Goal: Task Accomplishment & Management: Manage account settings

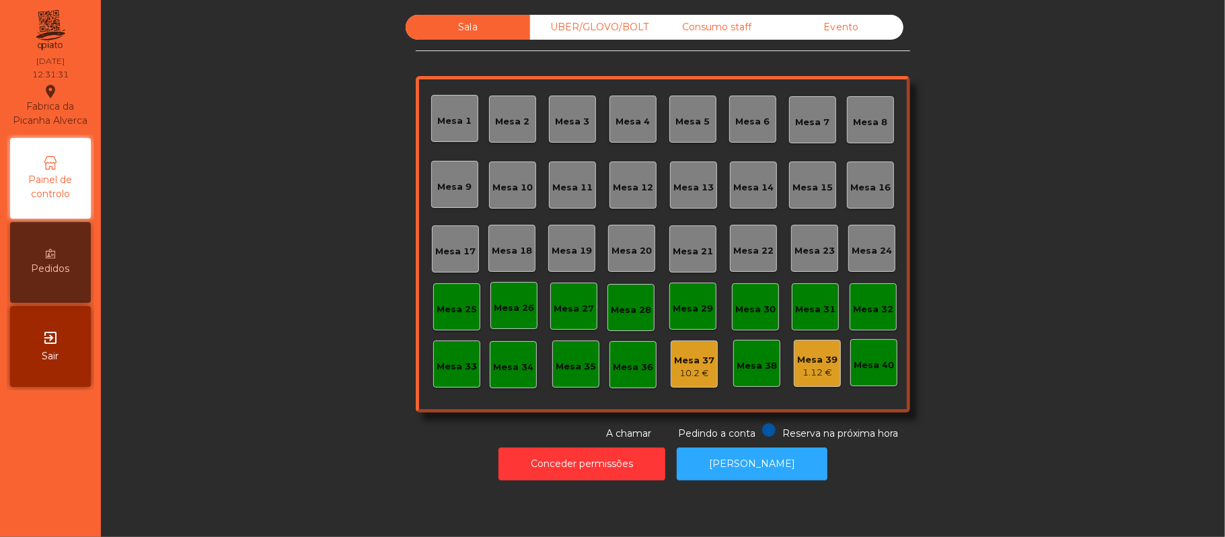
click at [800, 366] on div "1.12 €" at bounding box center [817, 372] width 40 height 13
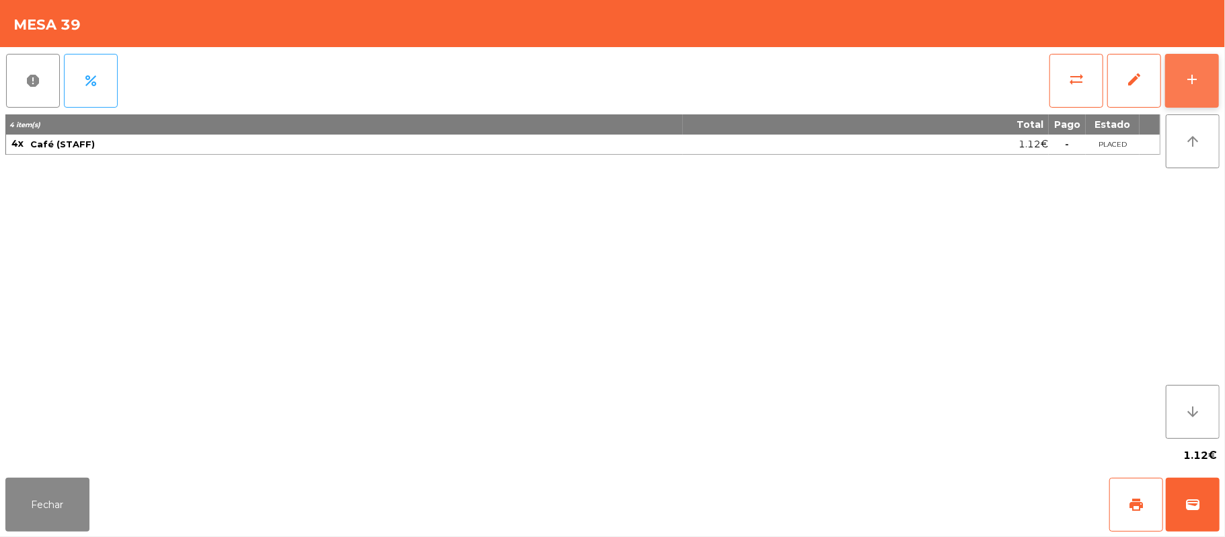
click at [1182, 67] on button "add" at bounding box center [1193, 81] width 54 height 54
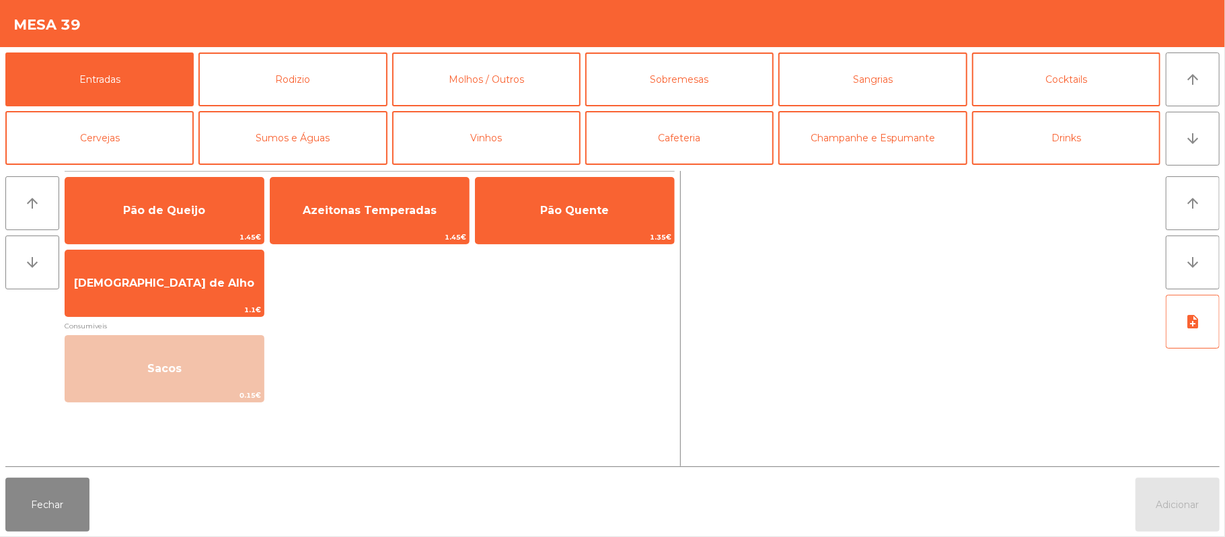
scroll to position [63, 0]
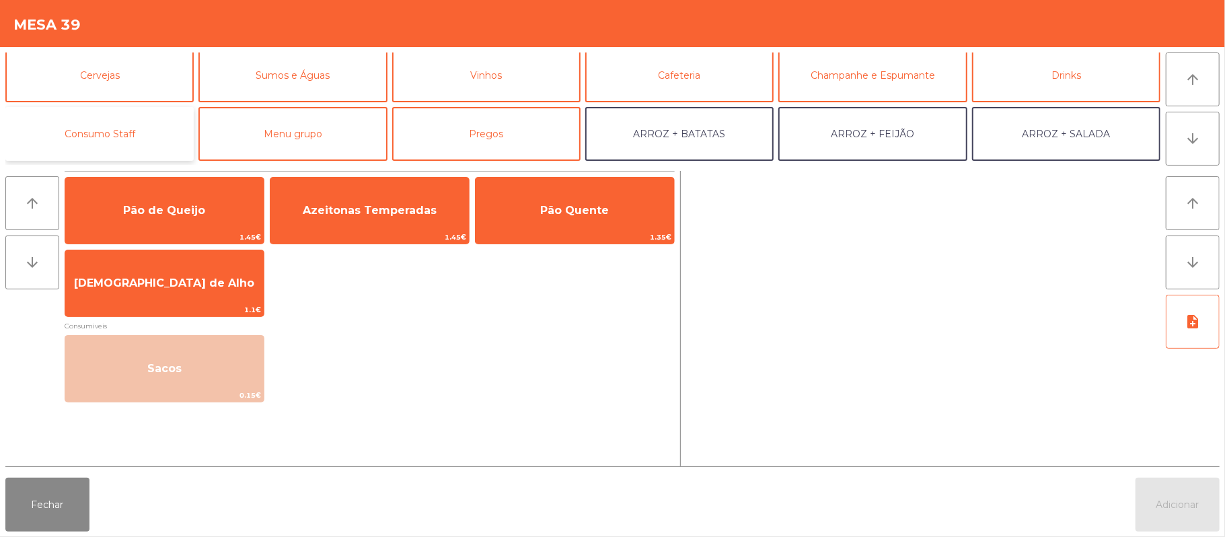
click at [138, 138] on button "Consumo Staff" at bounding box center [99, 134] width 188 height 54
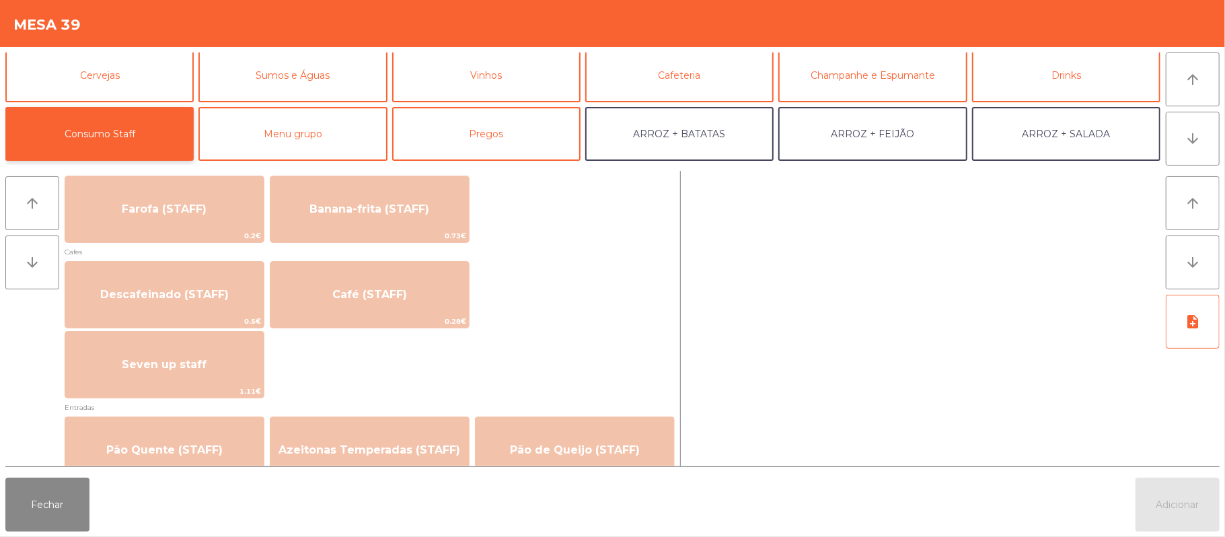
scroll to position [731, 0]
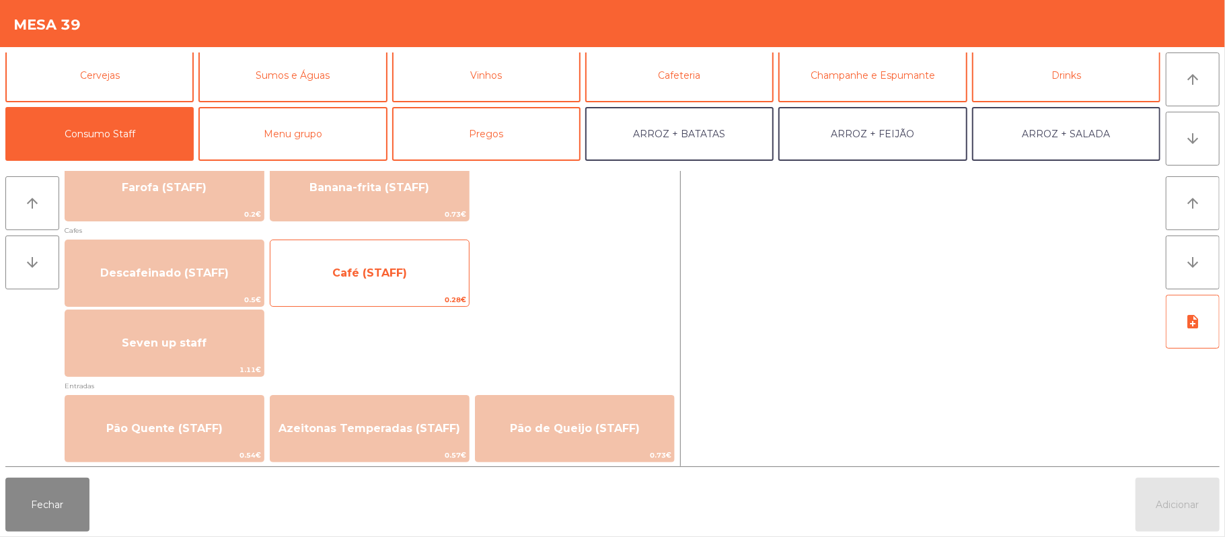
click at [436, 276] on span "Café (STAFF)" at bounding box center [370, 273] width 199 height 36
click at [425, 281] on span "Café (STAFF)" at bounding box center [370, 273] width 199 height 36
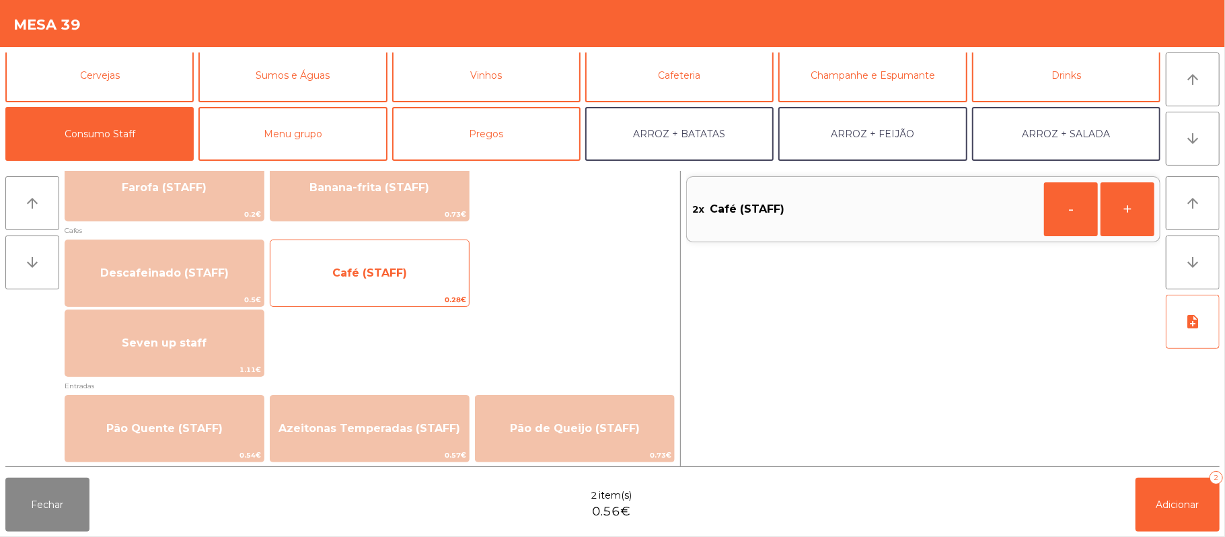
click at [406, 280] on span "Café (STAFF)" at bounding box center [370, 273] width 199 height 36
click at [402, 288] on span "Café (STAFF)" at bounding box center [370, 273] width 199 height 36
click at [408, 269] on span "Café (STAFF)" at bounding box center [370, 273] width 199 height 36
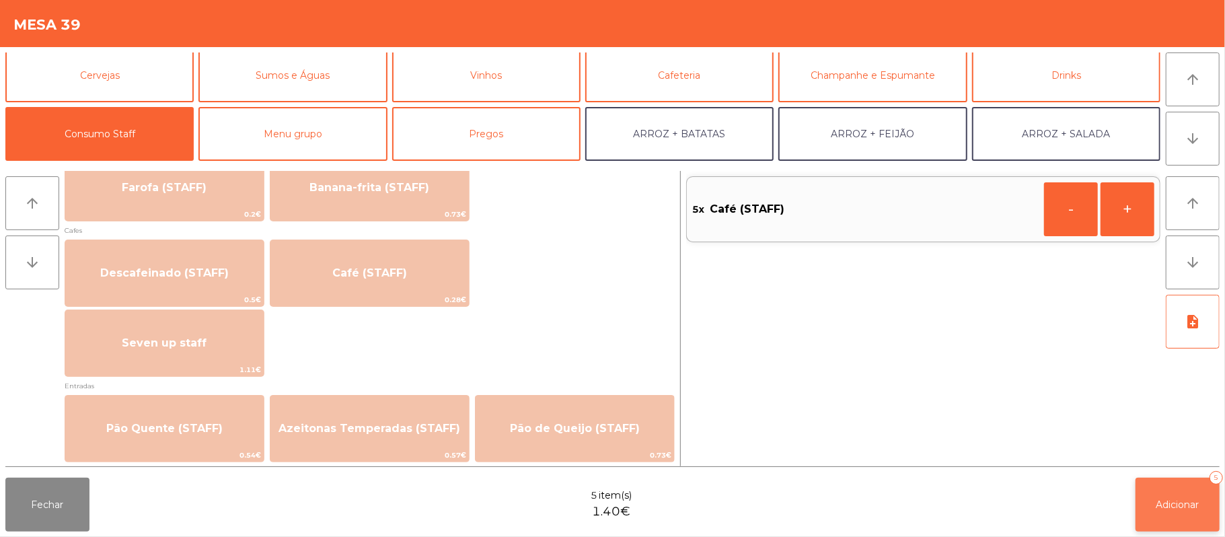
click at [1164, 488] on button "Adicionar 5" at bounding box center [1178, 505] width 84 height 54
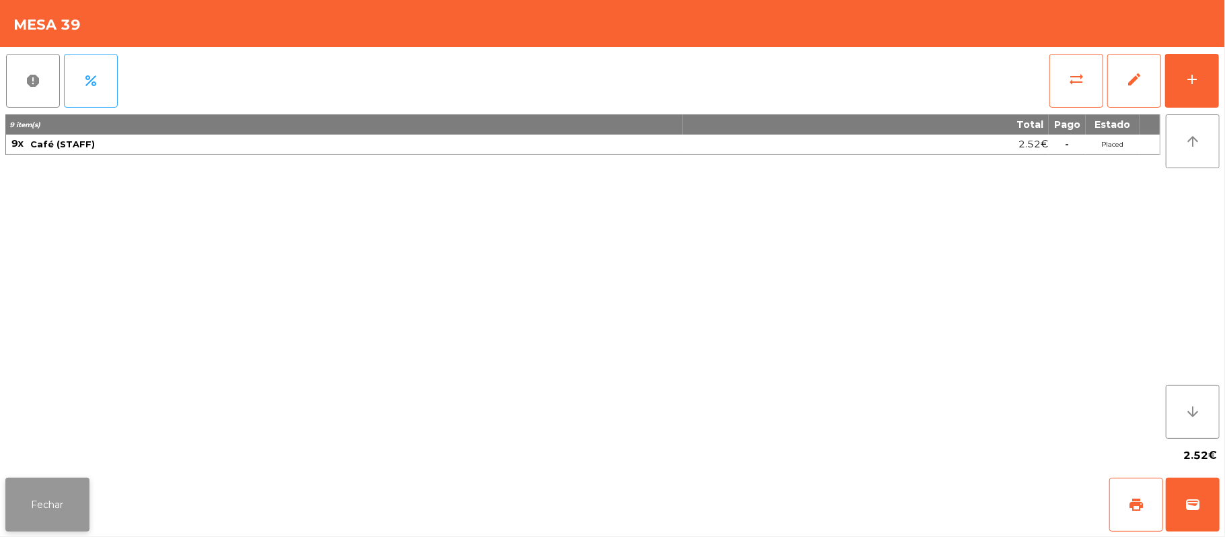
click at [41, 485] on button "Fechar" at bounding box center [47, 505] width 84 height 54
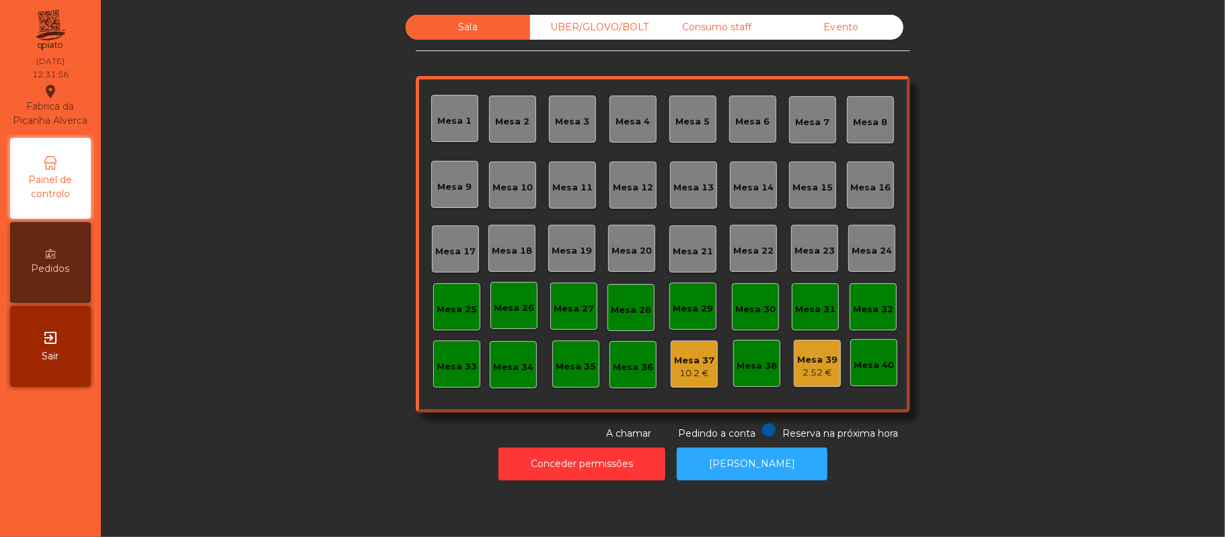
click at [575, 188] on div "Mesa 11" at bounding box center [573, 187] width 40 height 13
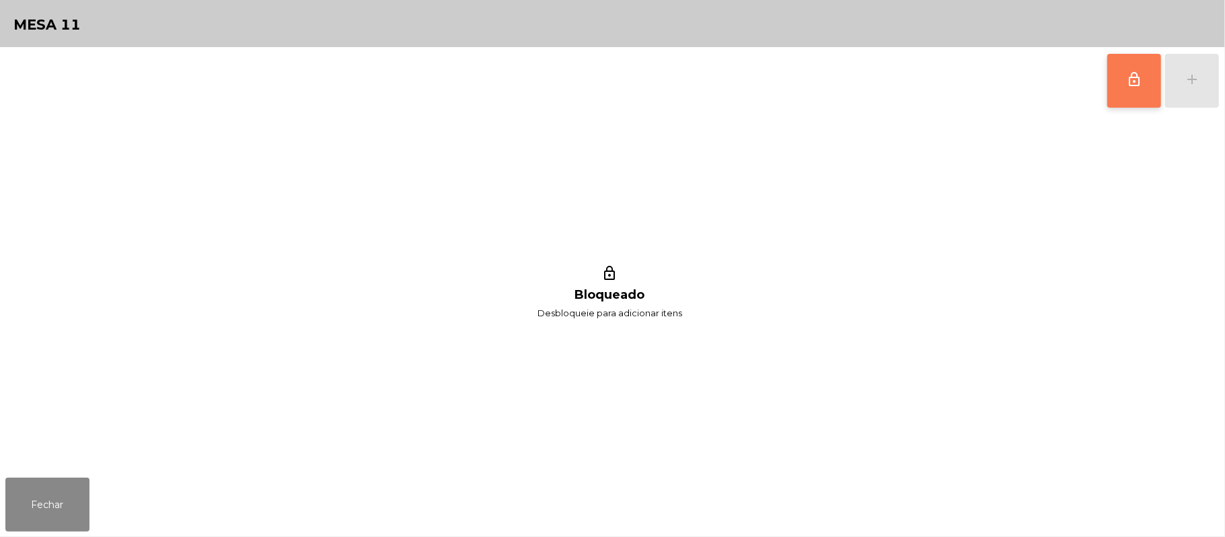
click at [1109, 87] on button "lock_outline" at bounding box center [1135, 81] width 54 height 54
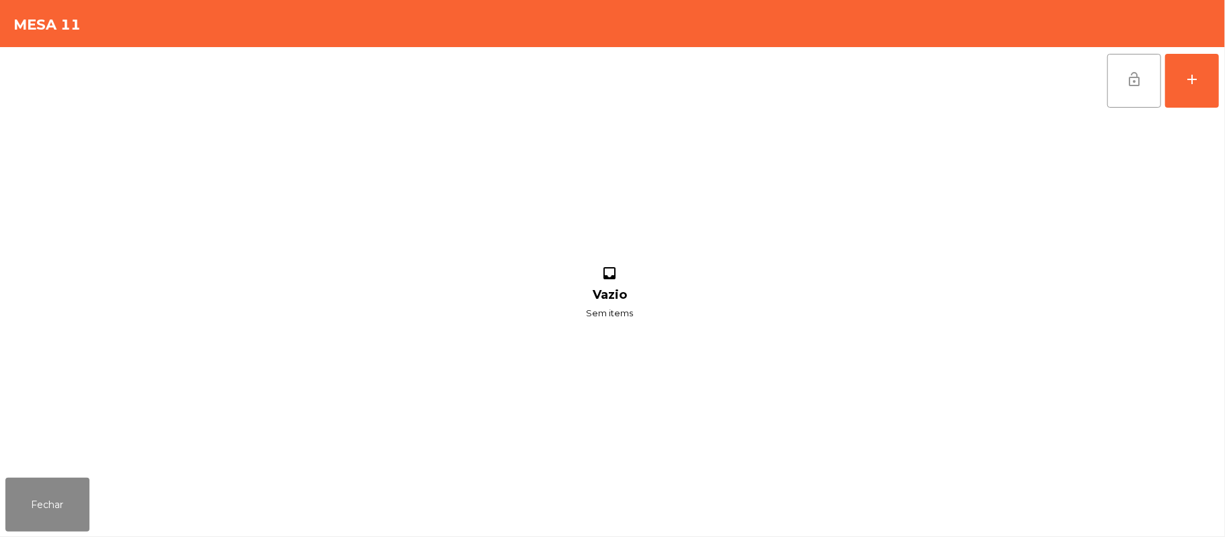
click at [1129, 87] on button "lock_open" at bounding box center [1135, 81] width 54 height 54
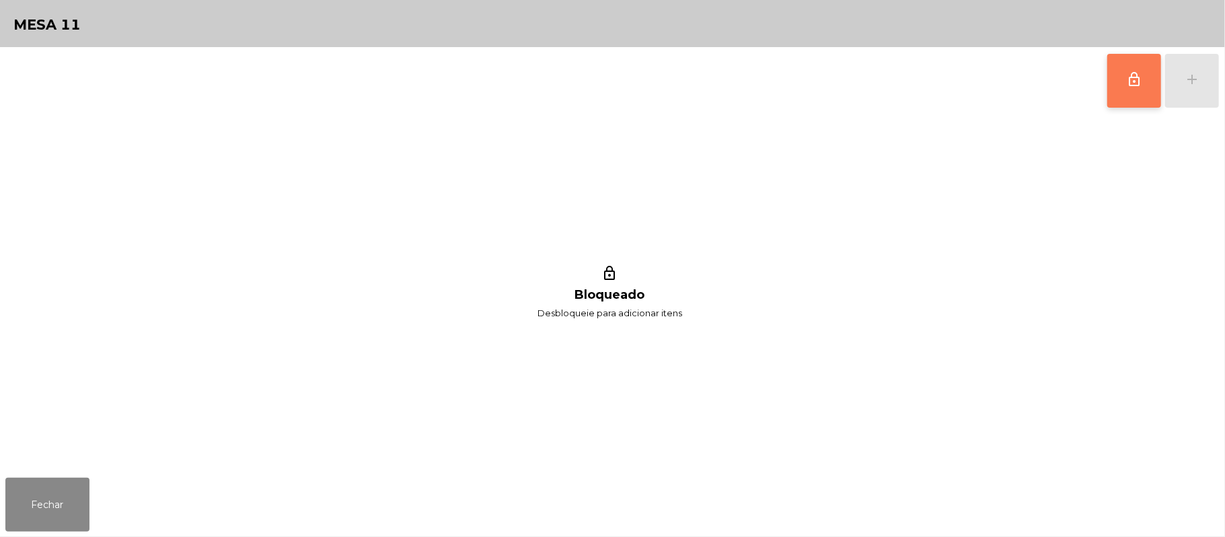
click at [1134, 86] on span "lock_outline" at bounding box center [1135, 79] width 16 height 16
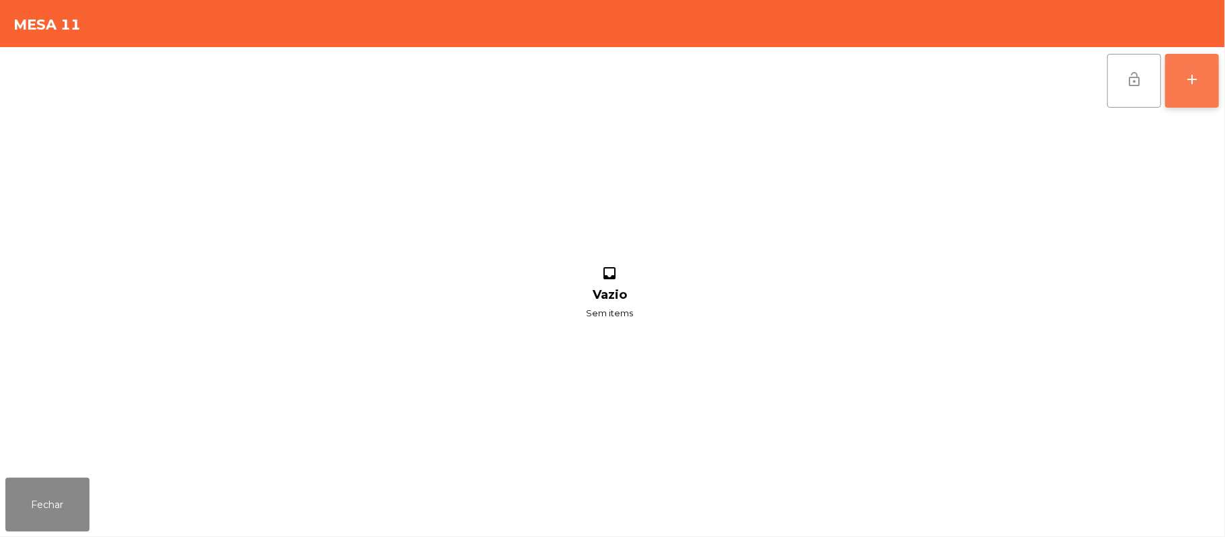
click at [1190, 87] on button "add" at bounding box center [1193, 81] width 54 height 54
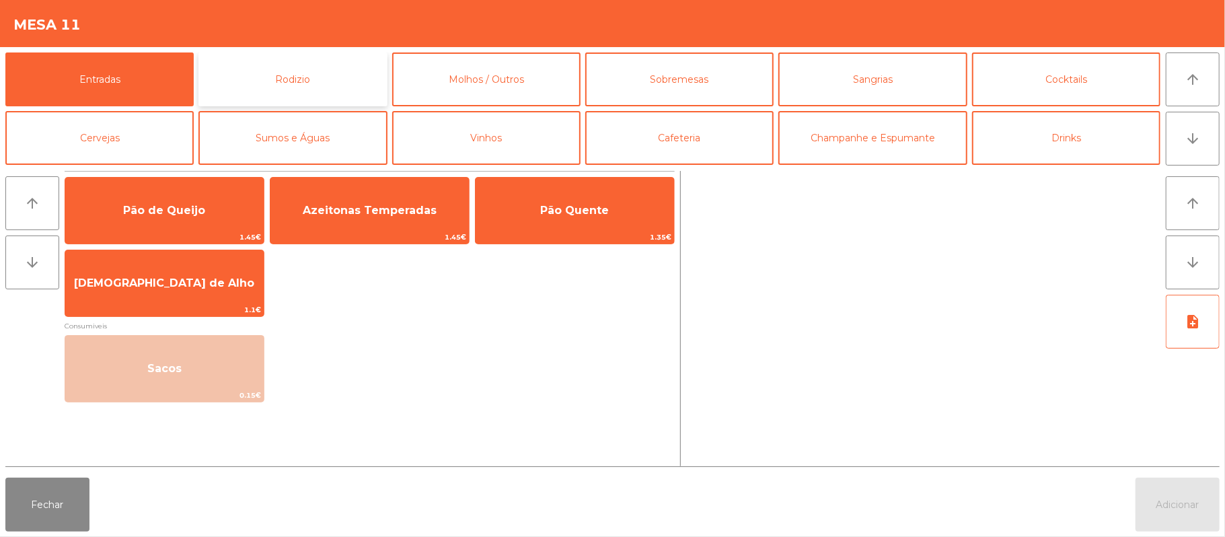
click at [353, 84] on button "Rodizio" at bounding box center [293, 79] width 188 height 54
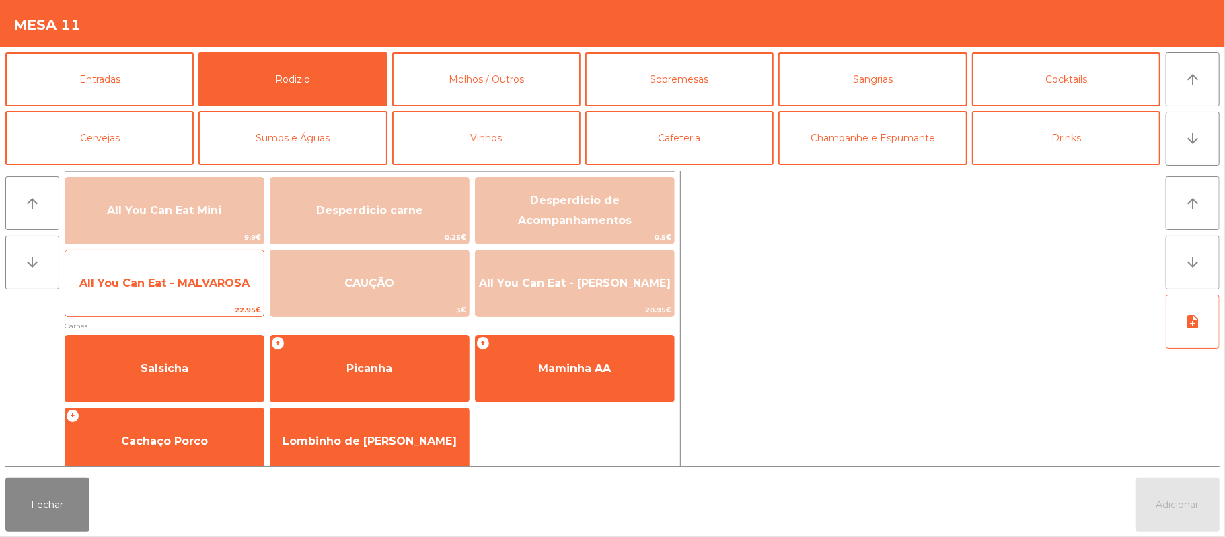
click at [190, 286] on span "All You Can Eat - MALVAROSA" at bounding box center [164, 283] width 170 height 13
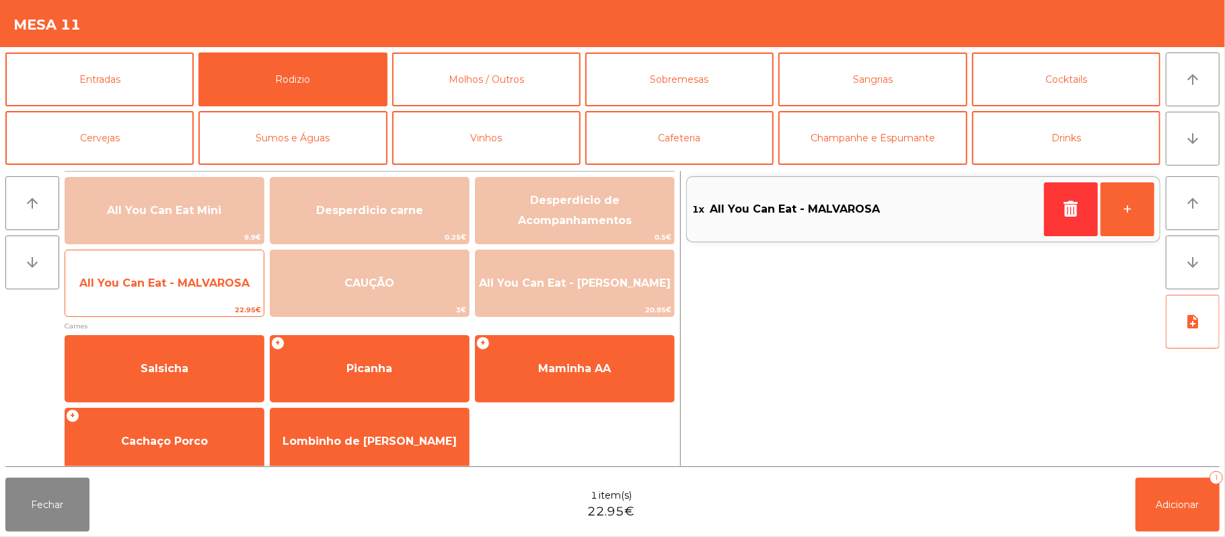
click at [184, 279] on span "All You Can Eat - MALVAROSA" at bounding box center [164, 283] width 170 height 13
click at [189, 287] on span "All You Can Eat - MALVAROSA" at bounding box center [164, 283] width 170 height 13
click at [184, 293] on span "All You Can Eat - MALVAROSA" at bounding box center [164, 283] width 199 height 36
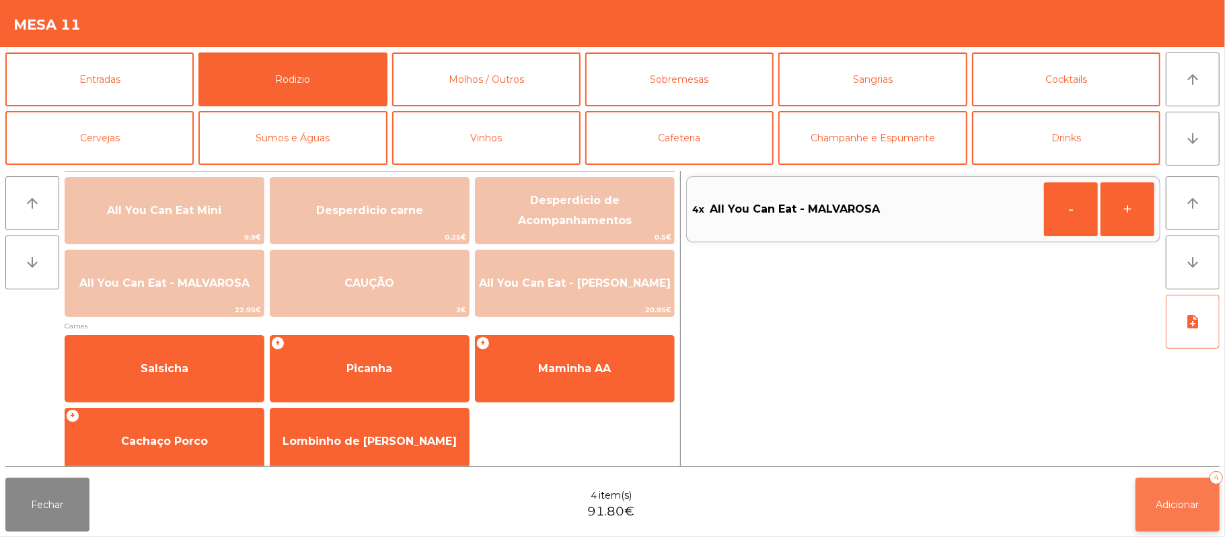
click at [1174, 499] on span "Adicionar" at bounding box center [1178, 505] width 43 height 12
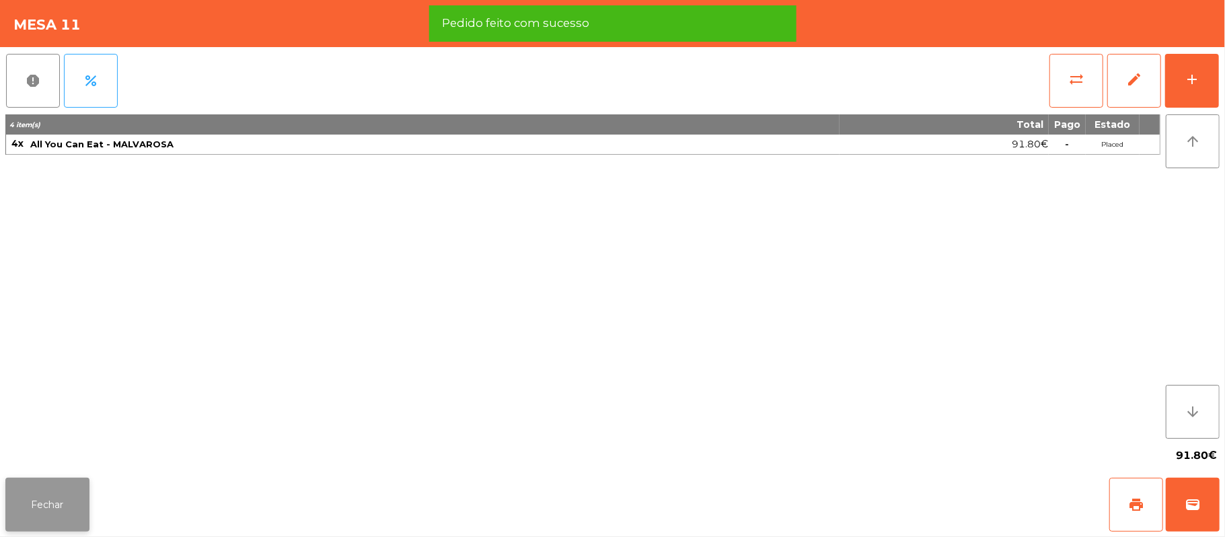
click at [49, 505] on button "Fechar" at bounding box center [47, 505] width 84 height 54
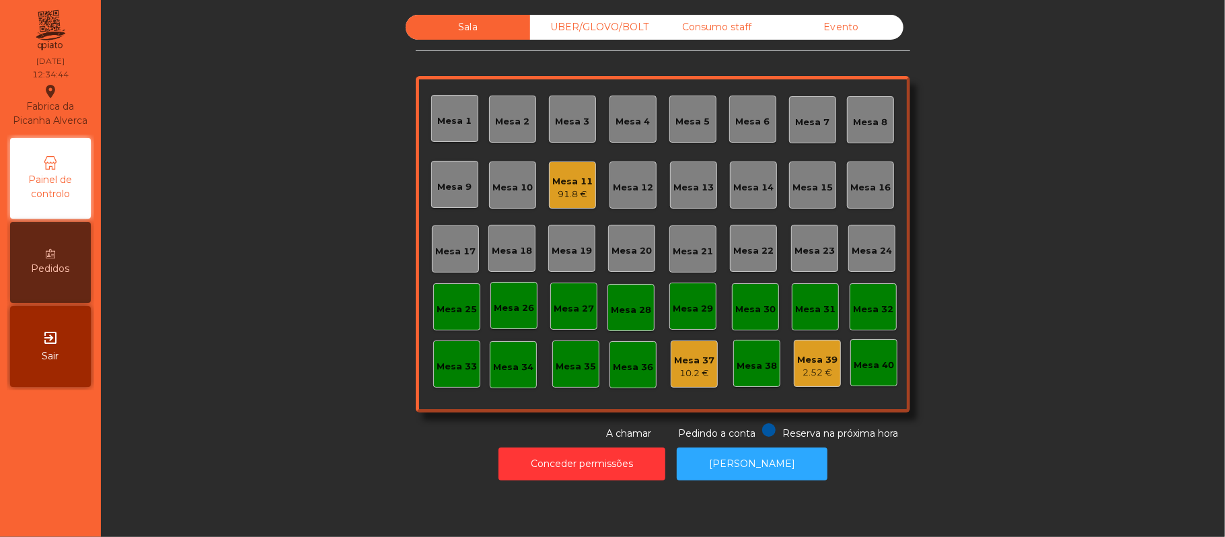
click at [805, 181] on div "Mesa 15" at bounding box center [813, 187] width 40 height 13
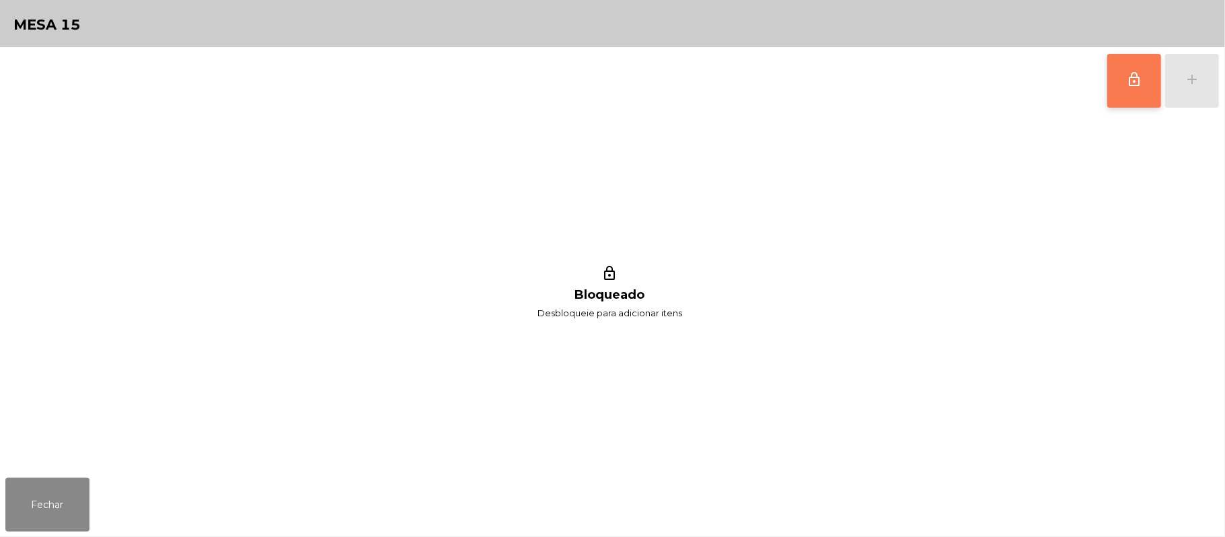
click at [1127, 81] on span "lock_outline" at bounding box center [1135, 79] width 16 height 16
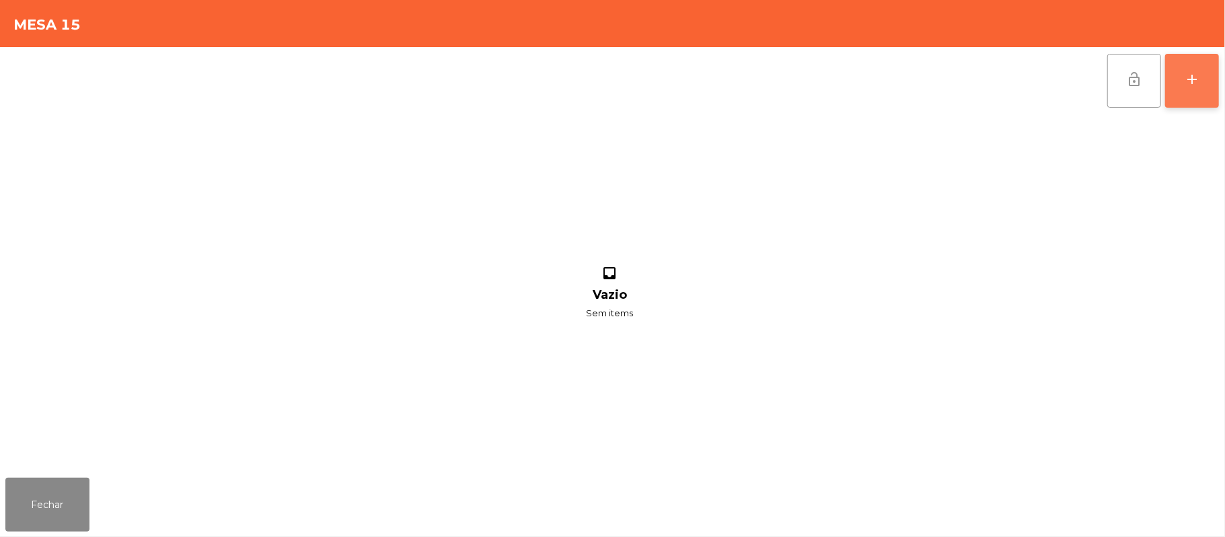
click at [1190, 81] on div "add" at bounding box center [1192, 79] width 16 height 16
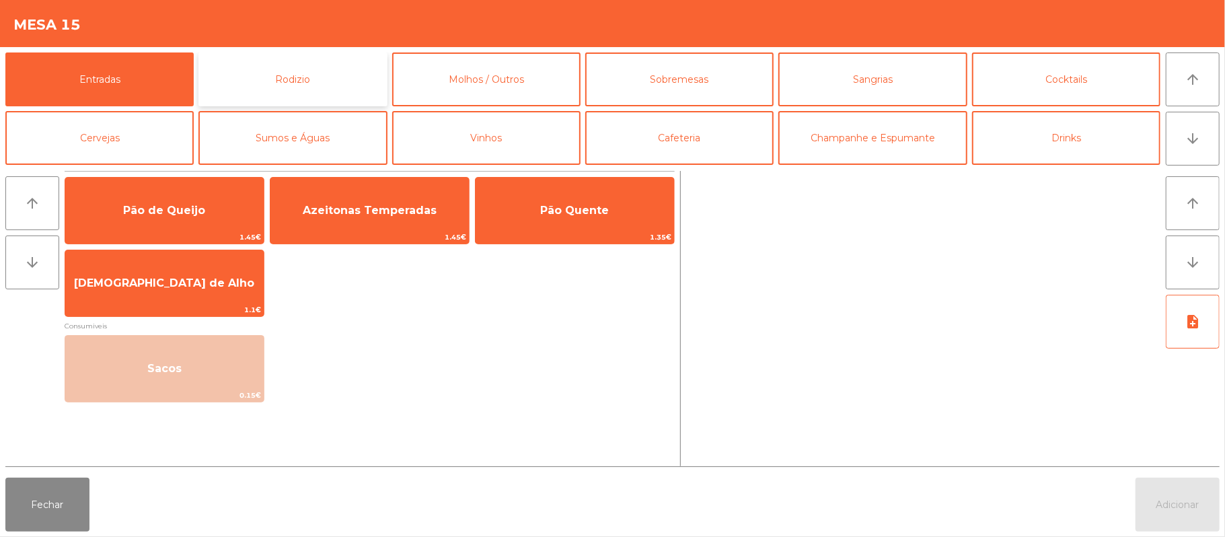
click at [324, 86] on button "Rodizio" at bounding box center [293, 79] width 188 height 54
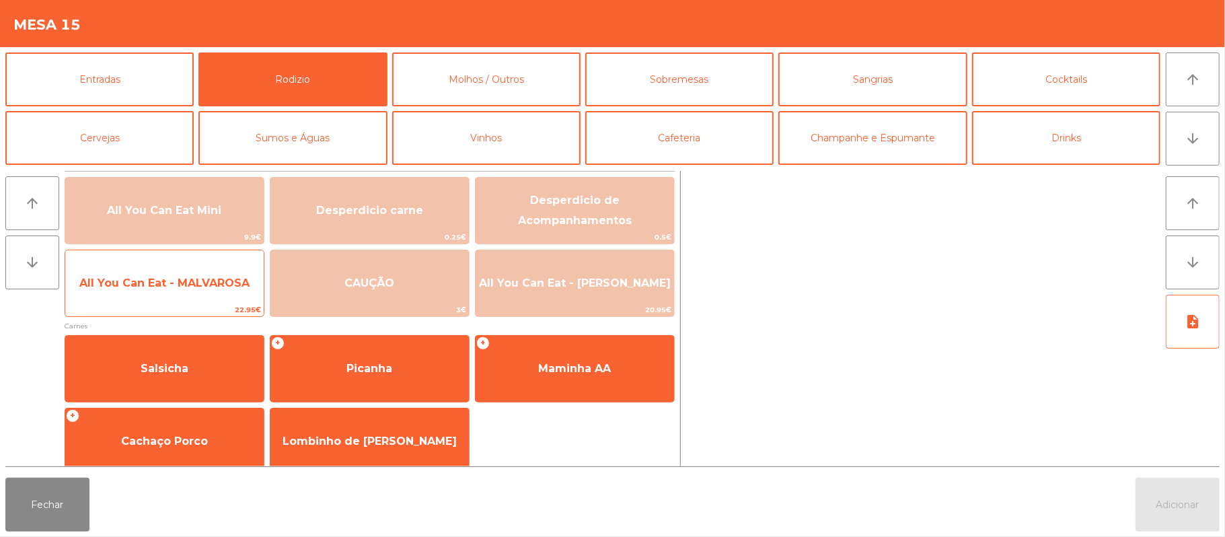
click at [165, 296] on span "All You Can Eat - MALVAROSA" at bounding box center [164, 283] width 199 height 36
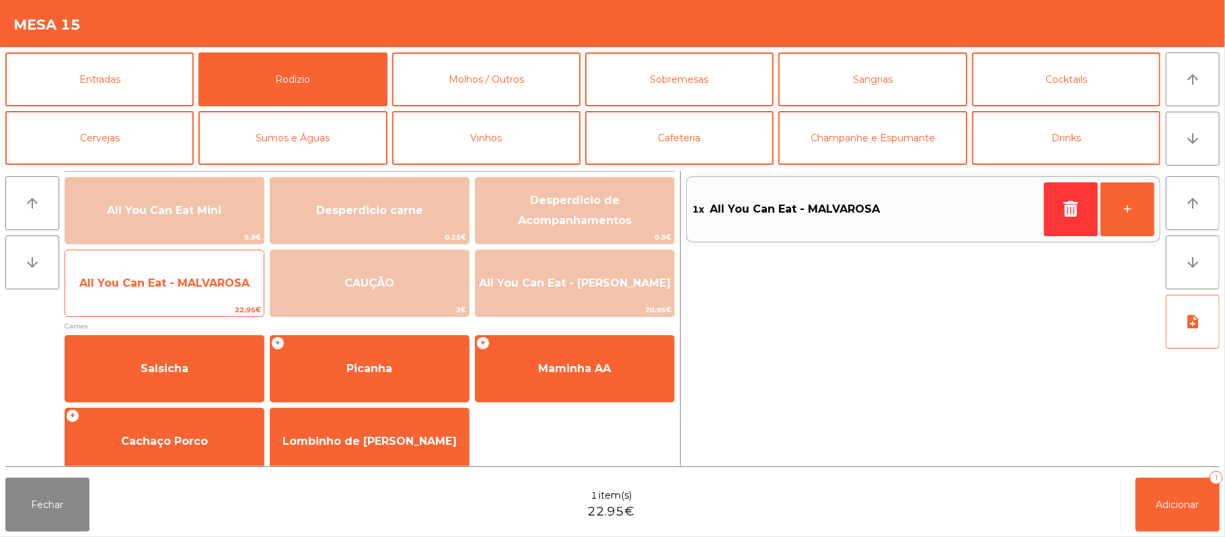
click at [162, 295] on span "All You Can Eat - MALVAROSA" at bounding box center [164, 283] width 199 height 36
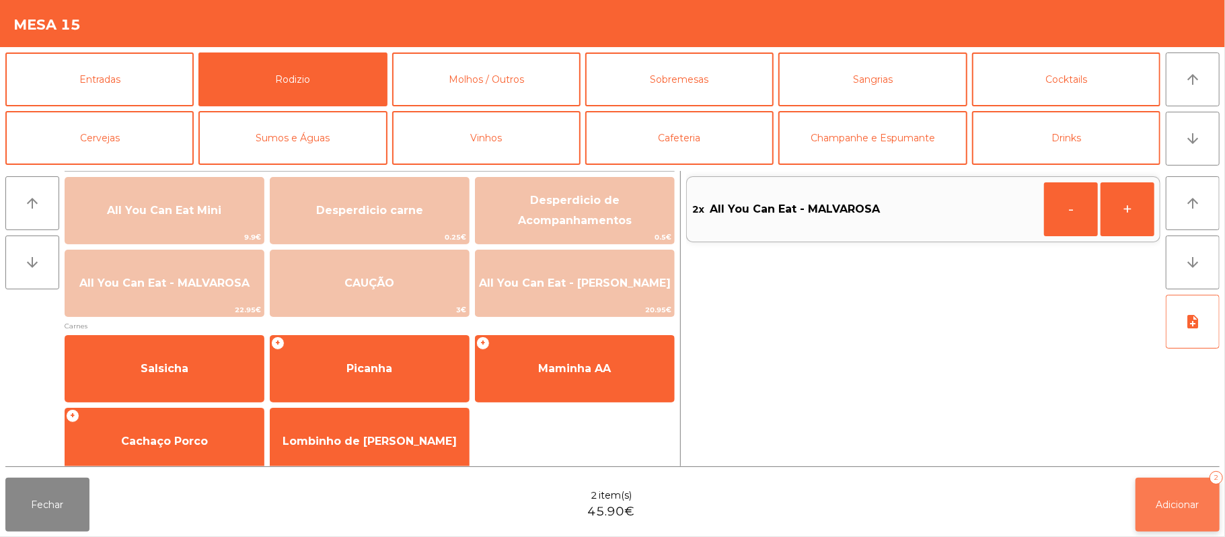
click at [1177, 521] on button "Adicionar 2" at bounding box center [1178, 505] width 84 height 54
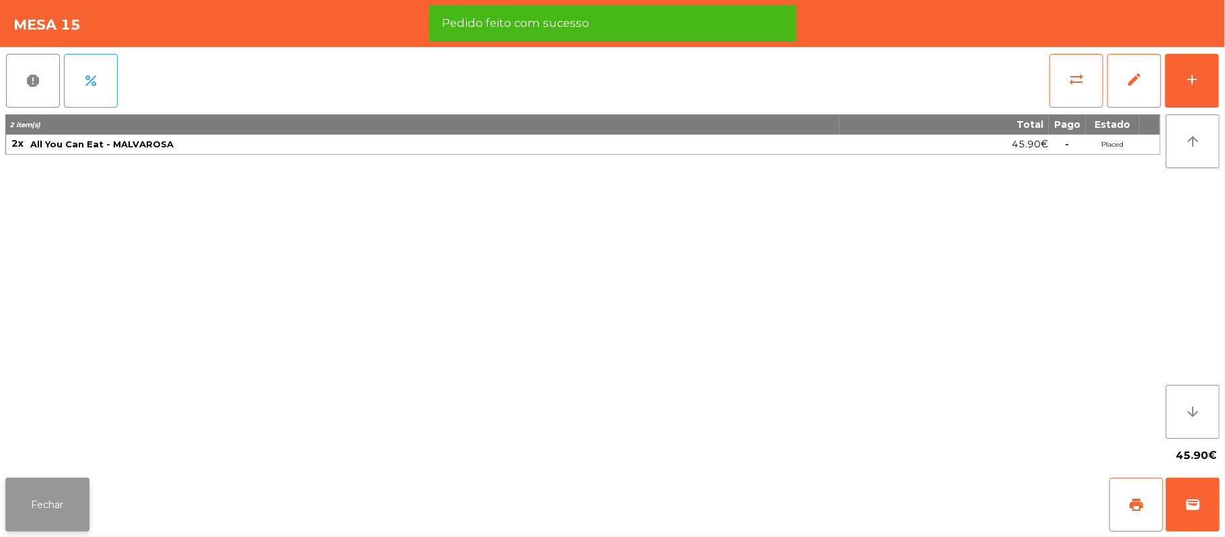
click at [51, 506] on button "Fechar" at bounding box center [47, 505] width 84 height 54
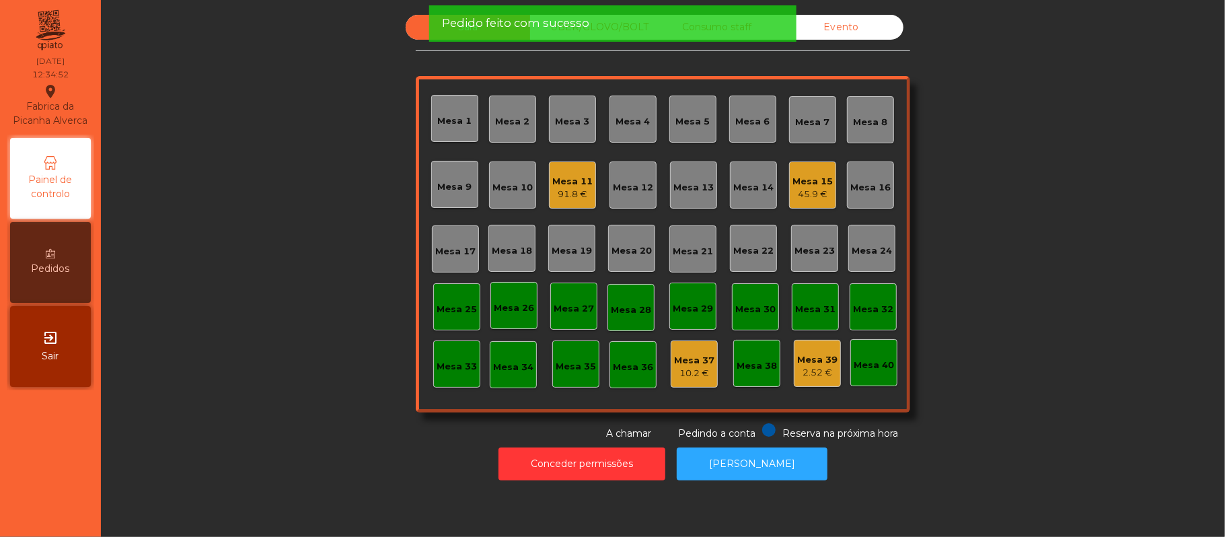
click at [819, 188] on div "45.9 €" at bounding box center [813, 194] width 40 height 13
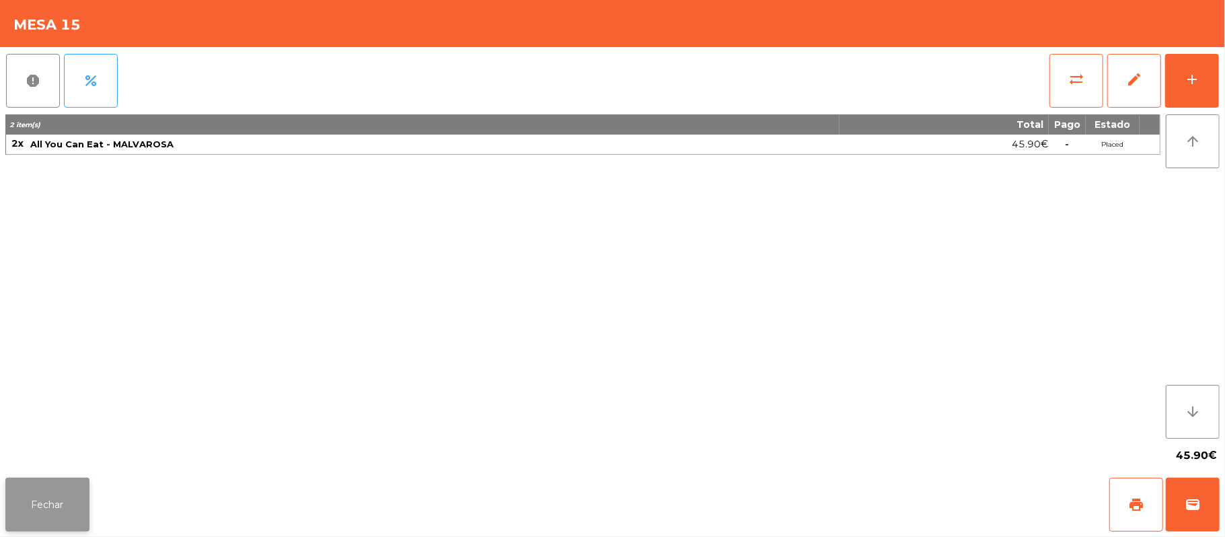
click at [43, 501] on button "Fechar" at bounding box center [47, 505] width 84 height 54
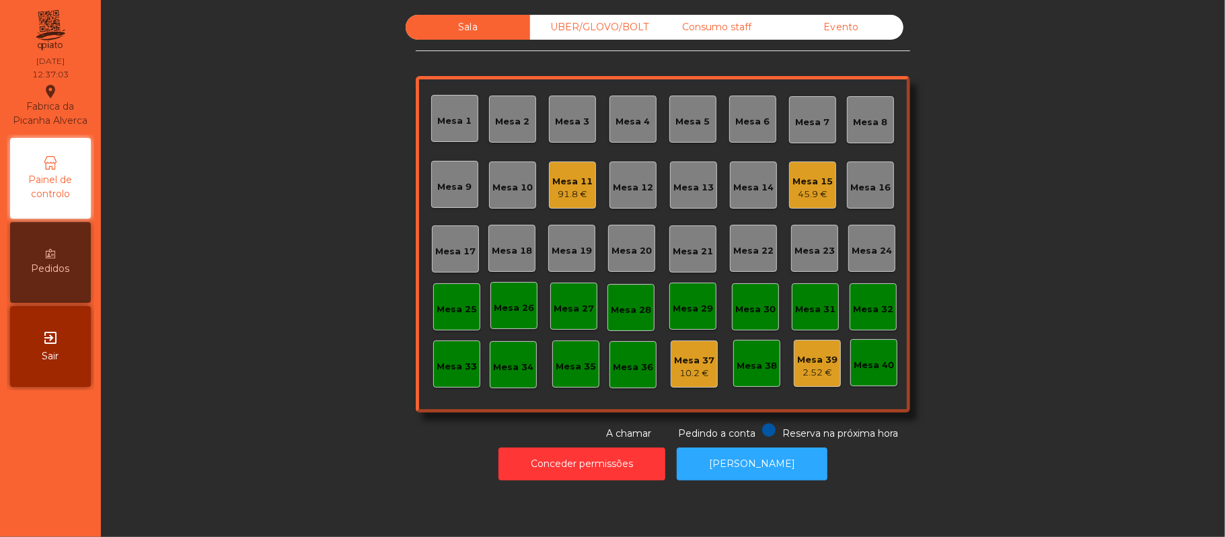
click at [801, 182] on div "Mesa 15" at bounding box center [813, 181] width 40 height 13
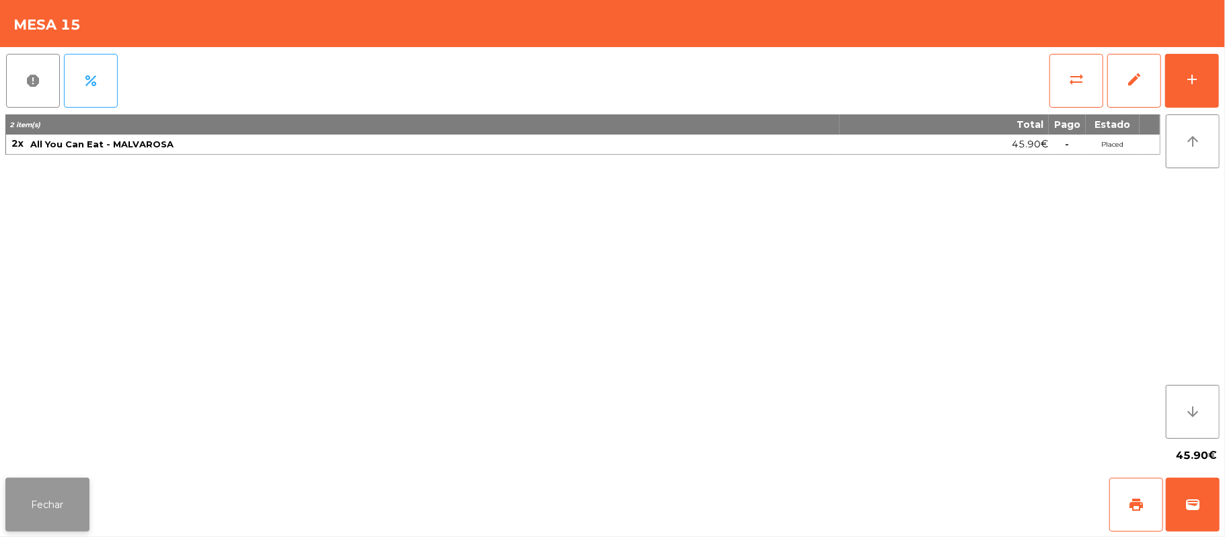
click at [44, 518] on button "Fechar" at bounding box center [47, 505] width 84 height 54
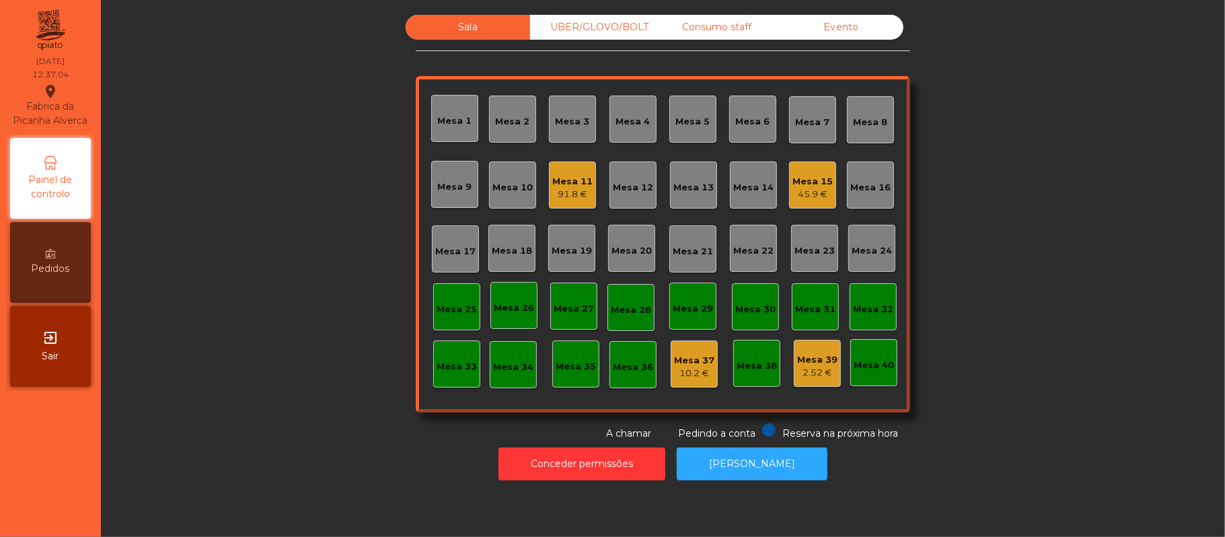
click at [555, 194] on div "91.8 €" at bounding box center [573, 194] width 40 height 13
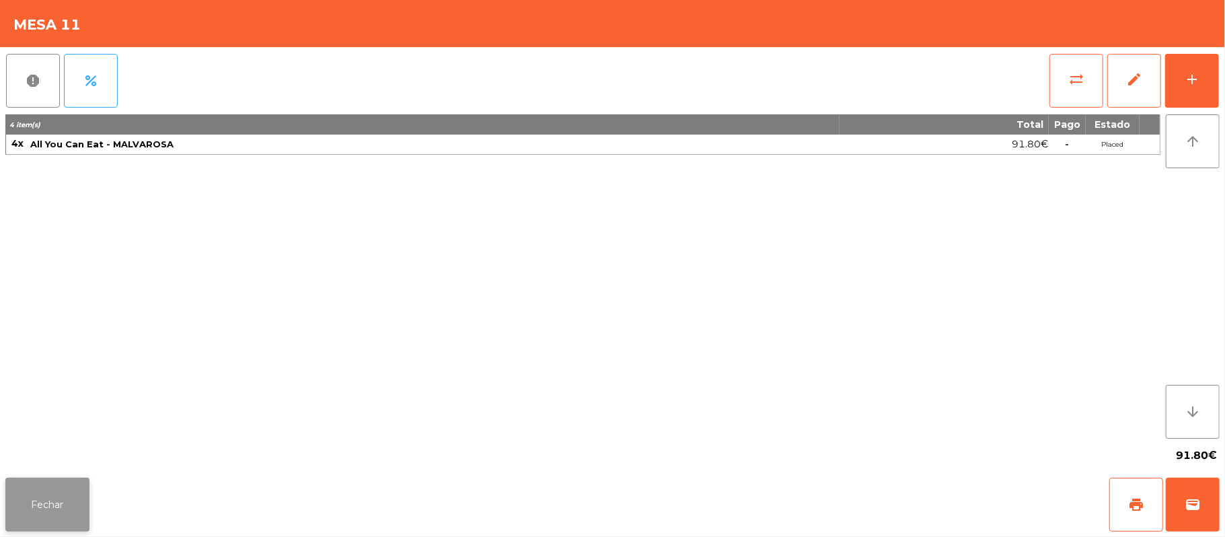
click at [11, 521] on button "Fechar" at bounding box center [47, 505] width 84 height 54
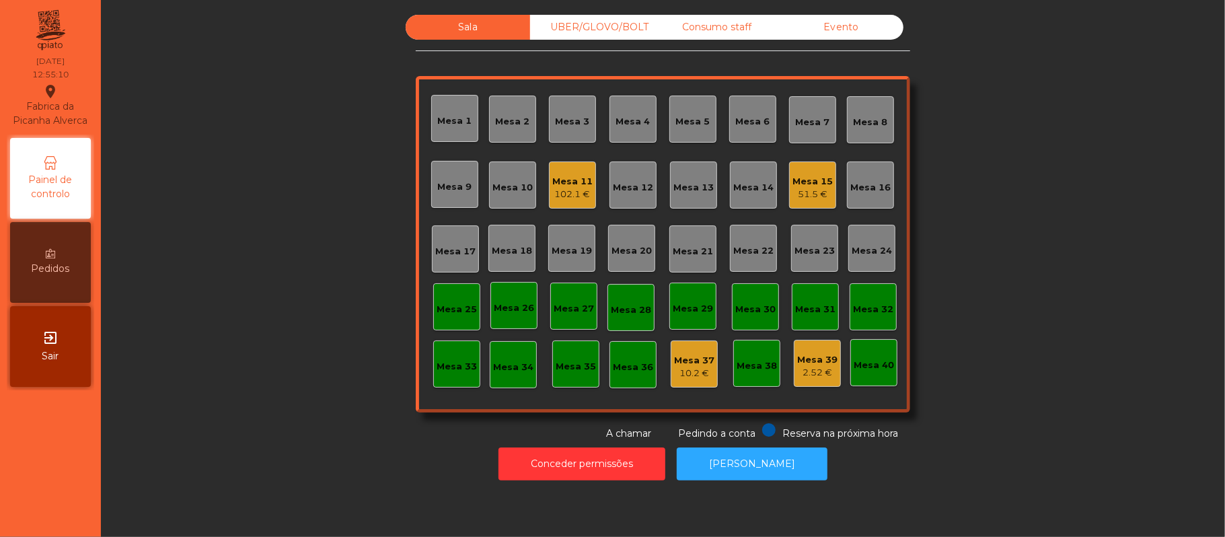
click at [641, 246] on div "Mesa 20" at bounding box center [632, 250] width 40 height 13
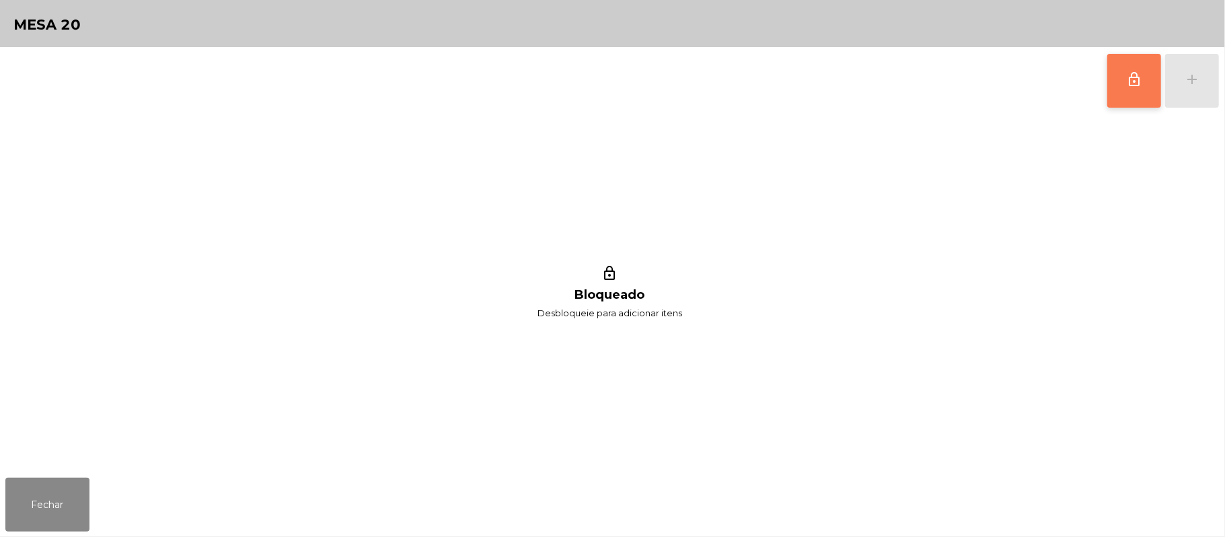
click at [1118, 90] on button "lock_outline" at bounding box center [1135, 81] width 54 height 54
click at [1177, 92] on button "add" at bounding box center [1193, 81] width 54 height 54
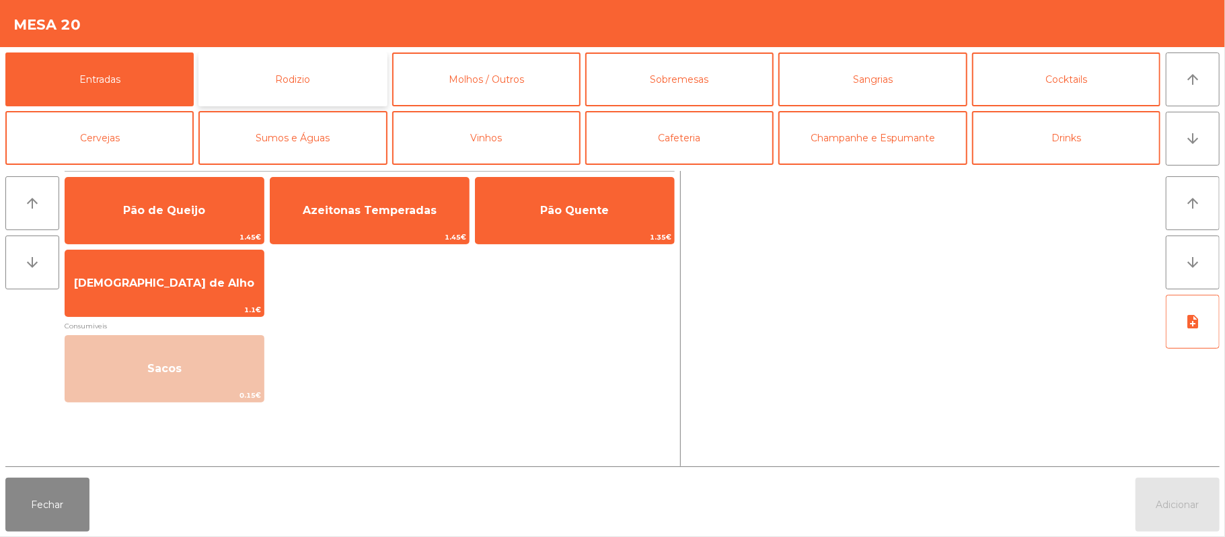
click at [307, 65] on button "Rodizio" at bounding box center [293, 79] width 188 height 54
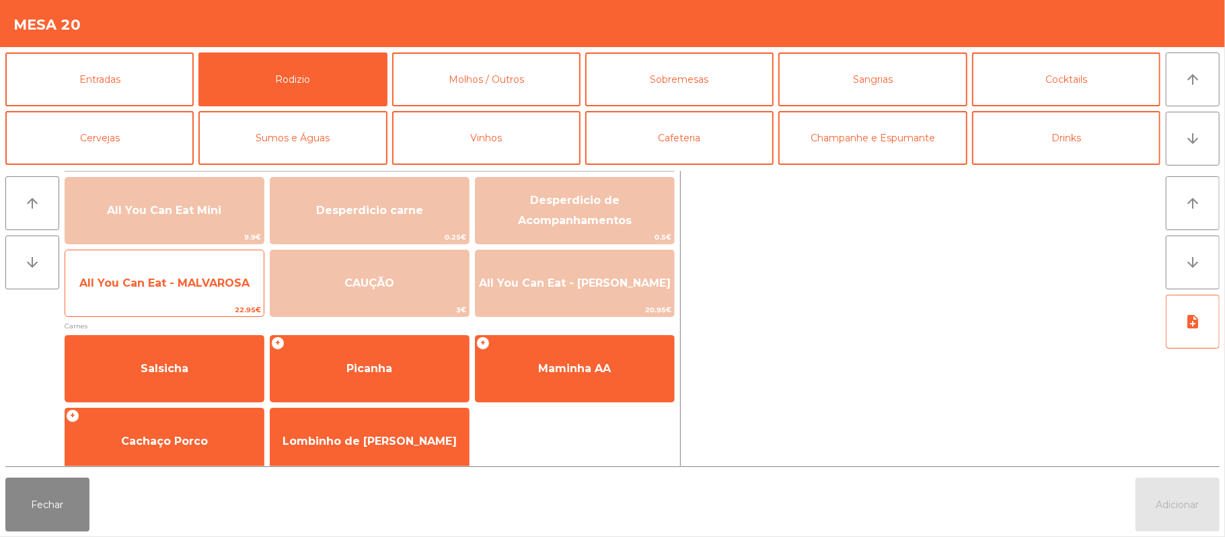
click at [203, 288] on span "All You Can Eat - MALVAROSA" at bounding box center [164, 283] width 170 height 13
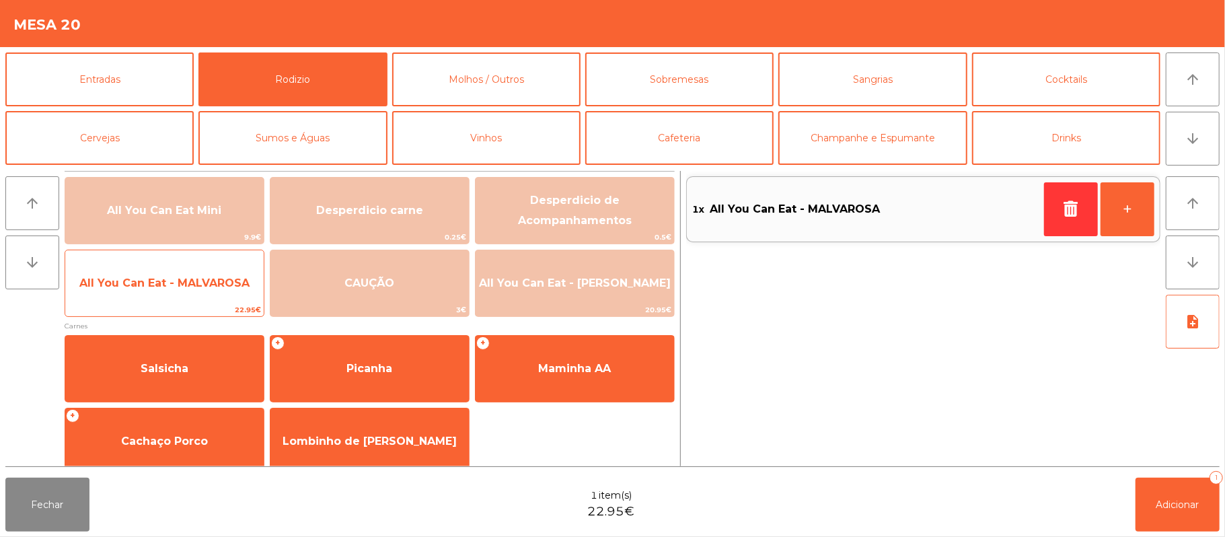
click at [194, 287] on span "All You Can Eat - MALVAROSA" at bounding box center [164, 283] width 170 height 13
click at [192, 277] on span "All You Can Eat - MALVAROSA" at bounding box center [164, 283] width 170 height 13
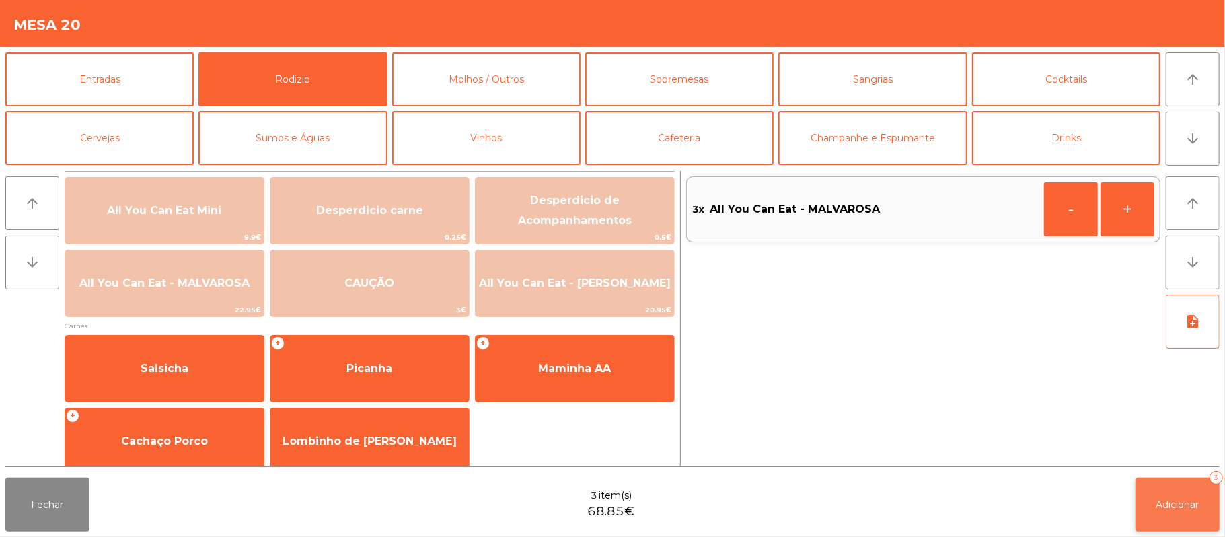
click at [1152, 511] on button "Adicionar 3" at bounding box center [1178, 505] width 84 height 54
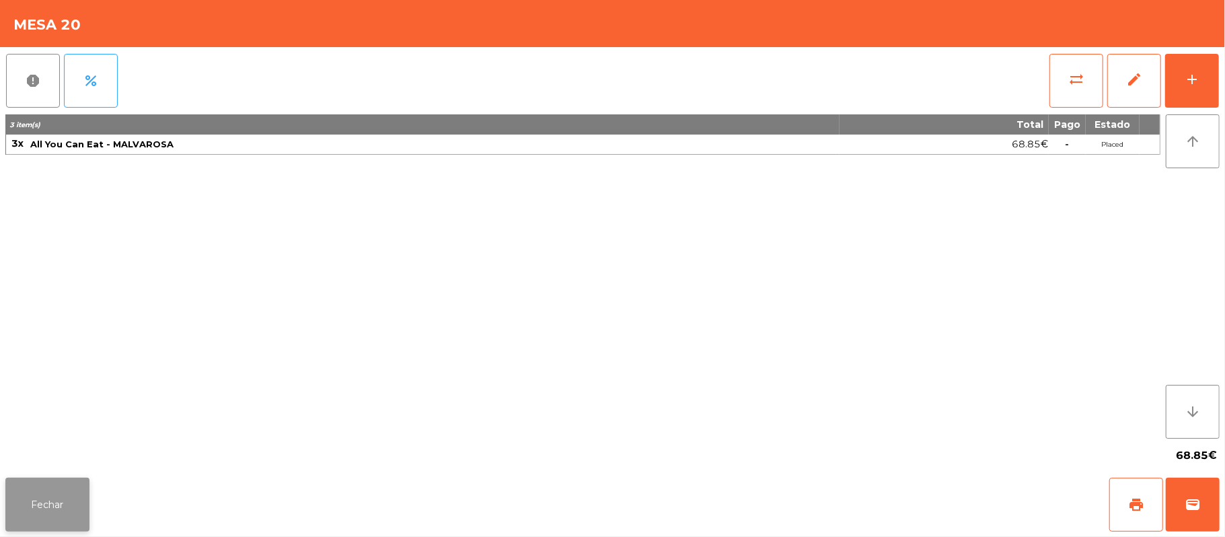
click at [68, 491] on button "Fechar" at bounding box center [47, 505] width 84 height 54
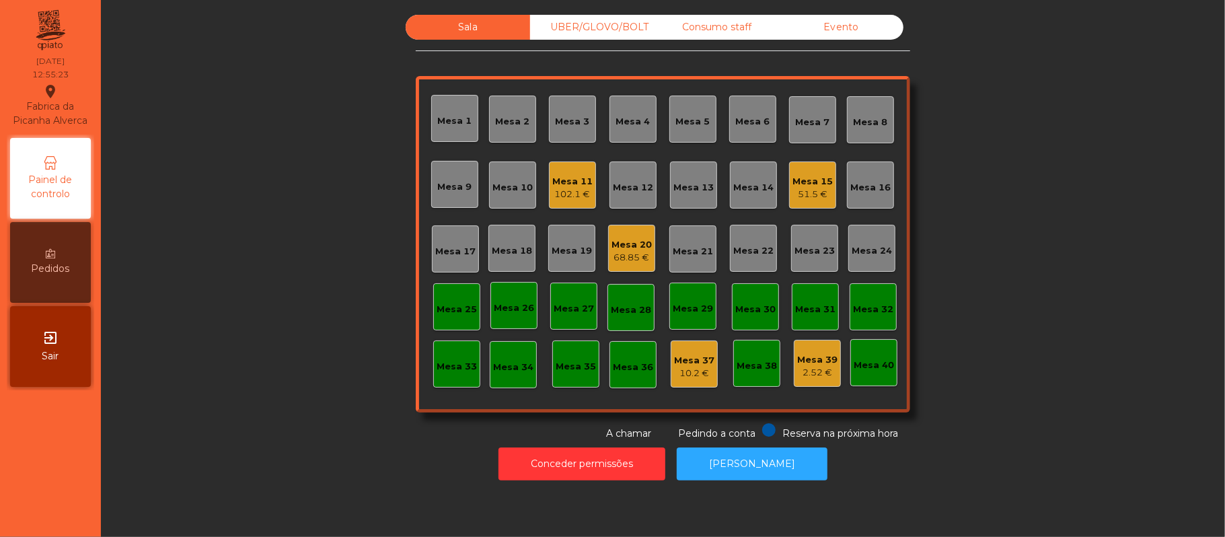
click at [588, 30] on div "UBER/GLOVO/BOLT" at bounding box center [592, 27] width 124 height 25
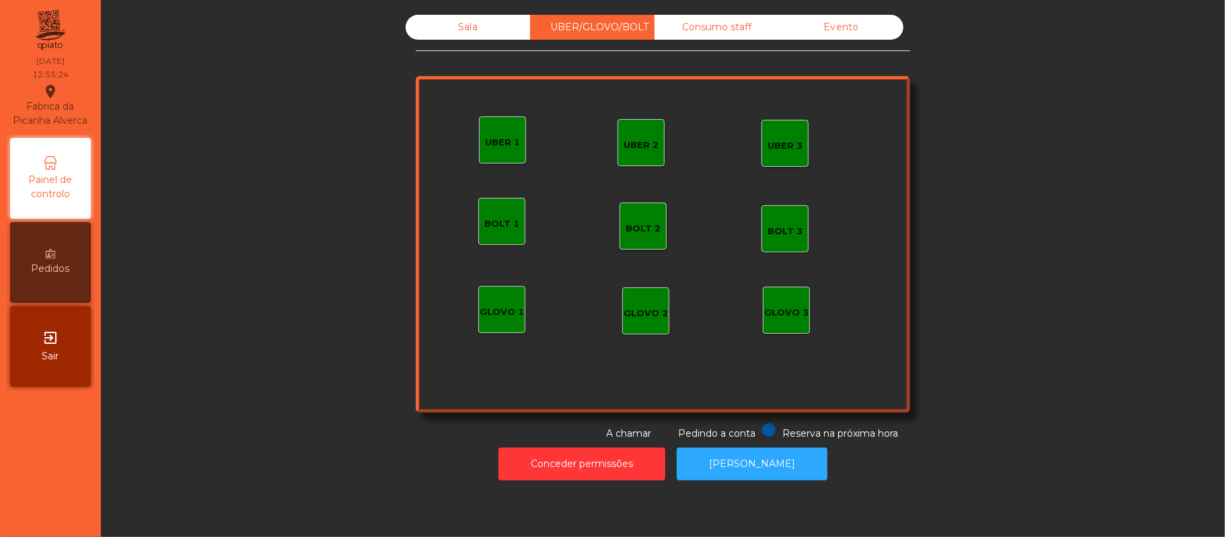
click at [467, 32] on div "Sala" at bounding box center [468, 27] width 124 height 25
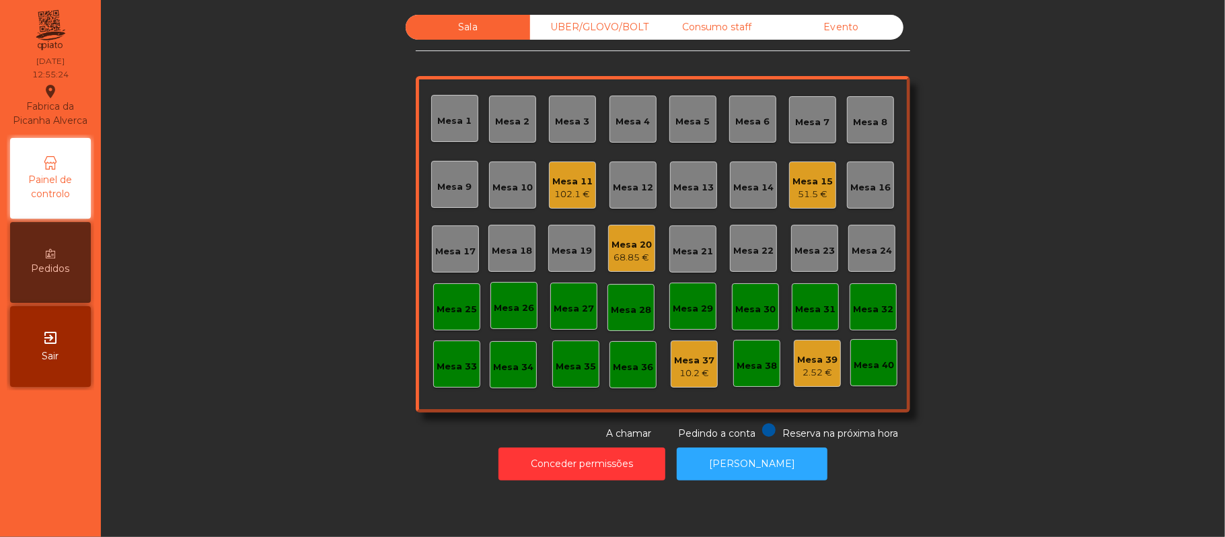
click at [681, 33] on div "Consumo staff" at bounding box center [717, 27] width 124 height 25
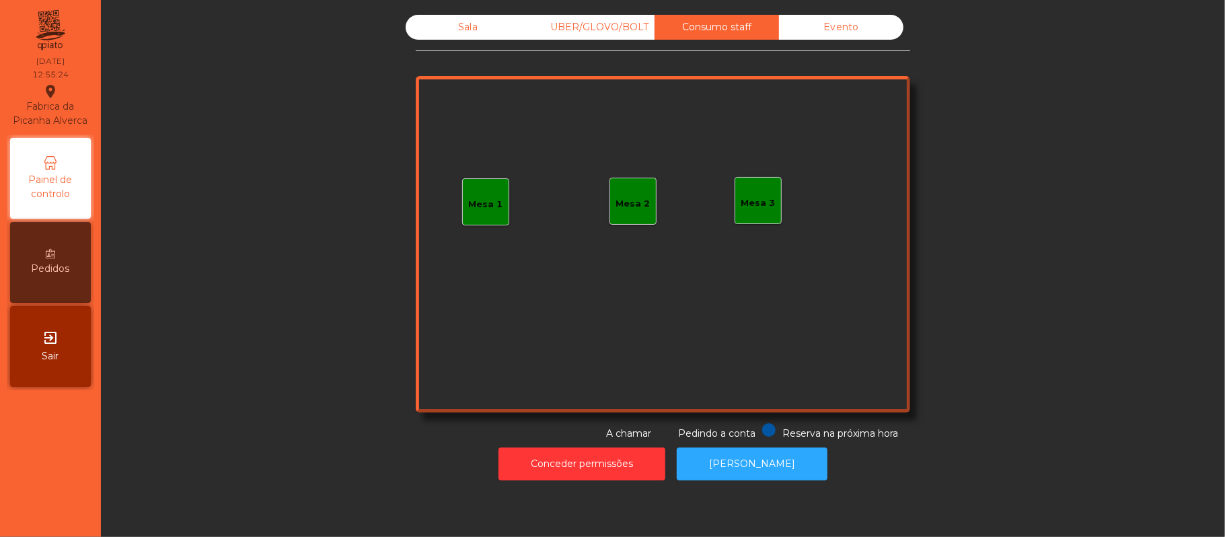
click at [456, 32] on div "Sala" at bounding box center [468, 27] width 124 height 25
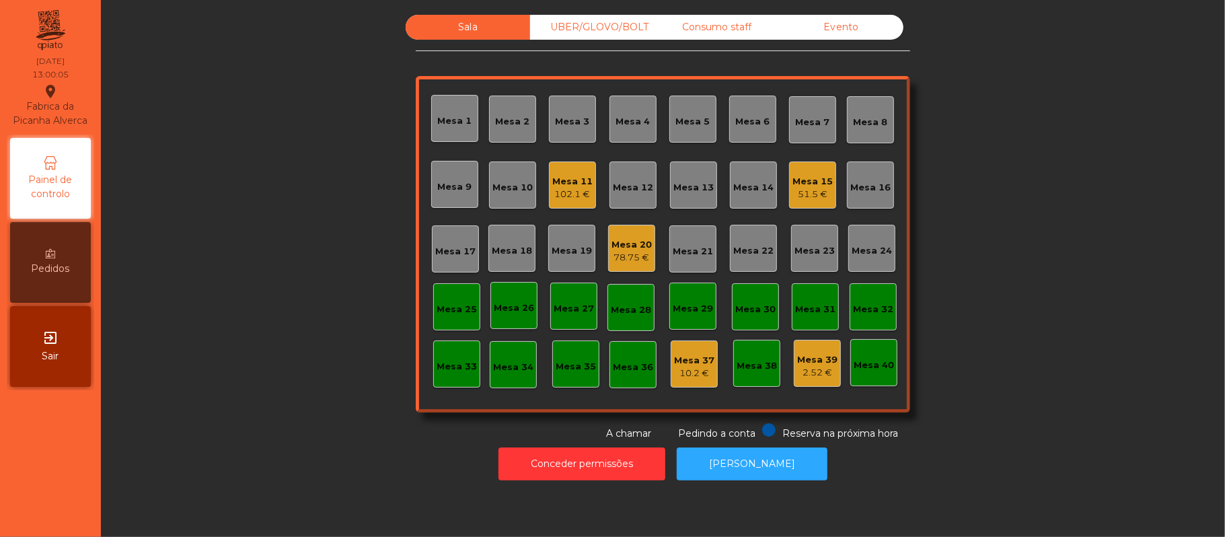
click at [806, 188] on div "51.5 €" at bounding box center [813, 194] width 40 height 13
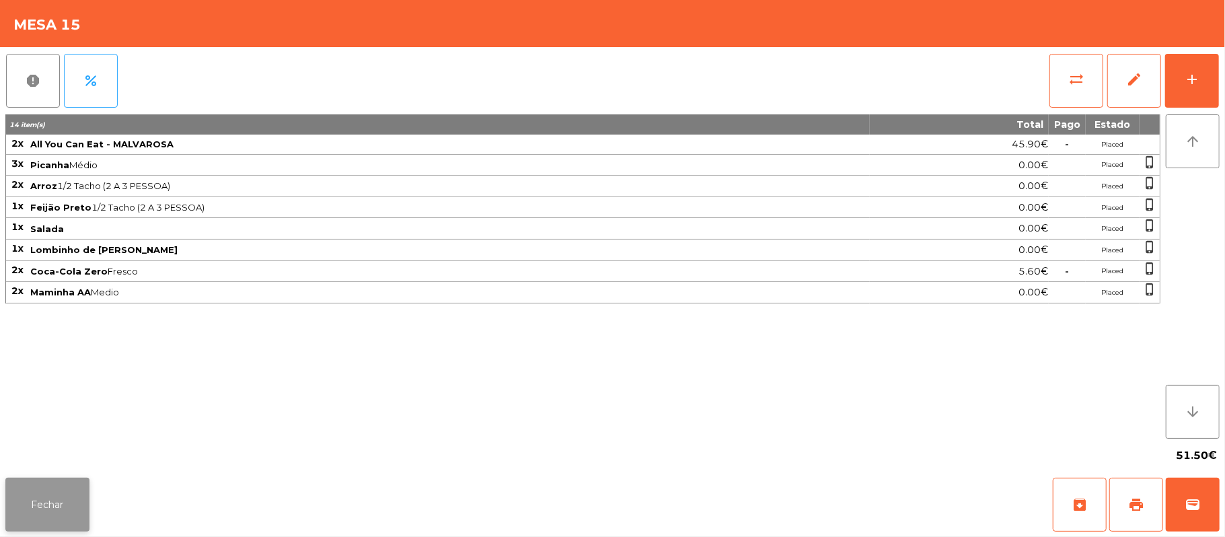
click at [76, 499] on button "Fechar" at bounding box center [47, 505] width 84 height 54
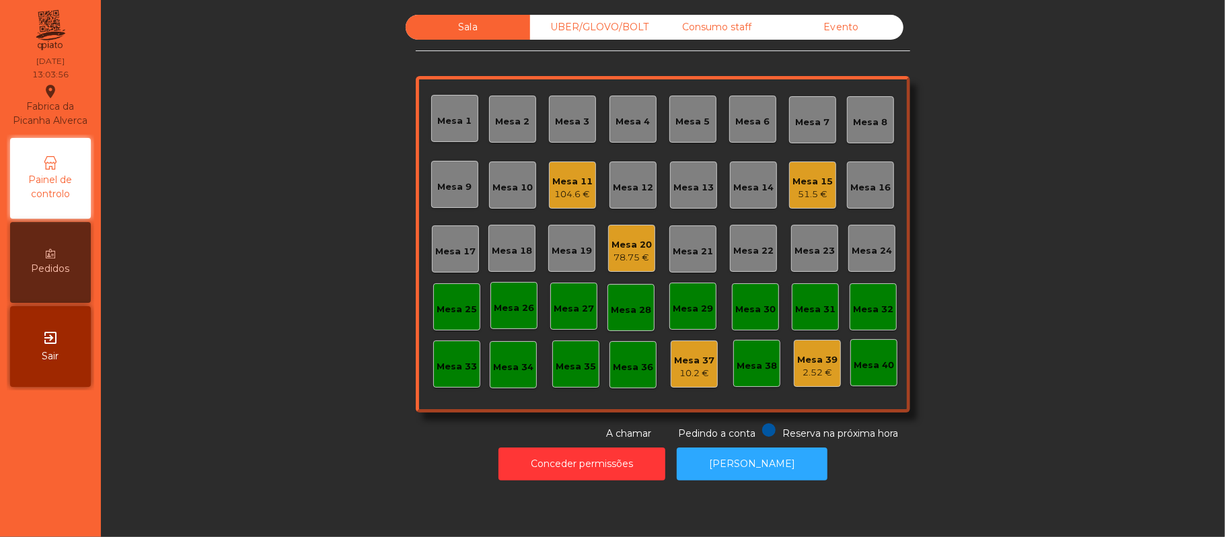
click at [559, 244] on div "Mesa 19" at bounding box center [572, 250] width 40 height 13
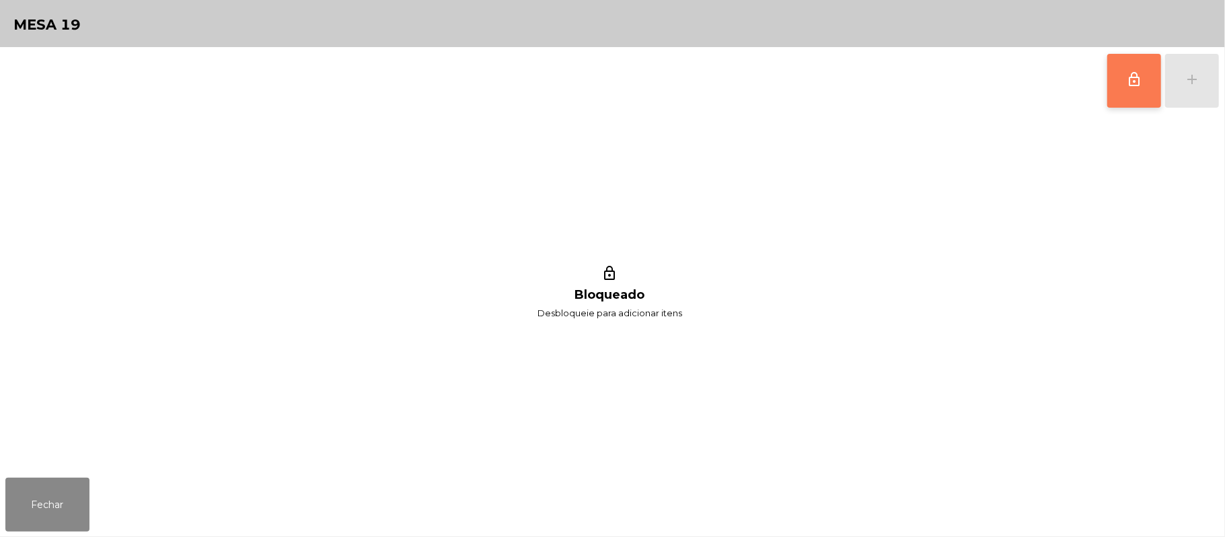
click at [1121, 79] on button "lock_outline" at bounding box center [1135, 81] width 54 height 54
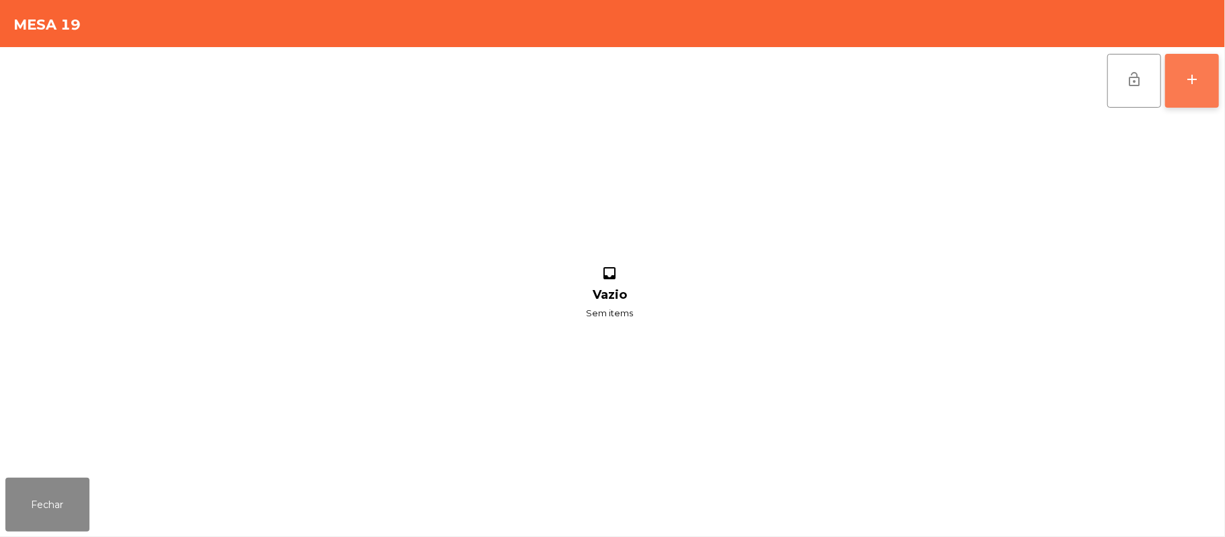
click at [1184, 89] on button "add" at bounding box center [1193, 81] width 54 height 54
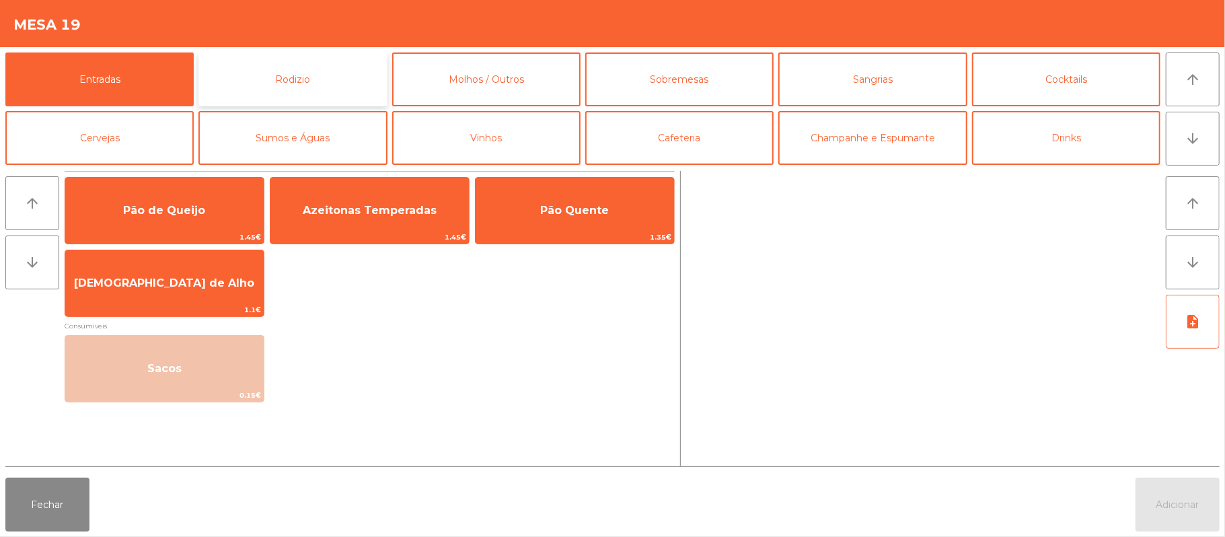
click at [268, 89] on button "Rodizio" at bounding box center [293, 79] width 188 height 54
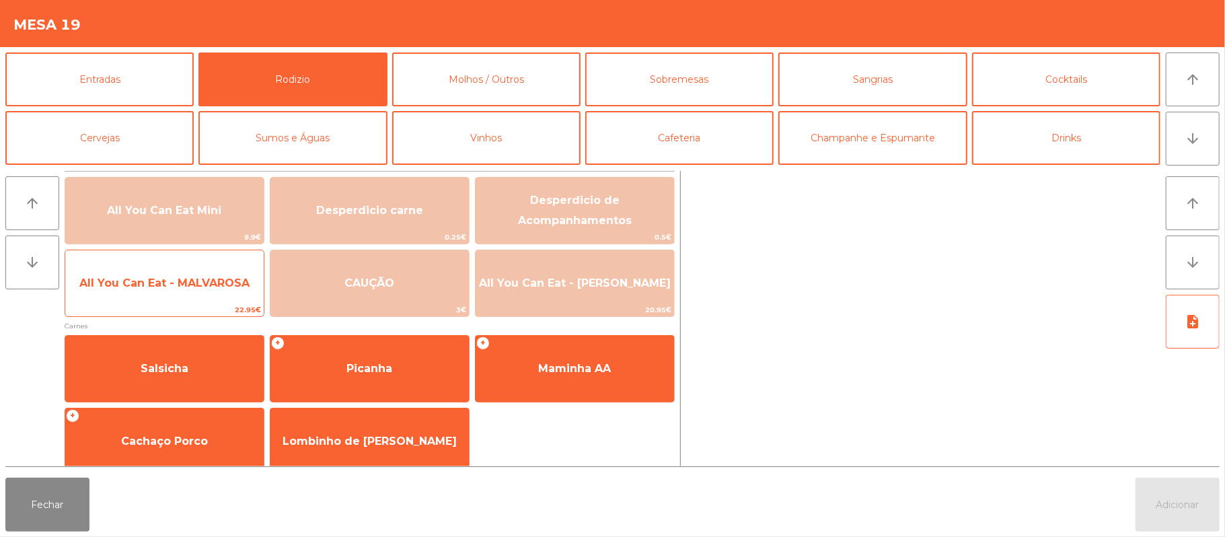
click at [166, 277] on span "All You Can Eat - MALVAROSA" at bounding box center [164, 283] width 170 height 13
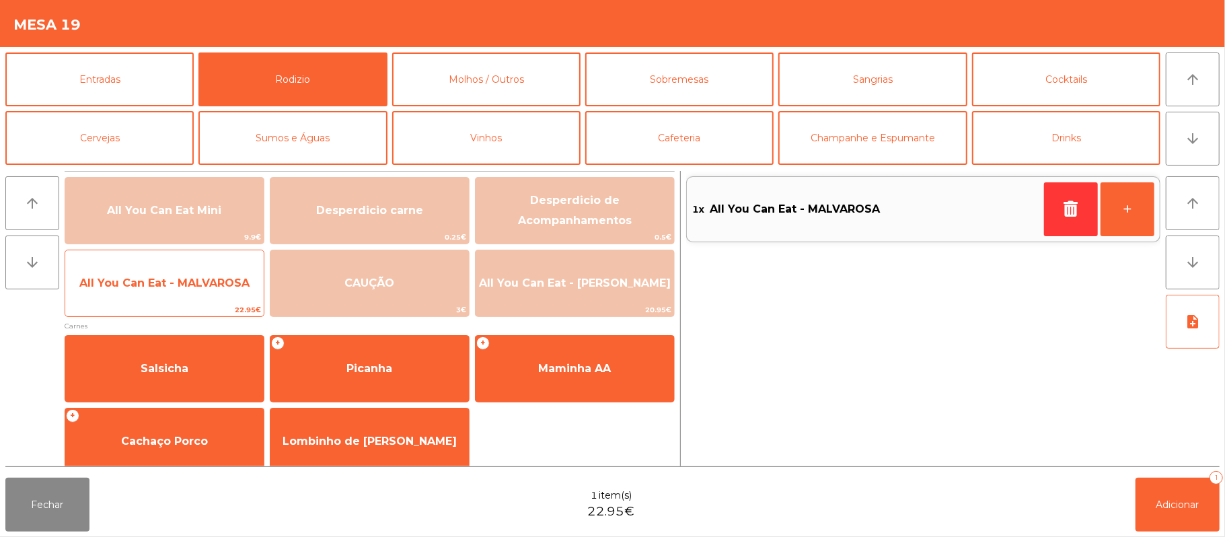
click at [163, 285] on span "All You Can Eat - MALVAROSA" at bounding box center [164, 283] width 170 height 13
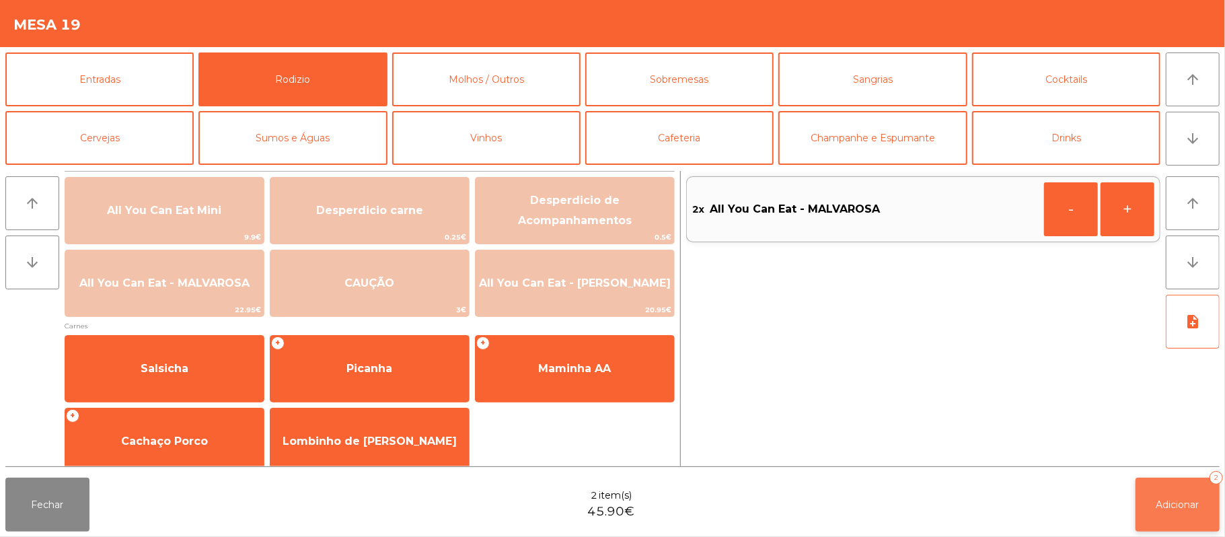
click at [1155, 493] on button "Adicionar 2" at bounding box center [1178, 505] width 84 height 54
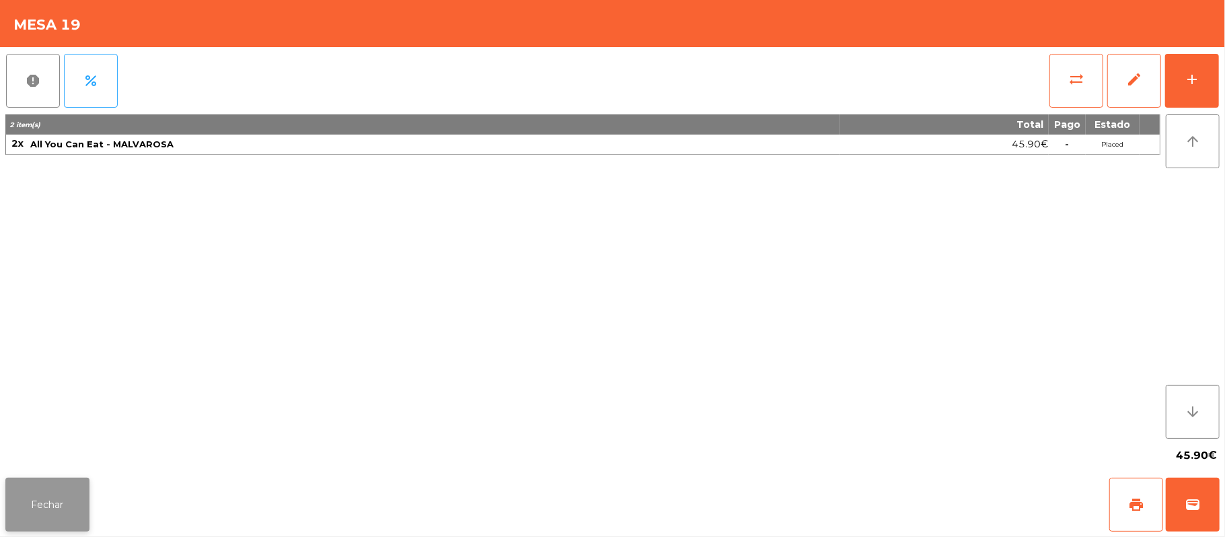
click at [52, 514] on button "Fechar" at bounding box center [47, 505] width 84 height 54
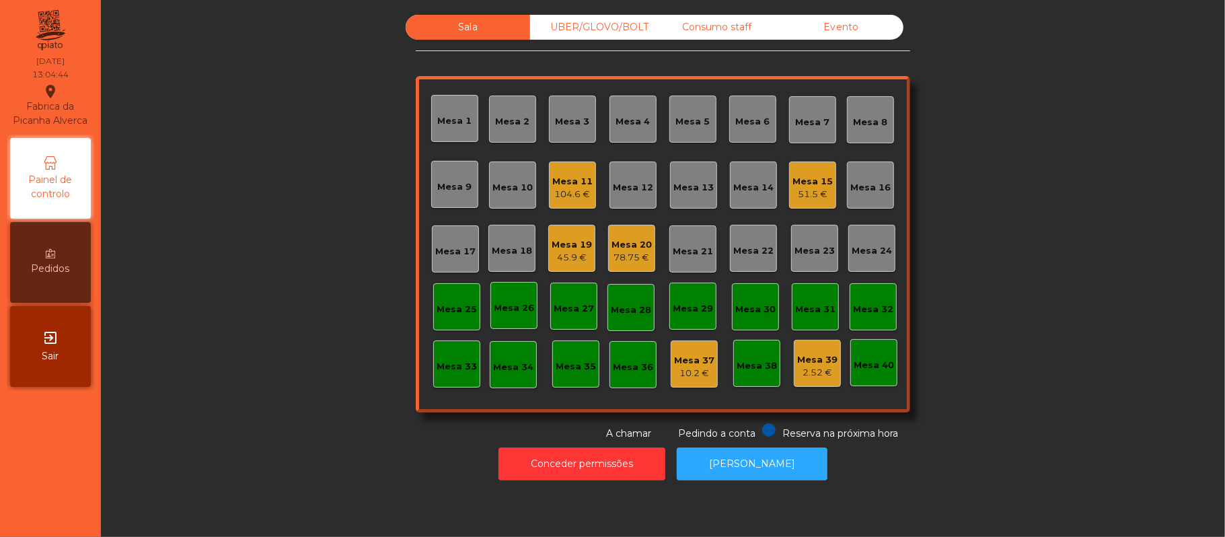
click at [629, 256] on div "78.75 €" at bounding box center [632, 257] width 40 height 13
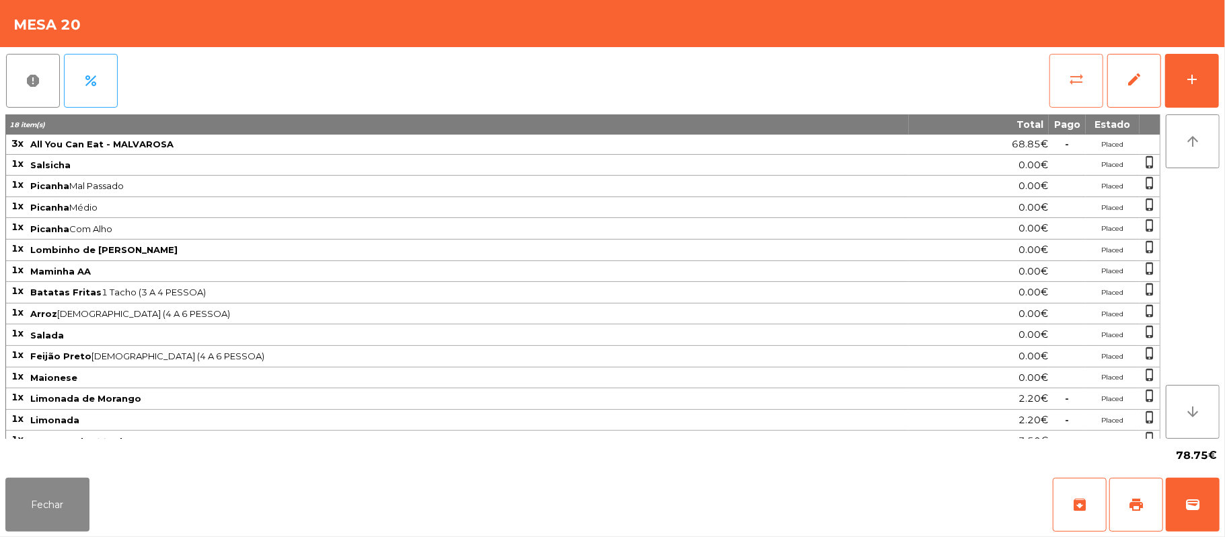
click at [1074, 79] on span "sync_alt" at bounding box center [1077, 79] width 16 height 16
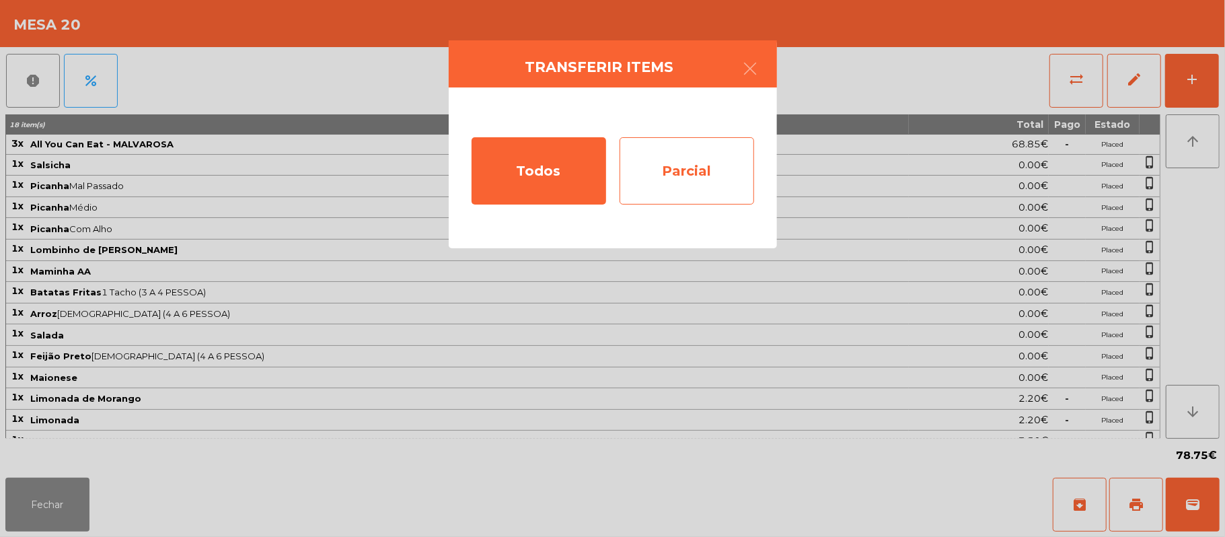
click at [703, 175] on div "Parcial" at bounding box center [687, 170] width 135 height 67
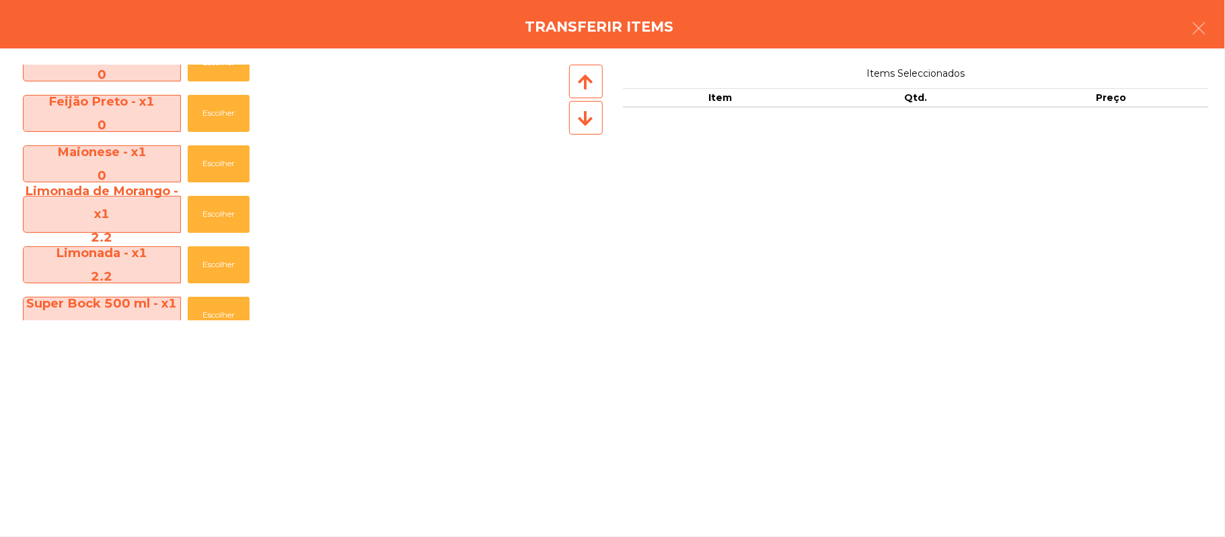
scroll to position [451, 0]
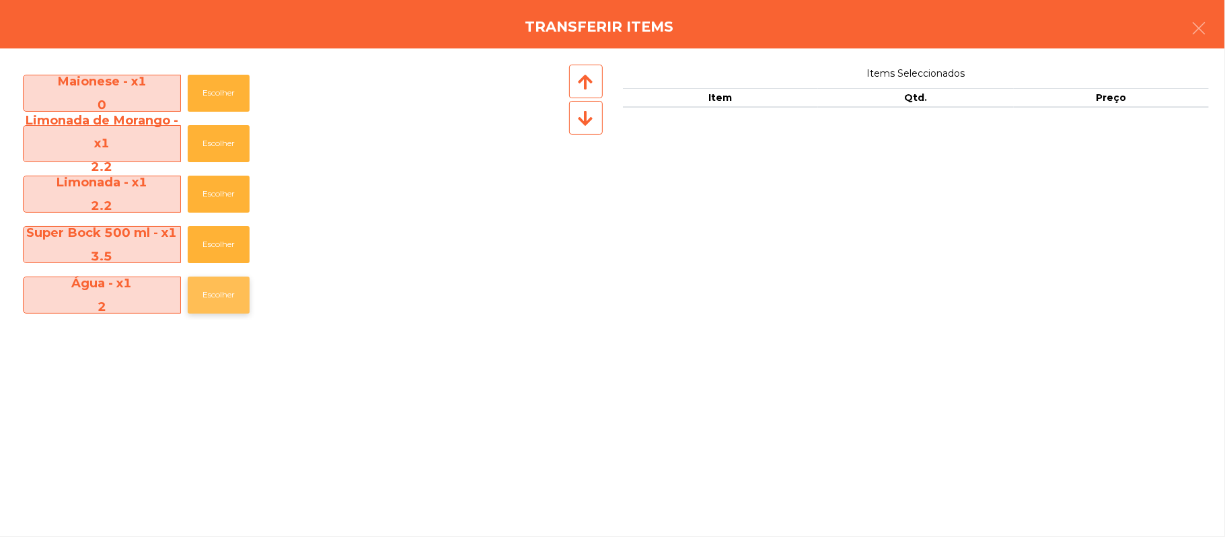
click at [227, 295] on button "Escolher" at bounding box center [219, 295] width 62 height 37
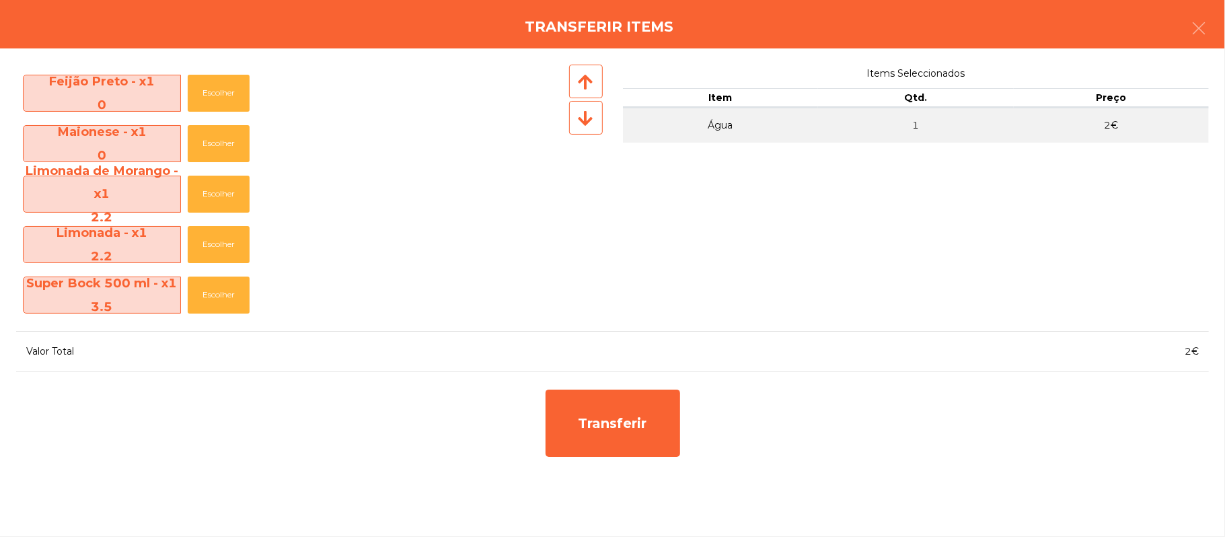
scroll to position [400, 0]
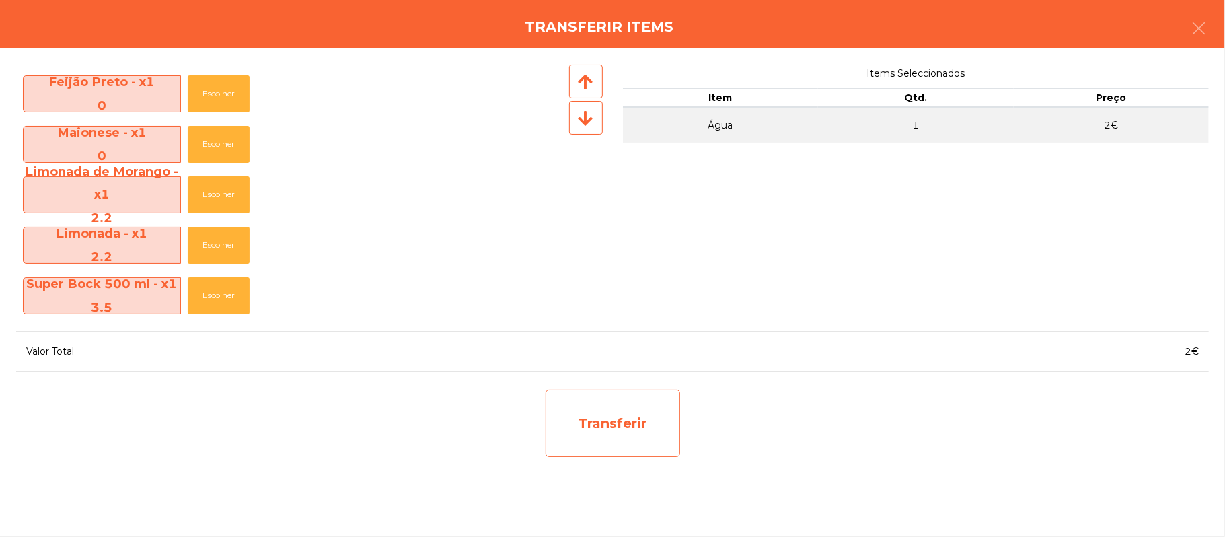
click at [611, 423] on div "Transferir" at bounding box center [613, 423] width 135 height 67
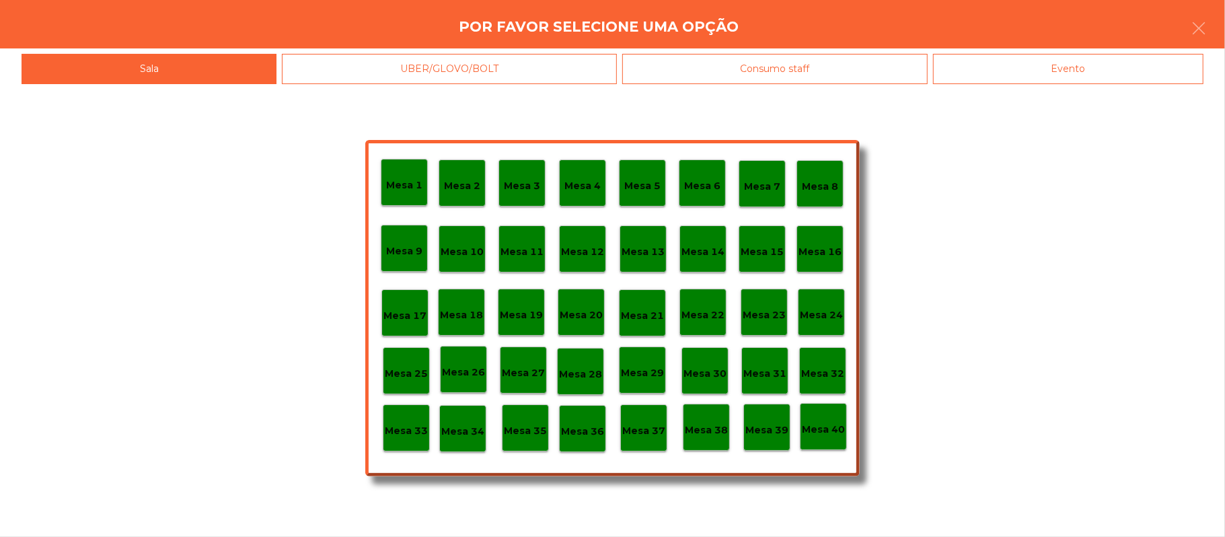
click at [647, 434] on p "Mesa 37" at bounding box center [643, 430] width 43 height 15
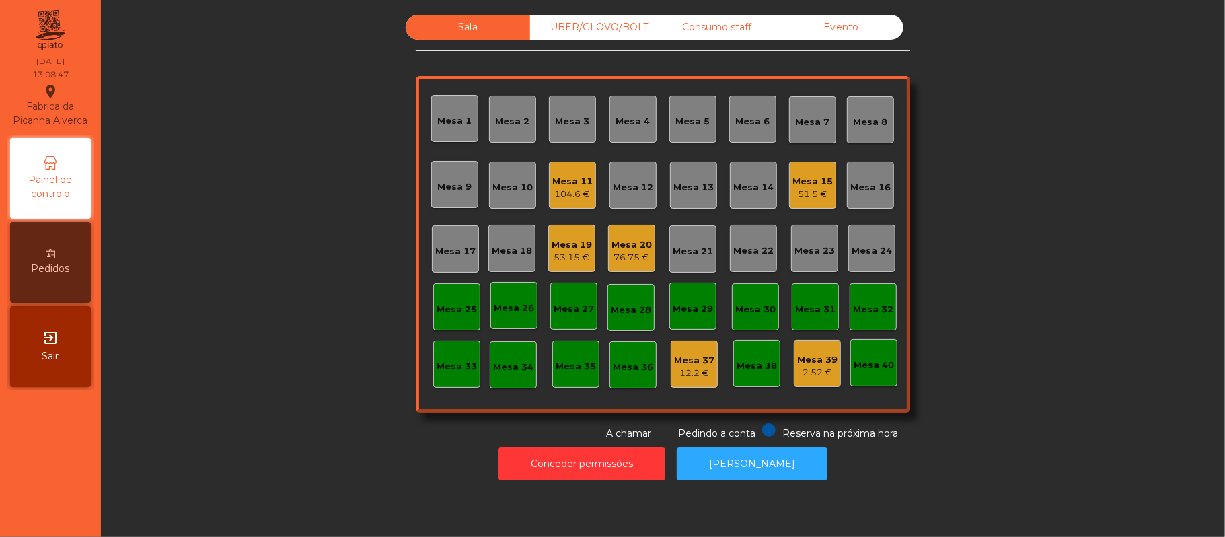
click at [591, 15] on div "UBER/GLOVO/BOLT" at bounding box center [592, 27] width 124 height 25
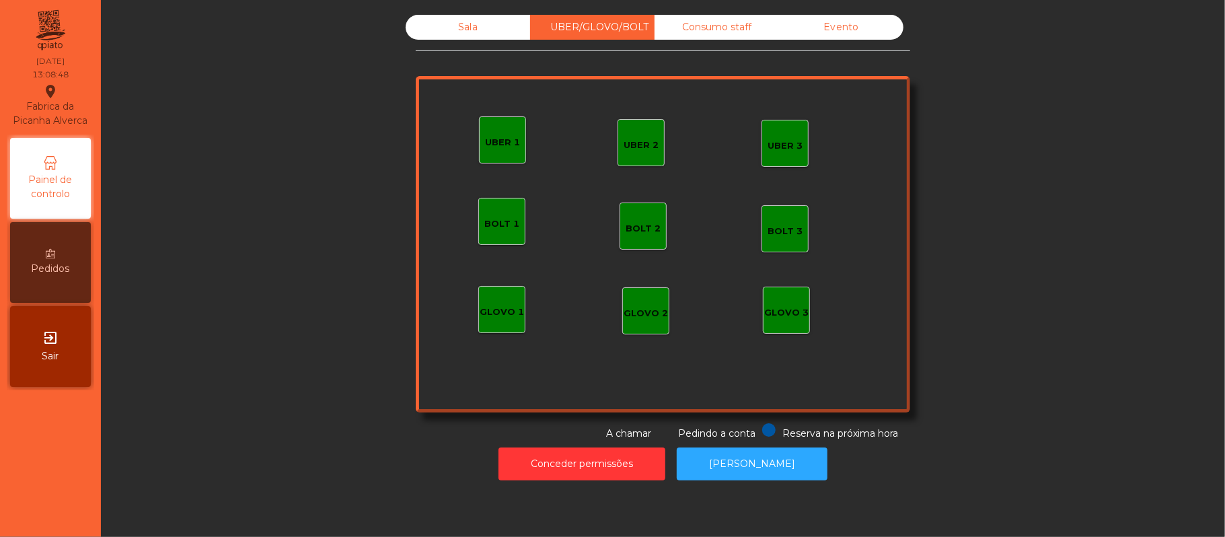
click at [639, 149] on div "UBER 2" at bounding box center [641, 145] width 35 height 13
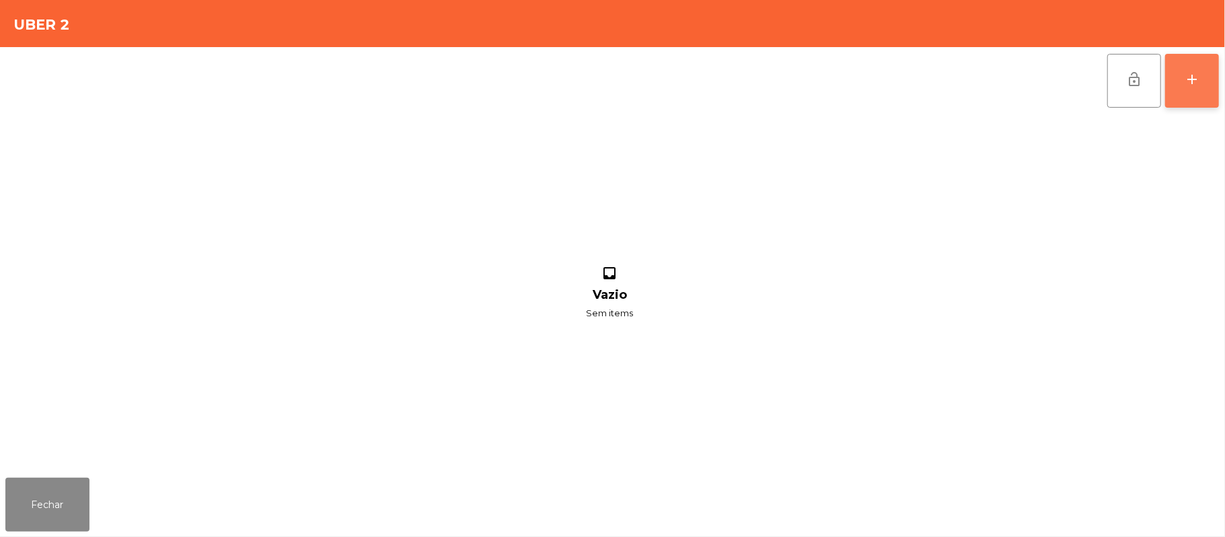
click at [1182, 84] on button "add" at bounding box center [1193, 81] width 54 height 54
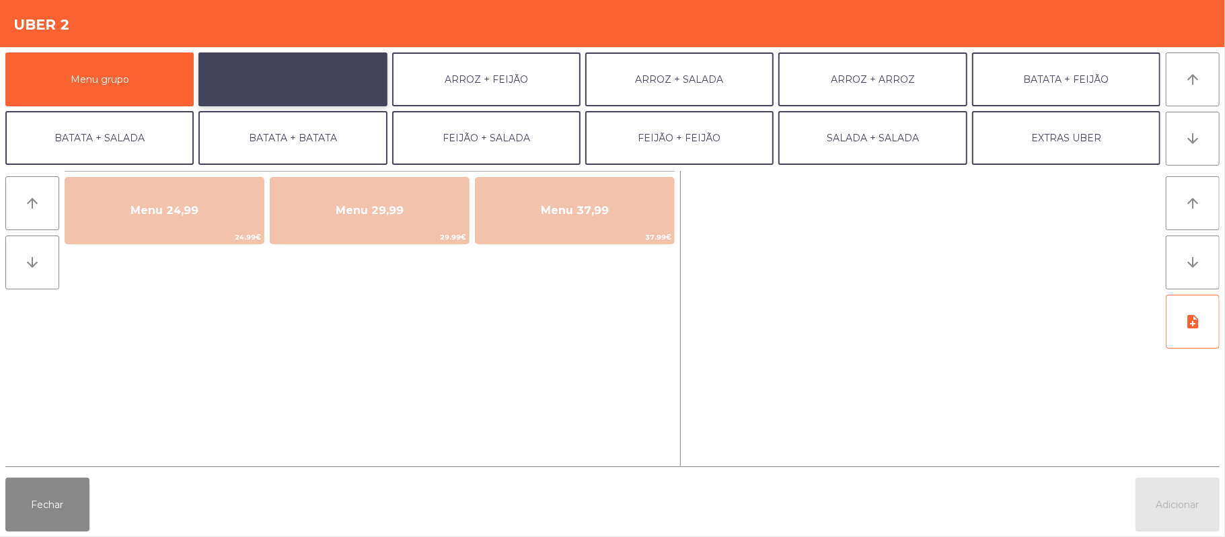
click at [323, 78] on button "ARROZ + BATATAS" at bounding box center [293, 79] width 188 height 54
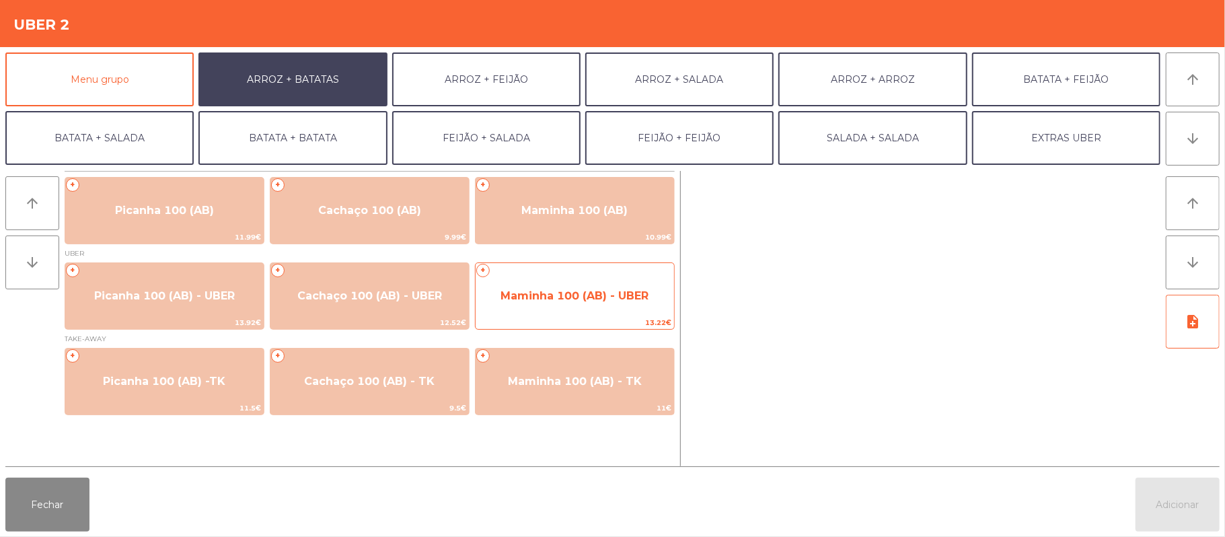
click at [572, 308] on span "Maminha 100 (AB) - UBER" at bounding box center [575, 296] width 199 height 36
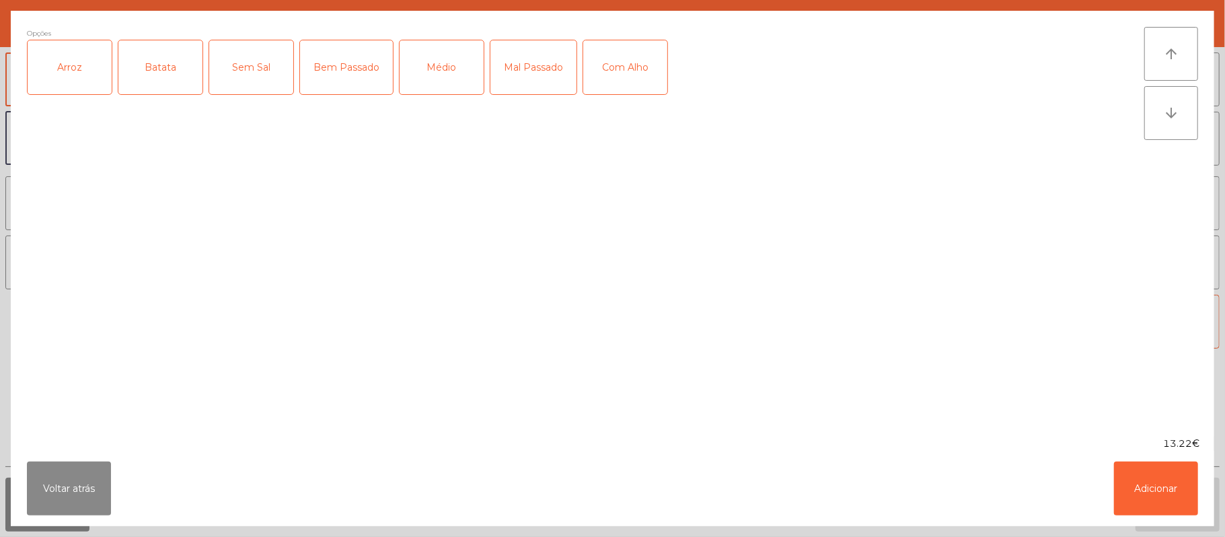
click at [73, 65] on div "Arroz" at bounding box center [70, 67] width 84 height 54
click at [156, 61] on div "Batata" at bounding box center [160, 67] width 84 height 54
click at [402, 58] on div "Médio" at bounding box center [442, 67] width 84 height 54
click at [342, 58] on div "Bem Passado" at bounding box center [346, 67] width 93 height 54
click at [629, 71] on div "Com Alho" at bounding box center [625, 67] width 84 height 54
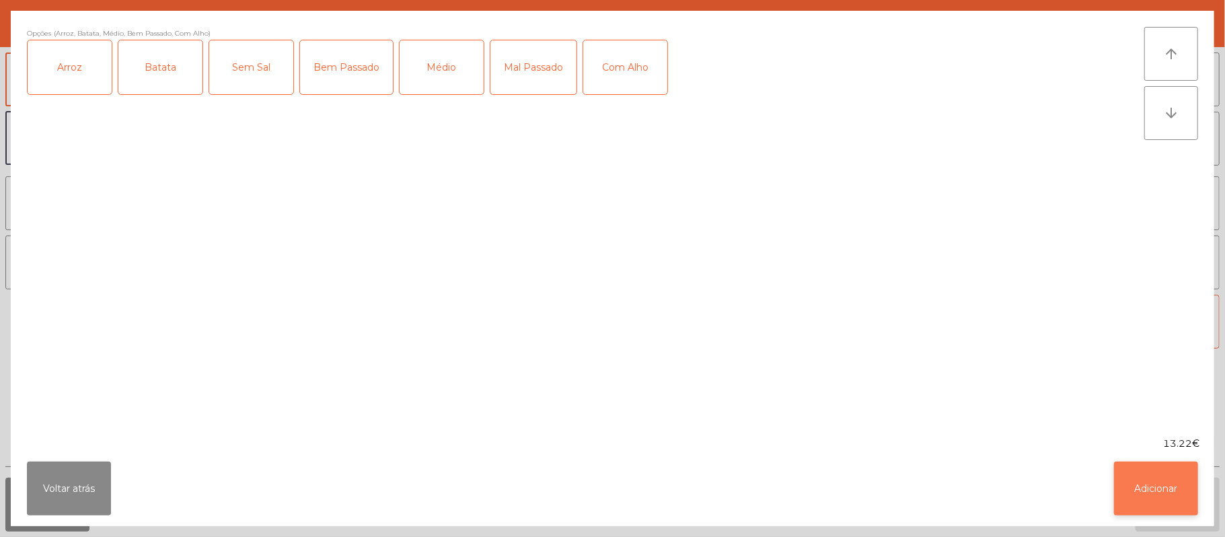
click at [1155, 483] on button "Adicionar" at bounding box center [1156, 489] width 84 height 54
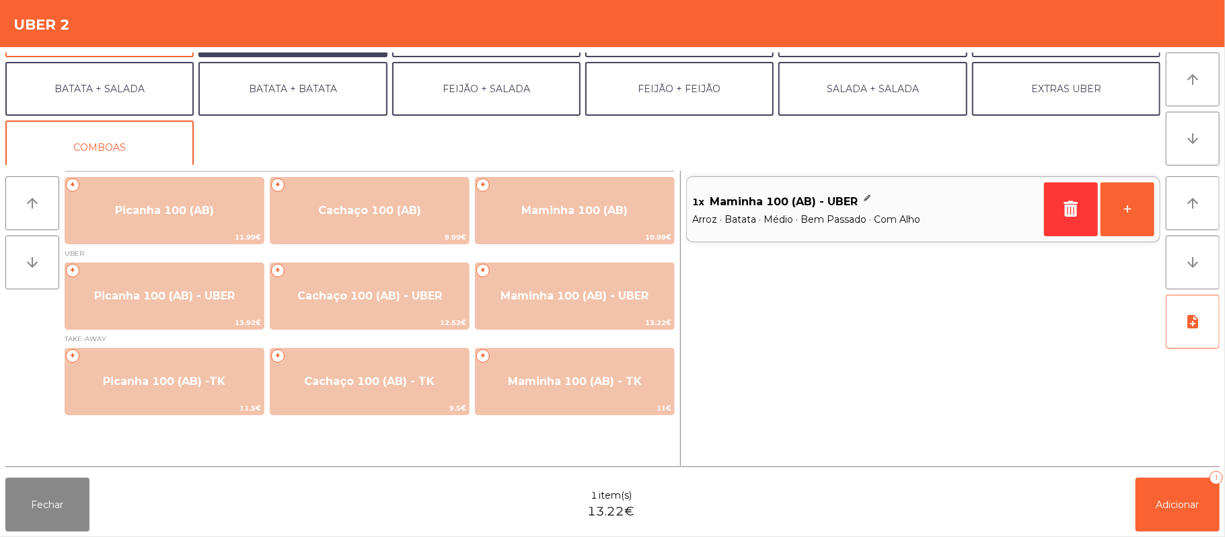
scroll to position [50, 0]
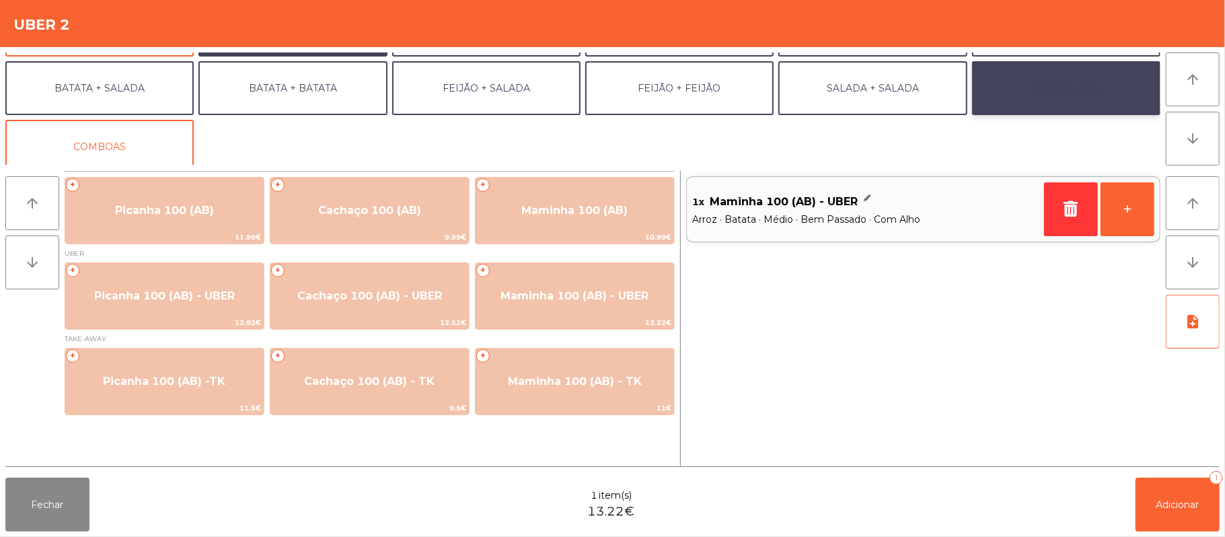
click at [1026, 114] on button "EXTRAS UBER" at bounding box center [1066, 88] width 188 height 54
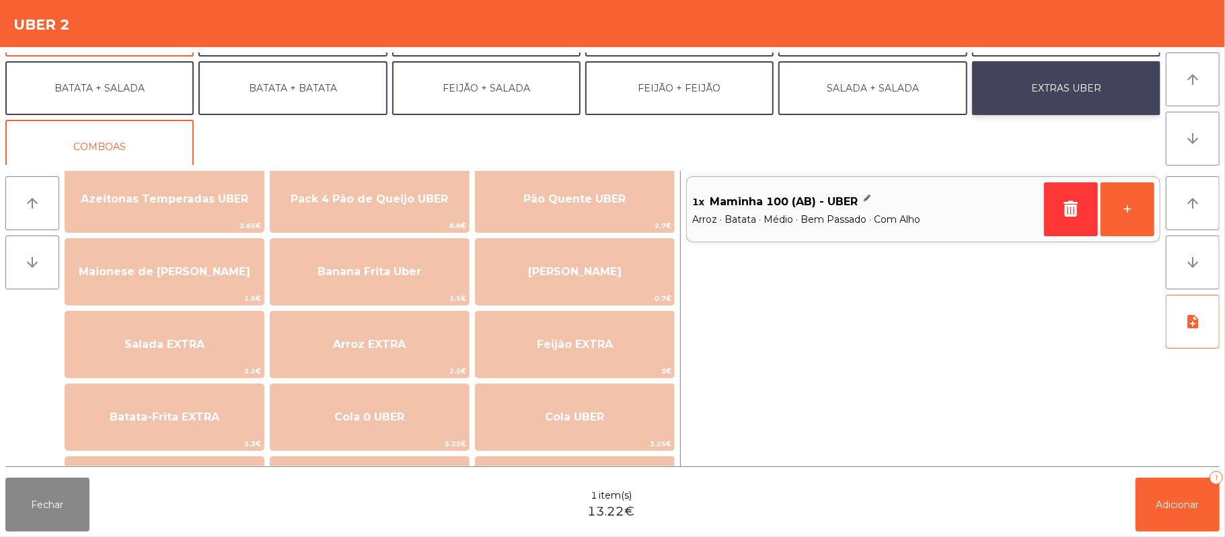
scroll to position [28, 0]
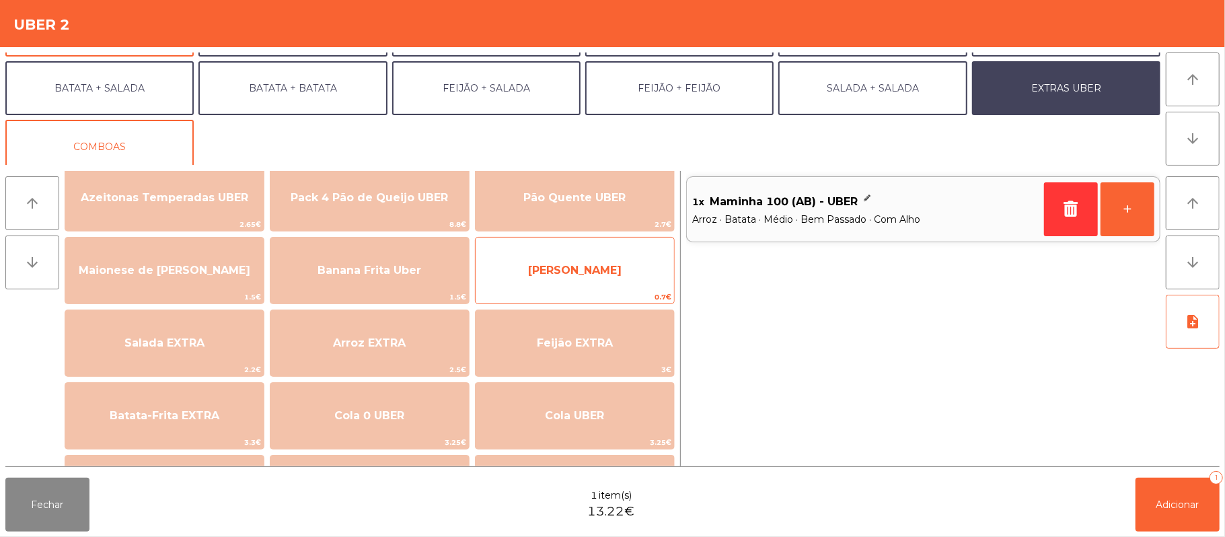
click at [612, 291] on span "0.7€" at bounding box center [575, 297] width 199 height 13
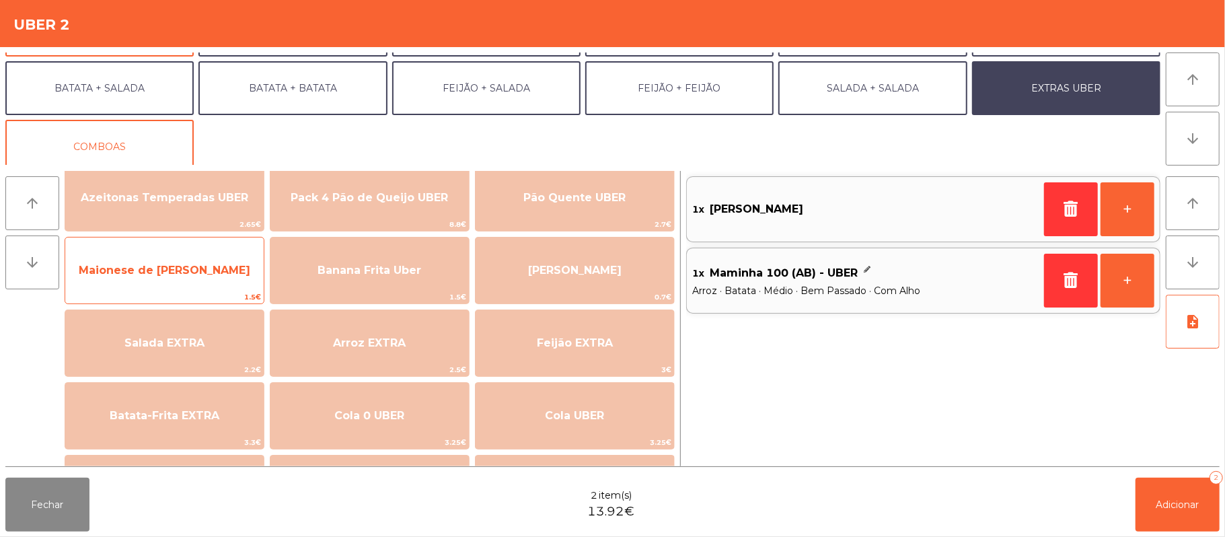
click at [216, 266] on span "Maionese de [PERSON_NAME]" at bounding box center [165, 270] width 172 height 13
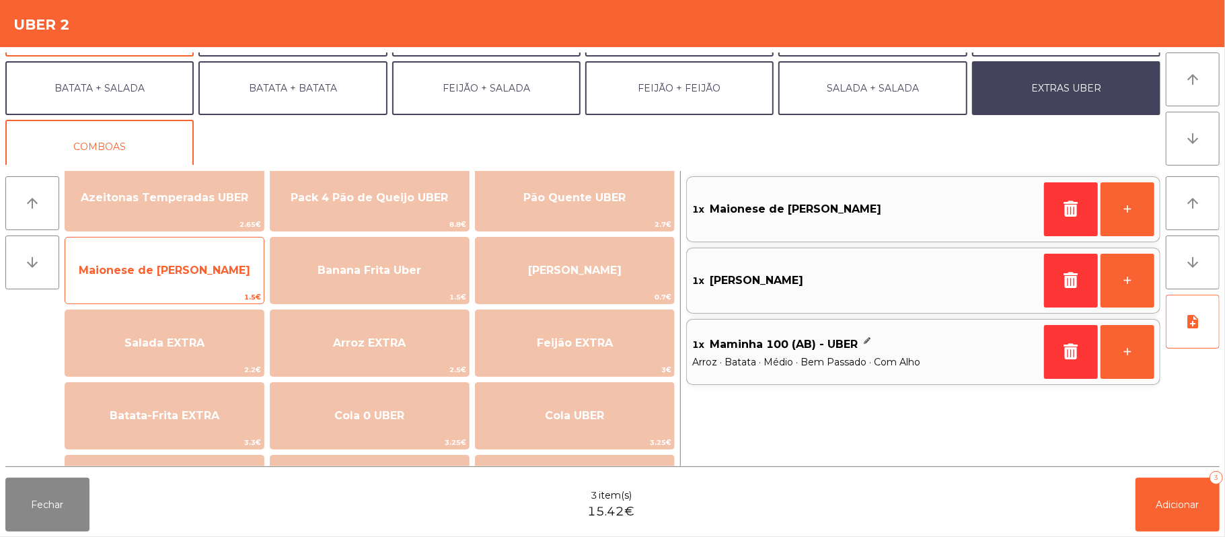
scroll to position [0, 0]
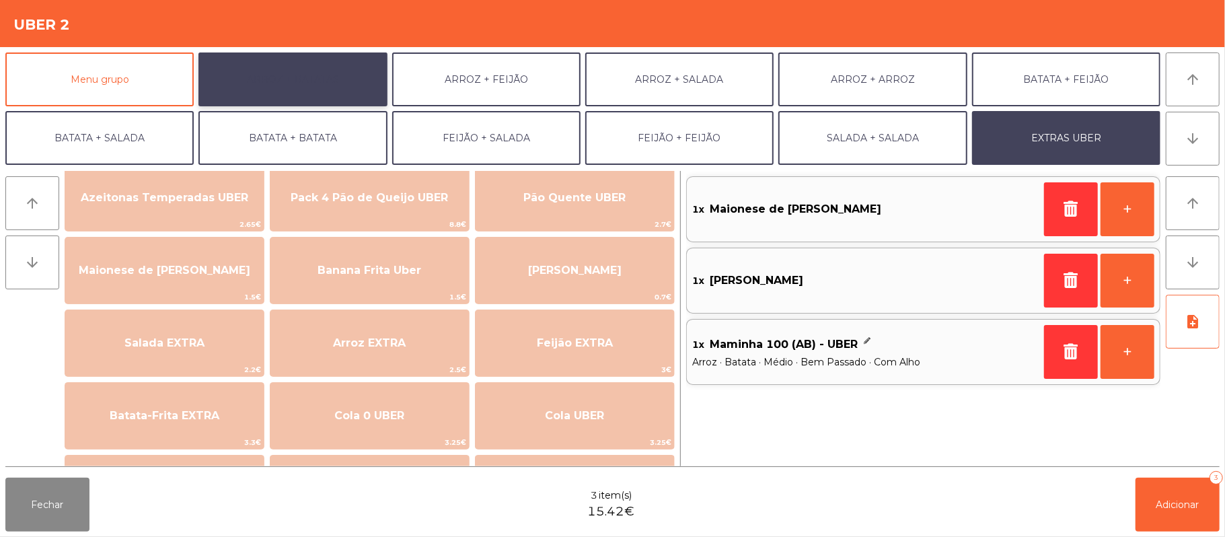
click at [314, 90] on button "ARROZ + BATATAS" at bounding box center [293, 79] width 188 height 54
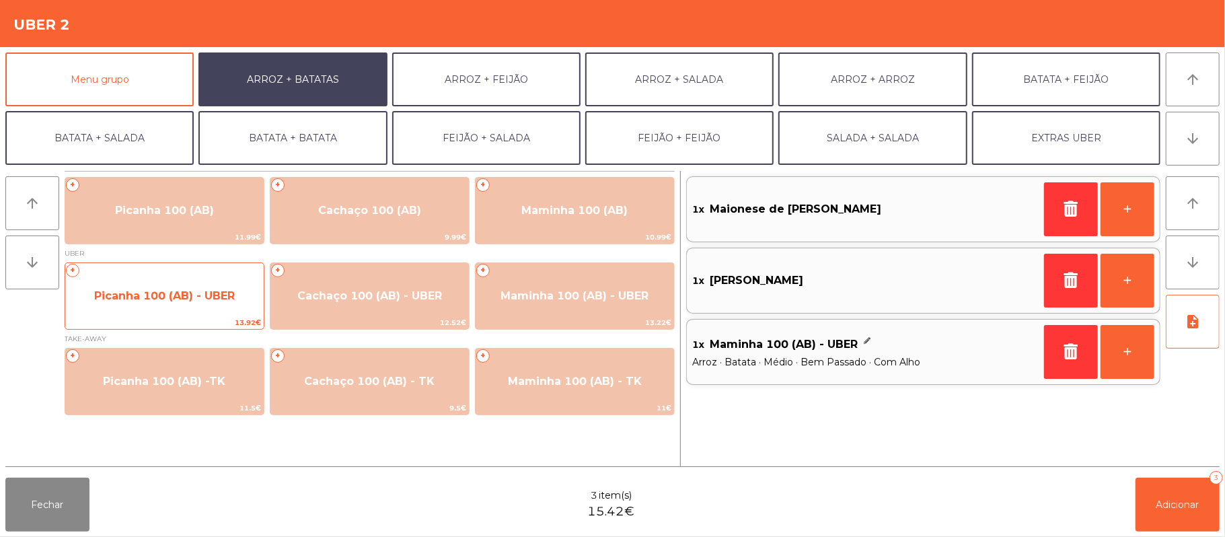
click at [215, 293] on span "Picanha 100 (AB) - UBER" at bounding box center [164, 295] width 141 height 13
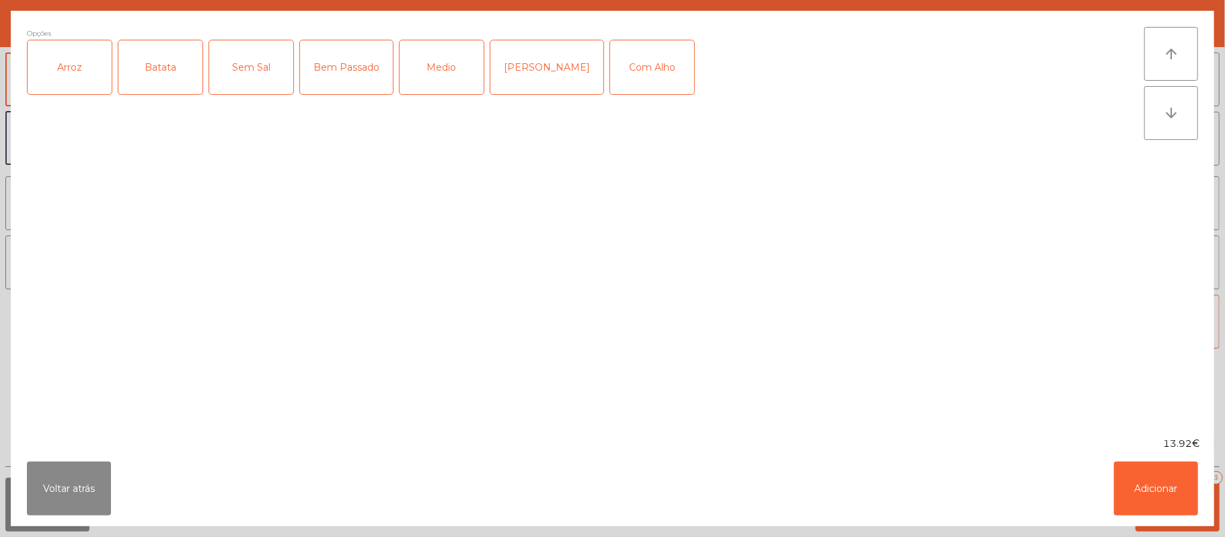
click at [73, 63] on div "Arroz" at bounding box center [70, 67] width 84 height 54
click at [159, 62] on div "Batata" at bounding box center [160, 67] width 84 height 54
click at [429, 66] on div "Medio" at bounding box center [442, 67] width 84 height 54
click at [326, 65] on div "Bem Passado" at bounding box center [346, 67] width 93 height 54
click at [620, 73] on div "Com Alho" at bounding box center [652, 67] width 84 height 54
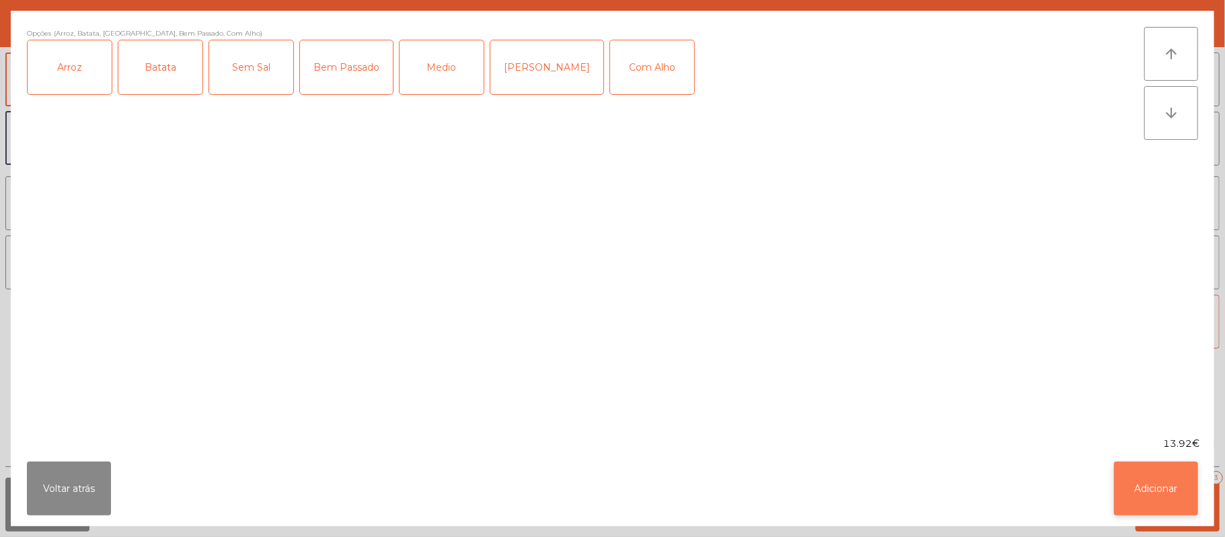
click at [1152, 488] on button "Adicionar" at bounding box center [1156, 489] width 84 height 54
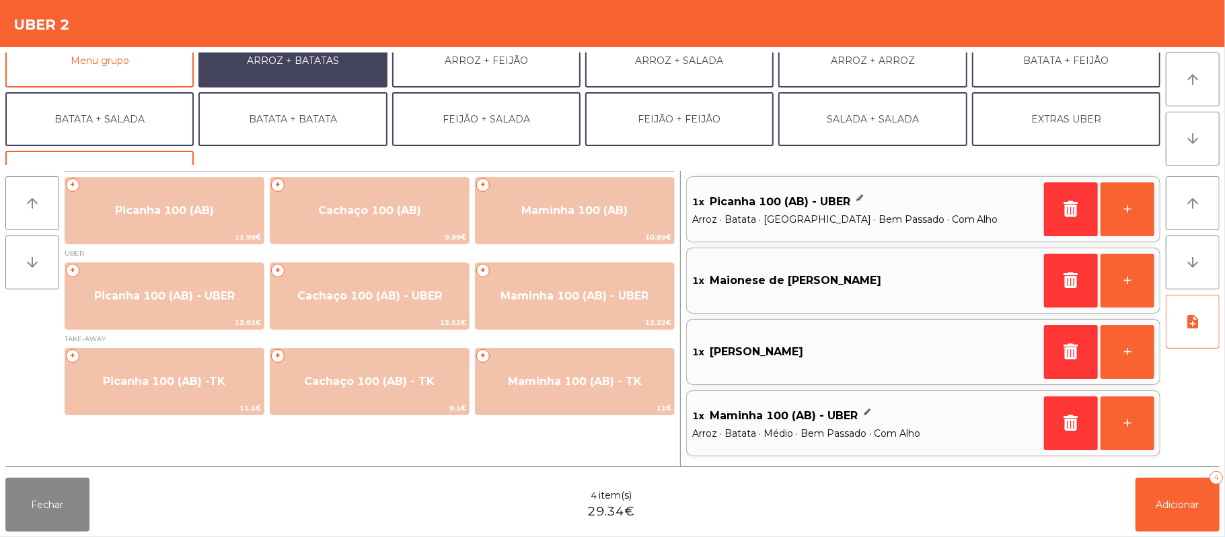
scroll to position [17, 0]
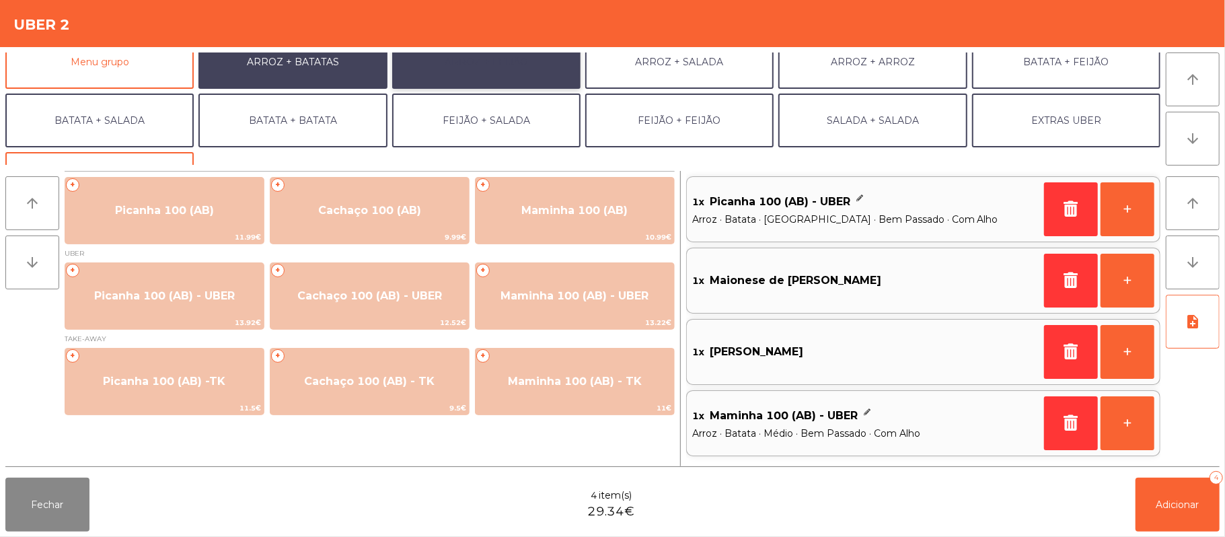
click at [522, 79] on button "ARROZ + FEIJÃO" at bounding box center [486, 62] width 188 height 54
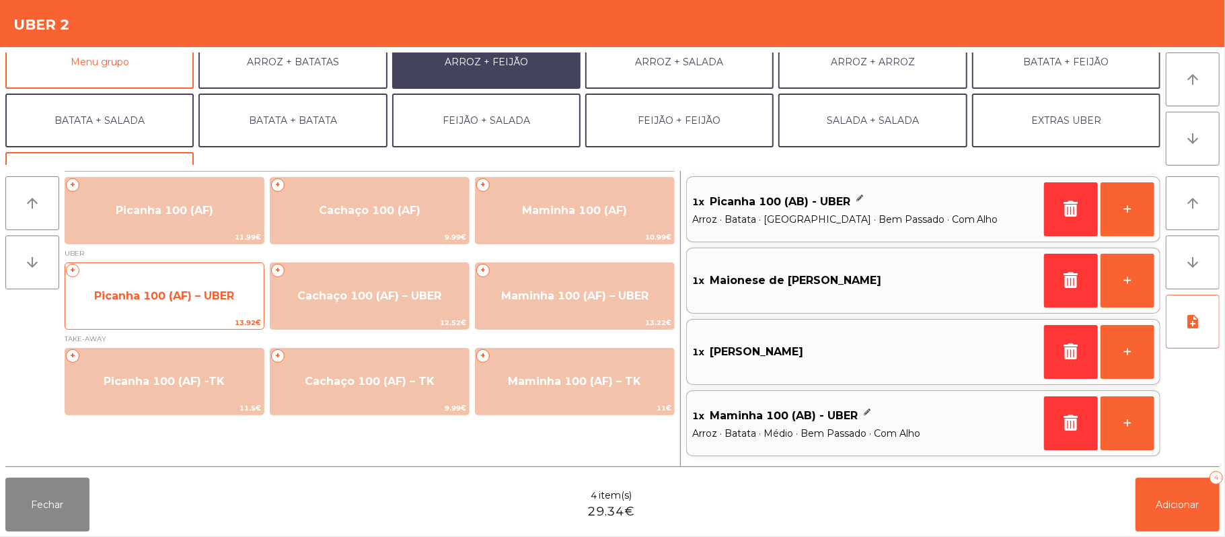
click at [167, 300] on span "Picanha 100 (AF) – UBER" at bounding box center [164, 295] width 140 height 13
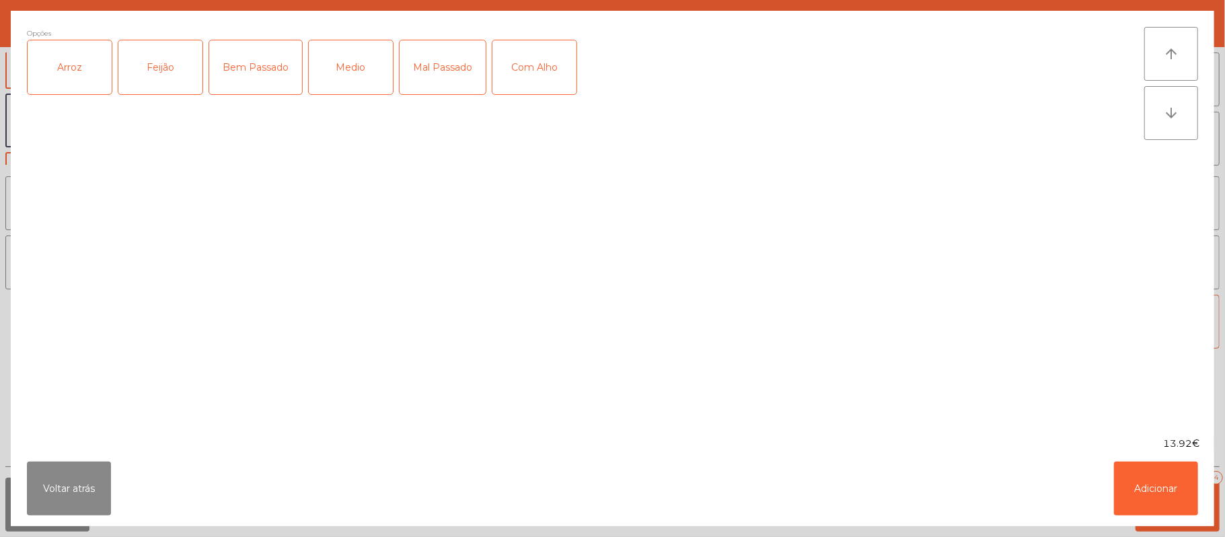
click at [76, 75] on div "Arroz" at bounding box center [70, 67] width 84 height 54
click at [170, 62] on div "Feijão" at bounding box center [160, 67] width 84 height 54
click at [346, 62] on div "Medio" at bounding box center [351, 67] width 84 height 54
click at [441, 58] on div "Mal Passado" at bounding box center [443, 67] width 86 height 54
click at [431, 65] on div "Mal Passado" at bounding box center [443, 67] width 86 height 54
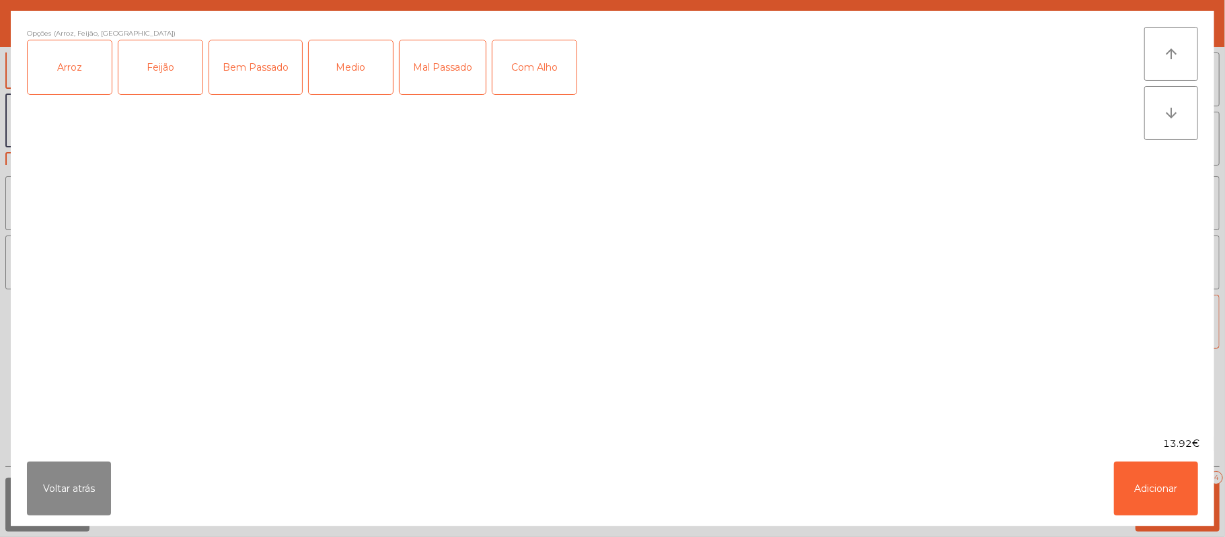
click at [271, 57] on div "Bem Passado" at bounding box center [255, 67] width 93 height 54
click at [550, 55] on div "Com Alho" at bounding box center [535, 67] width 84 height 54
click at [1147, 483] on button "Adicionar" at bounding box center [1156, 489] width 84 height 54
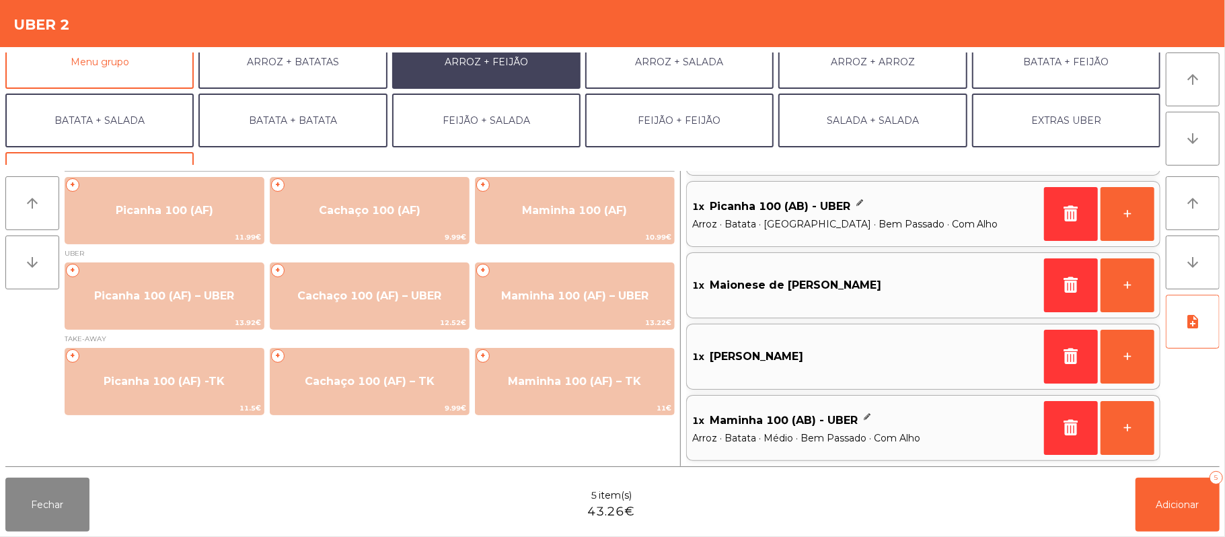
scroll to position [0, 0]
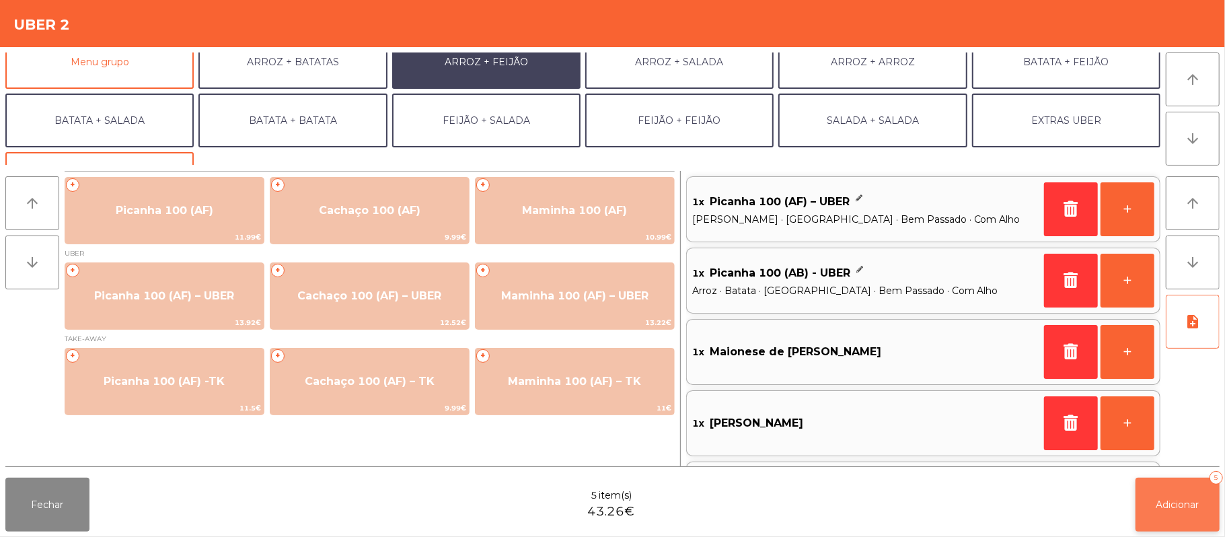
click at [1170, 506] on span "Adicionar" at bounding box center [1178, 505] width 43 height 12
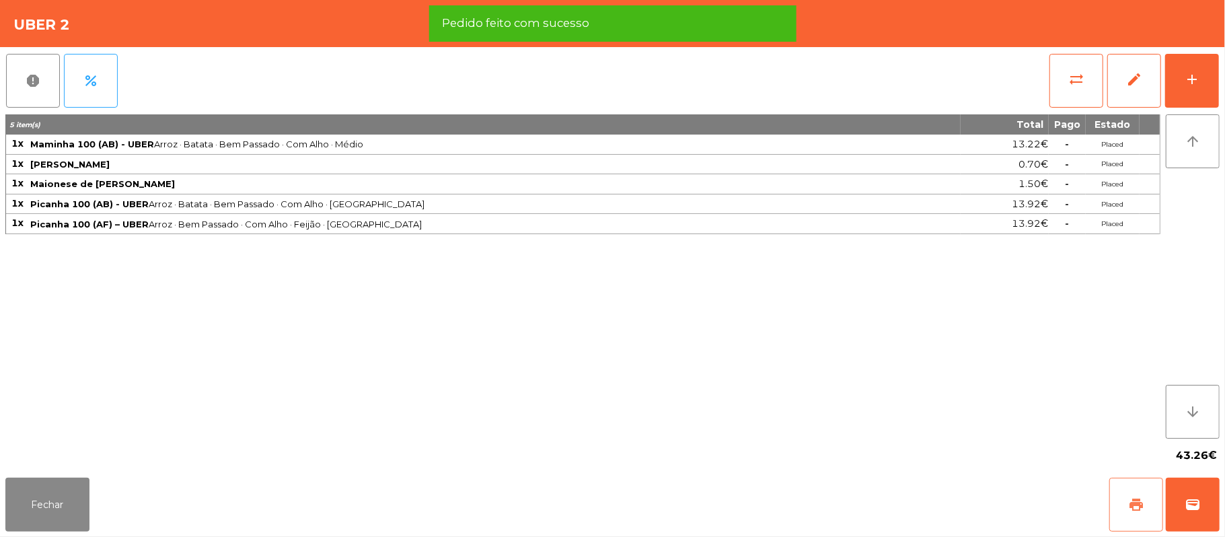
click at [1129, 510] on span "print" at bounding box center [1137, 505] width 16 height 16
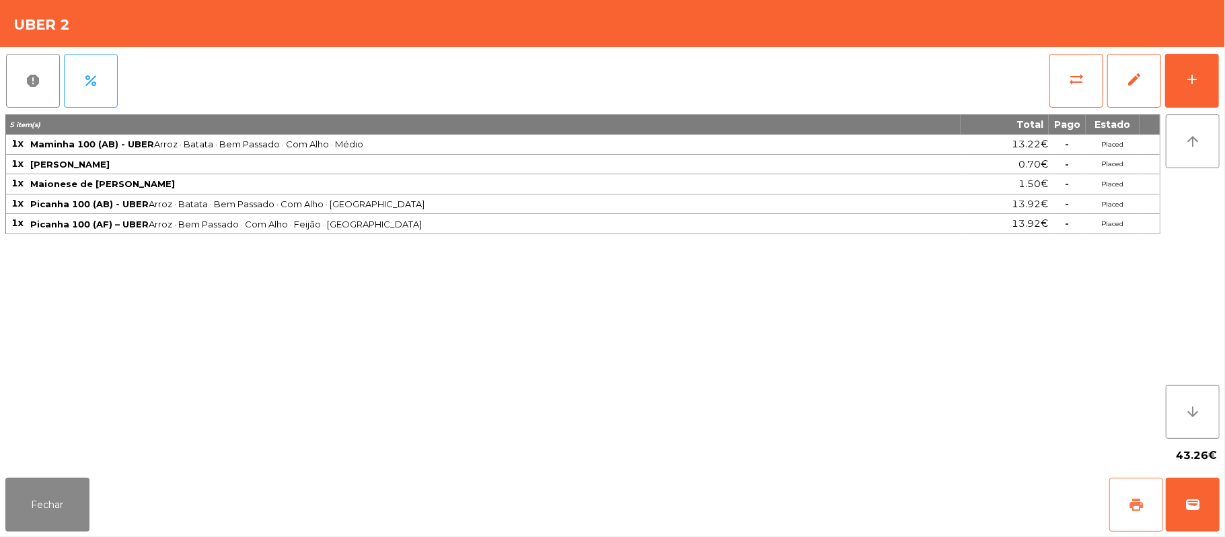
click at [1116, 501] on button "print" at bounding box center [1137, 505] width 54 height 54
click at [1210, 501] on button "wallet" at bounding box center [1193, 505] width 54 height 54
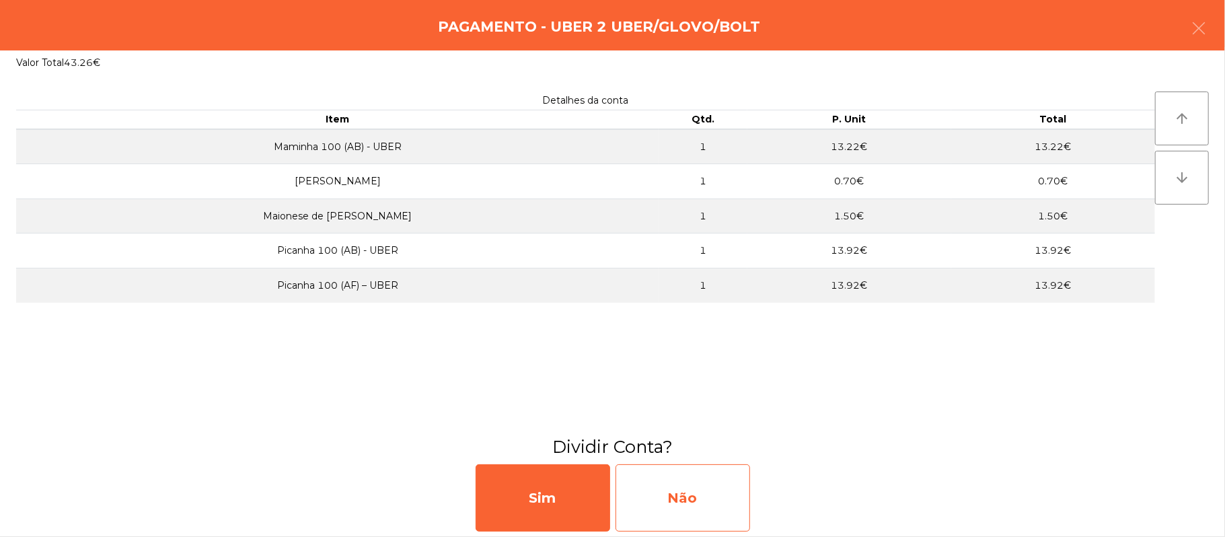
click at [658, 497] on div "Não" at bounding box center [683, 497] width 135 height 67
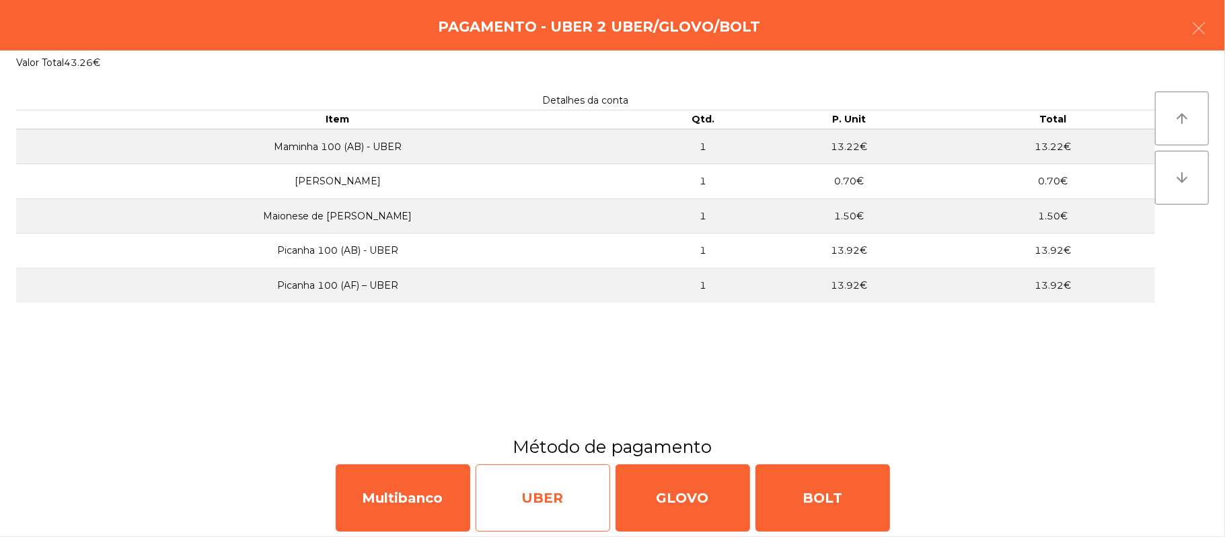
click at [548, 513] on div "UBER" at bounding box center [543, 497] width 135 height 67
select select "**"
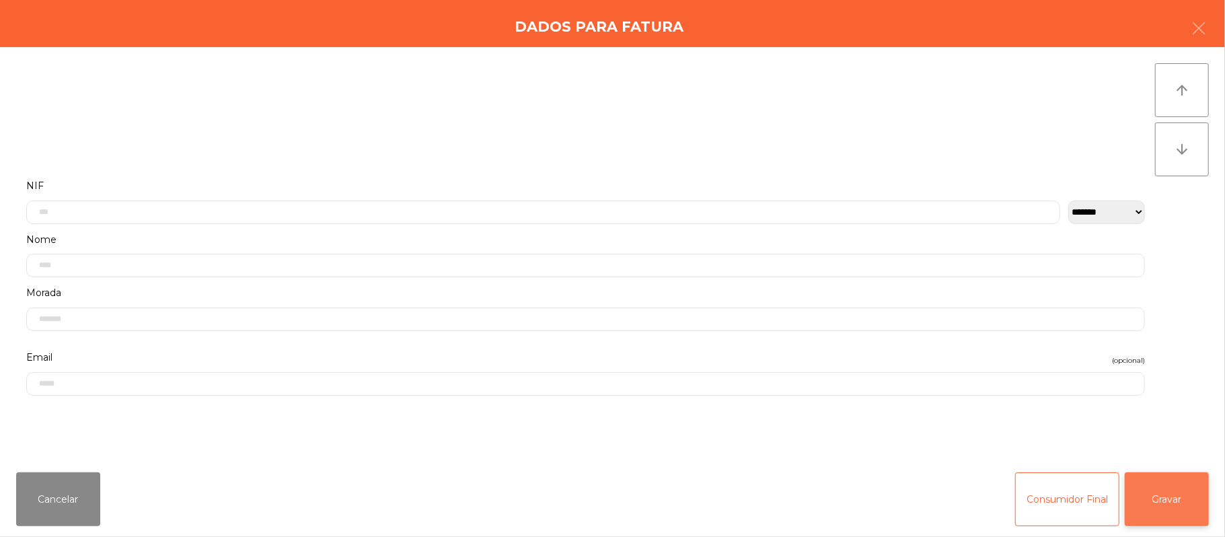
click at [1170, 493] on button "Gravar" at bounding box center [1167, 499] width 84 height 54
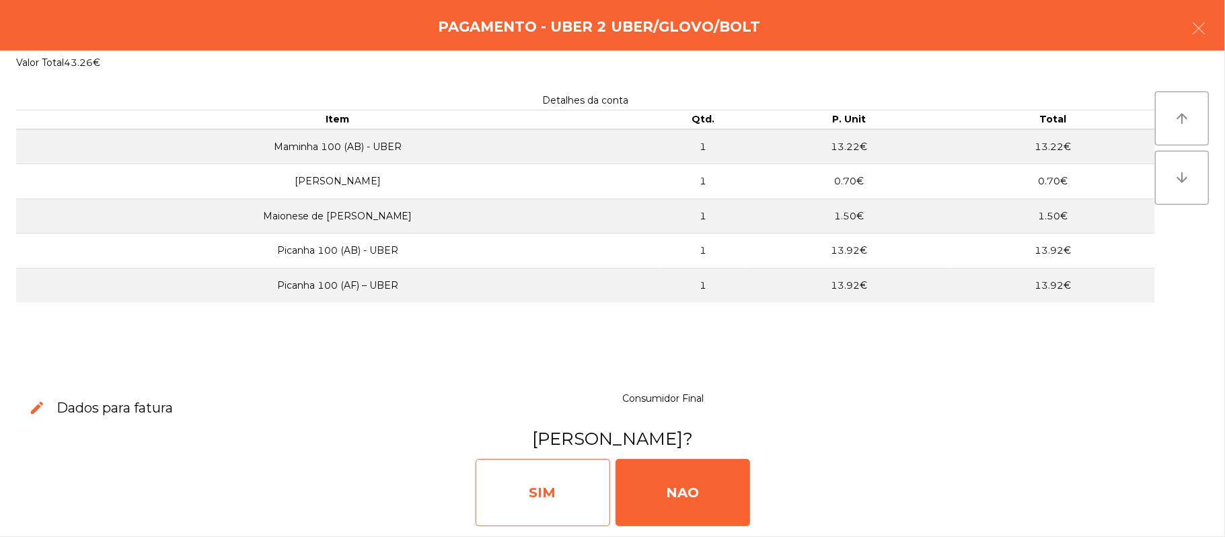
click at [501, 469] on div "SIM" at bounding box center [543, 492] width 135 height 67
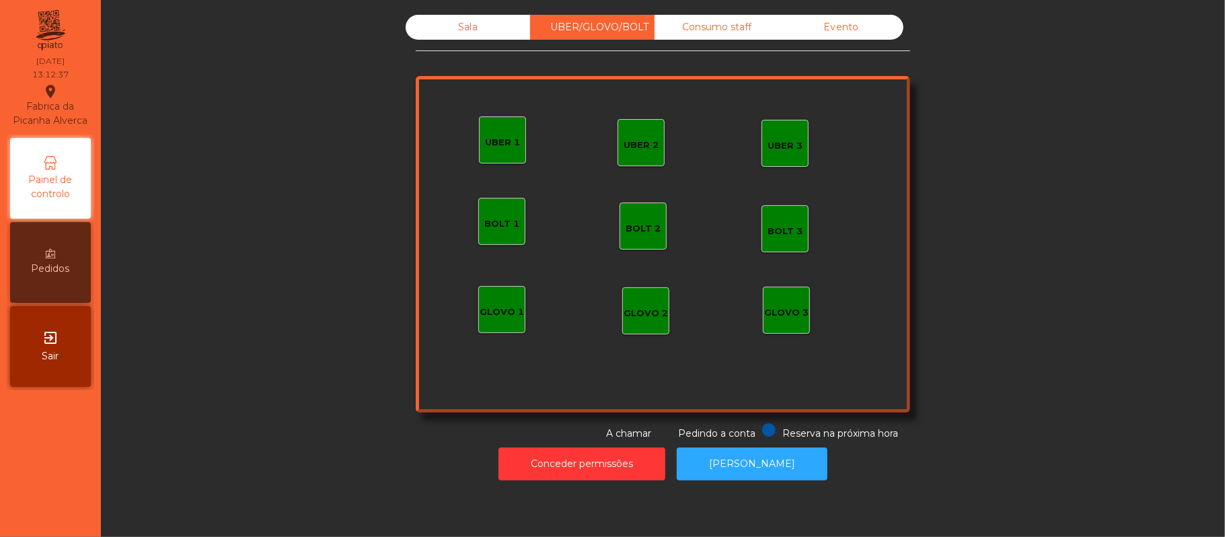
click at [480, 24] on div "Sala" at bounding box center [468, 27] width 124 height 25
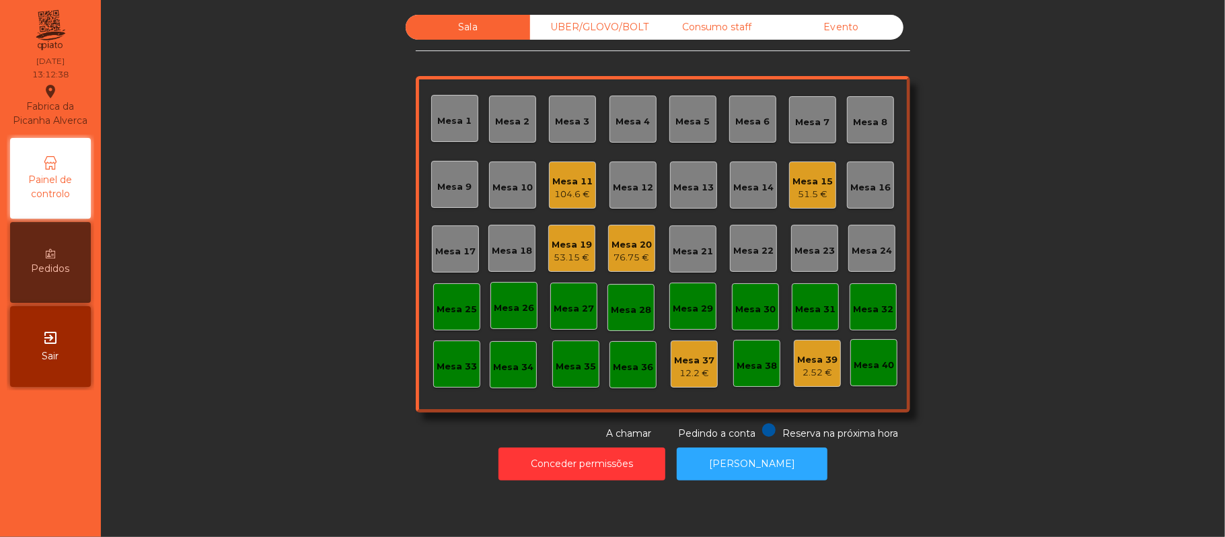
click at [746, 264] on div "Mesa 22" at bounding box center [753, 248] width 47 height 47
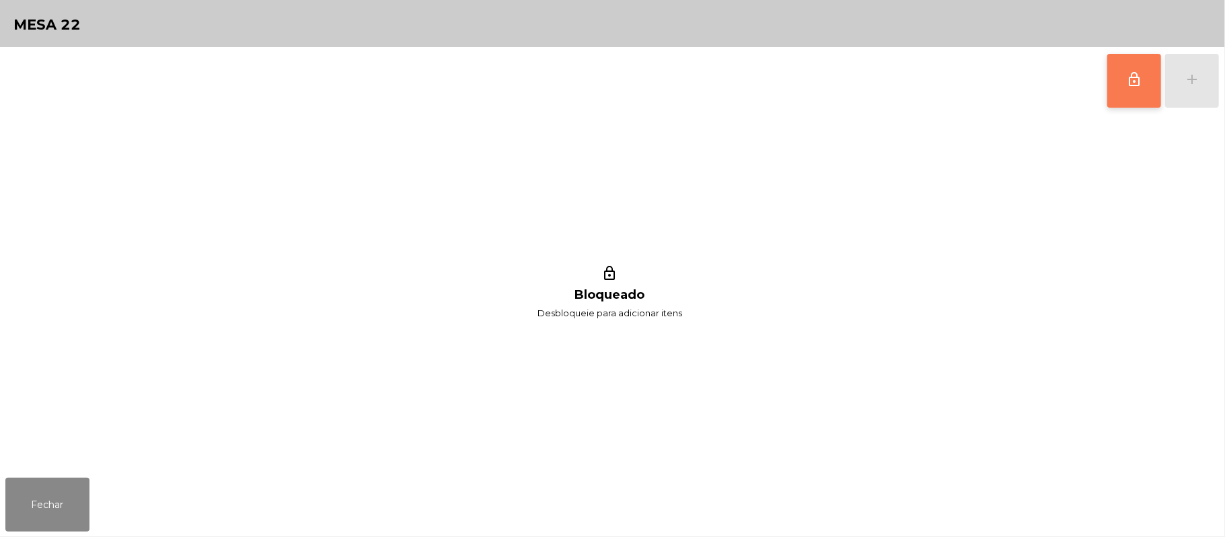
click at [1144, 78] on button "lock_outline" at bounding box center [1135, 81] width 54 height 54
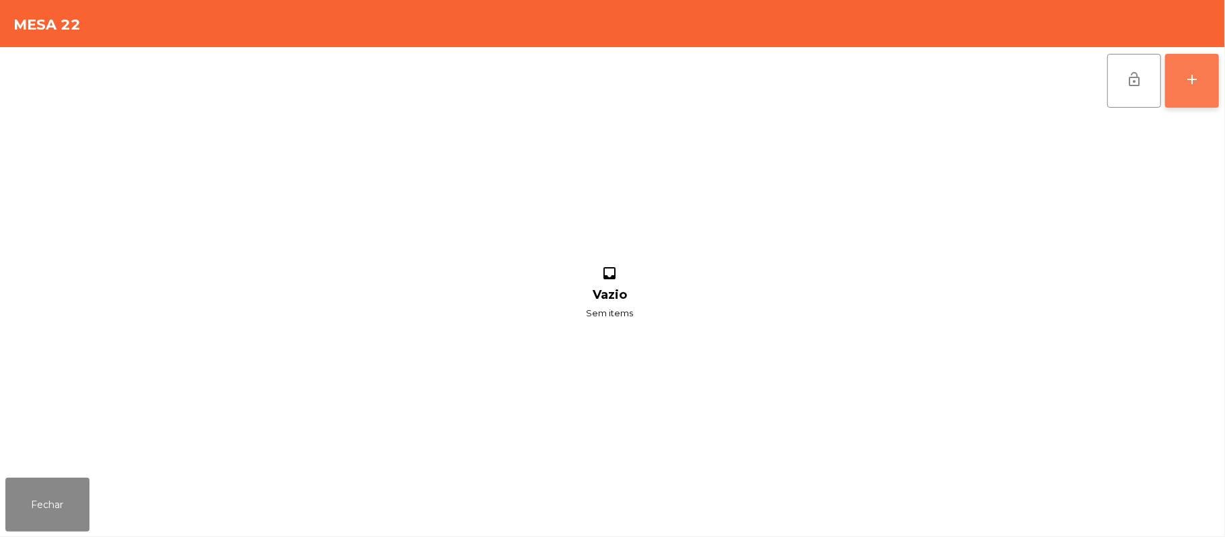
click at [1217, 92] on button "add" at bounding box center [1193, 81] width 54 height 54
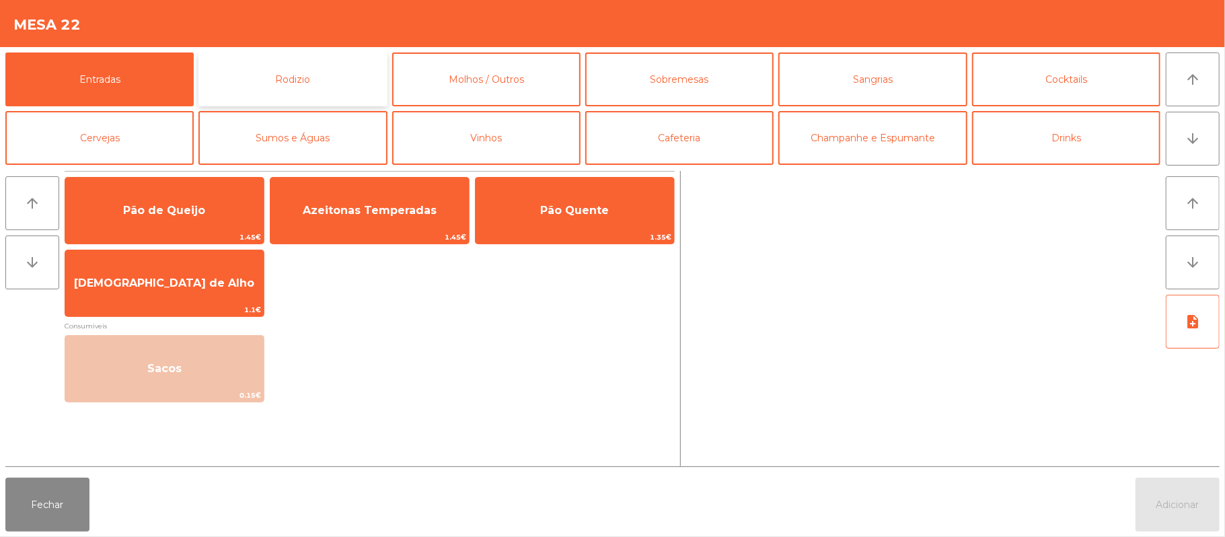
click at [307, 89] on button "Rodizio" at bounding box center [293, 79] width 188 height 54
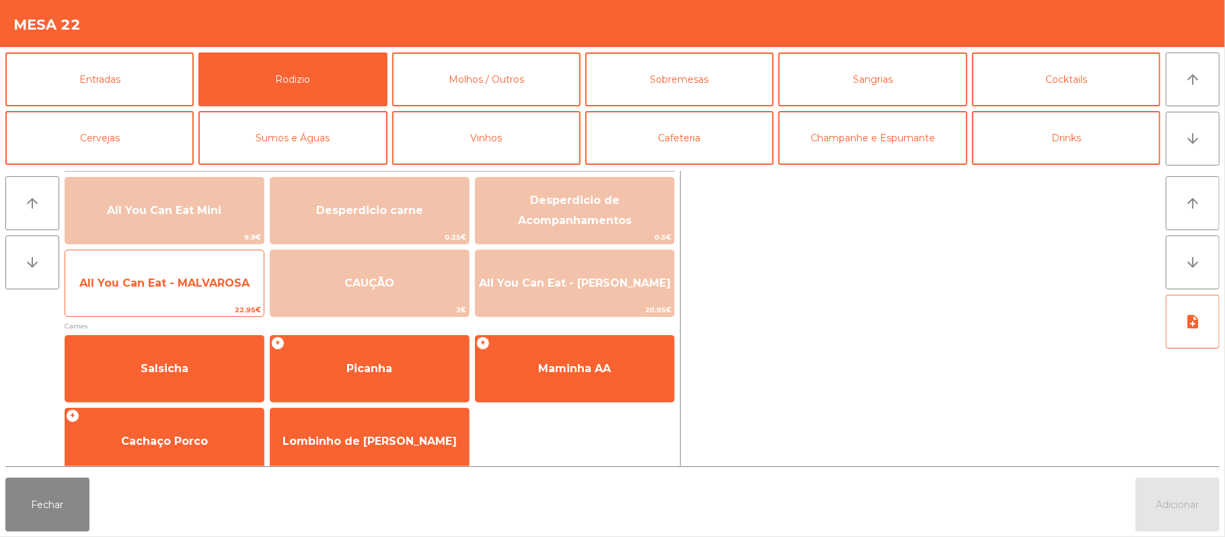
click at [186, 295] on span "All You Can Eat - MALVAROSA" at bounding box center [164, 283] width 199 height 36
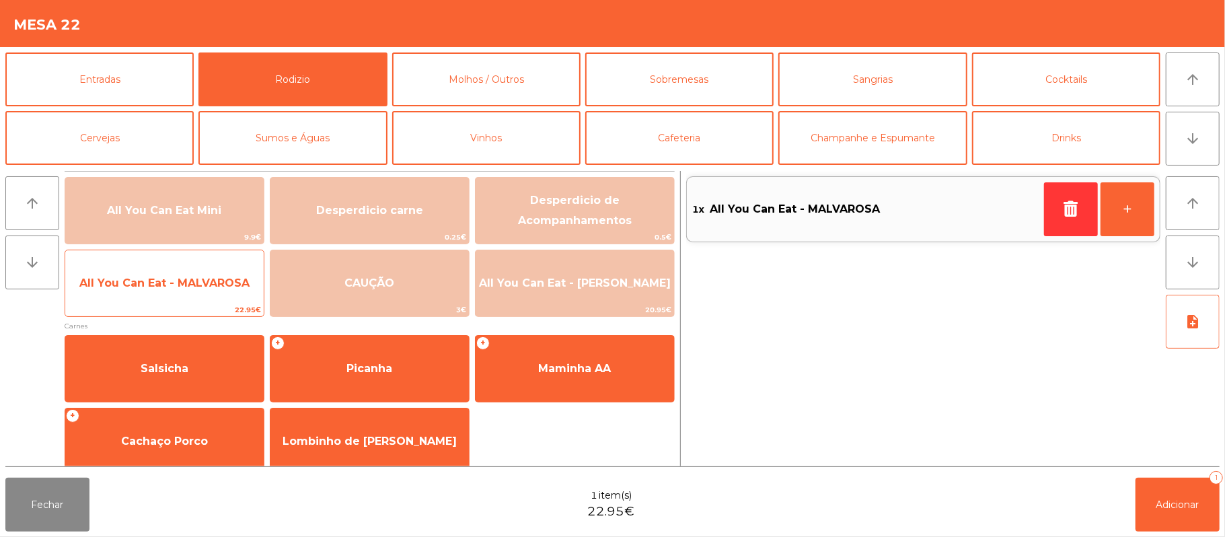
click at [187, 286] on span "All You Can Eat - MALVAROSA" at bounding box center [164, 283] width 170 height 13
click at [198, 279] on span "All You Can Eat - MALVAROSA" at bounding box center [164, 283] width 170 height 13
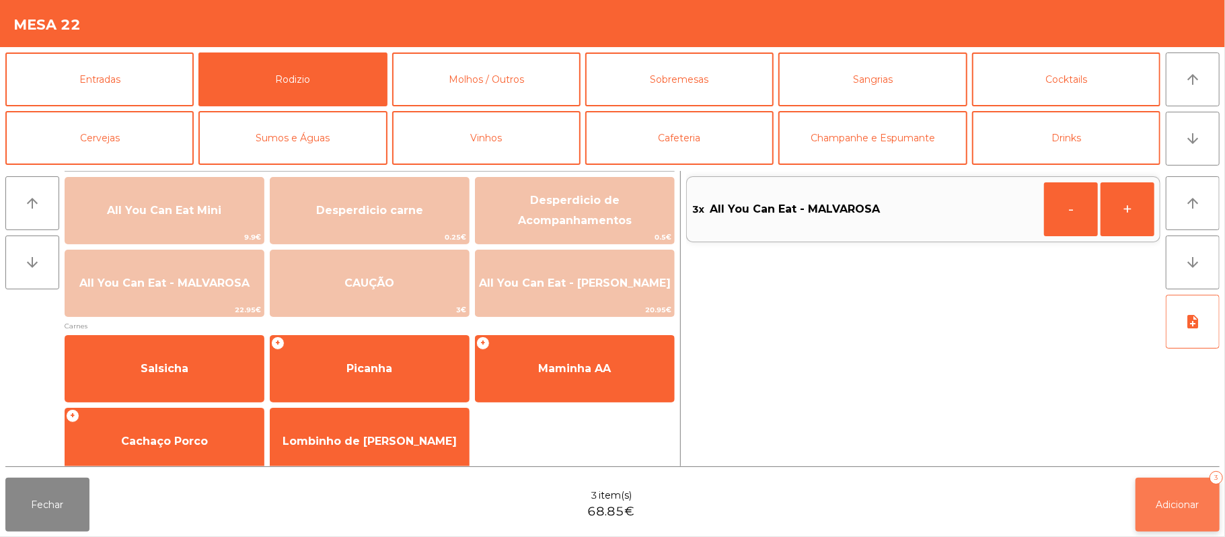
click at [1188, 483] on button "Adicionar 3" at bounding box center [1178, 505] width 84 height 54
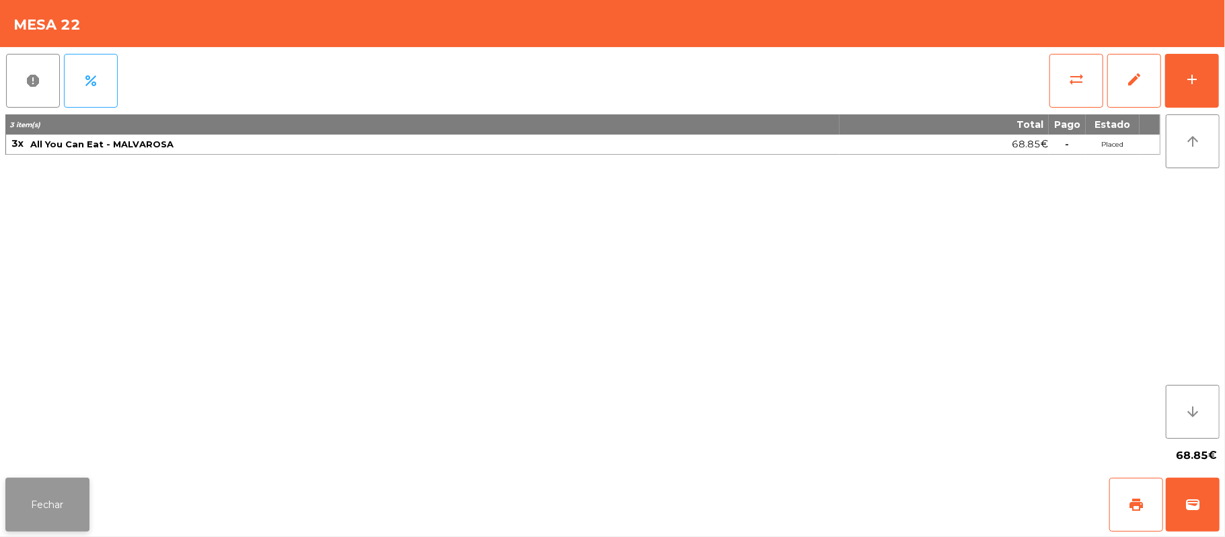
click at [36, 526] on button "Fechar" at bounding box center [47, 505] width 84 height 54
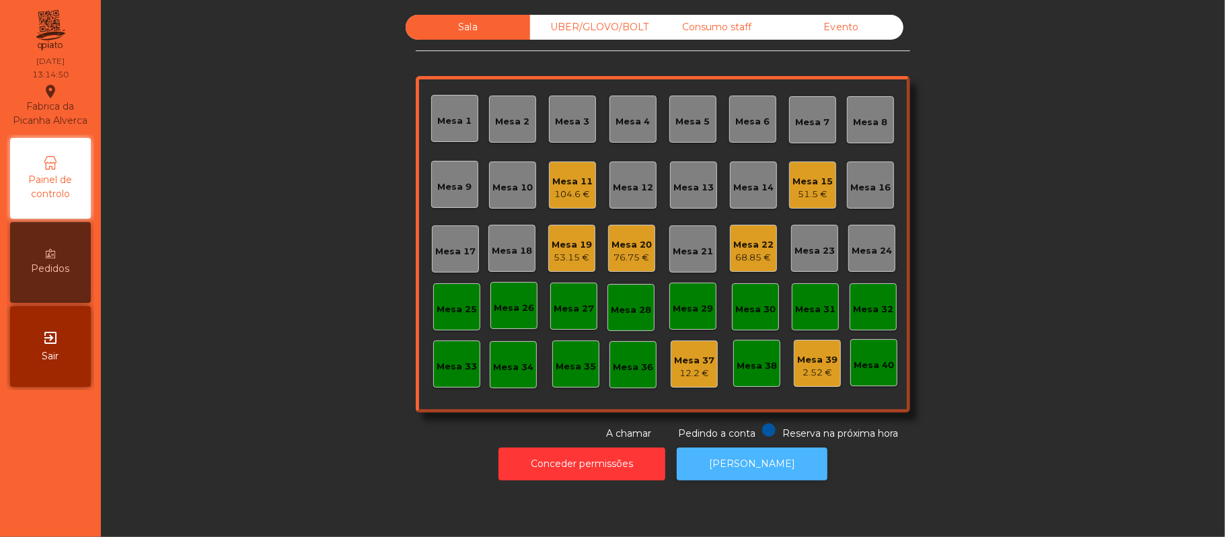
click at [784, 477] on button "[PERSON_NAME]" at bounding box center [752, 464] width 151 height 33
click at [625, 188] on div "Mesa 12" at bounding box center [633, 187] width 40 height 13
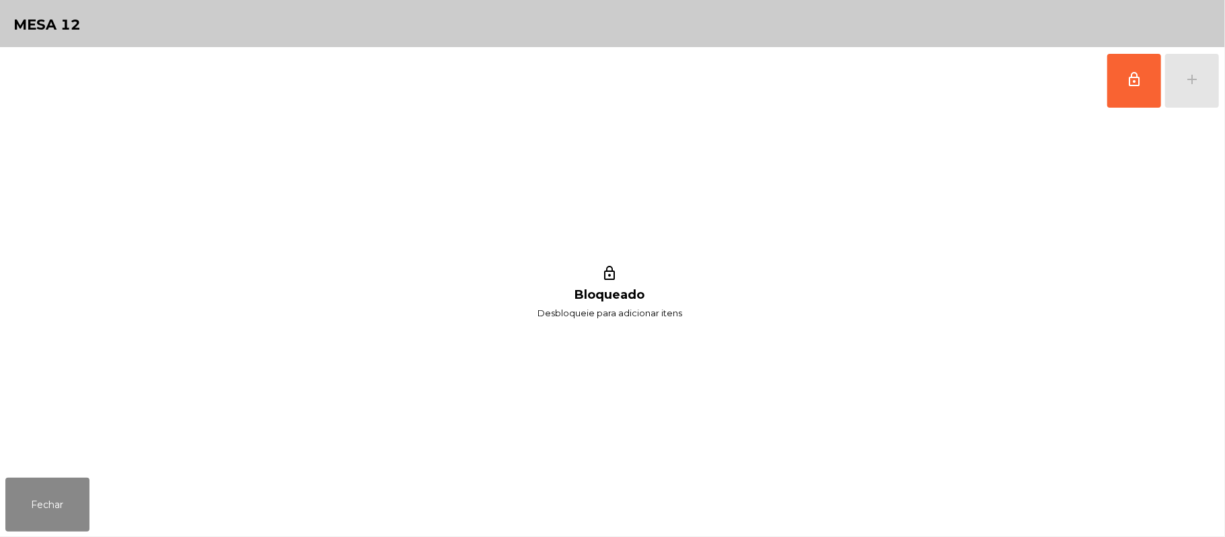
click at [1182, 86] on div "lock_outline add" at bounding box center [1163, 80] width 113 height 67
click at [1121, 82] on button "lock_outline" at bounding box center [1135, 81] width 54 height 54
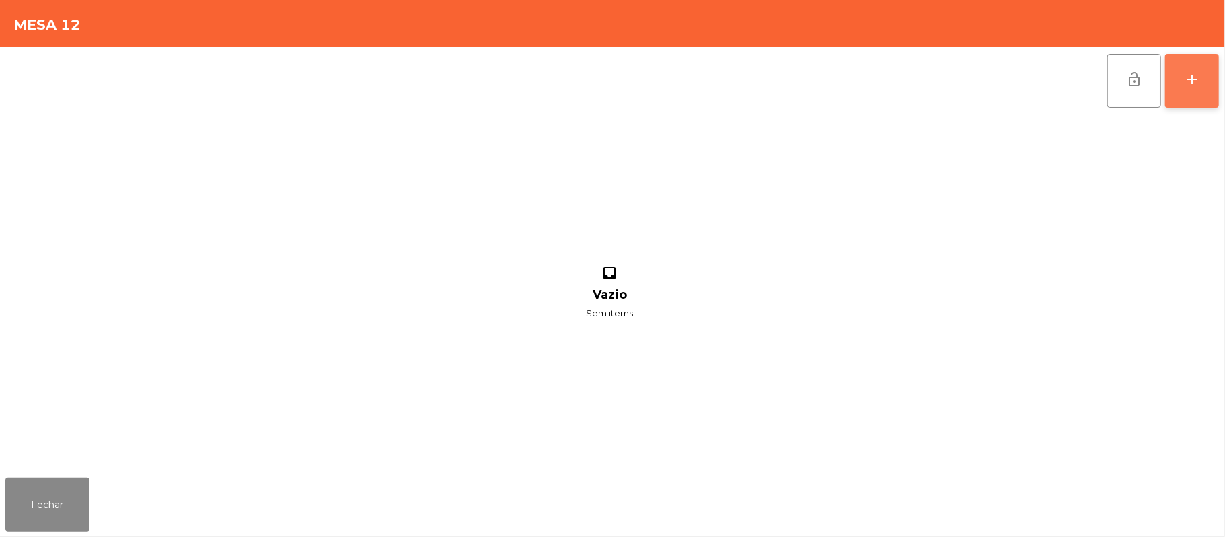
click at [1182, 83] on button "add" at bounding box center [1193, 81] width 54 height 54
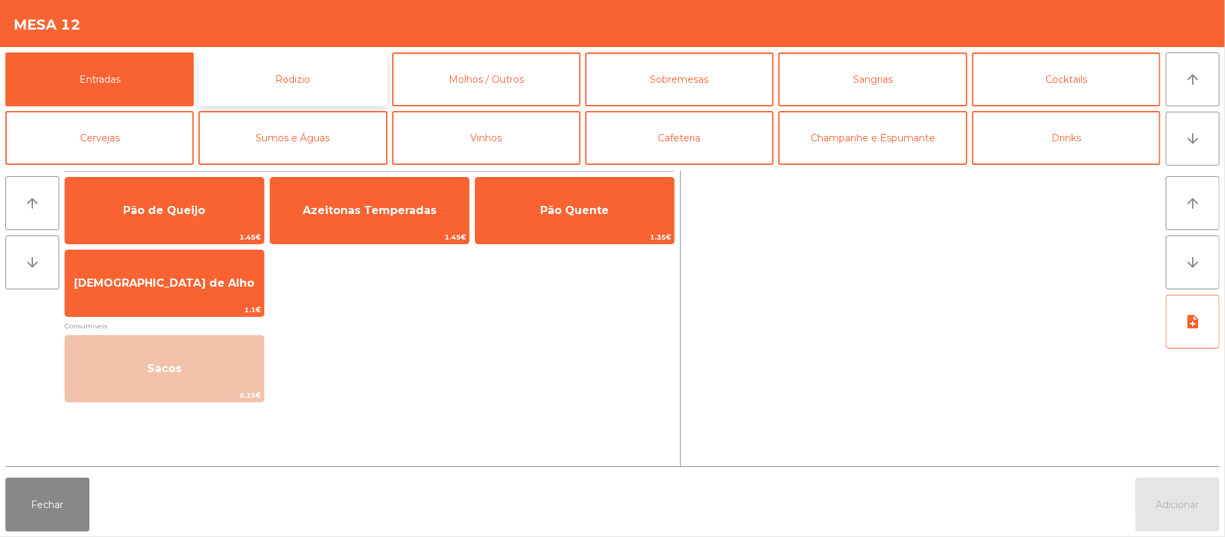
click at [343, 78] on button "Rodizio" at bounding box center [293, 79] width 188 height 54
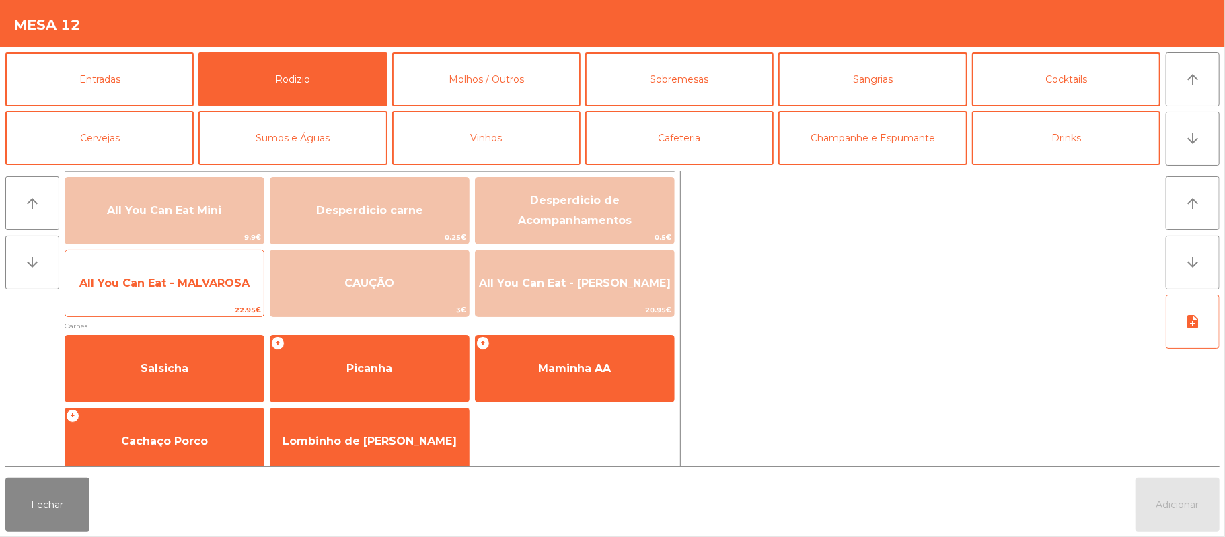
click at [191, 289] on span "All You Can Eat - MALVAROSA" at bounding box center [164, 283] width 170 height 13
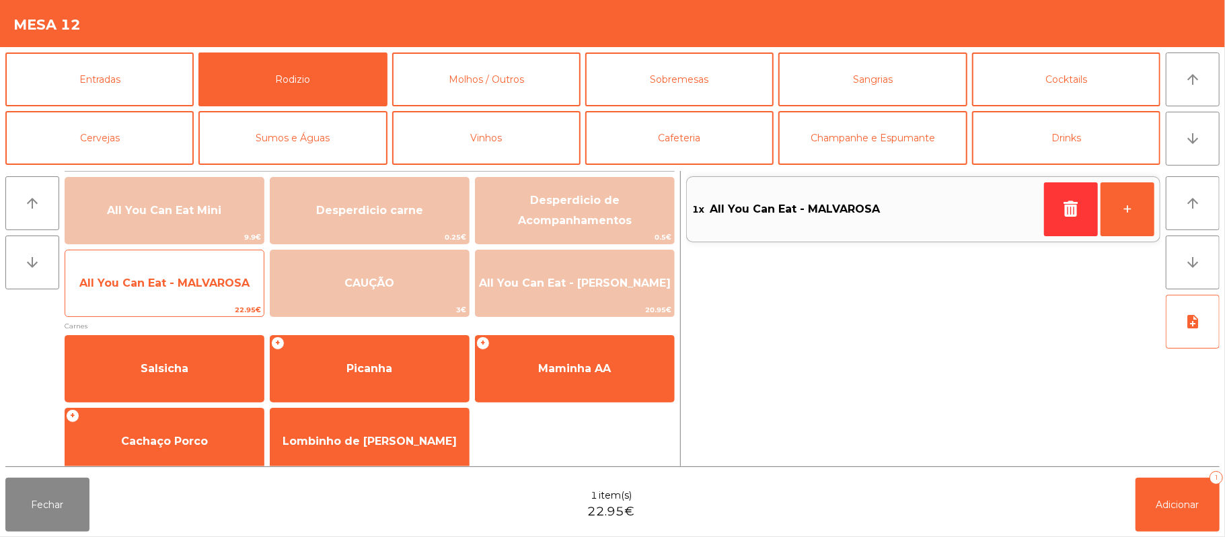
click at [190, 283] on span "All You Can Eat - MALVAROSA" at bounding box center [164, 283] width 170 height 13
click at [192, 278] on span "All You Can Eat - MALVAROSA" at bounding box center [164, 283] width 170 height 13
click at [189, 280] on span "All You Can Eat - MALVAROSA" at bounding box center [164, 283] width 170 height 13
click at [186, 278] on span "All You Can Eat - MALVAROSA" at bounding box center [164, 283] width 170 height 13
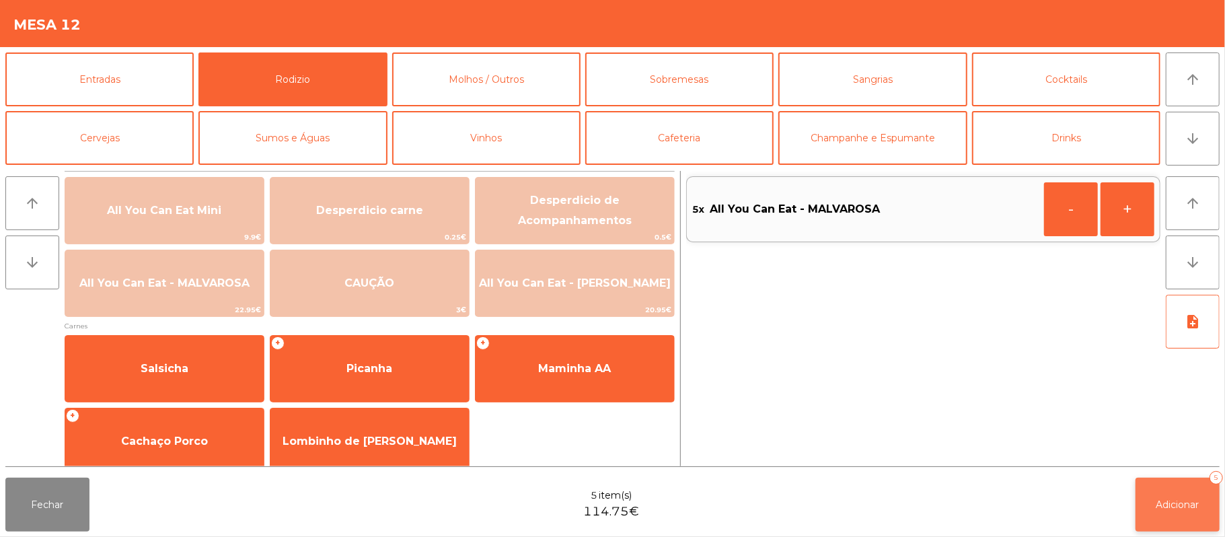
click at [1172, 505] on span "Adicionar" at bounding box center [1178, 505] width 43 height 12
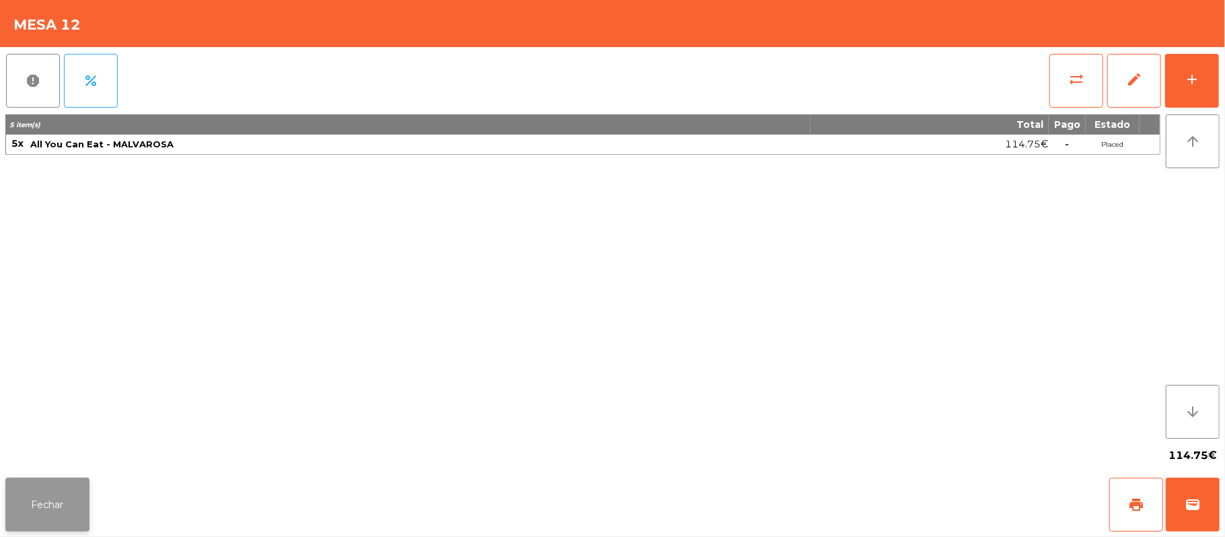
click at [48, 506] on button "Fechar" at bounding box center [47, 505] width 84 height 54
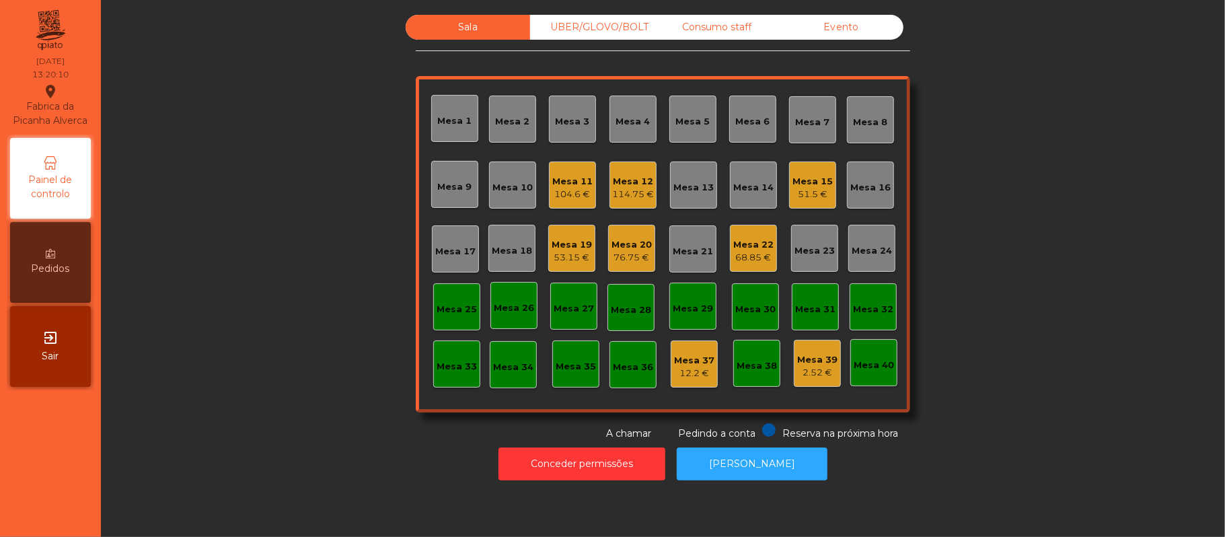
click at [627, 180] on div "Mesa 12" at bounding box center [633, 181] width 42 height 13
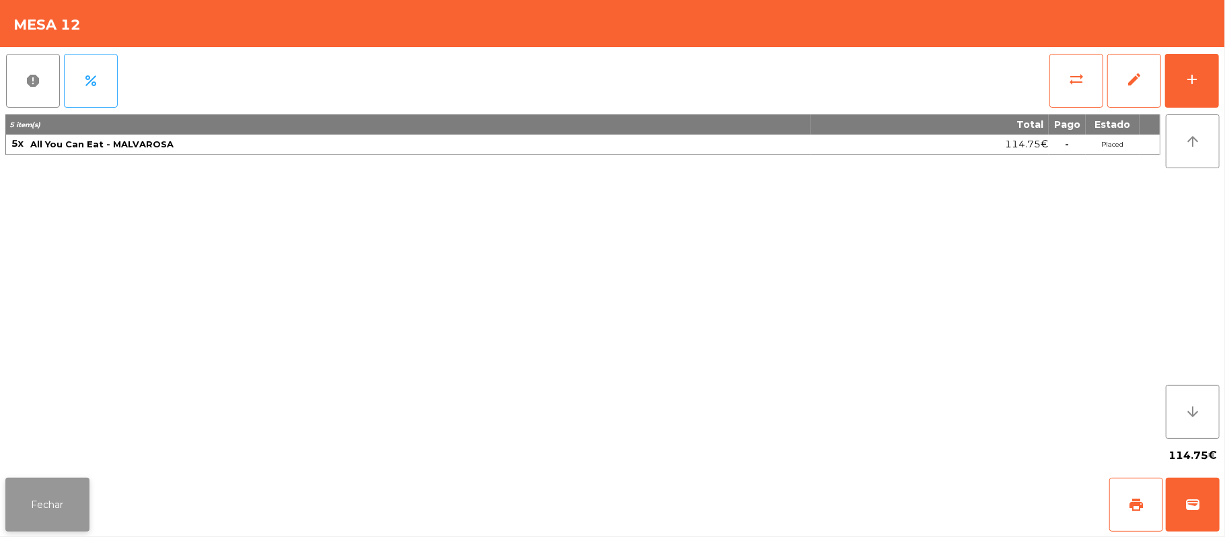
click at [55, 515] on button "Fechar" at bounding box center [47, 505] width 84 height 54
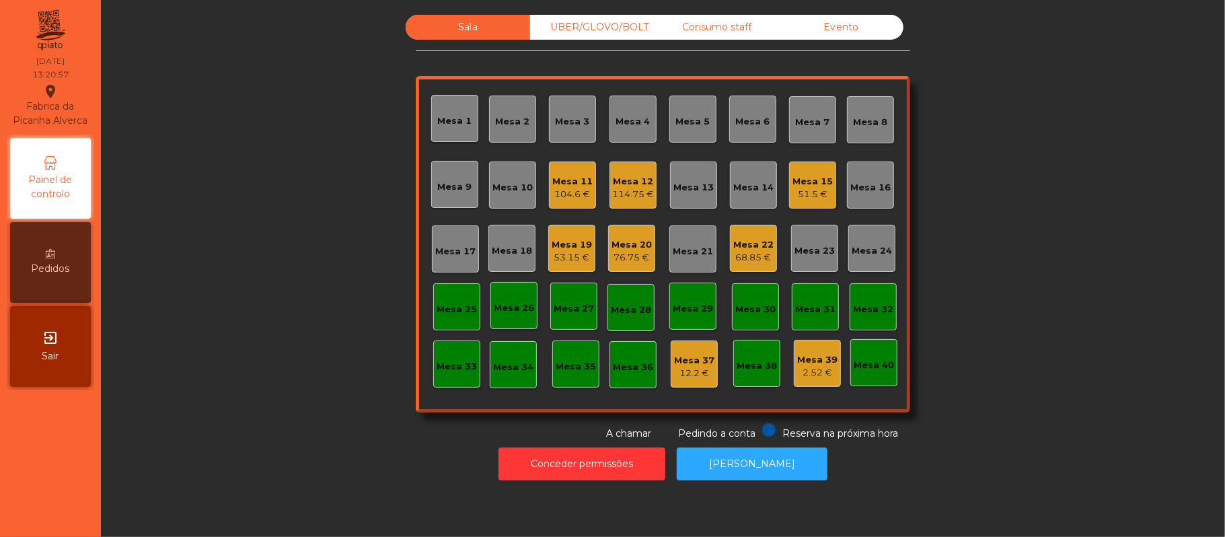
click at [447, 237] on div "Mesa 17" at bounding box center [455, 248] width 47 height 47
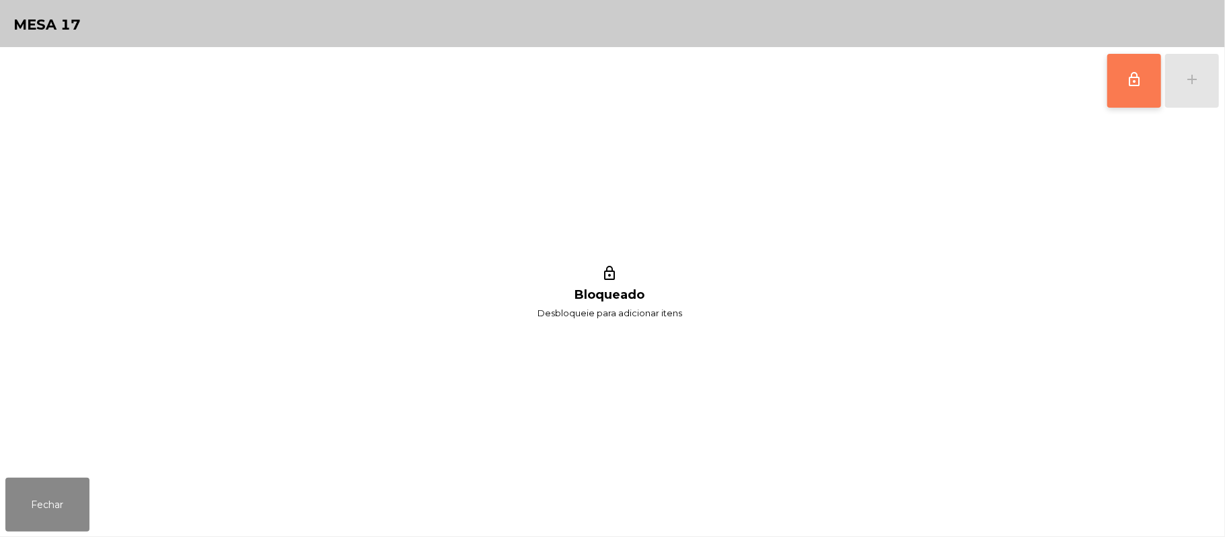
click at [1124, 94] on button "lock_outline" at bounding box center [1135, 81] width 54 height 54
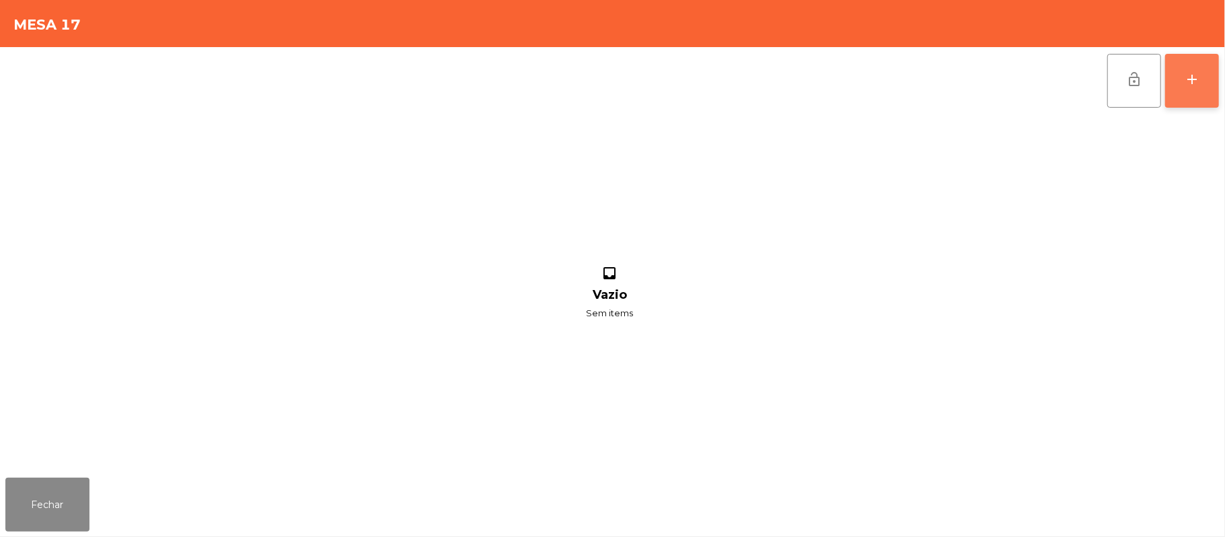
click at [1194, 78] on div "add" at bounding box center [1192, 79] width 16 height 16
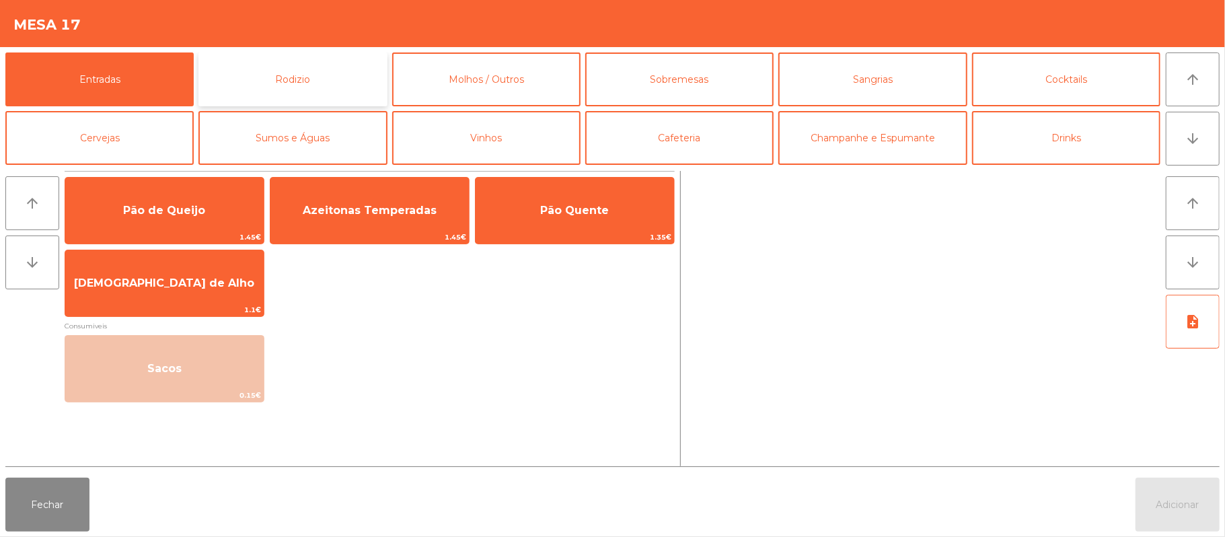
click at [287, 66] on button "Rodizio" at bounding box center [293, 79] width 188 height 54
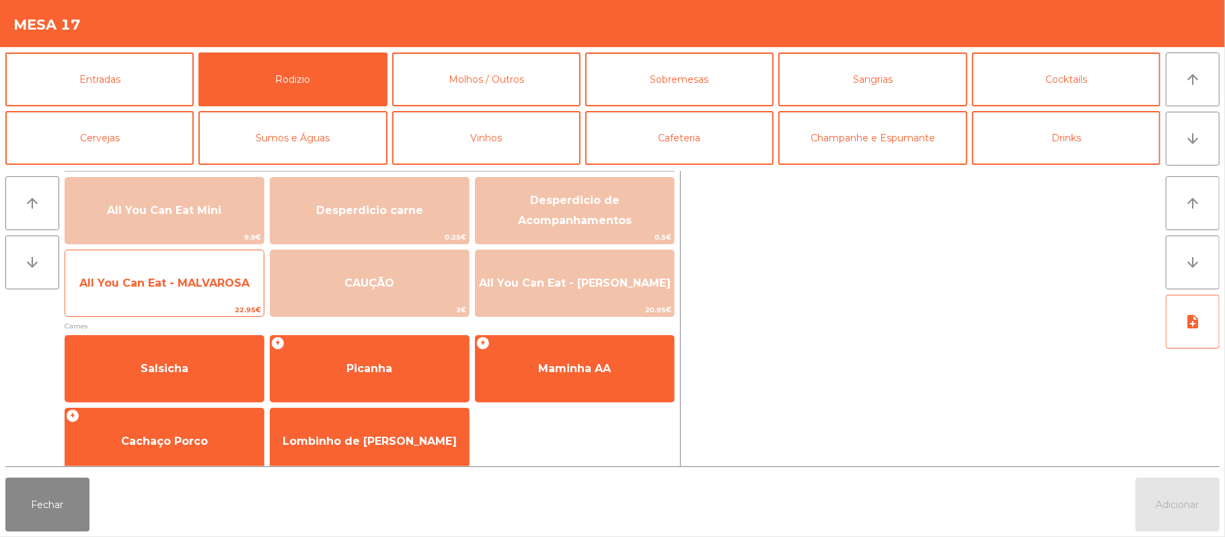
click at [188, 310] on span "22.95€" at bounding box center [164, 310] width 199 height 13
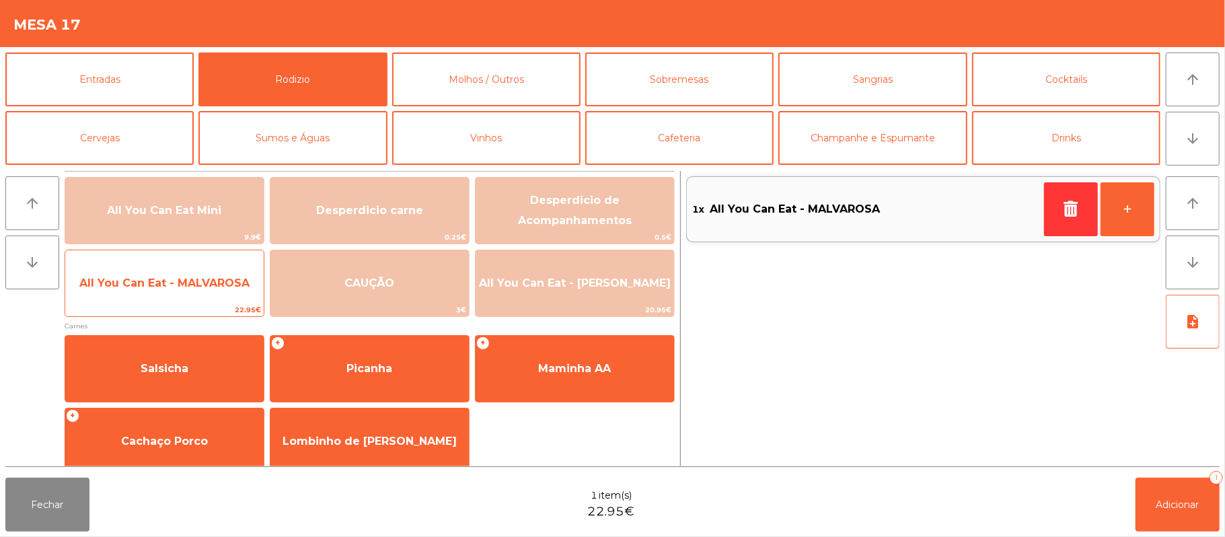
click at [143, 292] on span "All You Can Eat - MALVAROSA" at bounding box center [164, 283] width 199 height 36
click at [138, 297] on span "All You Can Eat - MALVAROSA" at bounding box center [164, 283] width 199 height 36
click at [147, 299] on span "All You Can Eat - MALVAROSA" at bounding box center [164, 283] width 199 height 36
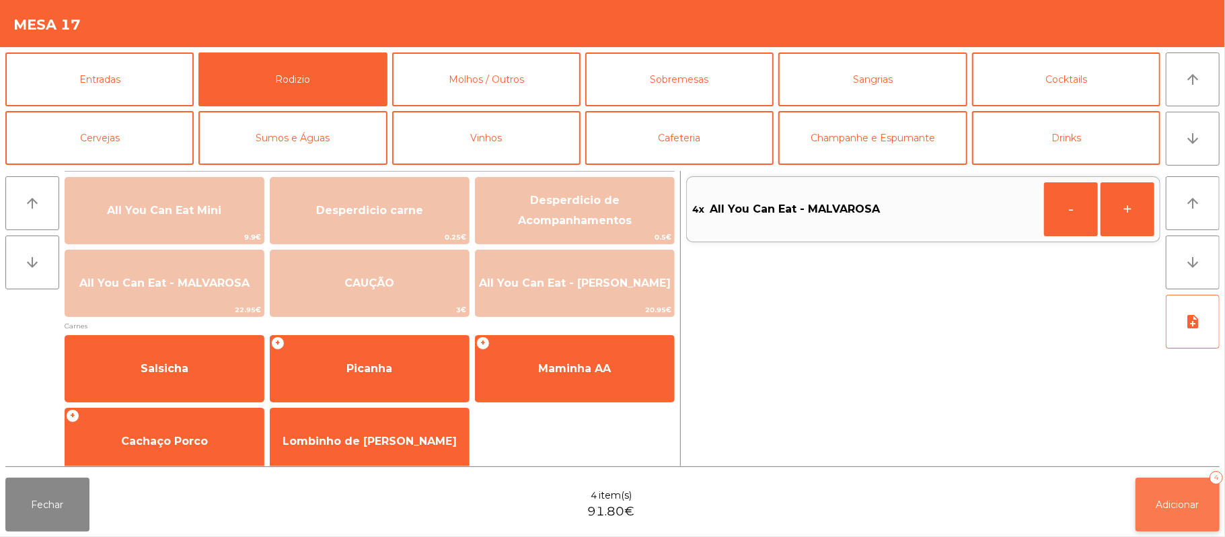
click at [1157, 502] on span "Adicionar" at bounding box center [1178, 505] width 43 height 12
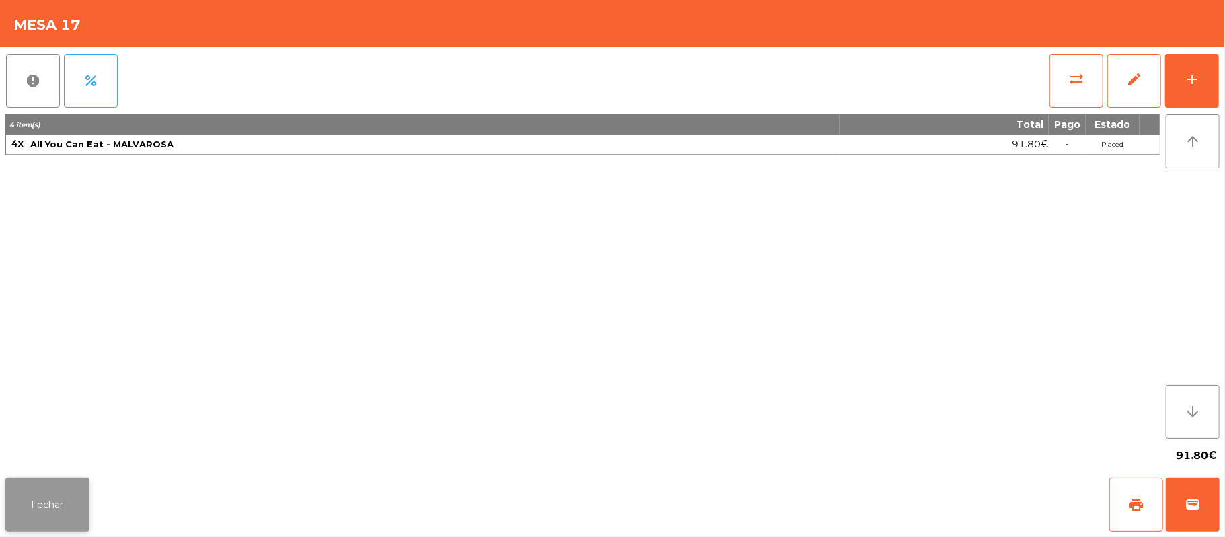
click at [57, 515] on button "Fechar" at bounding box center [47, 505] width 84 height 54
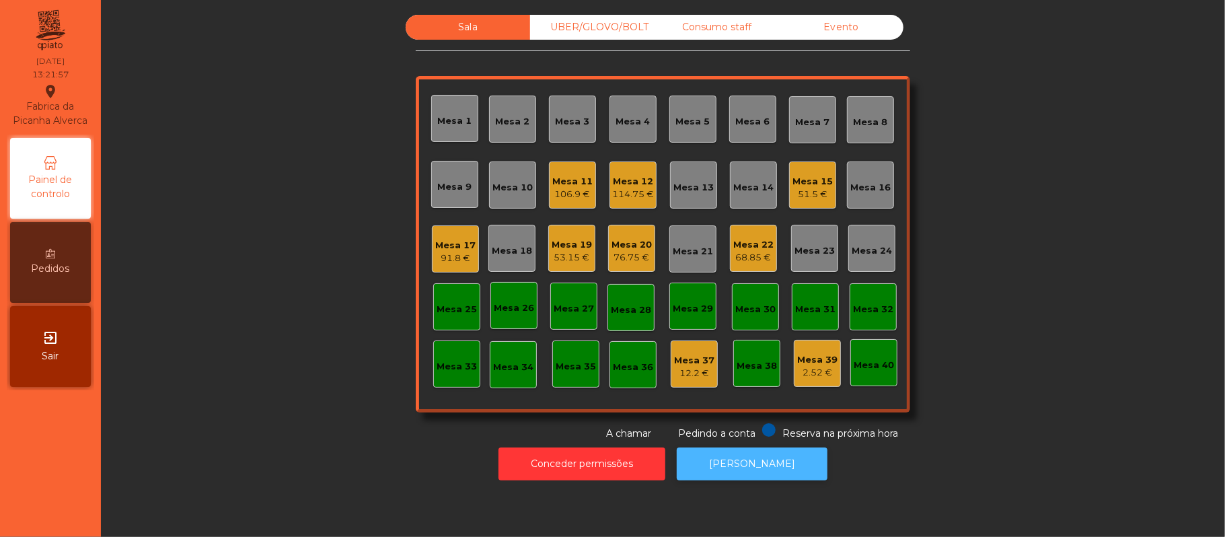
click at [756, 462] on button "[PERSON_NAME]" at bounding box center [752, 464] width 151 height 33
click at [806, 176] on div "Mesa 15" at bounding box center [813, 181] width 40 height 13
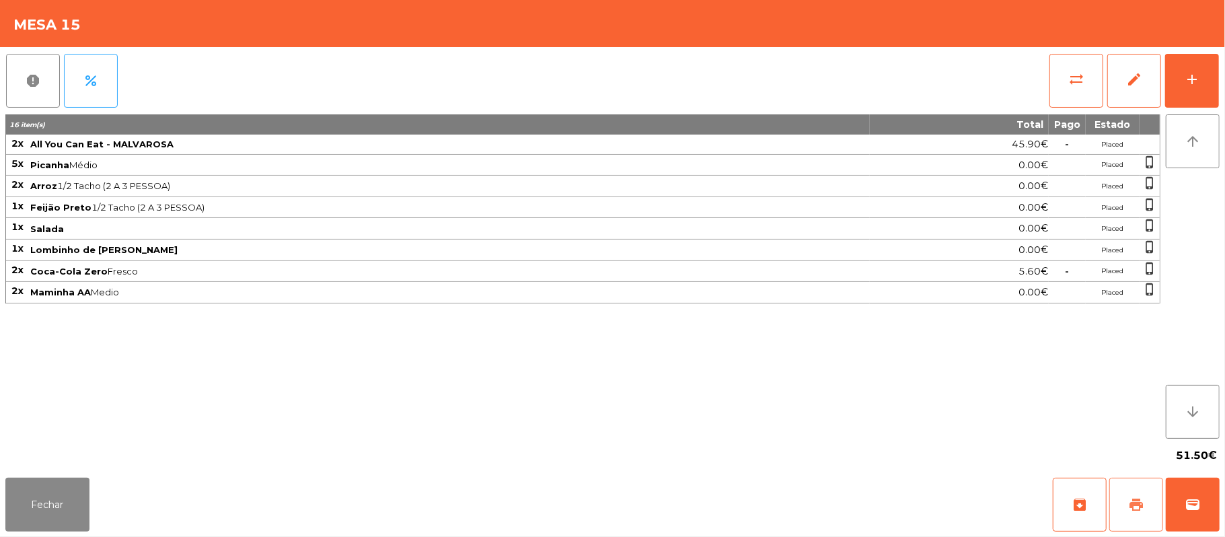
click at [1123, 507] on button "print" at bounding box center [1137, 505] width 54 height 54
click at [79, 478] on button "Fechar" at bounding box center [47, 505] width 84 height 54
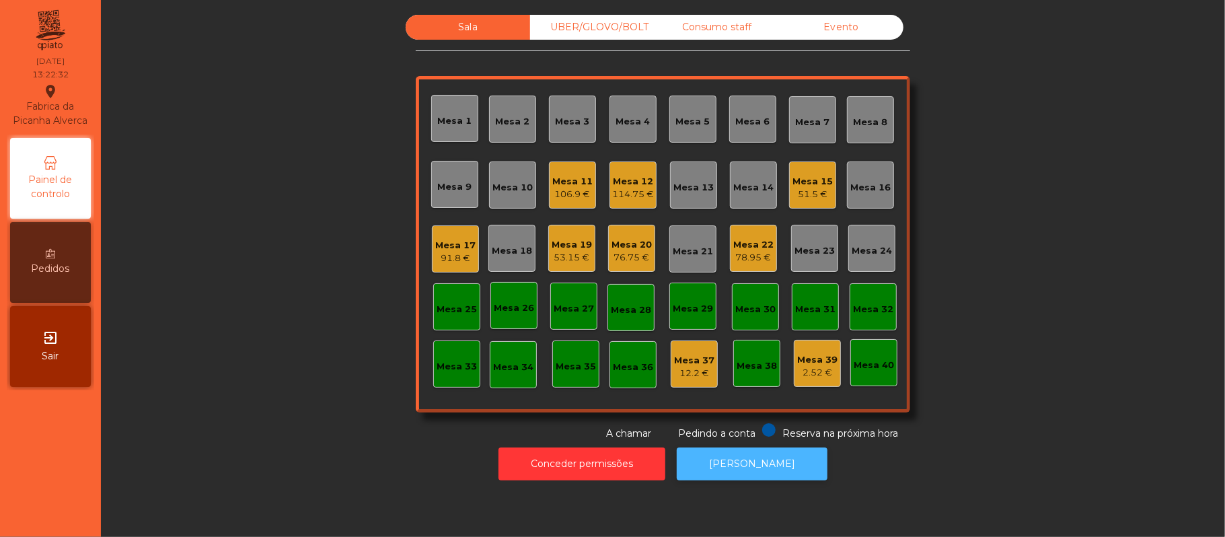
click at [762, 466] on button "[PERSON_NAME]" at bounding box center [752, 464] width 151 height 33
click at [794, 190] on div "51.5 €" at bounding box center [813, 194] width 40 height 13
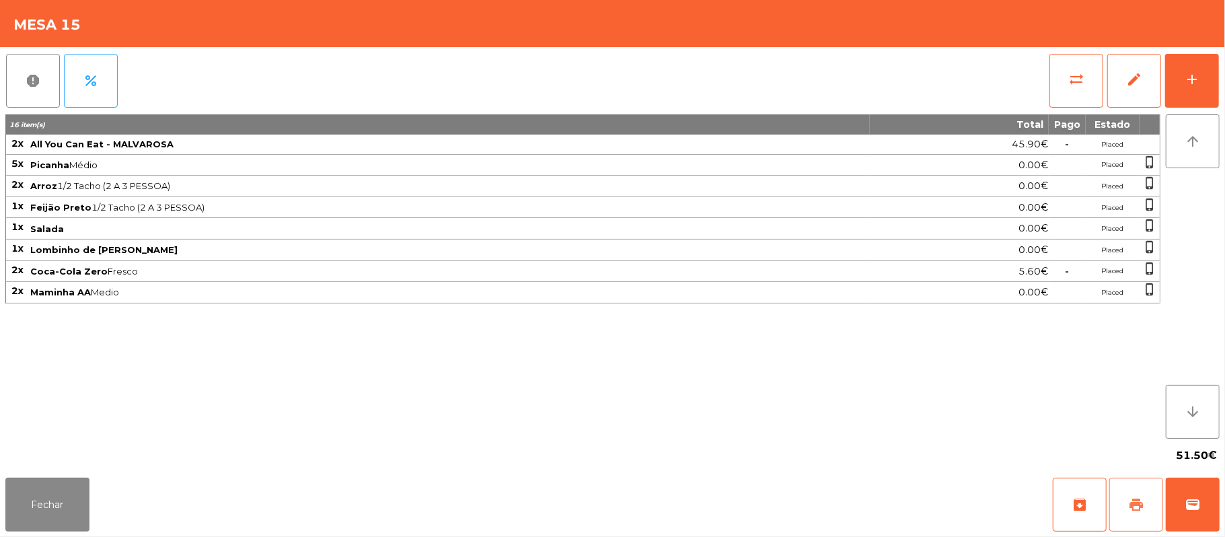
click at [1126, 489] on button "print" at bounding box center [1137, 505] width 54 height 54
click at [1062, 79] on button "sync_alt" at bounding box center [1077, 81] width 54 height 54
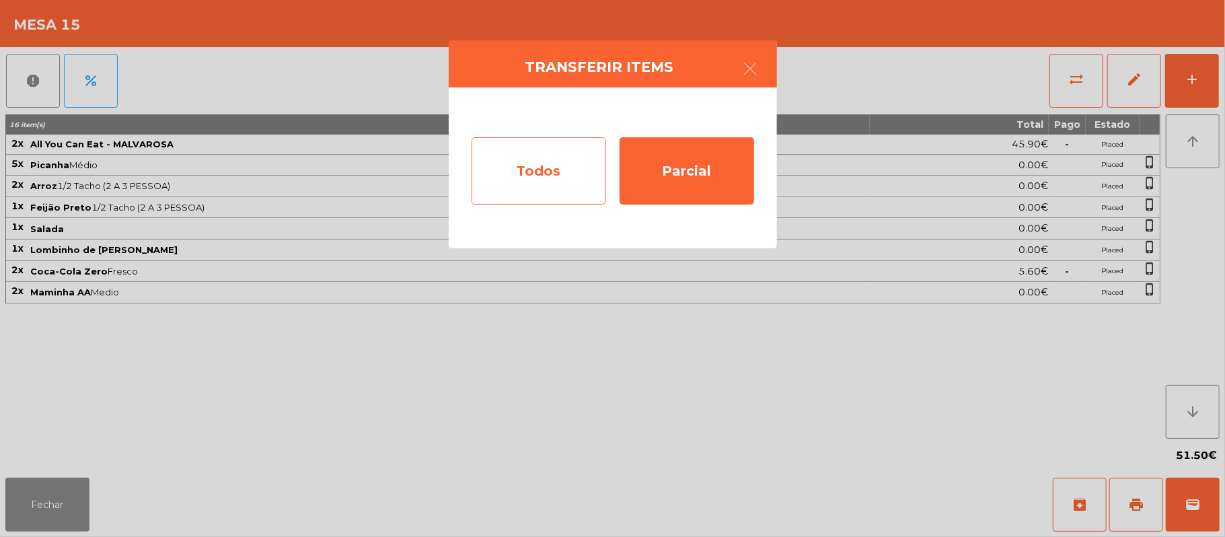
click at [557, 172] on div "Todos" at bounding box center [539, 170] width 135 height 67
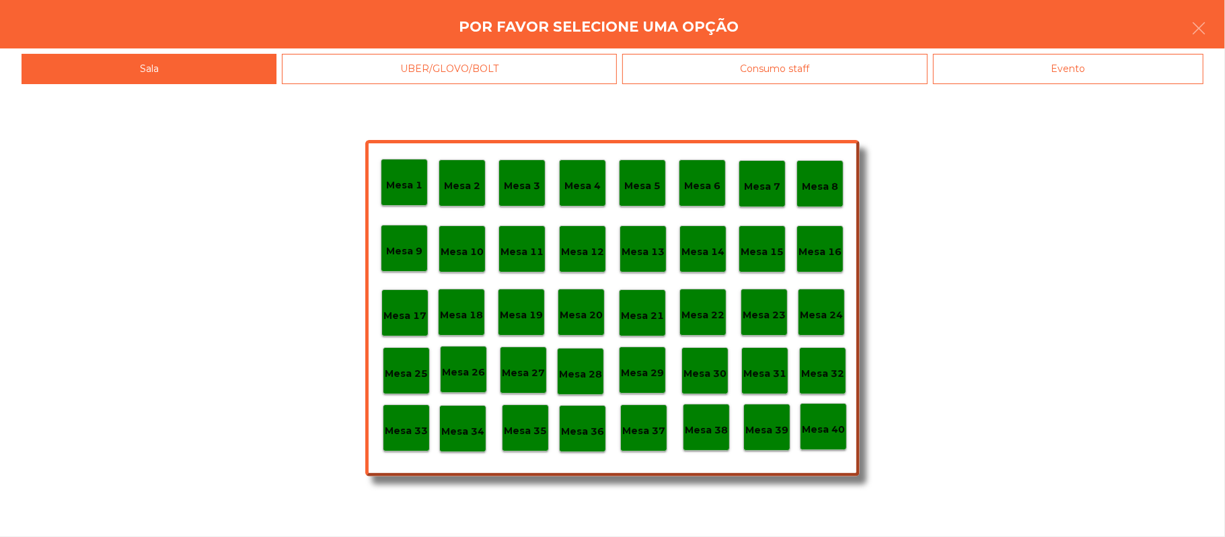
click at [1089, 74] on div "Evento" at bounding box center [1068, 69] width 271 height 30
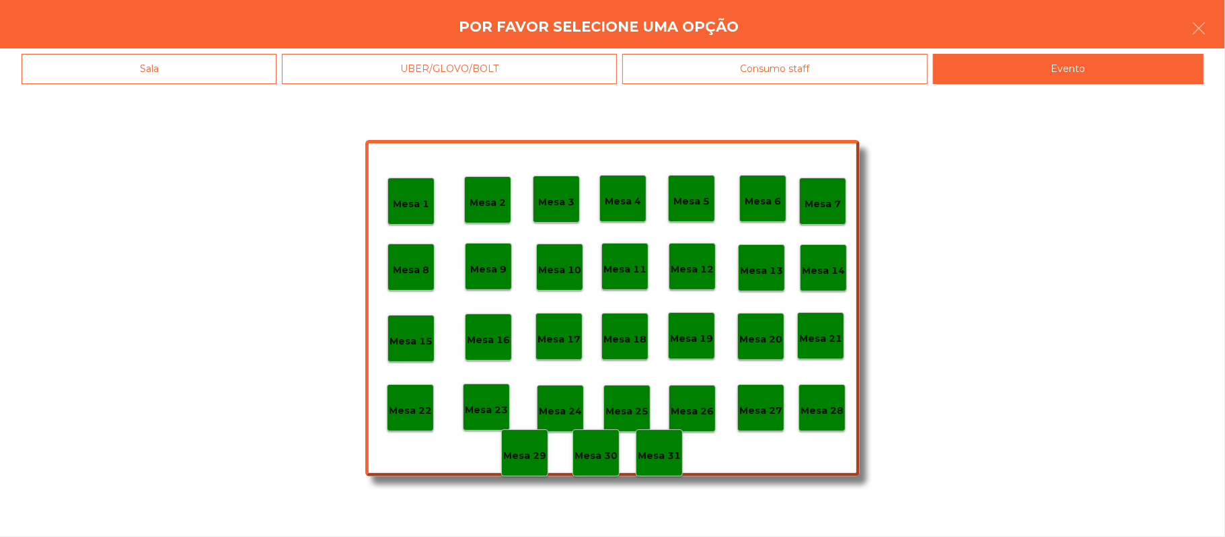
click at [829, 409] on p "Mesa 28" at bounding box center [822, 410] width 43 height 15
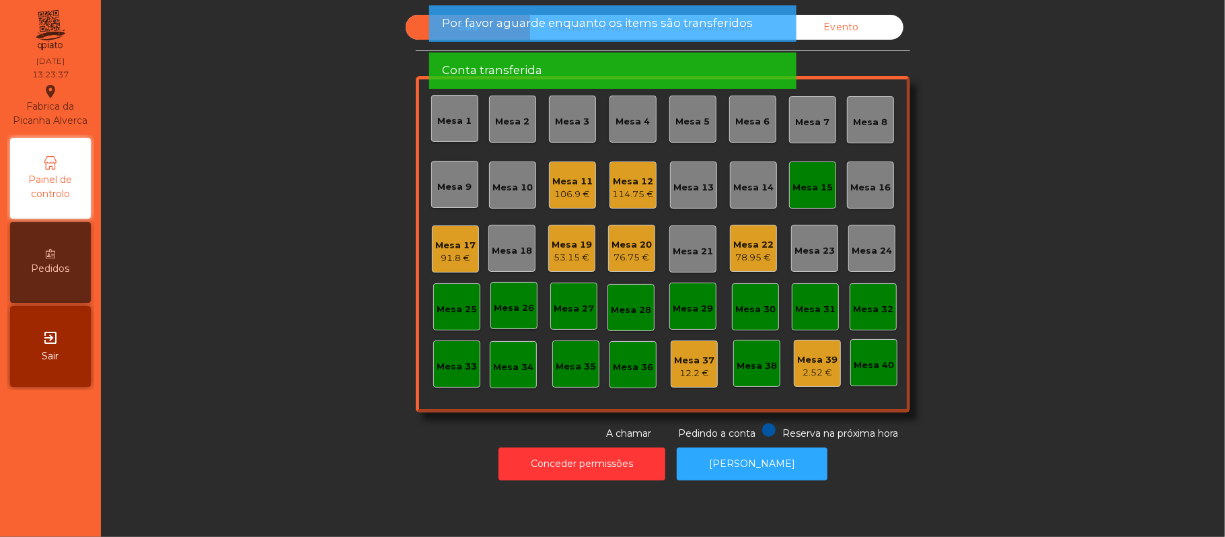
click at [804, 174] on div "Mesa 15" at bounding box center [812, 185] width 47 height 47
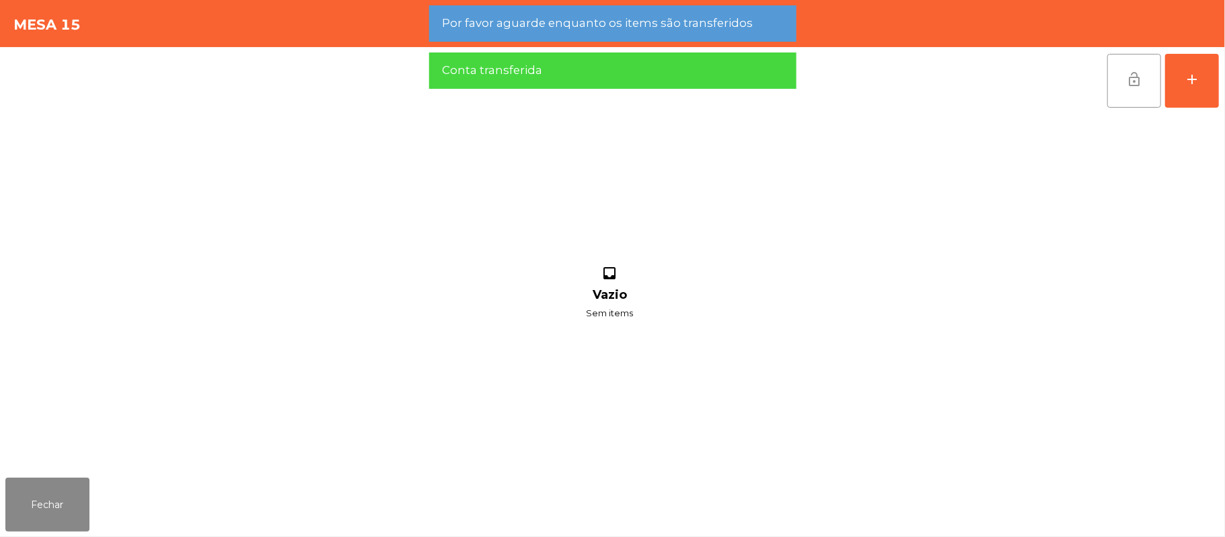
click at [1120, 86] on button "lock_open" at bounding box center [1135, 81] width 54 height 54
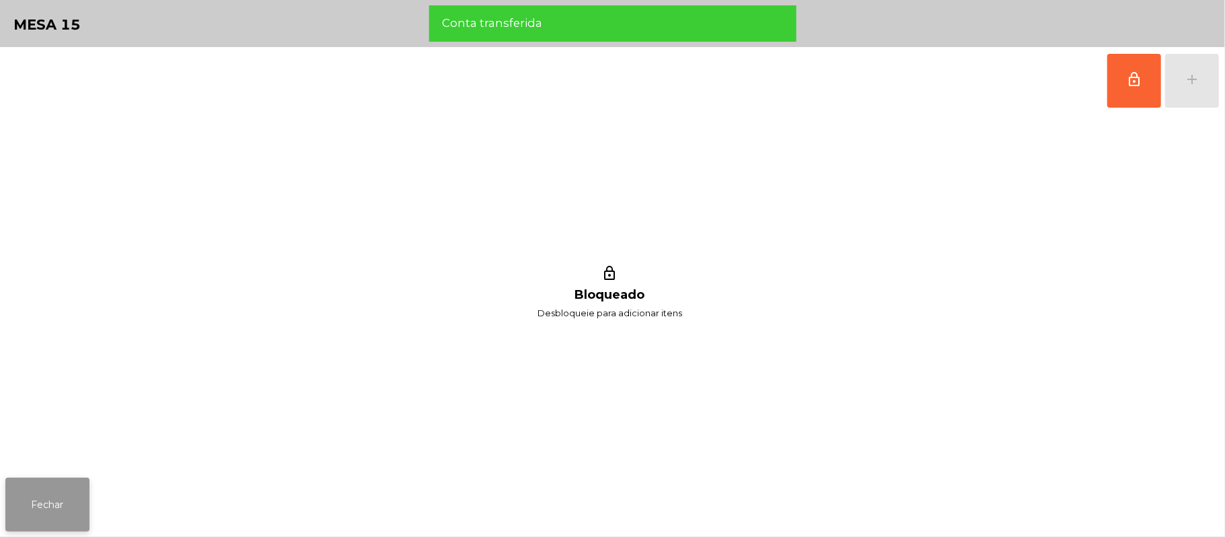
click at [51, 501] on button "Fechar" at bounding box center [47, 505] width 84 height 54
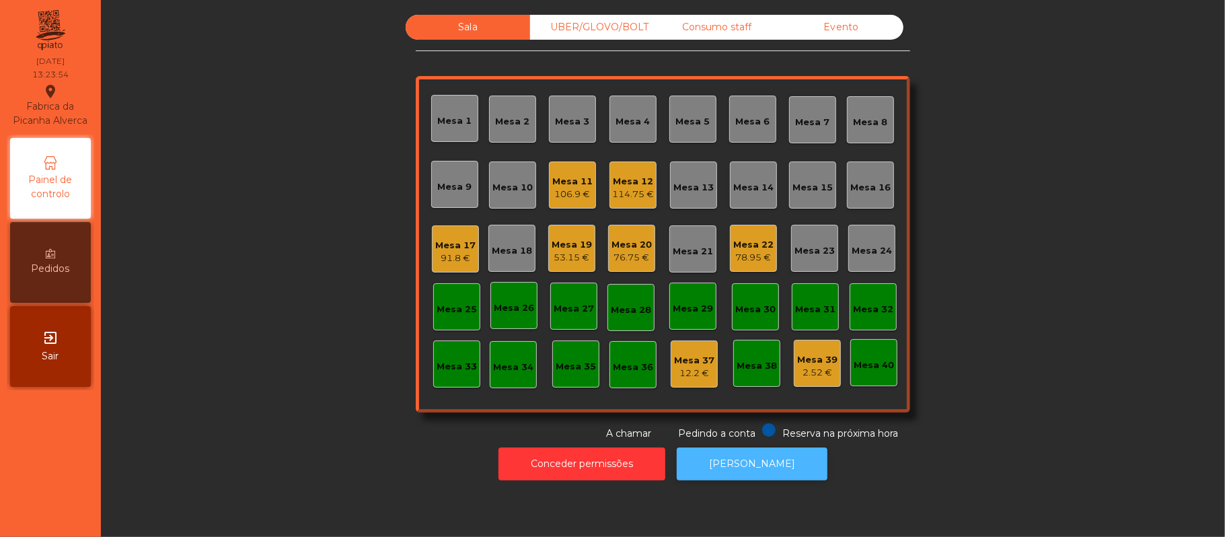
click at [777, 458] on button "[PERSON_NAME]" at bounding box center [752, 464] width 151 height 33
click at [698, 189] on div "Mesa 13" at bounding box center [694, 187] width 40 height 13
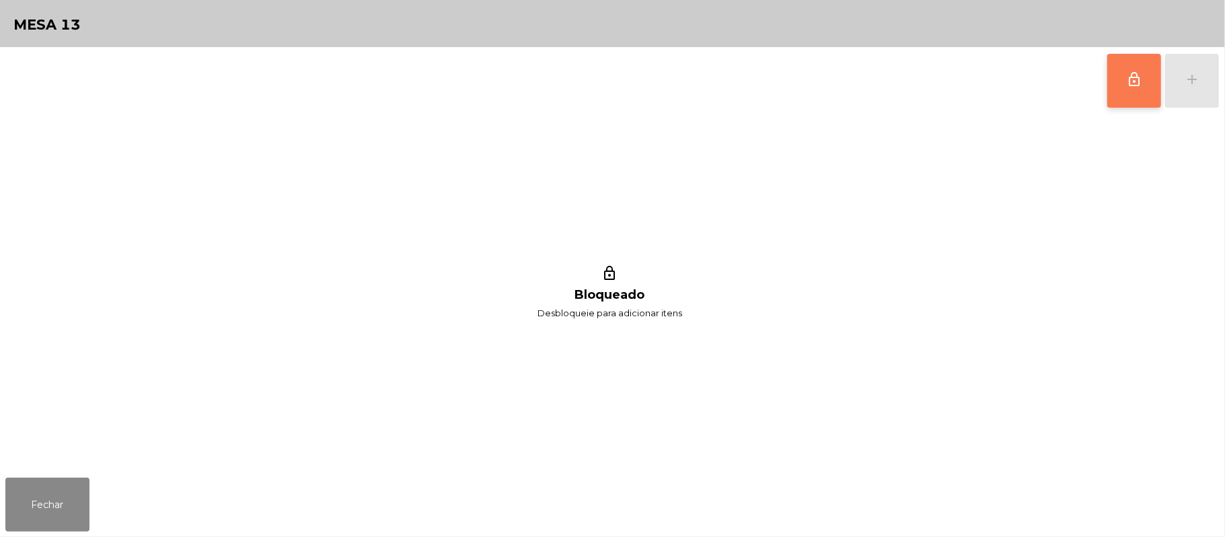
click at [1139, 87] on button "lock_outline" at bounding box center [1135, 81] width 54 height 54
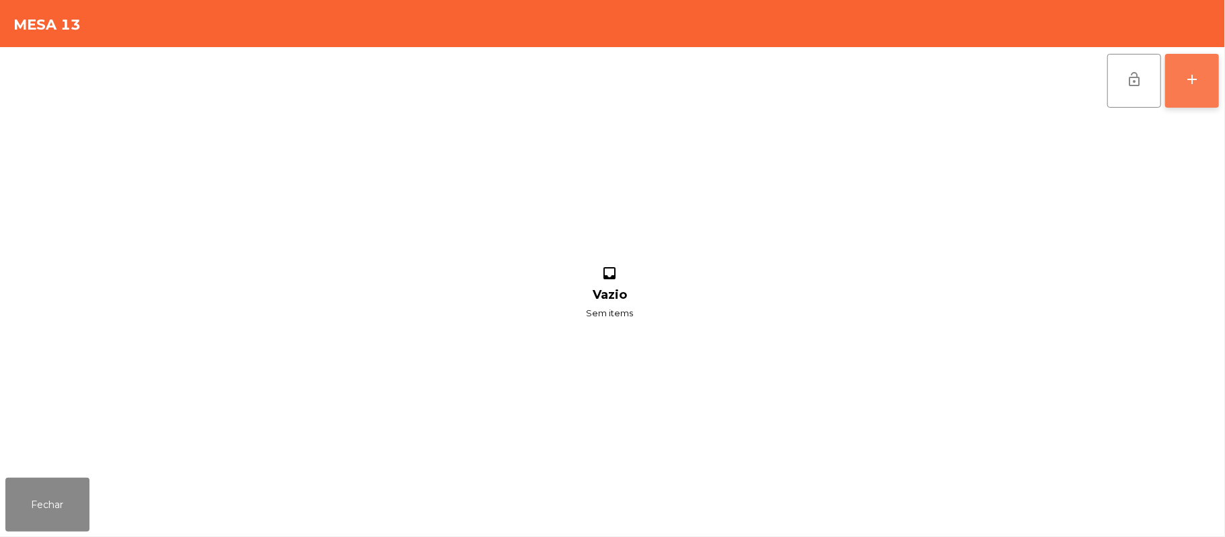
click at [1192, 75] on div "add" at bounding box center [1192, 79] width 16 height 16
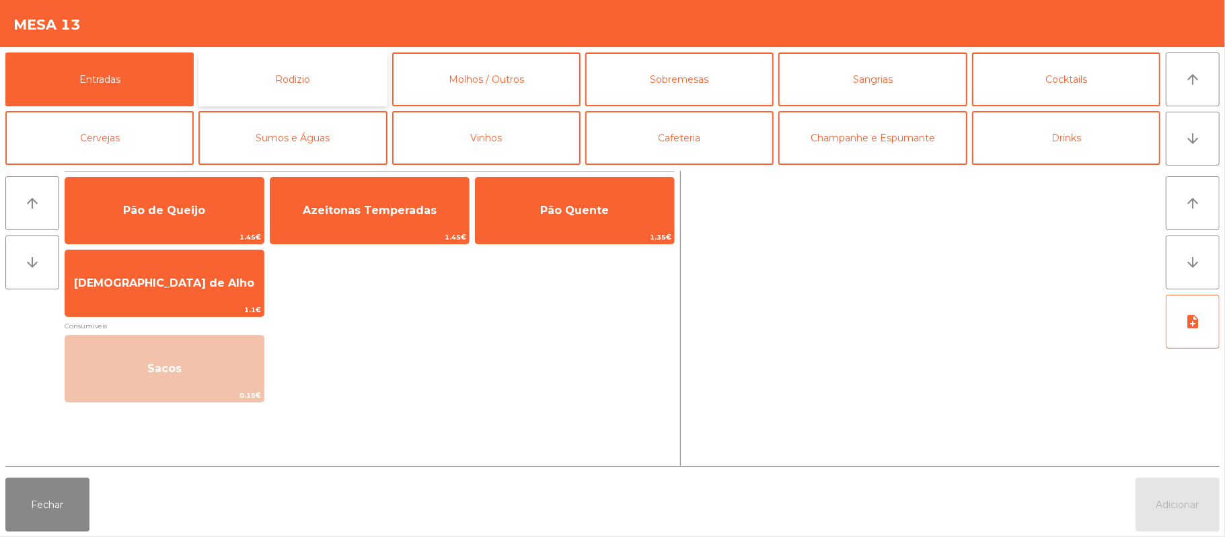
click at [327, 81] on button "Rodizio" at bounding box center [293, 79] width 188 height 54
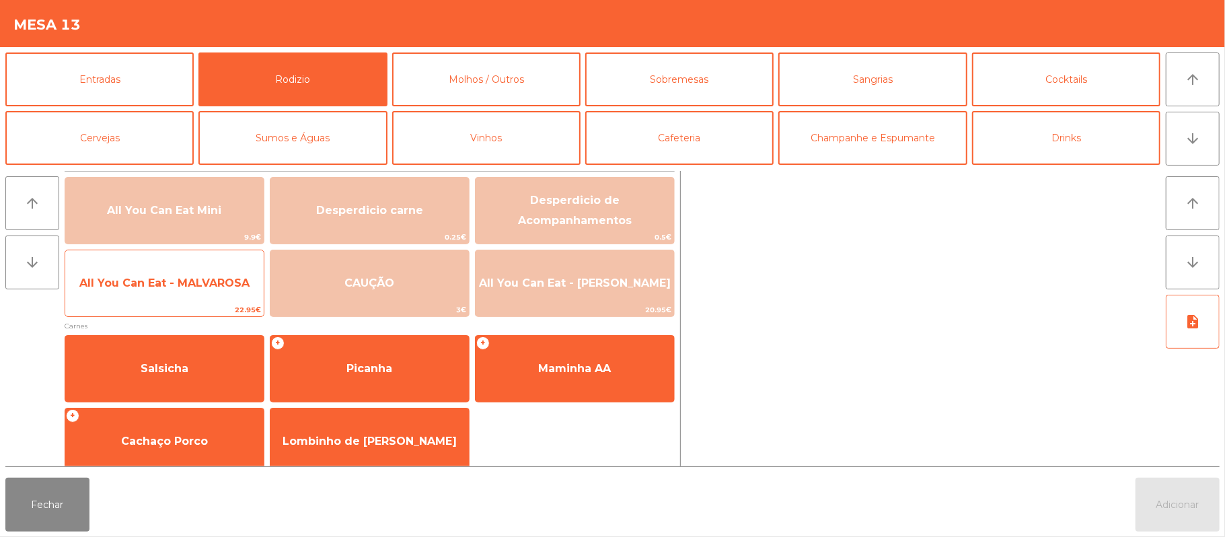
click at [147, 292] on span "All You Can Eat - MALVAROSA" at bounding box center [164, 283] width 199 height 36
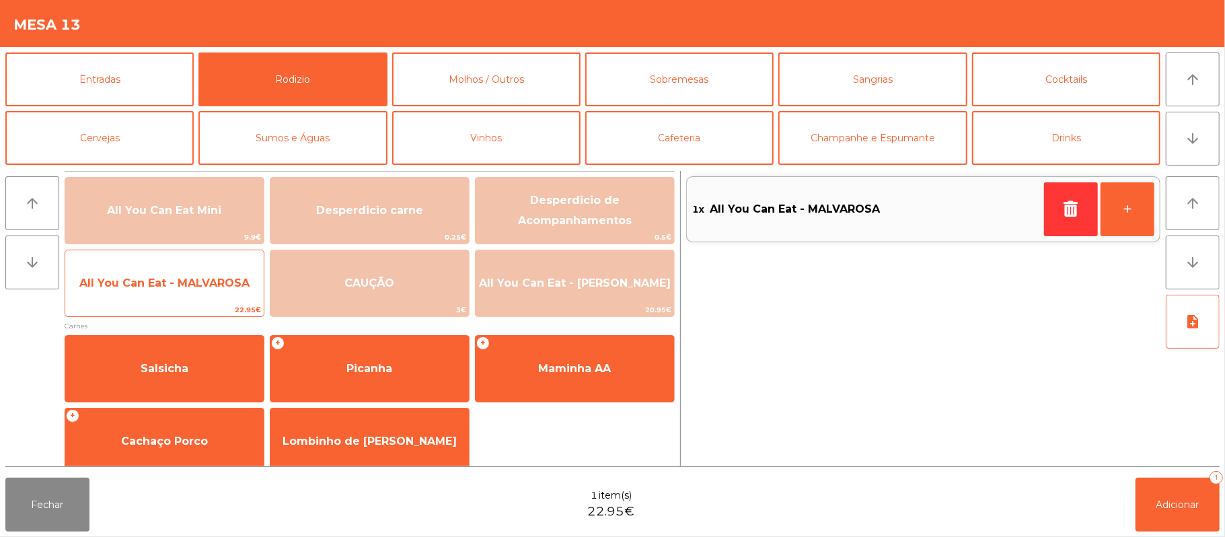
click at [155, 283] on span "All You Can Eat - MALVAROSA" at bounding box center [164, 283] width 170 height 13
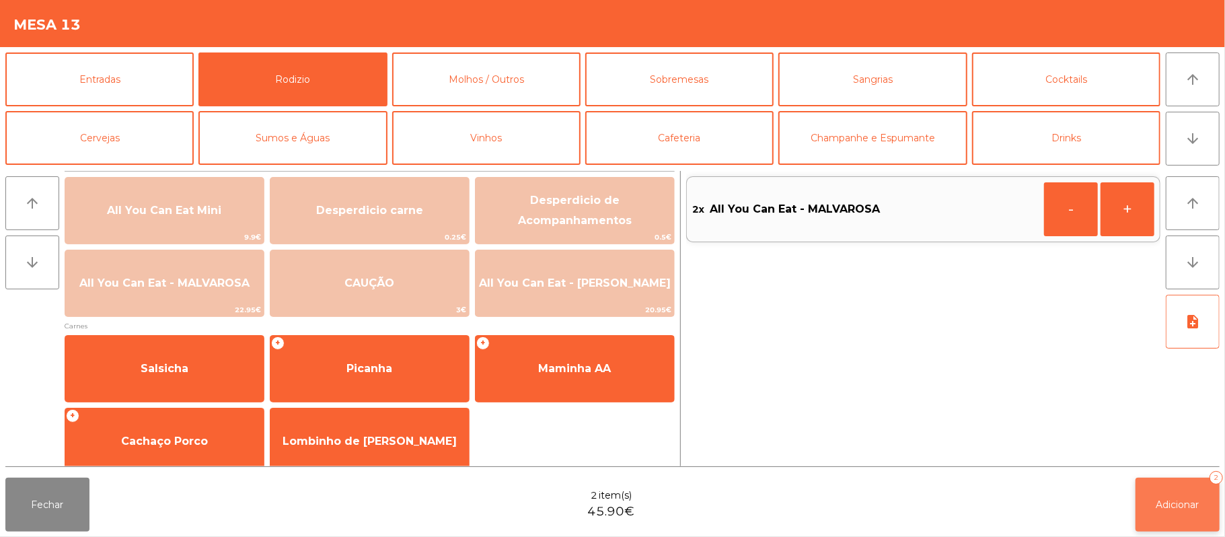
click at [1176, 504] on span "Adicionar" at bounding box center [1178, 505] width 43 height 12
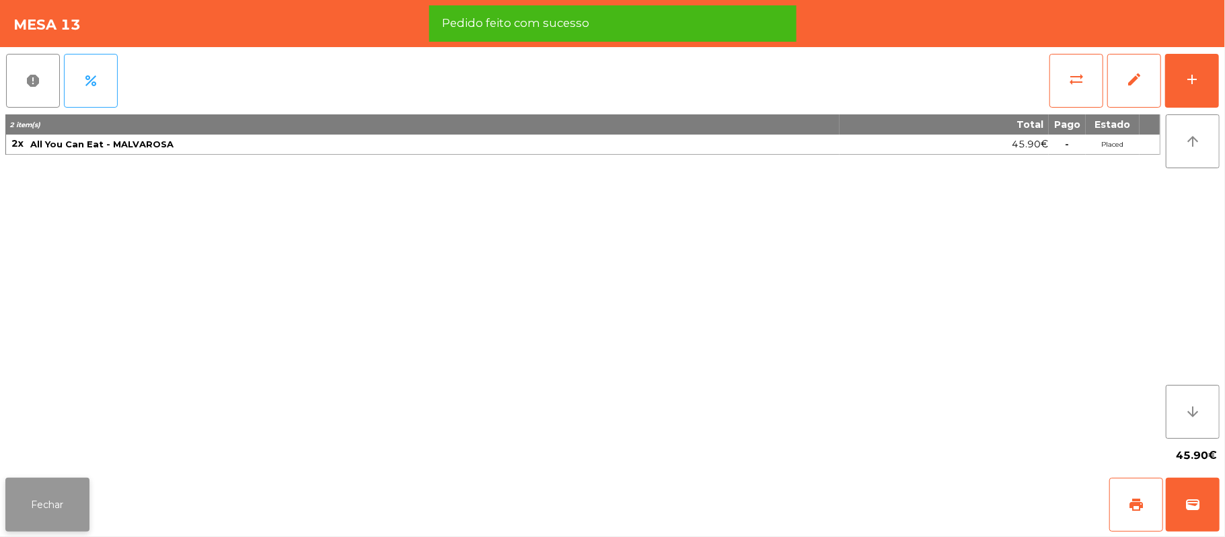
click at [66, 509] on button "Fechar" at bounding box center [47, 505] width 84 height 54
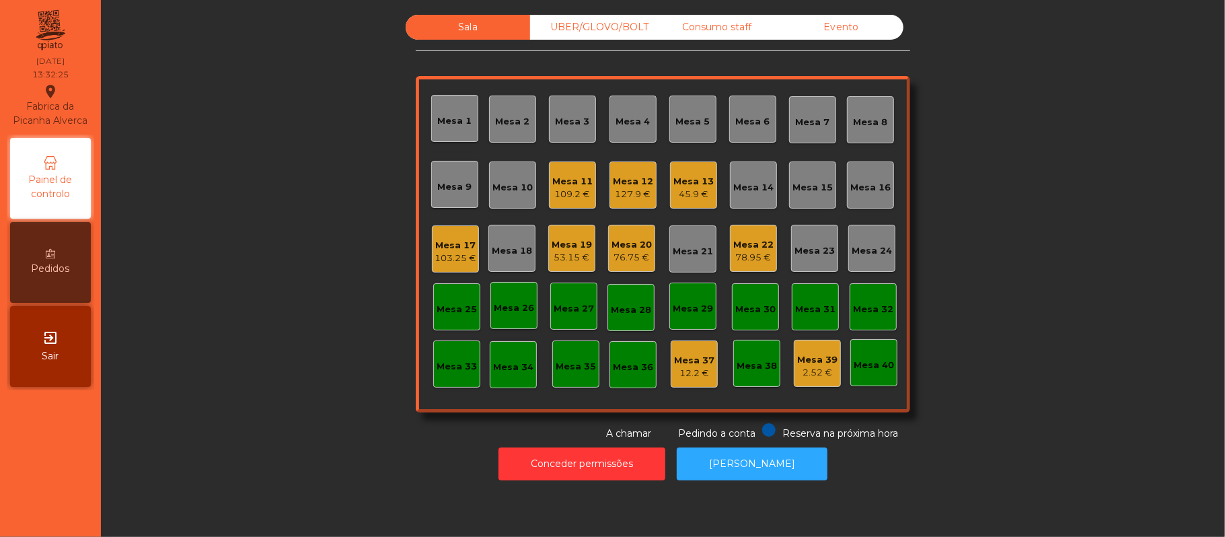
click at [685, 194] on div "45.9 €" at bounding box center [694, 194] width 40 height 13
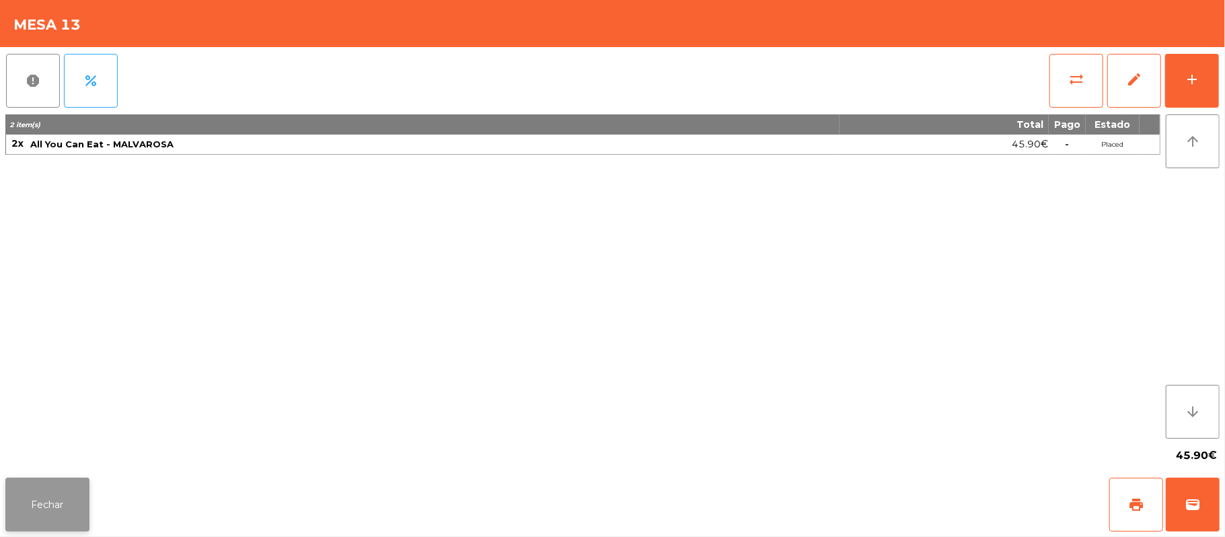
click at [57, 513] on button "Fechar" at bounding box center [47, 505] width 84 height 54
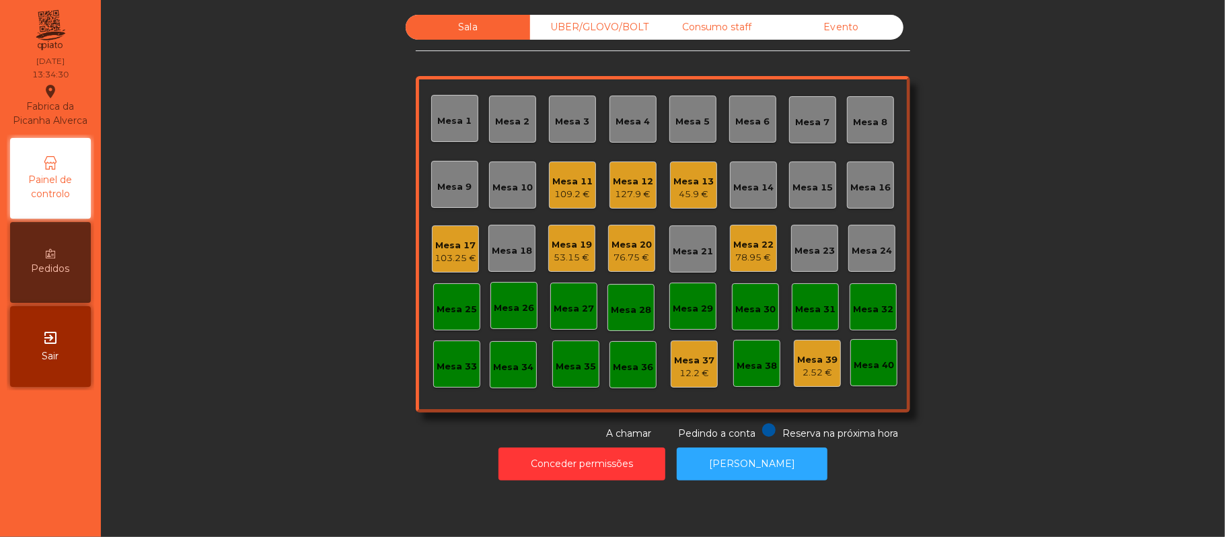
click at [558, 200] on div "109.2 €" at bounding box center [573, 194] width 40 height 13
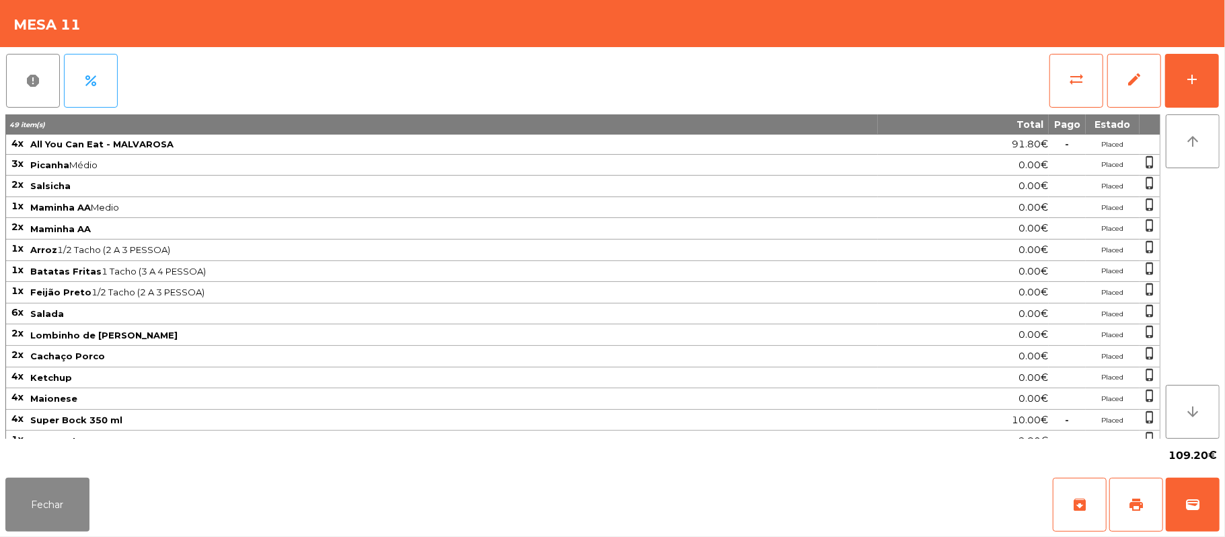
scroll to position [109, 0]
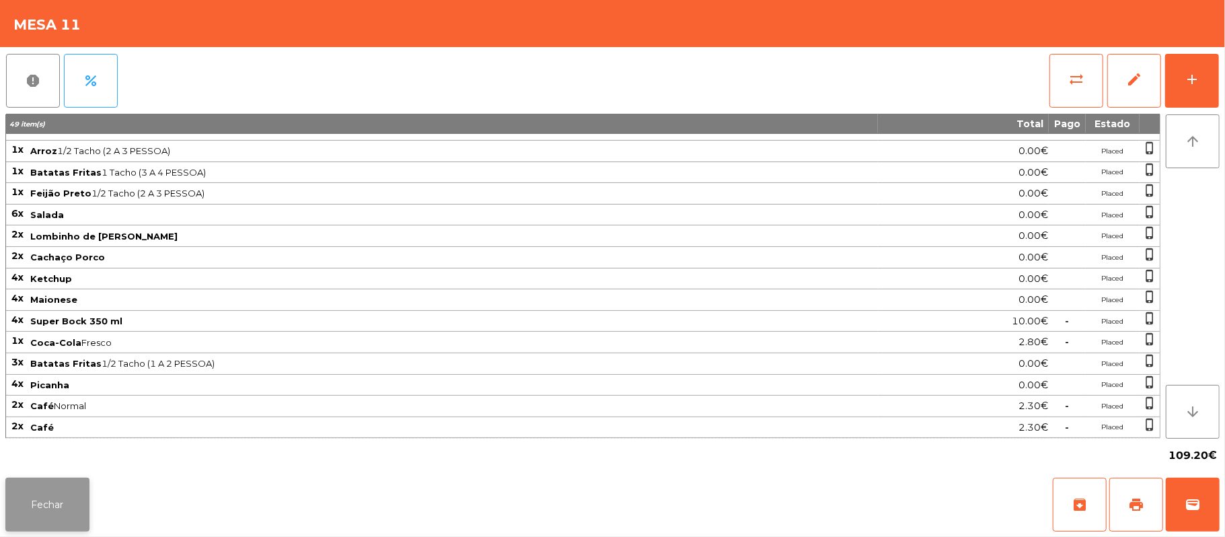
click at [35, 506] on button "Fechar" at bounding box center [47, 505] width 84 height 54
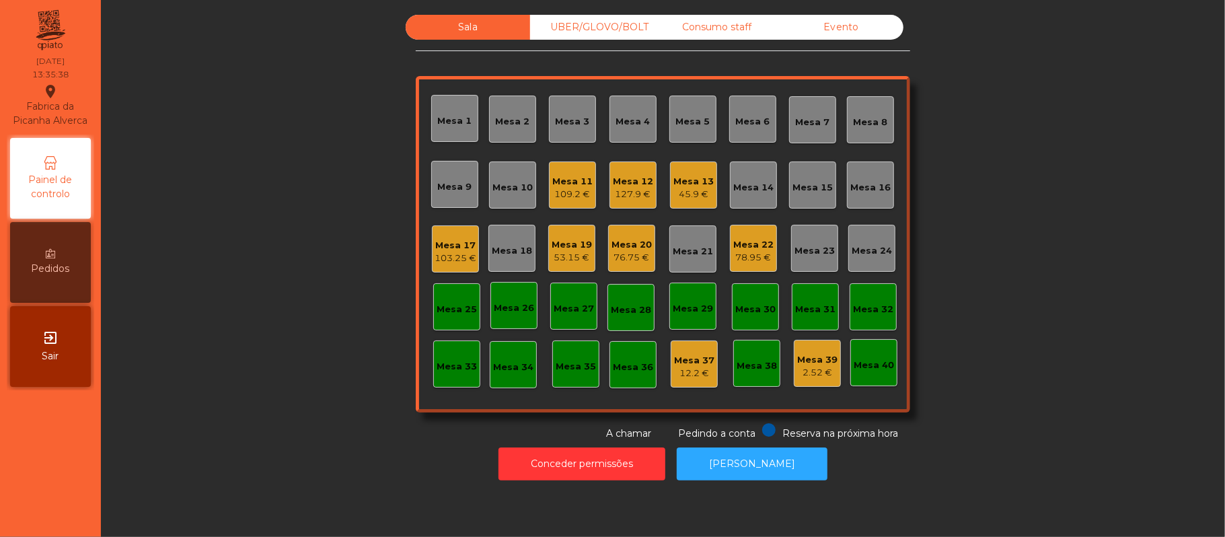
click at [631, 192] on div "127.9 €" at bounding box center [633, 194] width 40 height 13
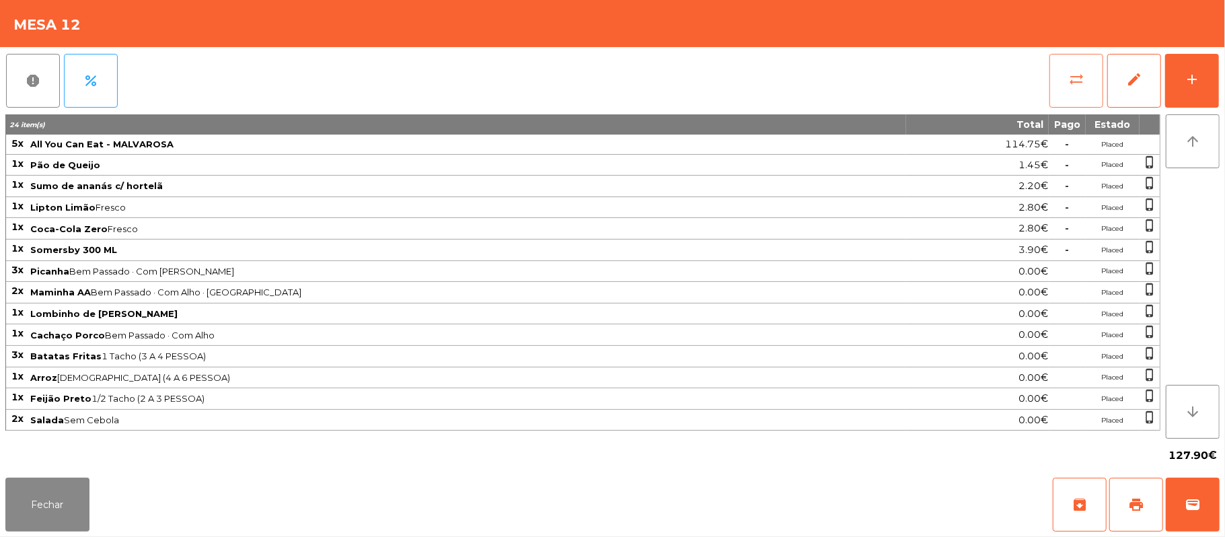
click at [1064, 83] on button "sync_alt" at bounding box center [1077, 81] width 54 height 54
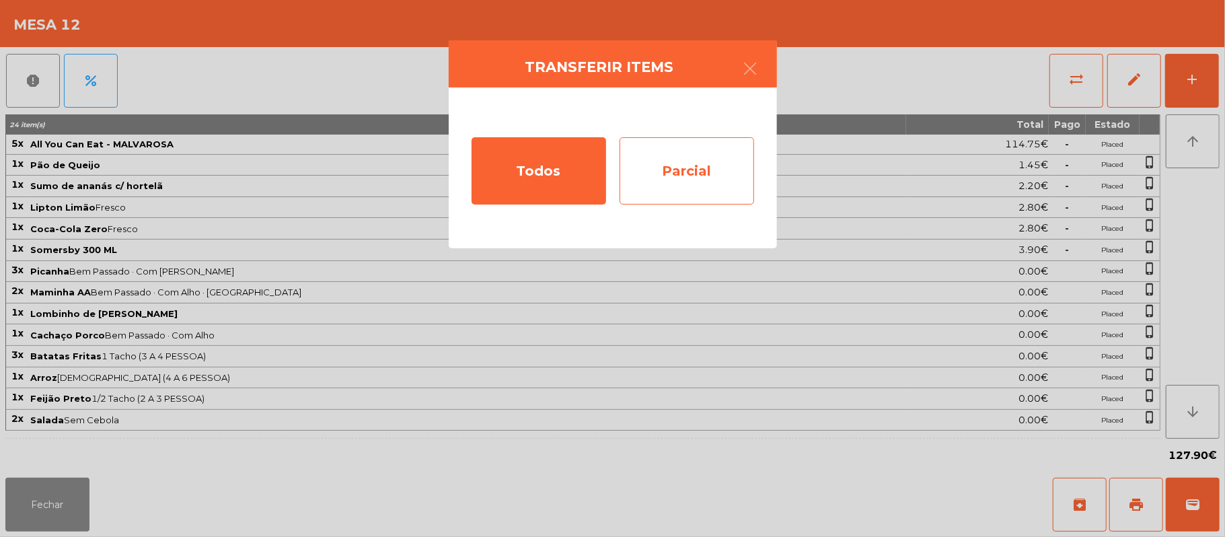
click at [701, 176] on div "Parcial" at bounding box center [687, 170] width 135 height 67
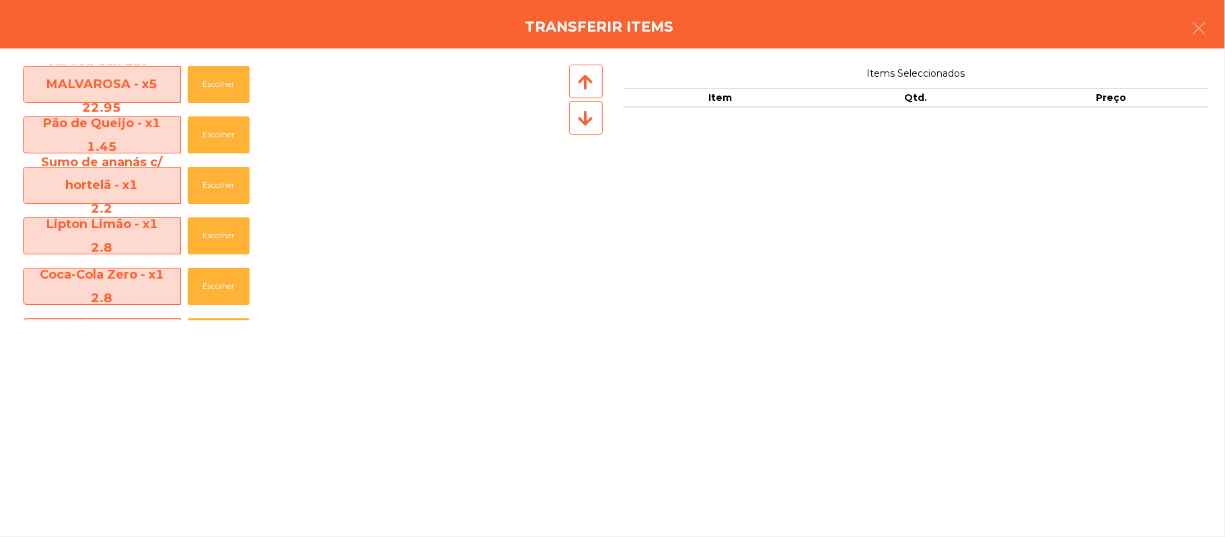
scroll to position [0, 0]
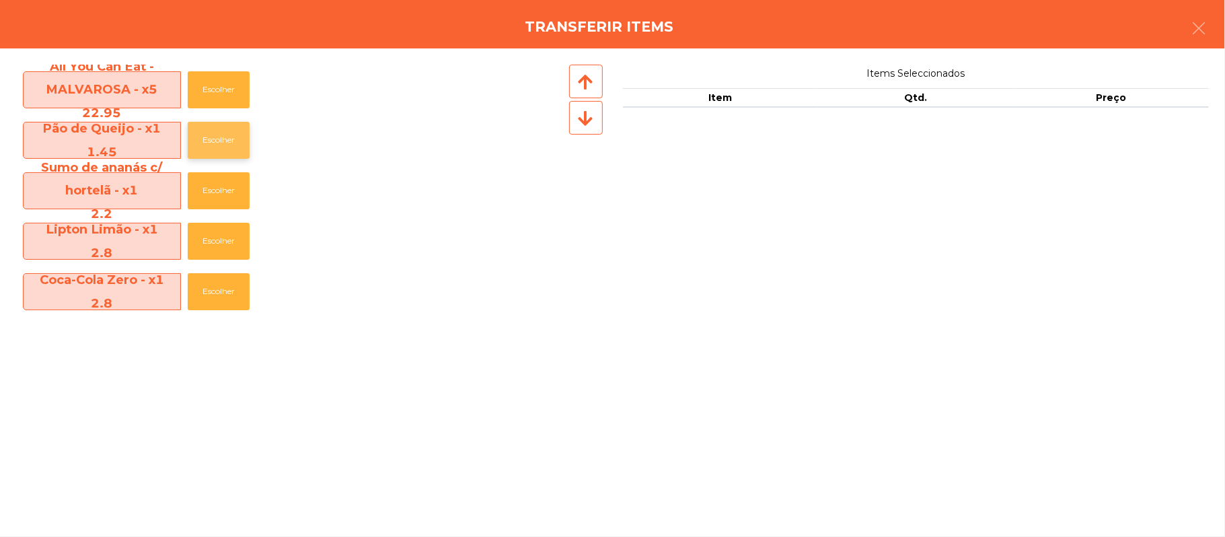
click at [227, 136] on button "Escolher" at bounding box center [219, 140] width 62 height 37
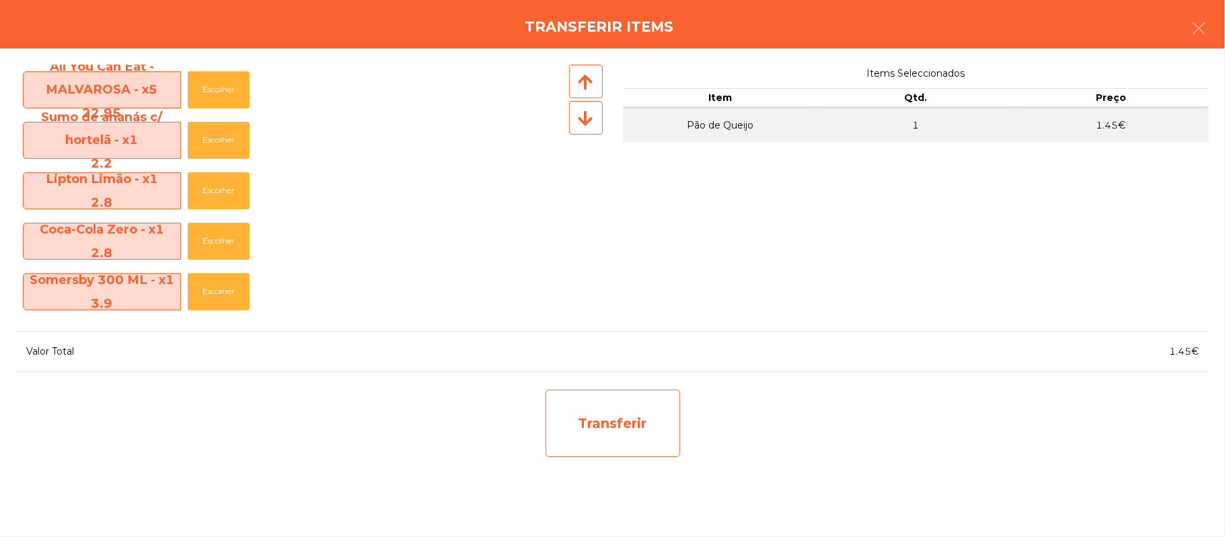
click at [625, 419] on div "Transferir" at bounding box center [613, 423] width 135 height 67
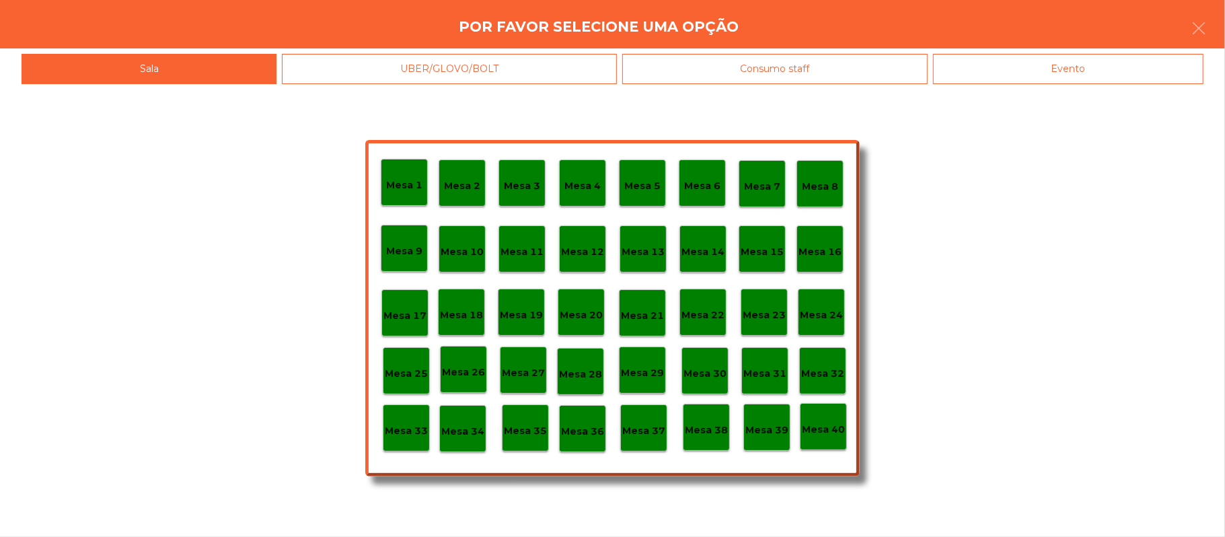
click at [580, 439] on div "Mesa 36" at bounding box center [582, 428] width 47 height 47
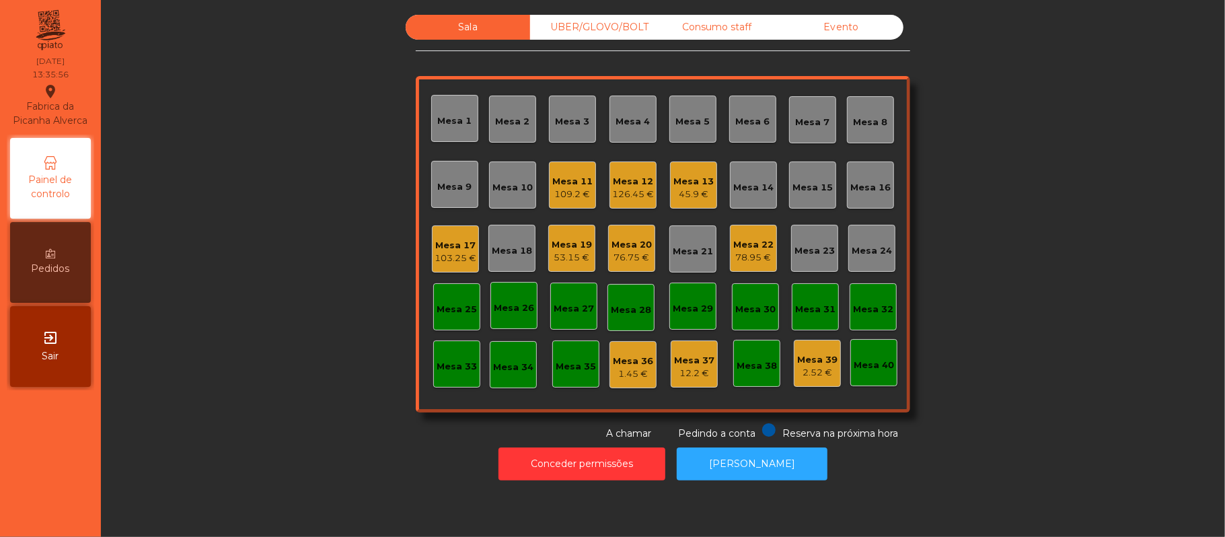
click at [693, 189] on div "45.9 €" at bounding box center [694, 194] width 40 height 13
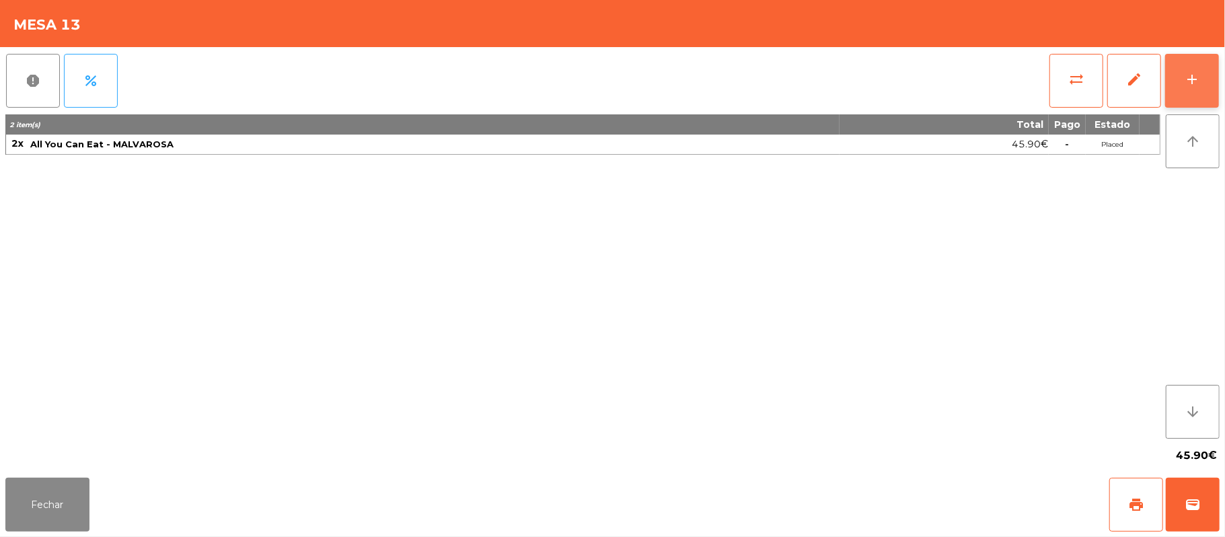
click at [1184, 69] on button "add" at bounding box center [1193, 81] width 54 height 54
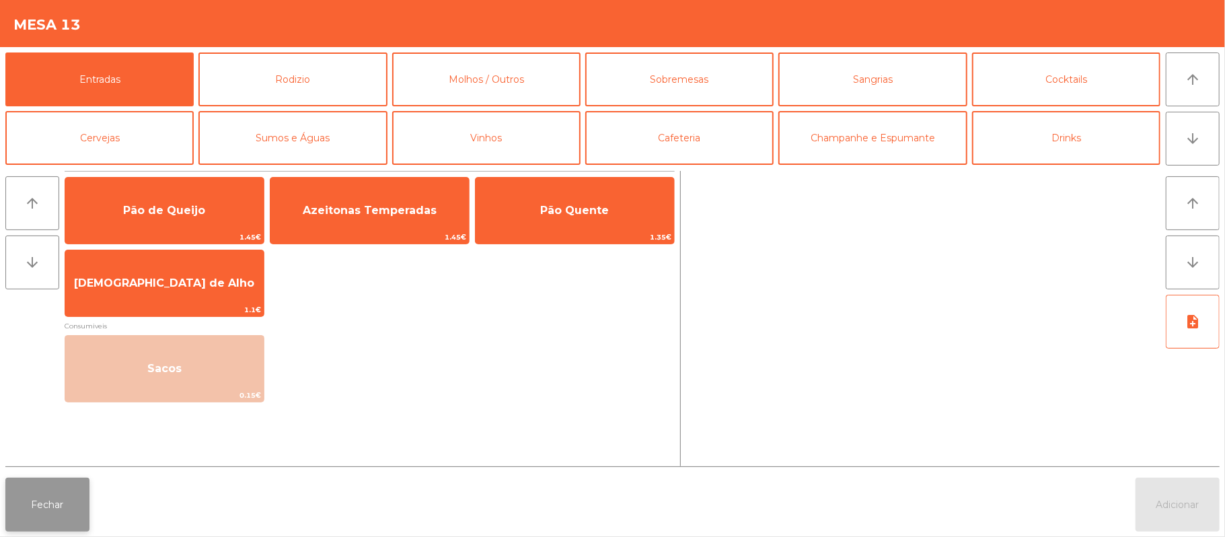
click at [61, 520] on button "Fechar" at bounding box center [47, 505] width 84 height 54
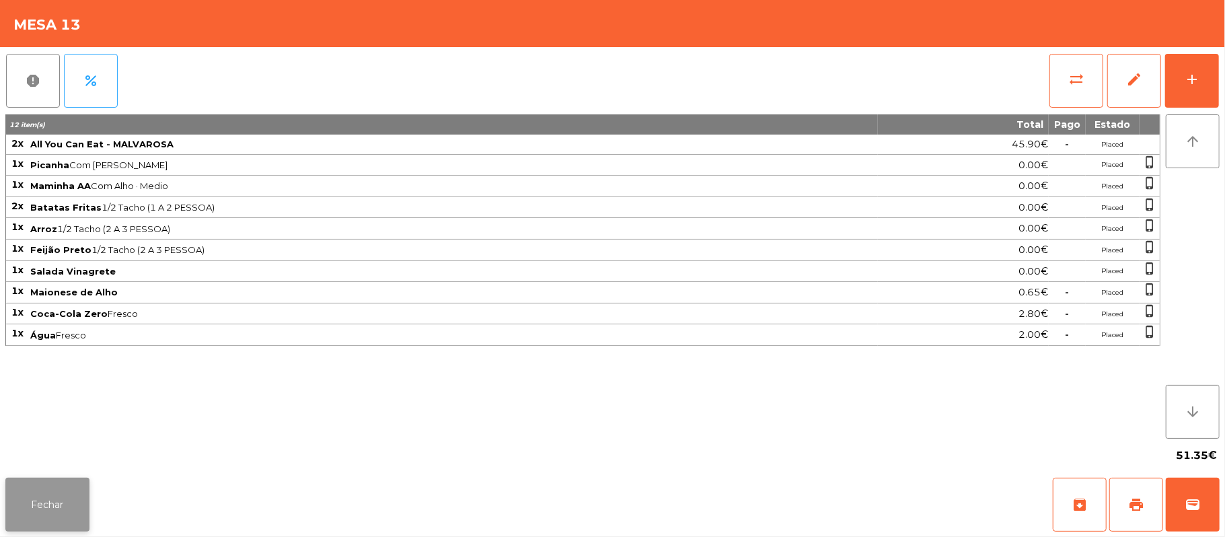
click at [16, 512] on button "Fechar" at bounding box center [47, 505] width 84 height 54
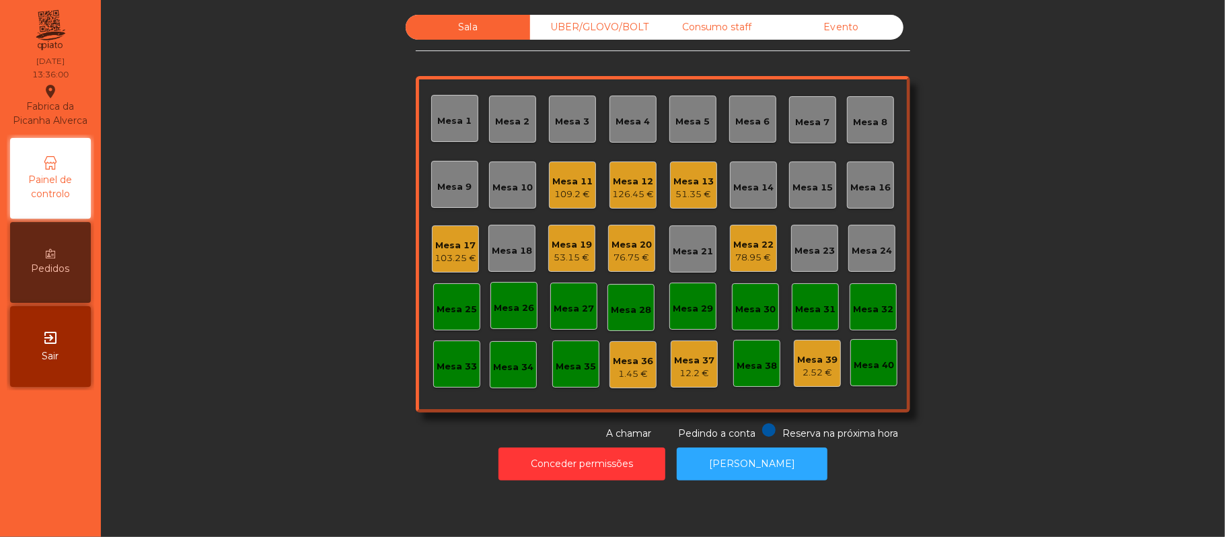
click at [625, 184] on div "Mesa 12" at bounding box center [633, 181] width 42 height 13
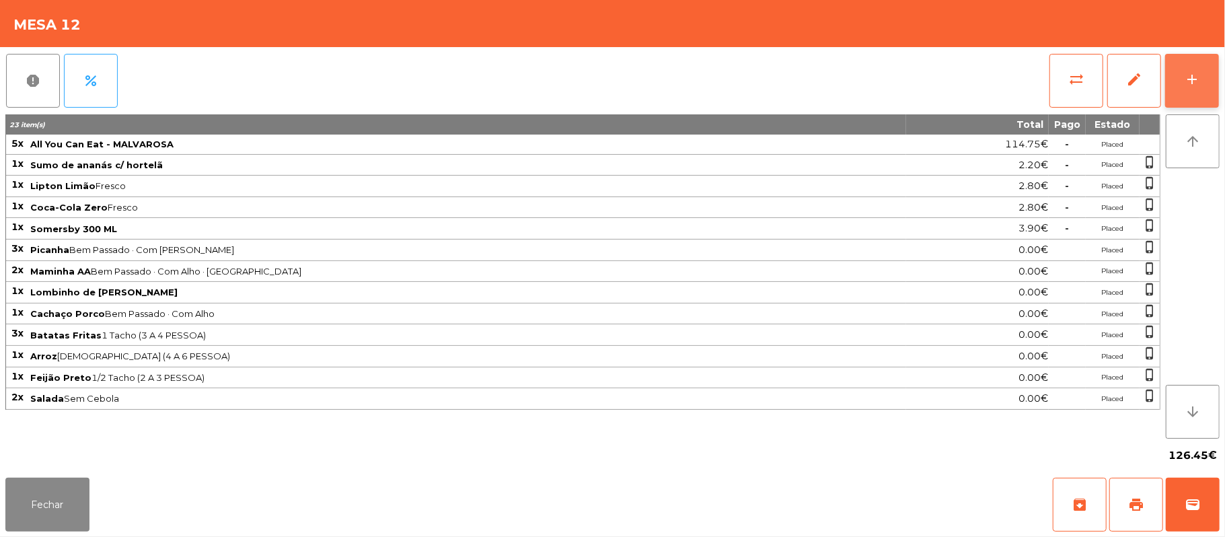
click at [1215, 62] on button "add" at bounding box center [1193, 81] width 54 height 54
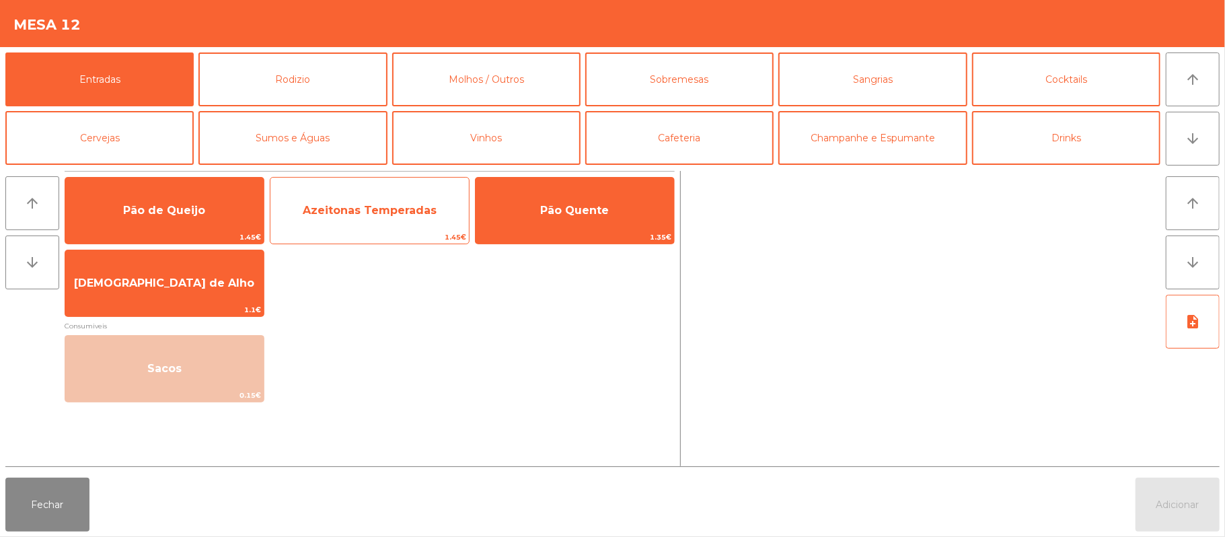
click at [404, 204] on span "Azeitonas Temperadas" at bounding box center [370, 210] width 134 height 13
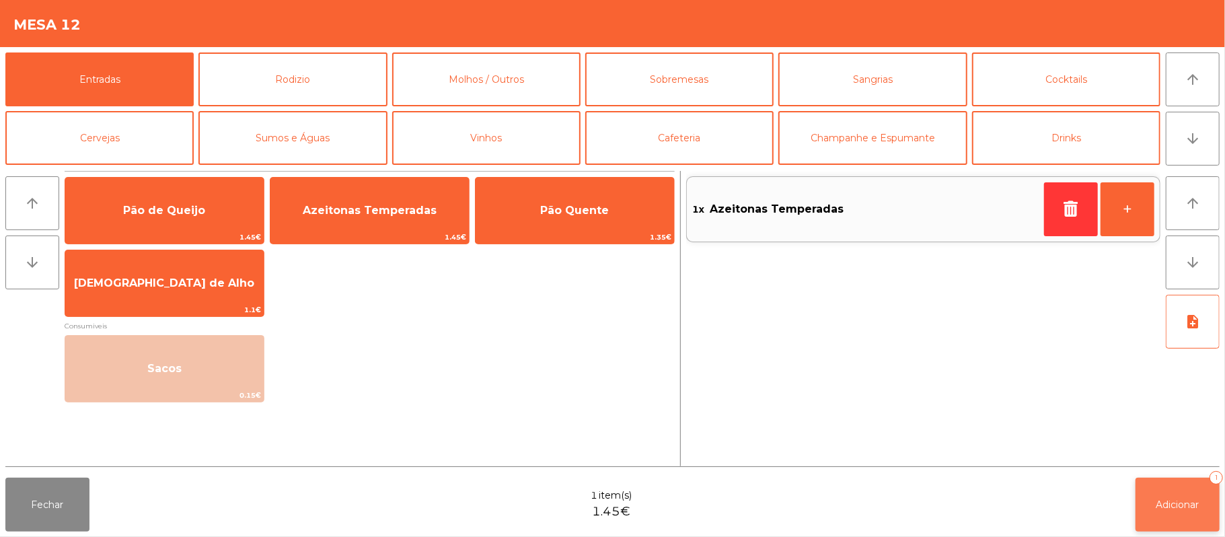
click at [1178, 489] on button "Adicionar 1" at bounding box center [1178, 505] width 84 height 54
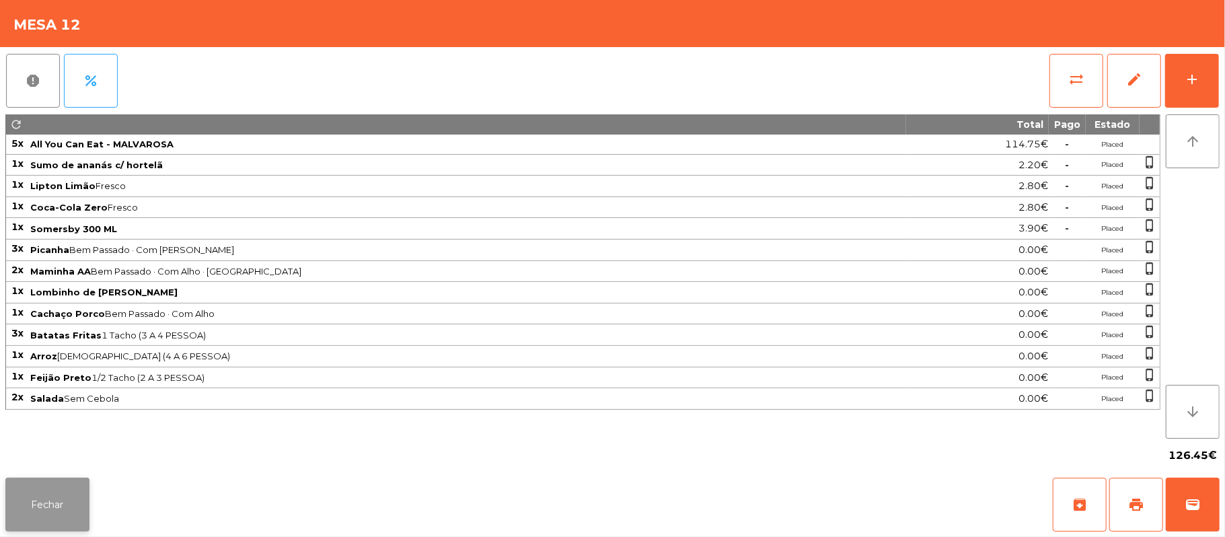
click at [79, 496] on button "Fechar" at bounding box center [47, 505] width 84 height 54
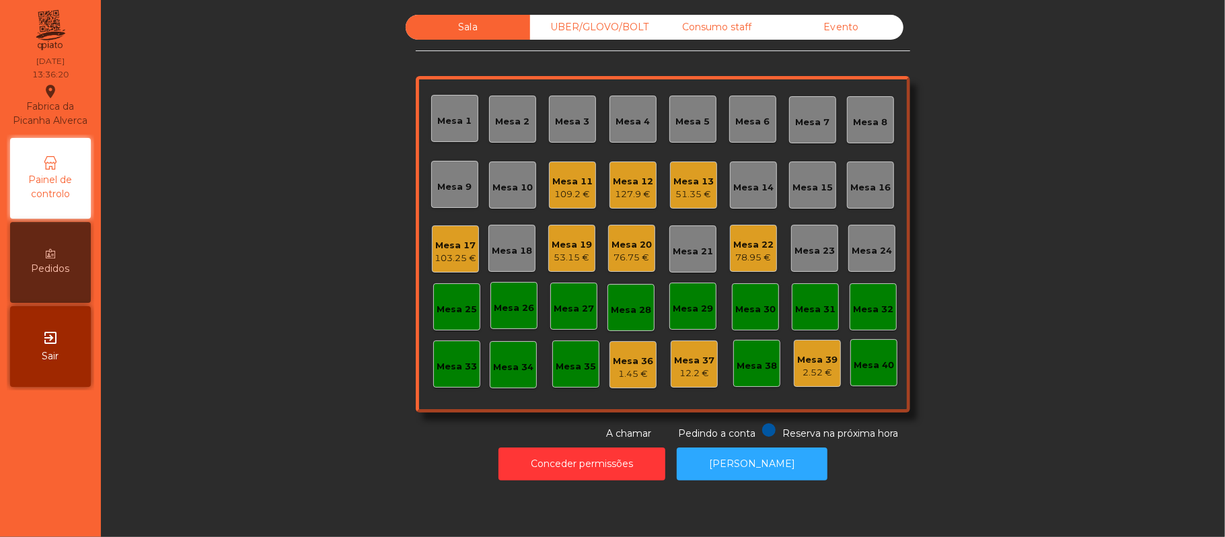
click at [558, 178] on div "Mesa 11" at bounding box center [573, 181] width 40 height 13
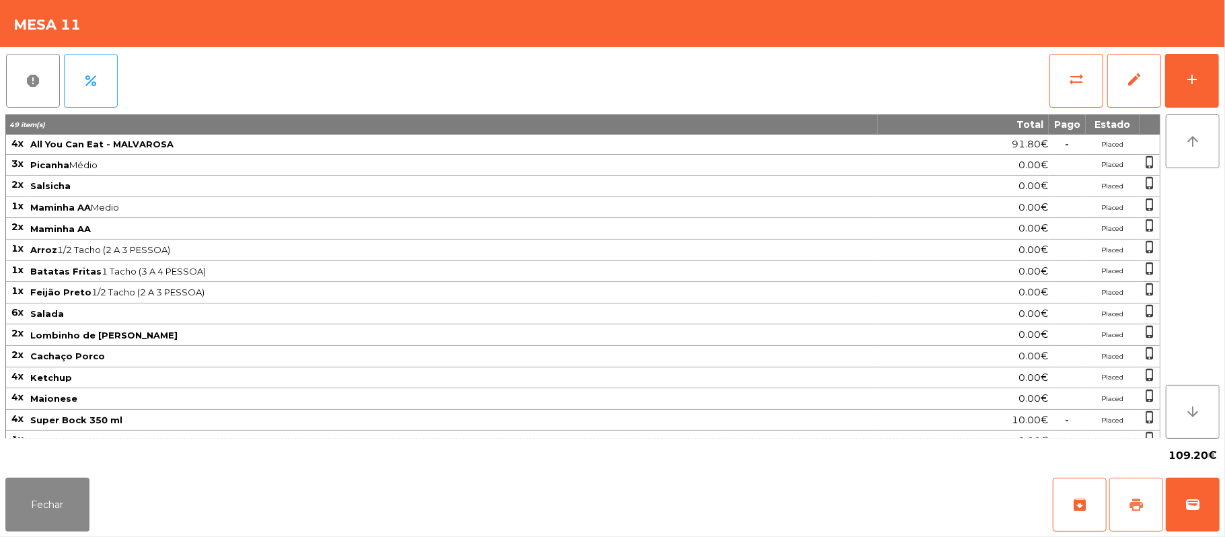
click at [1120, 509] on button "print" at bounding box center [1137, 505] width 54 height 54
click at [55, 502] on button "Fechar" at bounding box center [47, 505] width 84 height 54
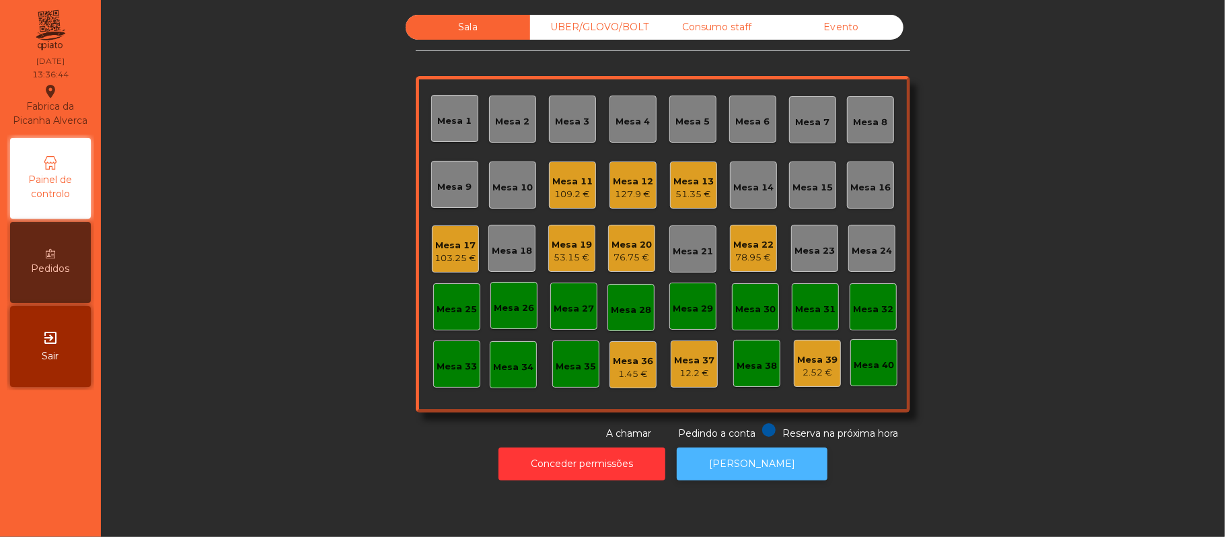
click at [747, 466] on button "[PERSON_NAME]" at bounding box center [752, 464] width 151 height 33
click at [755, 462] on button "[PERSON_NAME]" at bounding box center [752, 464] width 151 height 33
click at [564, 176] on div "Mesa 11" at bounding box center [573, 181] width 40 height 13
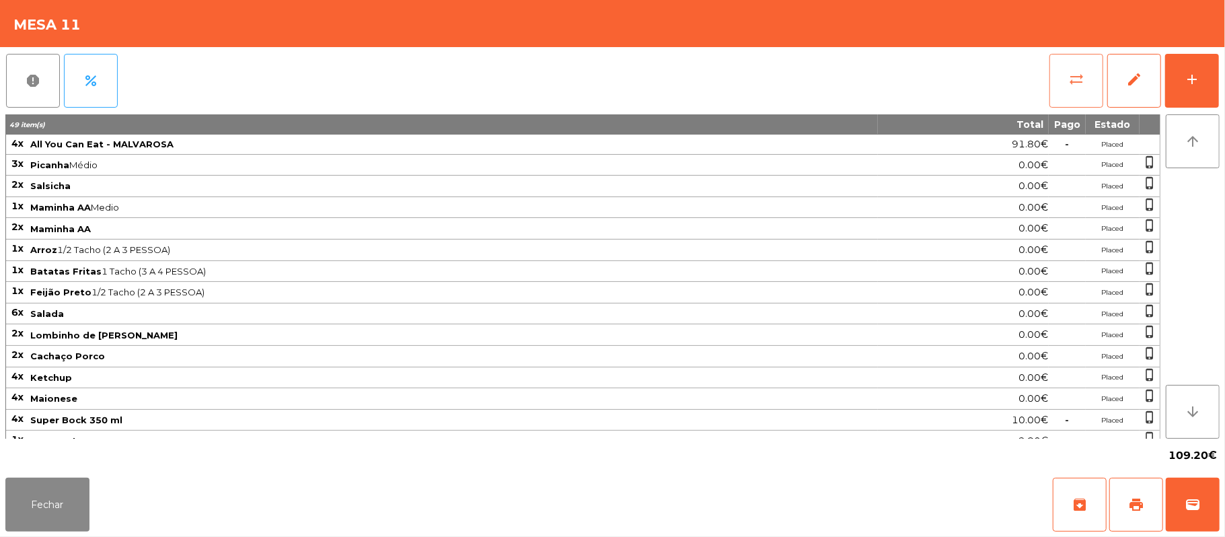
click at [1061, 81] on button "sync_alt" at bounding box center [1077, 81] width 54 height 54
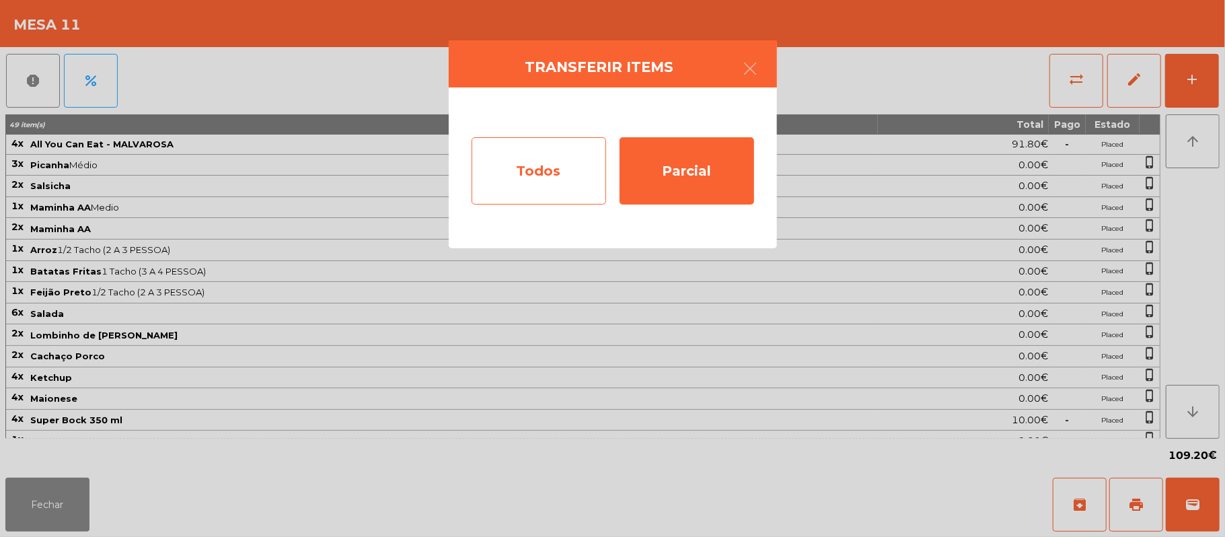
click at [518, 154] on div "Todos" at bounding box center [539, 170] width 135 height 67
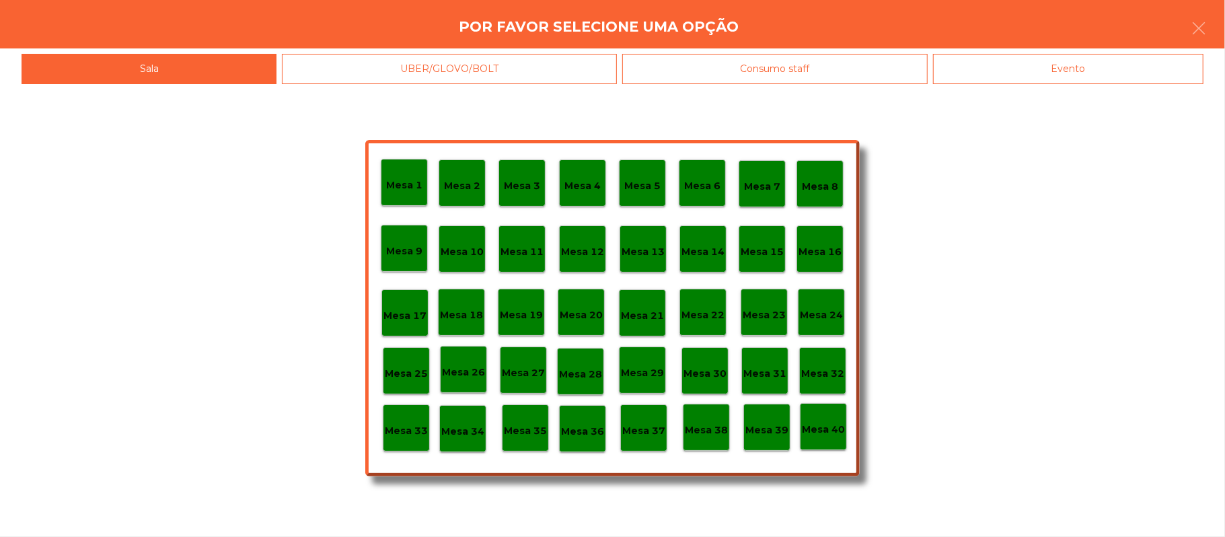
click at [1077, 63] on div "Evento" at bounding box center [1068, 69] width 271 height 30
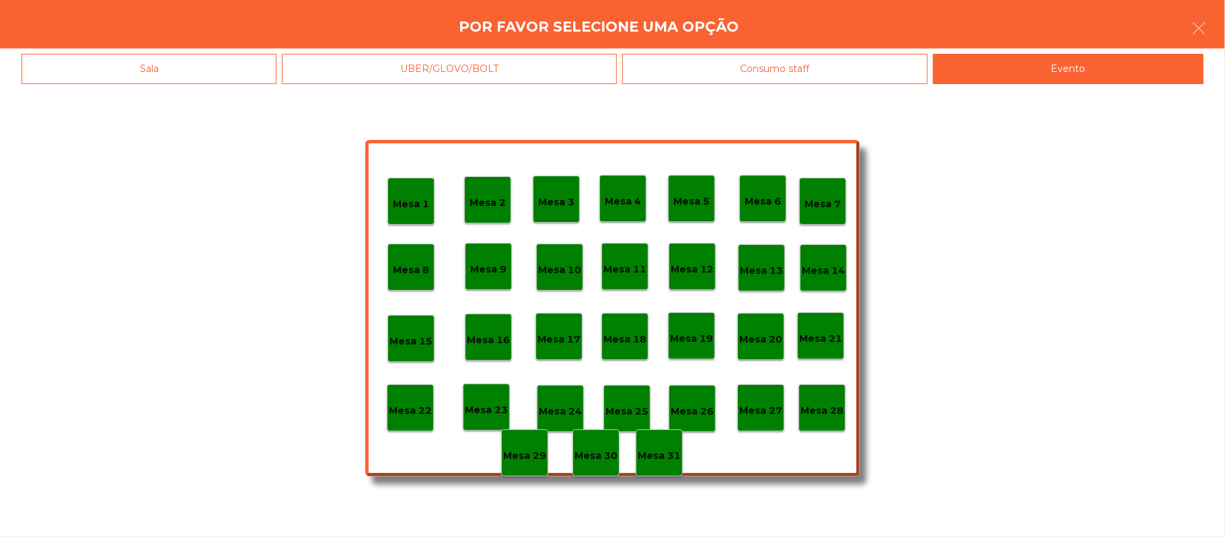
click at [818, 406] on p "Mesa 28" at bounding box center [822, 410] width 43 height 15
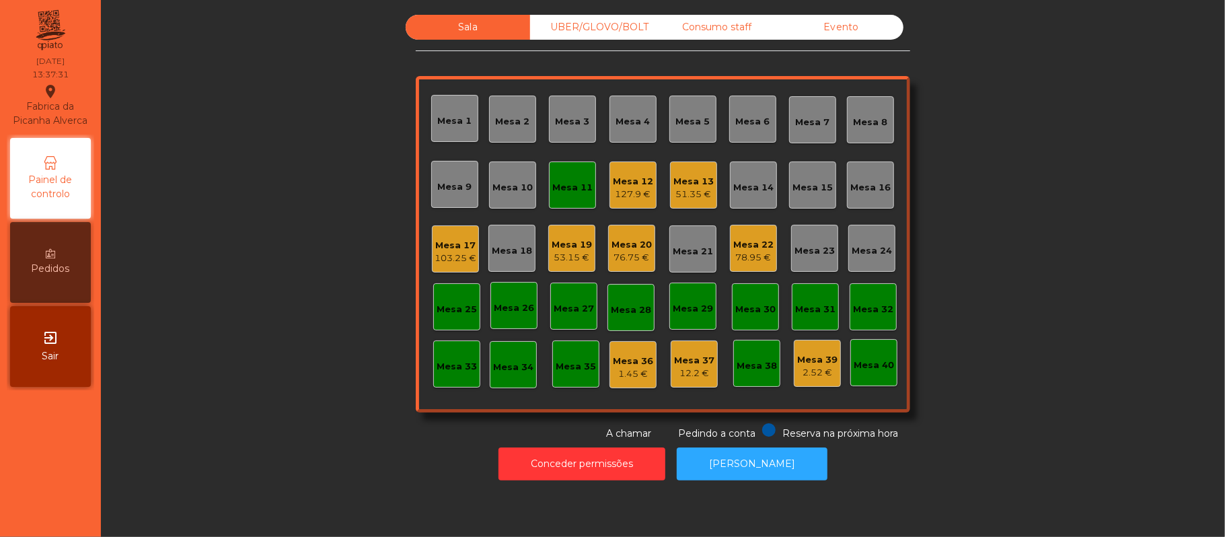
click at [569, 176] on div "Mesa 11" at bounding box center [573, 185] width 40 height 19
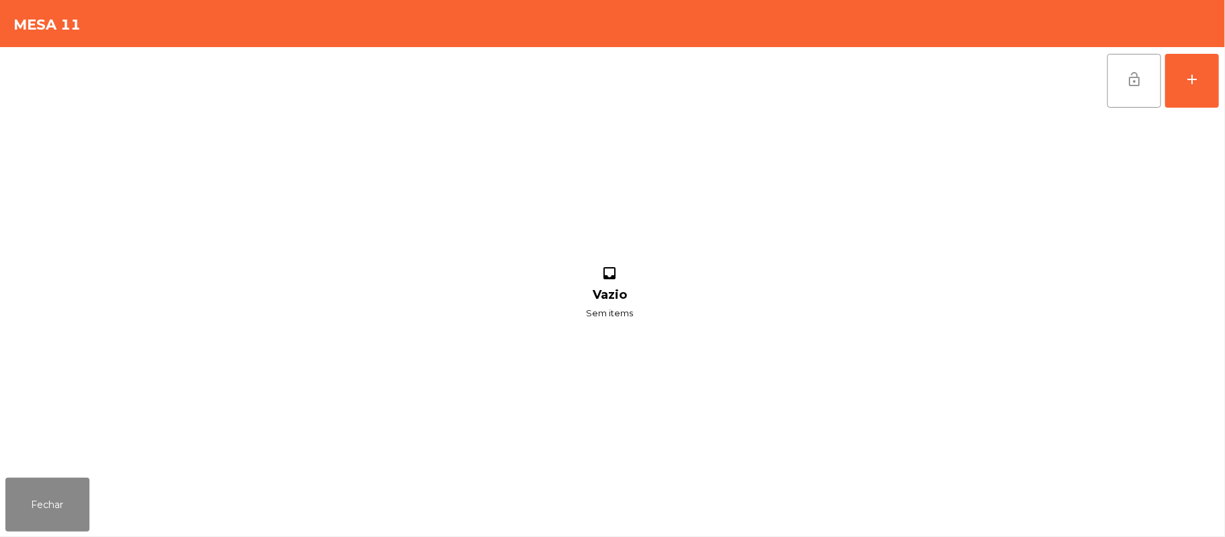
click at [1121, 81] on button "lock_open" at bounding box center [1135, 81] width 54 height 54
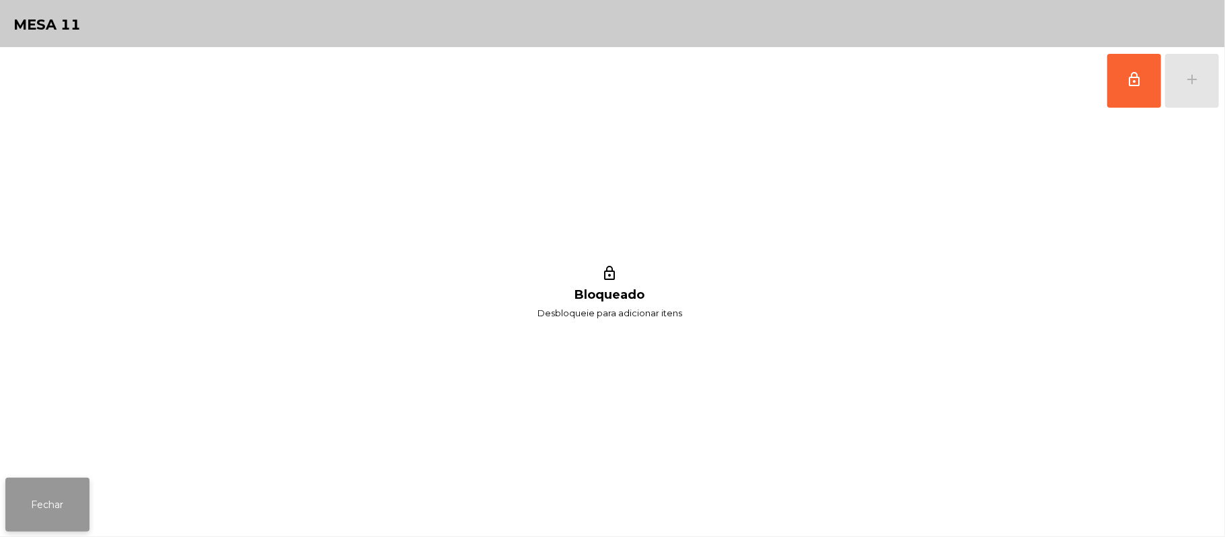
click at [49, 504] on button "Fechar" at bounding box center [47, 505] width 84 height 54
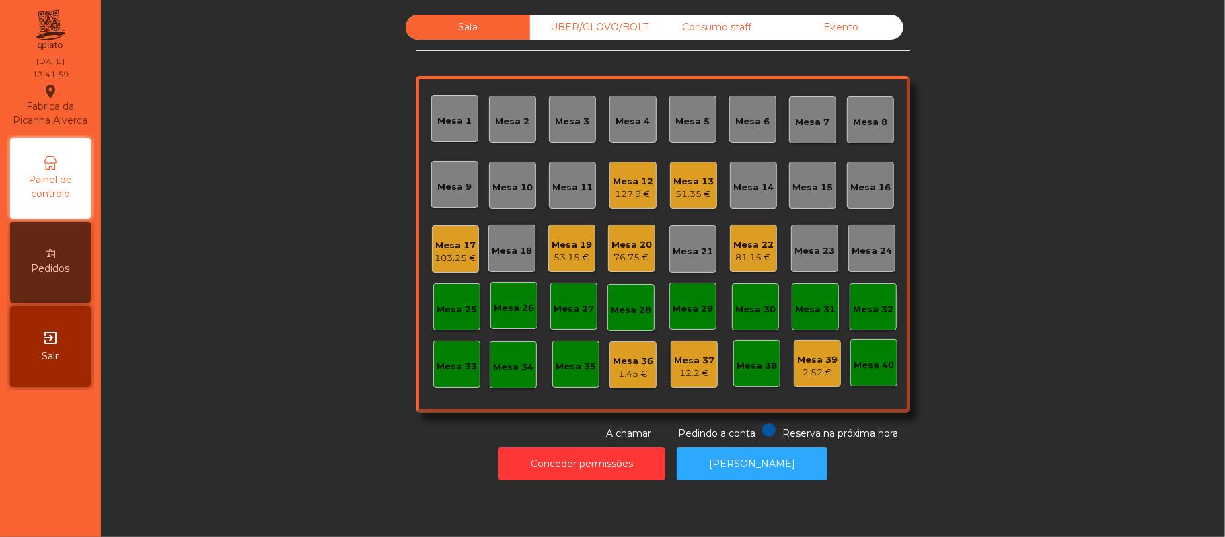
click at [559, 241] on div "Mesa 19" at bounding box center [572, 244] width 40 height 13
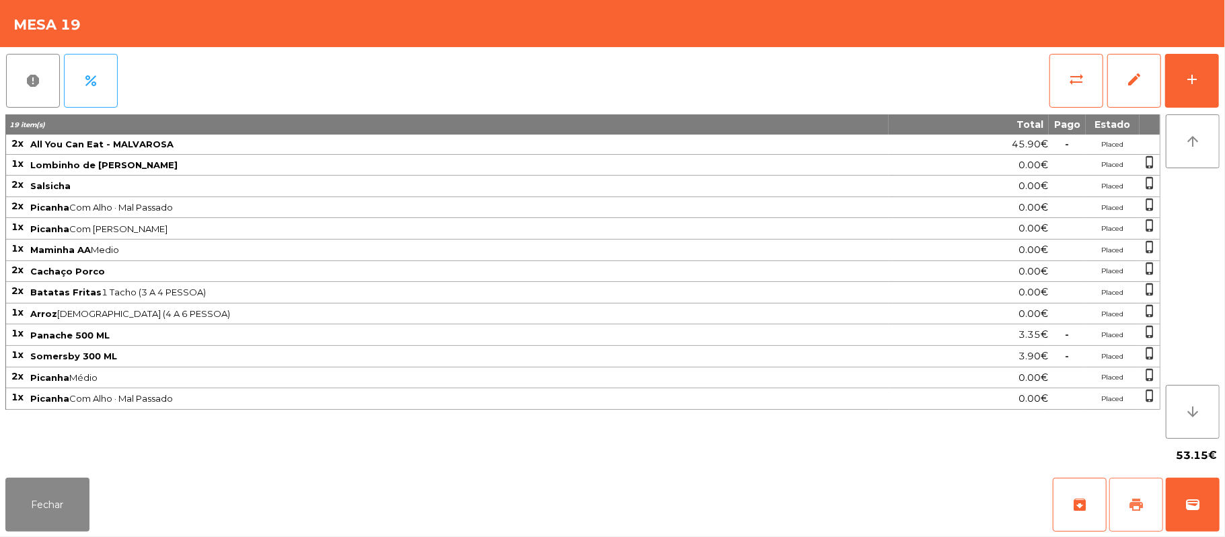
click at [1134, 498] on span "print" at bounding box center [1137, 505] width 16 height 16
click at [1180, 504] on button "wallet" at bounding box center [1193, 505] width 54 height 54
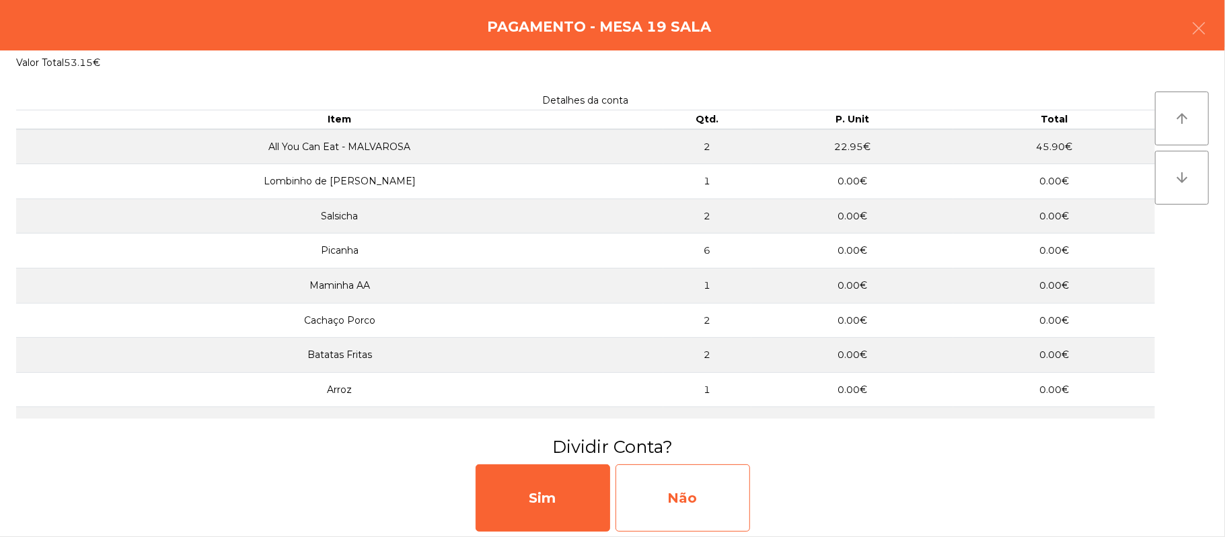
click at [708, 491] on div "Não" at bounding box center [683, 497] width 135 height 67
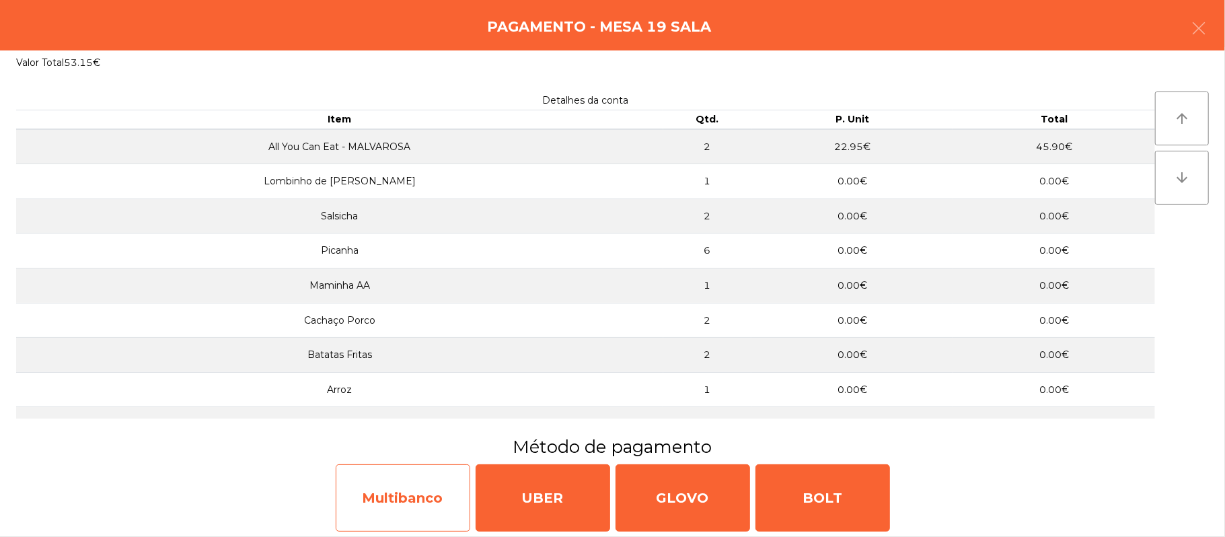
click at [401, 499] on div "Multibanco" at bounding box center [403, 497] width 135 height 67
select select "**"
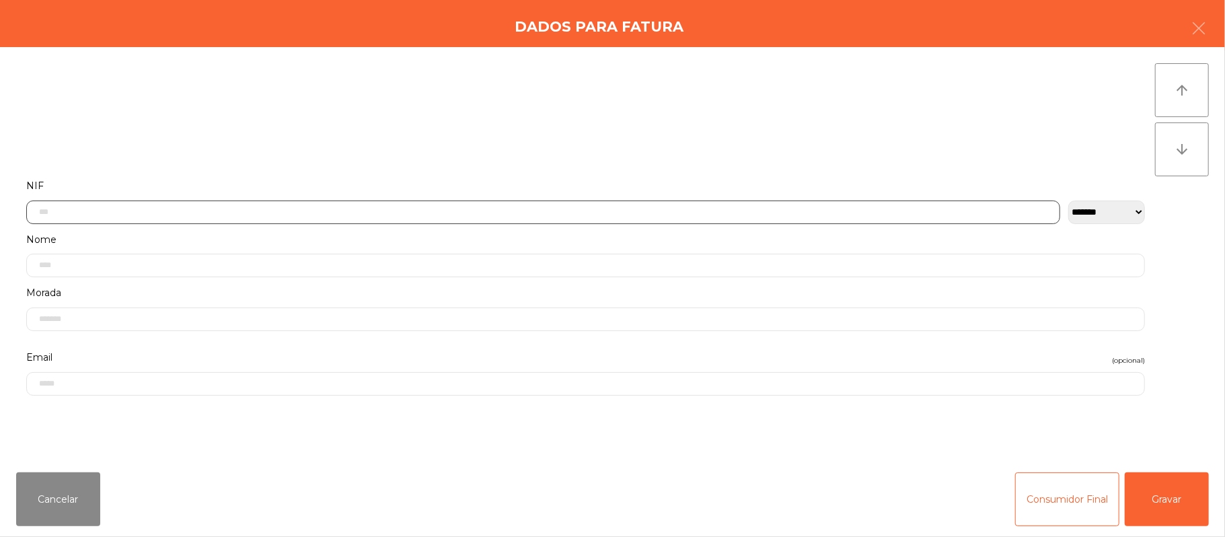
click at [526, 216] on input "text" at bounding box center [543, 213] width 1034 height 24
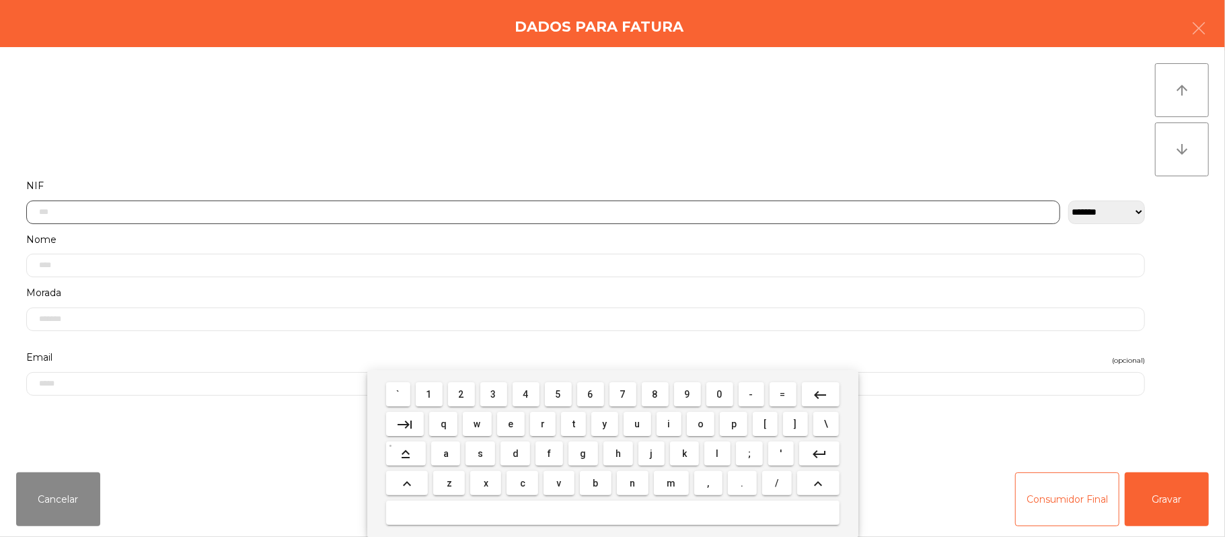
scroll to position [113, 0]
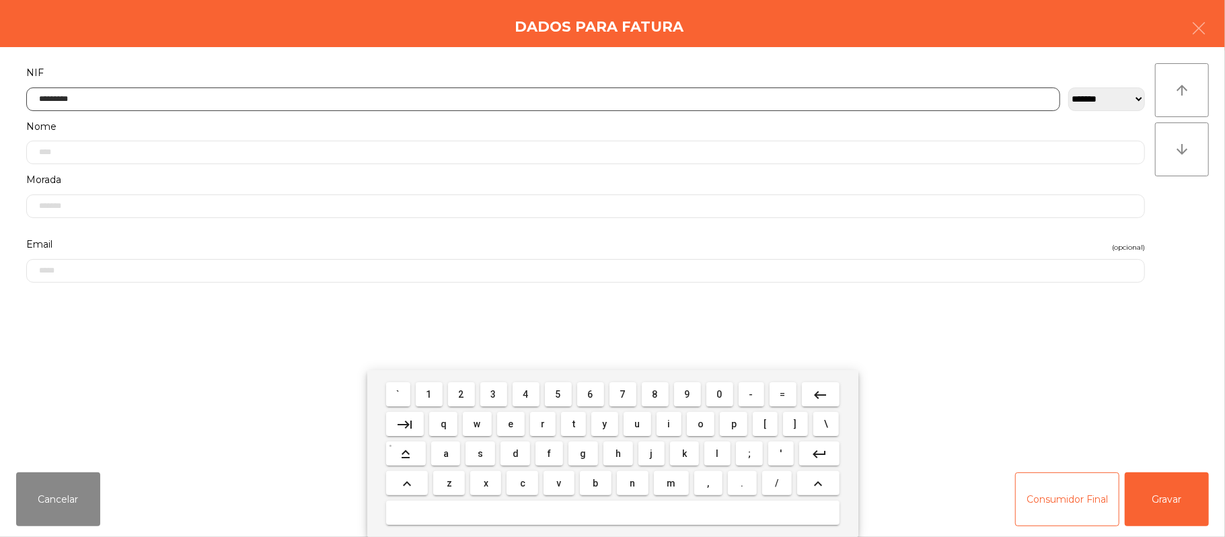
type input "*********"
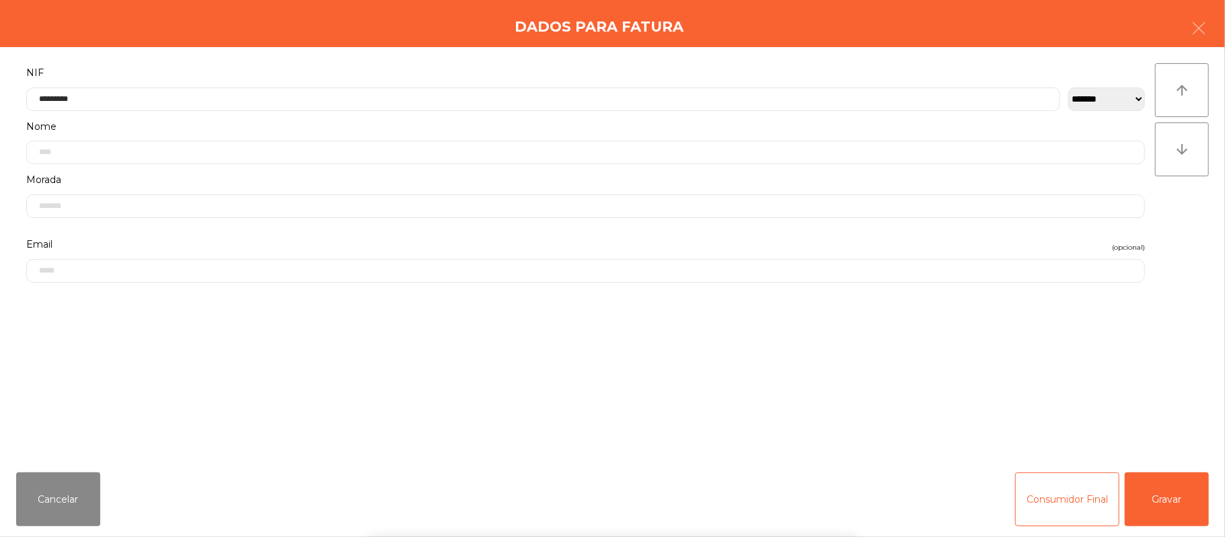
click at [1184, 497] on div "` 1 2 3 4 5 6 7 8 9 0 - = keyboard_backspace keyboard_tab q w e r t y u i o p […" at bounding box center [612, 453] width 1225 height 167
click at [1183, 497] on div "` 1 2 3 4 5 6 7 8 9 0 - = keyboard_backspace keyboard_tab q w e r t y u i o p […" at bounding box center [612, 453] width 1225 height 167
click at [1176, 499] on button "Gravar" at bounding box center [1167, 499] width 84 height 54
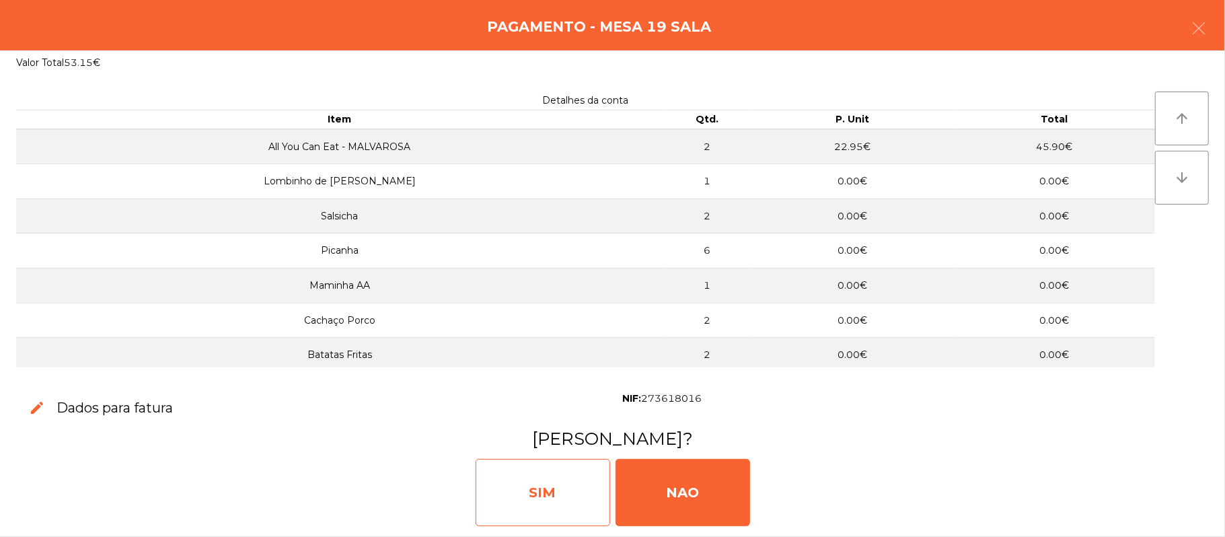
click at [550, 486] on div "SIM" at bounding box center [543, 492] width 135 height 67
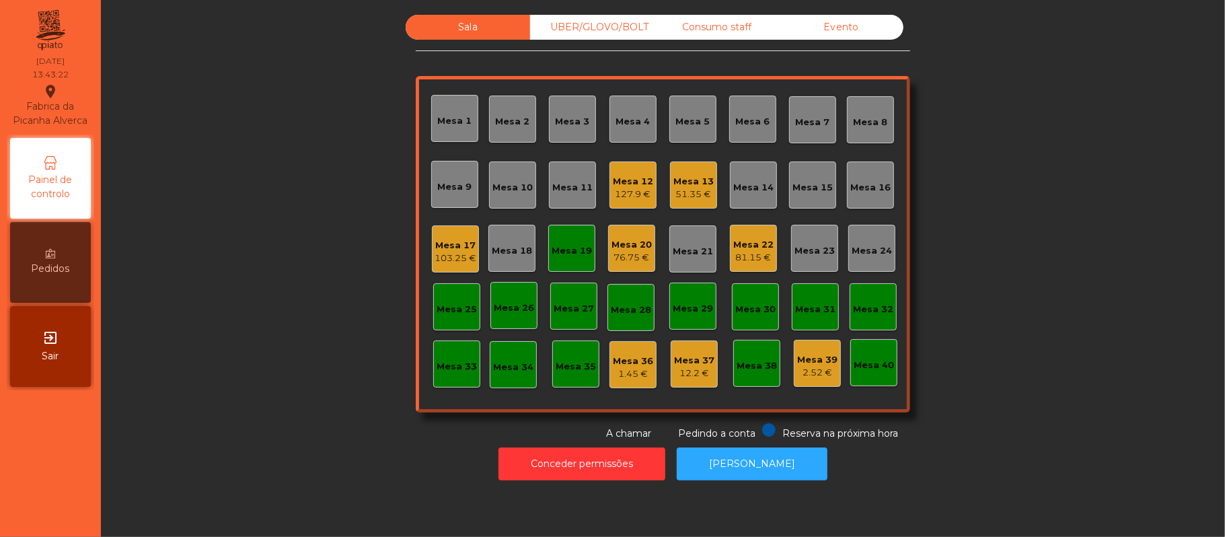
click at [565, 242] on div "Mesa 19" at bounding box center [572, 248] width 40 height 19
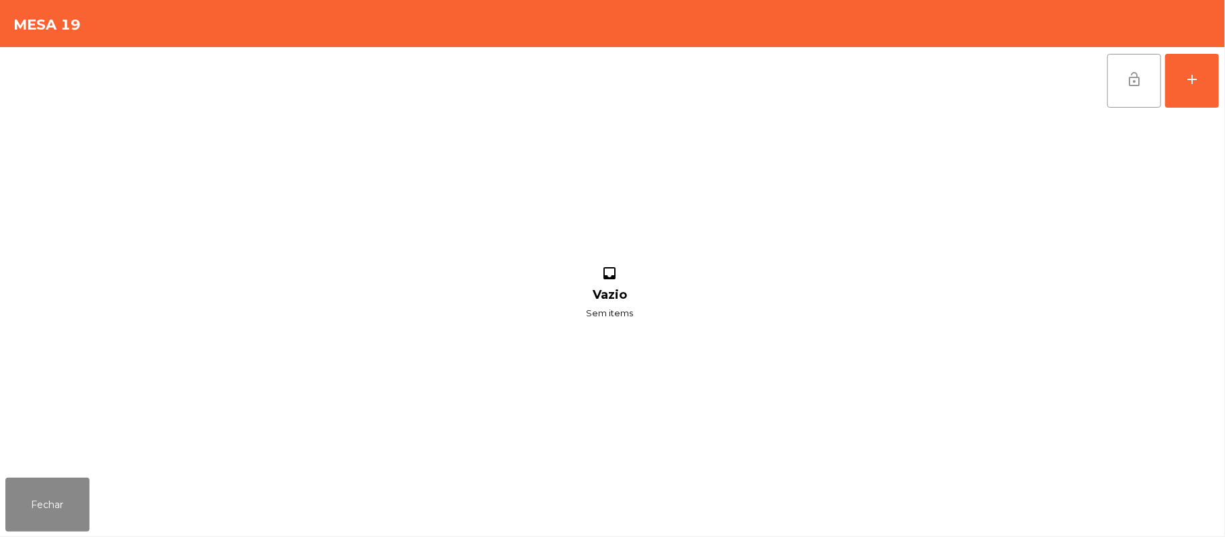
click at [1134, 87] on button "lock_open" at bounding box center [1135, 81] width 54 height 54
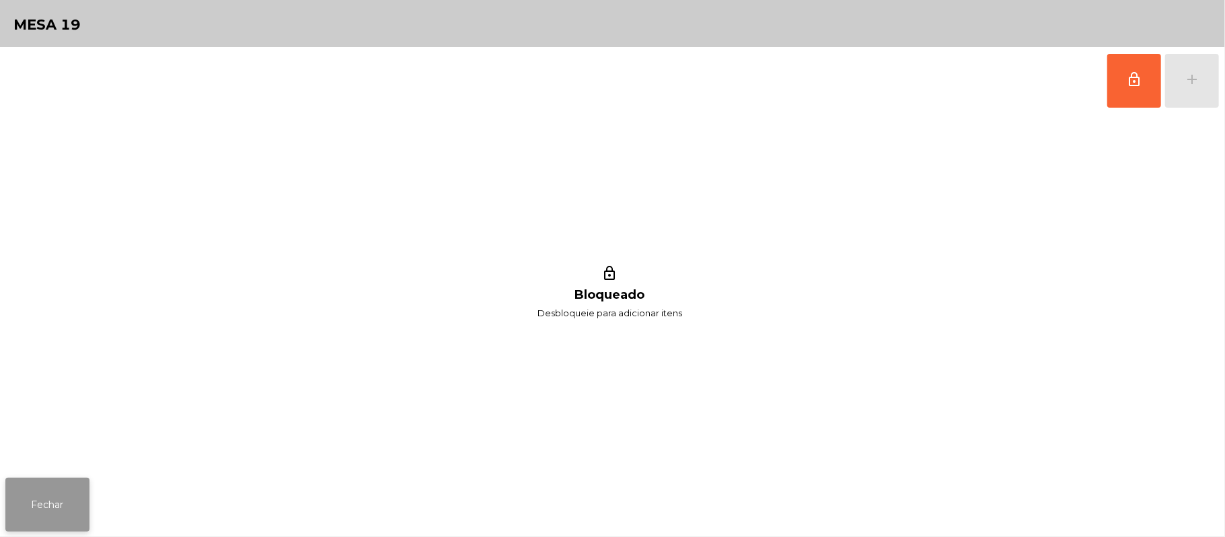
click at [55, 486] on button "Fechar" at bounding box center [47, 505] width 84 height 54
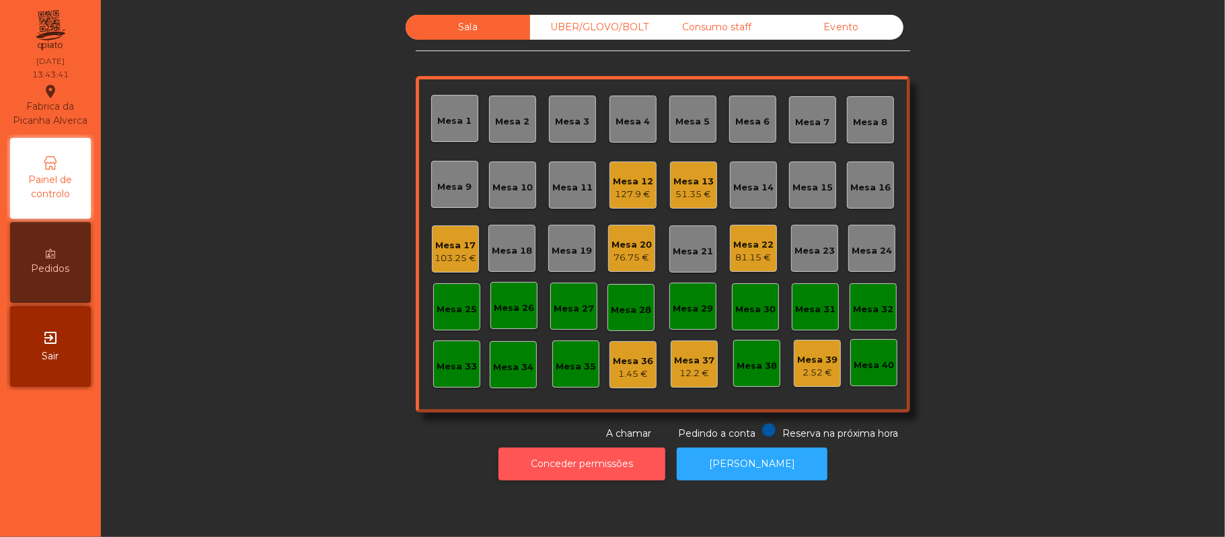
click at [530, 474] on button "Conceder permissões" at bounding box center [582, 464] width 167 height 33
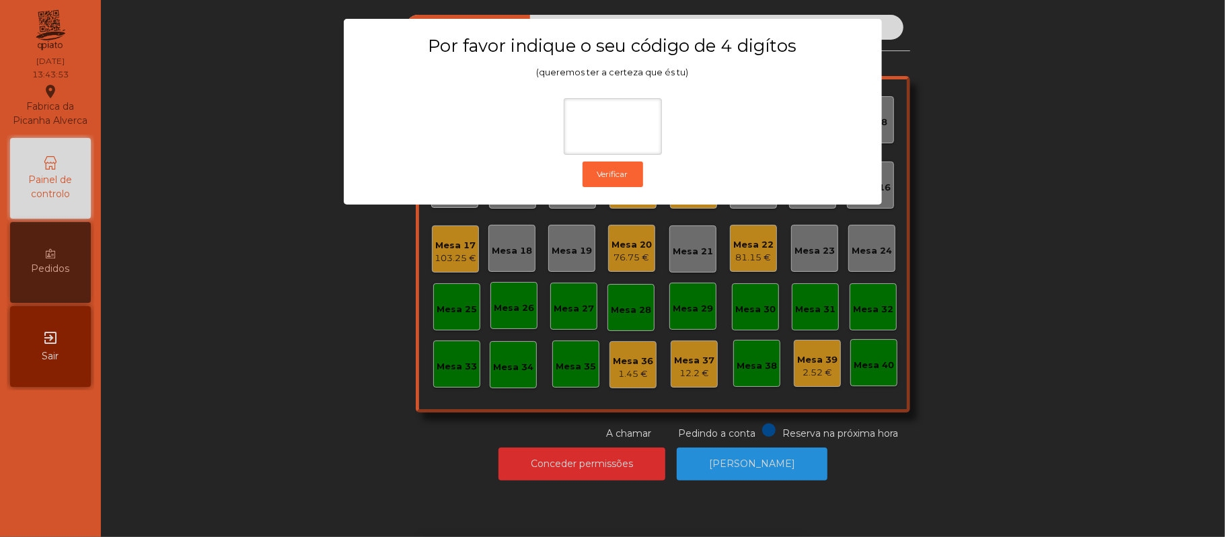
click at [213, 389] on ngb-modal-window "Por favor indique o seu código de 4 digítos (queremos ter a certeza que és tu) …" at bounding box center [613, 268] width 1164 height 537
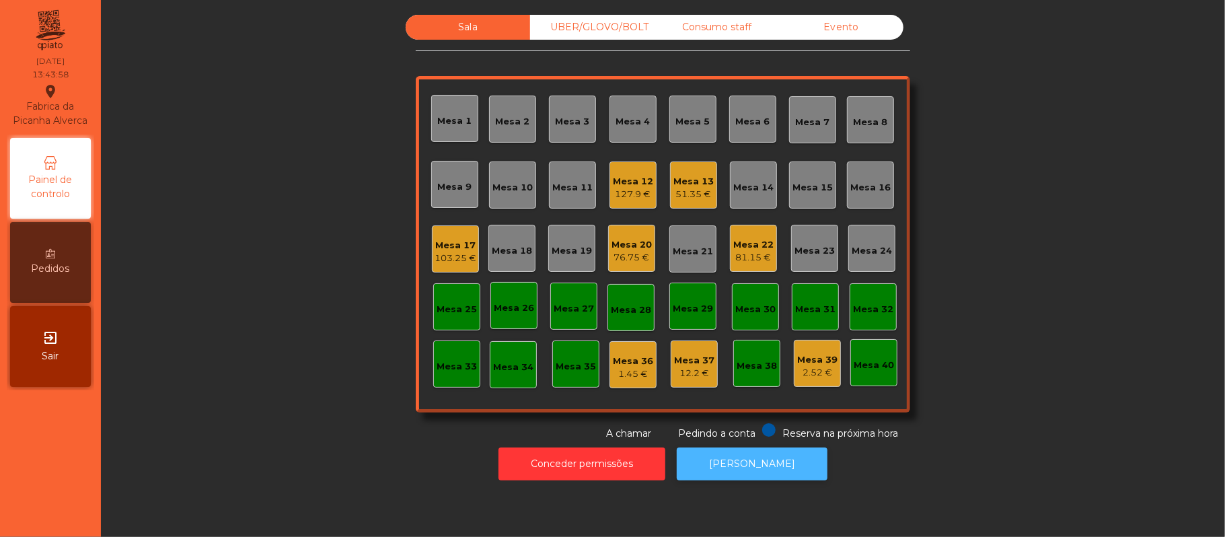
click at [767, 450] on button "[PERSON_NAME]" at bounding box center [752, 464] width 151 height 33
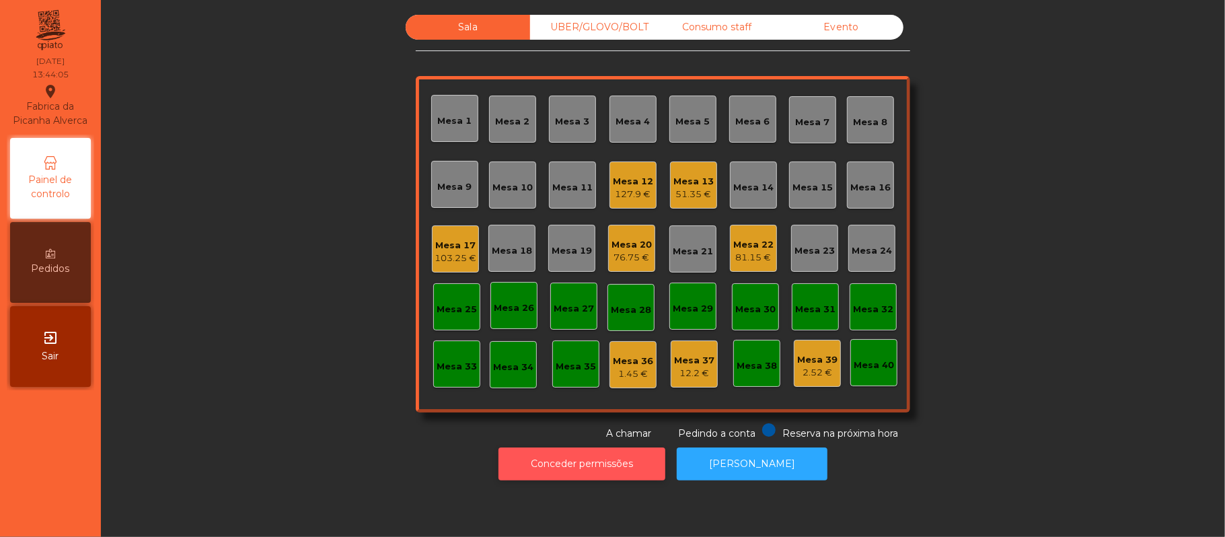
click at [596, 466] on button "Conceder permissões" at bounding box center [582, 464] width 167 height 33
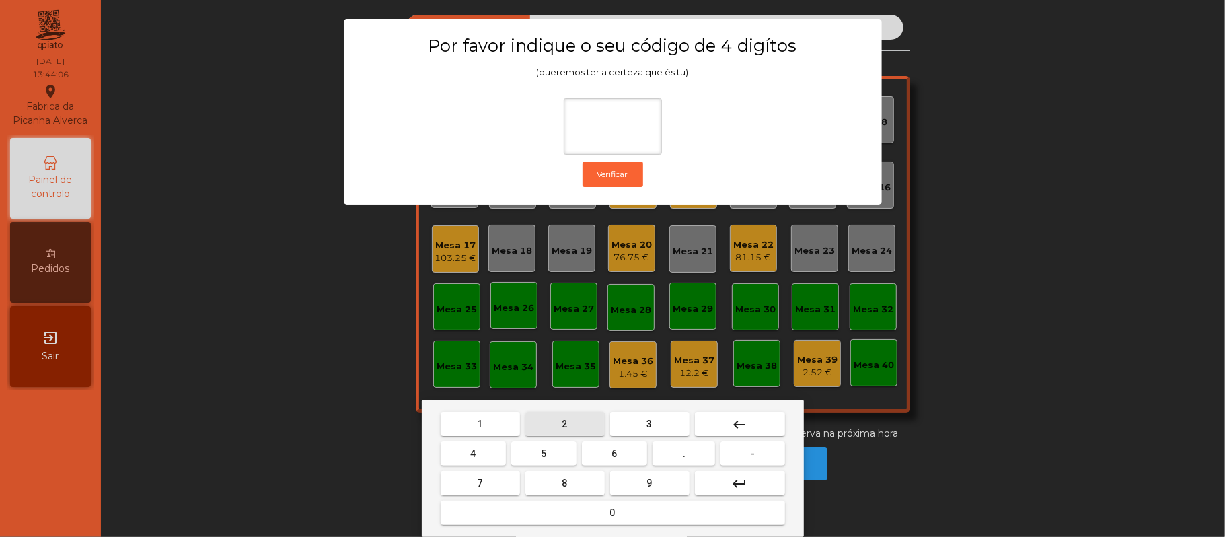
click at [564, 424] on span "2" at bounding box center [565, 424] width 5 height 11
click at [614, 454] on span "6" at bounding box center [614, 453] width 5 height 11
click at [491, 428] on button "1" at bounding box center [480, 424] width 79 height 24
click at [544, 454] on span "5" at bounding box center [543, 453] width 5 height 11
type input "****"
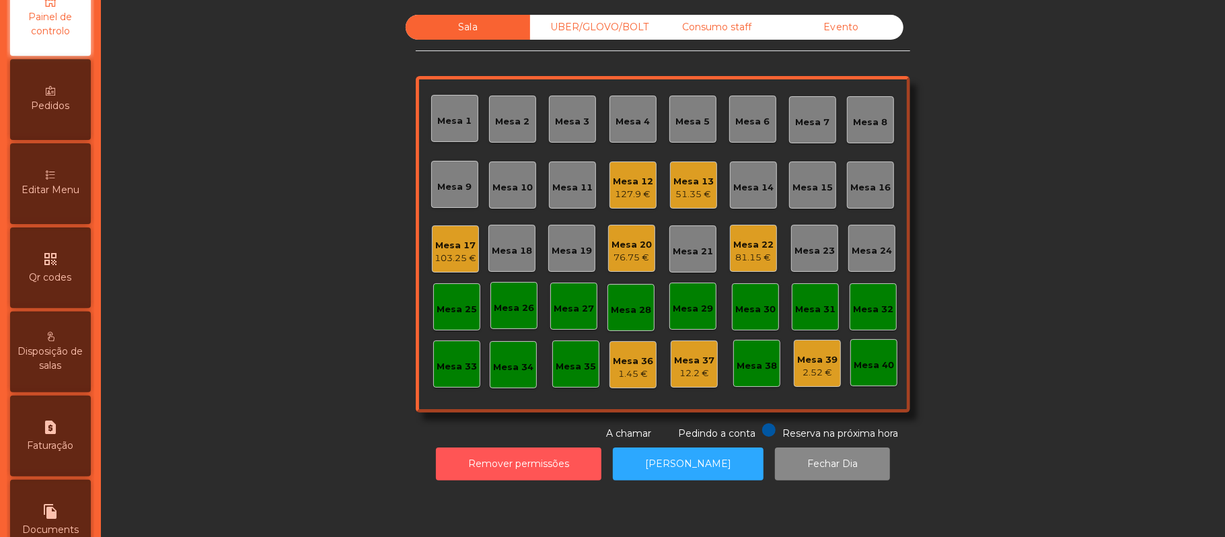
scroll to position [307, 0]
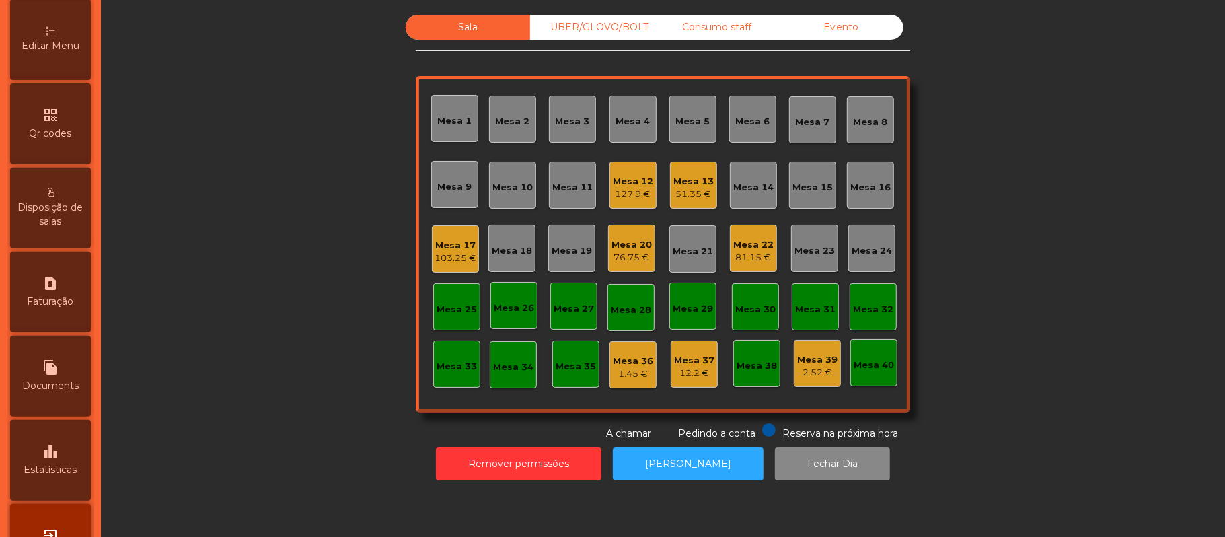
click at [49, 291] on icon "request_page" at bounding box center [50, 283] width 16 height 16
select select "*"
select select "****"
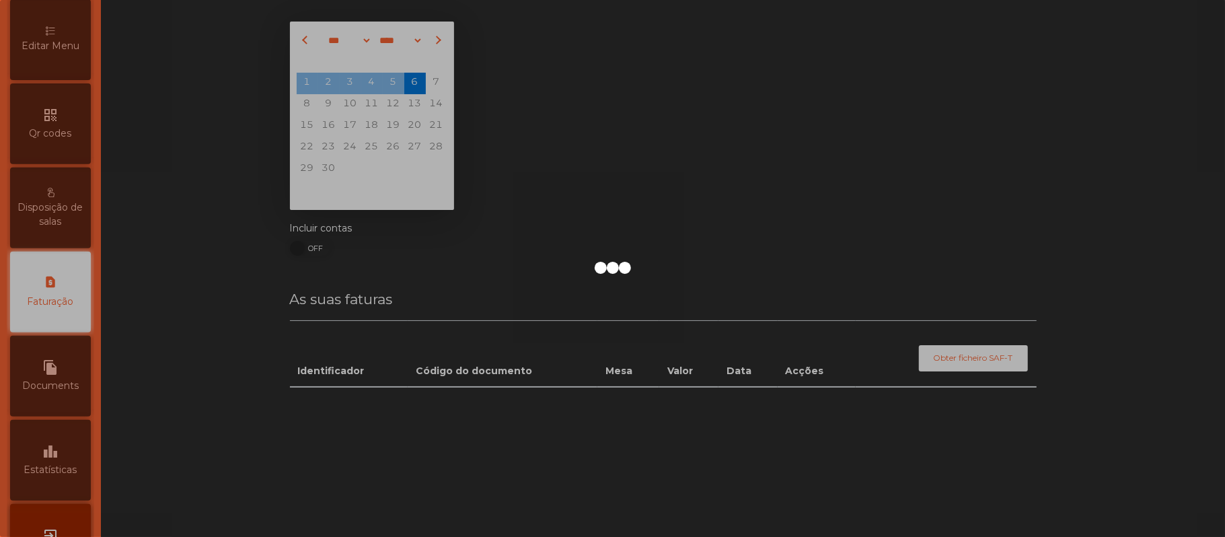
scroll to position [345, 0]
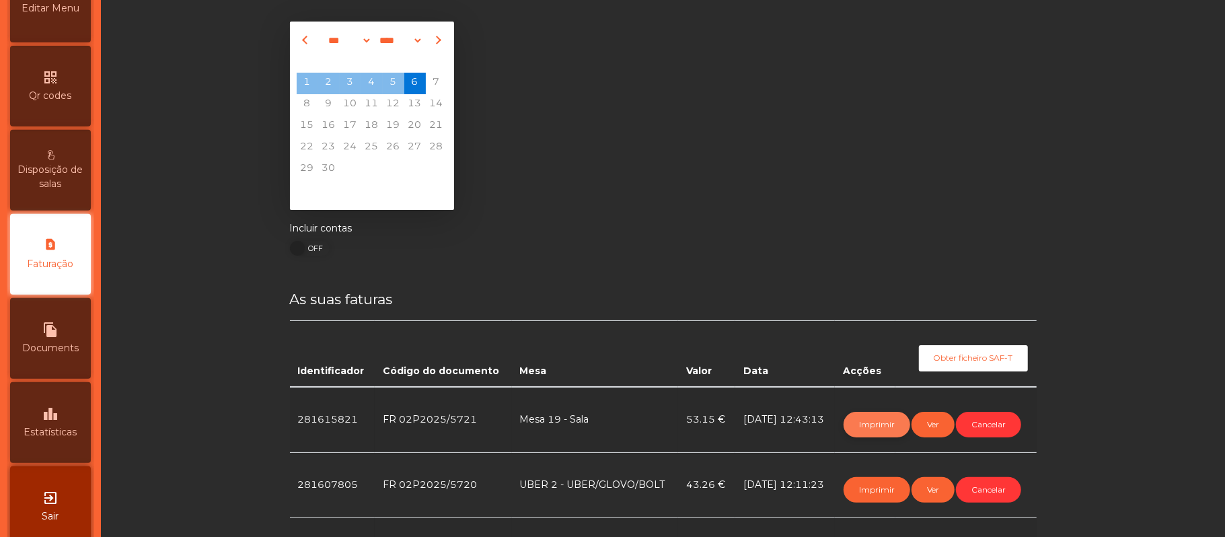
click at [863, 423] on button "Imprimir" at bounding box center [877, 425] width 67 height 26
click at [856, 415] on button "Imprimir" at bounding box center [877, 425] width 67 height 26
click at [855, 417] on button "Imprimir" at bounding box center [877, 425] width 67 height 26
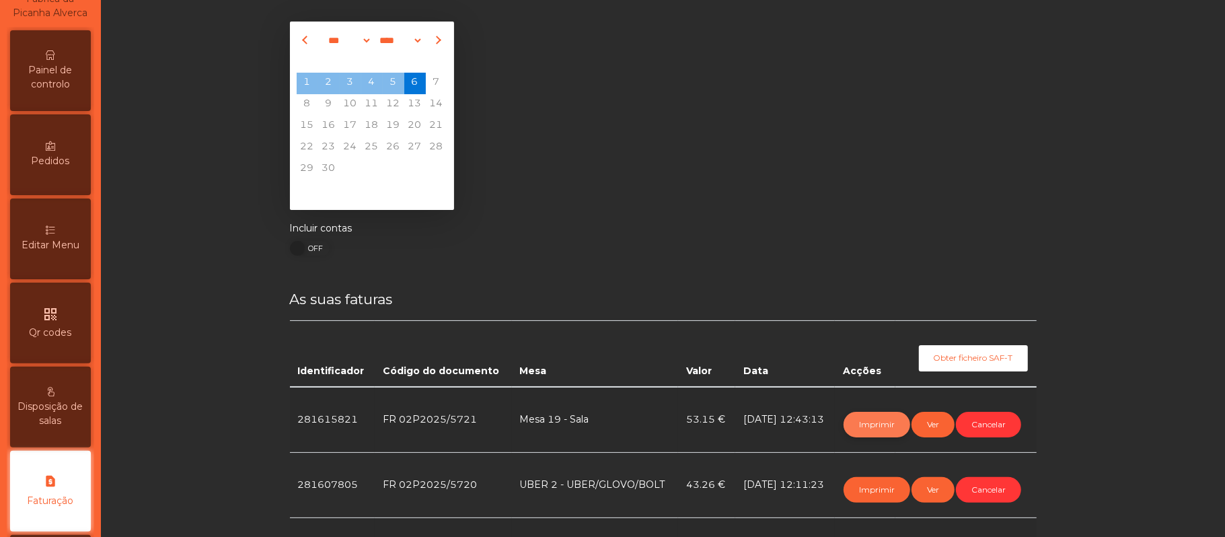
scroll to position [106, 0]
click at [68, 110] on div "Painel de controlo" at bounding box center [50, 72] width 81 height 81
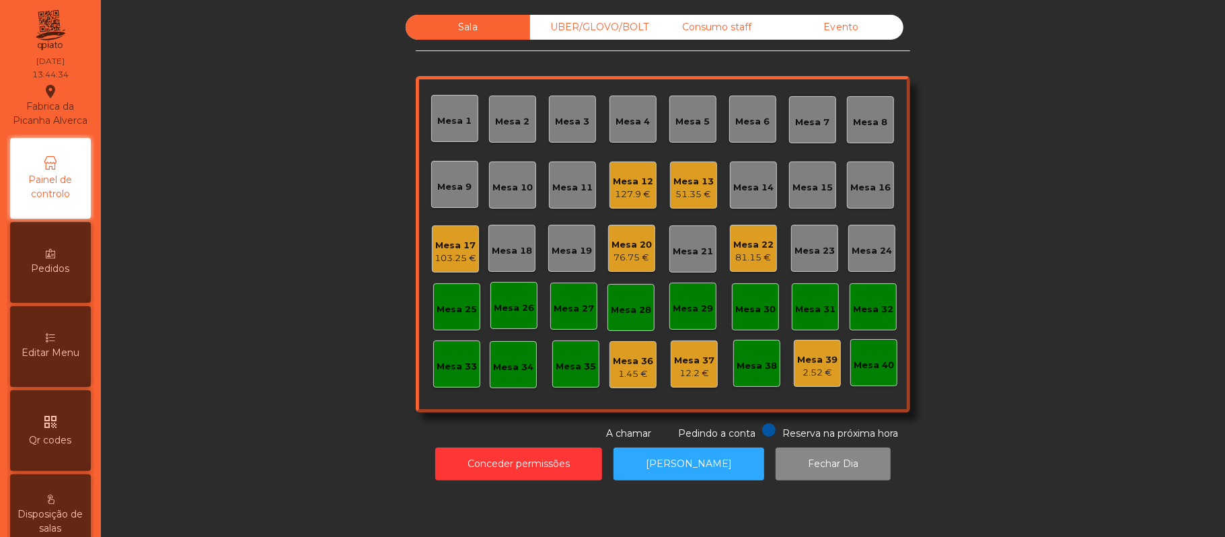
click at [509, 179] on div "Mesa 10" at bounding box center [513, 185] width 40 height 19
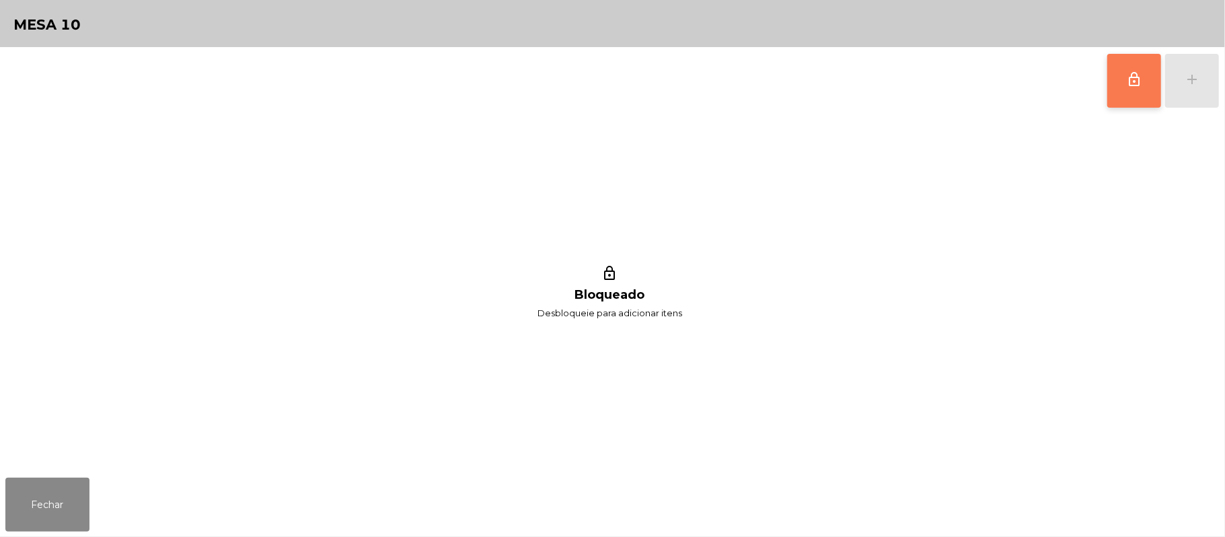
click at [1120, 81] on button "lock_outline" at bounding box center [1135, 81] width 54 height 54
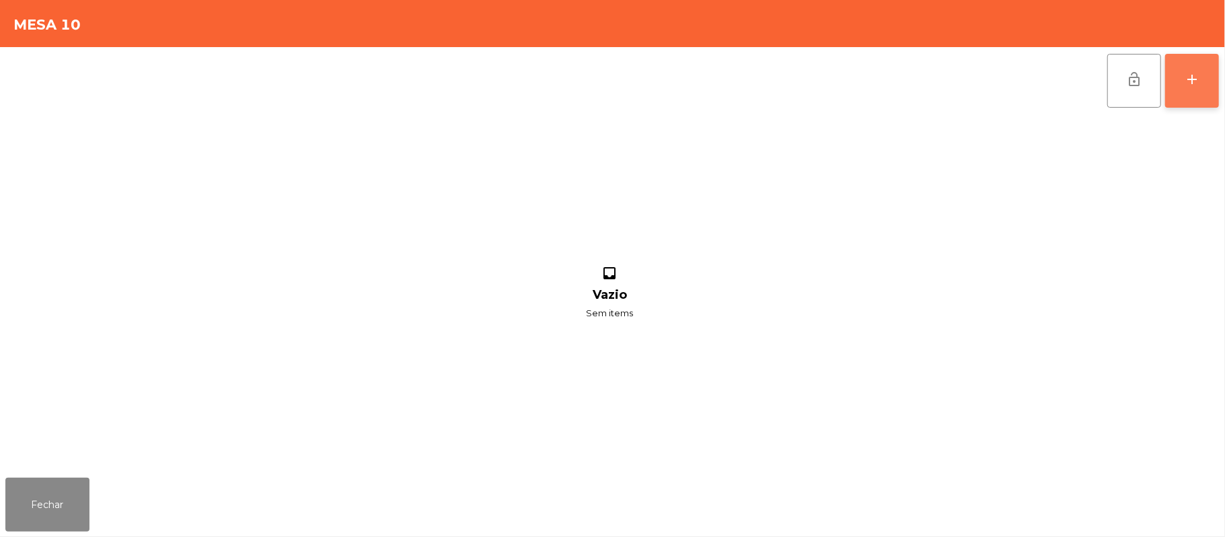
click at [1188, 83] on div "add" at bounding box center [1192, 79] width 16 height 16
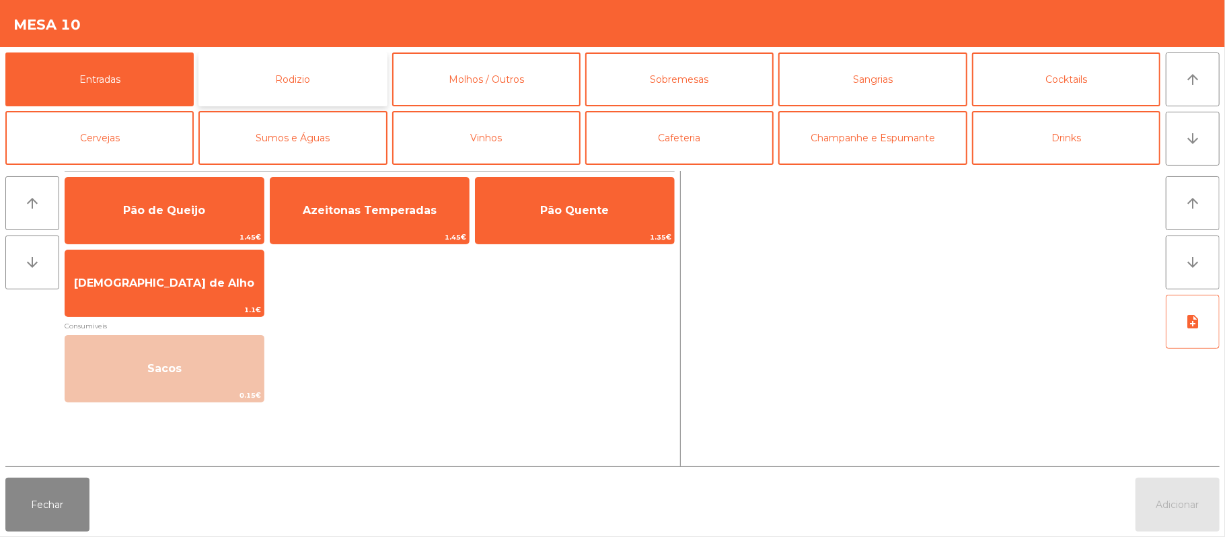
click at [334, 82] on button "Rodizio" at bounding box center [293, 79] width 188 height 54
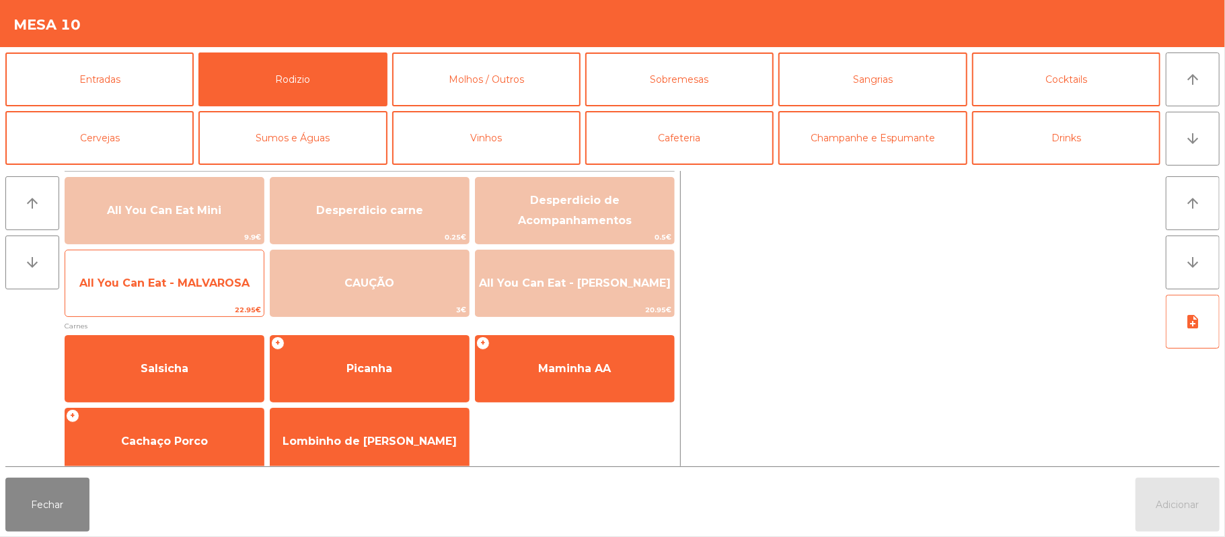
click at [162, 283] on span "All You Can Eat - MALVAROSA" at bounding box center [164, 283] width 170 height 13
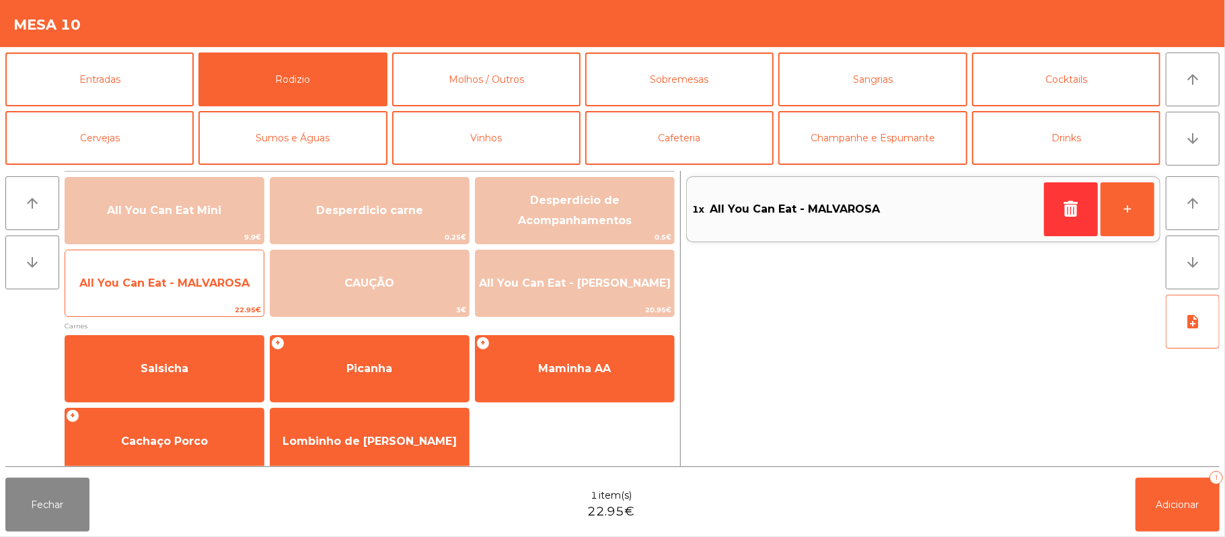
click at [160, 291] on span "All You Can Eat - MALVAROSA" at bounding box center [164, 283] width 199 height 36
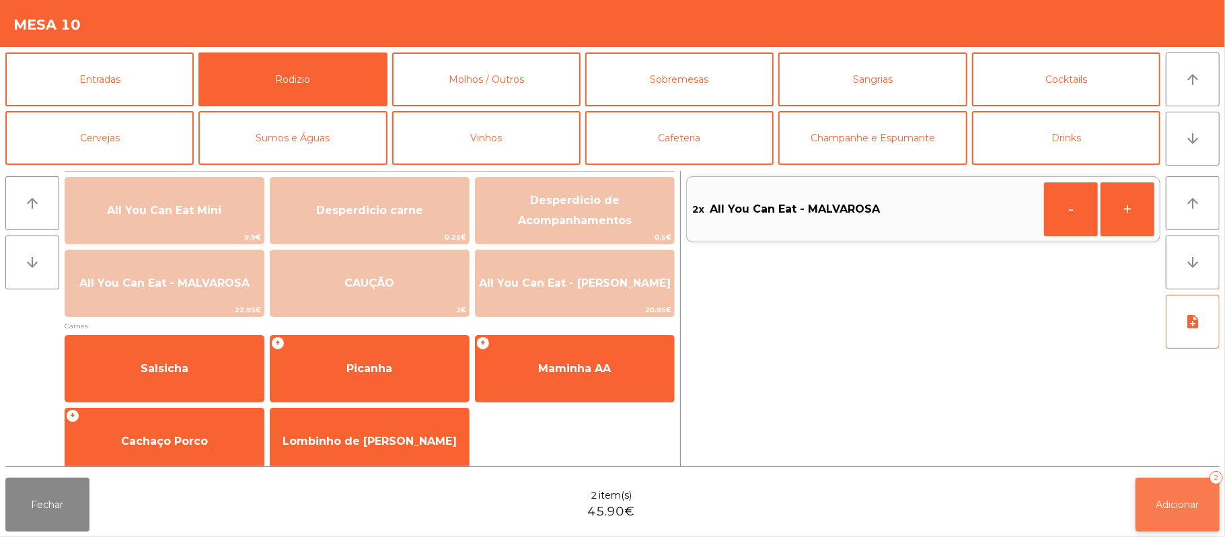
click at [1188, 503] on span "Adicionar" at bounding box center [1178, 505] width 43 height 12
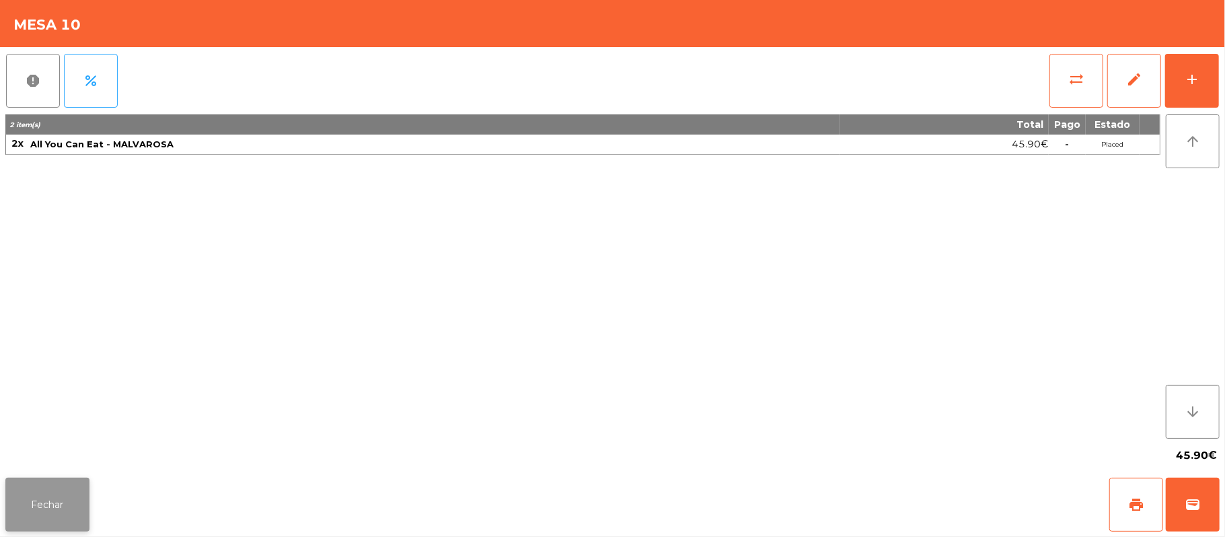
click at [47, 506] on button "Fechar" at bounding box center [47, 505] width 84 height 54
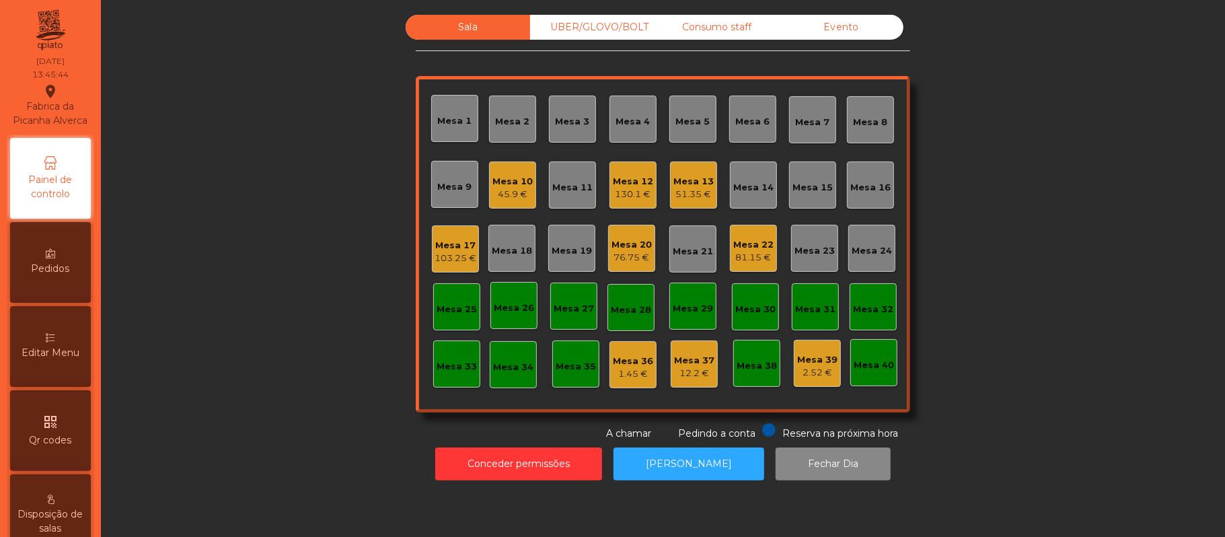
click at [512, 181] on div "Mesa 10" at bounding box center [513, 181] width 40 height 13
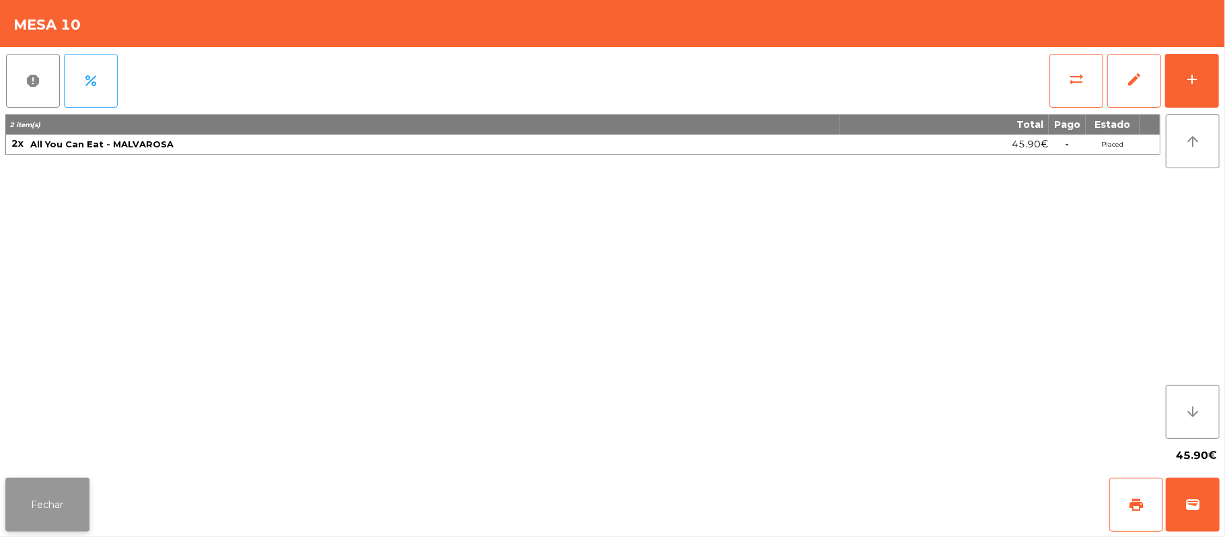
click at [48, 509] on button "Fechar" at bounding box center [47, 505] width 84 height 54
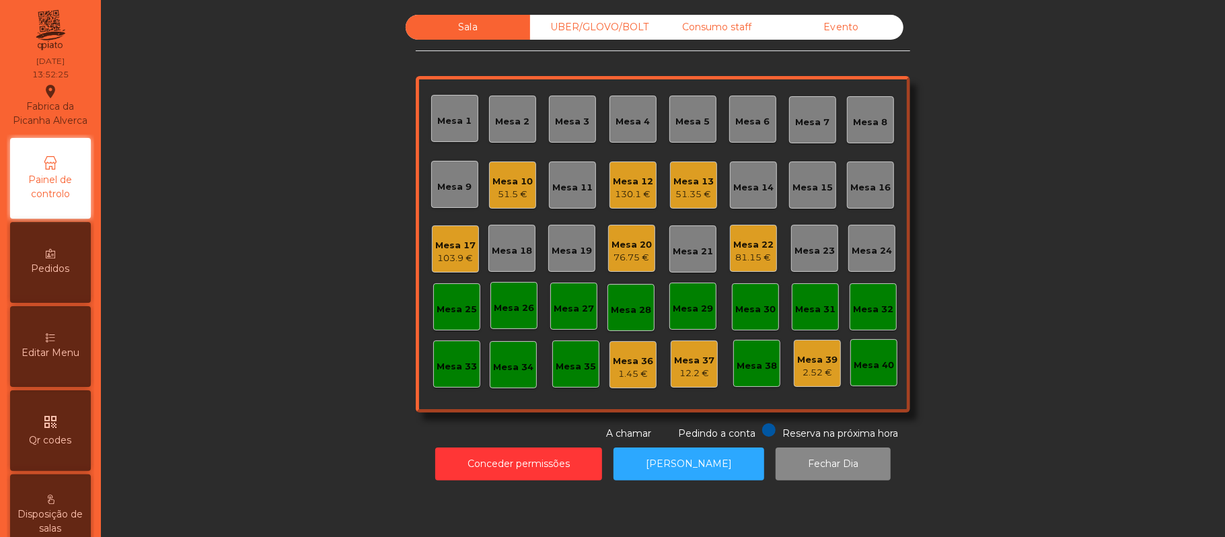
click at [809, 197] on div "Mesa 15" at bounding box center [812, 185] width 47 height 47
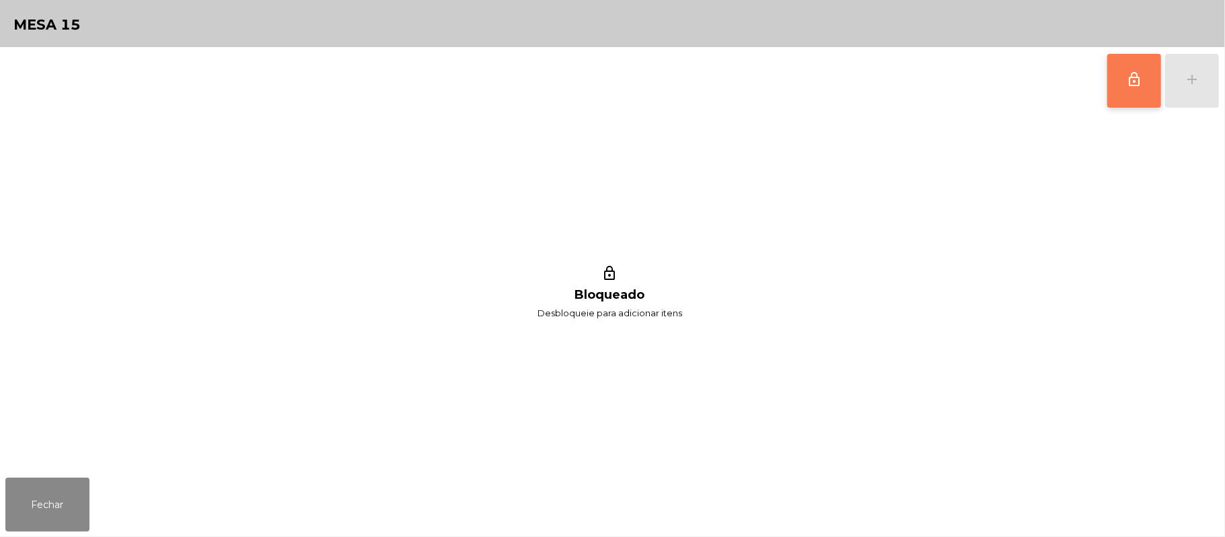
click at [1125, 87] on button "lock_outline" at bounding box center [1135, 81] width 54 height 54
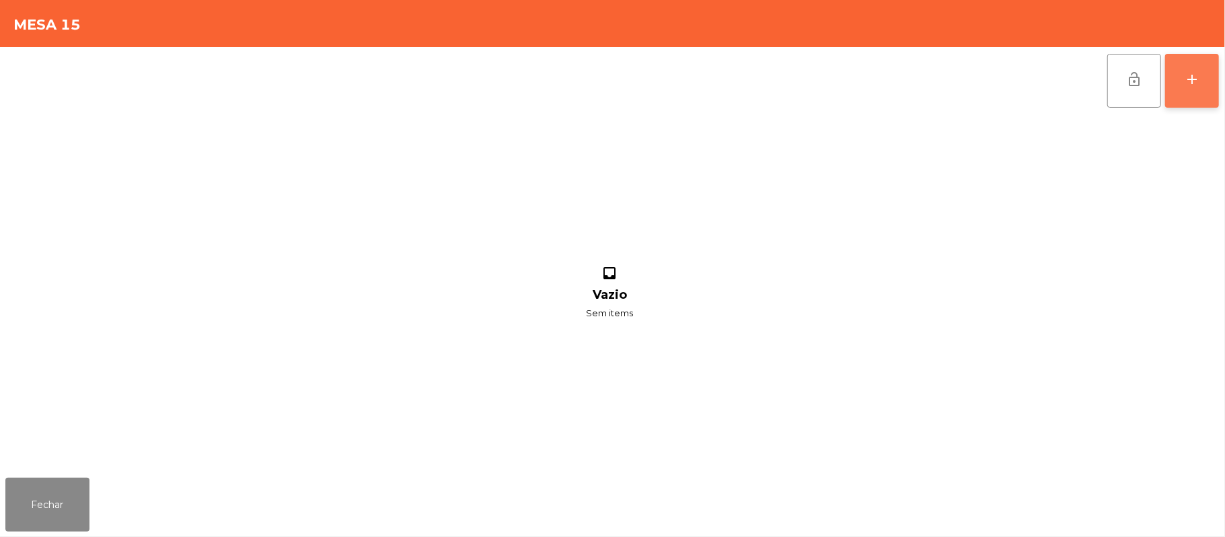
click at [1187, 85] on div "add" at bounding box center [1192, 79] width 16 height 16
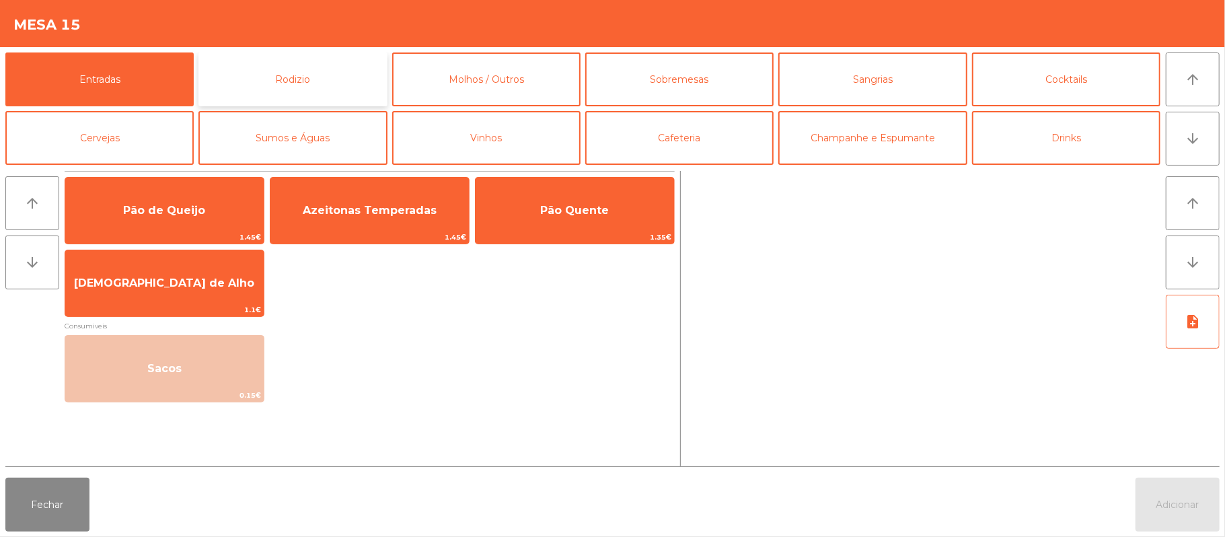
click at [324, 89] on button "Rodizio" at bounding box center [293, 79] width 188 height 54
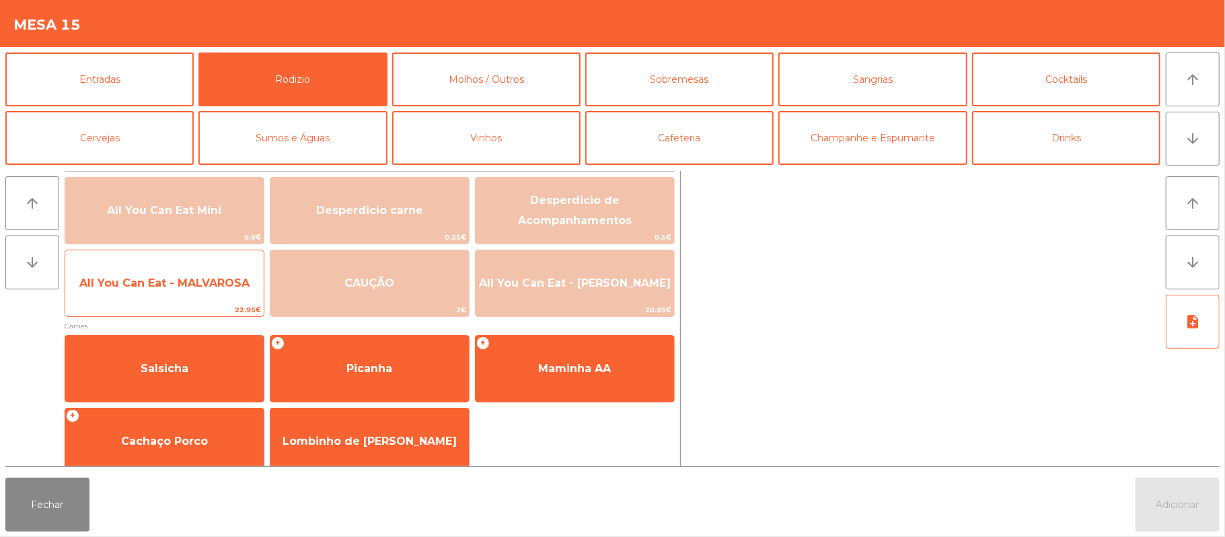
click at [187, 291] on span "All You Can Eat - MALVAROSA" at bounding box center [164, 283] width 199 height 36
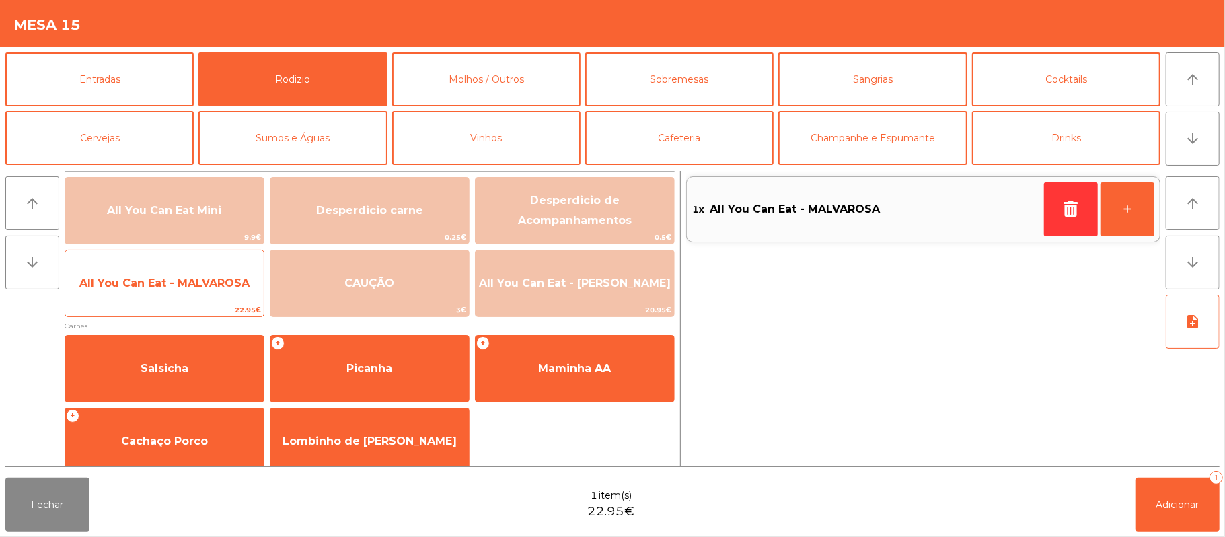
click at [178, 277] on span "All You Can Eat - MALVAROSA" at bounding box center [164, 283] width 170 height 13
click at [184, 281] on span "All You Can Eat - MALVAROSA" at bounding box center [164, 283] width 170 height 13
click at [181, 280] on span "All You Can Eat - MALVAROSA" at bounding box center [164, 283] width 170 height 13
click at [189, 277] on span "All You Can Eat - MALVAROSA" at bounding box center [164, 283] width 170 height 13
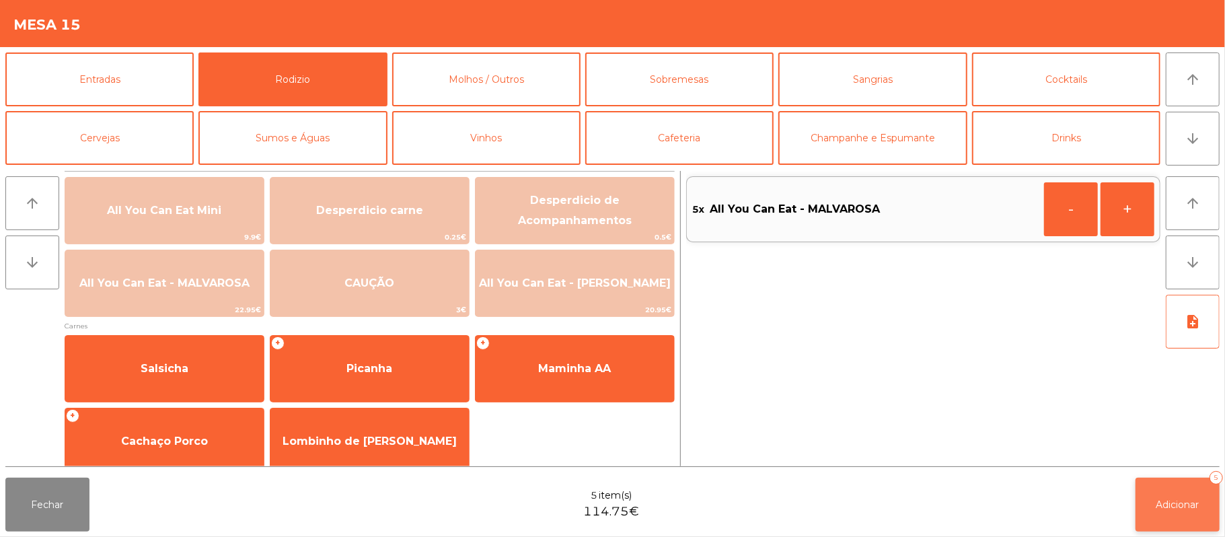
click at [1172, 494] on button "Adicionar 5" at bounding box center [1178, 505] width 84 height 54
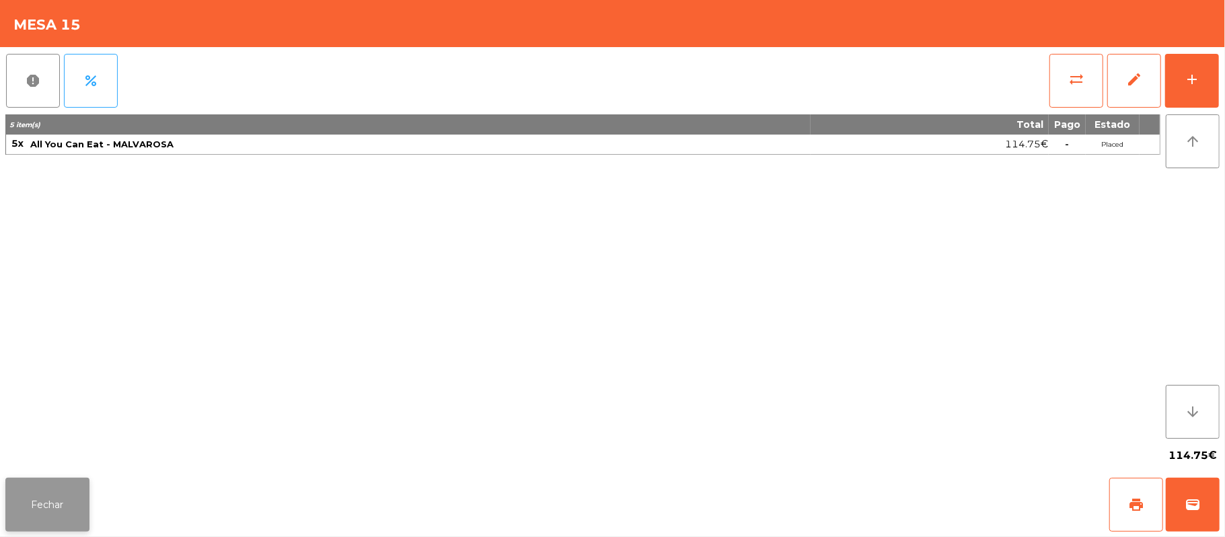
click at [69, 480] on button "Fechar" at bounding box center [47, 505] width 84 height 54
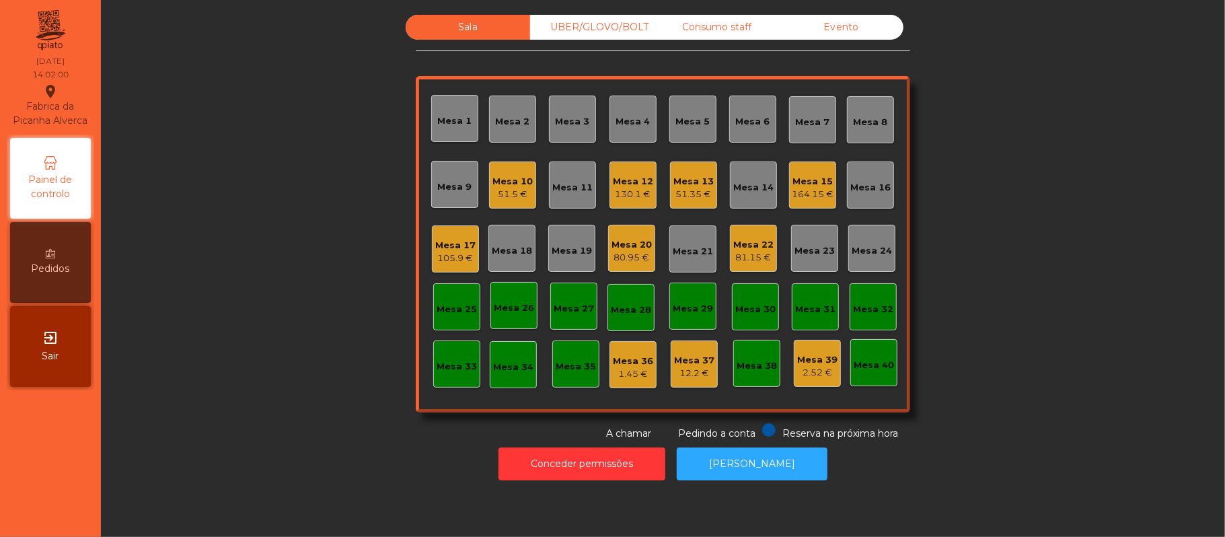
click at [817, 184] on div "Mesa 15" at bounding box center [813, 181] width 42 height 13
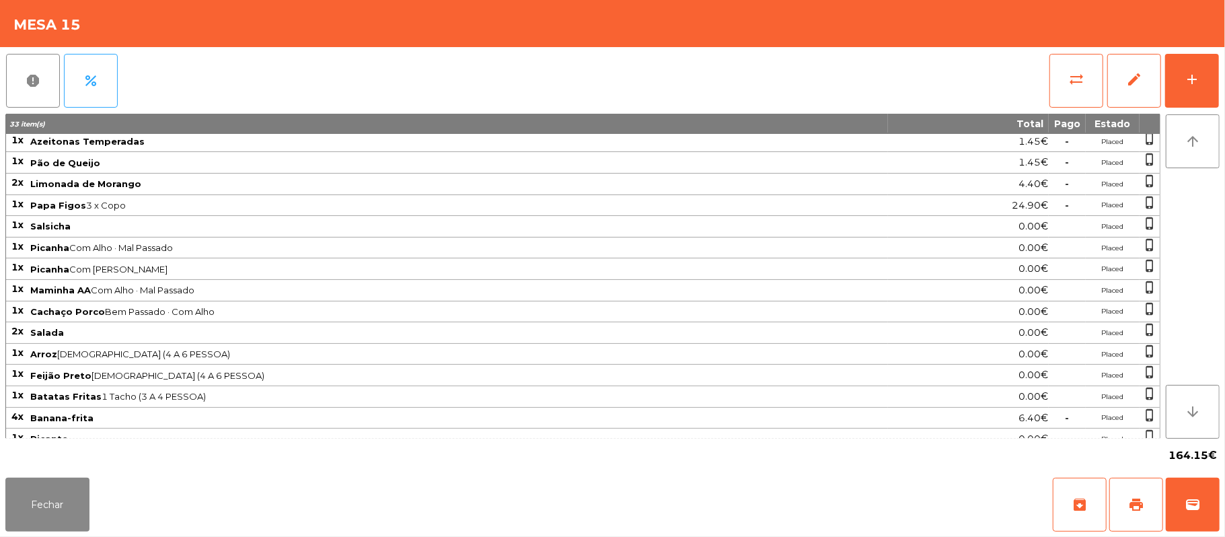
scroll to position [60, 0]
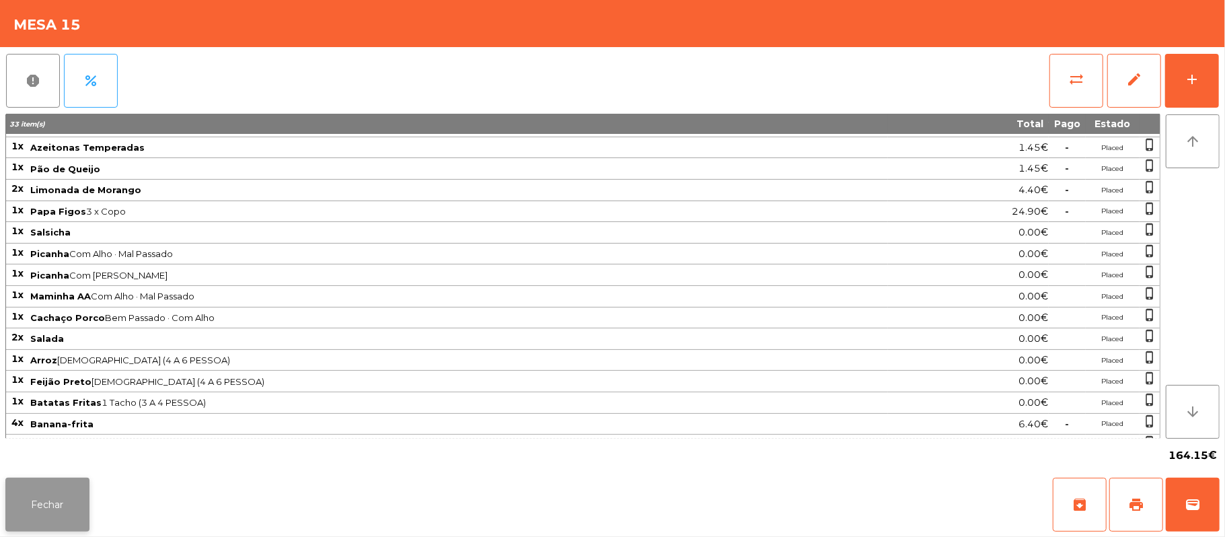
click at [66, 493] on button "Fechar" at bounding box center [47, 505] width 84 height 54
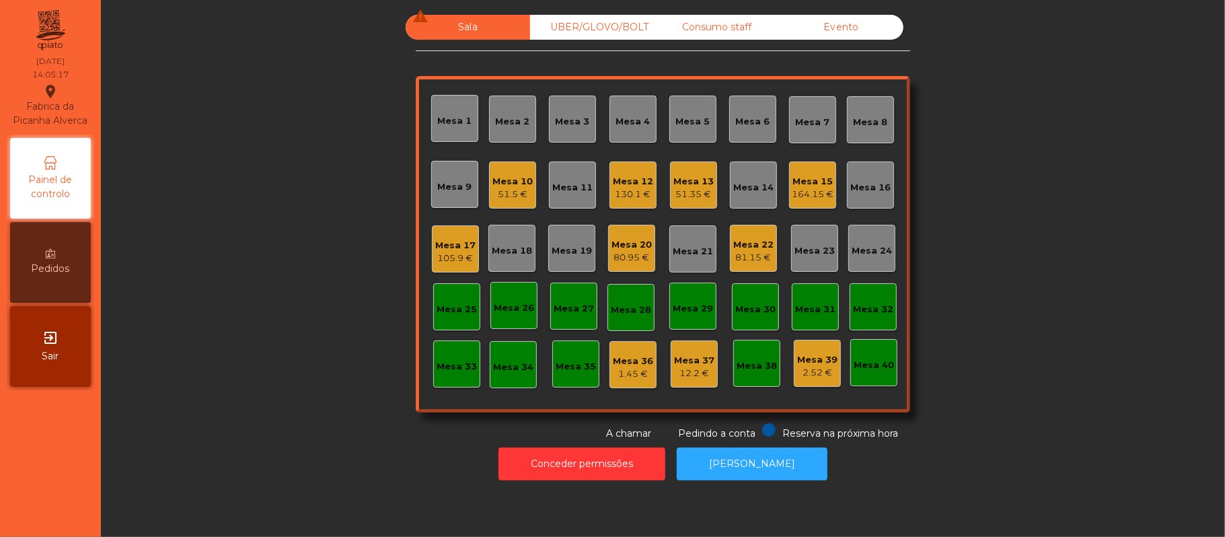
click at [734, 246] on div "Mesa 22" at bounding box center [754, 244] width 40 height 13
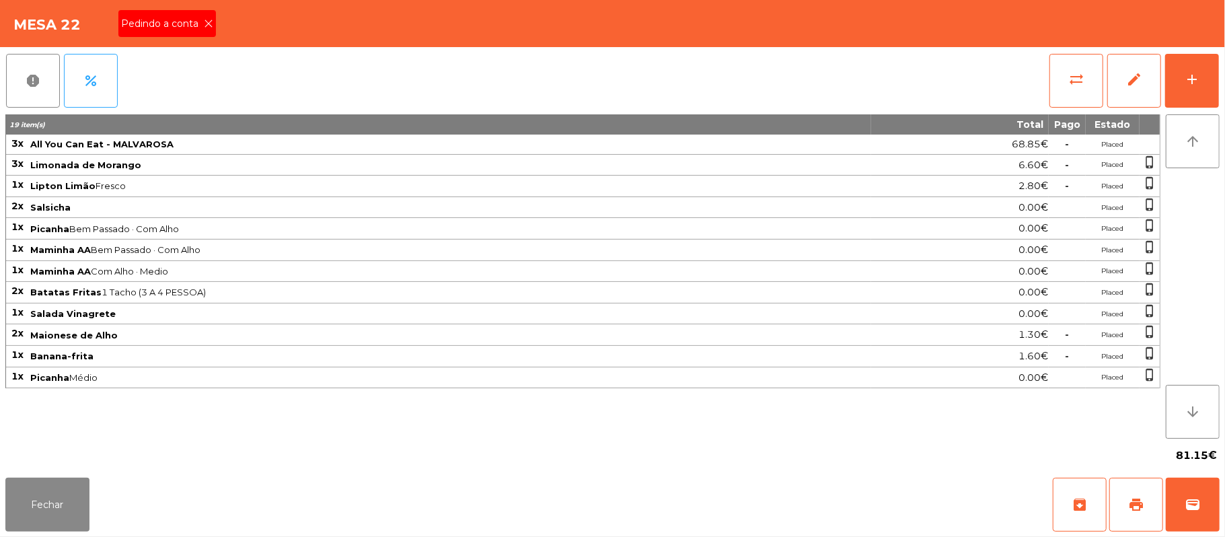
click at [201, 24] on span "Pedindo a conta" at bounding box center [162, 24] width 83 height 14
click at [207, 22] on div "Mesa 22 Pedindo a conta" at bounding box center [612, 23] width 1225 height 47
click at [197, 28] on div "Mesa 22" at bounding box center [612, 23] width 1225 height 47
click at [1125, 511] on button "print" at bounding box center [1137, 505] width 54 height 54
click at [1131, 509] on span "print" at bounding box center [1137, 505] width 16 height 16
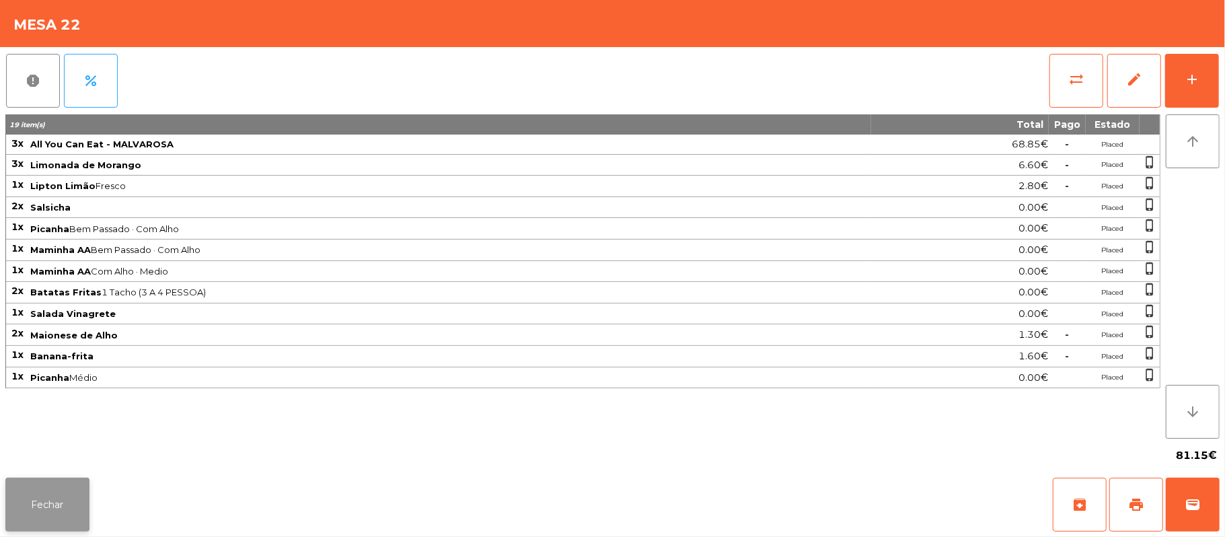
click at [63, 515] on button "Fechar" at bounding box center [47, 505] width 84 height 54
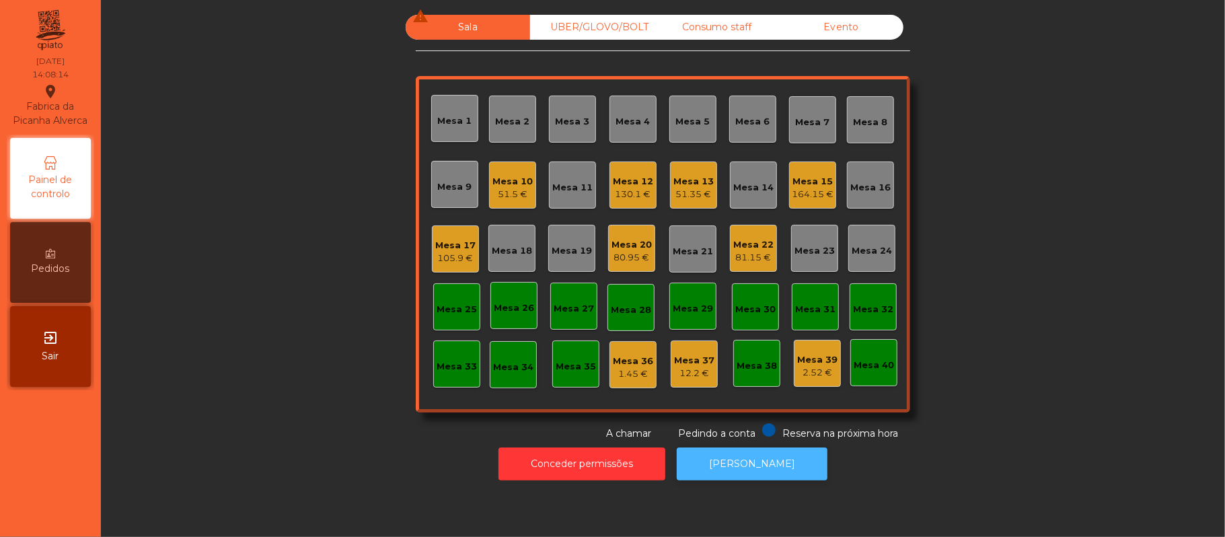
click at [775, 464] on button "[PERSON_NAME]" at bounding box center [752, 464] width 151 height 33
click at [738, 260] on div "81.15 €" at bounding box center [754, 257] width 40 height 13
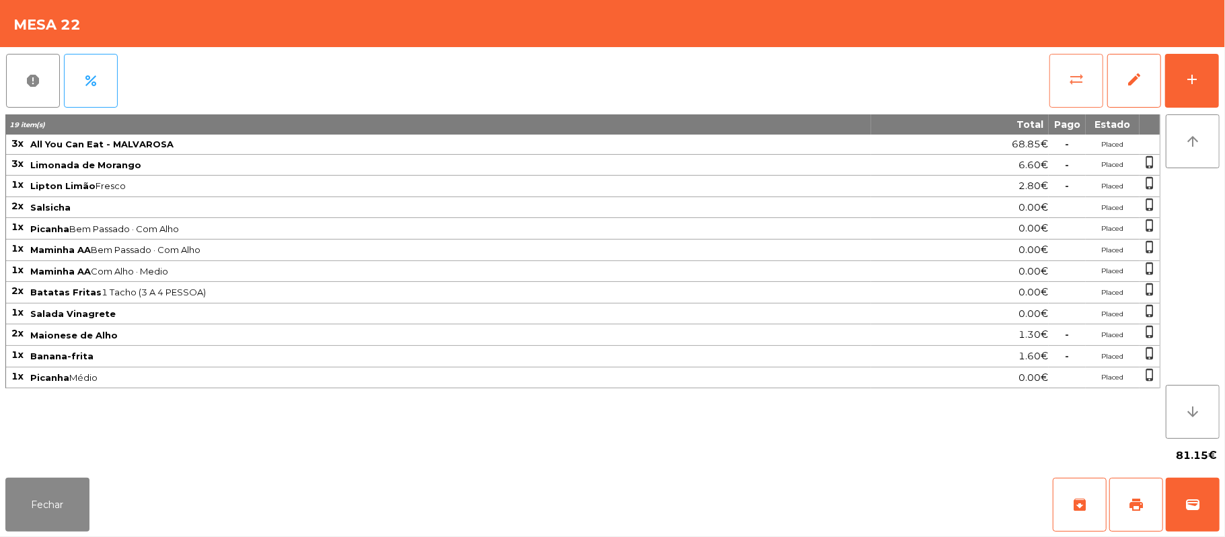
click at [1080, 74] on span "sync_alt" at bounding box center [1077, 79] width 16 height 16
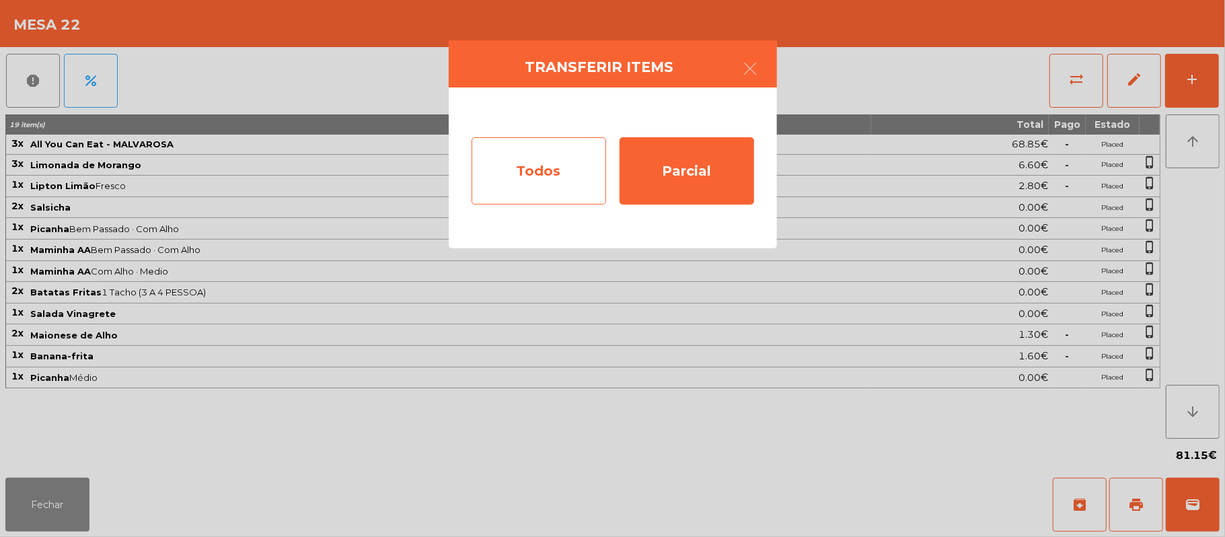
click at [558, 181] on div "Todos" at bounding box center [539, 170] width 135 height 67
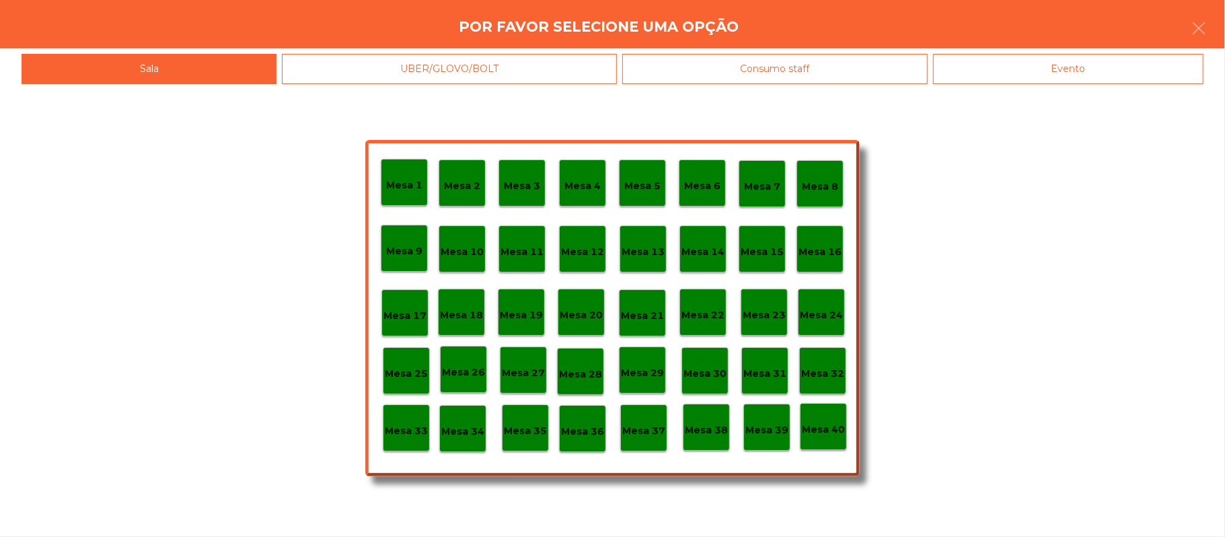
click at [1067, 73] on div "Evento" at bounding box center [1068, 69] width 271 height 30
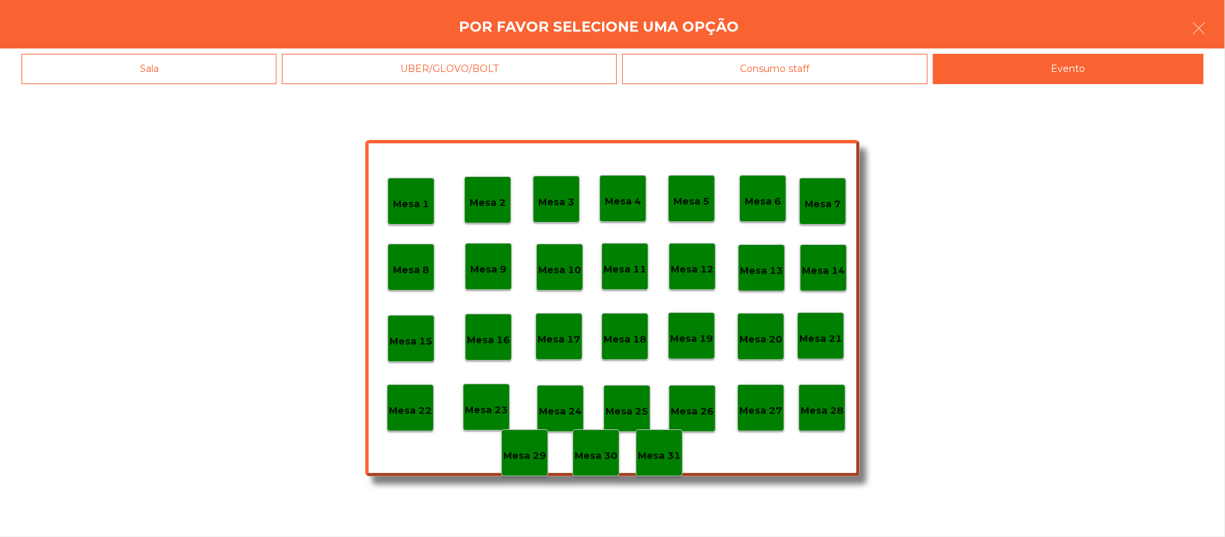
click at [828, 411] on p "Mesa 28" at bounding box center [822, 410] width 43 height 15
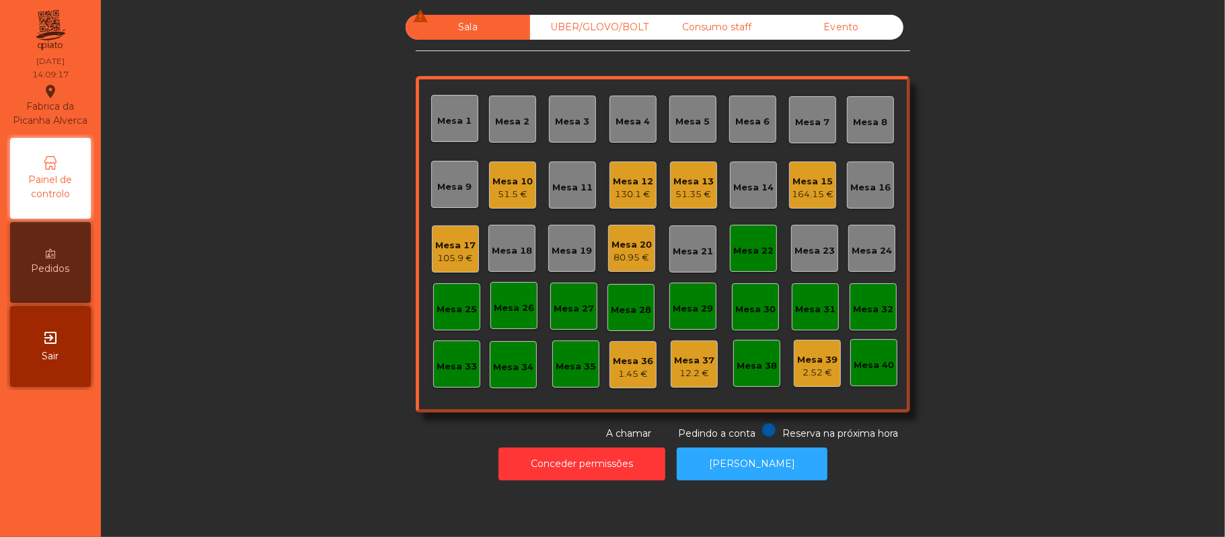
click at [646, 256] on div "Mesa 20 80.95 €" at bounding box center [631, 248] width 47 height 47
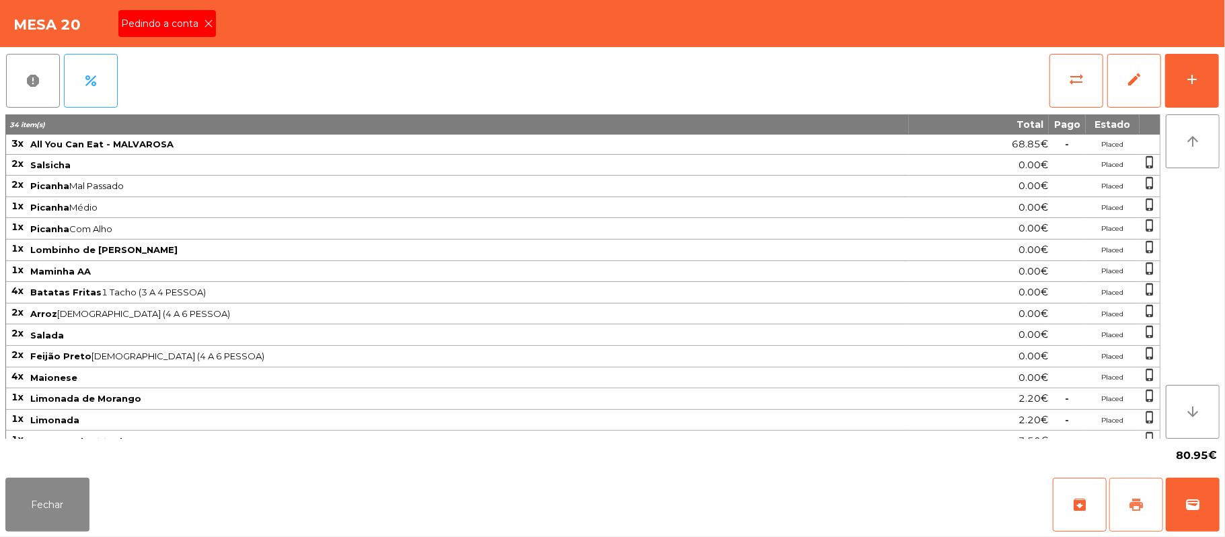
click at [1148, 520] on button "print" at bounding box center [1137, 505] width 54 height 54
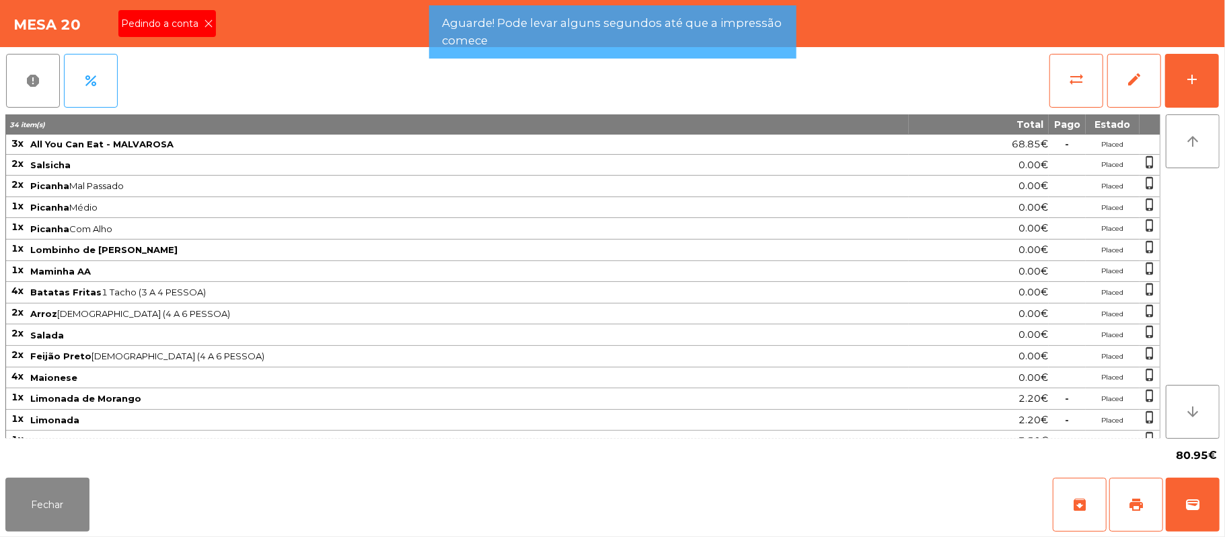
click at [207, 23] on icon at bounding box center [208, 23] width 9 height 9
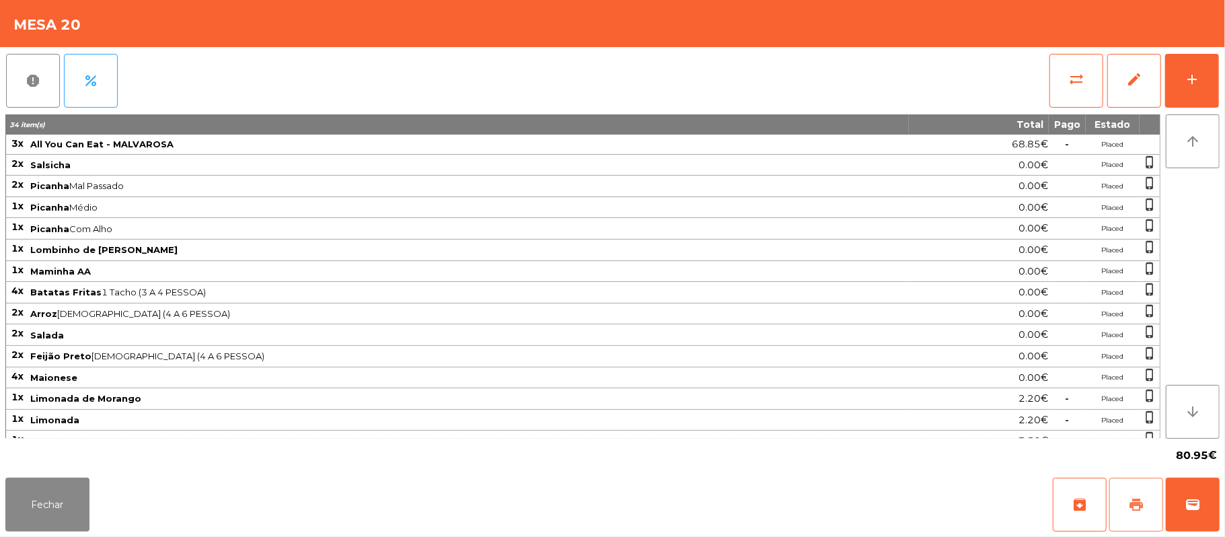
click at [1125, 515] on button "print" at bounding box center [1137, 505] width 54 height 54
click at [1065, 83] on button "sync_alt" at bounding box center [1077, 81] width 54 height 54
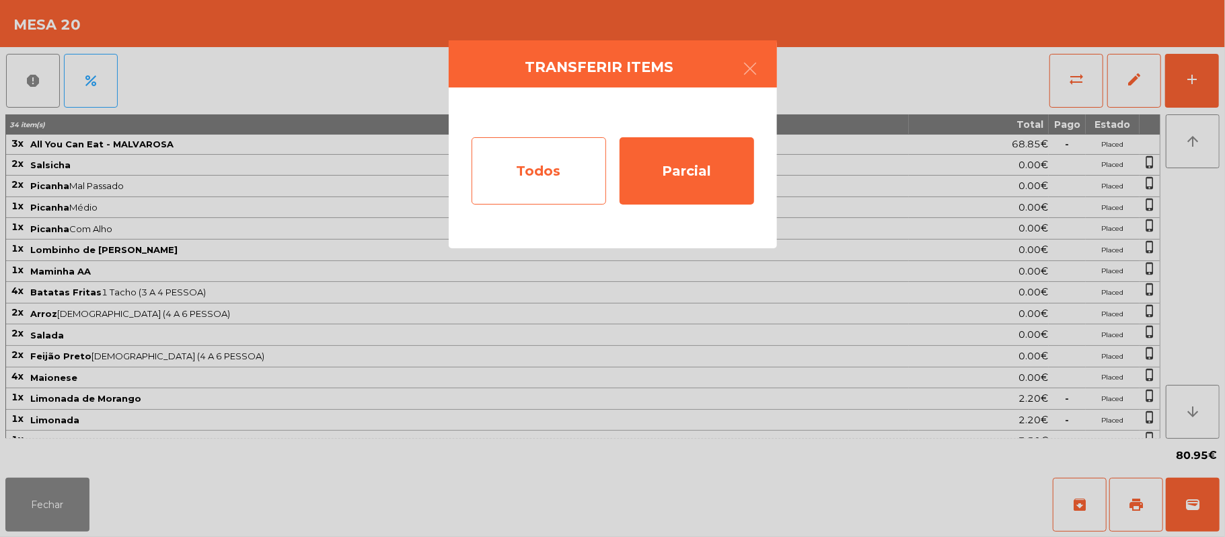
click at [552, 181] on div "Todos" at bounding box center [539, 170] width 135 height 67
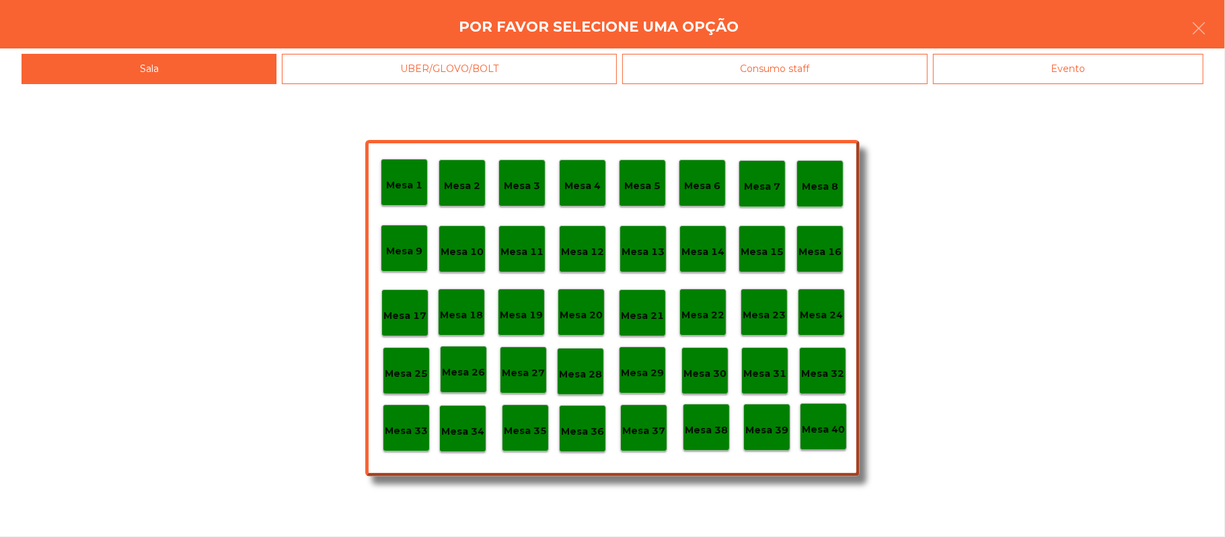
click at [1079, 78] on div "Evento" at bounding box center [1068, 69] width 271 height 30
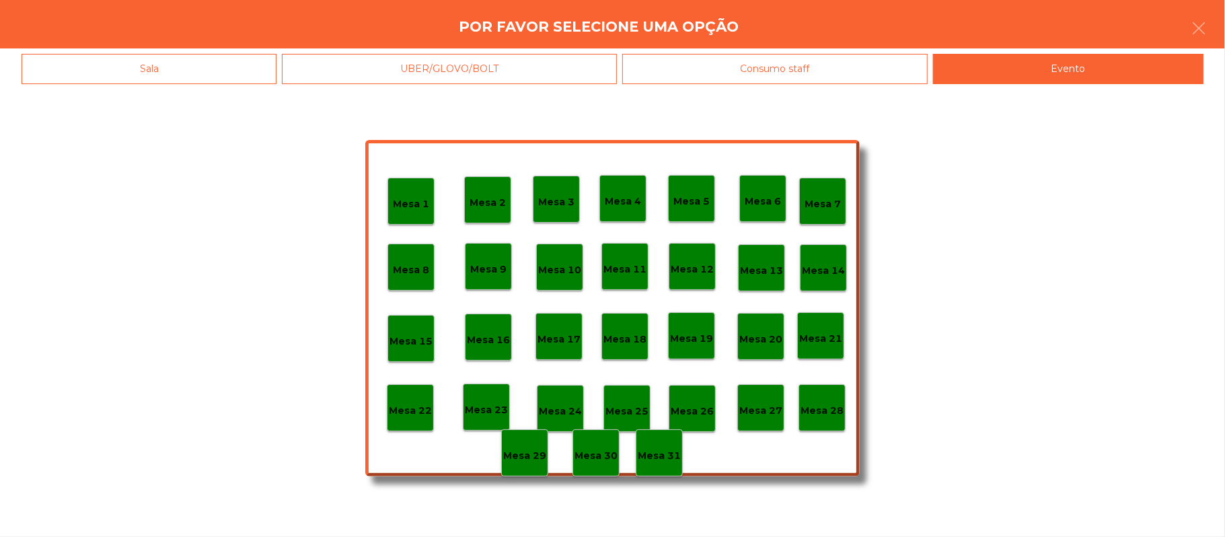
click at [822, 423] on div "Mesa 28" at bounding box center [822, 407] width 47 height 47
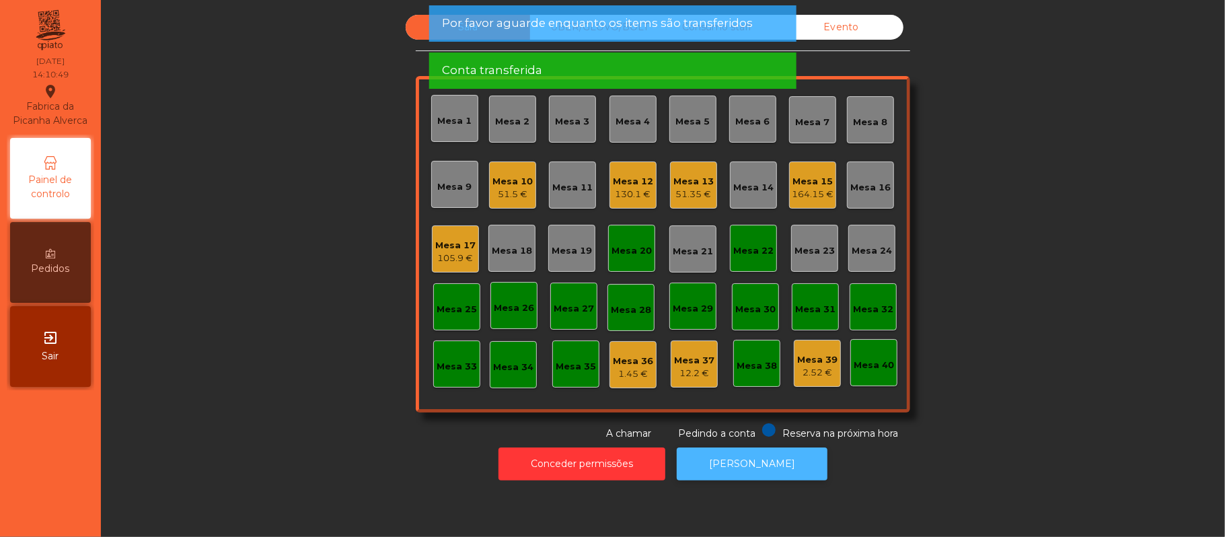
click at [781, 467] on button "[PERSON_NAME]" at bounding box center [752, 464] width 151 height 33
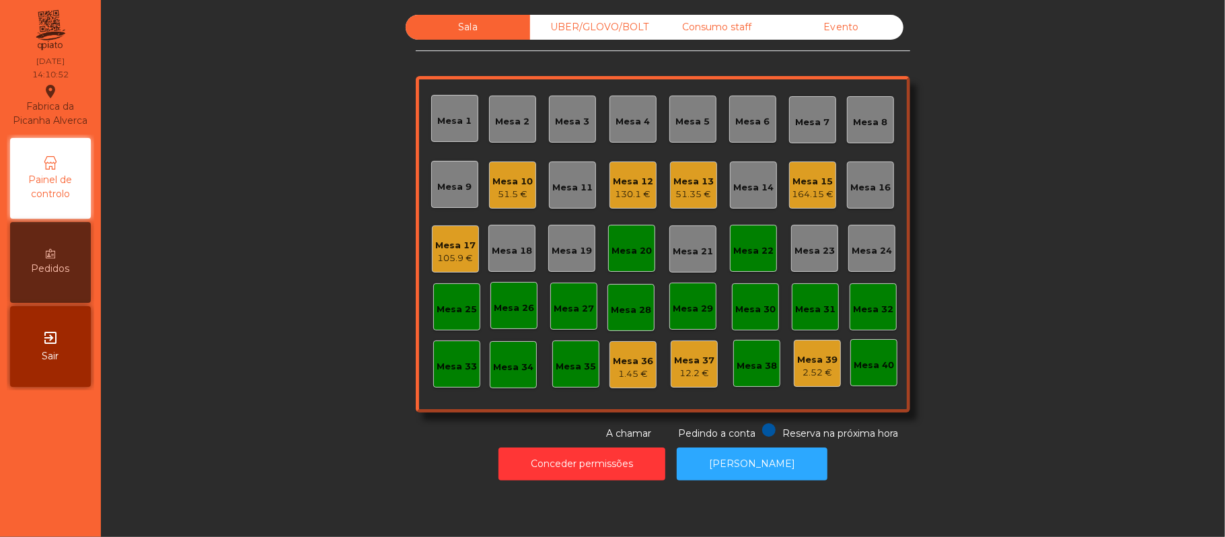
click at [631, 249] on div "Mesa 20" at bounding box center [632, 250] width 40 height 13
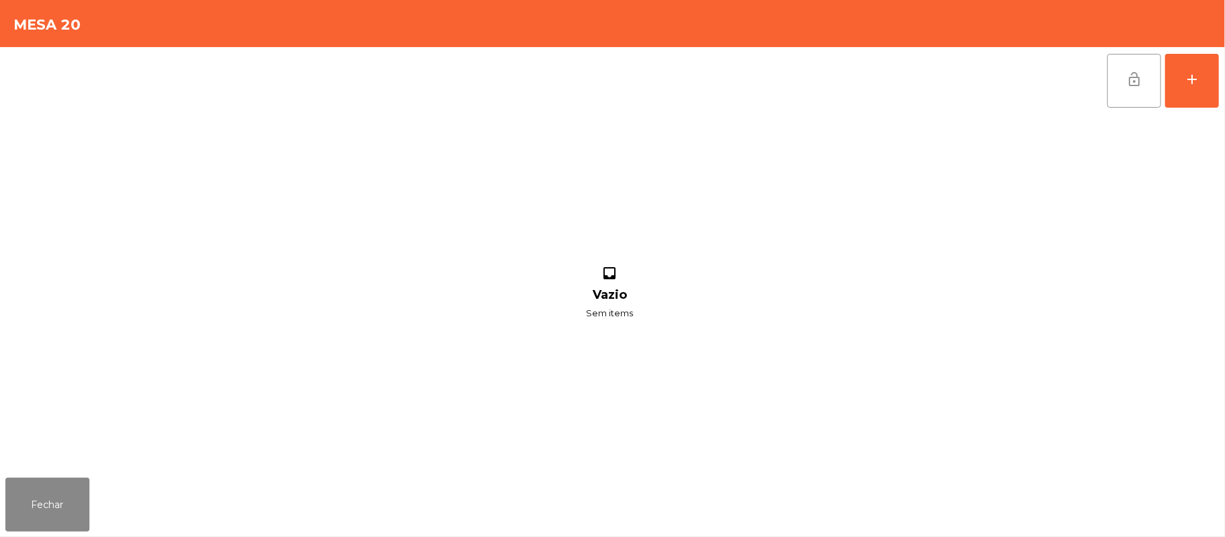
click at [1127, 76] on span "lock_open" at bounding box center [1135, 79] width 16 height 16
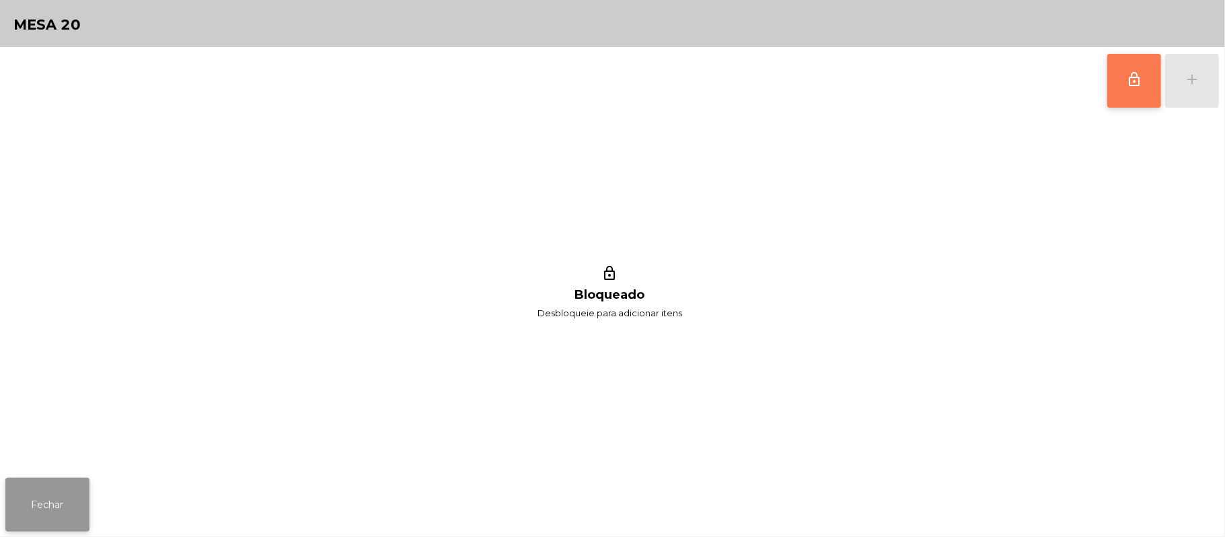
click at [36, 485] on button "Fechar" at bounding box center [47, 505] width 84 height 54
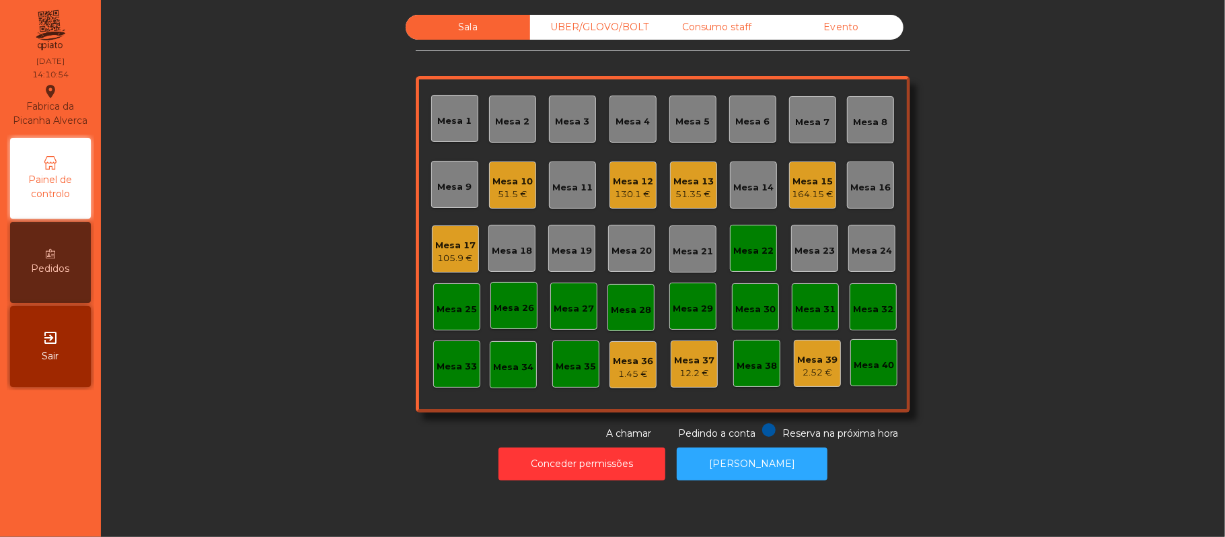
click at [736, 253] on div "Mesa 22" at bounding box center [754, 250] width 40 height 13
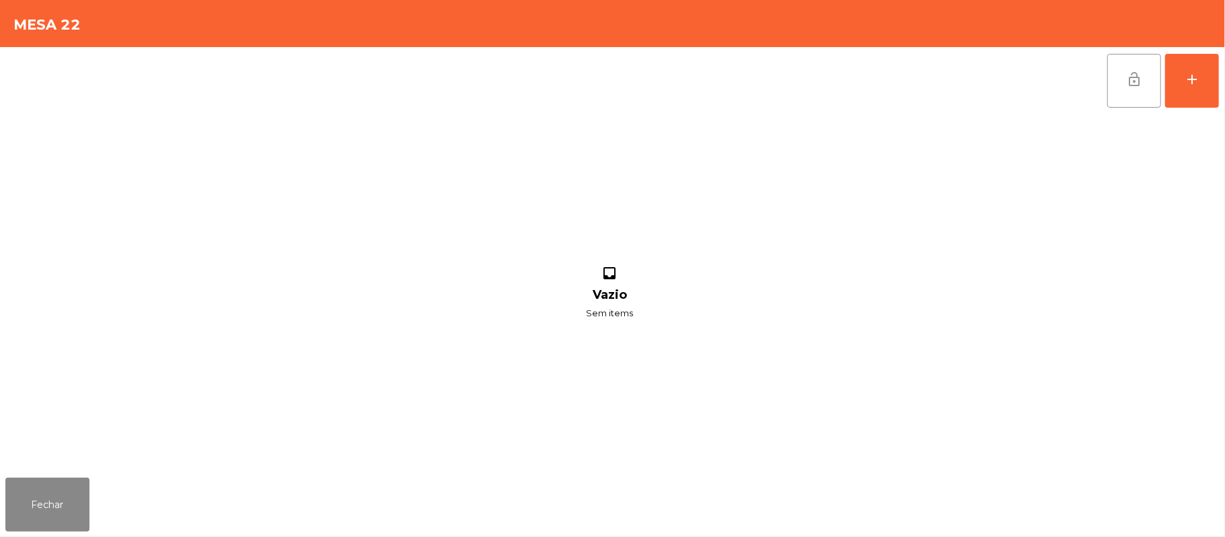
click at [1118, 81] on button "lock_open" at bounding box center [1135, 81] width 54 height 54
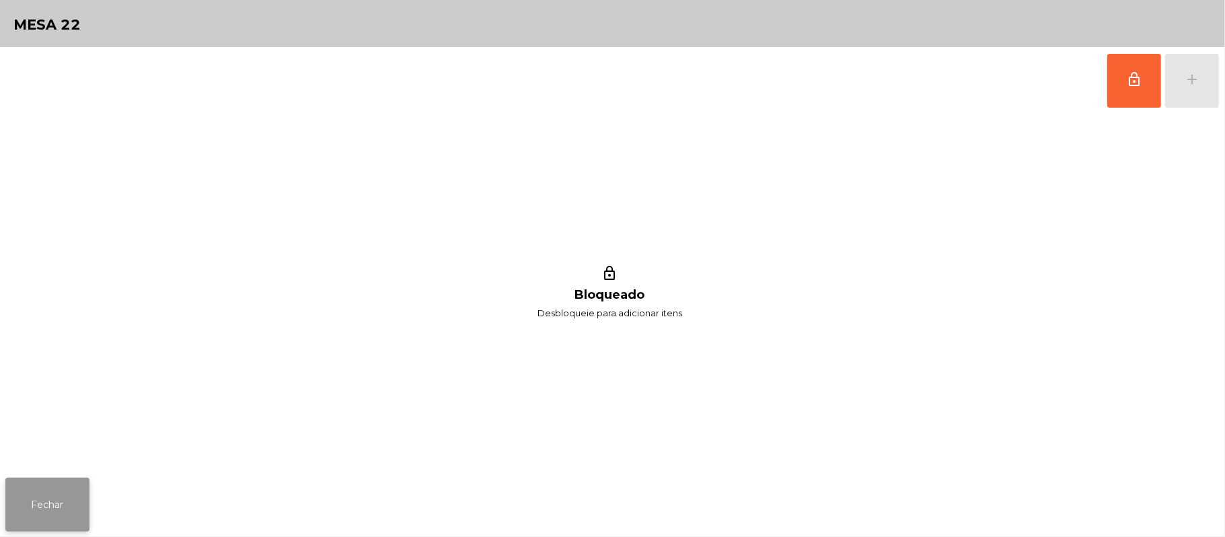
click at [47, 491] on button "Fechar" at bounding box center [47, 505] width 84 height 54
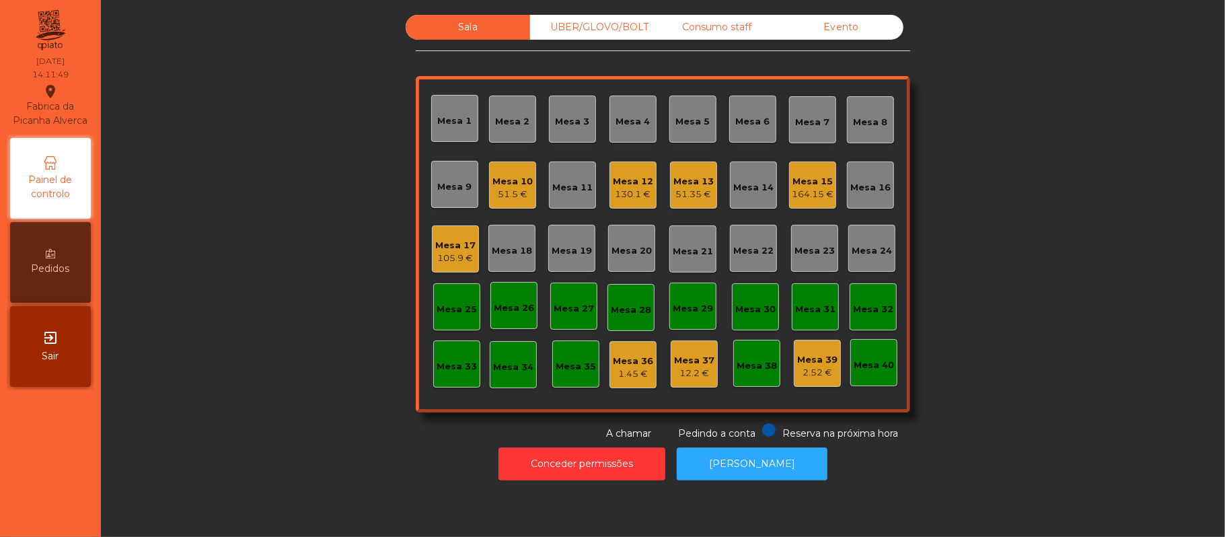
click at [677, 112] on div "Mesa 5" at bounding box center [693, 119] width 34 height 19
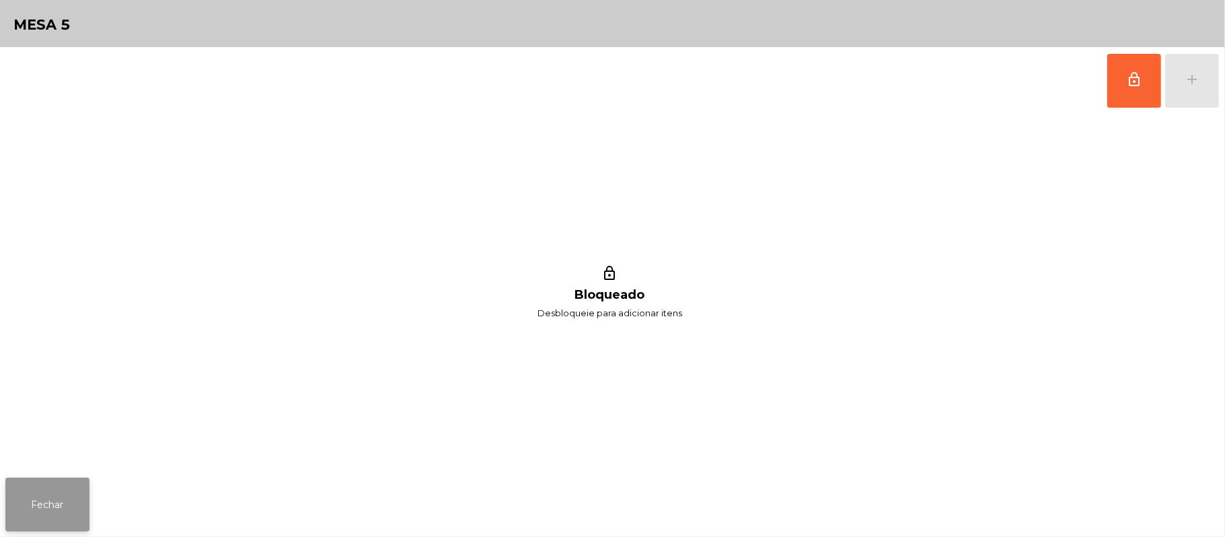
click at [48, 531] on button "Fechar" at bounding box center [47, 505] width 84 height 54
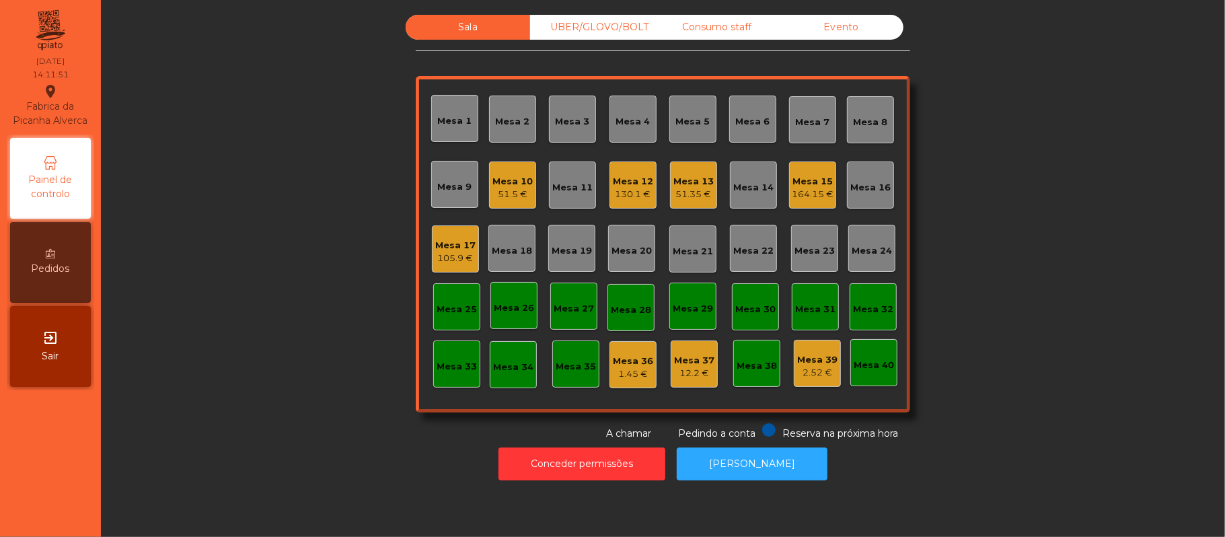
click at [742, 122] on div "Mesa 6" at bounding box center [753, 121] width 34 height 13
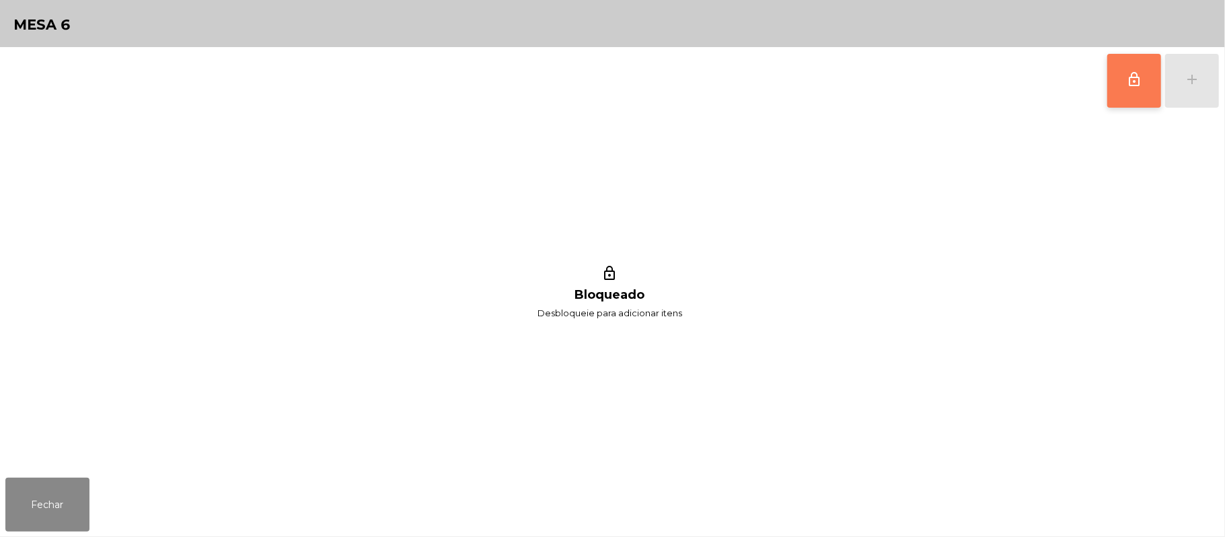
click at [1129, 73] on span "lock_outline" at bounding box center [1135, 79] width 16 height 16
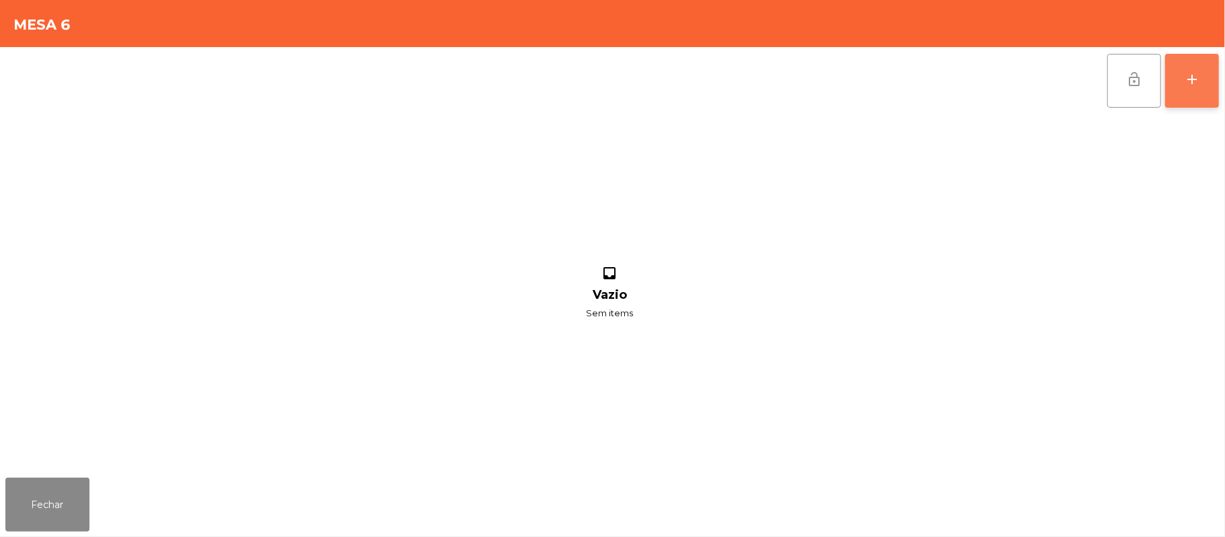
click at [1185, 79] on div "add" at bounding box center [1192, 79] width 16 height 16
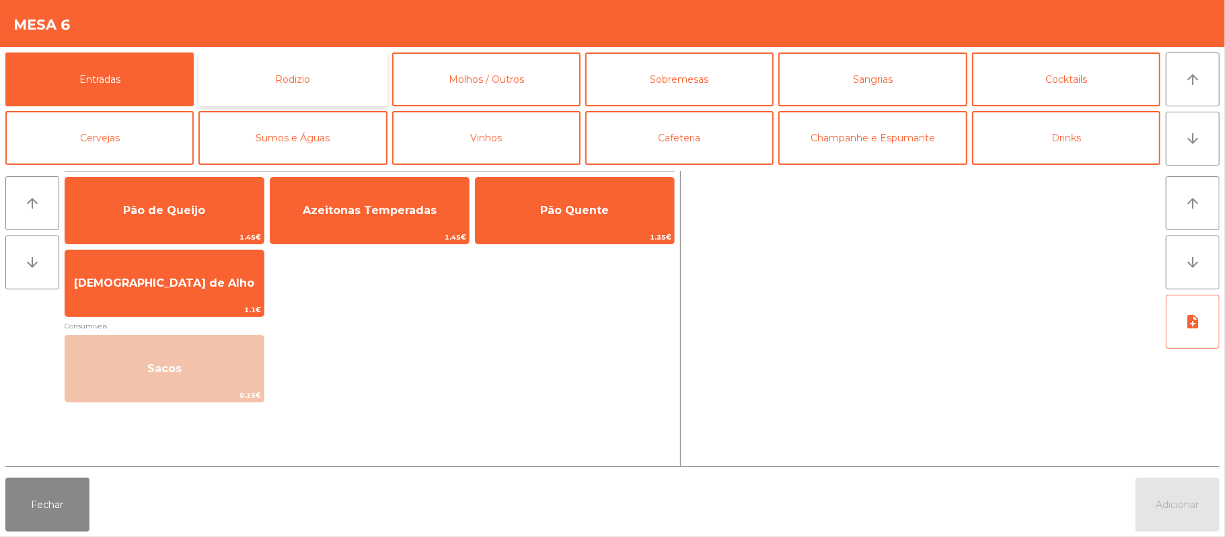
click at [334, 77] on button "Rodizio" at bounding box center [293, 79] width 188 height 54
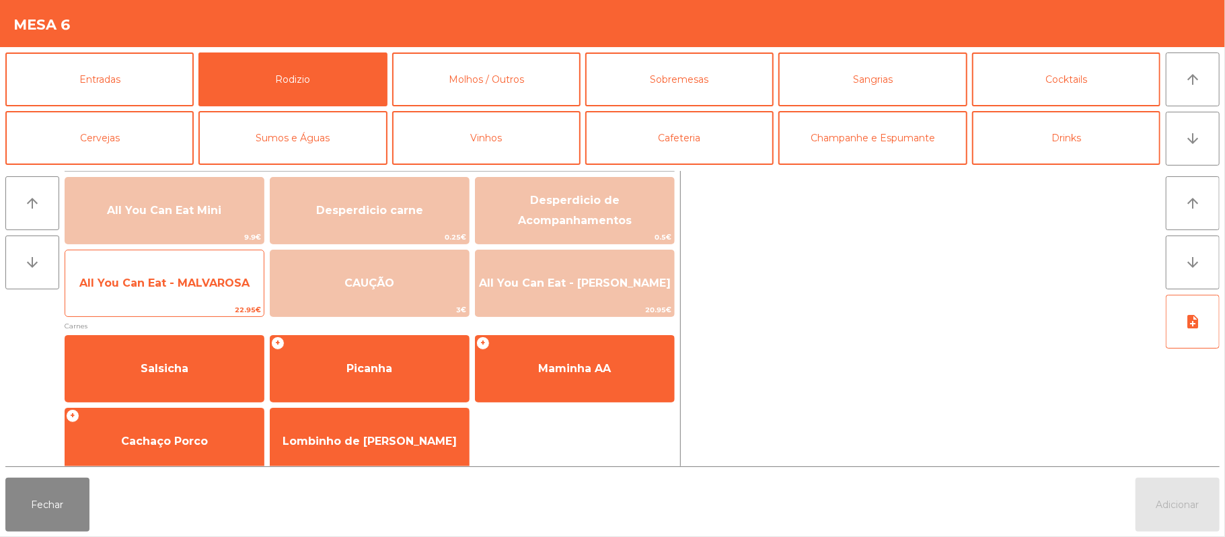
click at [155, 292] on span "All You Can Eat - MALVAROSA" at bounding box center [164, 283] width 199 height 36
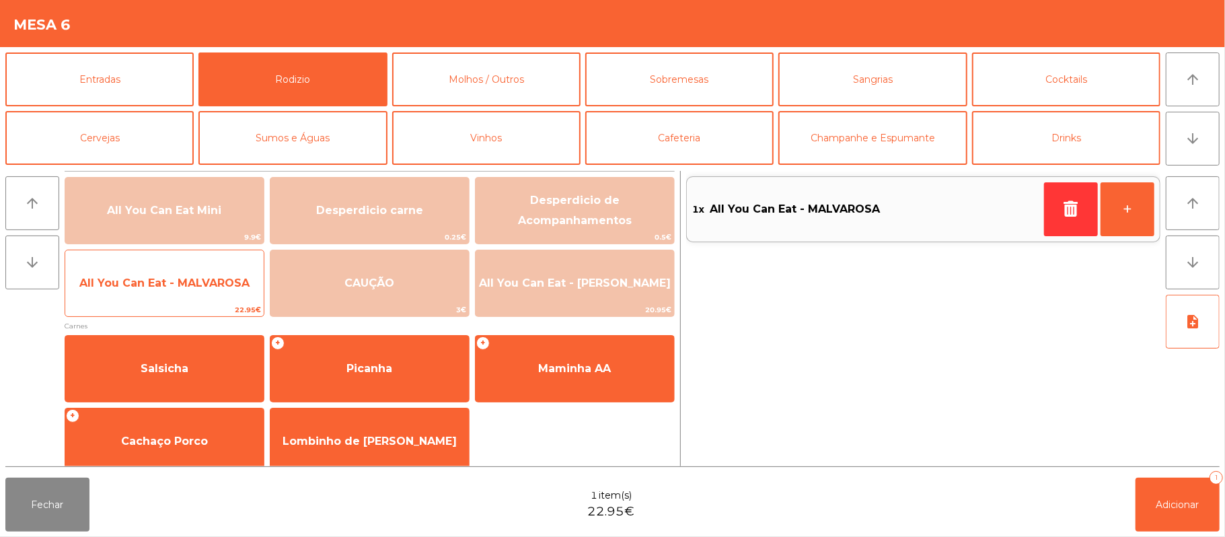
click at [163, 277] on span "All You Can Eat - MALVAROSA" at bounding box center [164, 283] width 170 height 13
click at [162, 284] on span "All You Can Eat - MALVAROSA" at bounding box center [164, 283] width 170 height 13
click at [163, 289] on span "All You Can Eat - MALVAROSA" at bounding box center [164, 283] width 170 height 13
click at [159, 291] on span "All You Can Eat - MALVAROSA" at bounding box center [164, 283] width 199 height 36
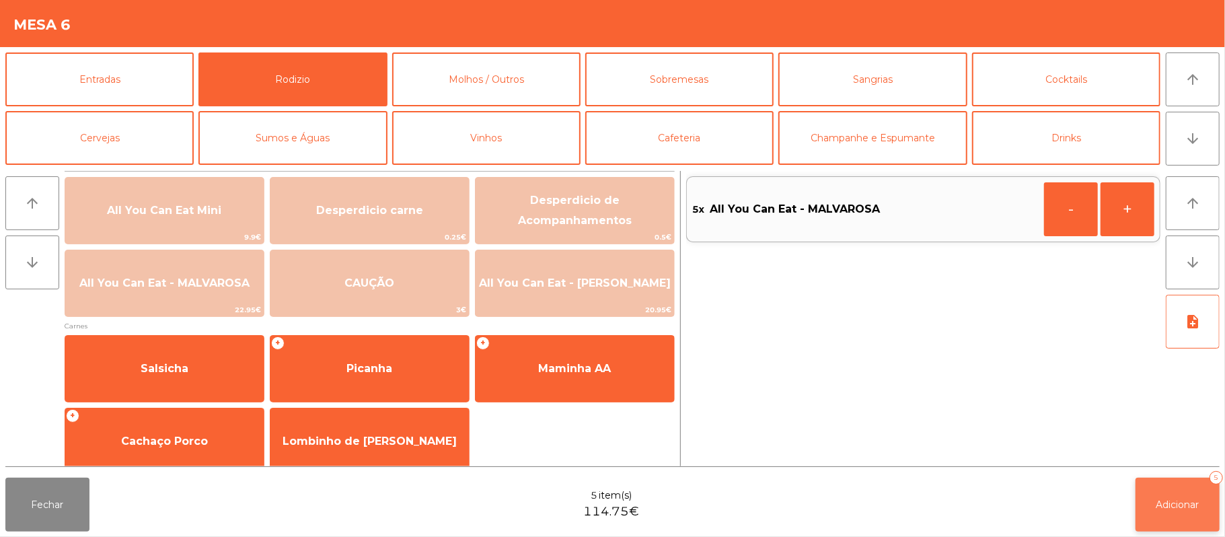
click at [1172, 501] on span "Adicionar" at bounding box center [1178, 505] width 43 height 12
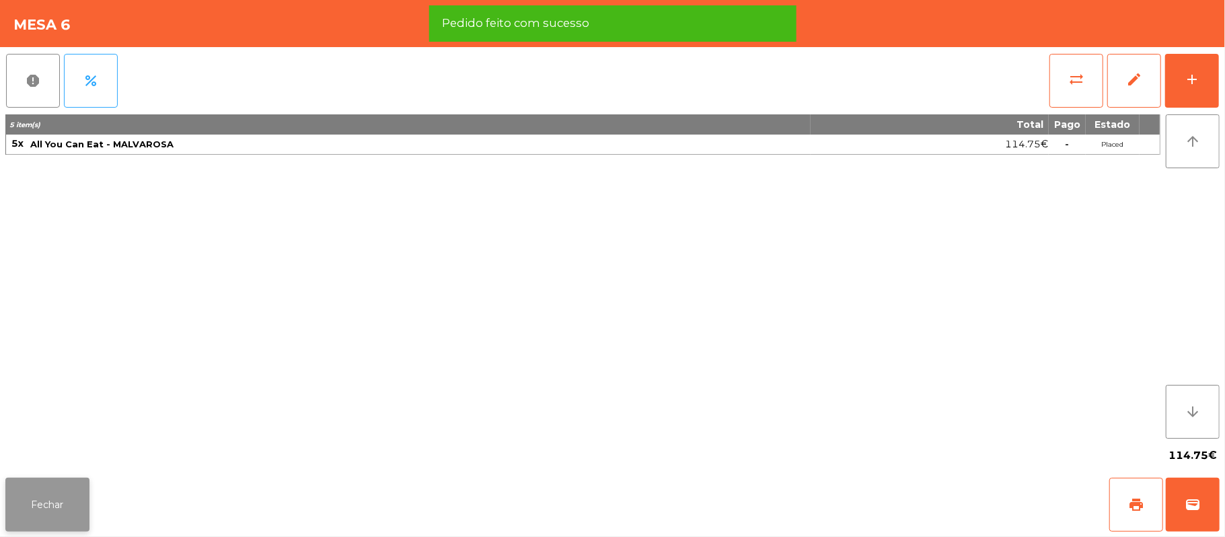
click at [50, 507] on button "Fechar" at bounding box center [47, 505] width 84 height 54
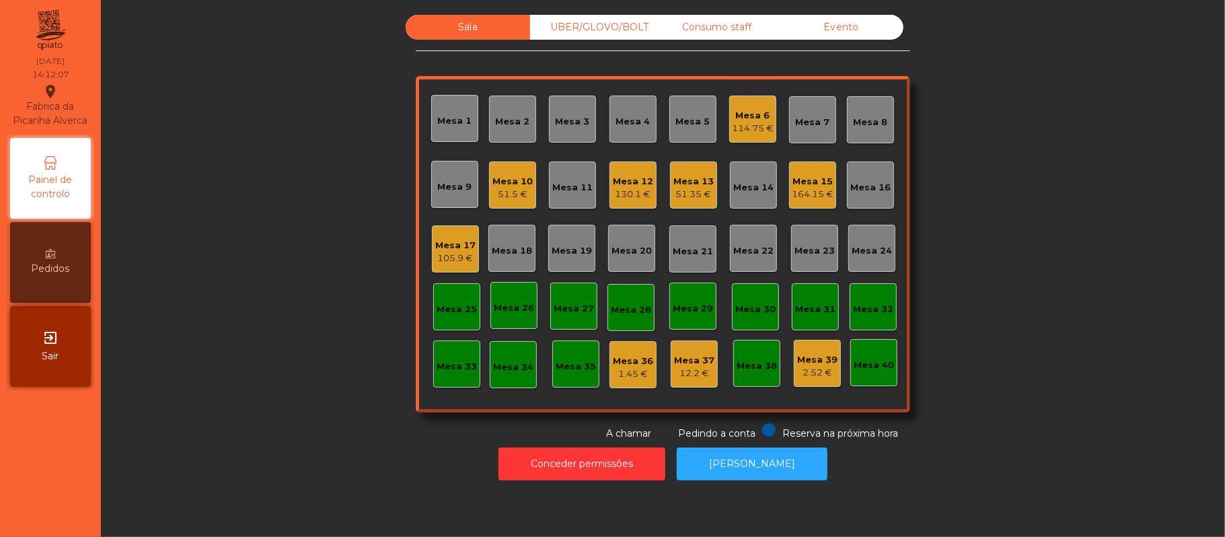
click at [756, 122] on div "114.75 €" at bounding box center [753, 128] width 42 height 13
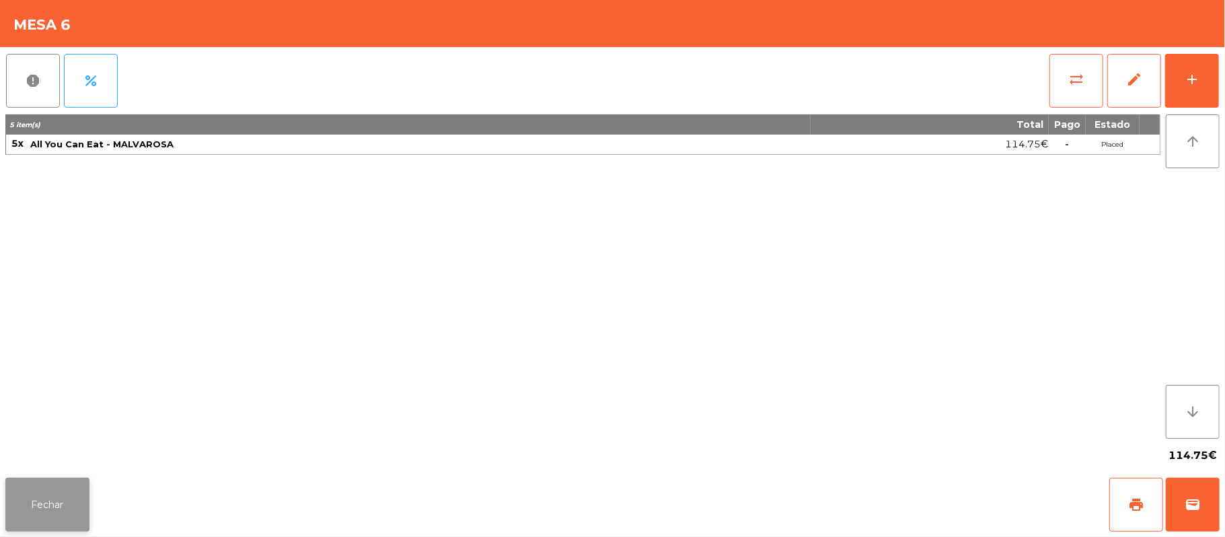
click at [52, 483] on button "Fechar" at bounding box center [47, 505] width 84 height 54
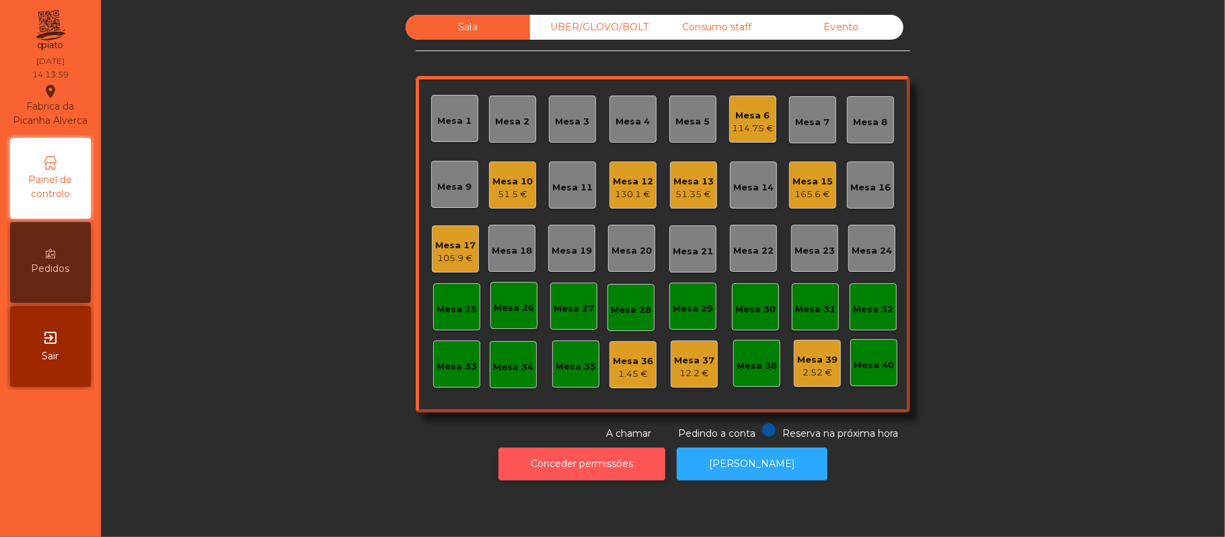
click at [611, 450] on button "Conceder permissões" at bounding box center [582, 464] width 167 height 33
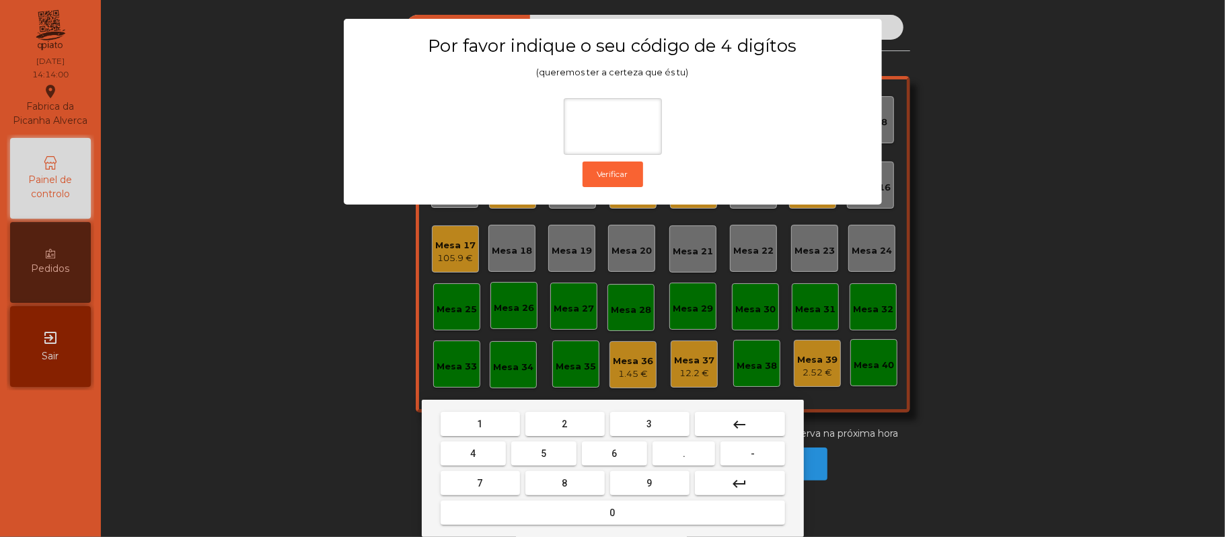
click at [556, 423] on button "2" at bounding box center [565, 424] width 79 height 24
click at [614, 454] on span "6" at bounding box center [614, 453] width 5 height 11
click at [489, 423] on button "1" at bounding box center [480, 424] width 79 height 24
click at [530, 452] on button "5" at bounding box center [543, 453] width 65 height 24
type input "****"
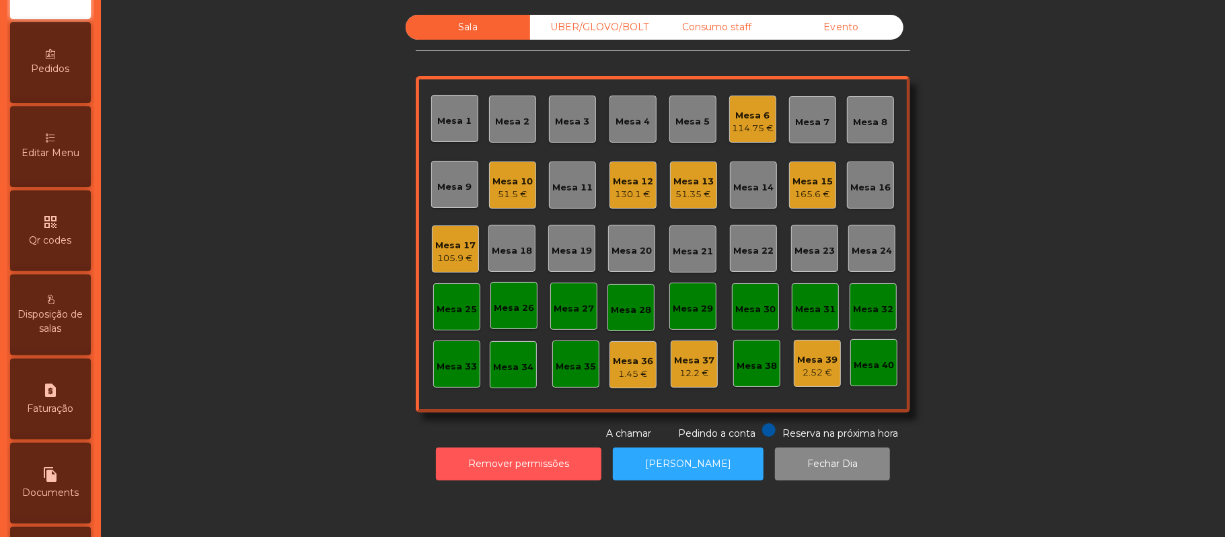
scroll to position [201, 0]
click at [61, 159] on span "Editar Menu" at bounding box center [51, 152] width 58 height 14
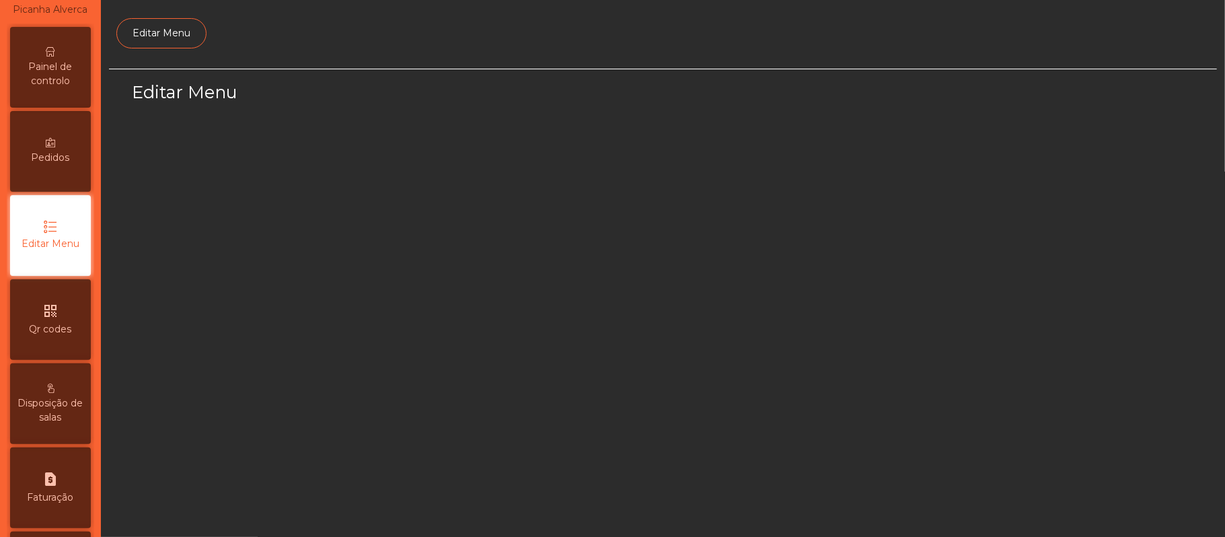
select select "*"
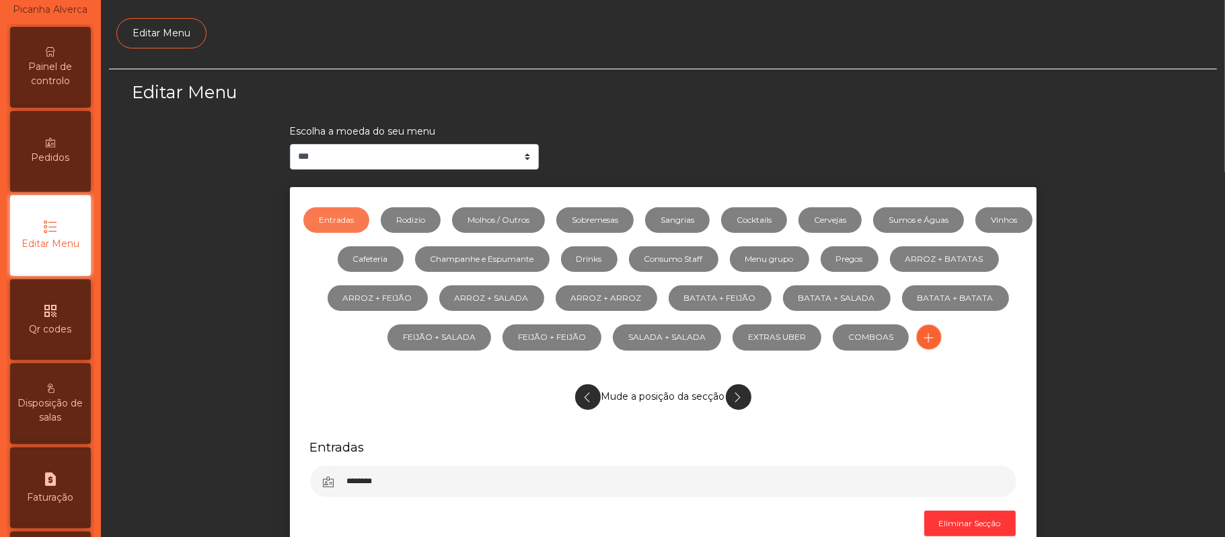
scroll to position [92, 0]
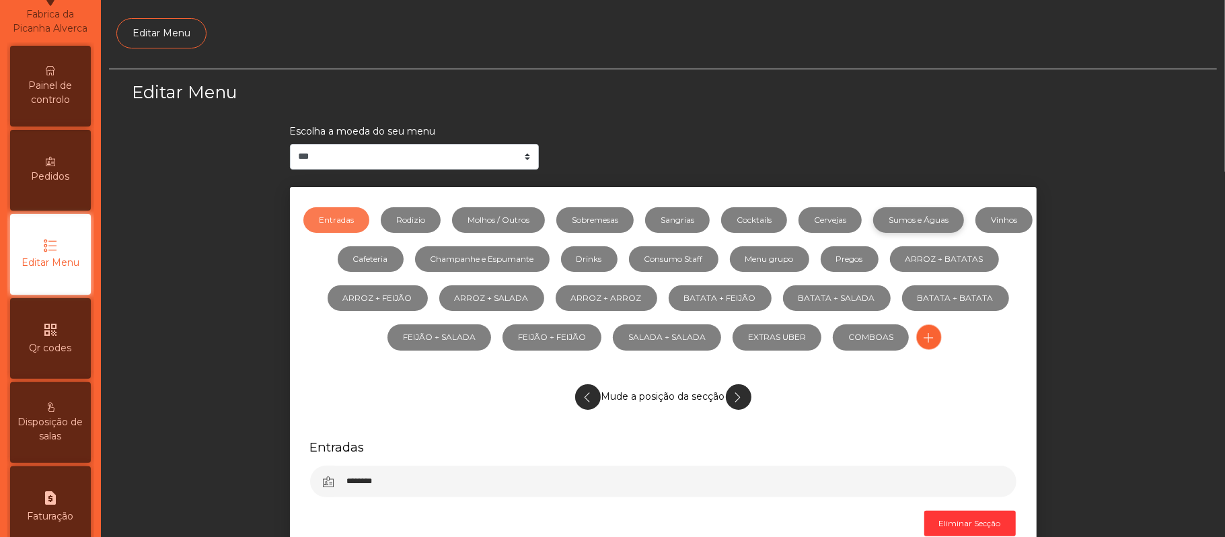
click at [961, 219] on link "Sumos e Águas" at bounding box center [919, 220] width 91 height 26
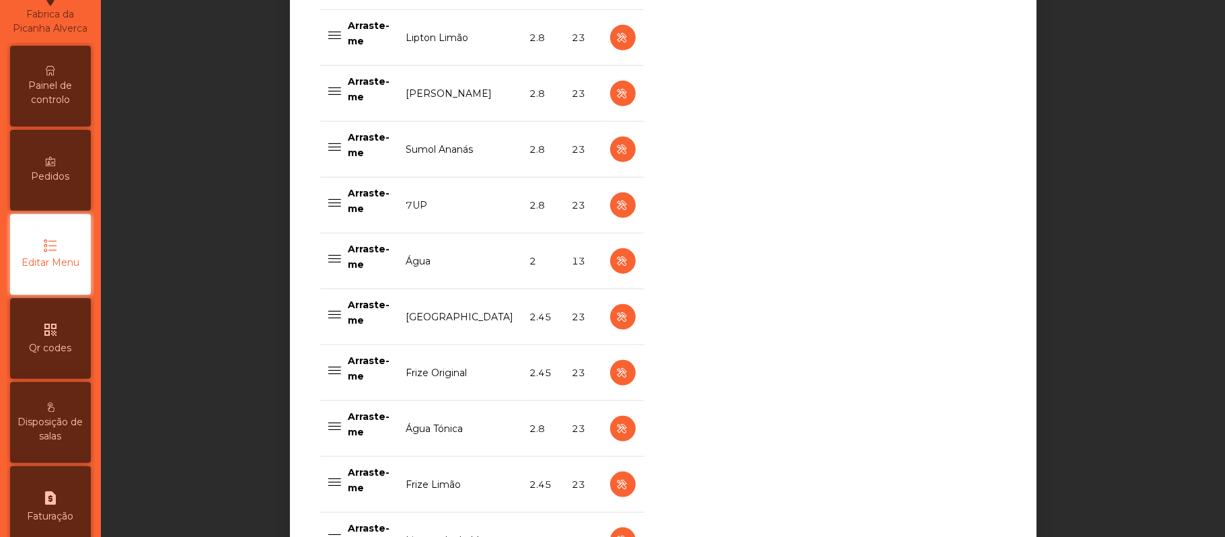
scroll to position [992, 0]
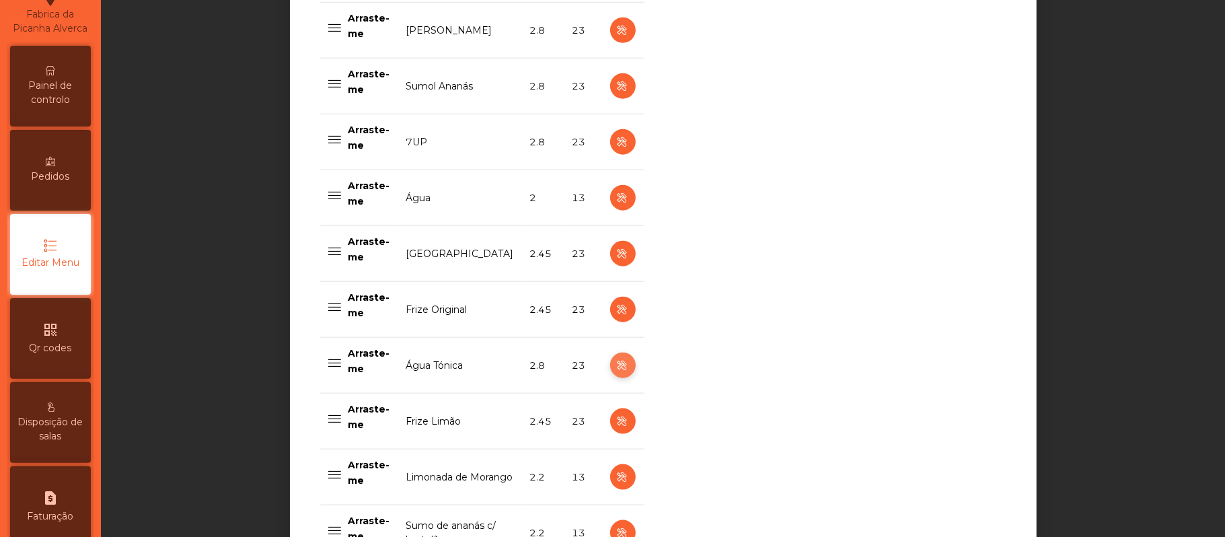
click at [615, 369] on icon "button" at bounding box center [622, 365] width 15 height 17
select select "***"
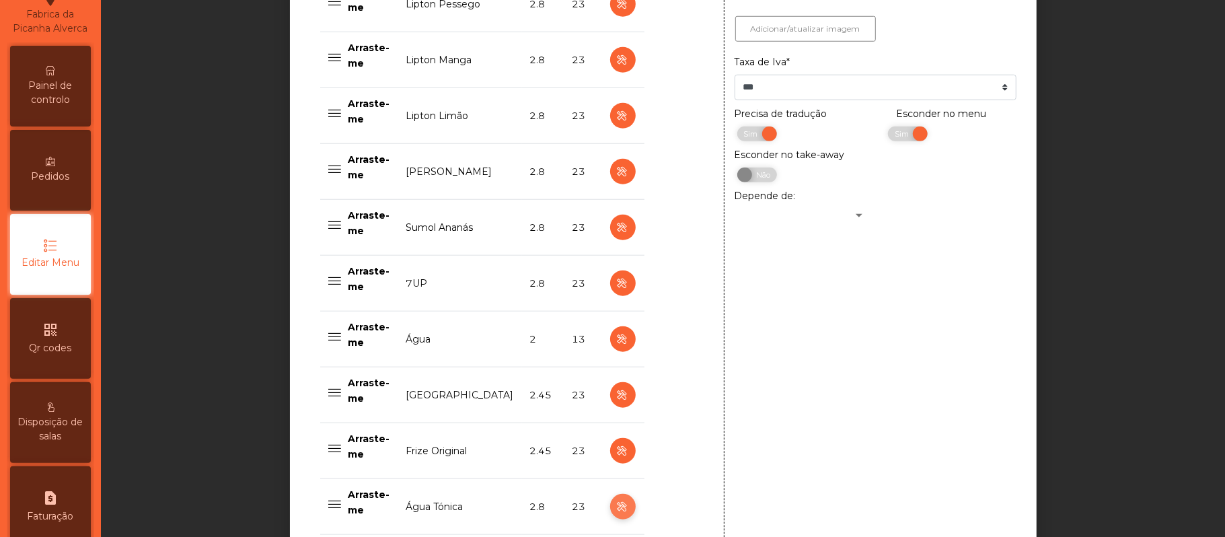
scroll to position [841, 0]
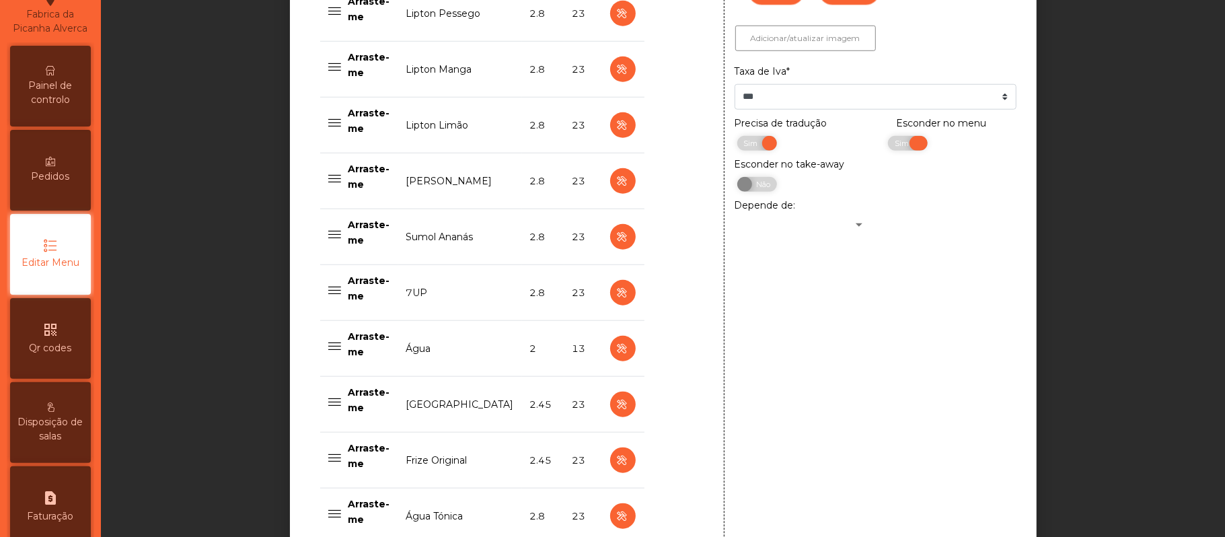
click at [887, 145] on span "Sim" at bounding box center [904, 143] width 34 height 15
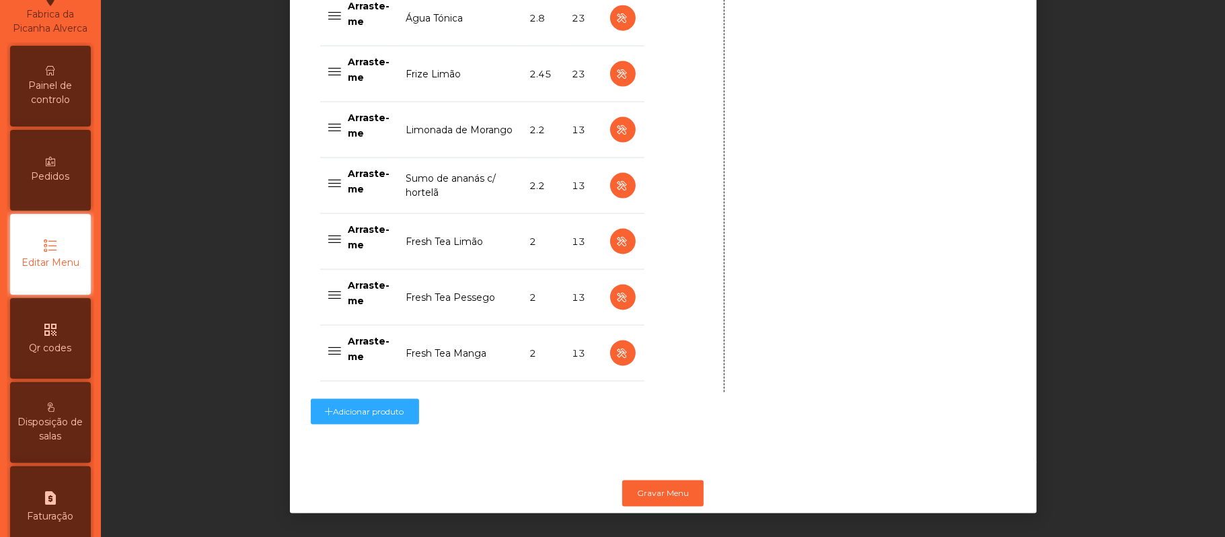
scroll to position [1352, 0]
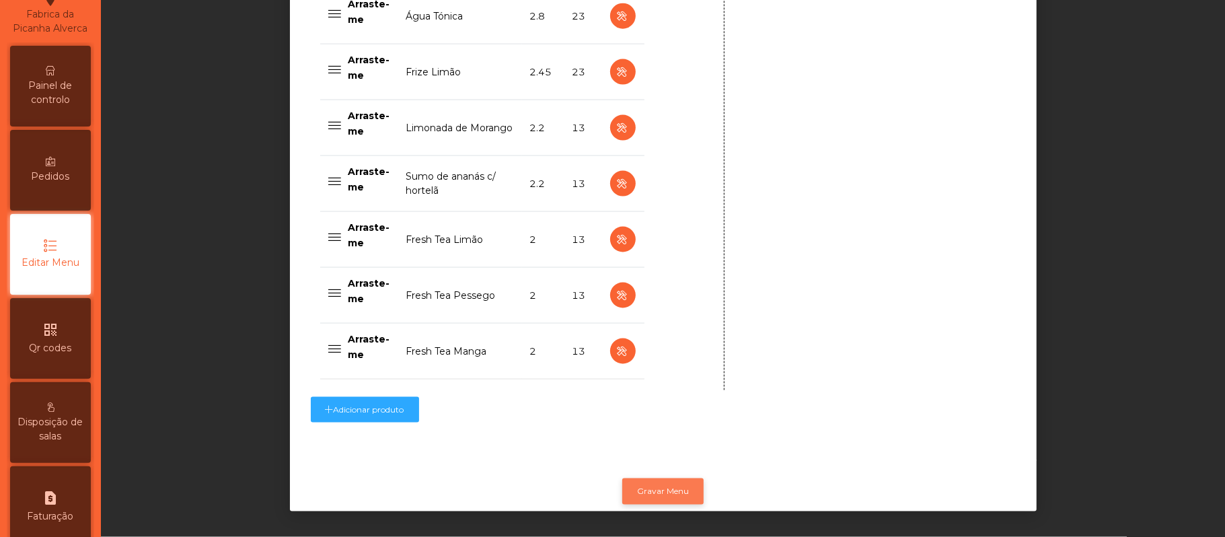
click at [664, 483] on button "Gravar Menu" at bounding box center [662, 491] width 81 height 26
click at [44, 104] on span "Painel de controlo" at bounding box center [50, 93] width 74 height 28
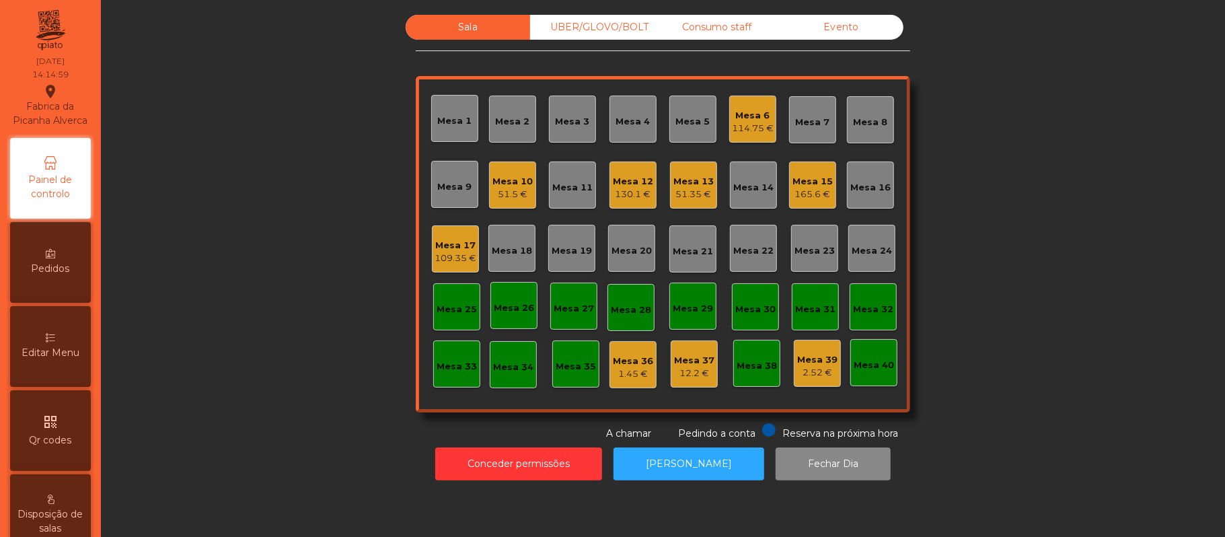
click at [44, 360] on span "Editar Menu" at bounding box center [51, 353] width 58 height 14
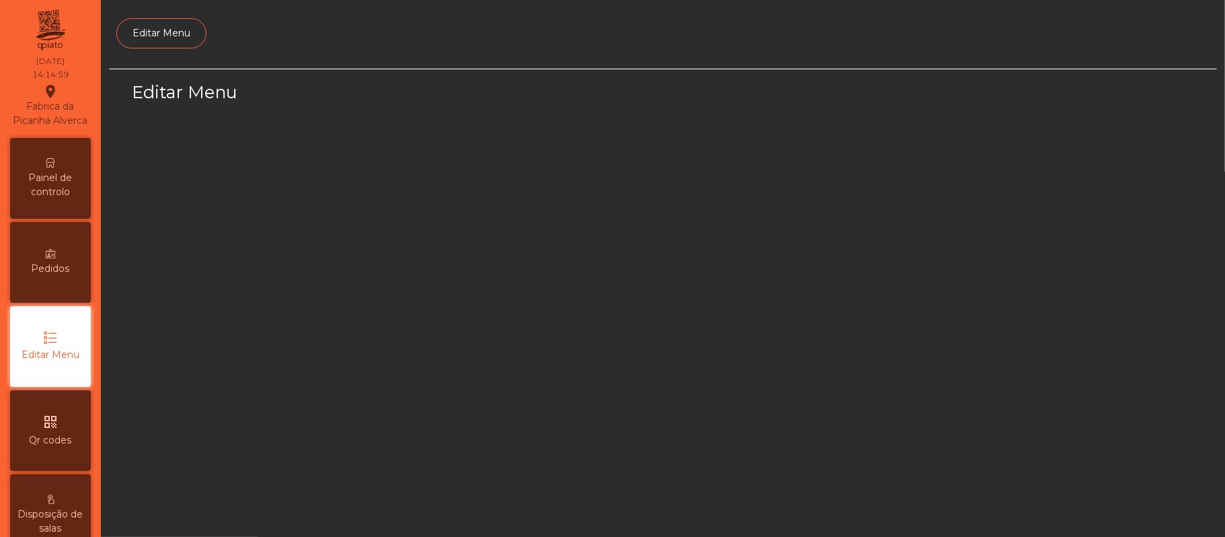
scroll to position [92, 0]
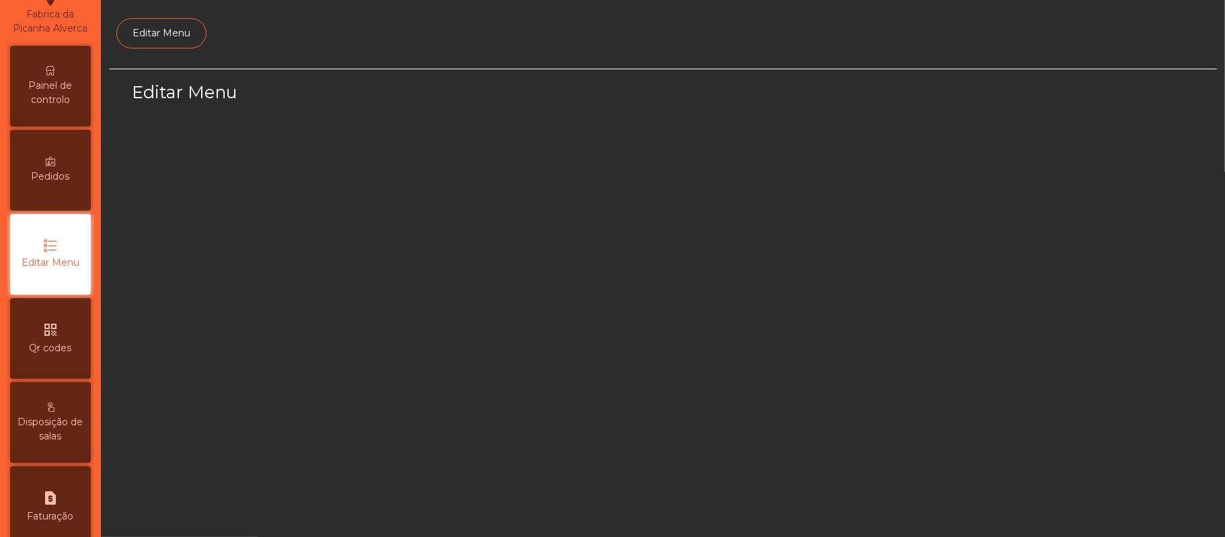
select select "*"
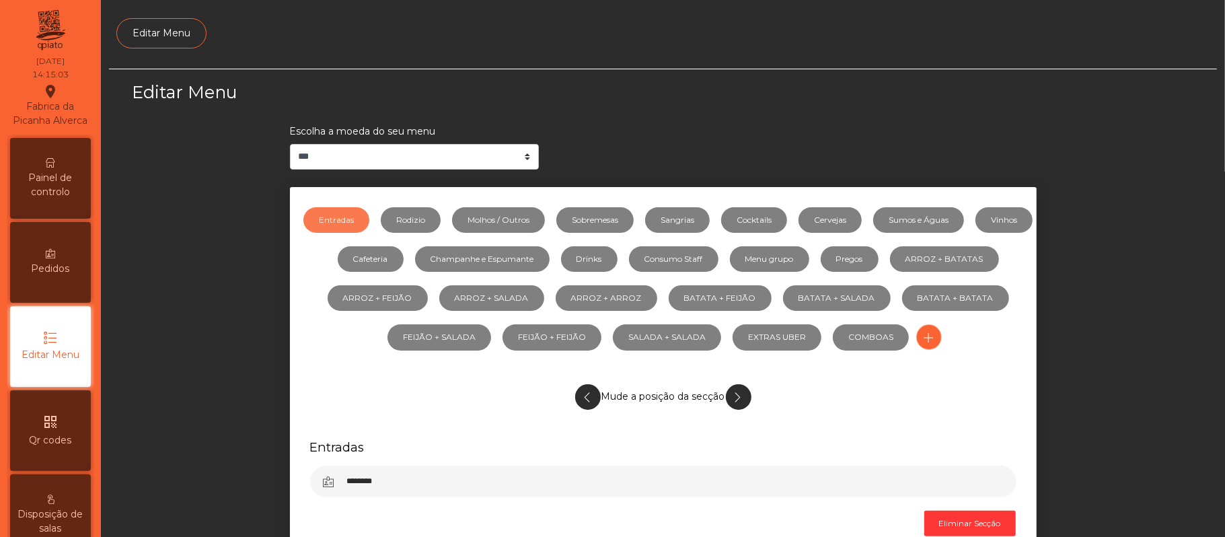
click at [55, 186] on span "Painel de controlo" at bounding box center [50, 185] width 74 height 28
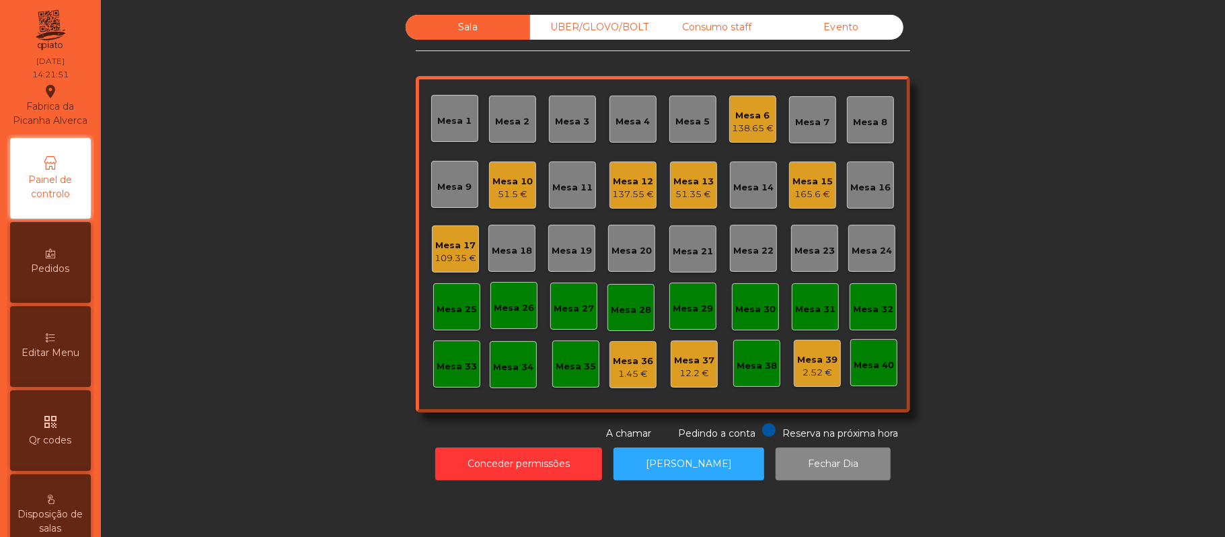
click at [499, 175] on div "Mesa 10" at bounding box center [513, 181] width 40 height 13
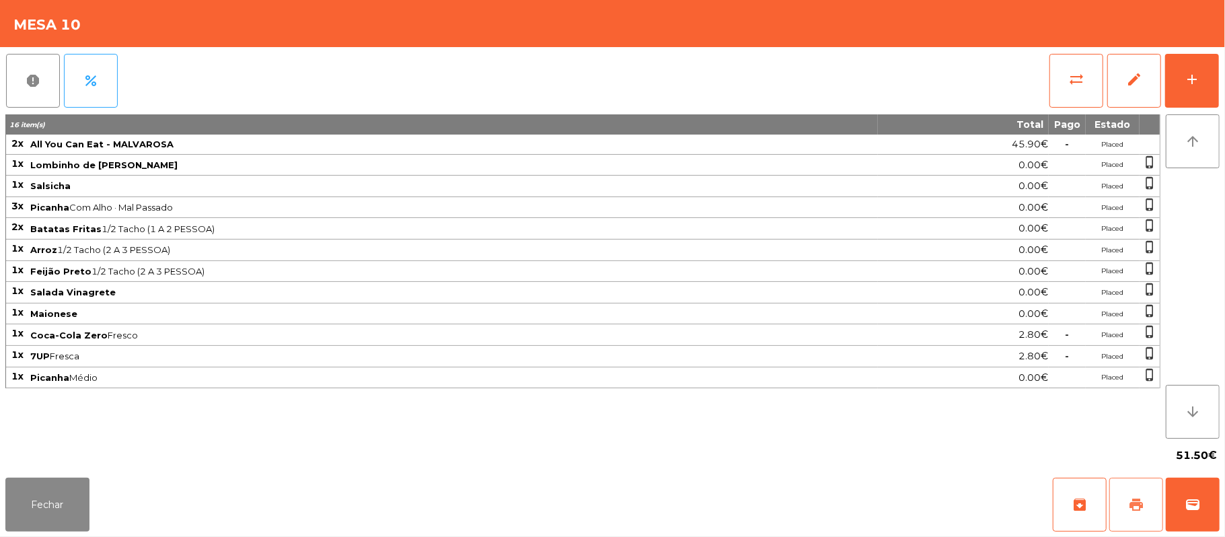
click at [1131, 514] on button "print" at bounding box center [1137, 505] width 54 height 54
click at [61, 512] on button "Fechar" at bounding box center [47, 505] width 84 height 54
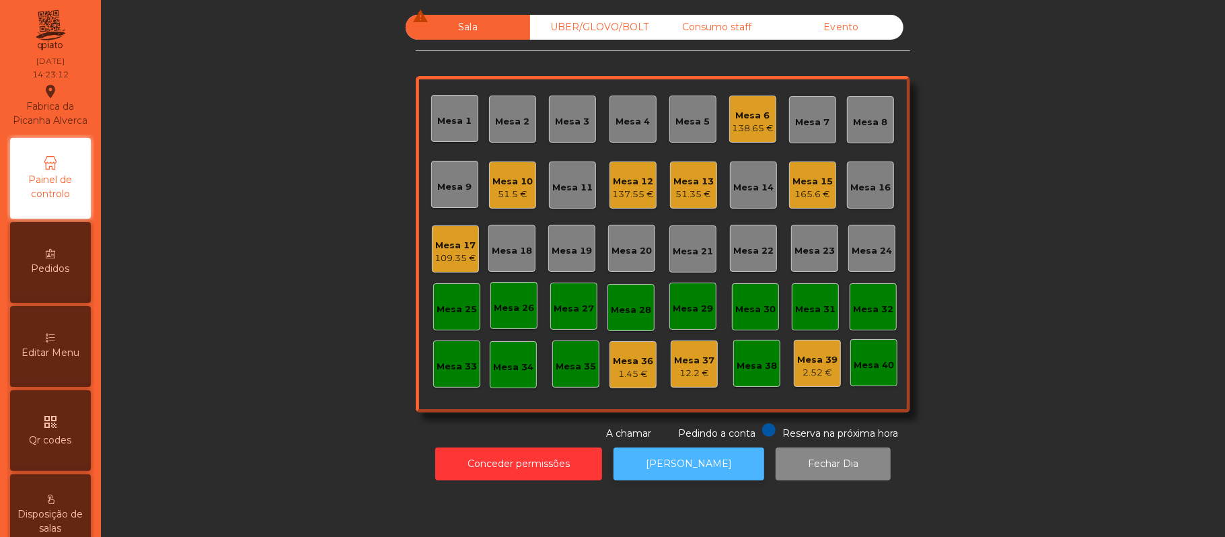
click at [668, 476] on button "[PERSON_NAME]" at bounding box center [689, 464] width 151 height 33
click at [689, 180] on div "Mesa 13" at bounding box center [694, 181] width 40 height 13
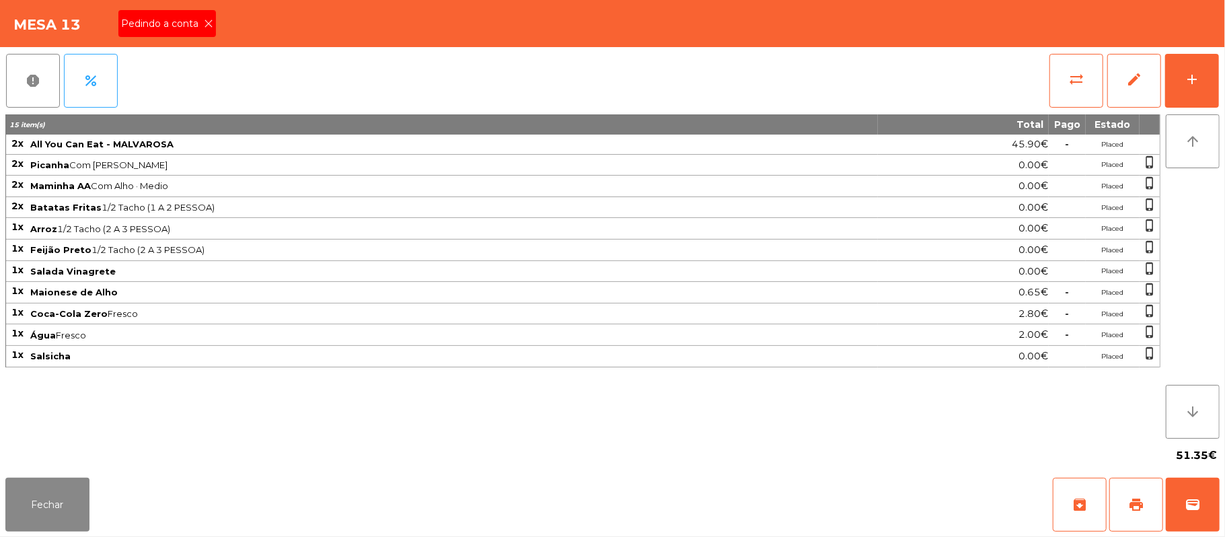
click at [213, 23] on div "Pedindo a conta" at bounding box center [167, 23] width 98 height 27
click at [206, 20] on div "Mesa 13 Pedindo a conta" at bounding box center [612, 23] width 1225 height 47
click at [206, 14] on div "Mesa 13 Pedindo a conta" at bounding box center [612, 23] width 1225 height 47
click at [1139, 499] on span "print" at bounding box center [1137, 505] width 16 height 16
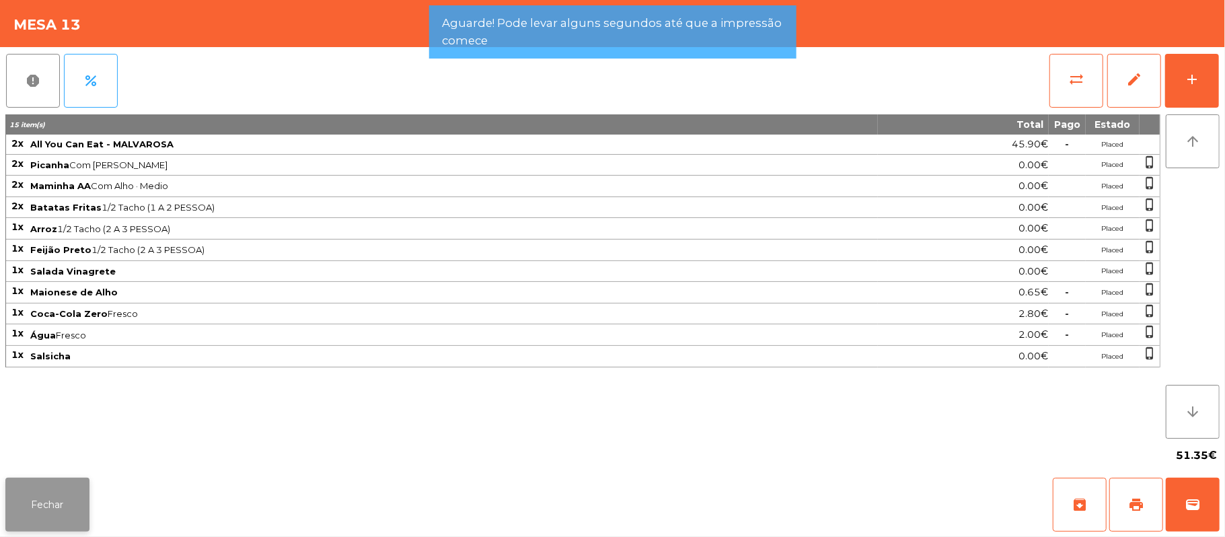
click at [40, 490] on button "Fechar" at bounding box center [47, 505] width 84 height 54
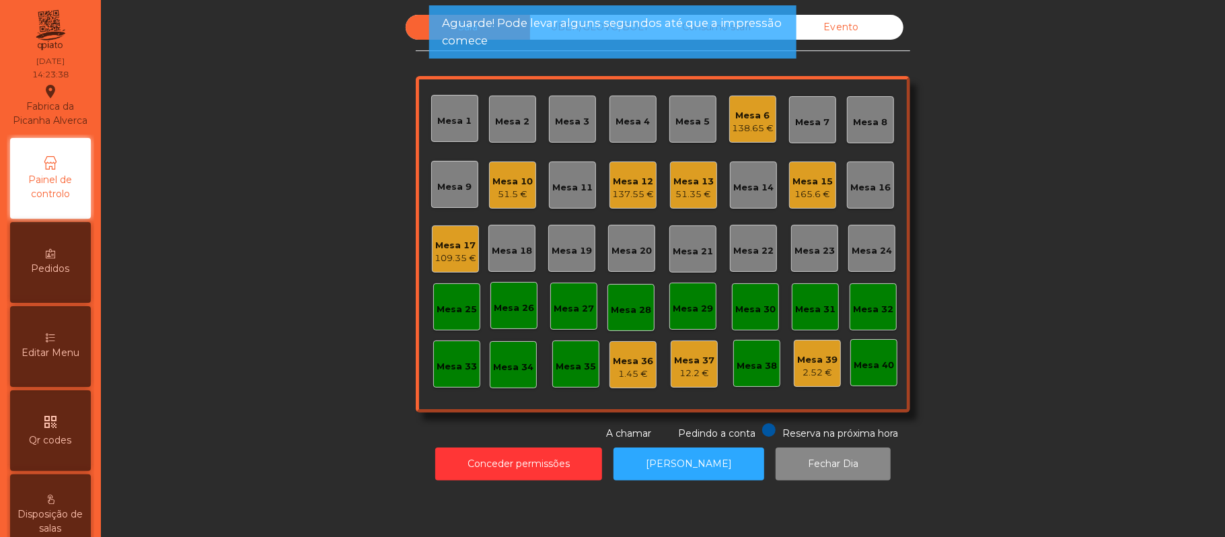
click at [506, 206] on div "Mesa 10 51.5 €" at bounding box center [512, 185] width 47 height 47
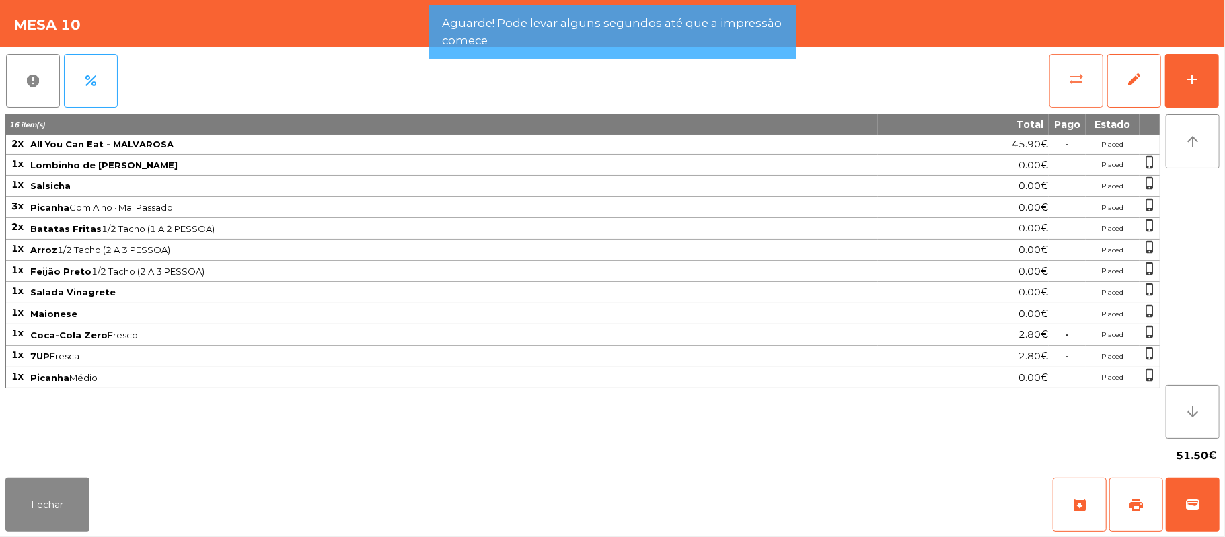
click at [1051, 84] on button "sync_alt" at bounding box center [1077, 81] width 54 height 54
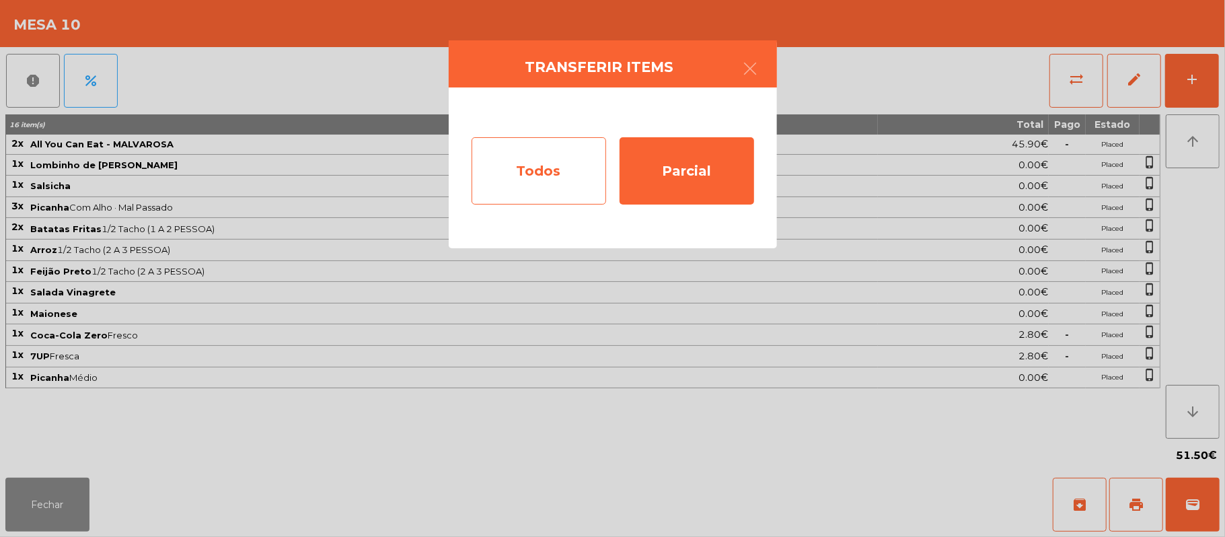
click at [561, 153] on div "Todos" at bounding box center [539, 170] width 135 height 67
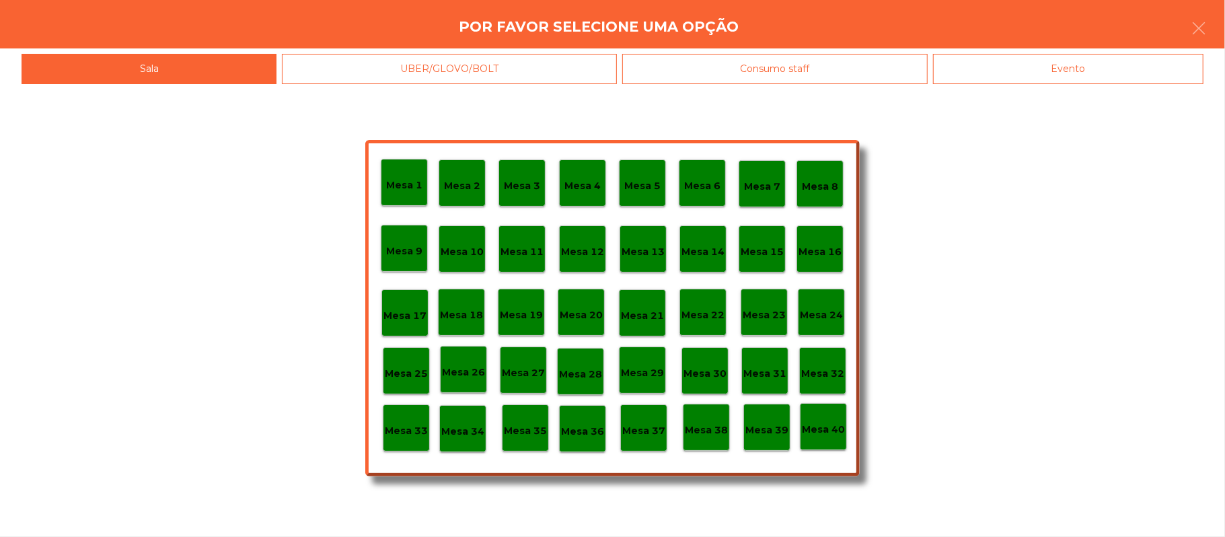
click at [1077, 81] on div "Evento" at bounding box center [1068, 69] width 271 height 30
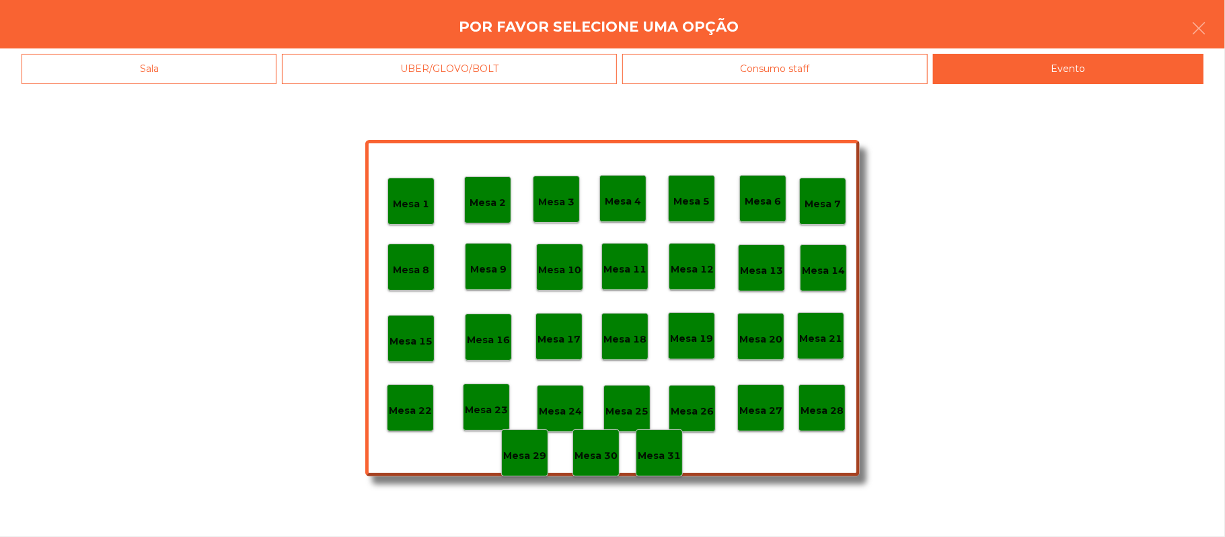
click at [822, 409] on p "Mesa 28" at bounding box center [822, 410] width 43 height 15
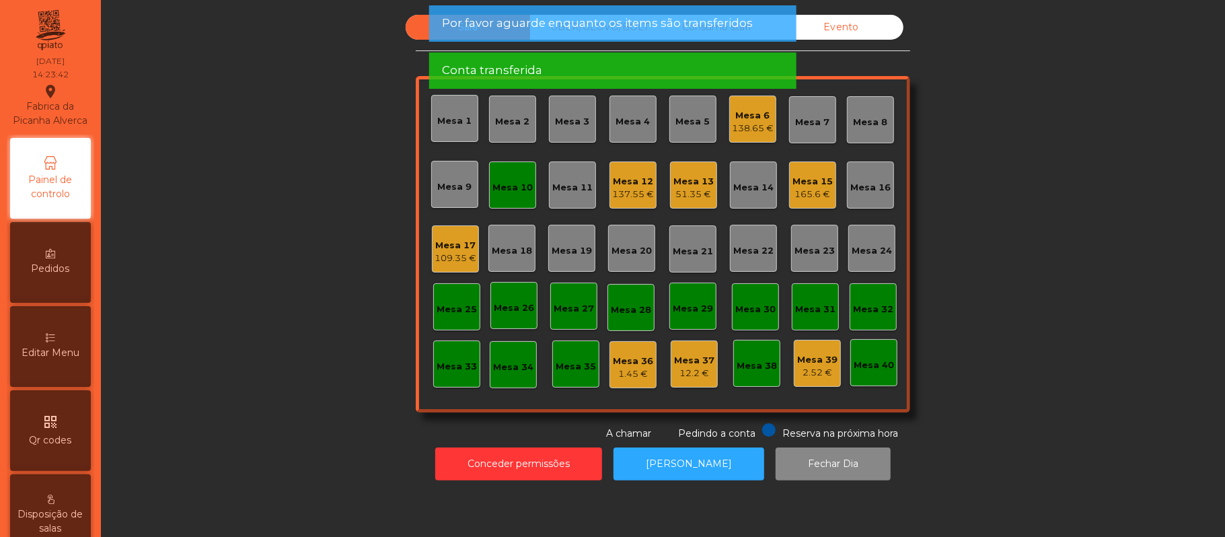
click at [493, 186] on div "Mesa 10" at bounding box center [513, 187] width 40 height 13
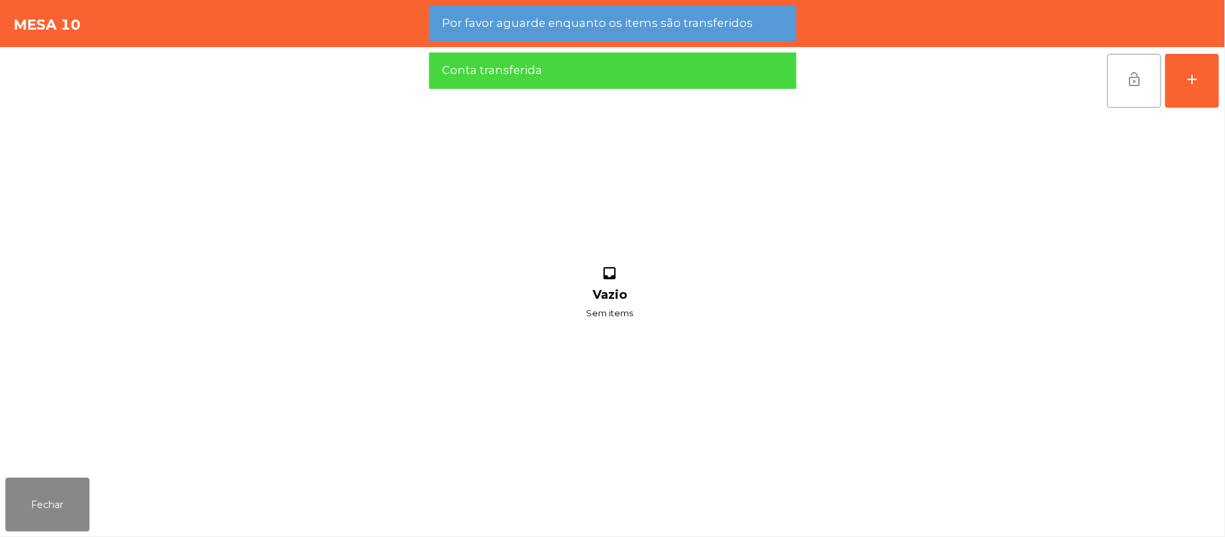
click at [1123, 94] on button "lock_open" at bounding box center [1135, 81] width 54 height 54
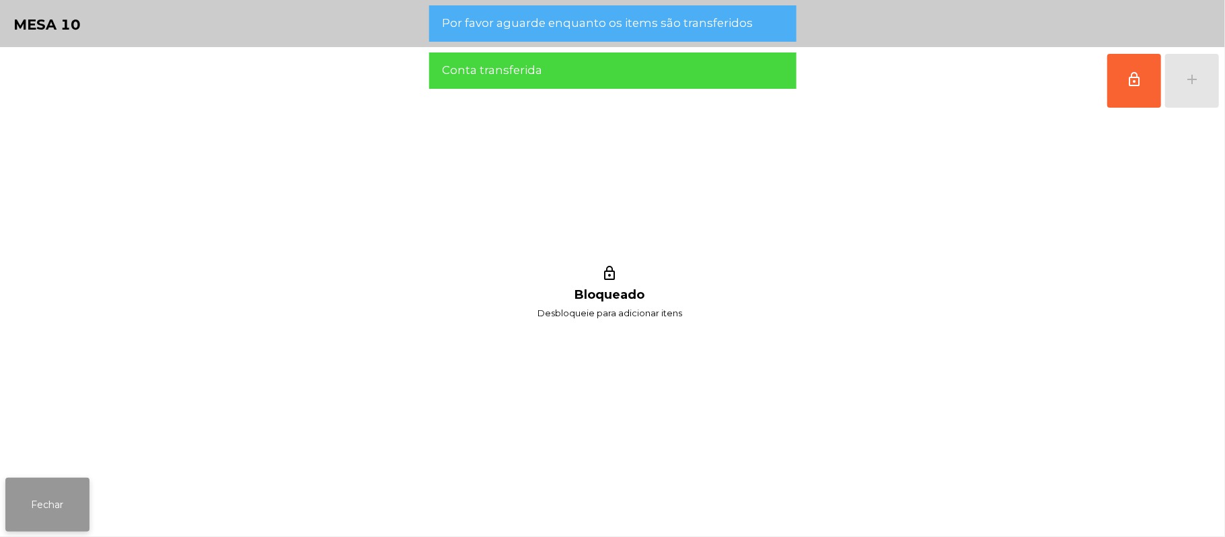
click at [47, 502] on button "Fechar" at bounding box center [47, 505] width 84 height 54
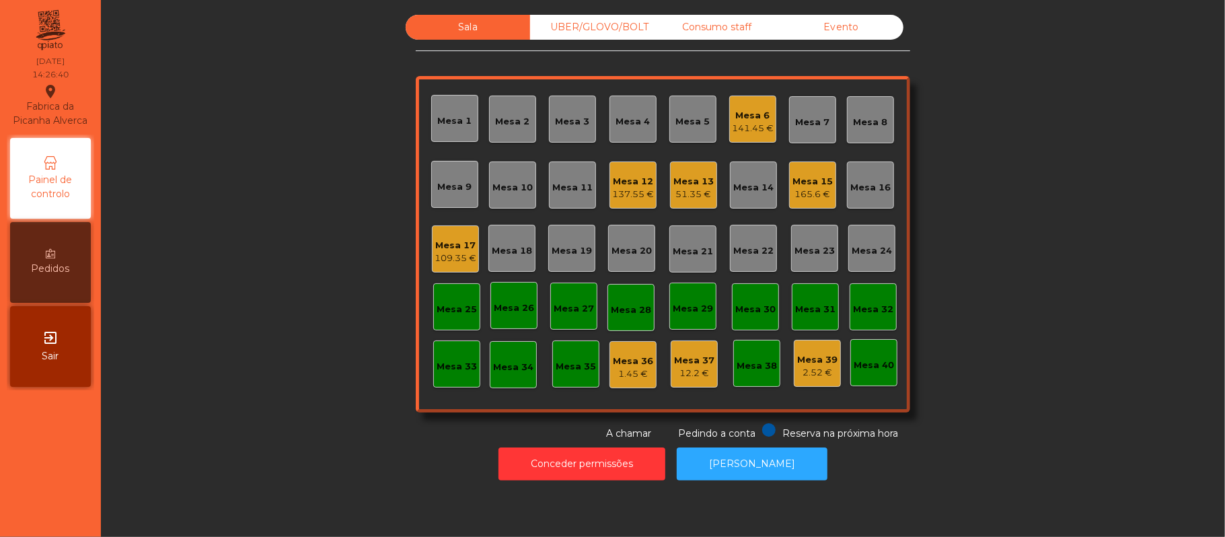
click at [678, 192] on div "51.35 €" at bounding box center [694, 194] width 40 height 13
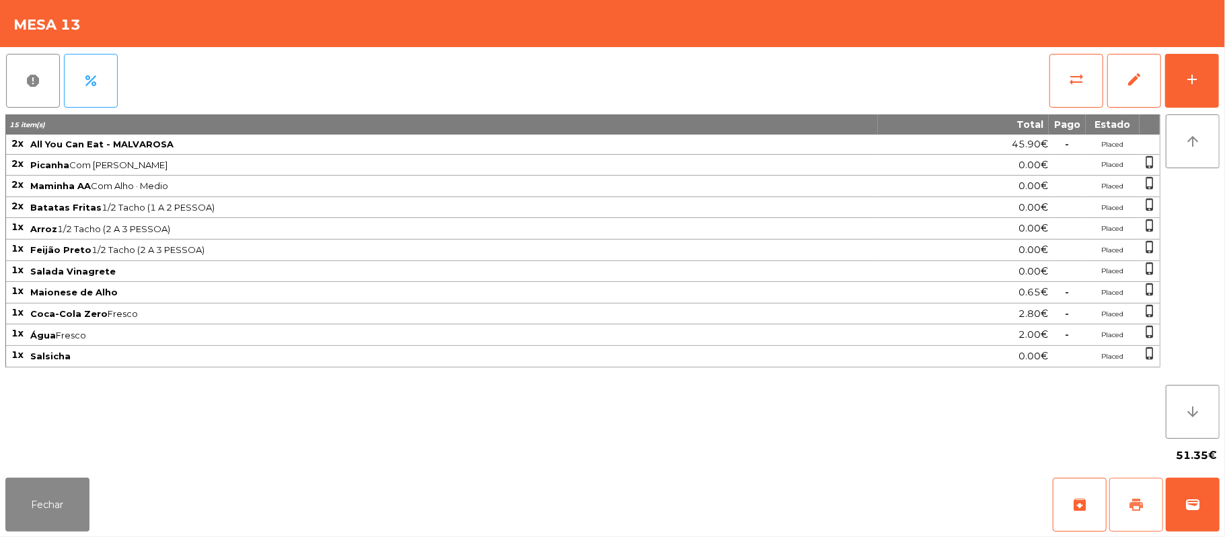
click at [1124, 499] on button "print" at bounding box center [1137, 505] width 54 height 54
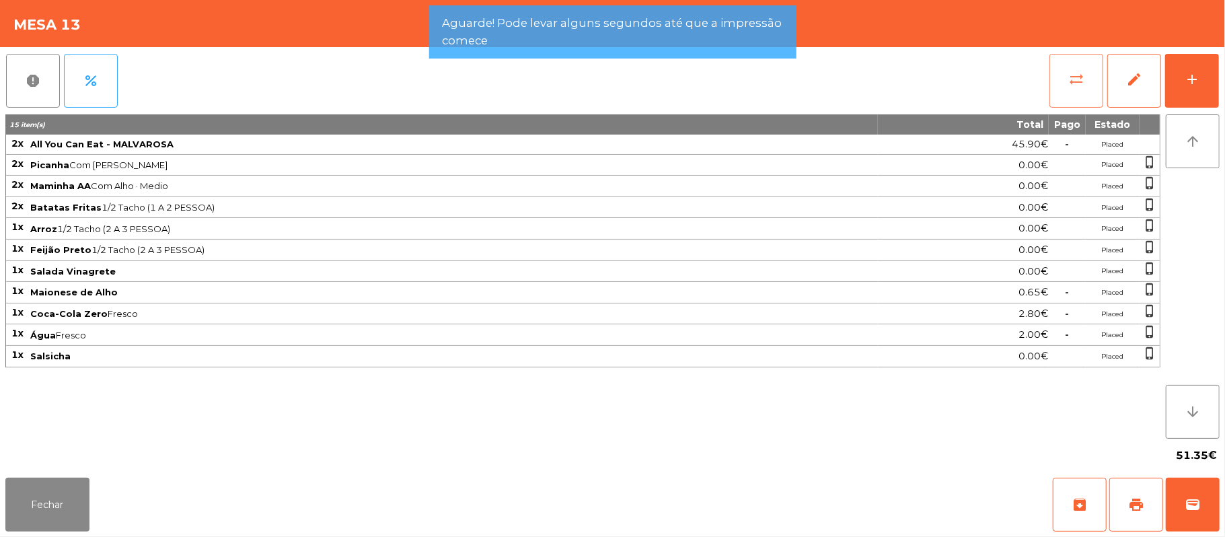
click at [1062, 61] on button "sync_alt" at bounding box center [1077, 81] width 54 height 54
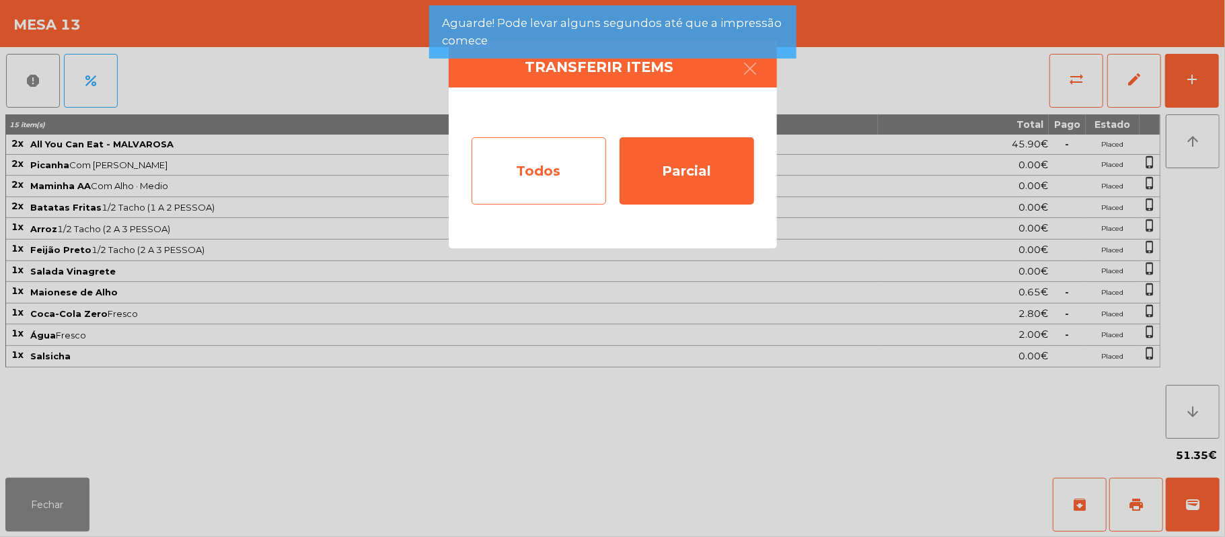
click at [530, 159] on div "Todos" at bounding box center [539, 170] width 135 height 67
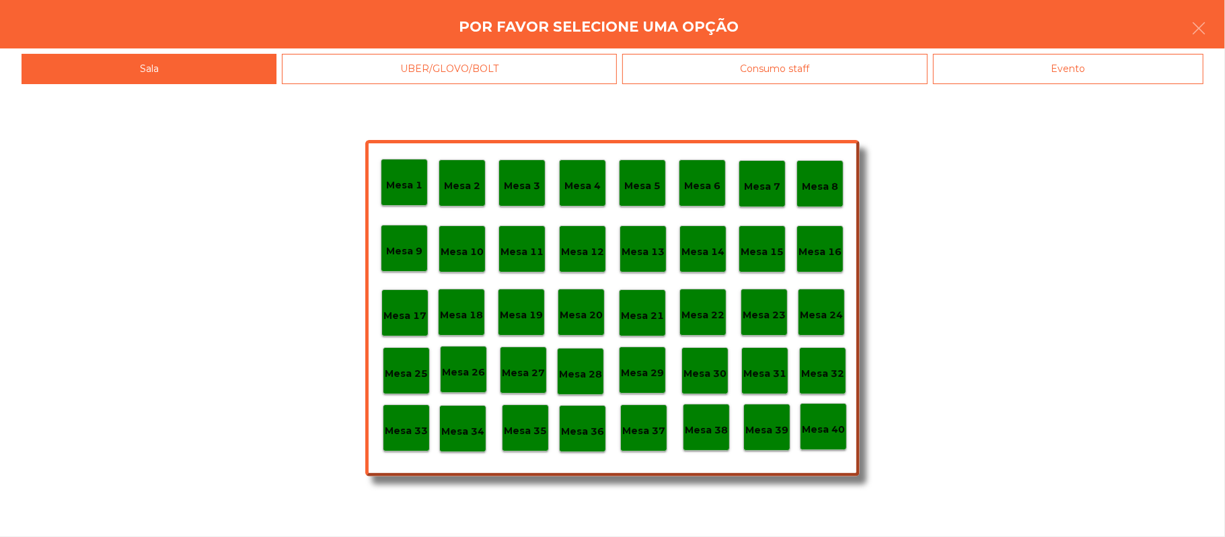
click at [1097, 82] on div "Evento" at bounding box center [1068, 69] width 271 height 30
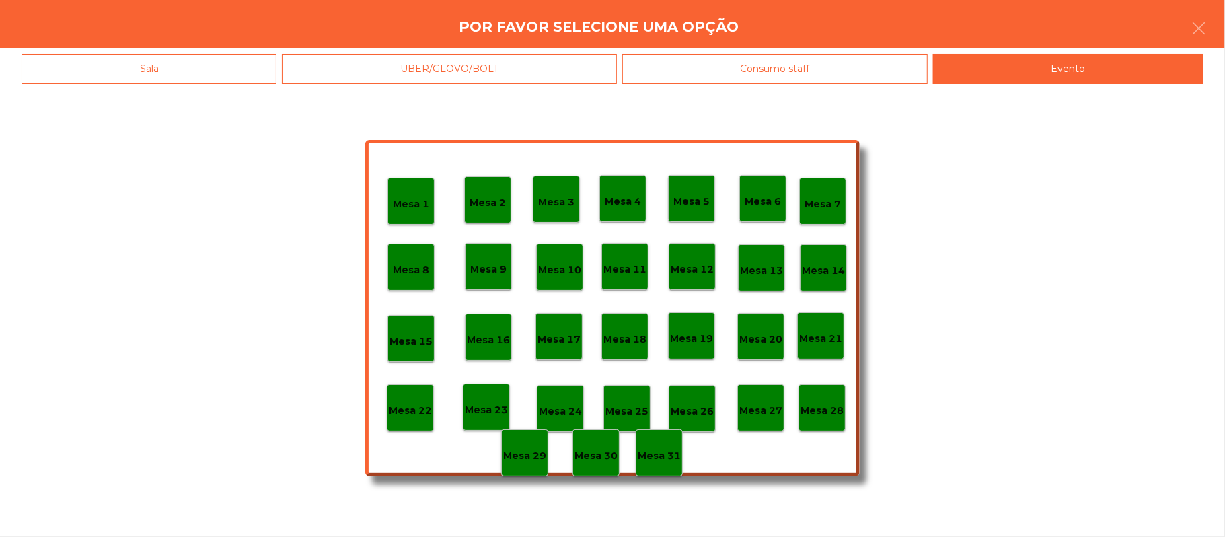
click at [822, 406] on p "Mesa 28" at bounding box center [822, 410] width 43 height 15
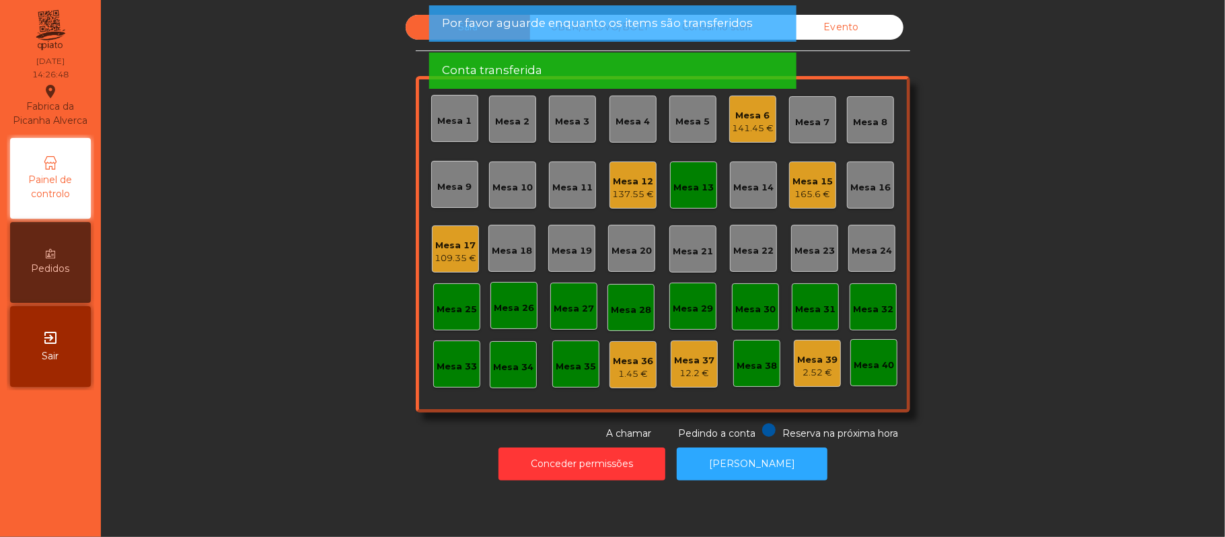
click at [700, 197] on div "Mesa 13" at bounding box center [693, 185] width 47 height 47
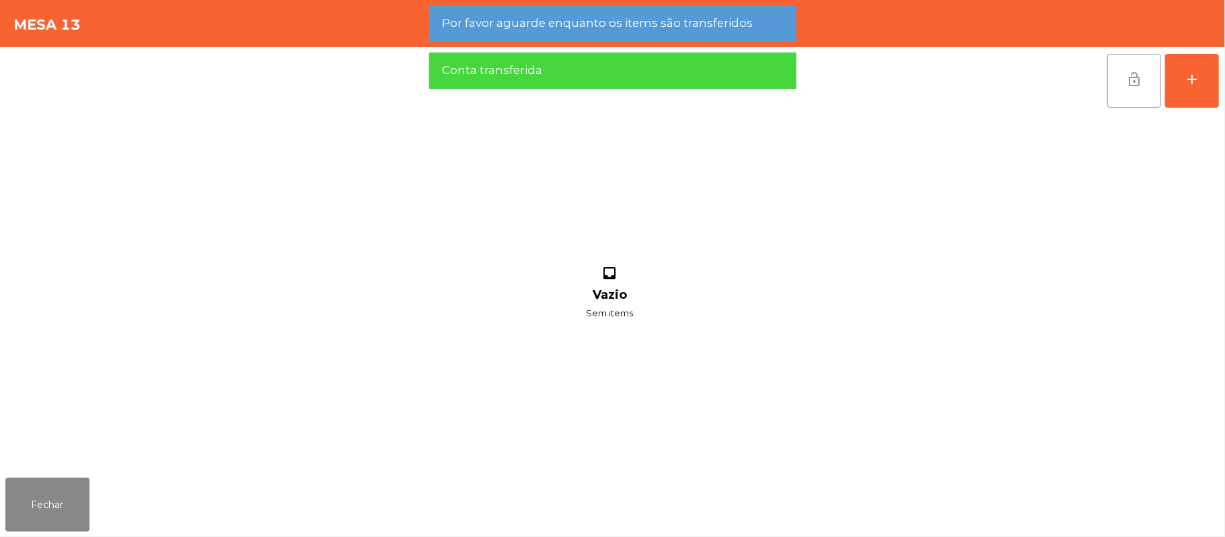
click at [1144, 98] on button "lock_open" at bounding box center [1135, 81] width 54 height 54
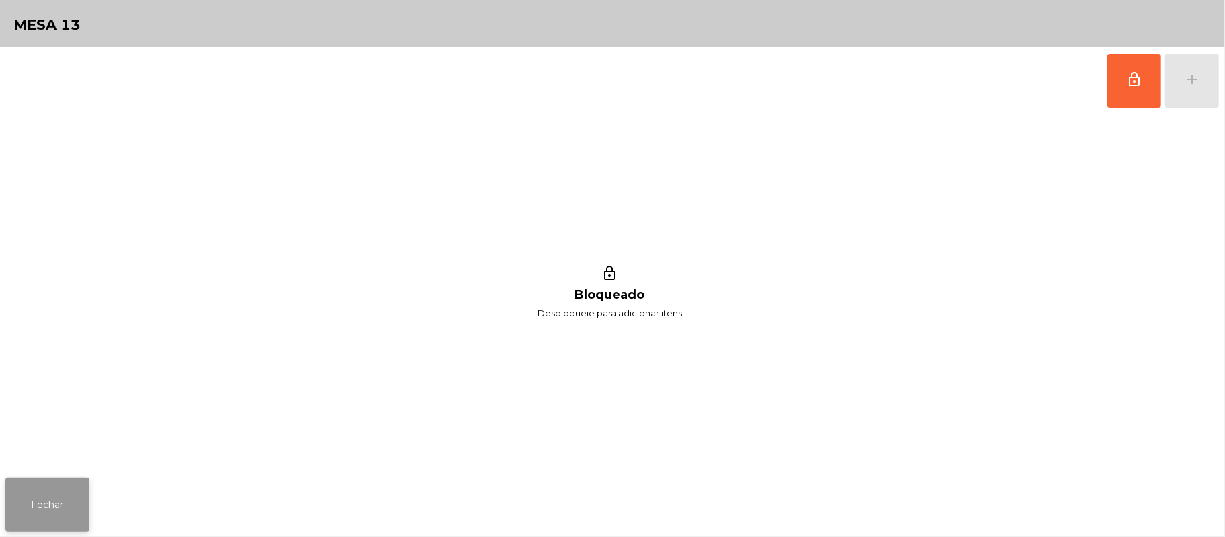
click at [73, 488] on button "Fechar" at bounding box center [47, 505] width 84 height 54
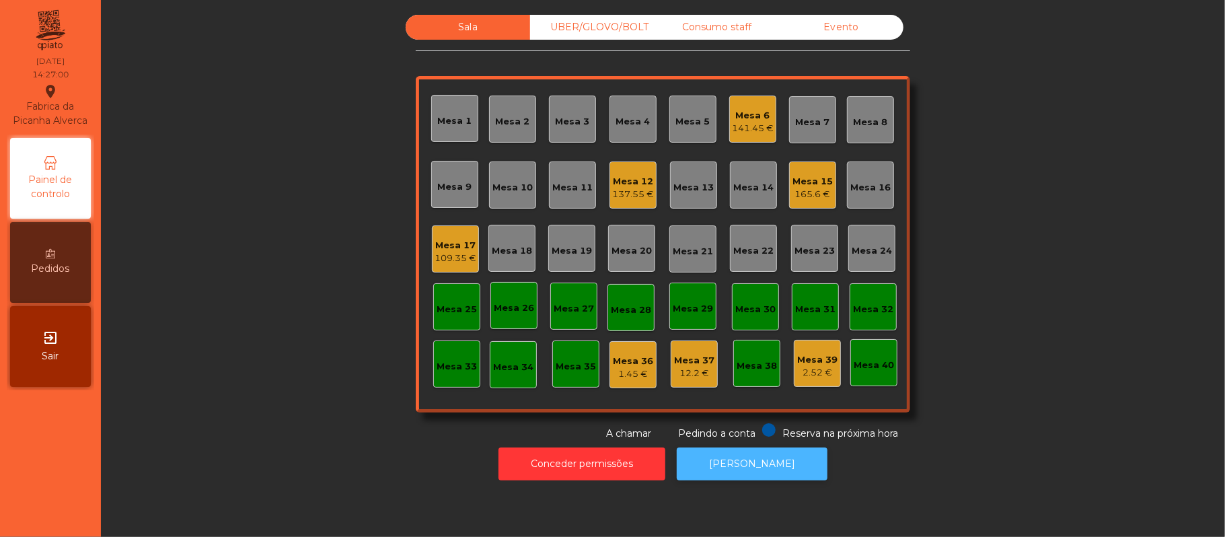
click at [760, 464] on button "[PERSON_NAME]" at bounding box center [752, 464] width 151 height 33
click at [435, 262] on div "109.35 €" at bounding box center [456, 258] width 42 height 13
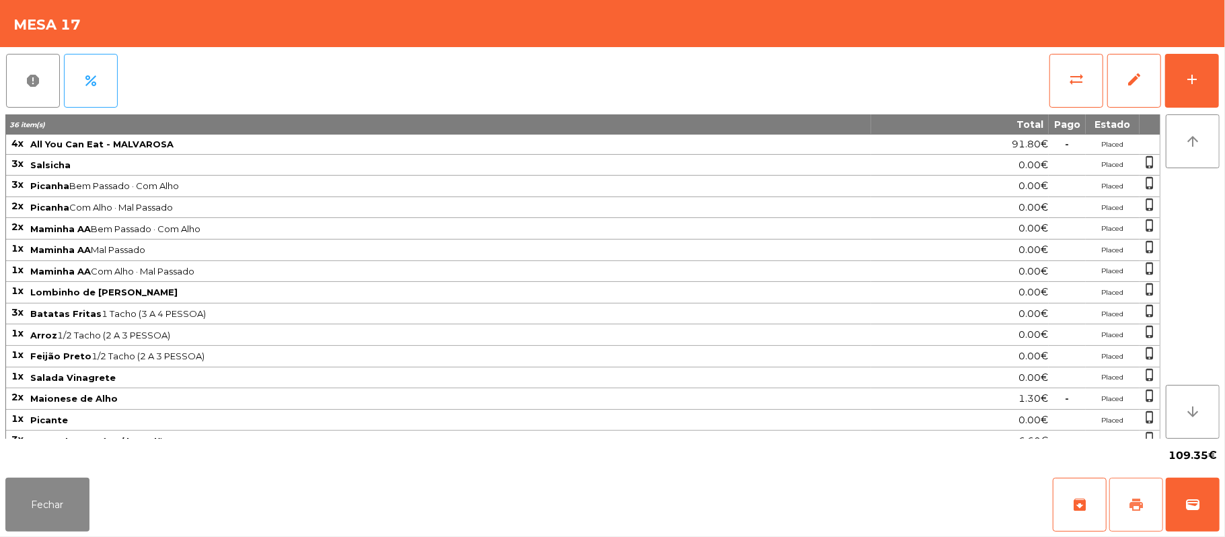
click at [1126, 503] on button "print" at bounding box center [1137, 505] width 54 height 54
click at [1190, 501] on span "wallet" at bounding box center [1193, 505] width 16 height 16
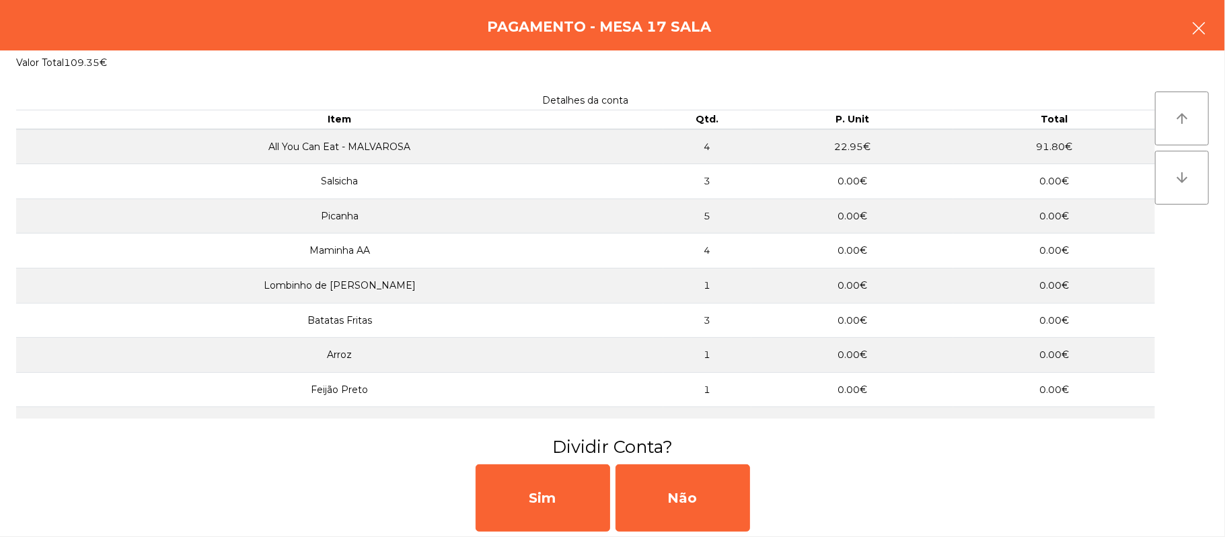
click at [1188, 28] on button "button" at bounding box center [1199, 29] width 38 height 40
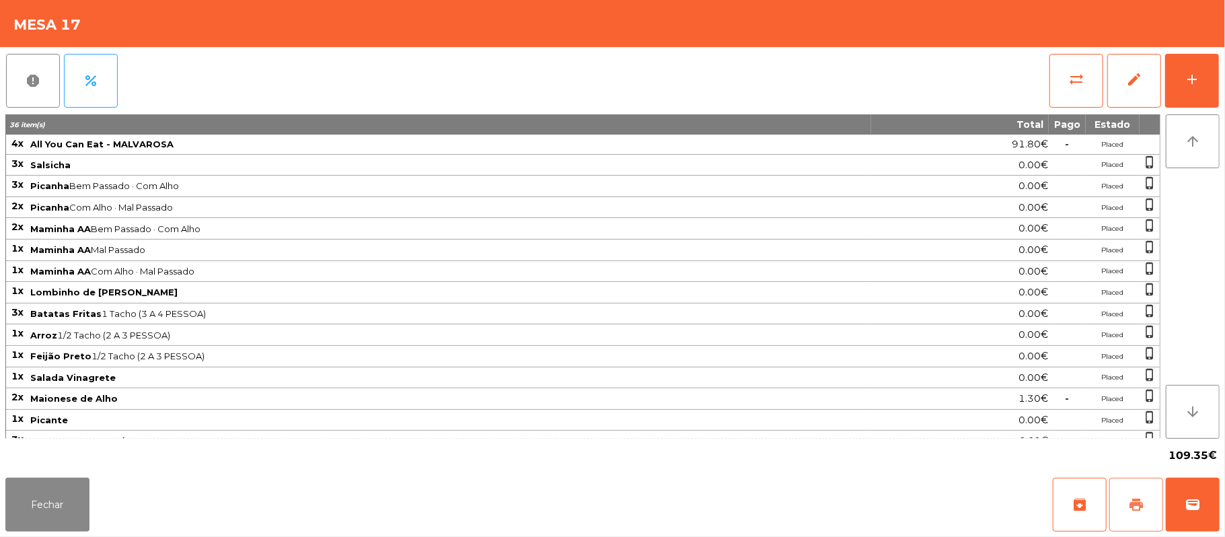
click at [1120, 499] on button "print" at bounding box center [1137, 505] width 54 height 54
click at [1186, 491] on button "wallet" at bounding box center [1193, 505] width 54 height 54
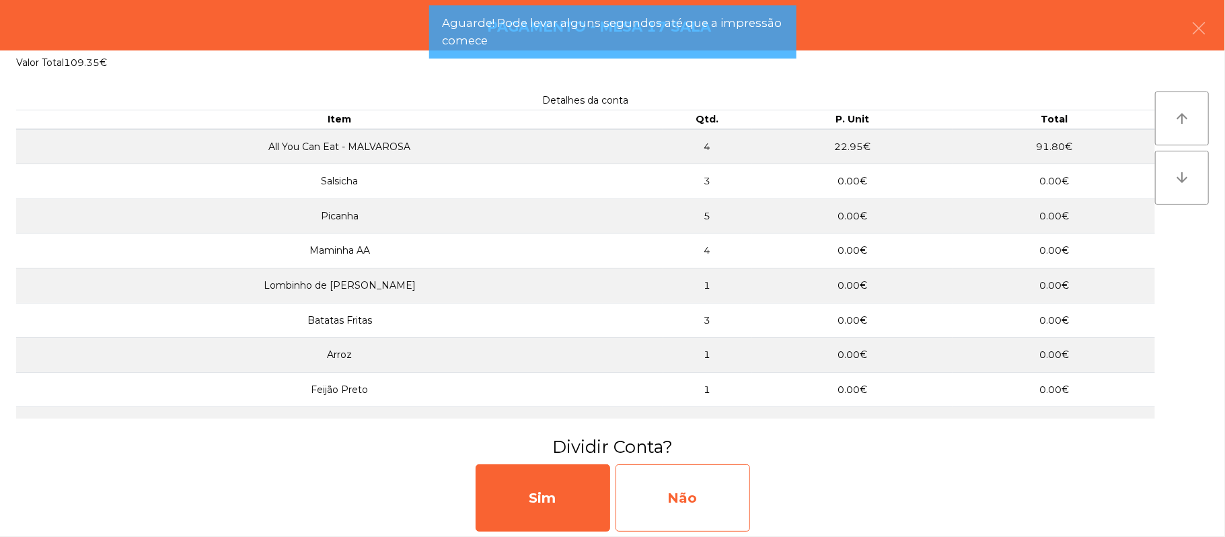
click at [666, 482] on div "Não" at bounding box center [683, 497] width 135 height 67
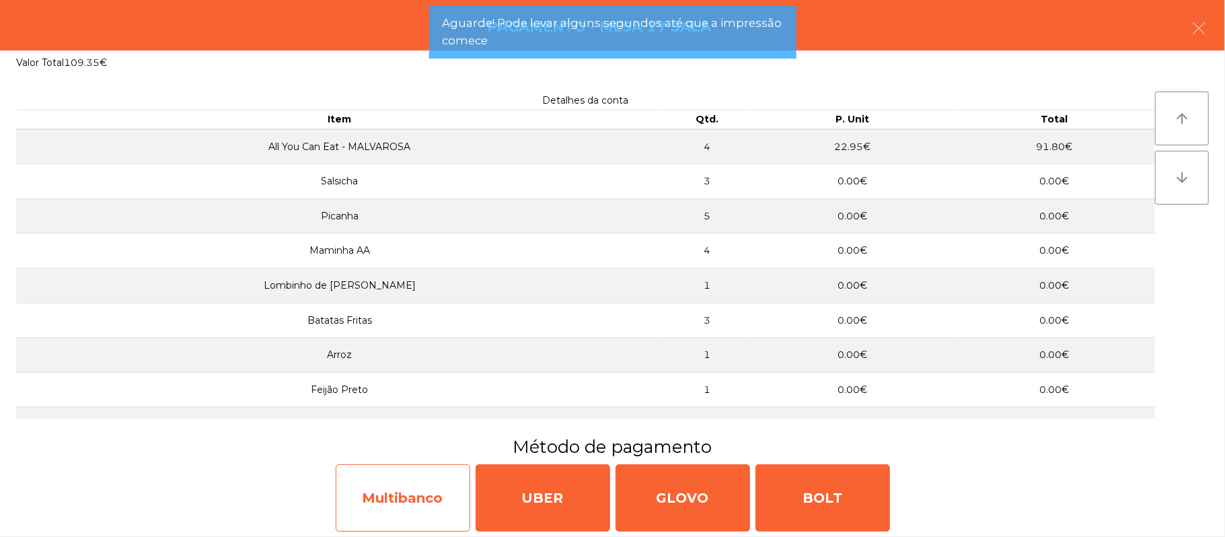
click at [367, 493] on div "Multibanco" at bounding box center [403, 497] width 135 height 67
select select "**"
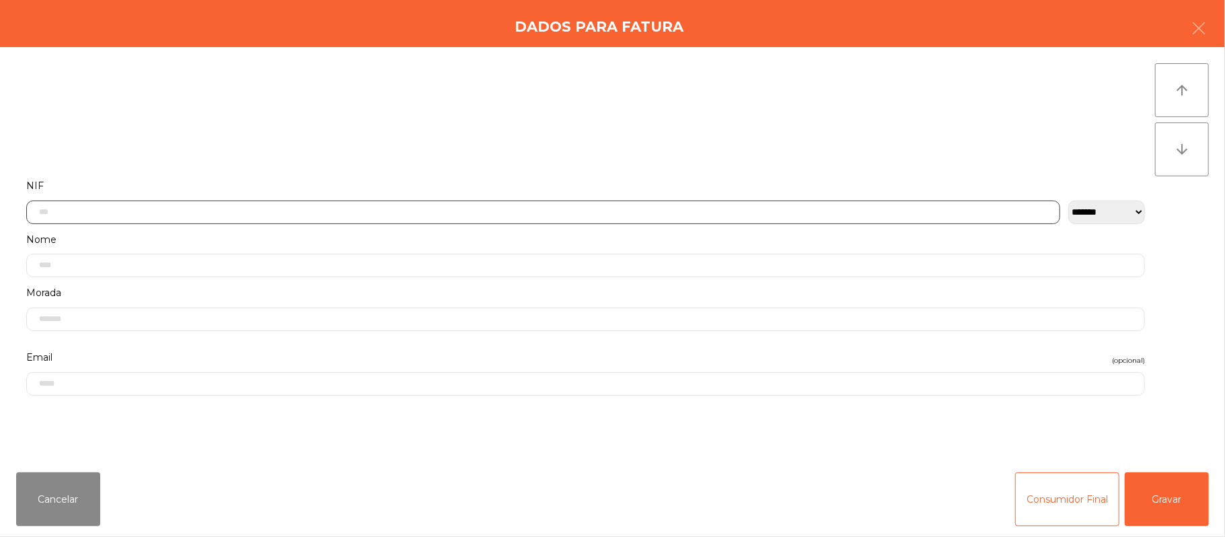
click at [254, 211] on input "text" at bounding box center [543, 213] width 1034 height 24
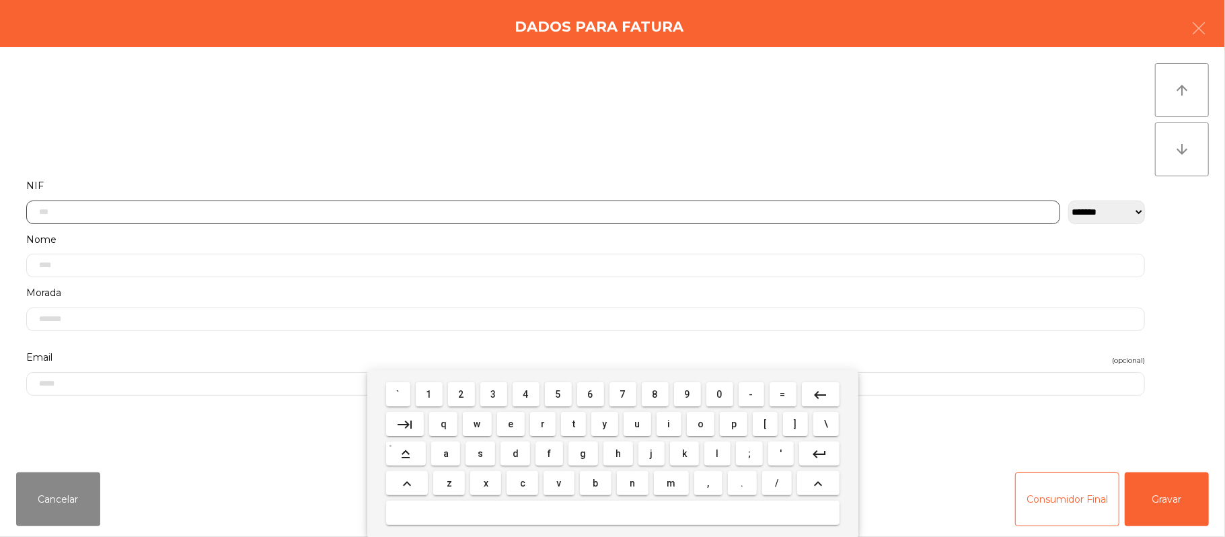
scroll to position [113, 0]
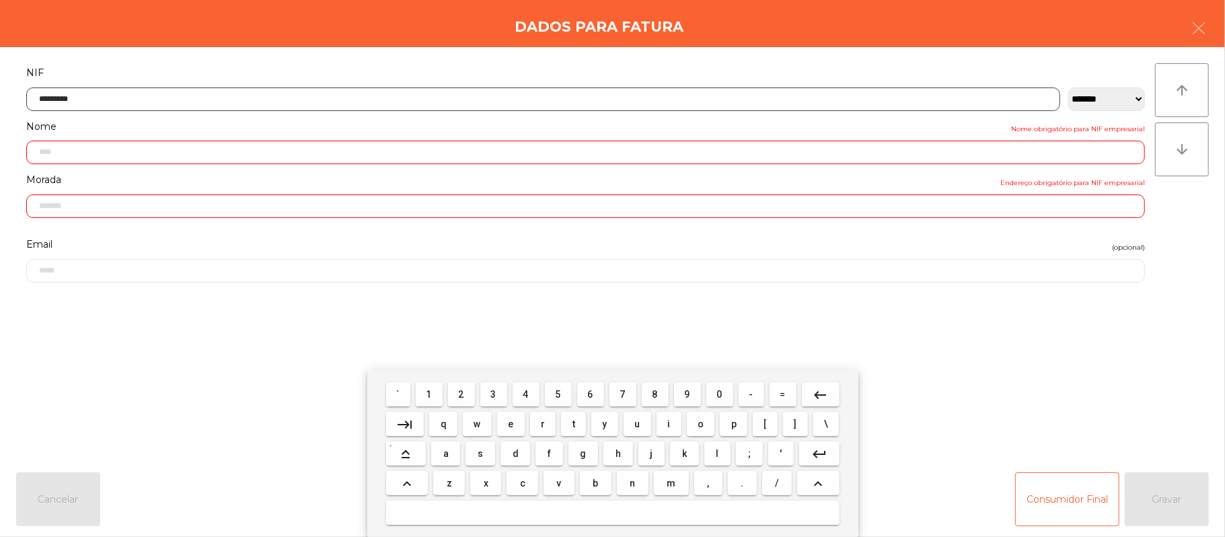
type input "*********"
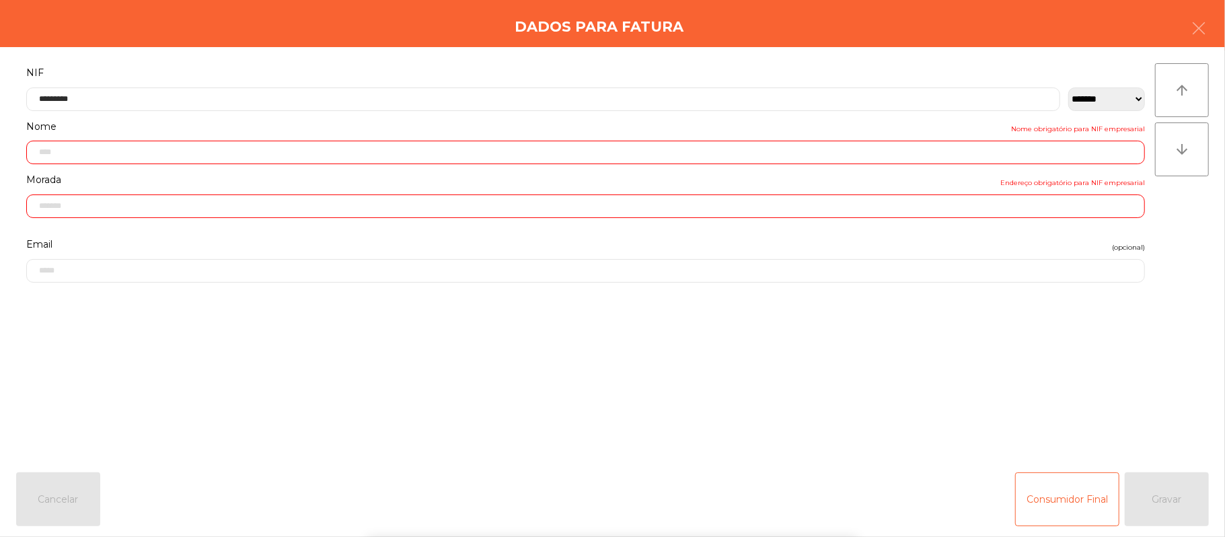
click at [1155, 396] on div "` 1 2 3 4 5 6 7 8 9 0 - = keyboard_backspace keyboard_tab q w e r t y u i o p […" at bounding box center [612, 453] width 1225 height 167
click at [1155, 397] on div "` 1 2 3 4 5 6 7 8 9 0 - = keyboard_backspace keyboard_tab q w e r t y u i o p […" at bounding box center [612, 453] width 1225 height 167
click at [1155, 402] on div "arrow_upward arrow_downward" at bounding box center [1182, 254] width 54 height 382
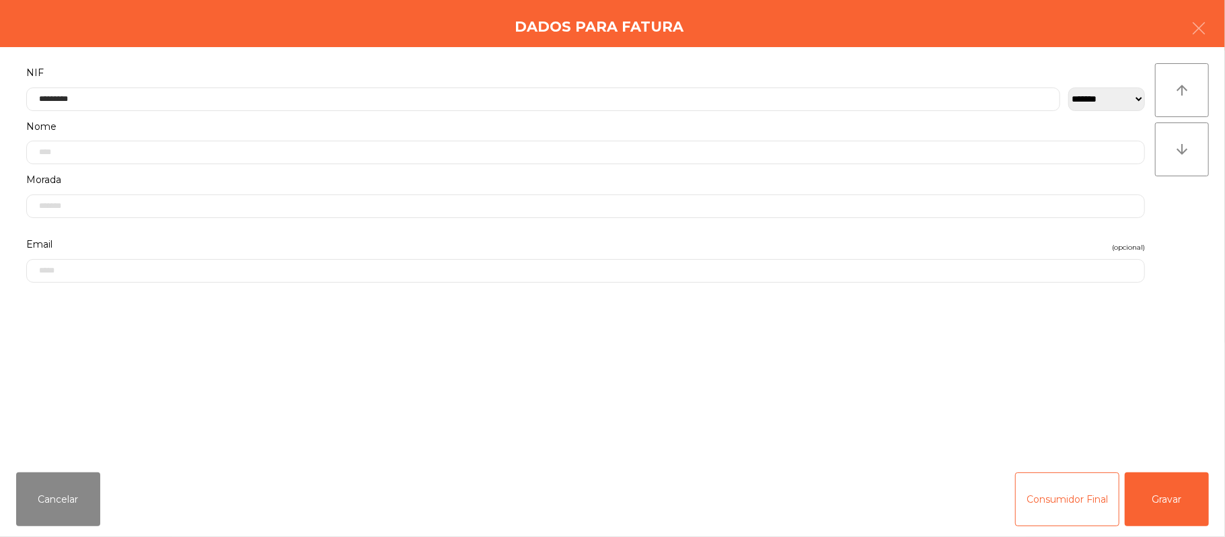
type input "**********"
click at [1176, 491] on button "Gravar" at bounding box center [1167, 499] width 84 height 54
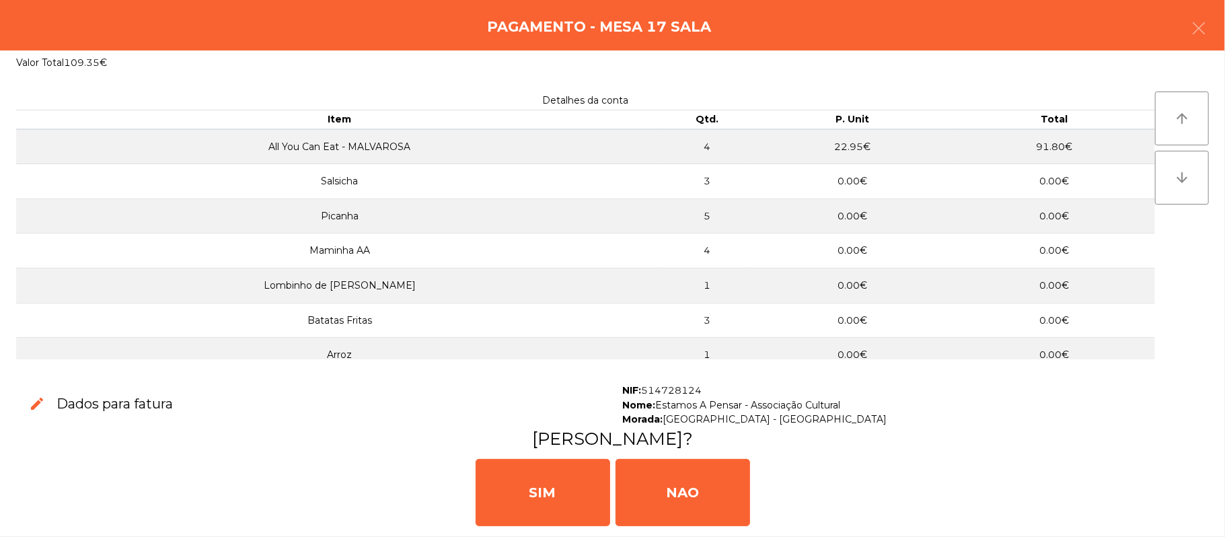
click at [1108, 437] on h3 "[PERSON_NAME]?" at bounding box center [612, 439] width 1195 height 24
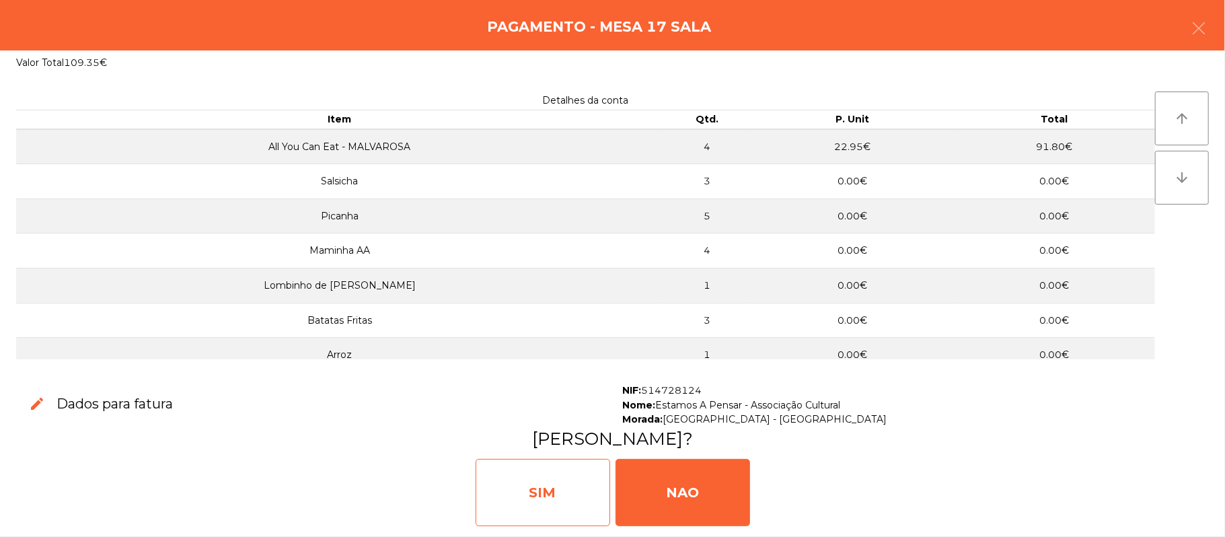
click at [549, 495] on div "SIM" at bounding box center [543, 492] width 135 height 67
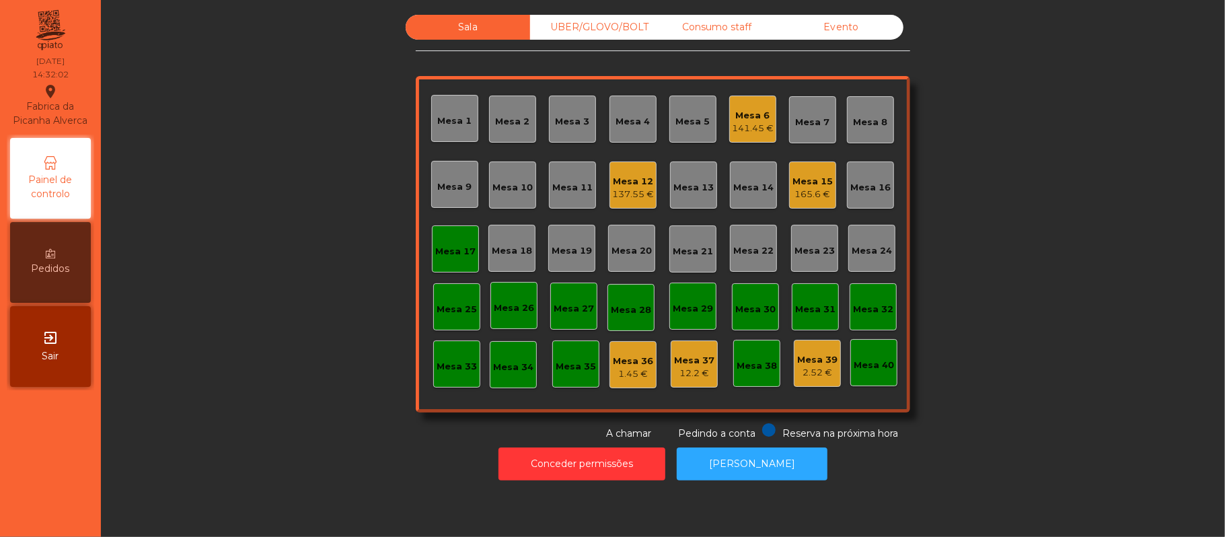
click at [435, 261] on div "Mesa 17" at bounding box center [455, 248] width 47 height 47
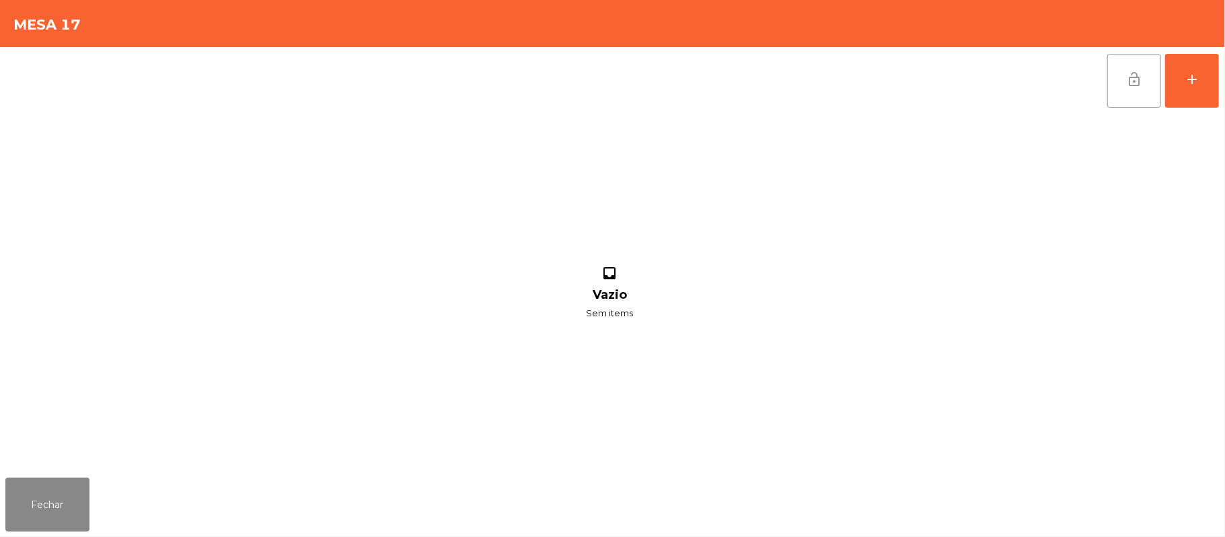
click at [1126, 87] on button "lock_open" at bounding box center [1135, 81] width 54 height 54
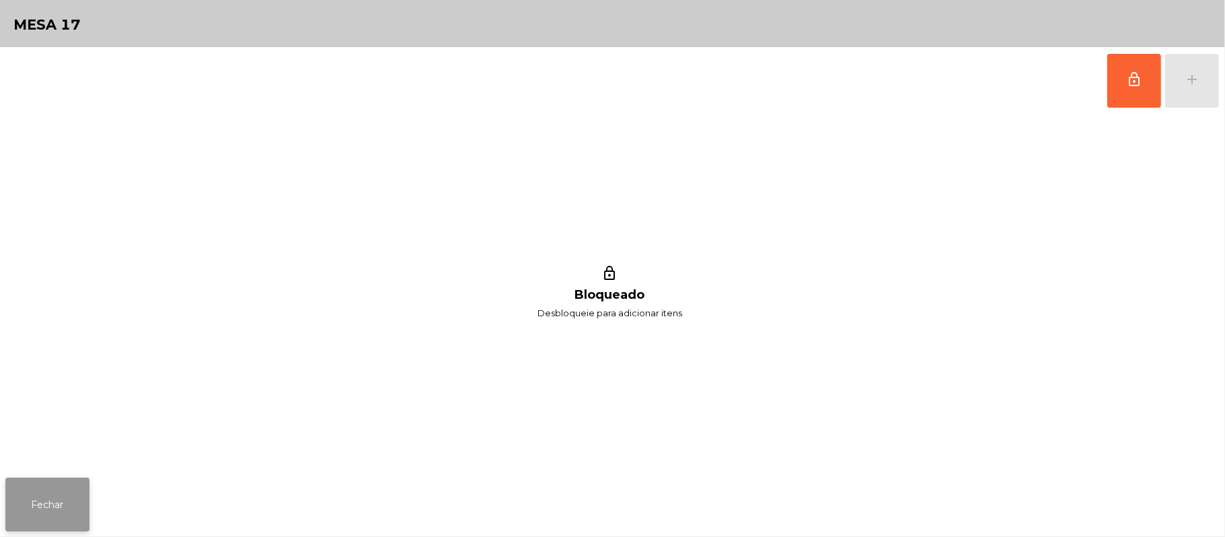
click at [71, 495] on button "Fechar" at bounding box center [47, 505] width 84 height 54
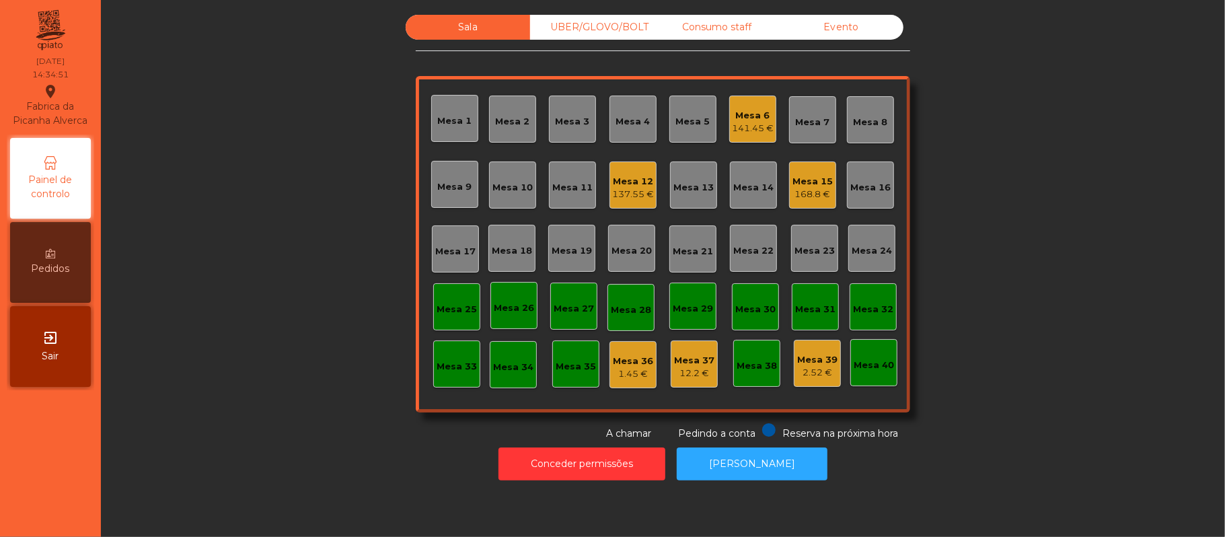
click at [633, 188] on div "137.55 €" at bounding box center [633, 194] width 42 height 13
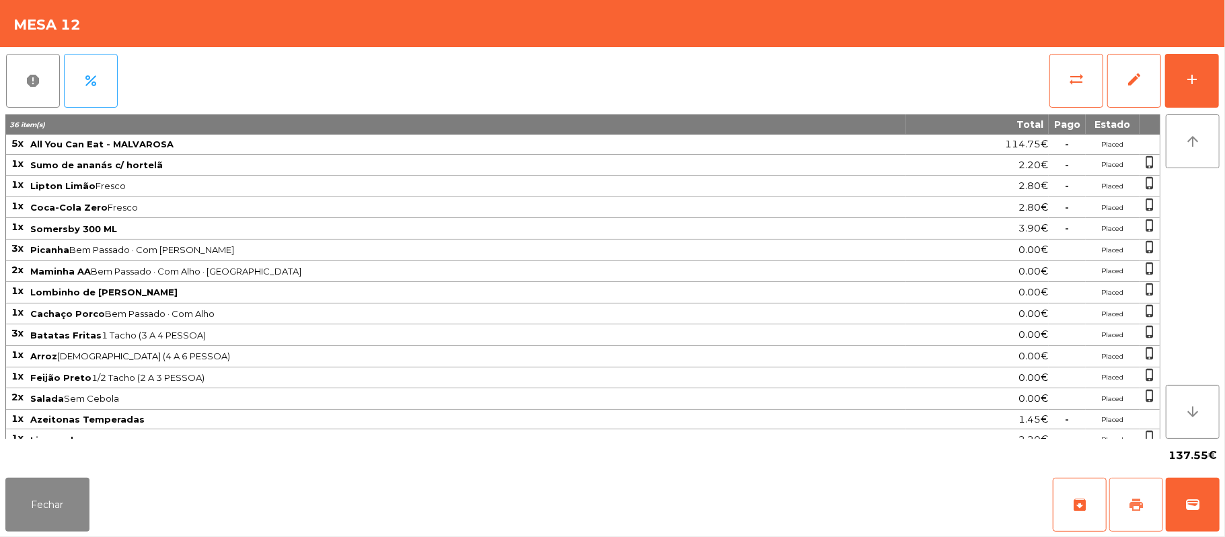
click at [1123, 482] on button "print" at bounding box center [1137, 505] width 54 height 54
click at [1166, 485] on button "wallet" at bounding box center [1193, 505] width 54 height 54
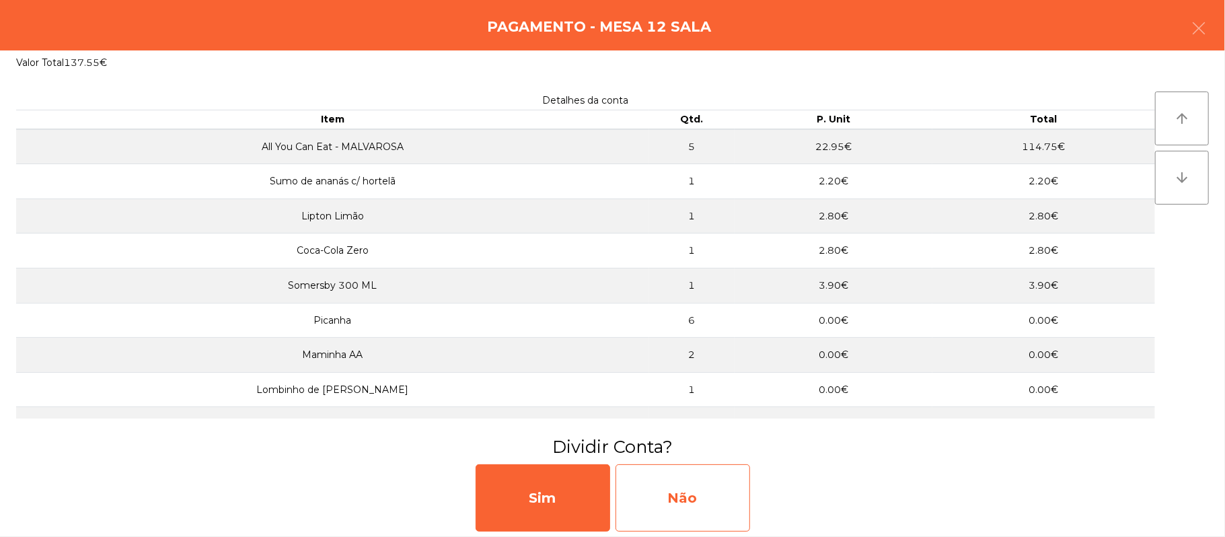
click at [682, 491] on div "Não" at bounding box center [683, 497] width 135 height 67
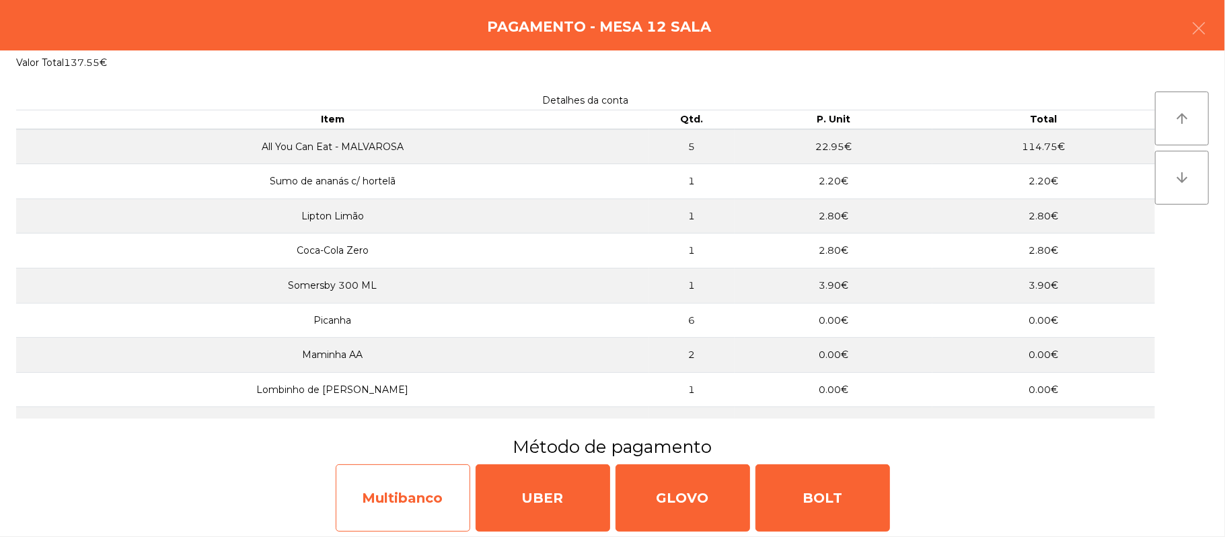
click at [428, 502] on div "Multibanco" at bounding box center [403, 497] width 135 height 67
select select "**"
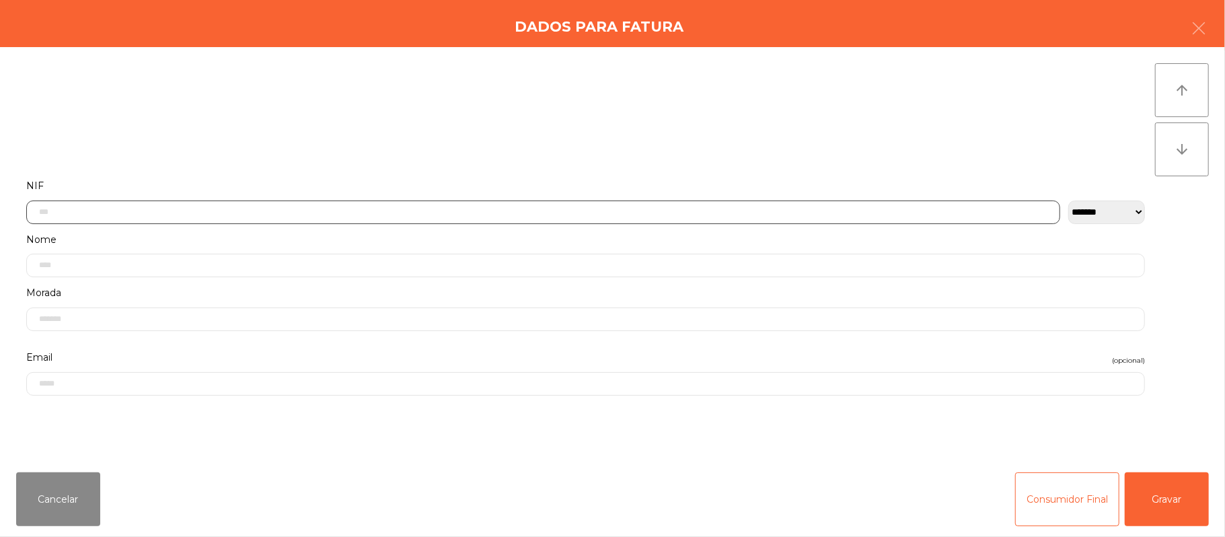
click at [460, 213] on input "text" at bounding box center [543, 213] width 1034 height 24
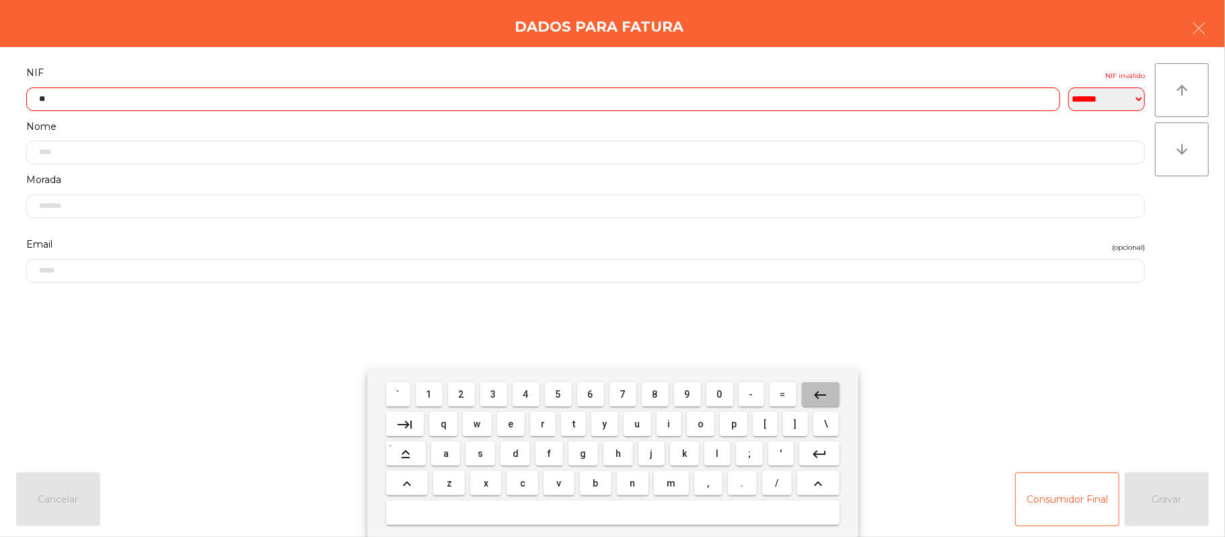
type input "*"
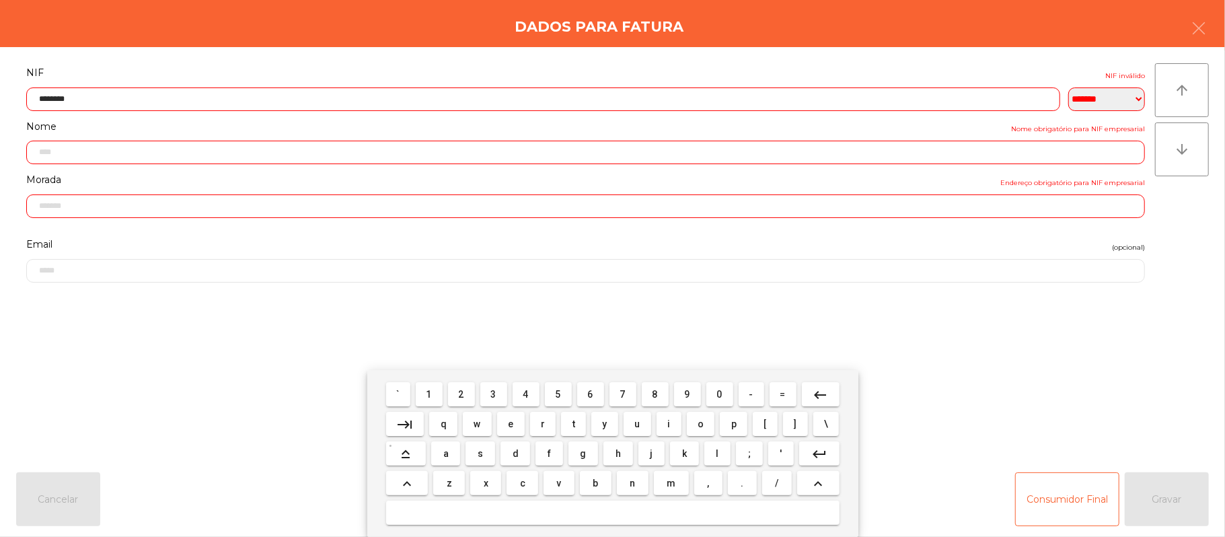
type input "*********"
type input "**********"
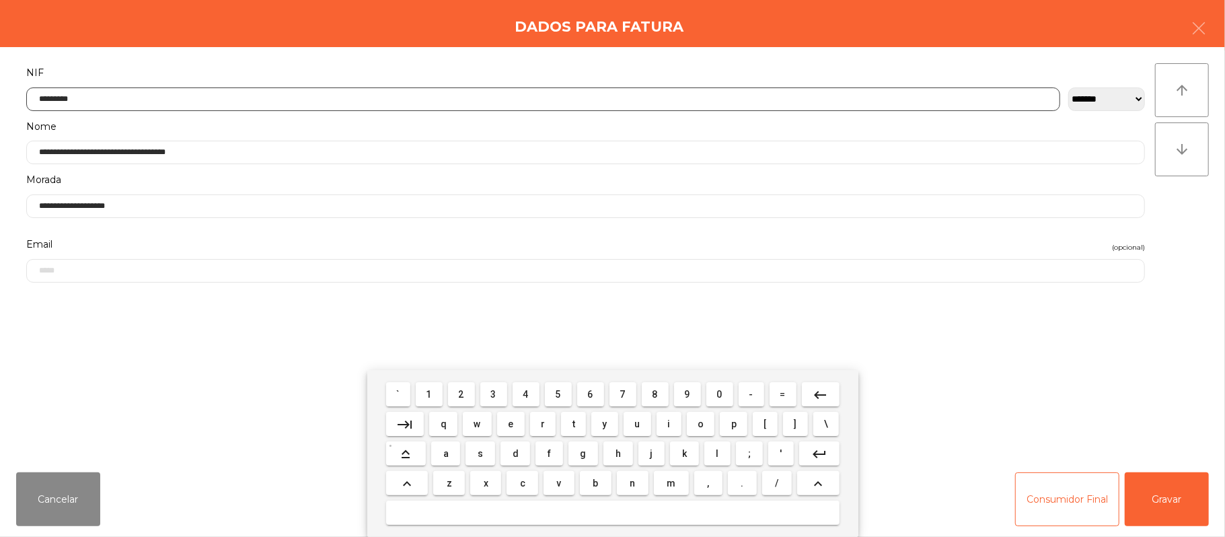
type input "*********"
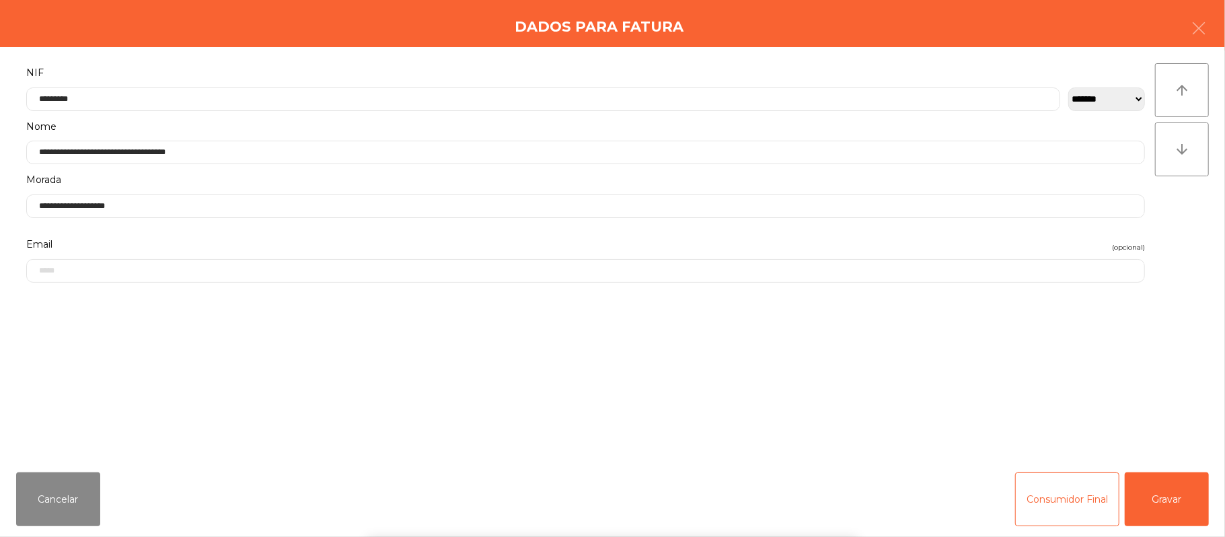
click at [1161, 496] on div "` 1 2 3 4 5 6 7 8 9 0 - = keyboard_backspace keyboard_tab q w e r t y u i o p […" at bounding box center [612, 453] width 1225 height 167
click at [1172, 496] on button "Gravar" at bounding box center [1167, 499] width 84 height 54
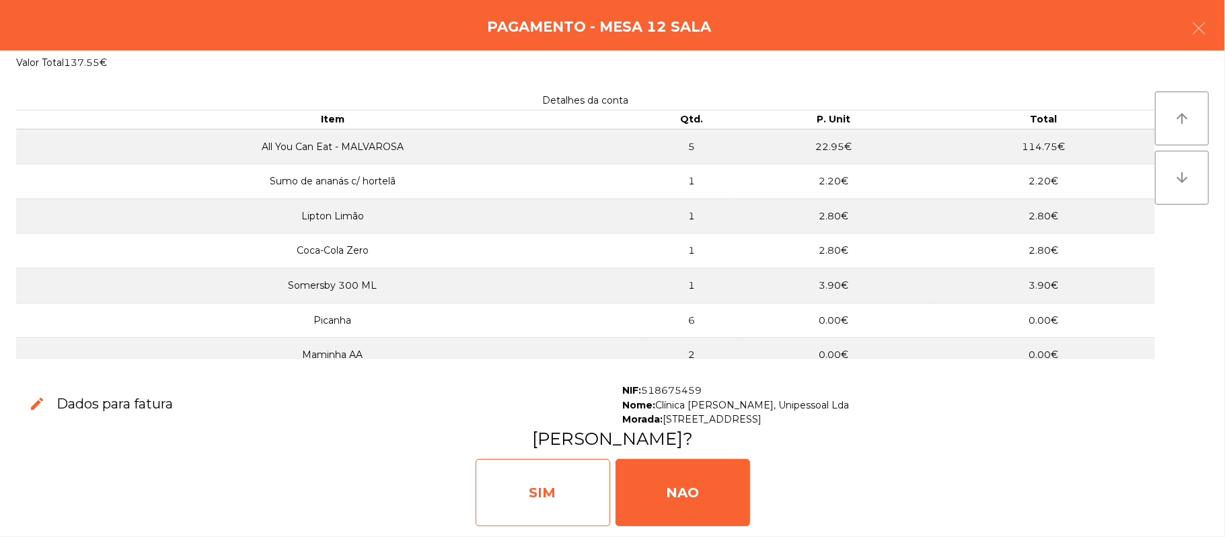
click at [548, 464] on div "SIM" at bounding box center [543, 492] width 135 height 67
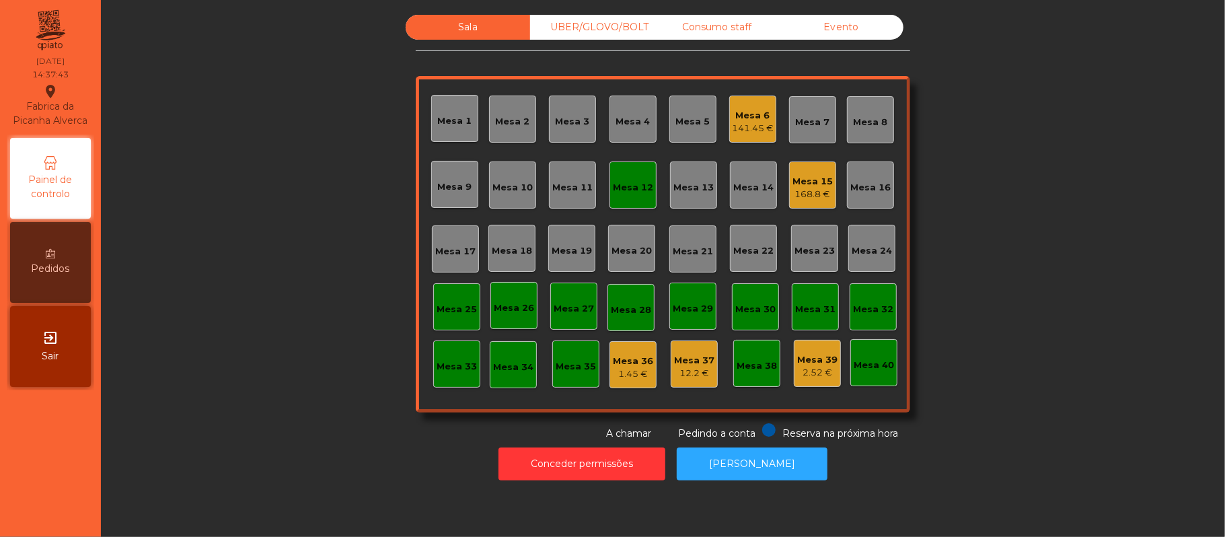
click at [636, 187] on div "Mesa 12" at bounding box center [633, 187] width 40 height 13
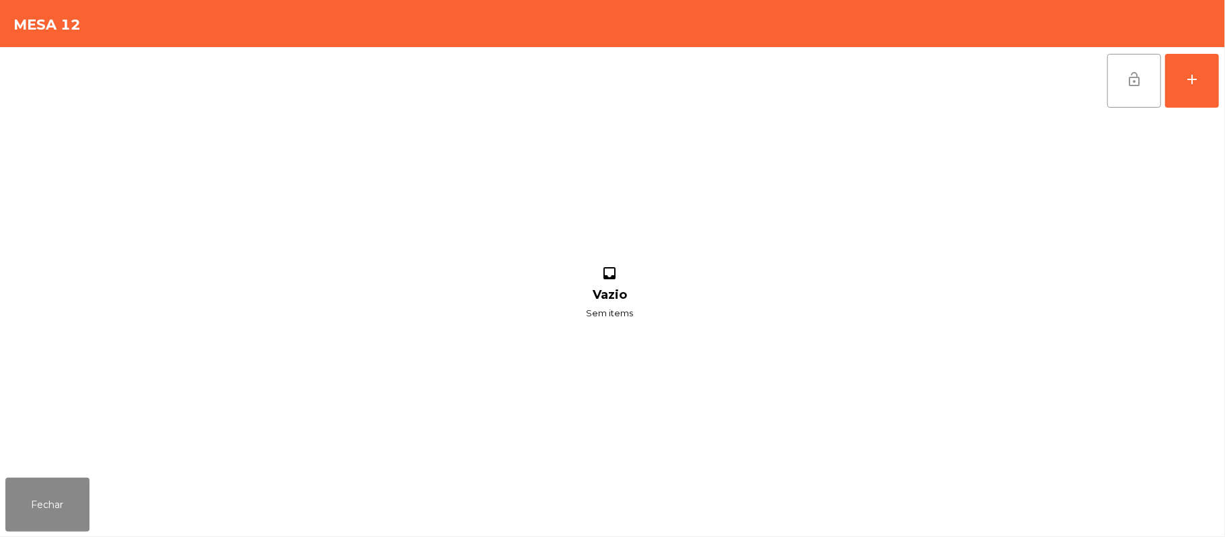
click at [1139, 78] on span "lock_open" at bounding box center [1135, 79] width 16 height 16
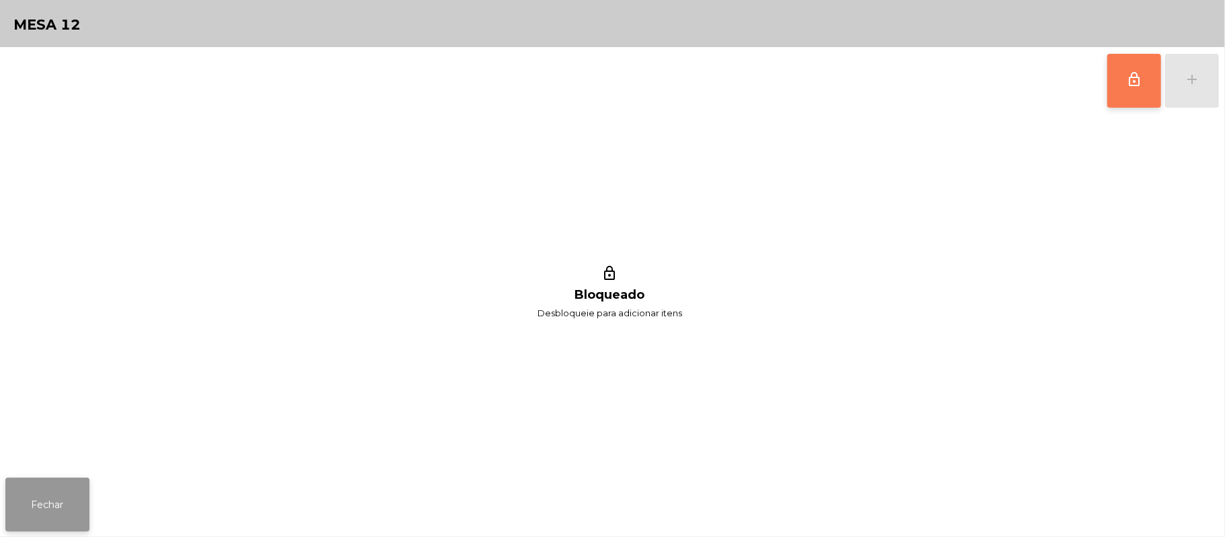
click at [69, 483] on button "Fechar" at bounding box center [47, 505] width 84 height 54
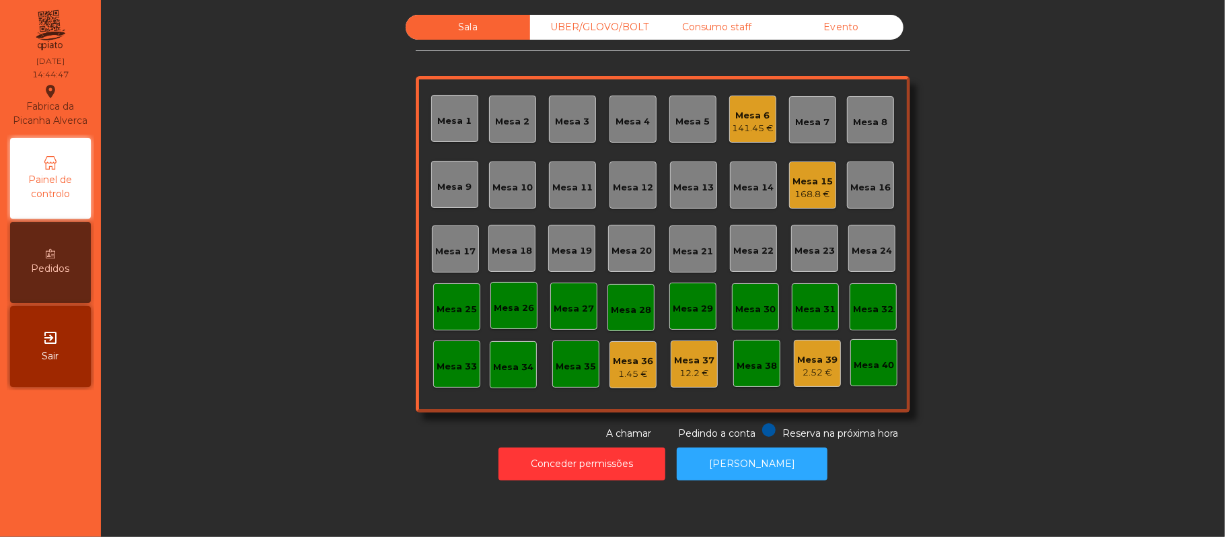
click at [798, 194] on div "168.8 €" at bounding box center [813, 194] width 40 height 13
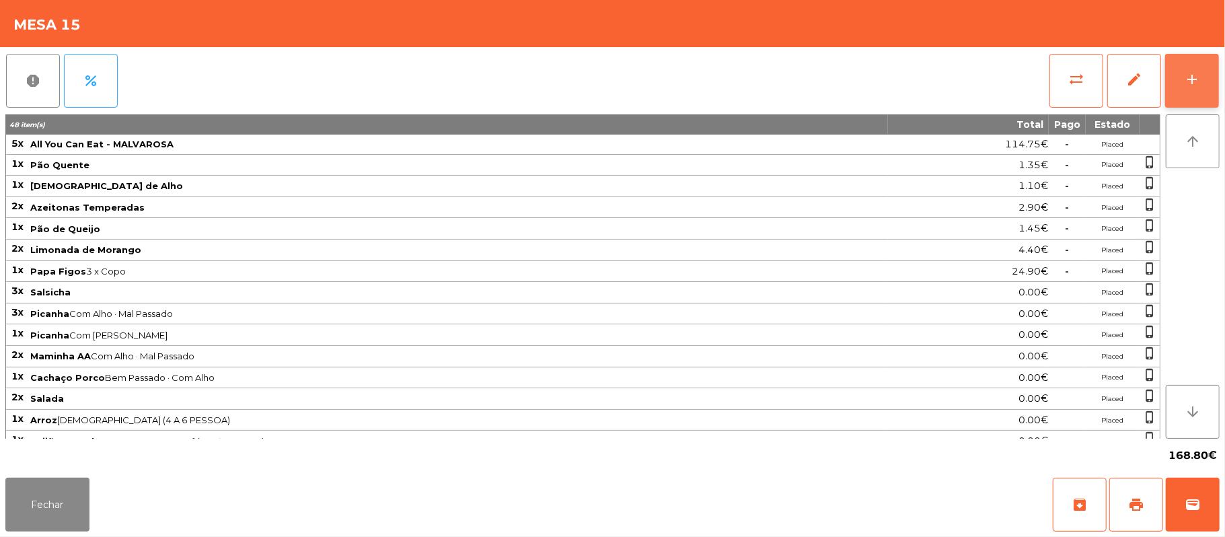
click at [1188, 69] on button "add" at bounding box center [1193, 81] width 54 height 54
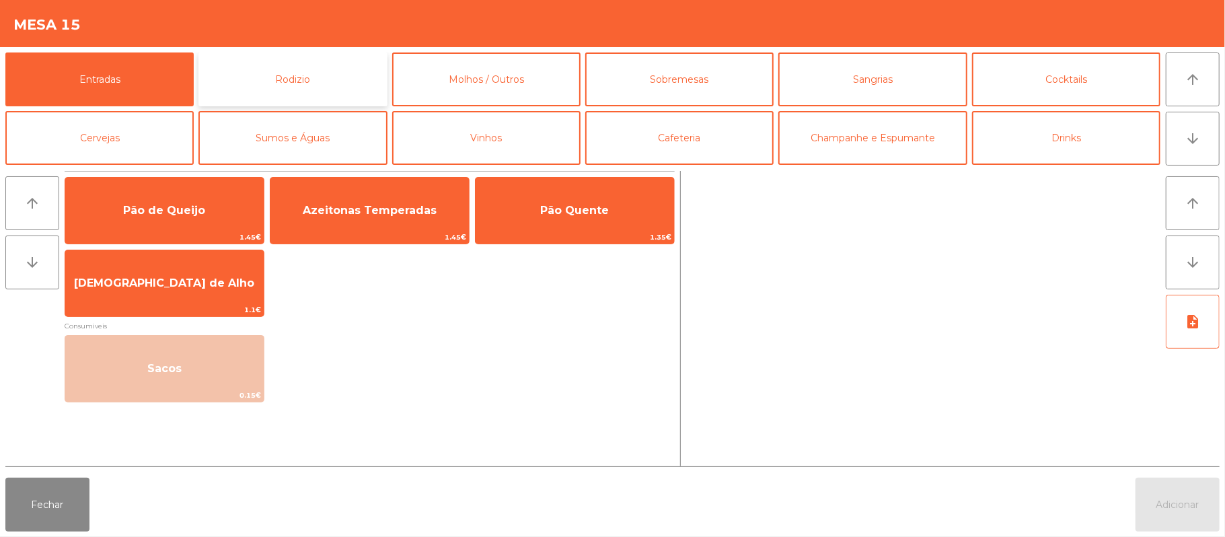
click at [338, 71] on button "Rodizio" at bounding box center [293, 79] width 188 height 54
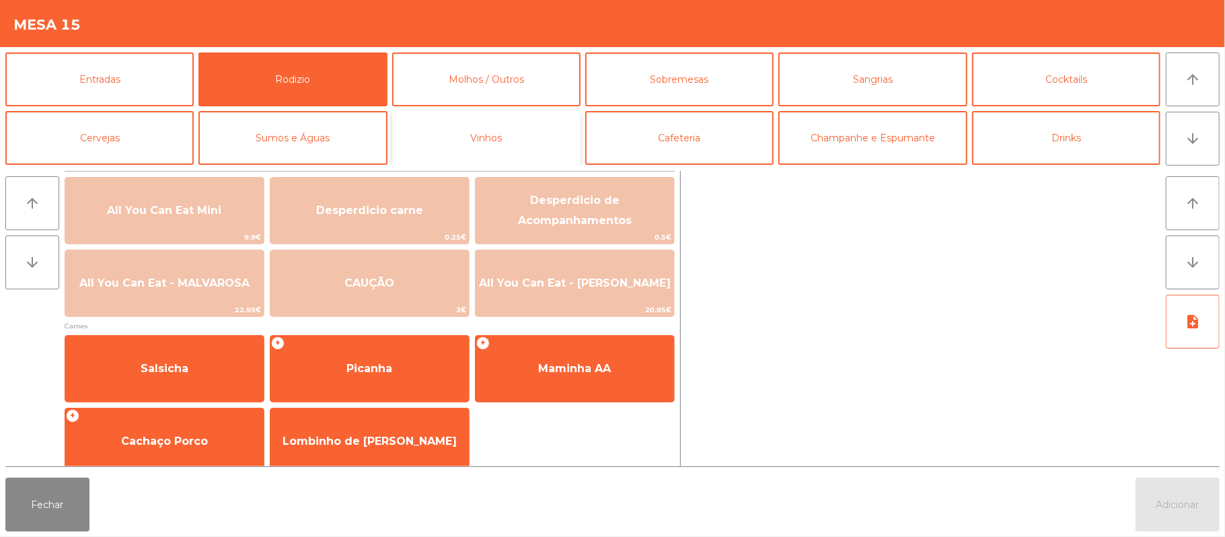
click at [542, 127] on button "Vinhos" at bounding box center [486, 138] width 188 height 54
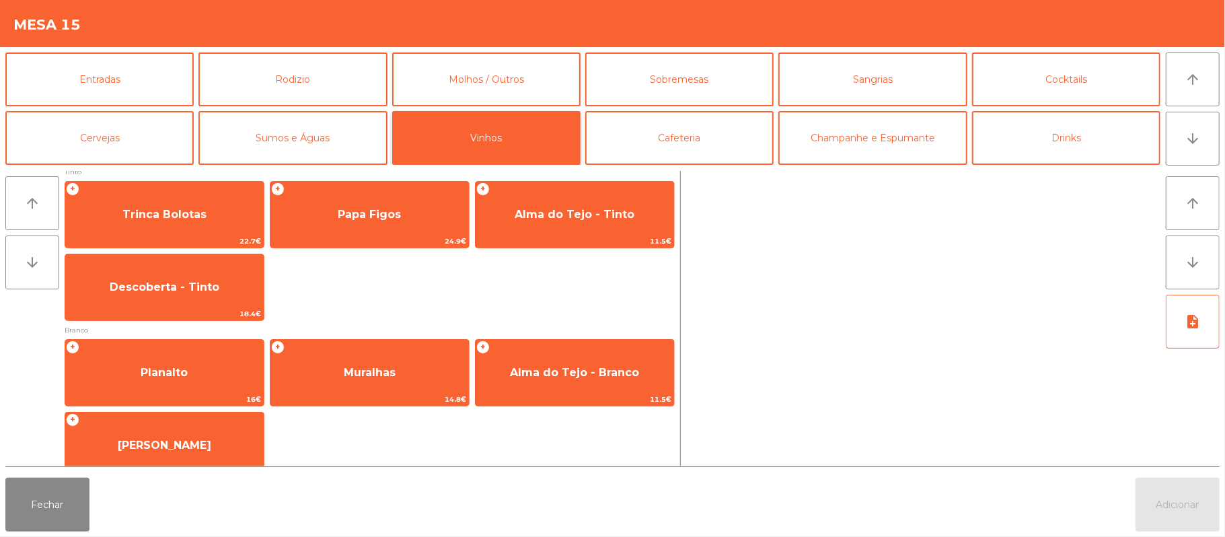
scroll to position [11, 0]
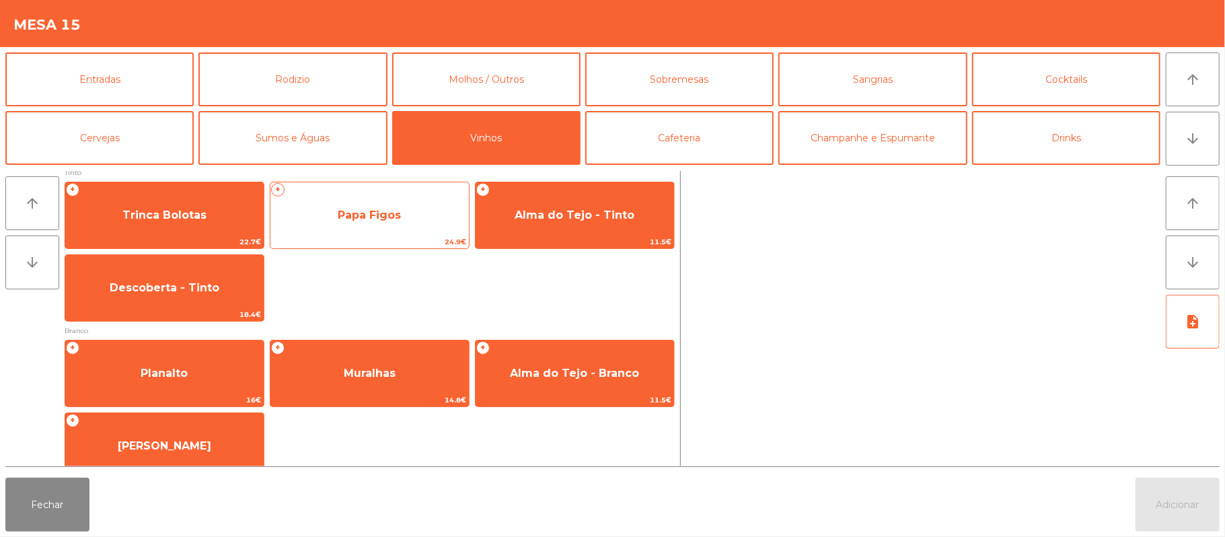
click at [374, 210] on span "Papa Figos" at bounding box center [369, 215] width 63 height 13
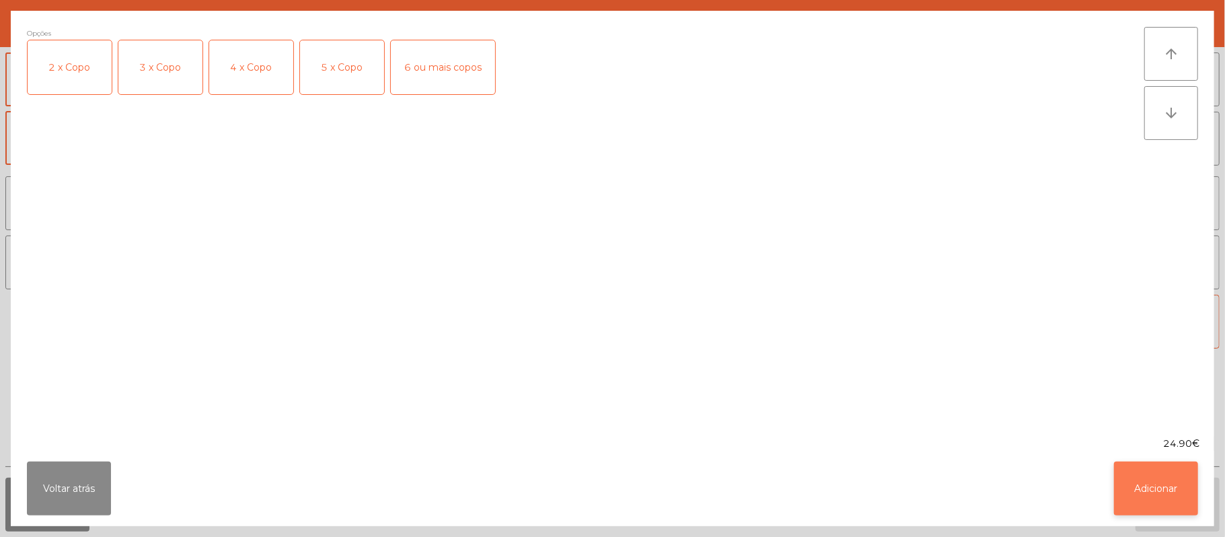
click at [1155, 464] on button "Adicionar" at bounding box center [1156, 489] width 84 height 54
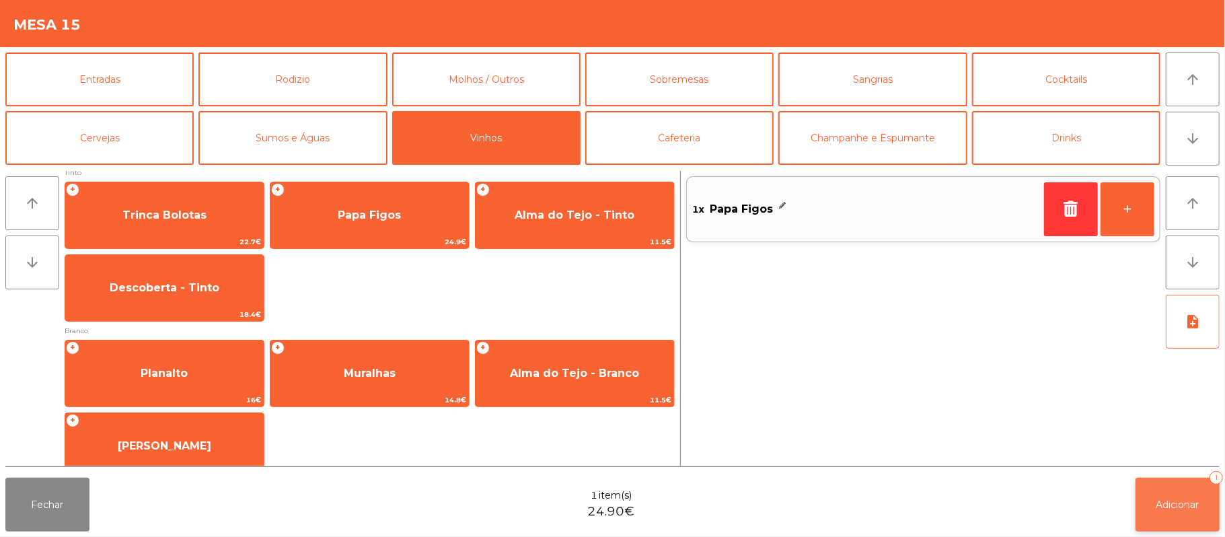
click at [1176, 507] on span "Adicionar" at bounding box center [1178, 505] width 43 height 12
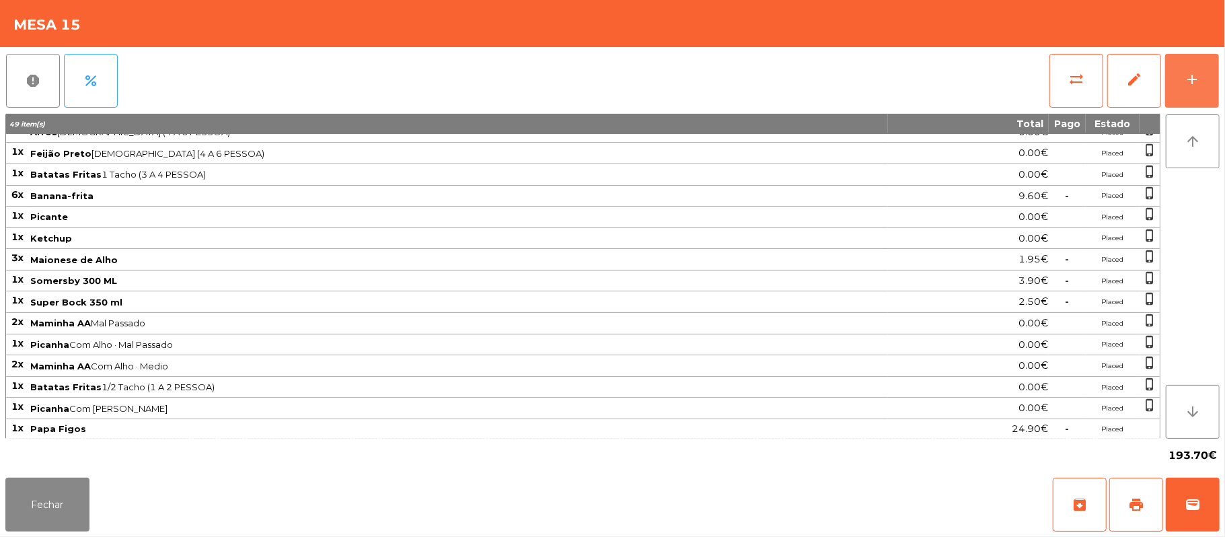
scroll to position [306, 0]
click at [26, 520] on button "Fechar" at bounding box center [47, 505] width 84 height 54
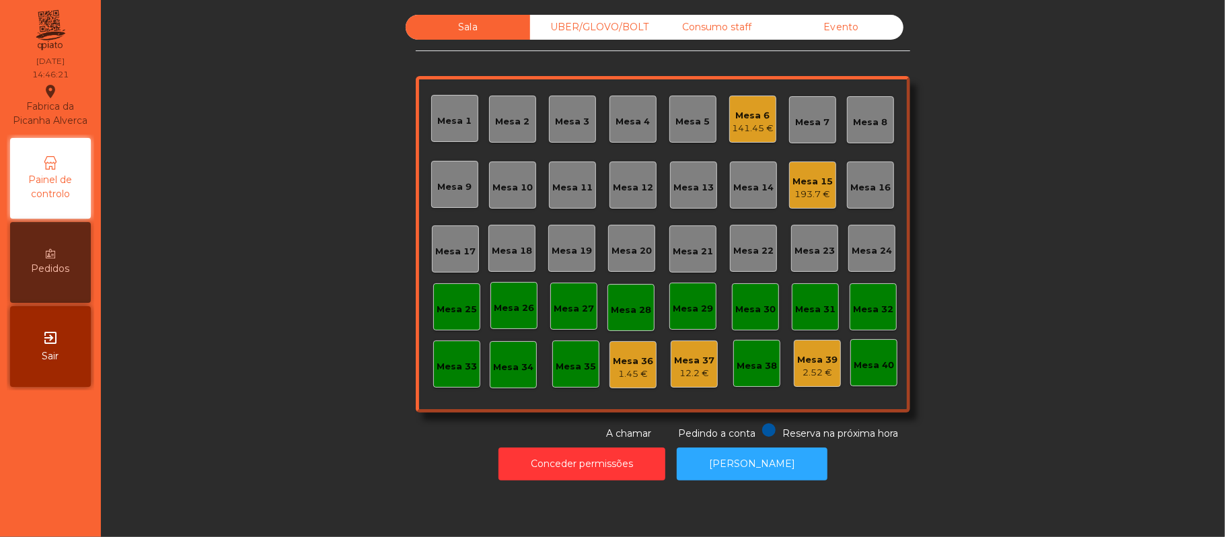
click at [816, 190] on div "193.7 €" at bounding box center [813, 194] width 40 height 13
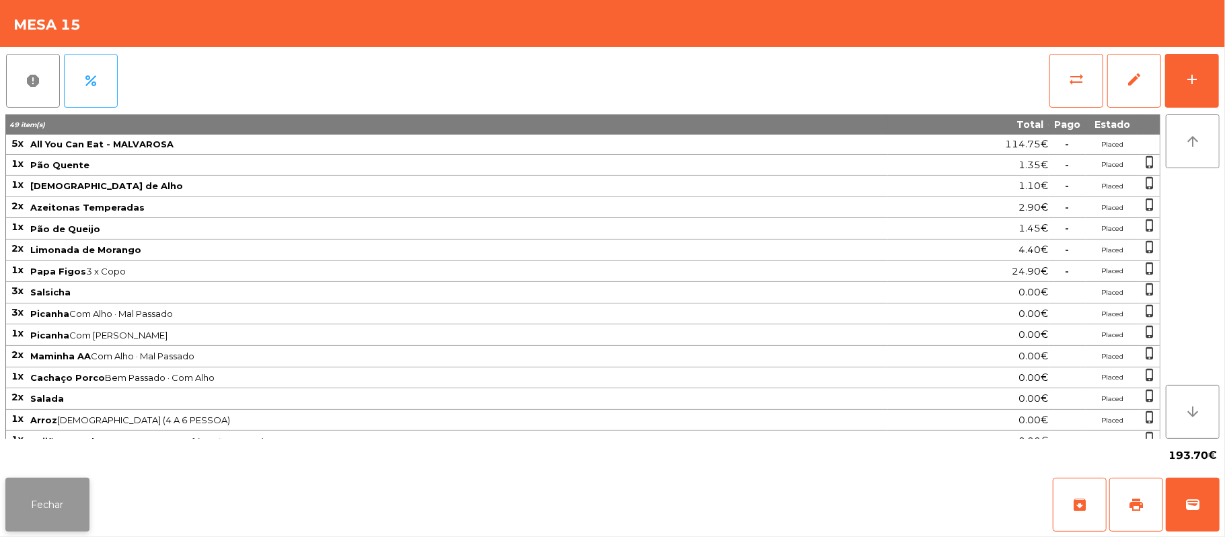
click at [75, 503] on button "Fechar" at bounding box center [47, 505] width 84 height 54
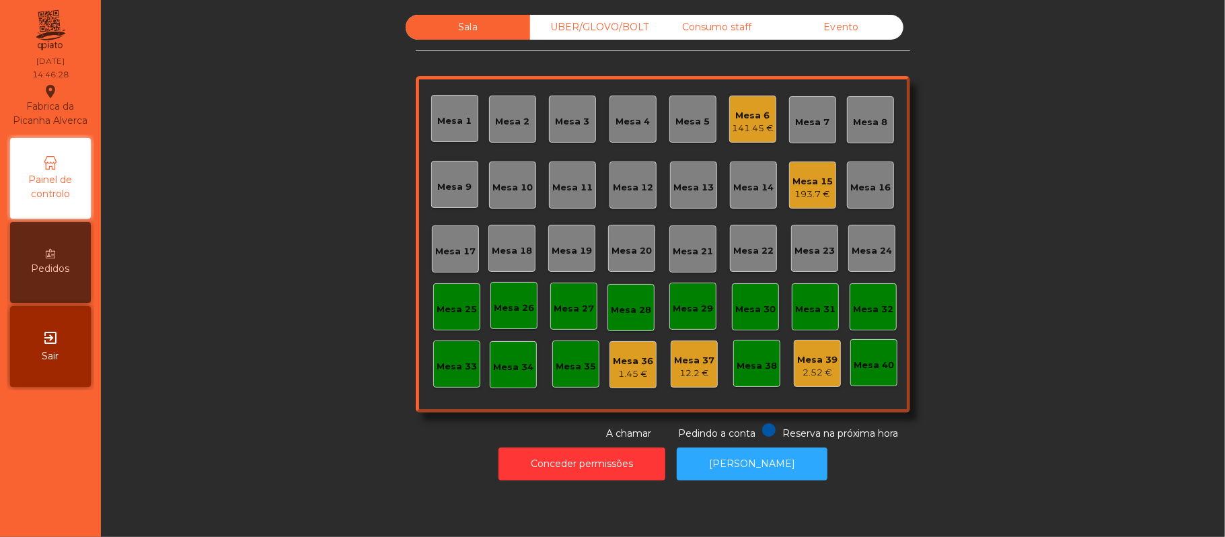
click at [604, 27] on div "UBER/GLOVO/BOLT" at bounding box center [592, 27] width 124 height 25
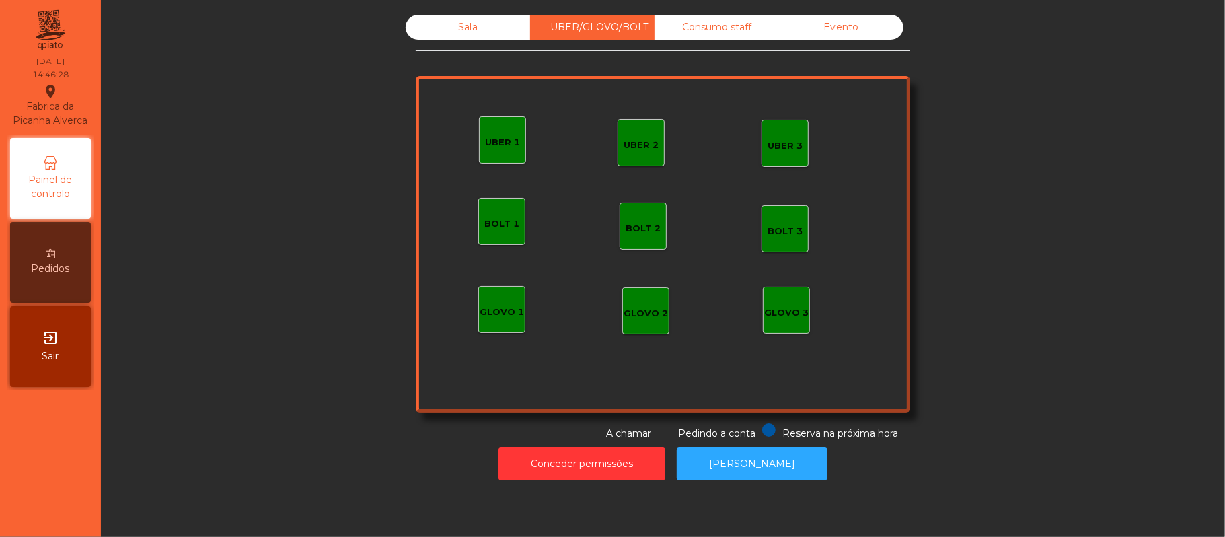
click at [503, 144] on div "UBER 1" at bounding box center [502, 142] width 35 height 13
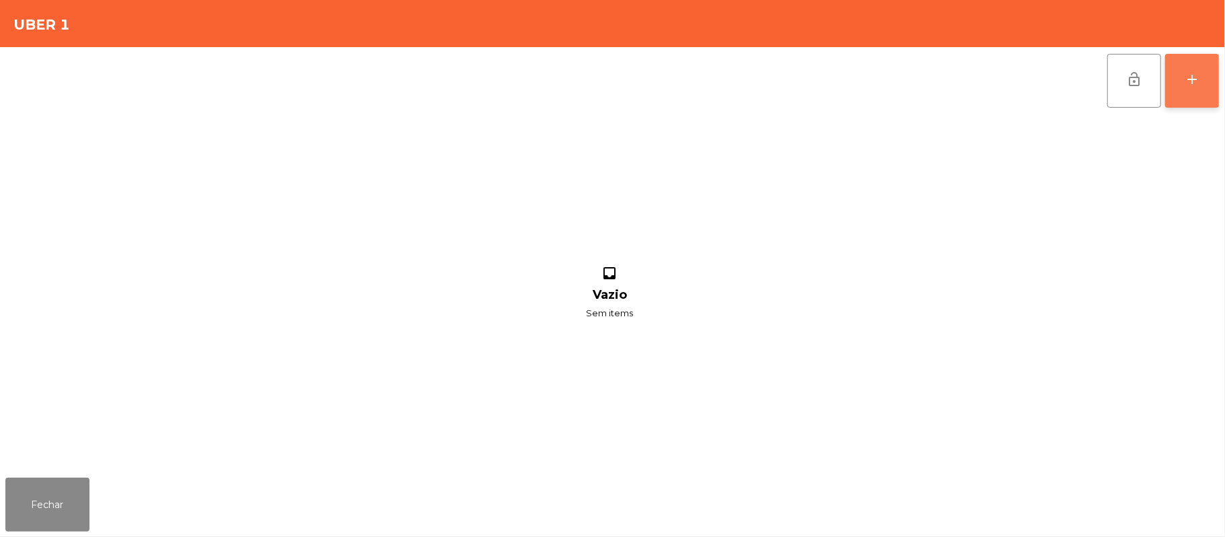
click at [1188, 83] on div "add" at bounding box center [1192, 79] width 16 height 16
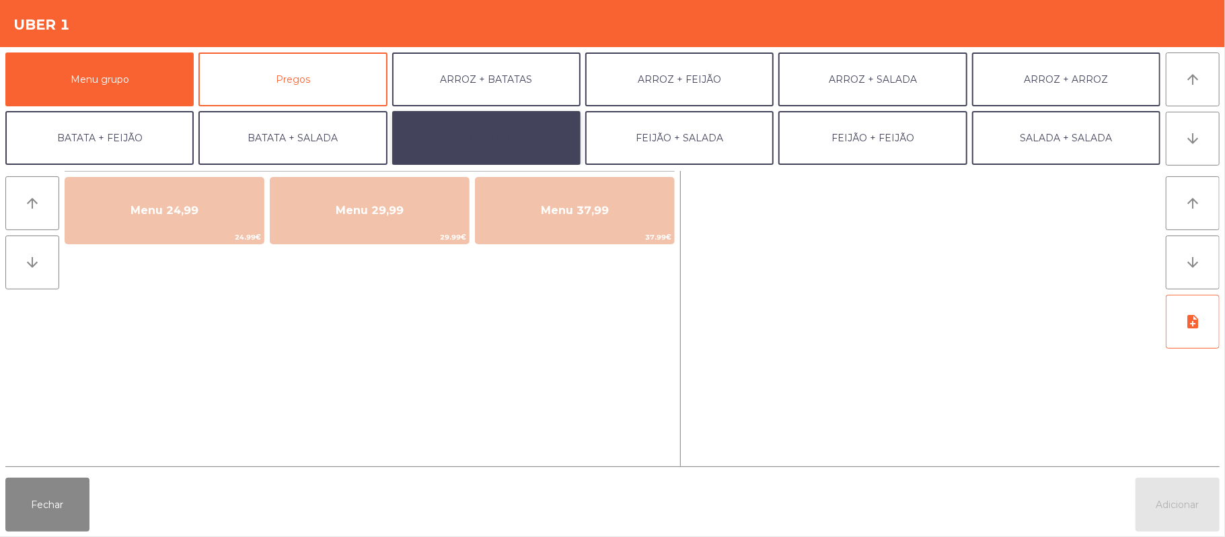
click at [493, 132] on button "BATATA + BATATA" at bounding box center [486, 138] width 188 height 54
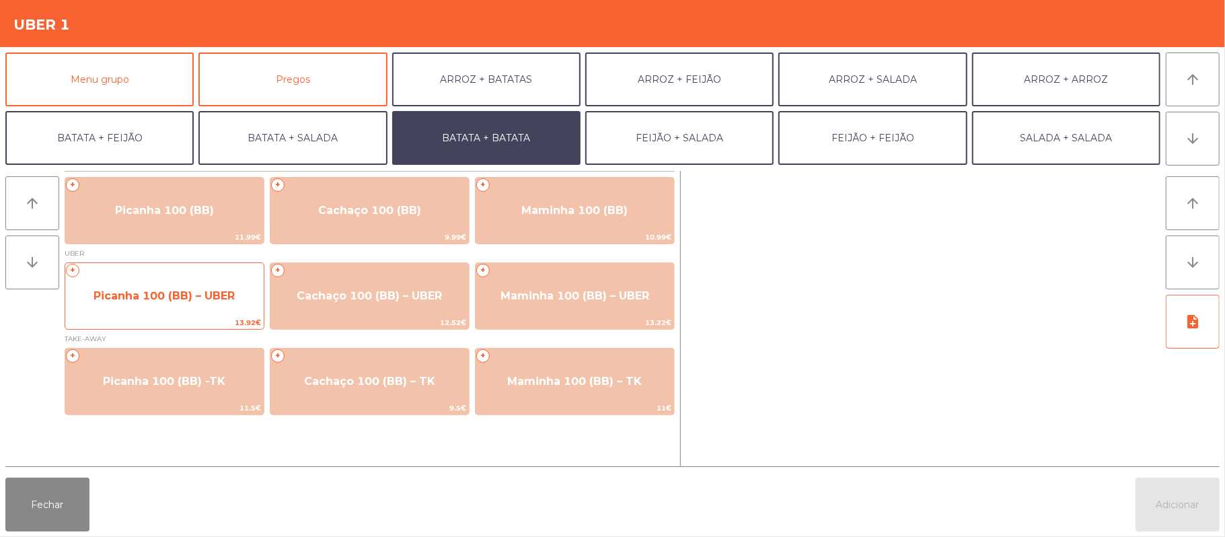
click at [197, 299] on span "Picanha 100 (BB) – UBER" at bounding box center [164, 295] width 141 height 13
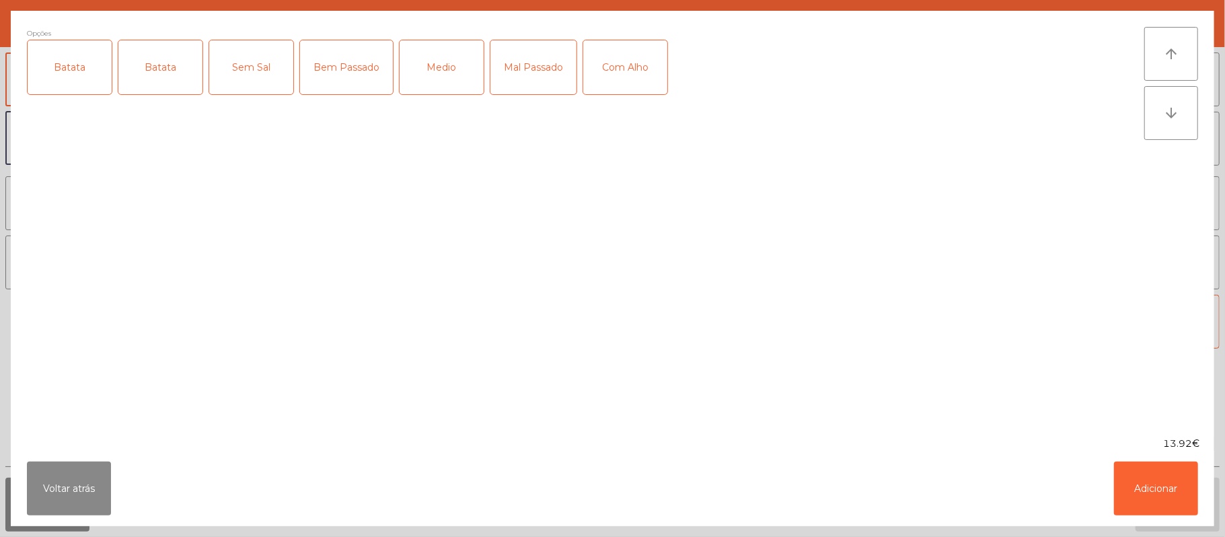
click at [54, 78] on div "Batata" at bounding box center [70, 67] width 84 height 54
click at [451, 78] on div "Medio" at bounding box center [442, 67] width 84 height 54
click at [1164, 479] on button "Adicionar" at bounding box center [1156, 489] width 84 height 54
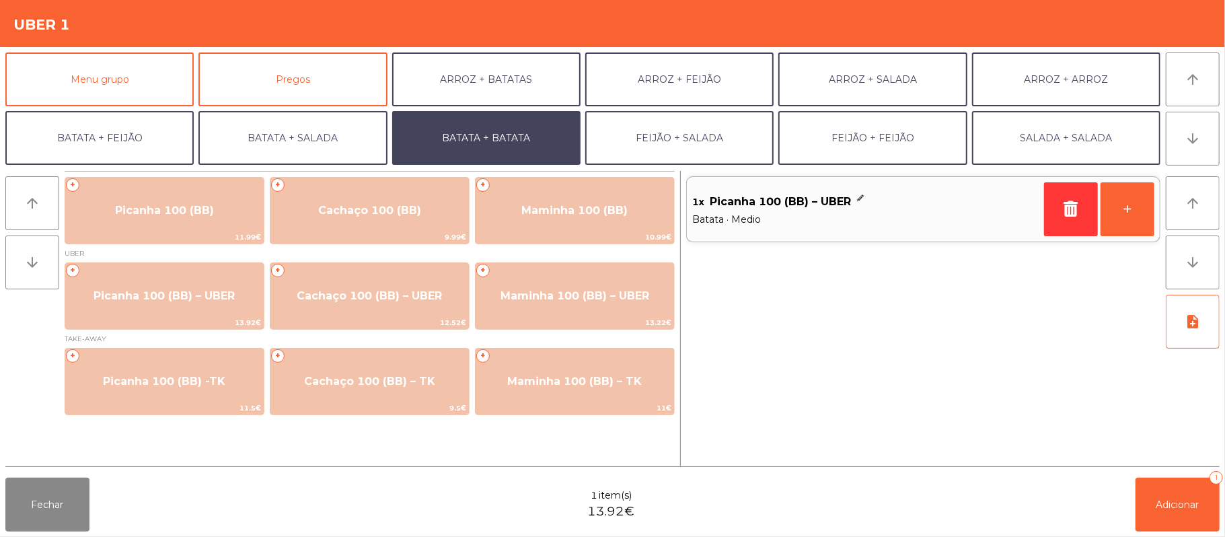
scroll to position [58, 0]
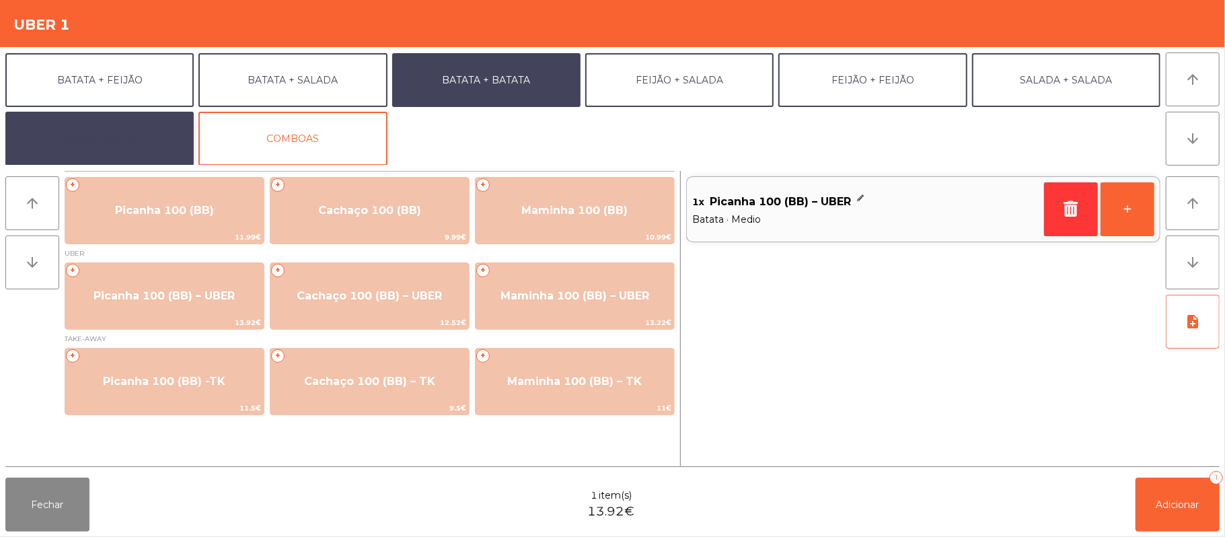
click at [131, 143] on button "EXTRAS UBER" at bounding box center [99, 139] width 188 height 54
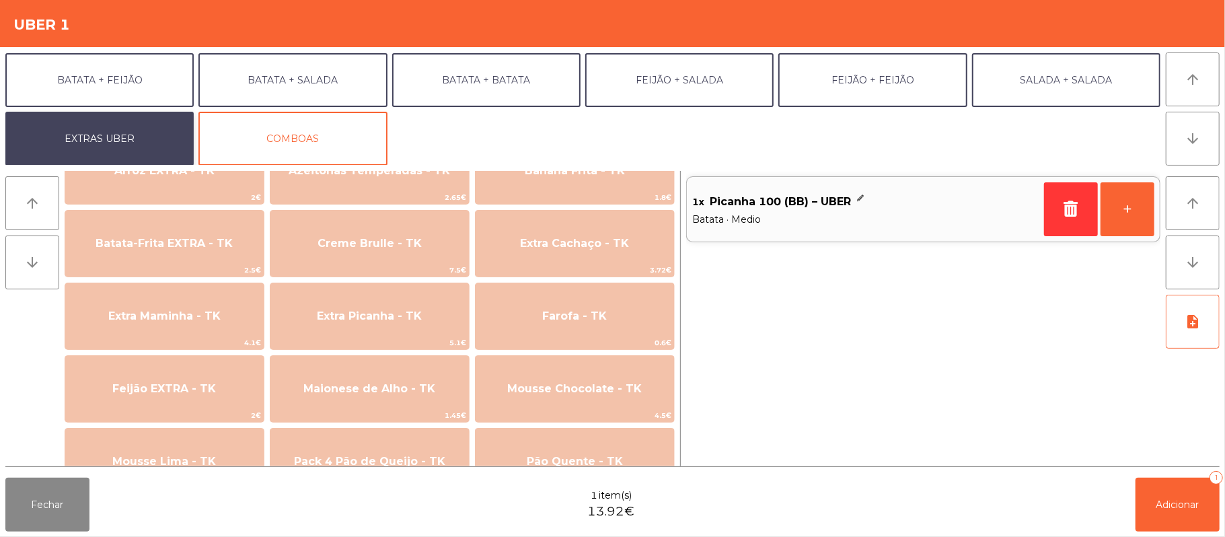
scroll to position [579, 0]
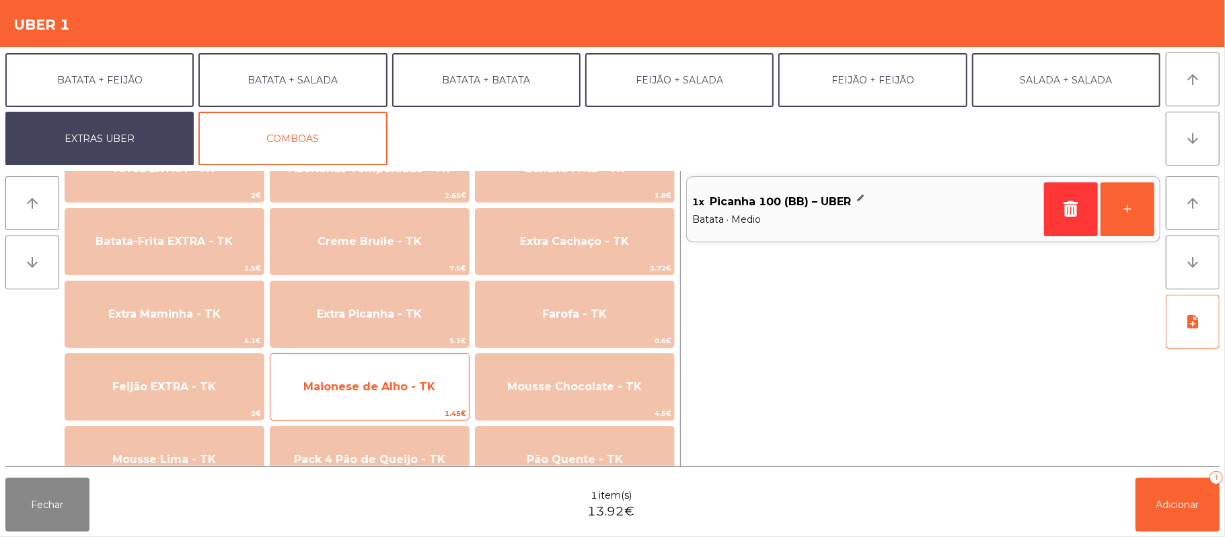
click at [410, 388] on span "Maionese de Alho - TK" at bounding box center [370, 386] width 132 height 13
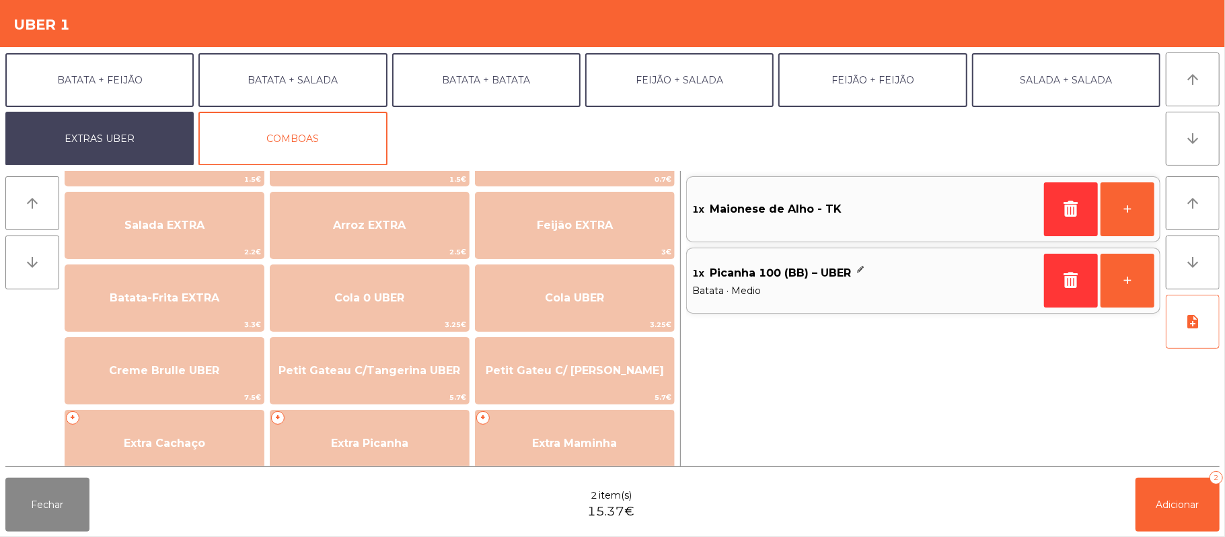
scroll to position [147, 0]
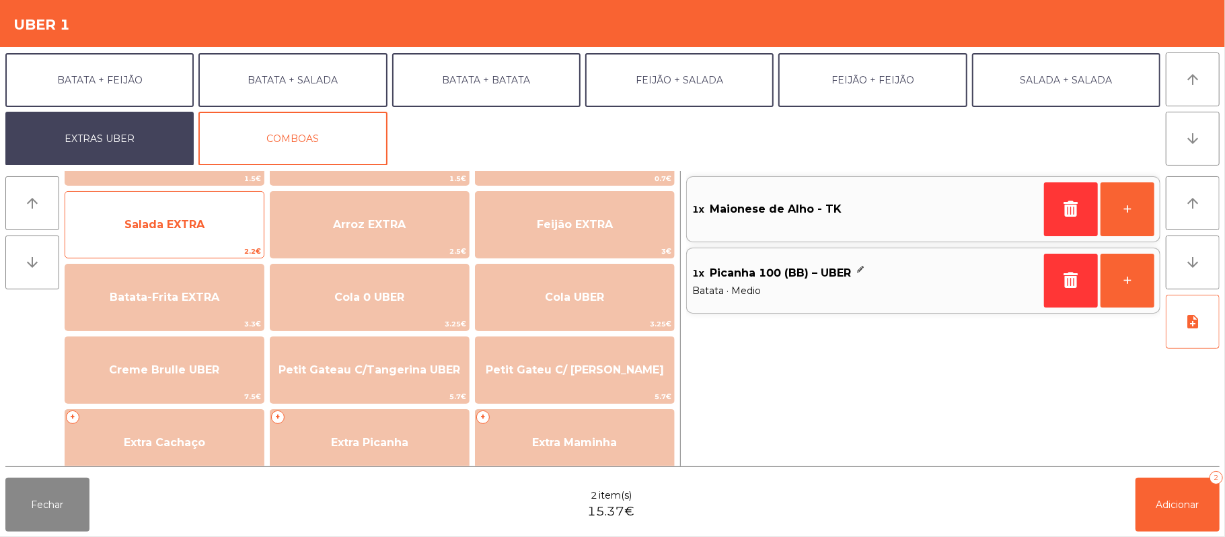
click at [229, 234] on span "Salada EXTRA" at bounding box center [164, 225] width 199 height 36
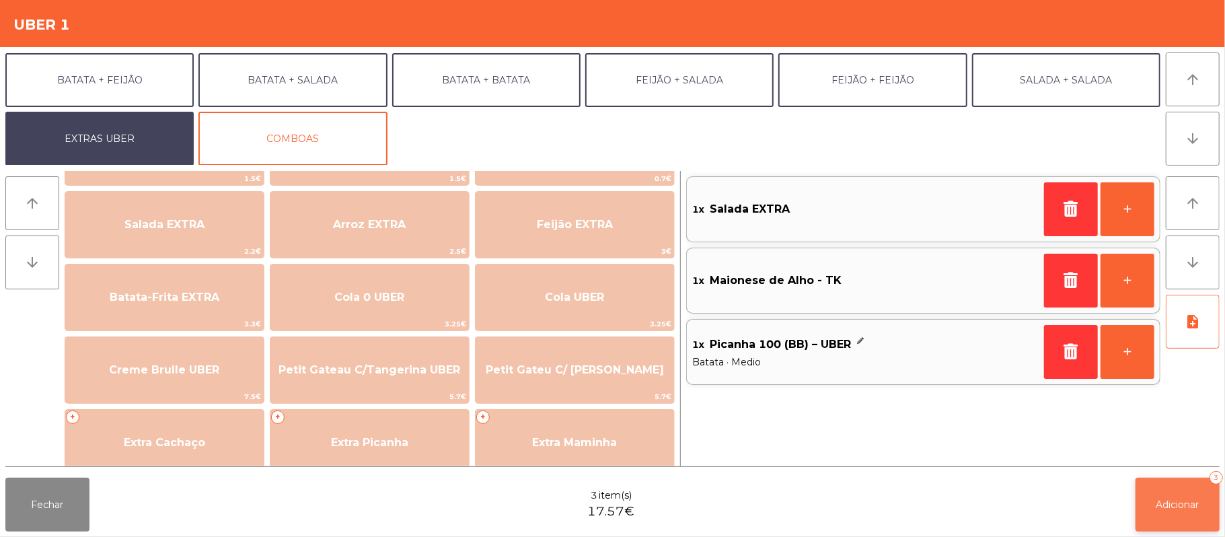
click at [1188, 491] on button "Adicionar 3" at bounding box center [1178, 505] width 84 height 54
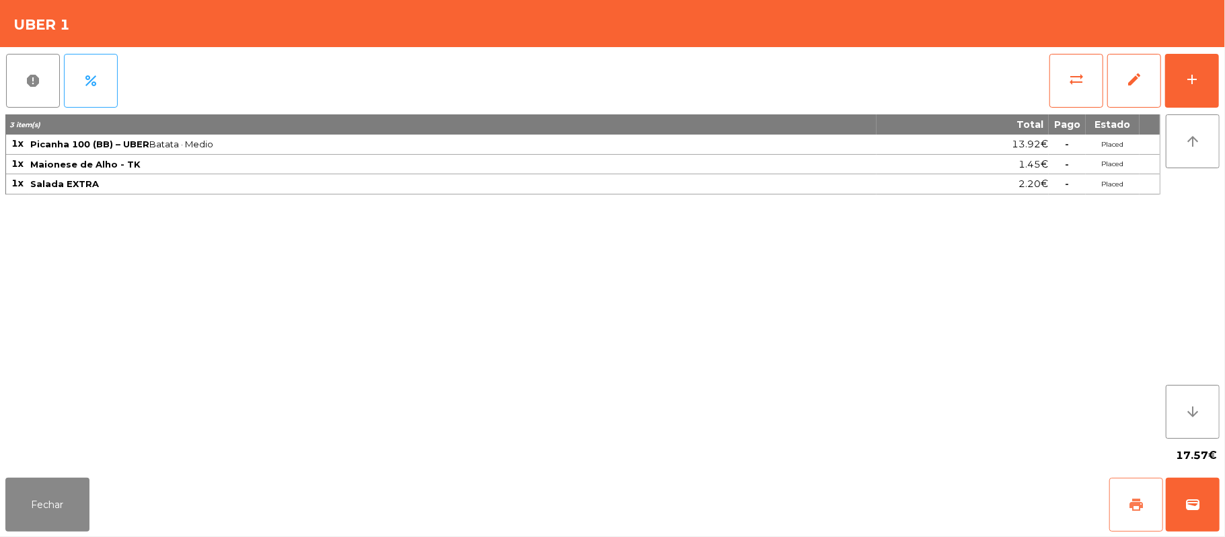
click at [1123, 485] on button "print" at bounding box center [1137, 505] width 54 height 54
click at [1207, 504] on button "wallet" at bounding box center [1193, 505] width 54 height 54
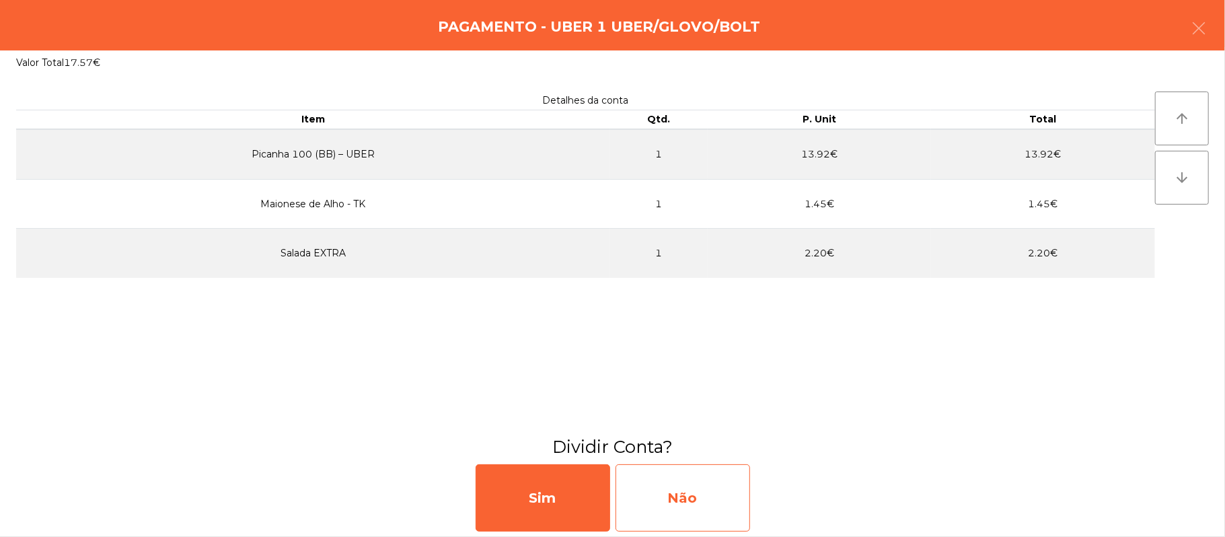
click at [676, 474] on div "Não" at bounding box center [683, 497] width 135 height 67
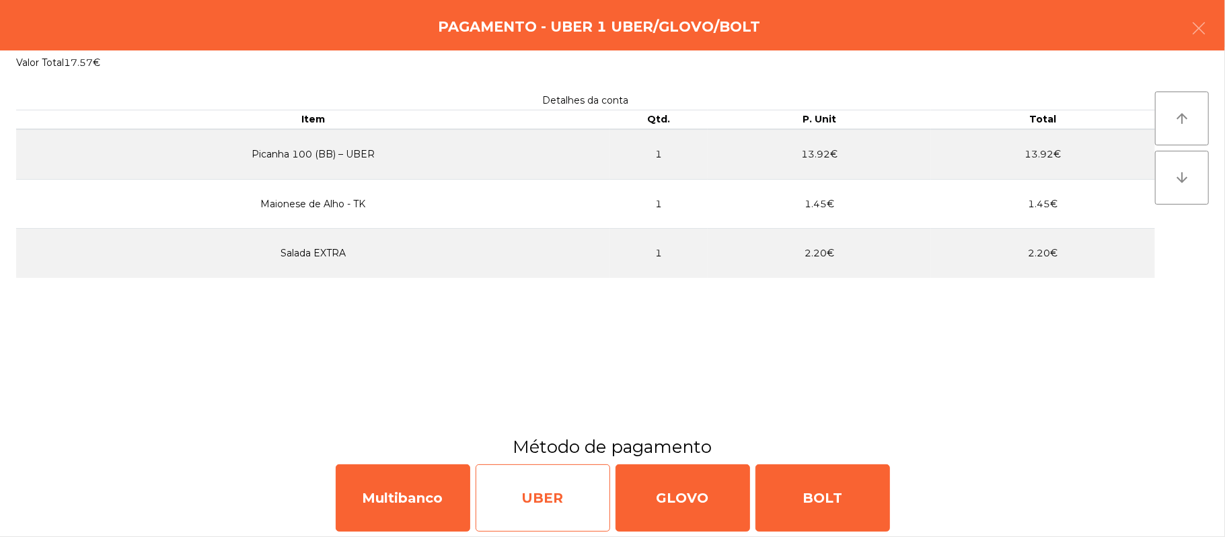
click at [528, 485] on div "UBER" at bounding box center [543, 497] width 135 height 67
select select "**"
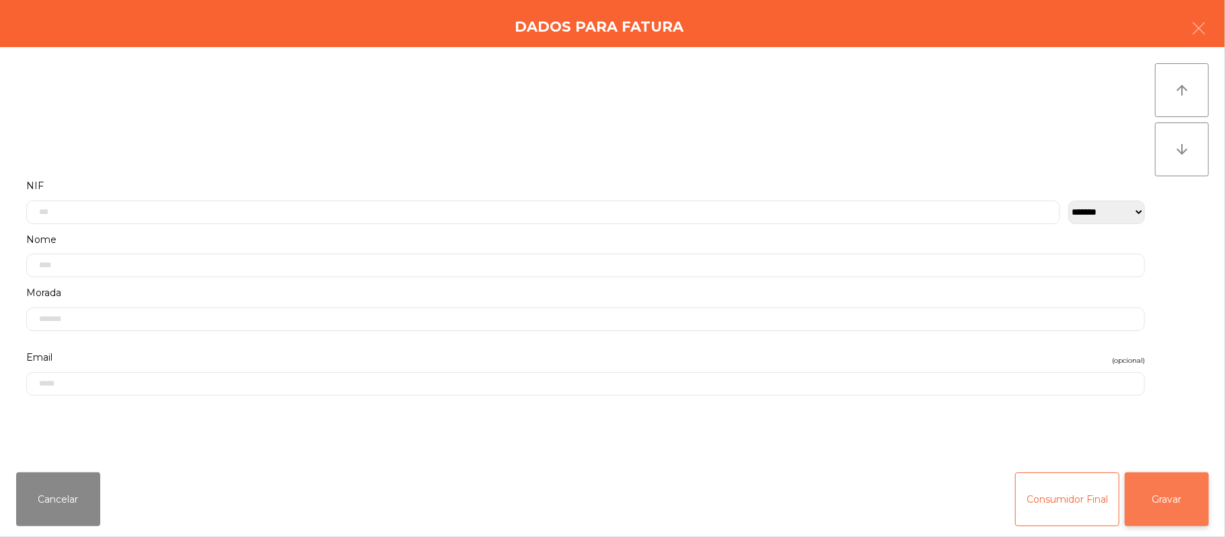
click at [1153, 501] on button "Gravar" at bounding box center [1167, 499] width 84 height 54
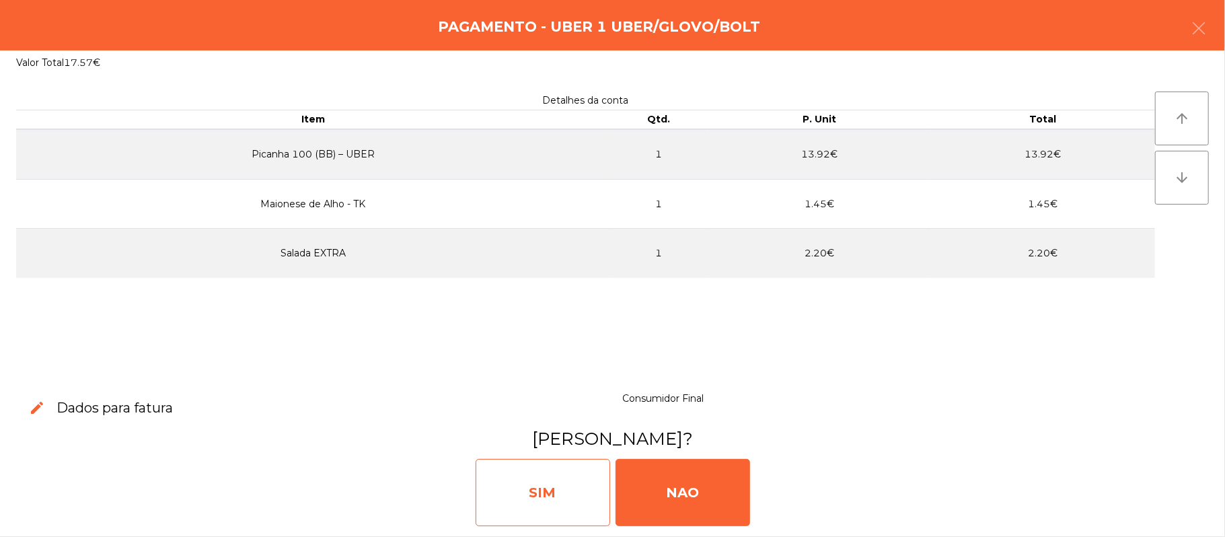
click at [555, 487] on div "SIM" at bounding box center [543, 492] width 135 height 67
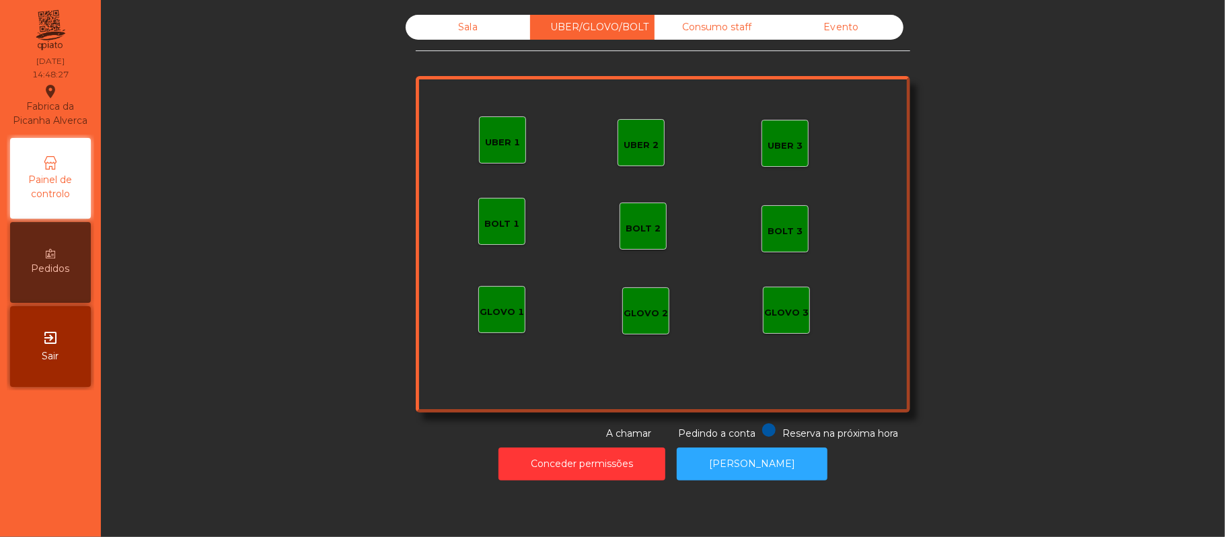
click at [467, 35] on div "Sala" at bounding box center [468, 27] width 124 height 25
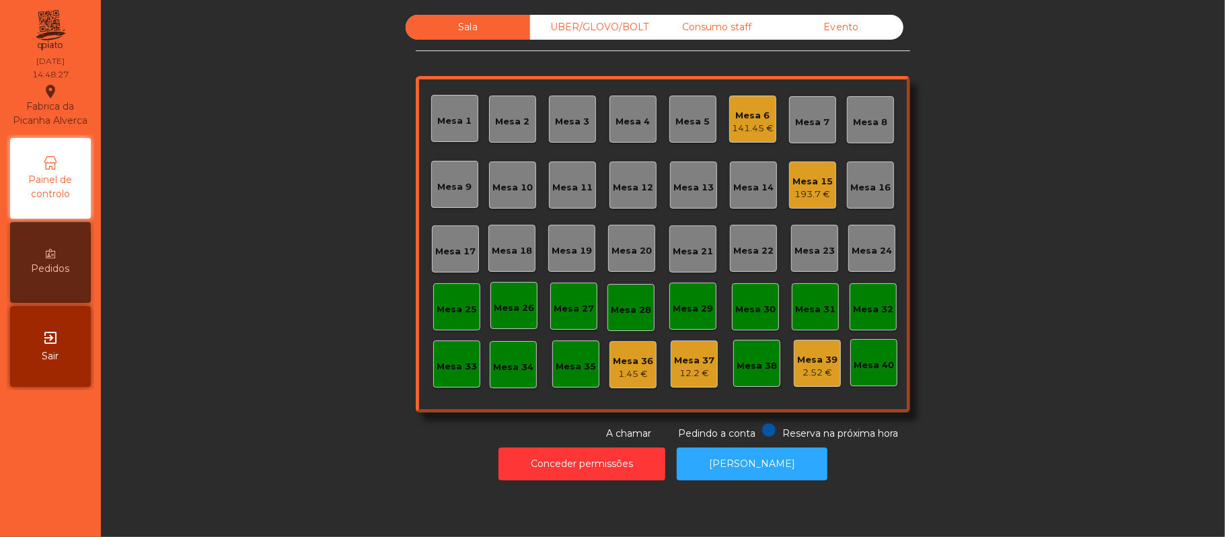
click at [472, 36] on div "Sala" at bounding box center [468, 27] width 124 height 25
click at [759, 118] on div "Mesa 6" at bounding box center [753, 115] width 42 height 13
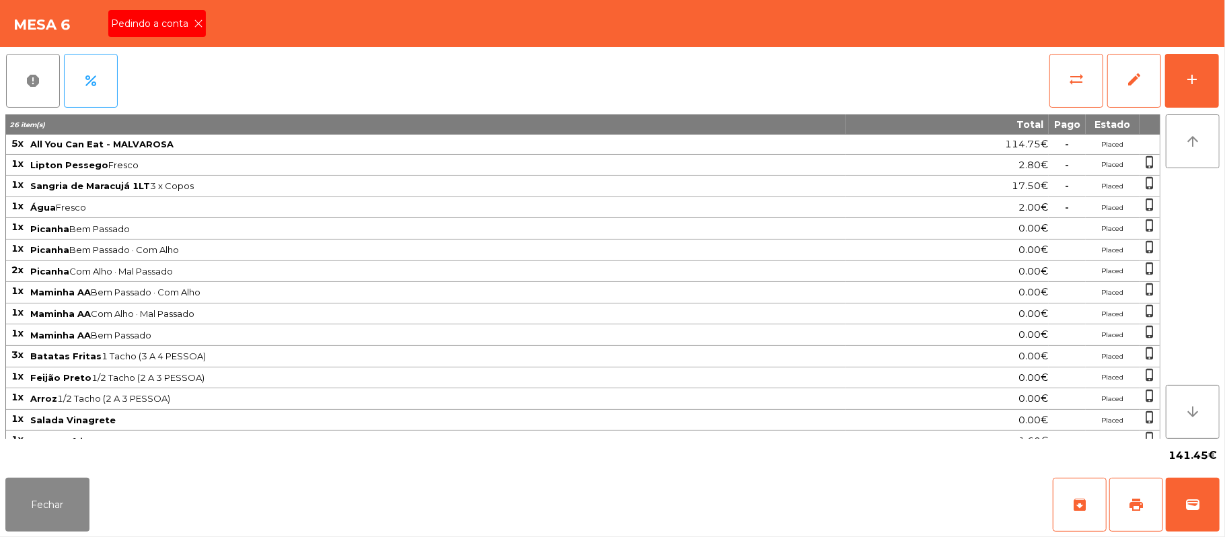
click at [197, 23] on icon at bounding box center [198, 23] width 9 height 9
click at [188, 22] on div "Mesa 6 Pedindo a conta" at bounding box center [612, 23] width 1225 height 47
click at [190, 1] on div "Mesa 6 Pedindo a conta" at bounding box center [612, 23] width 1225 height 47
click at [1123, 503] on button "print" at bounding box center [1137, 505] width 54 height 54
click at [1056, 68] on button "sync_alt" at bounding box center [1077, 81] width 54 height 54
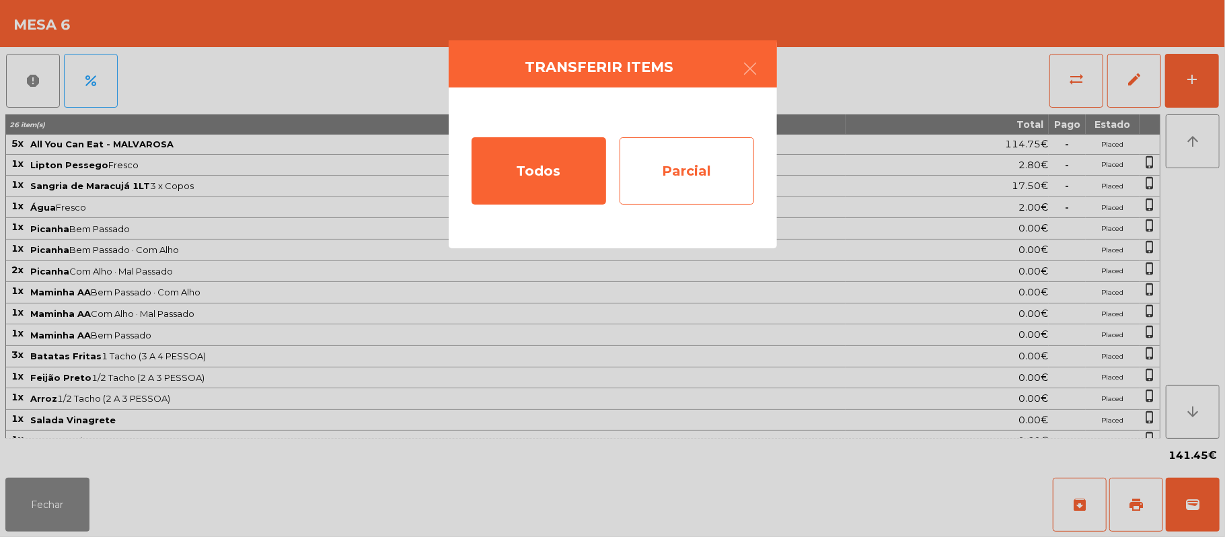
click at [679, 159] on div "Parcial" at bounding box center [687, 170] width 135 height 67
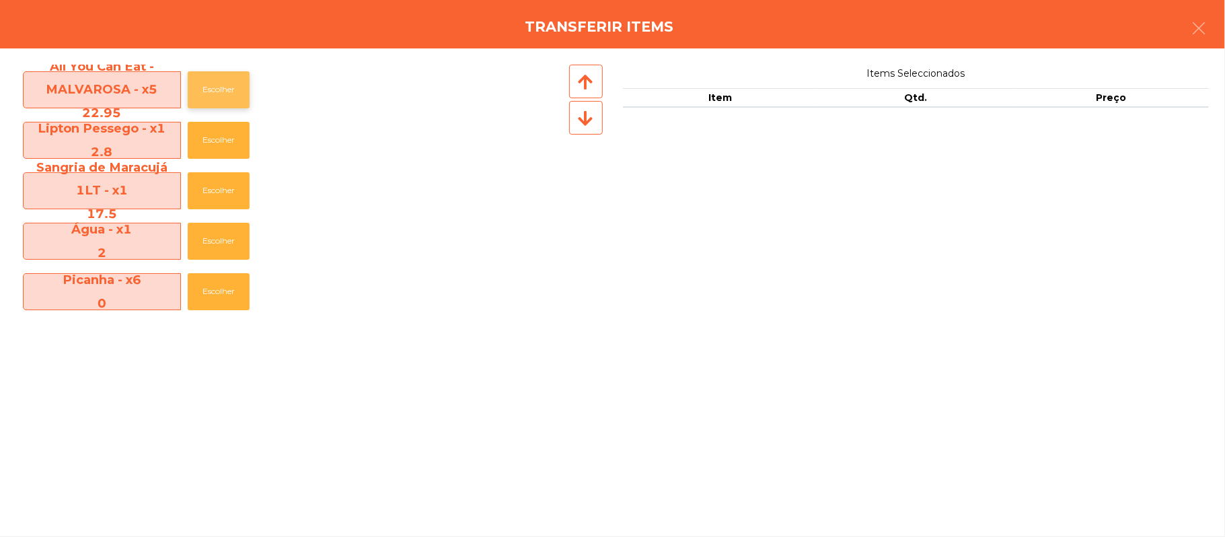
click at [222, 101] on button "Escolher" at bounding box center [219, 89] width 62 height 37
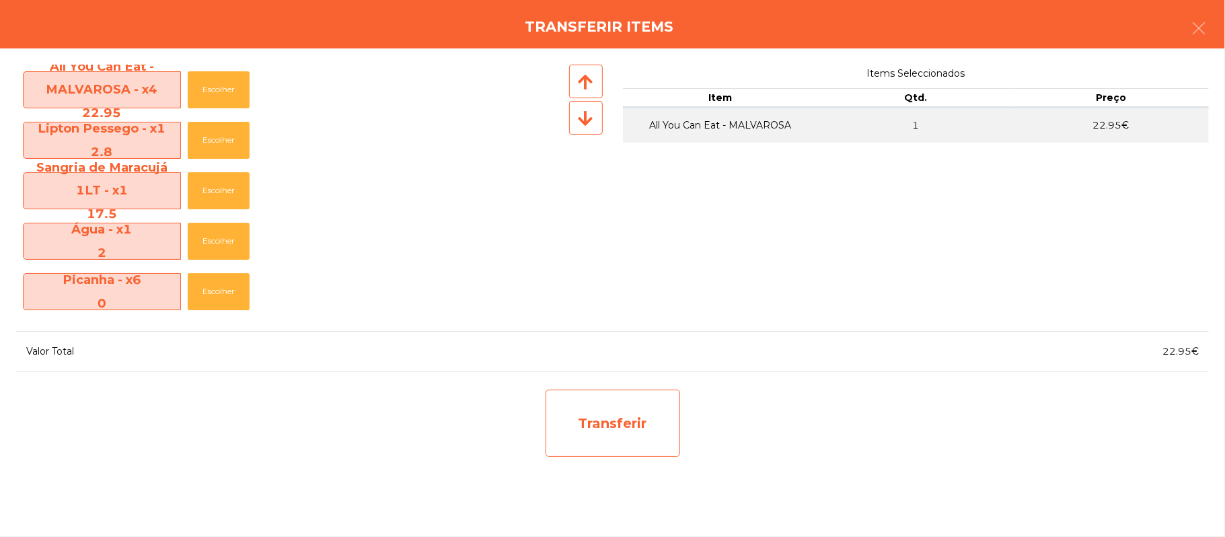
click at [635, 421] on div "Transferir" at bounding box center [613, 423] width 135 height 67
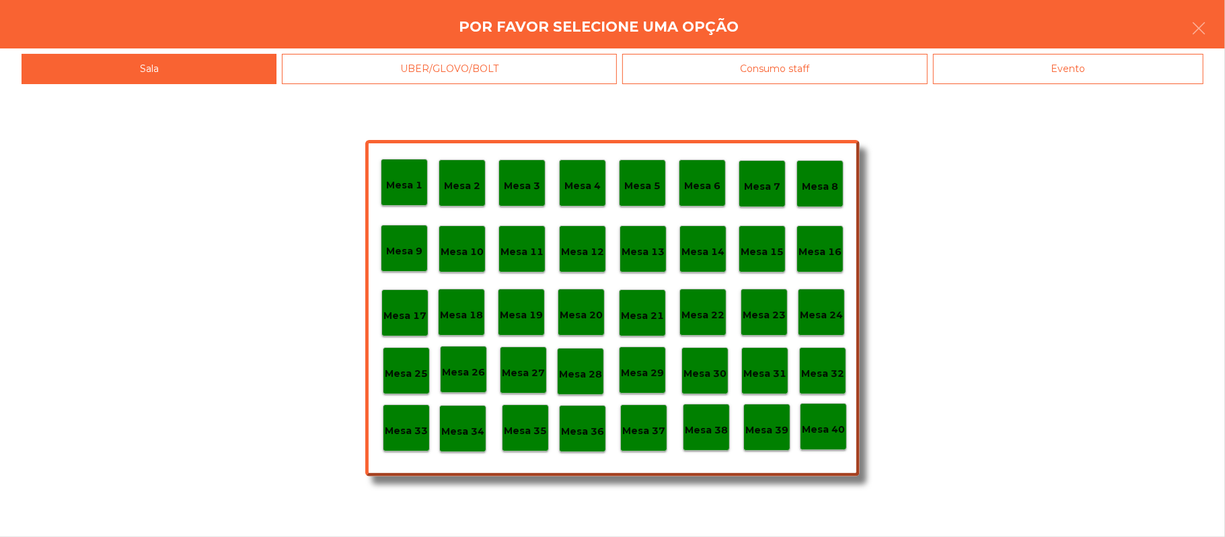
click at [631, 431] on p "Mesa 37" at bounding box center [643, 430] width 43 height 15
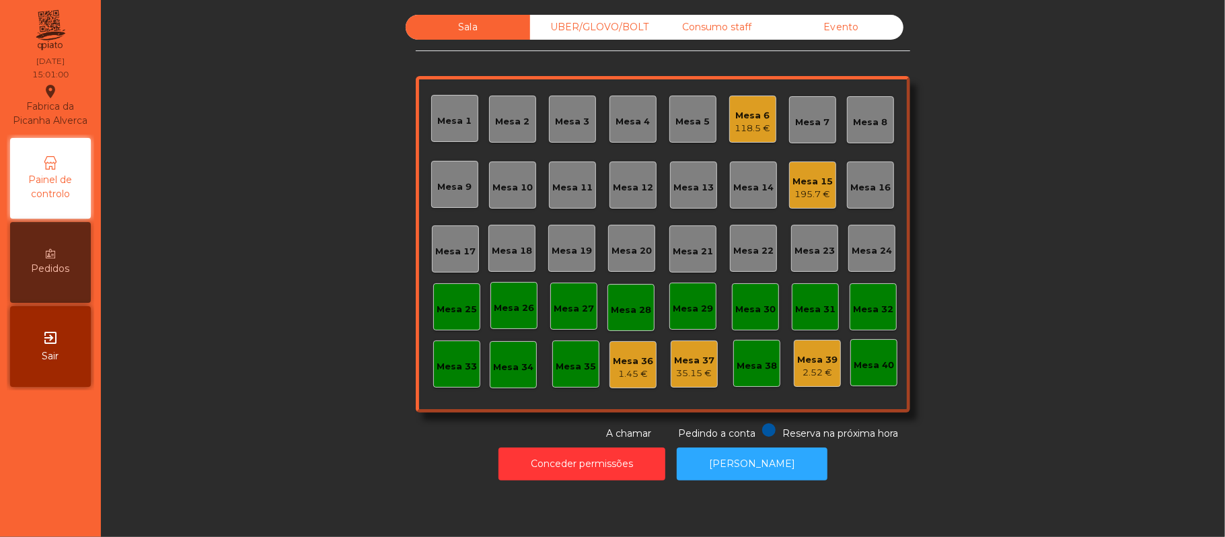
click at [742, 114] on div "Mesa 6" at bounding box center [754, 115] width 36 height 13
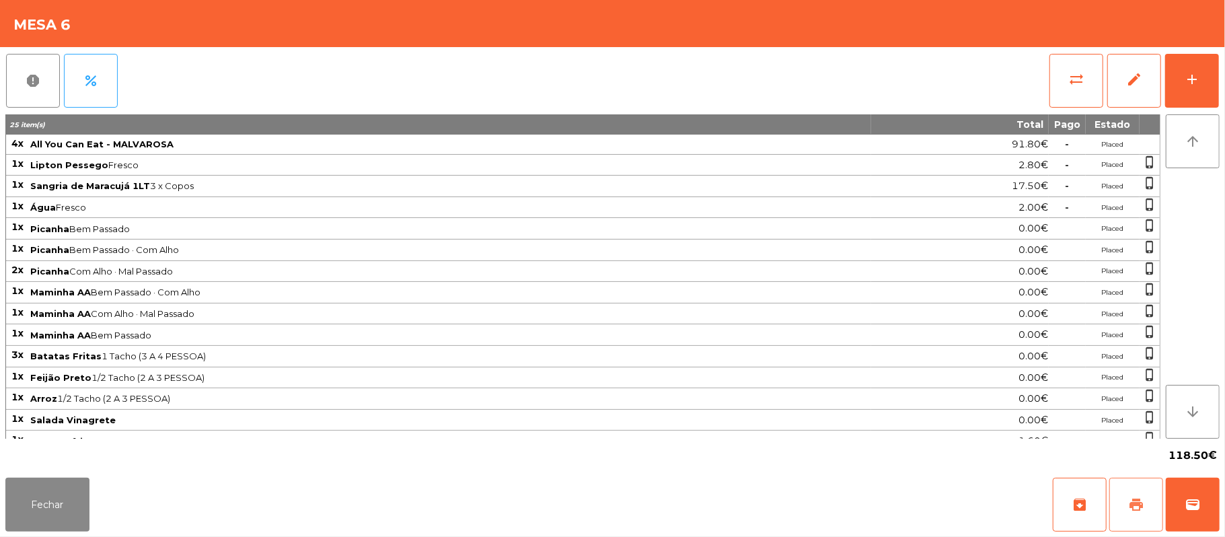
click at [1117, 511] on button "print" at bounding box center [1137, 505] width 54 height 54
click at [1201, 507] on span "wallet" at bounding box center [1193, 505] width 16 height 16
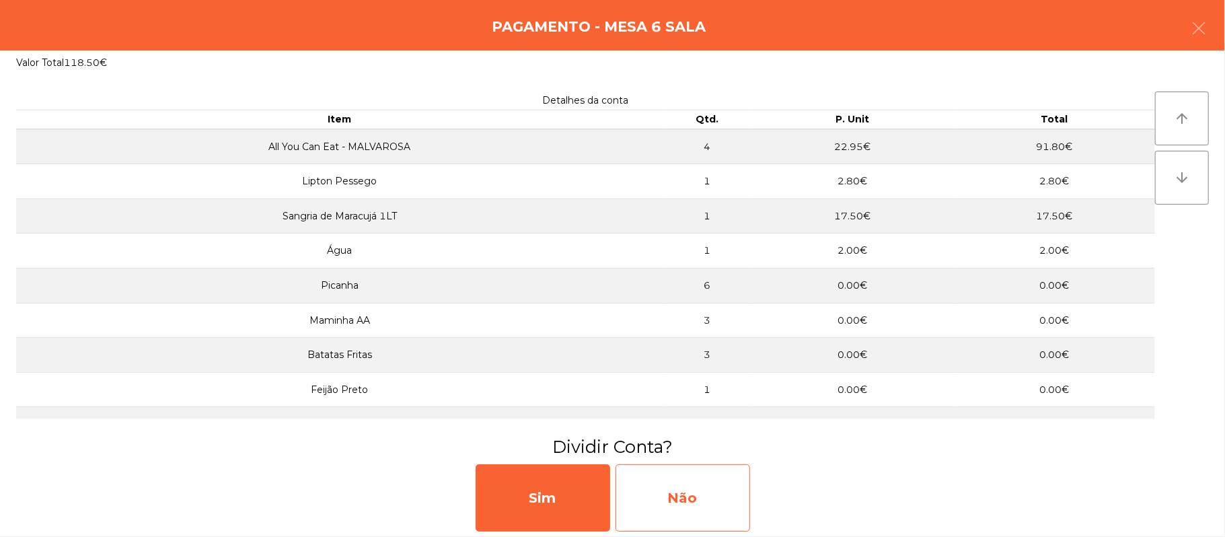
click at [664, 486] on div "Não" at bounding box center [683, 497] width 135 height 67
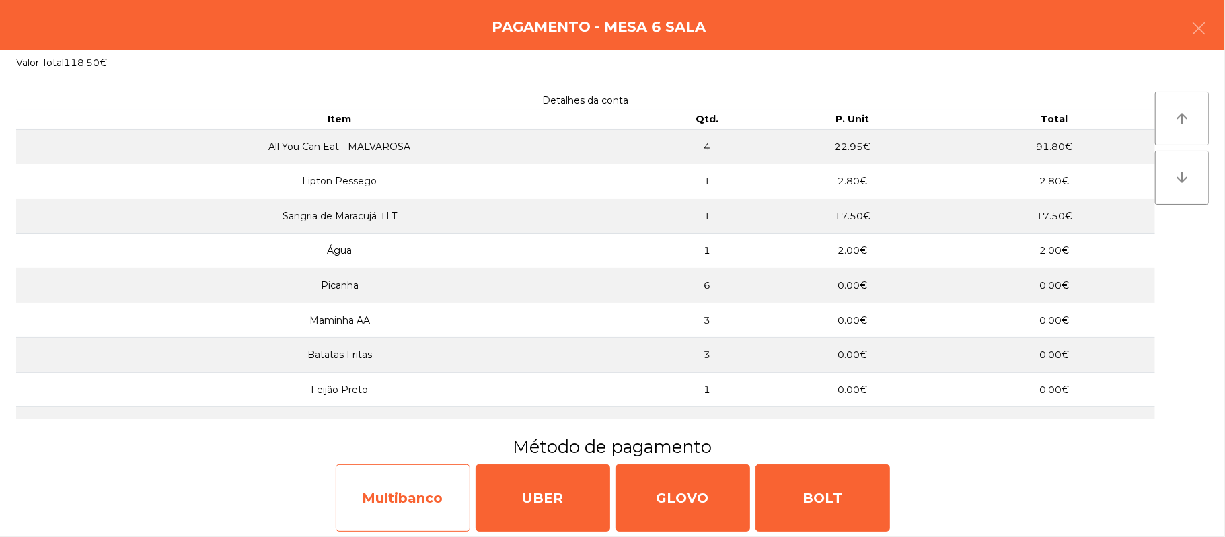
click at [431, 487] on div "Multibanco" at bounding box center [403, 497] width 135 height 67
select select "**"
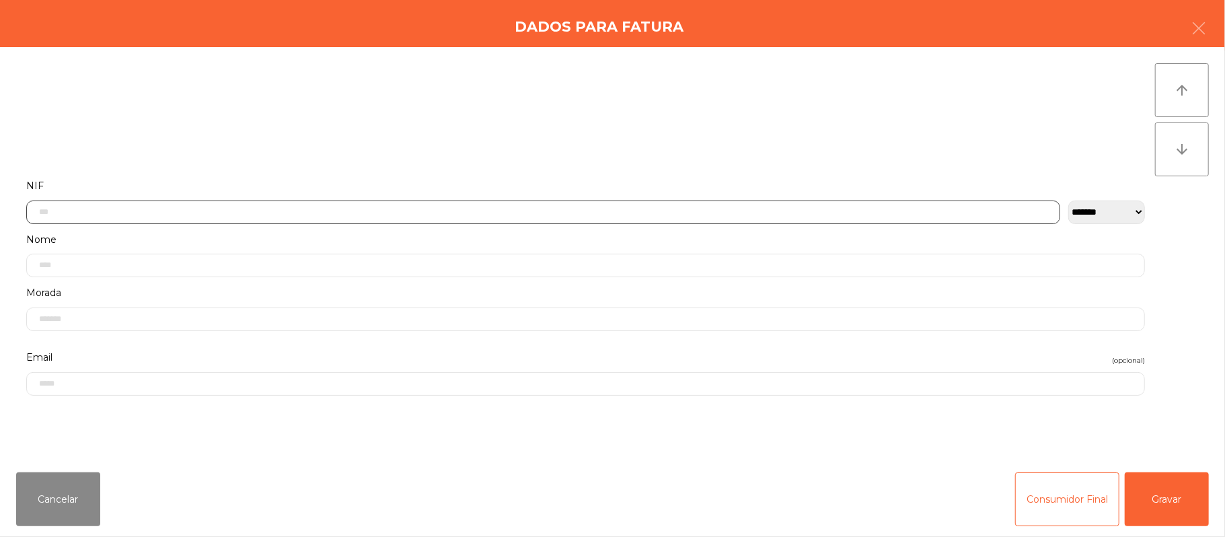
click at [466, 213] on input "text" at bounding box center [543, 213] width 1034 height 24
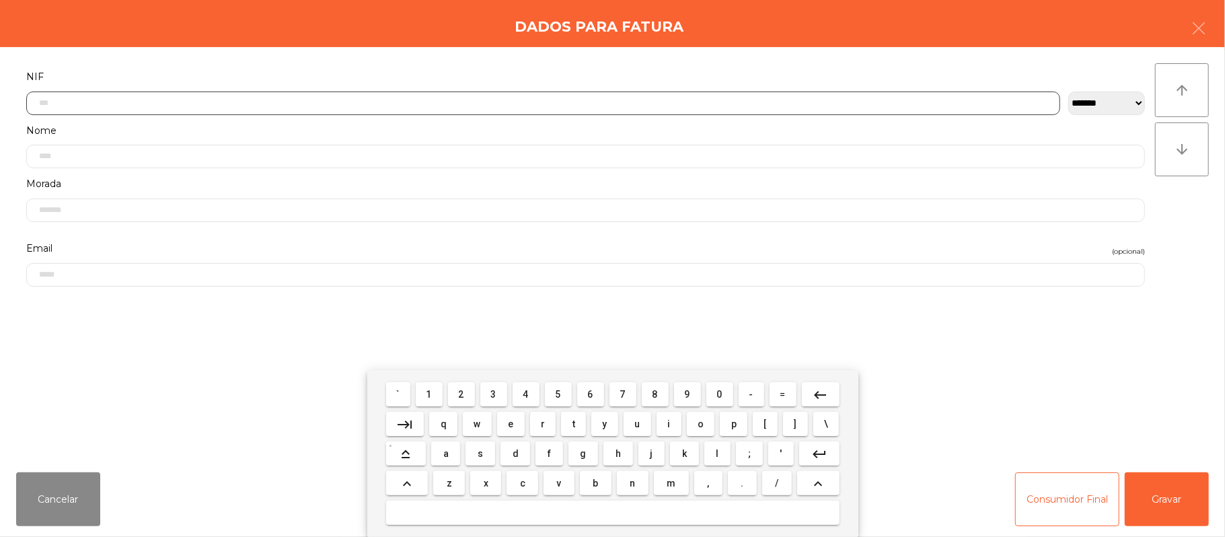
scroll to position [113, 0]
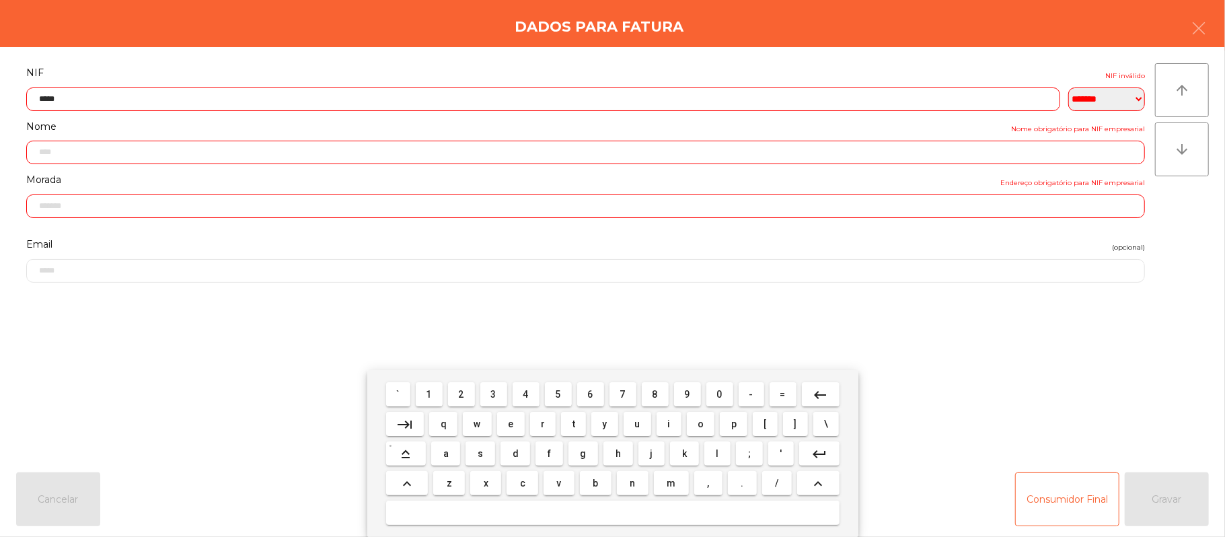
type input "******"
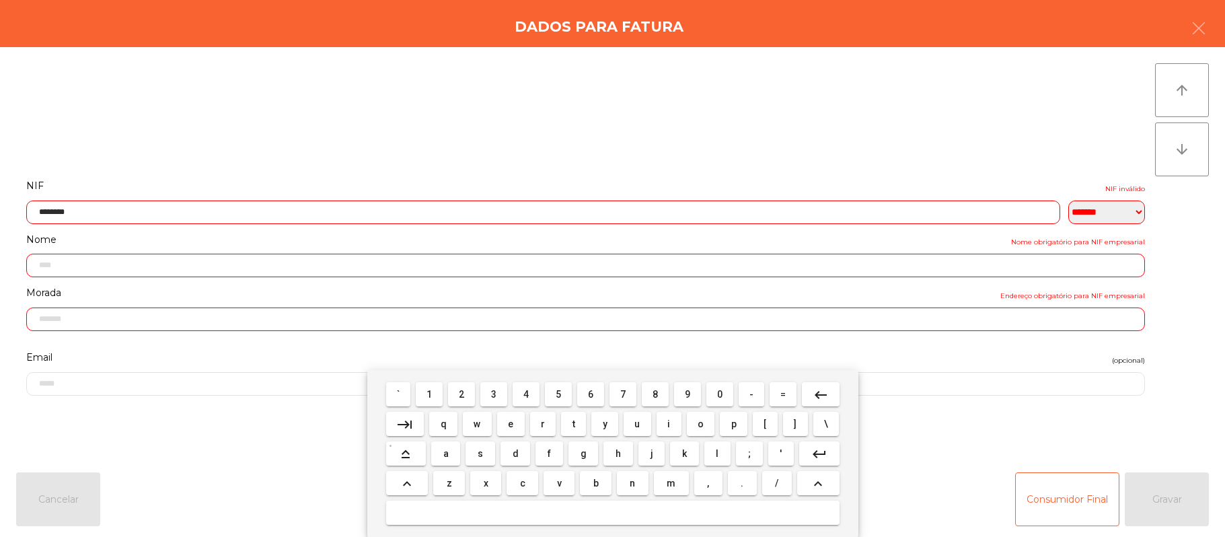
select select "**"
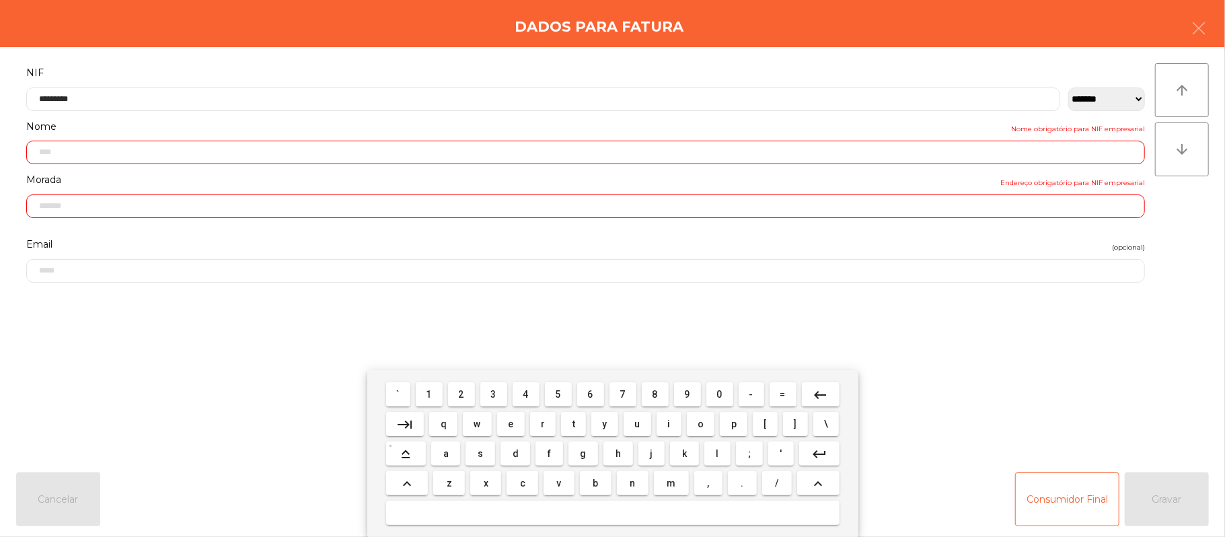
type input "*********"
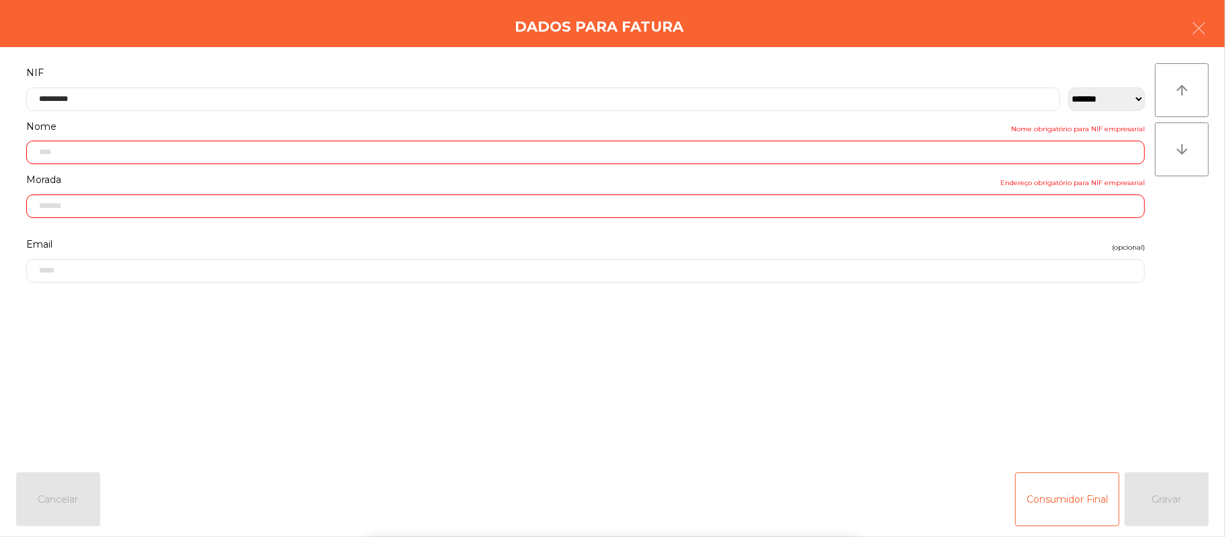
click at [1085, 392] on div "` 1 2 3 4 5 6 7 8 9 0 - = keyboard_backspace keyboard_tab q w e r t y u i o p […" at bounding box center [612, 453] width 1225 height 167
click at [1110, 380] on form "**********" at bounding box center [585, 255] width 1139 height 382
type input "**********"
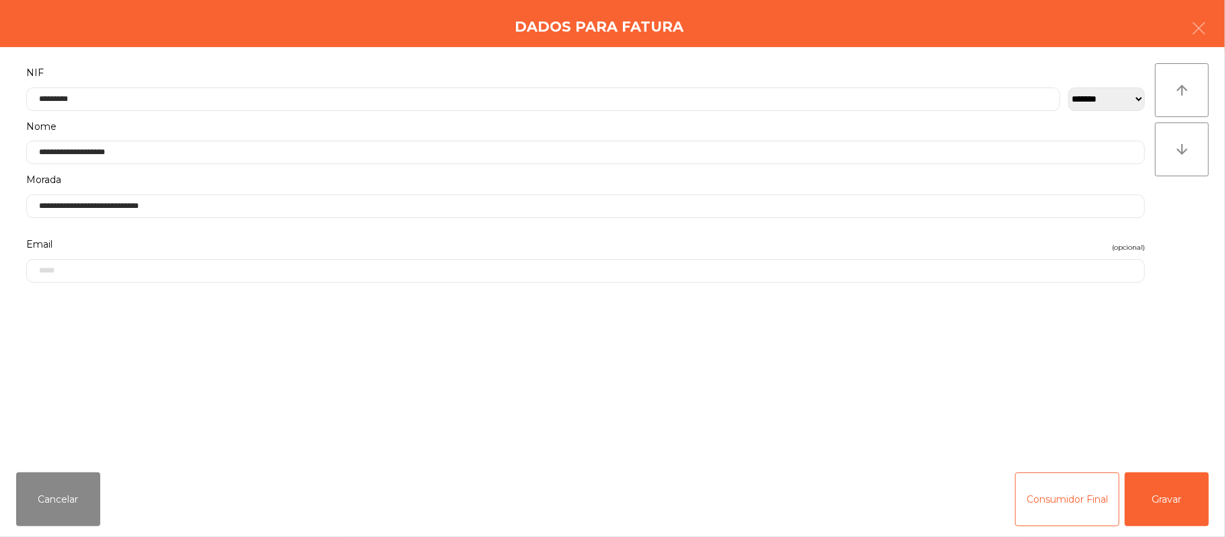
click at [1131, 356] on form "**********" at bounding box center [585, 255] width 1139 height 382
click at [1169, 493] on button "Gravar" at bounding box center [1167, 499] width 84 height 54
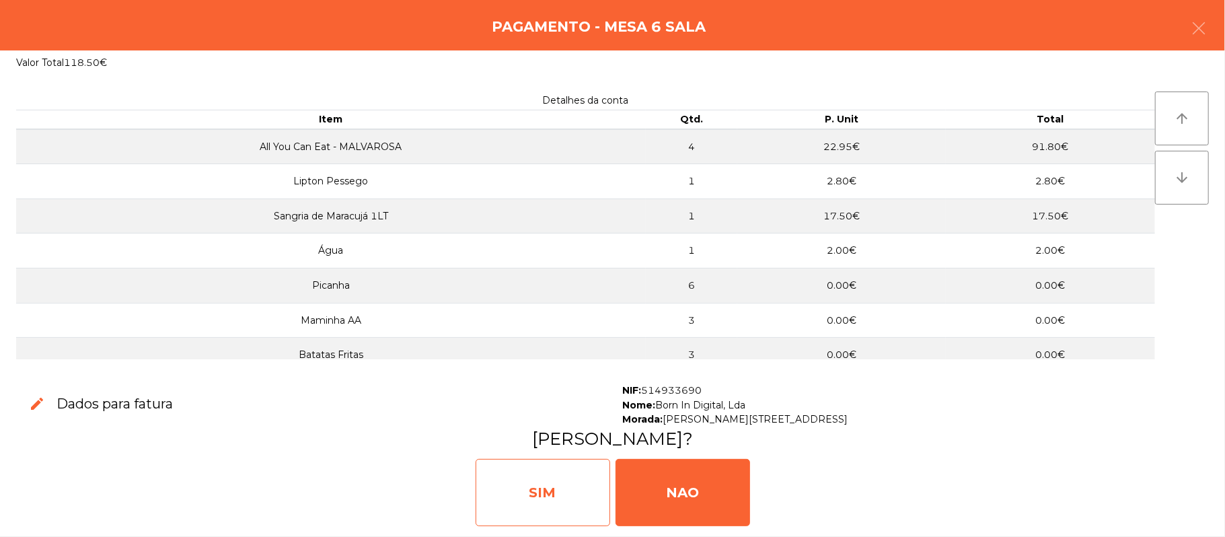
click at [573, 472] on div "SIM" at bounding box center [543, 492] width 135 height 67
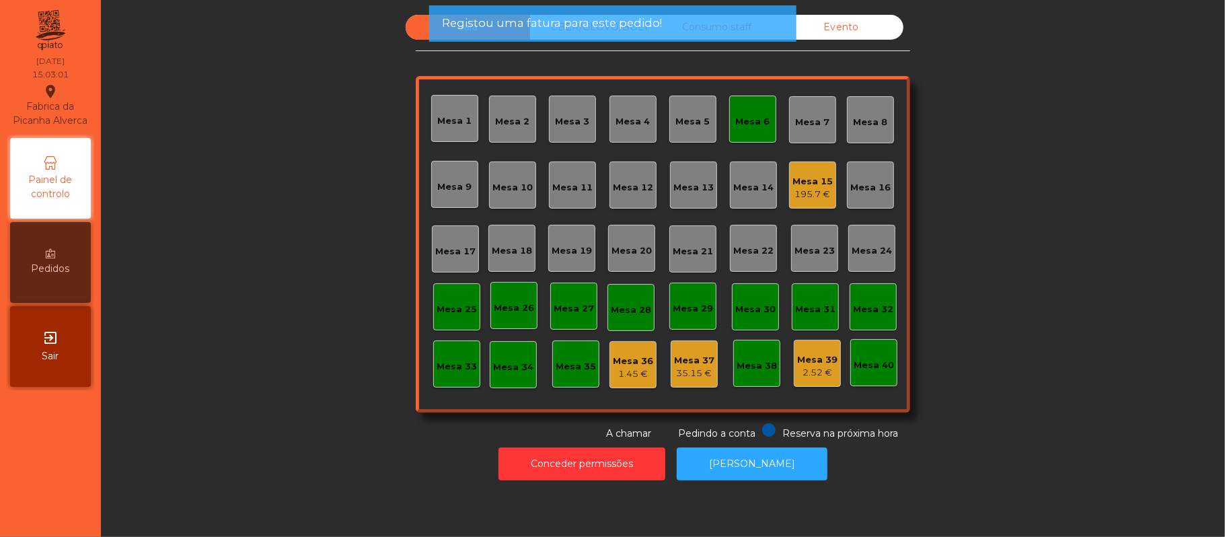
click at [741, 117] on div "Mesa 6" at bounding box center [753, 121] width 34 height 13
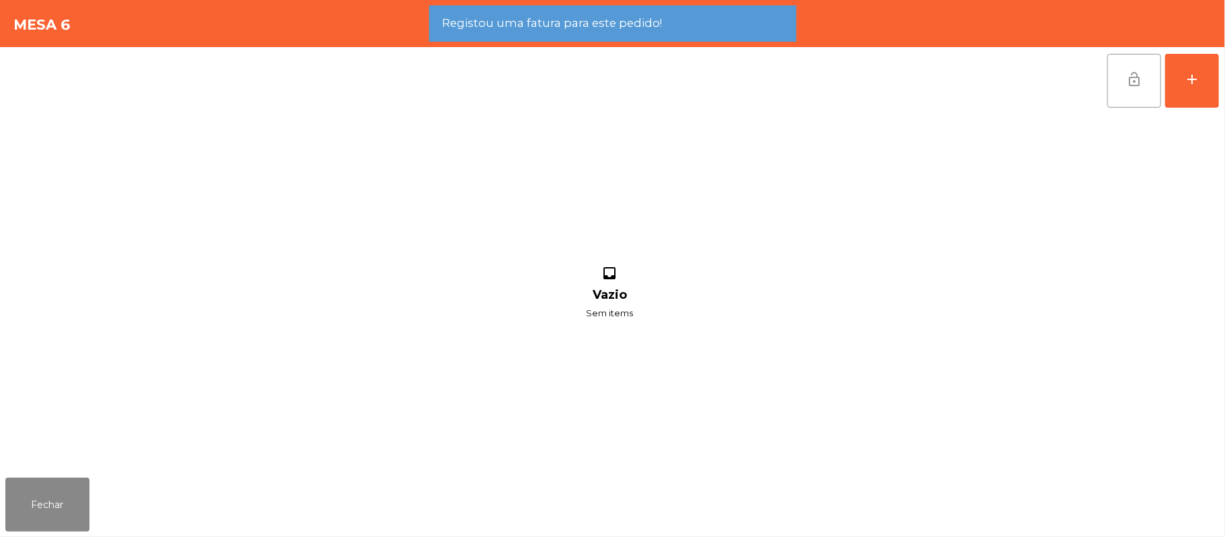
click at [1121, 81] on button "lock_open" at bounding box center [1135, 81] width 54 height 54
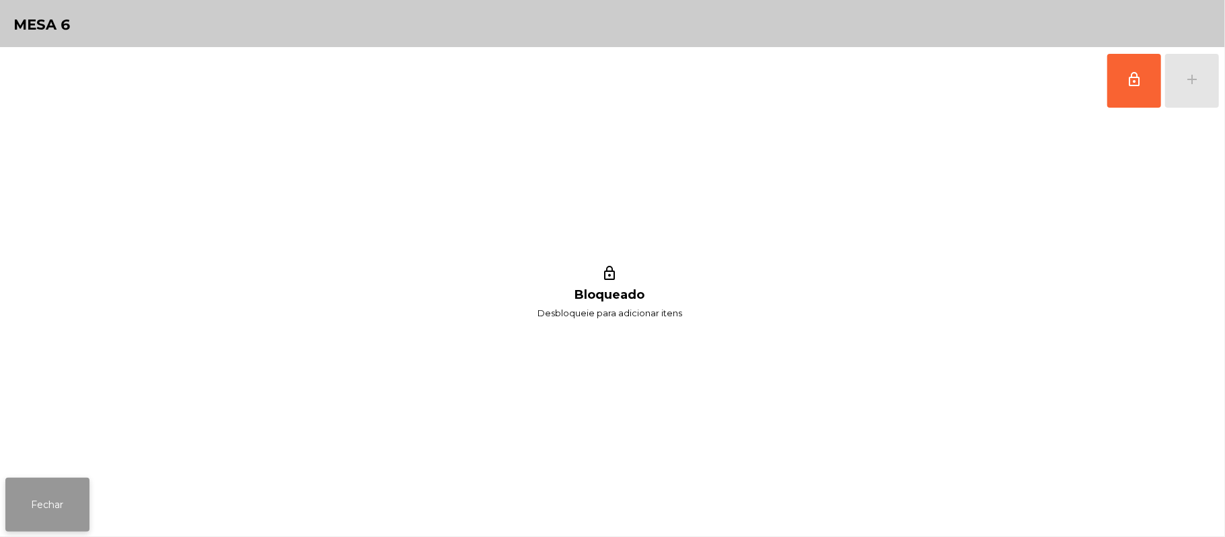
click at [43, 502] on button "Fechar" at bounding box center [47, 505] width 84 height 54
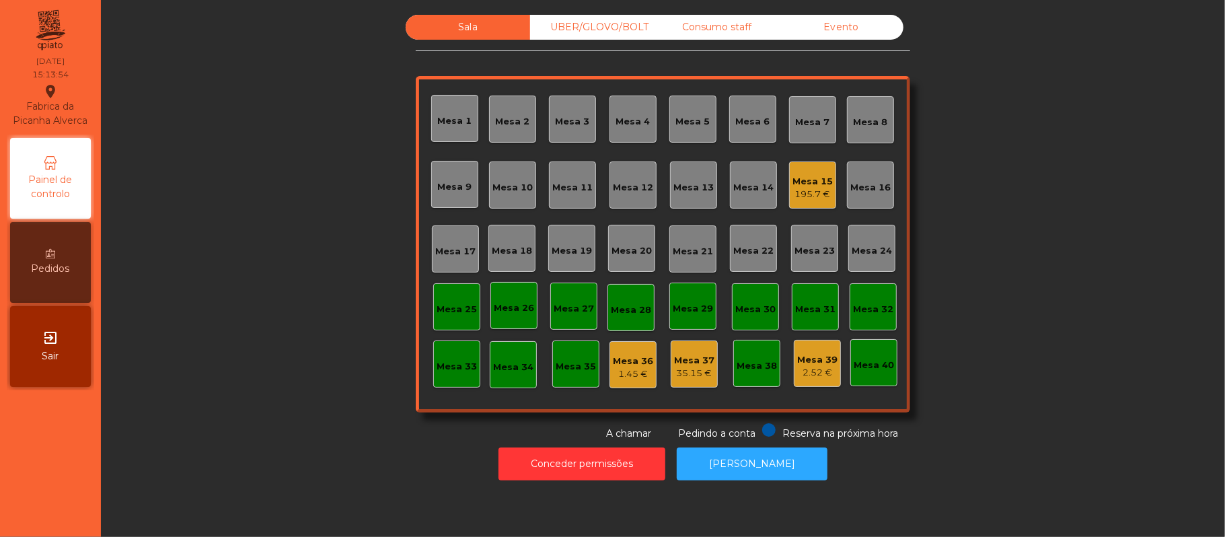
click at [716, 30] on div "Consumo staff" at bounding box center [717, 27] width 124 height 25
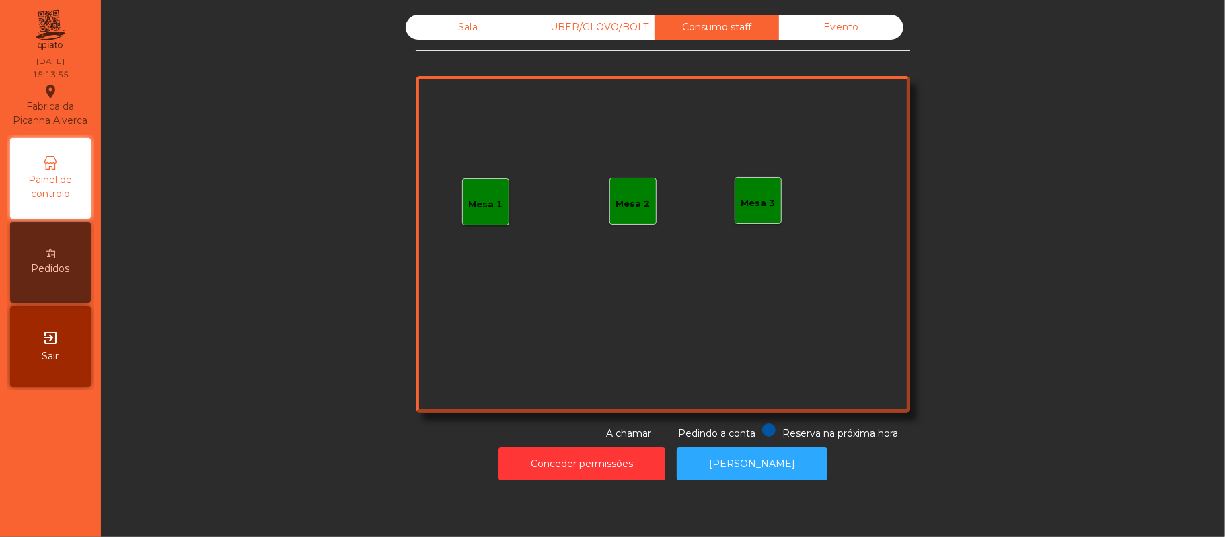
click at [742, 210] on div "Mesa 3" at bounding box center [758, 200] width 47 height 47
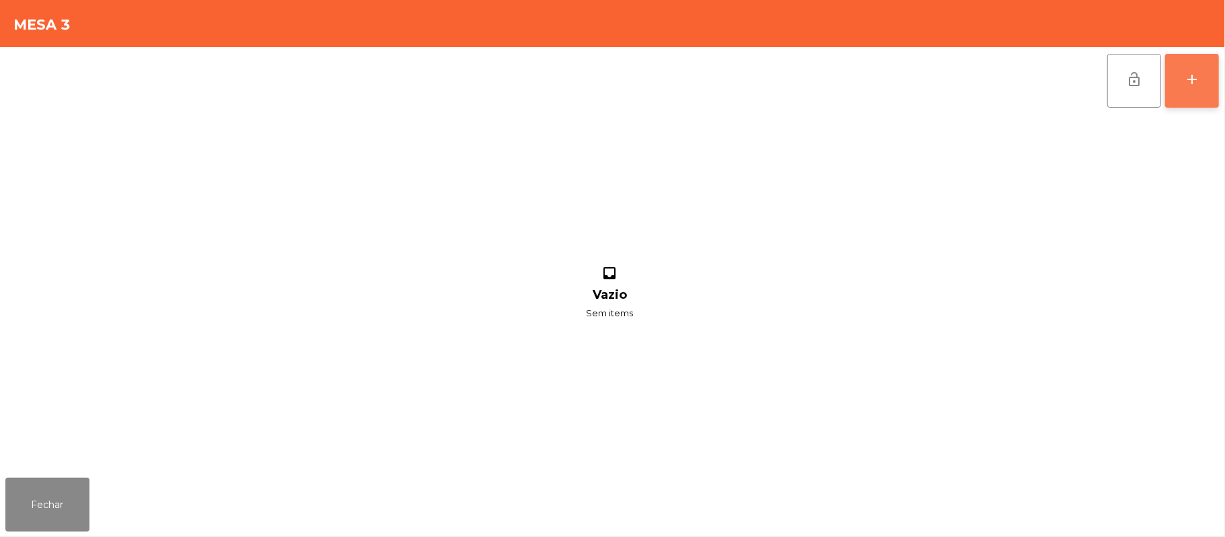
click at [1182, 90] on button "add" at bounding box center [1193, 81] width 54 height 54
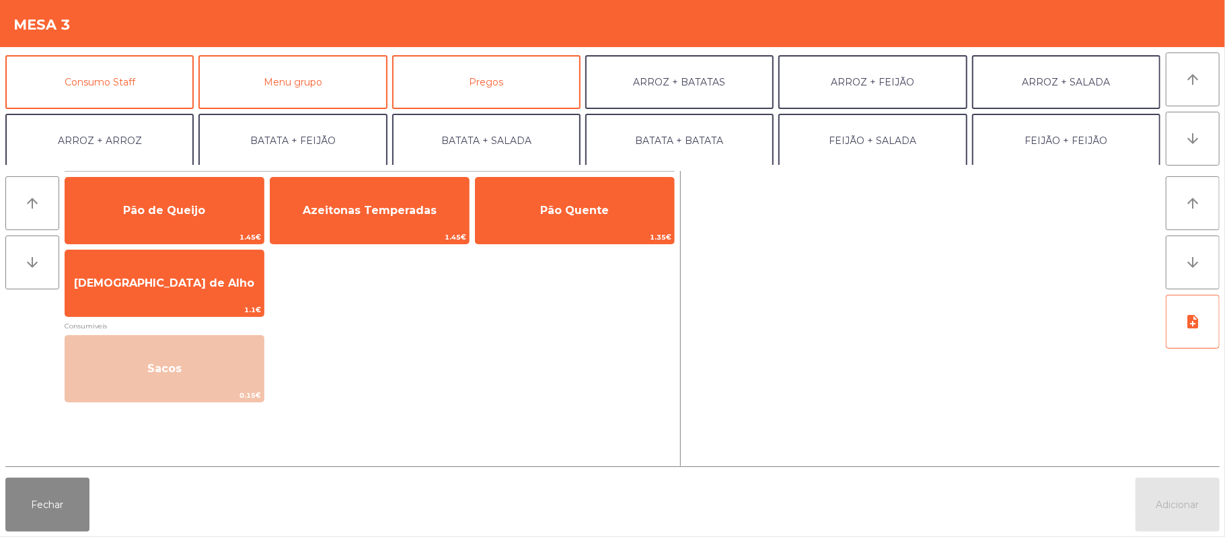
scroll to position [116, 0]
click at [147, 66] on button "Consumo Staff" at bounding box center [99, 81] width 188 height 54
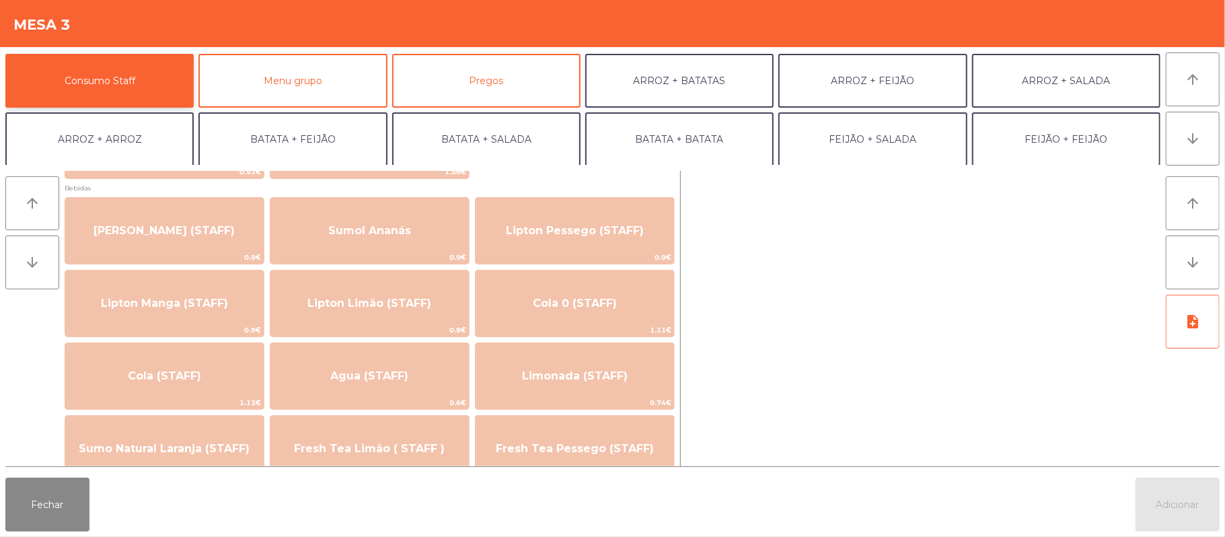
scroll to position [159, 0]
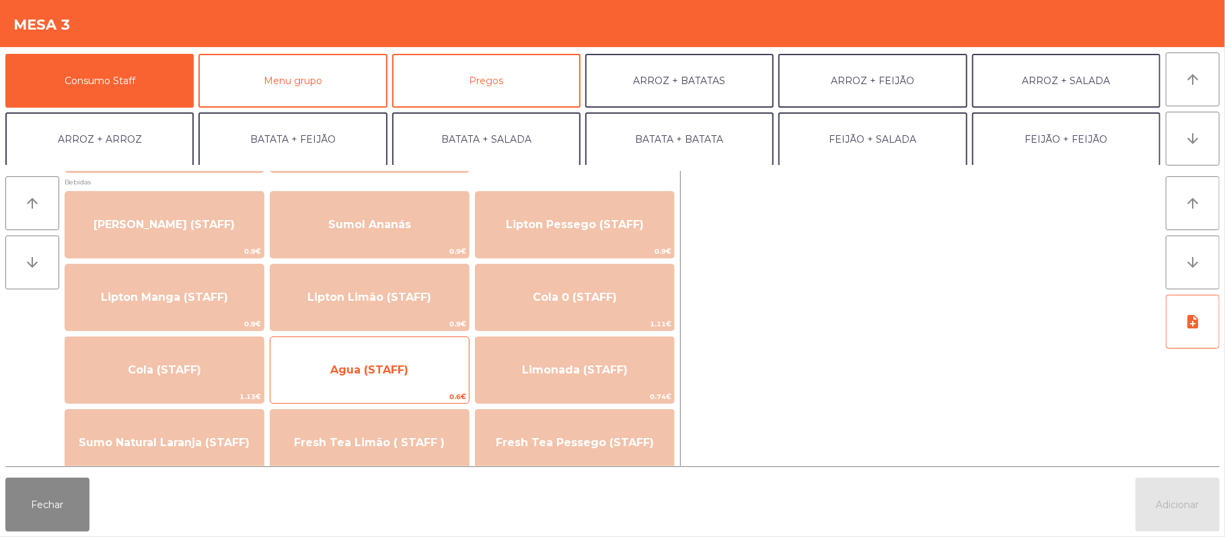
click at [405, 359] on span "Agua (STAFF)" at bounding box center [370, 370] width 199 height 36
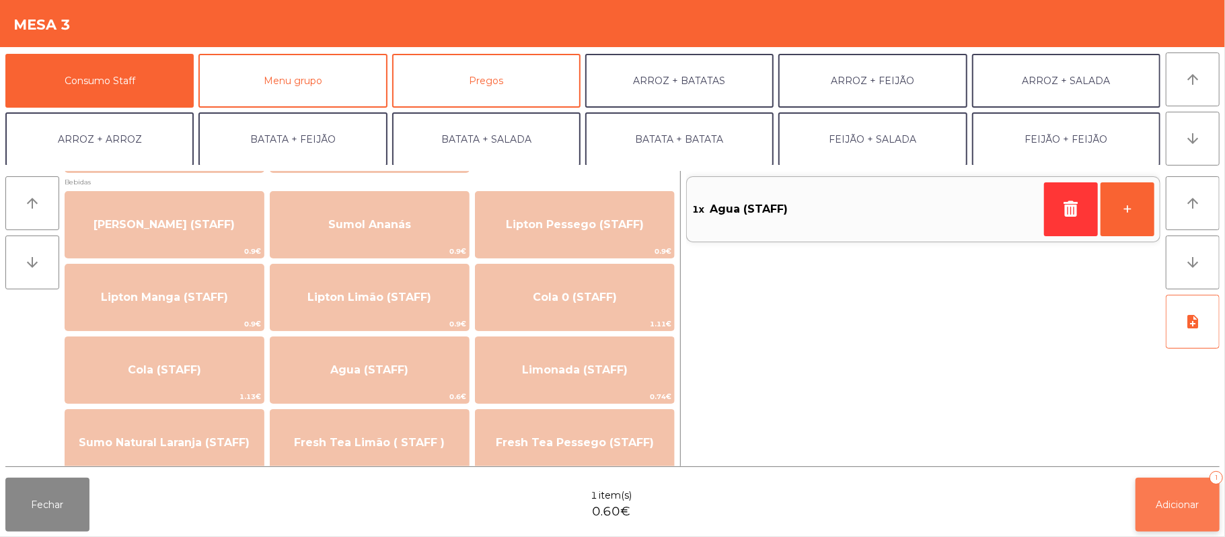
click at [1161, 505] on span "Adicionar" at bounding box center [1178, 505] width 43 height 12
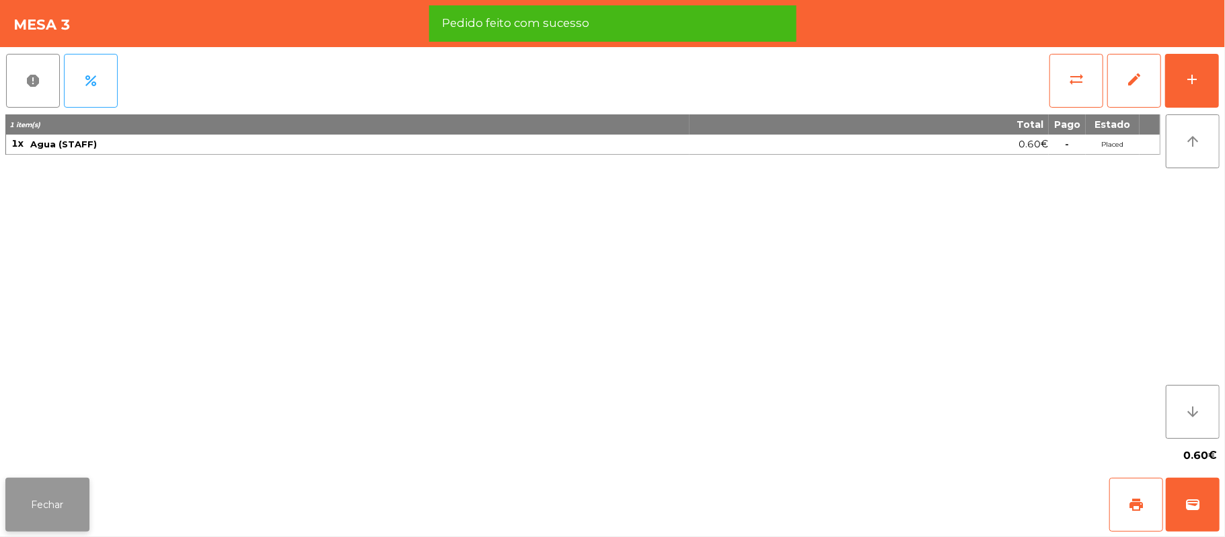
click at [43, 507] on button "Fechar" at bounding box center [47, 505] width 84 height 54
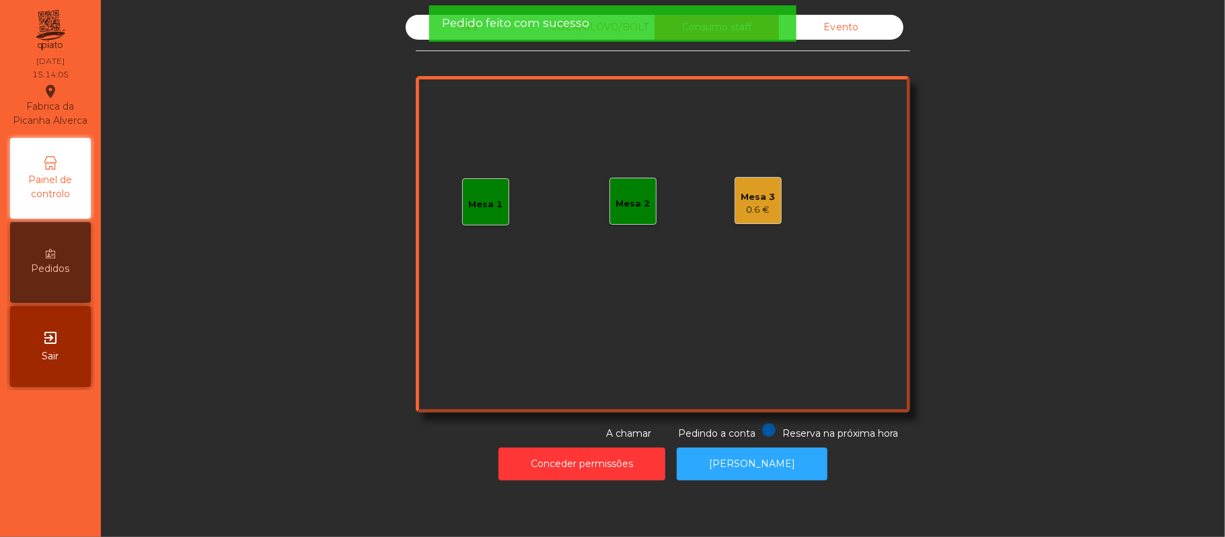
click at [762, 202] on div "Mesa 3" at bounding box center [759, 196] width 34 height 13
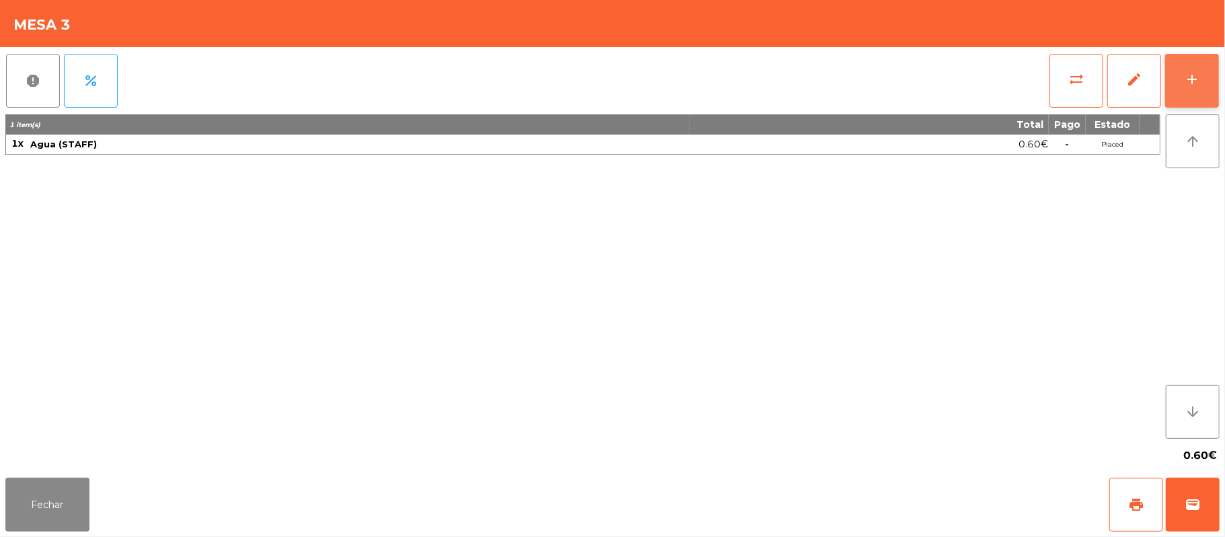
click at [1190, 83] on div "add" at bounding box center [1192, 79] width 16 height 16
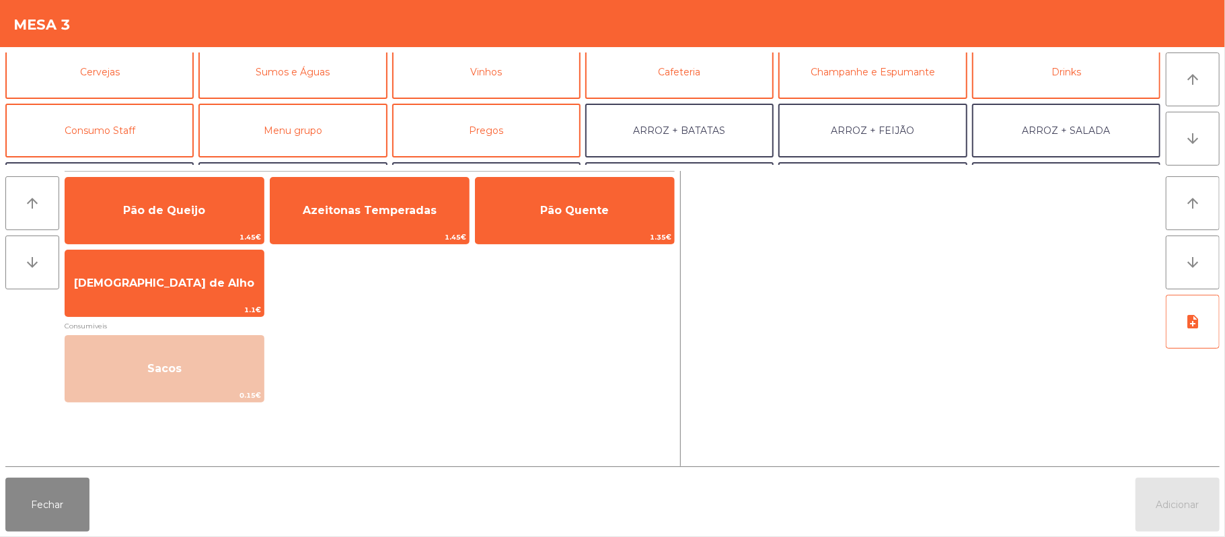
scroll to position [101, 0]
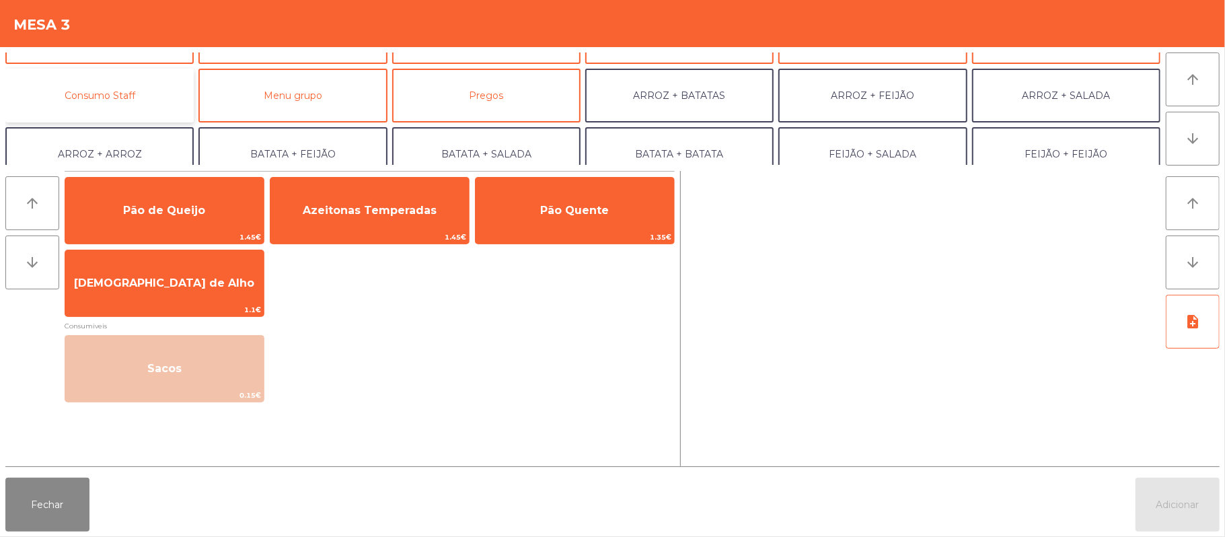
click at [135, 98] on button "Consumo Staff" at bounding box center [99, 96] width 188 height 54
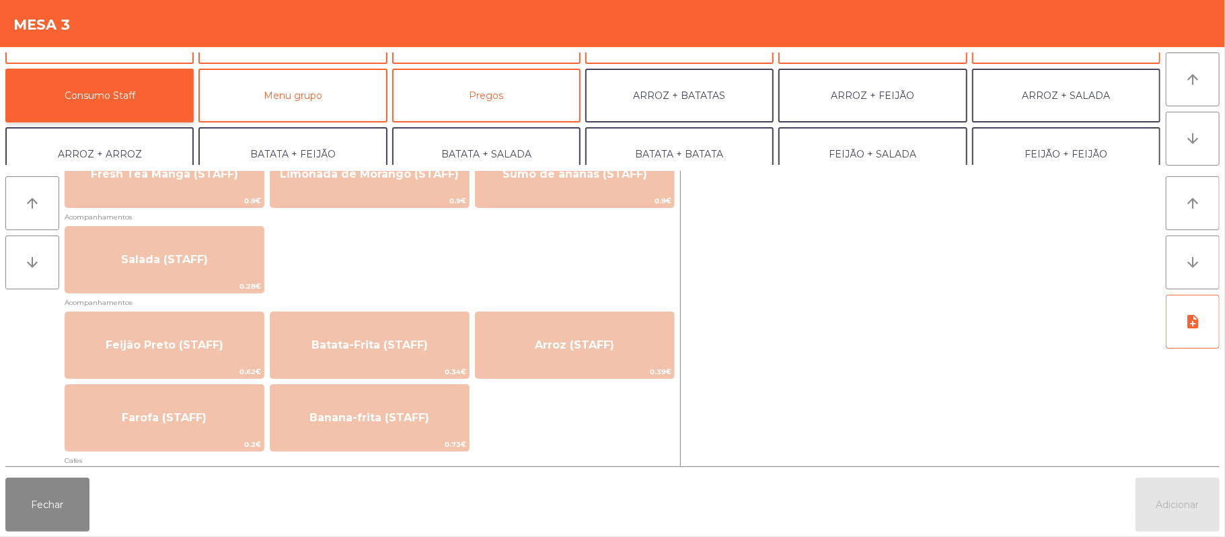
scroll to position [502, 0]
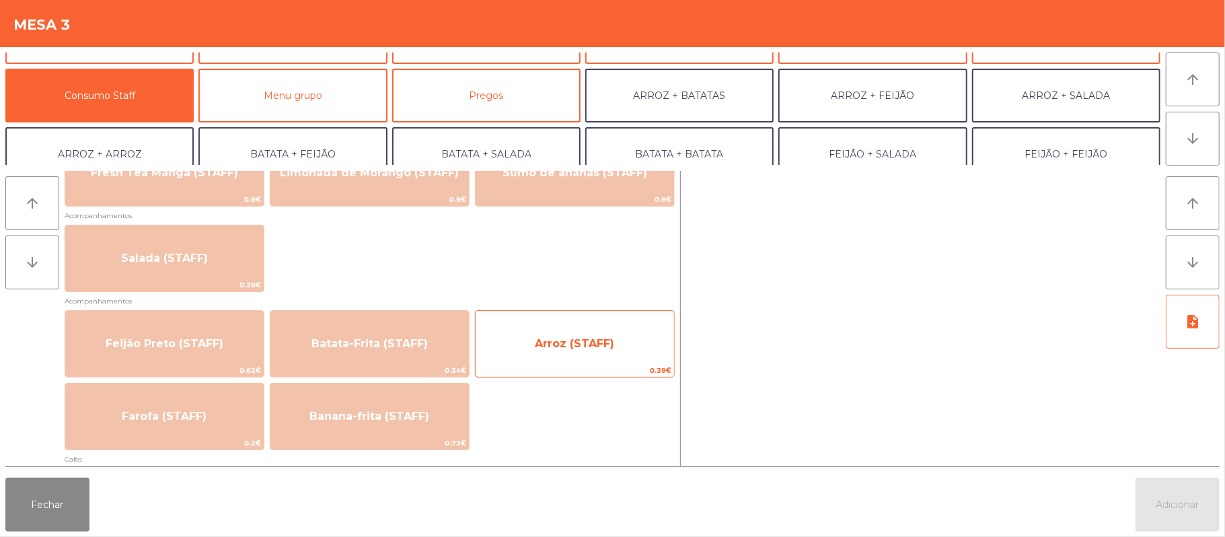
click at [583, 343] on span "Arroz (STAFF)" at bounding box center [574, 343] width 79 height 13
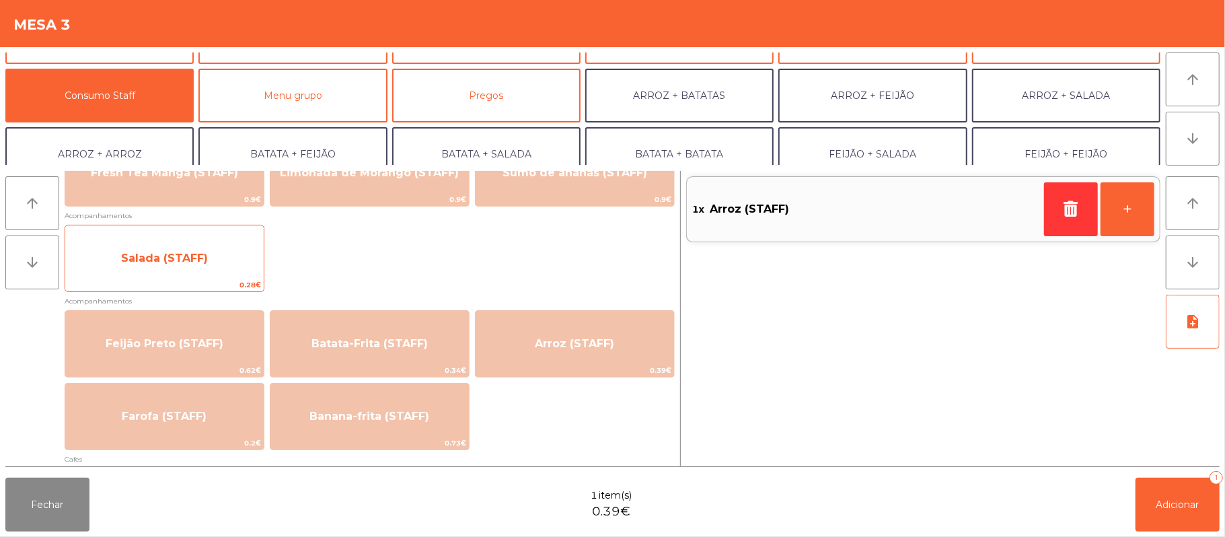
click at [215, 256] on span "Salada (STAFF)" at bounding box center [164, 258] width 199 height 36
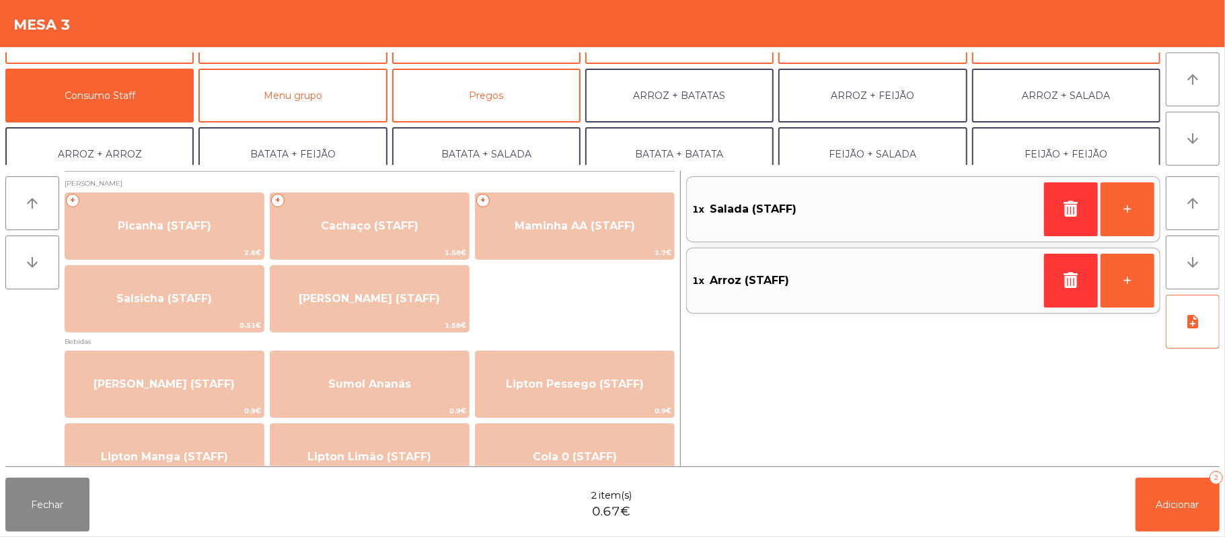
scroll to position [1, 0]
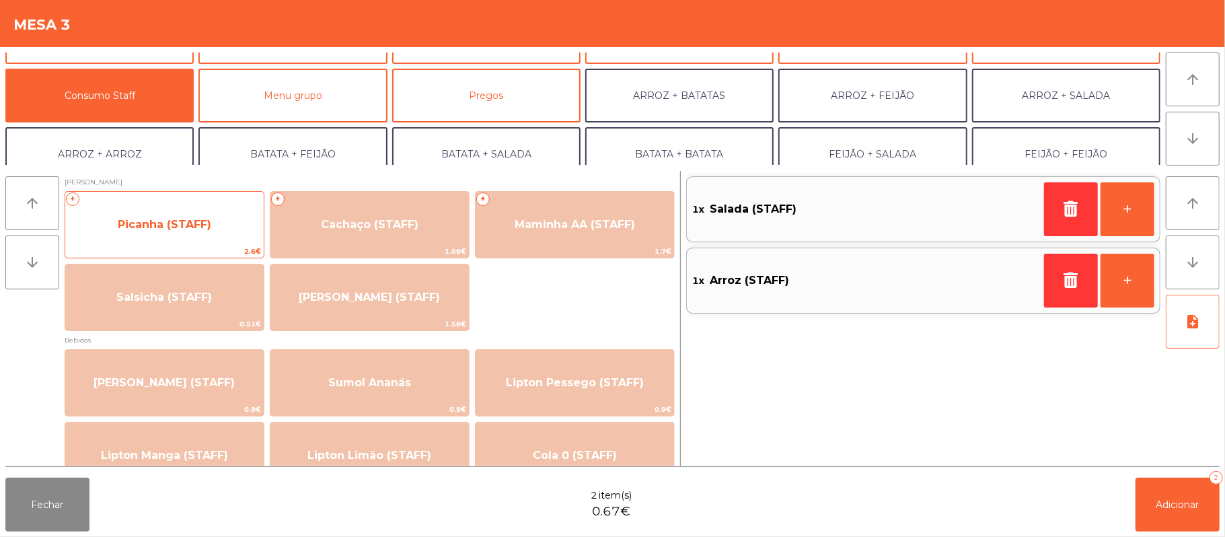
click at [194, 234] on span "Picanha (STAFF)" at bounding box center [164, 225] width 199 height 36
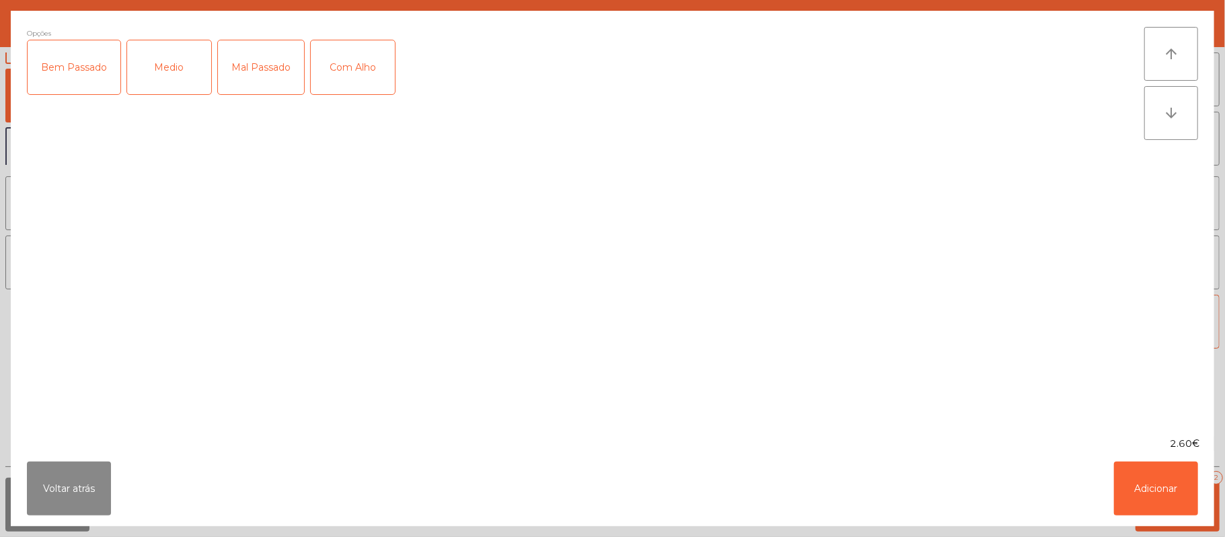
click at [181, 74] on div "Medio" at bounding box center [169, 67] width 84 height 54
click at [1155, 488] on button "Adicionar" at bounding box center [1156, 489] width 84 height 54
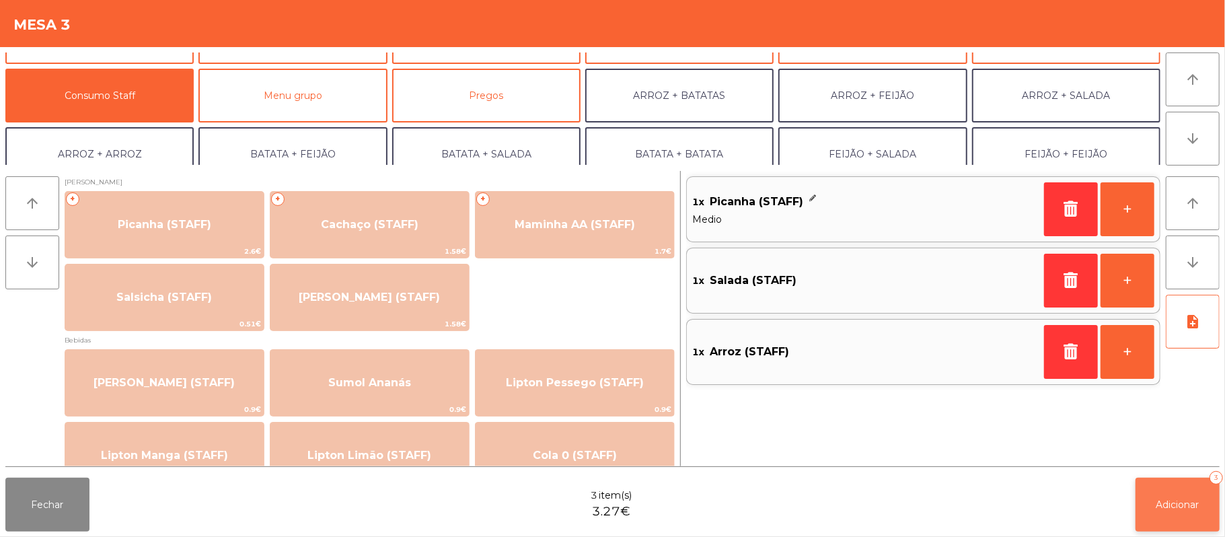
click at [1175, 507] on span "Adicionar" at bounding box center [1178, 505] width 43 height 12
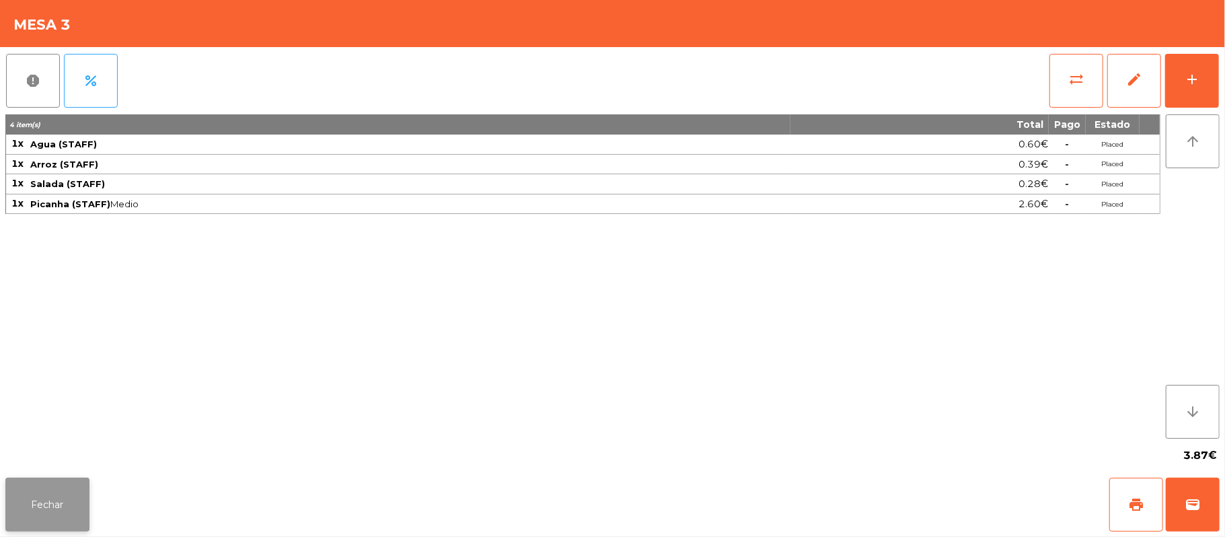
click at [46, 517] on button "Fechar" at bounding box center [47, 505] width 84 height 54
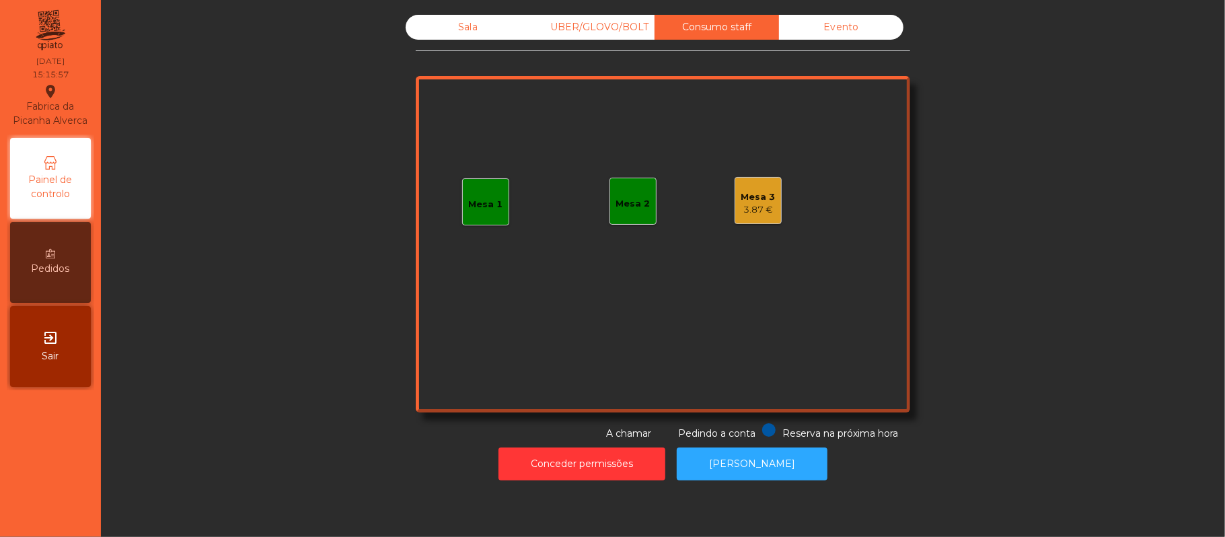
click at [477, 34] on div "Sala" at bounding box center [468, 27] width 124 height 25
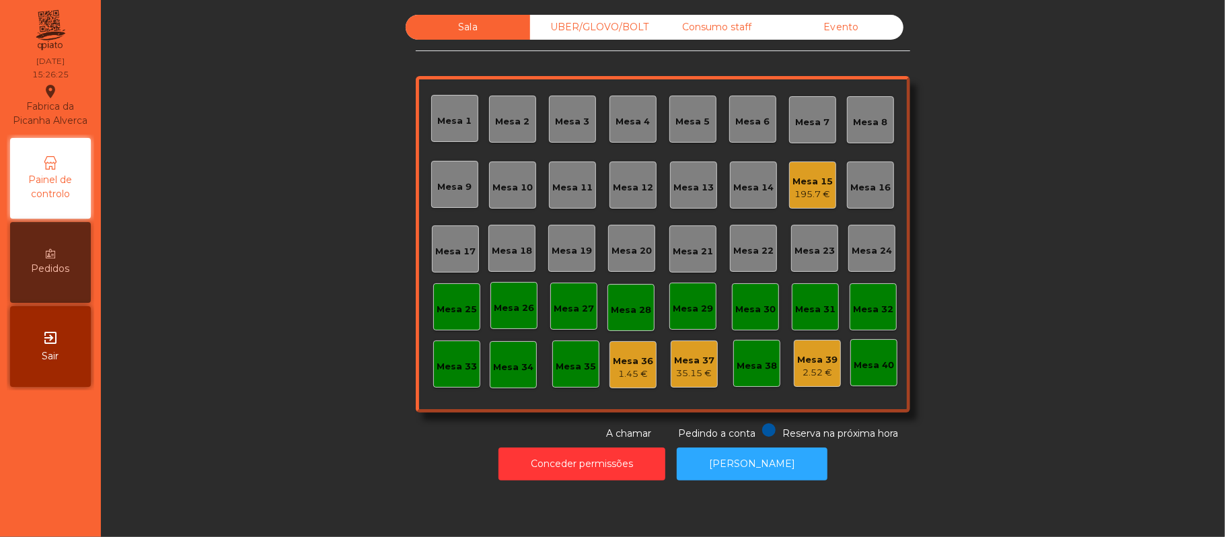
click at [809, 180] on div "Mesa 15" at bounding box center [813, 181] width 40 height 13
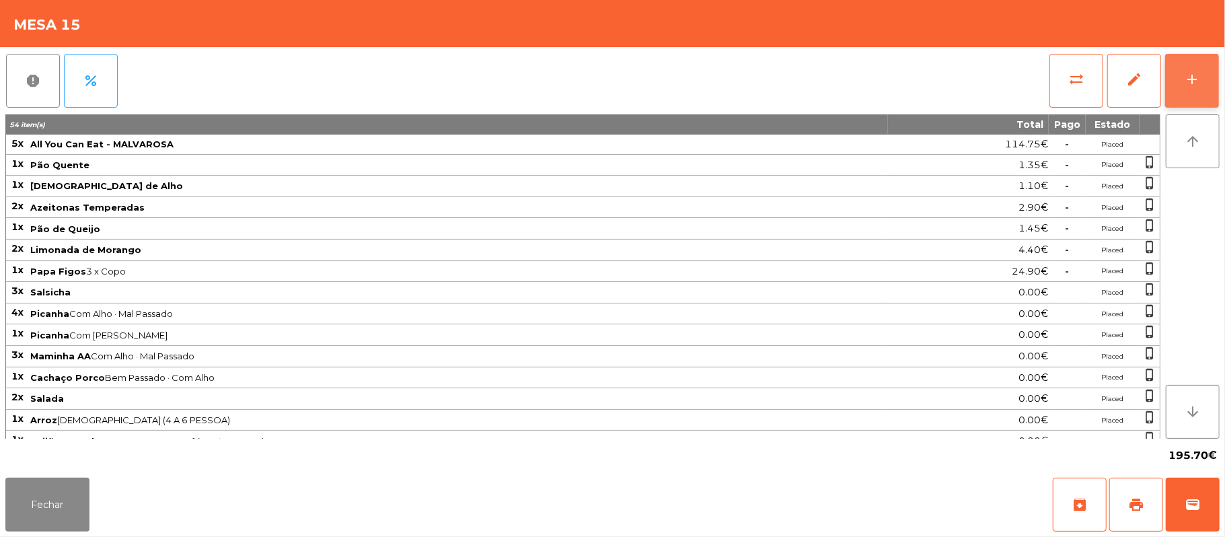
click at [1183, 83] on button "add" at bounding box center [1193, 81] width 54 height 54
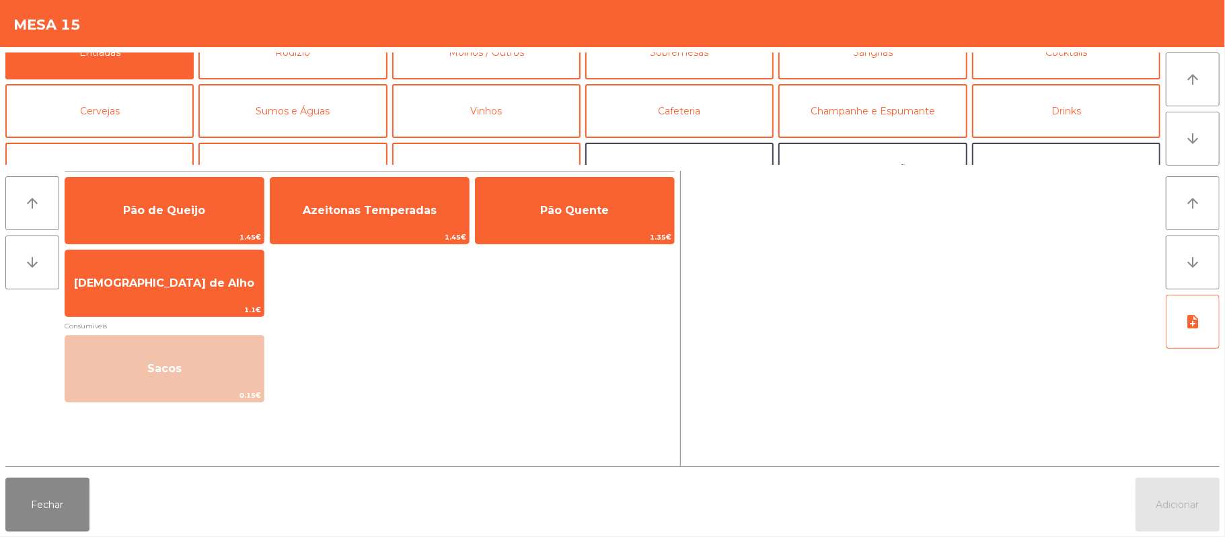
scroll to position [0, 0]
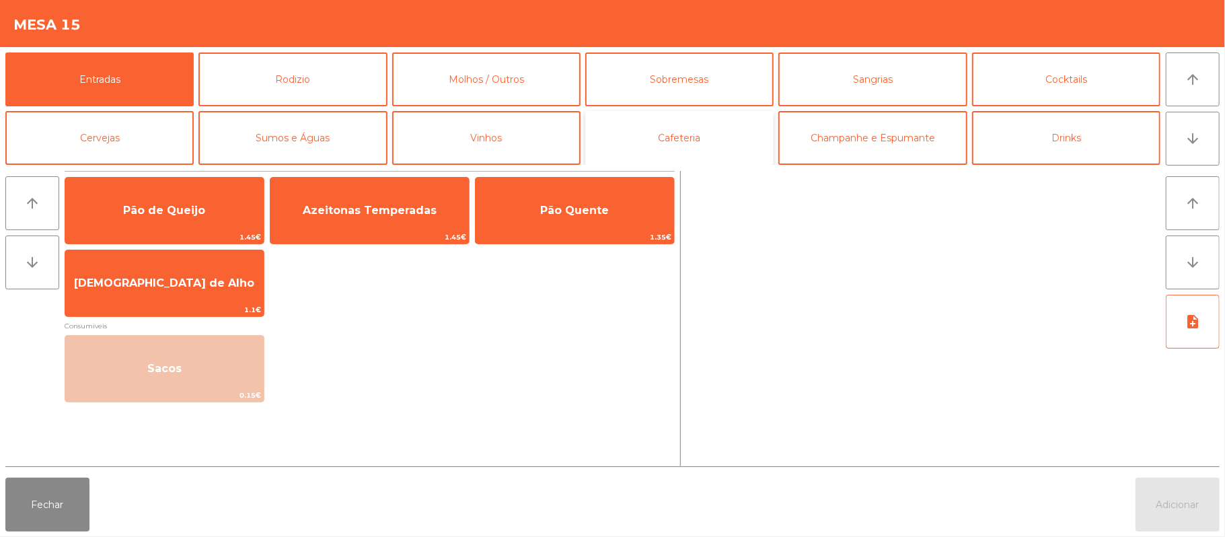
click at [725, 136] on button "Cafeteria" at bounding box center [679, 138] width 188 height 54
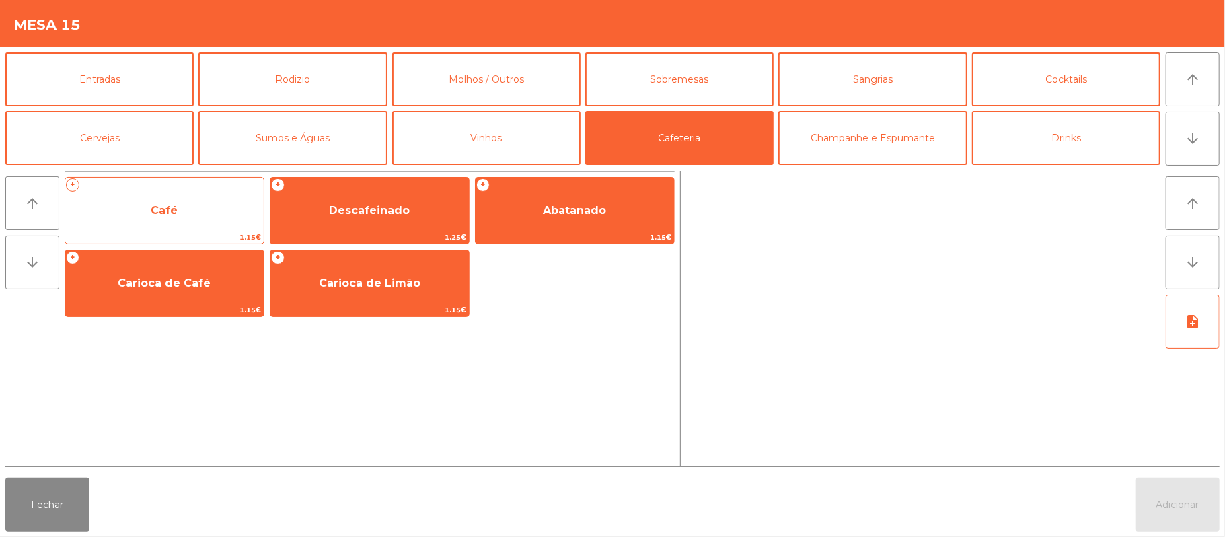
click at [197, 209] on span "Café" at bounding box center [164, 210] width 199 height 36
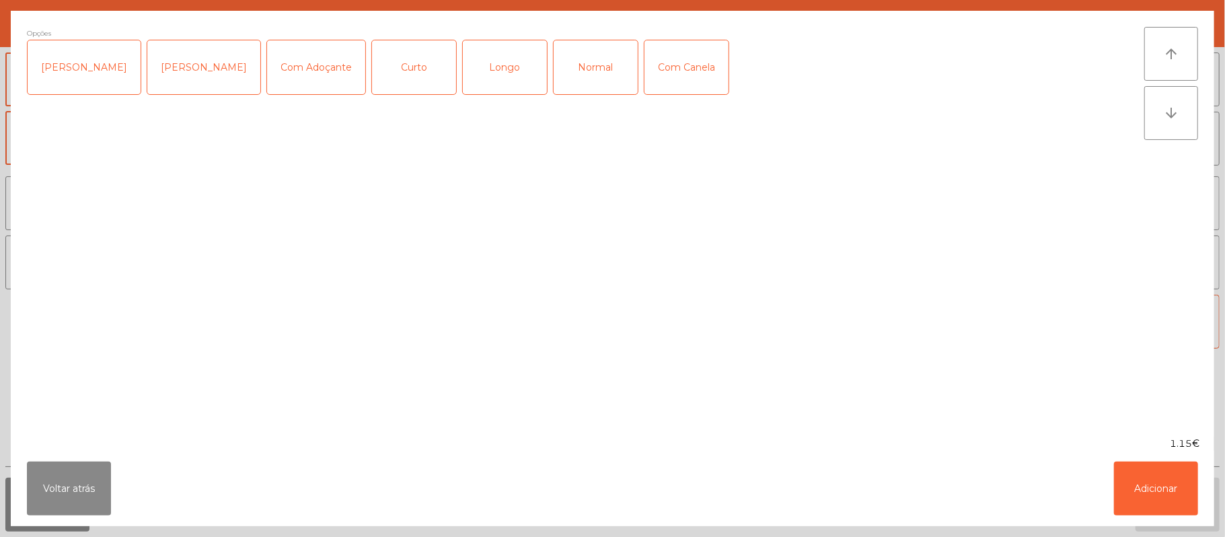
click at [583, 71] on div "Normal" at bounding box center [596, 67] width 84 height 54
click at [1147, 482] on button "Adicionar" at bounding box center [1156, 489] width 84 height 54
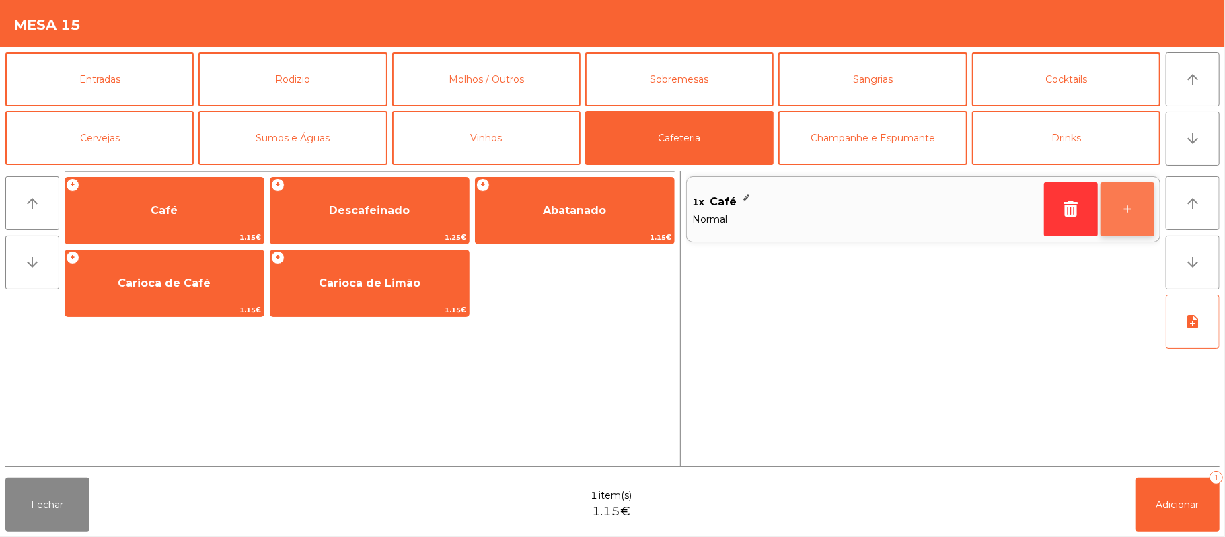
click at [1117, 202] on button "+" at bounding box center [1128, 209] width 54 height 54
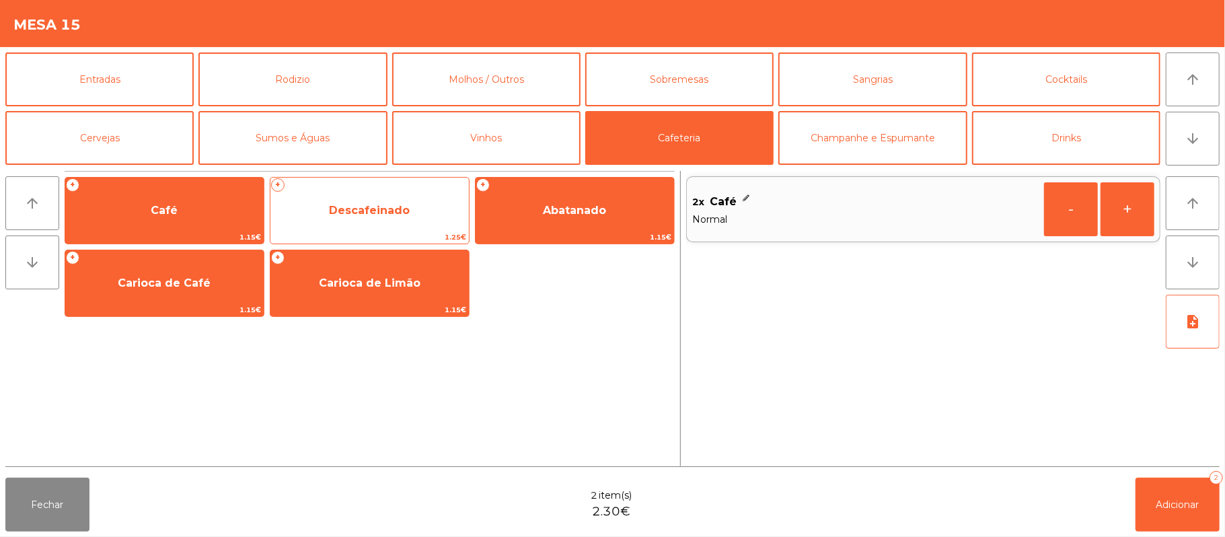
click at [394, 211] on span "Descafeinado" at bounding box center [369, 210] width 81 height 13
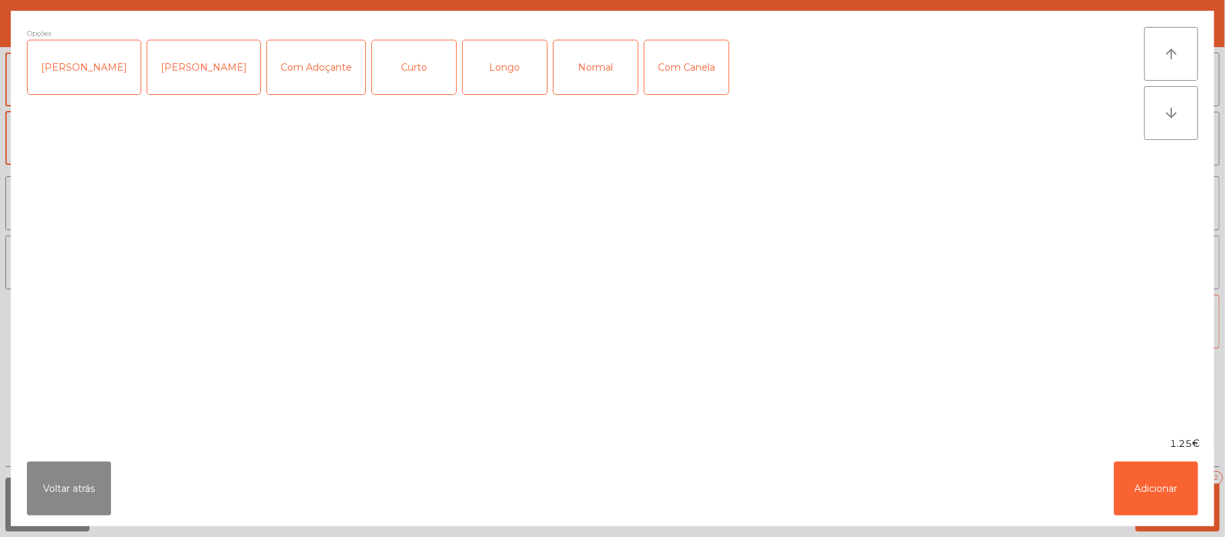
click at [563, 71] on div "Normal" at bounding box center [596, 67] width 84 height 54
click at [1152, 470] on button "Adicionar" at bounding box center [1156, 489] width 84 height 54
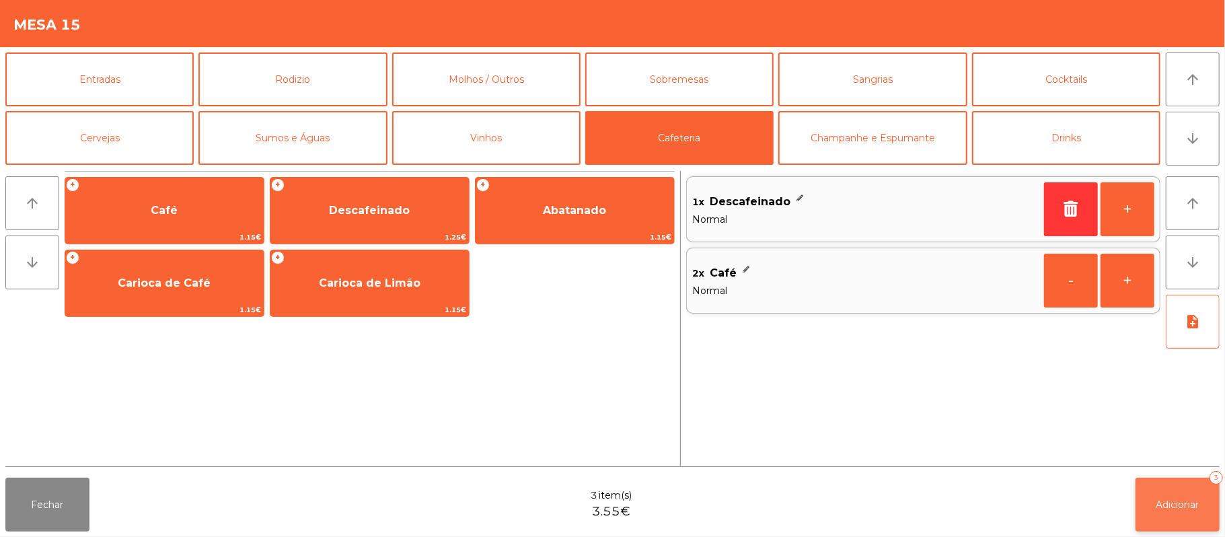
click at [1162, 507] on span "Adicionar" at bounding box center [1178, 505] width 43 height 12
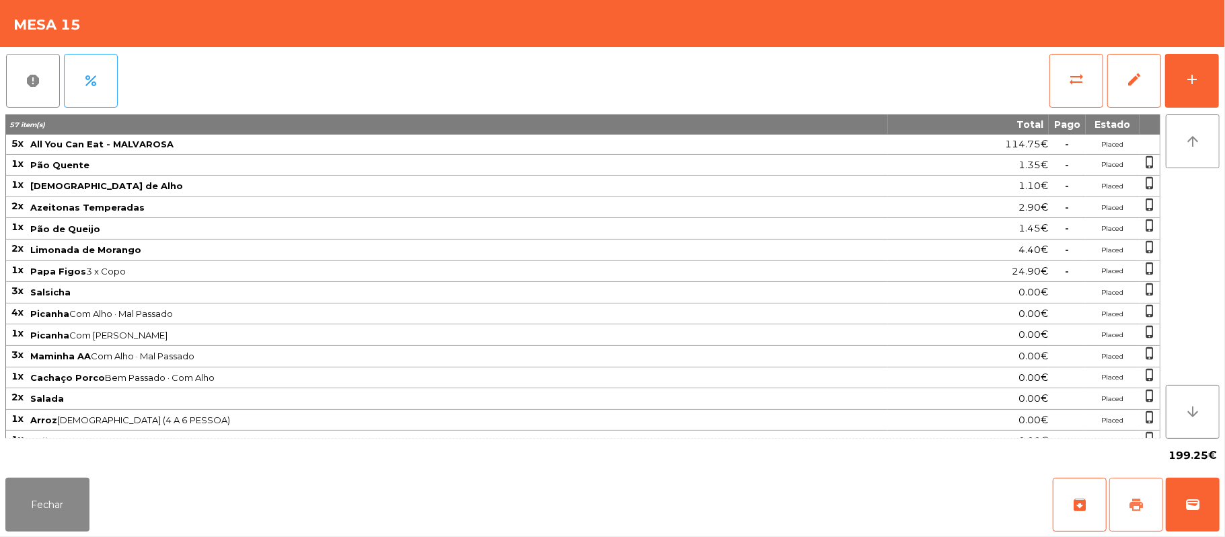
click at [1123, 487] on button "print" at bounding box center [1137, 505] width 54 height 54
click at [1134, 487] on button "print" at bounding box center [1137, 505] width 54 height 54
click at [1217, 503] on button "wallet" at bounding box center [1193, 505] width 54 height 54
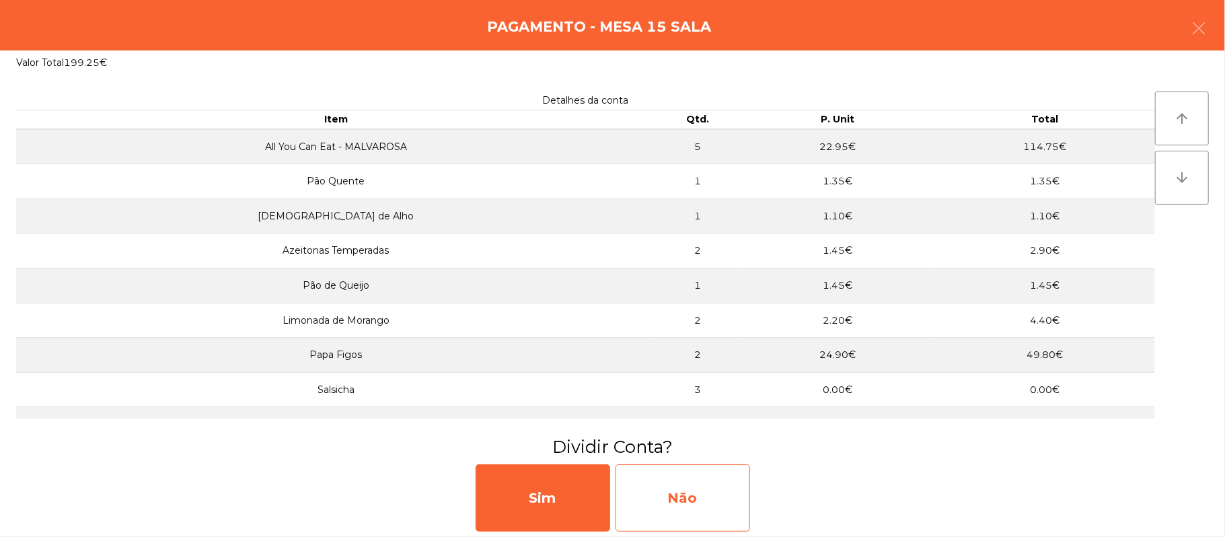
click at [695, 489] on div "Não" at bounding box center [683, 497] width 135 height 67
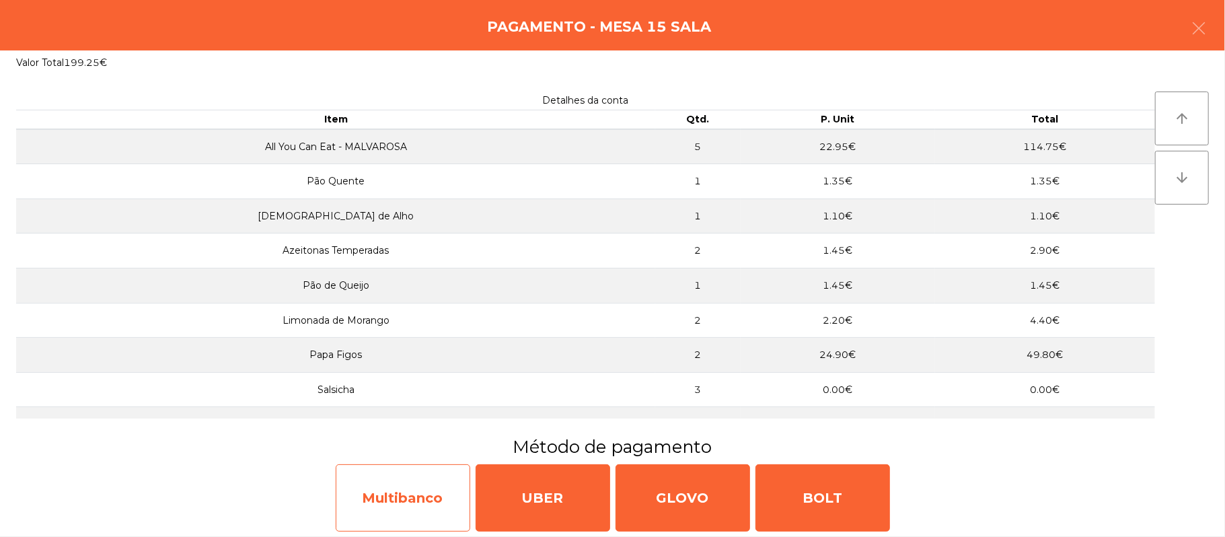
click at [429, 502] on div "Multibanco" at bounding box center [403, 497] width 135 height 67
select select "**"
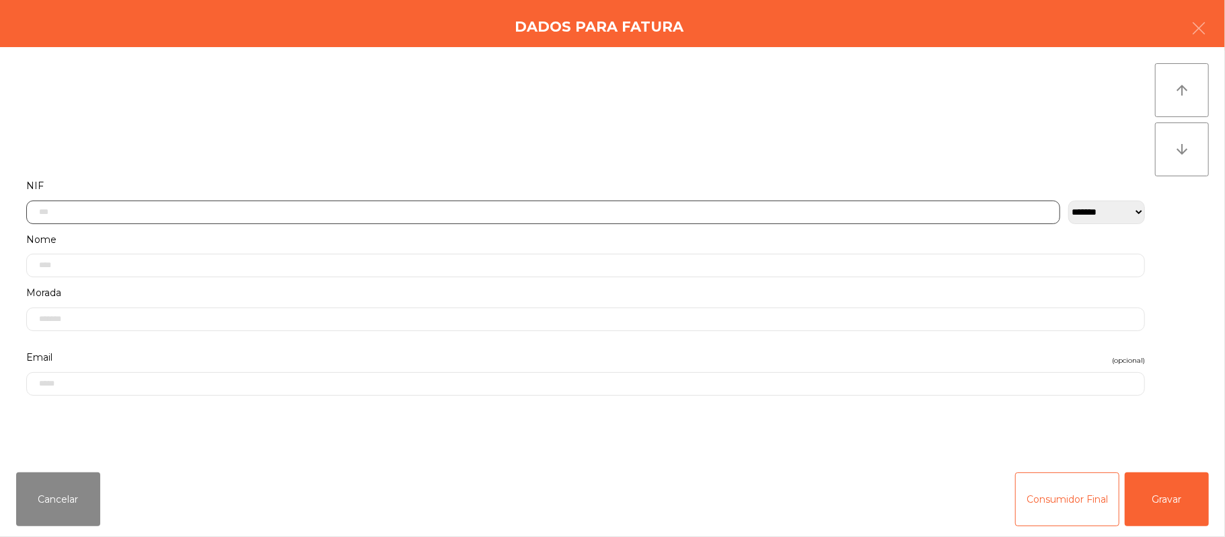
click at [550, 215] on input "text" at bounding box center [543, 213] width 1034 height 24
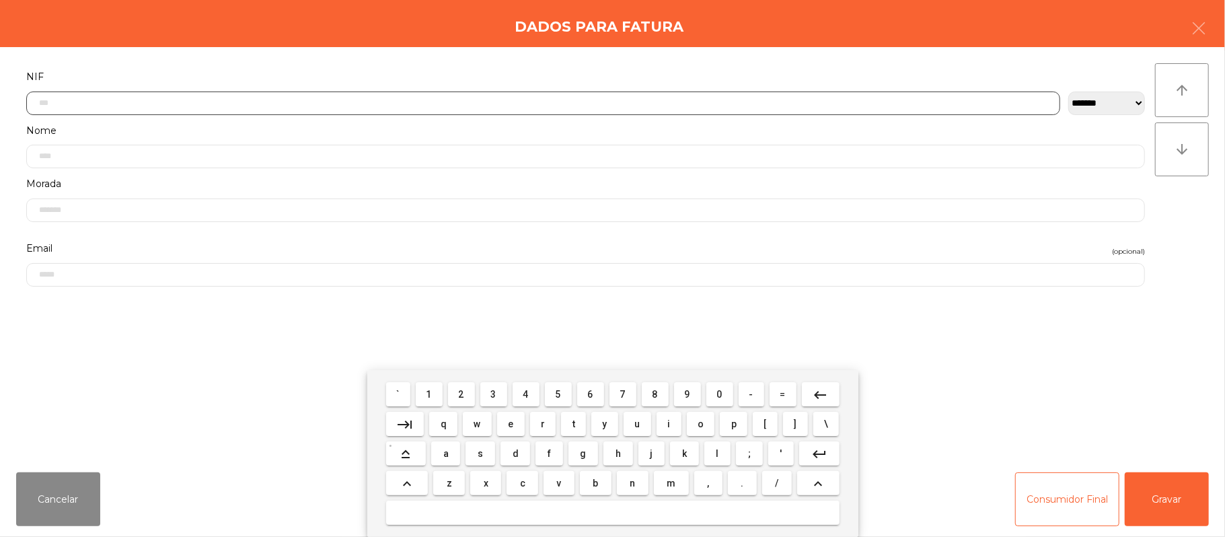
scroll to position [113, 0]
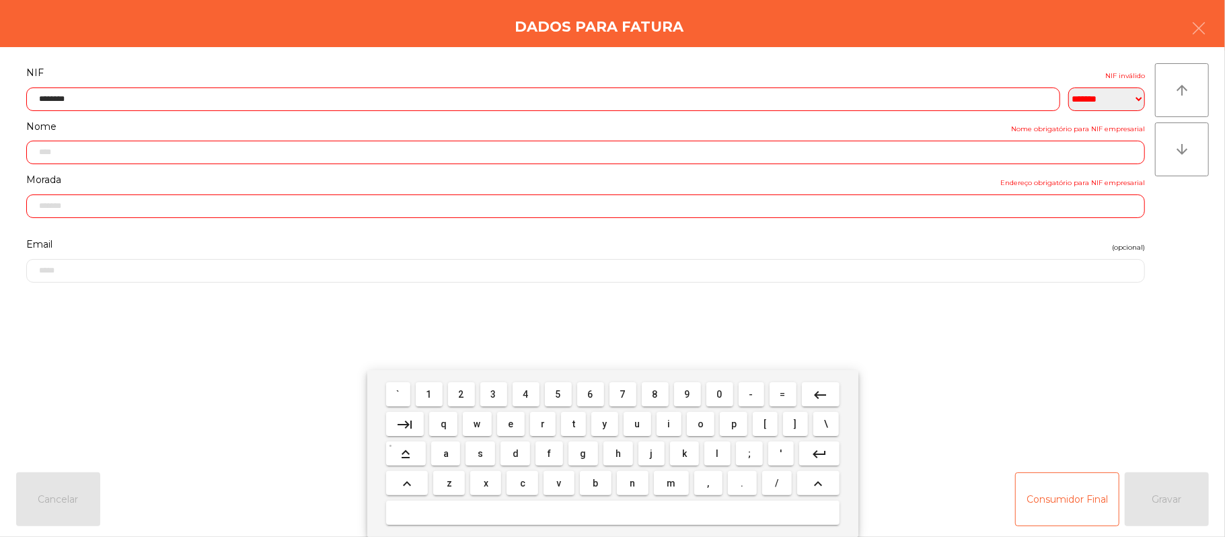
type input "*********"
type input "**********"
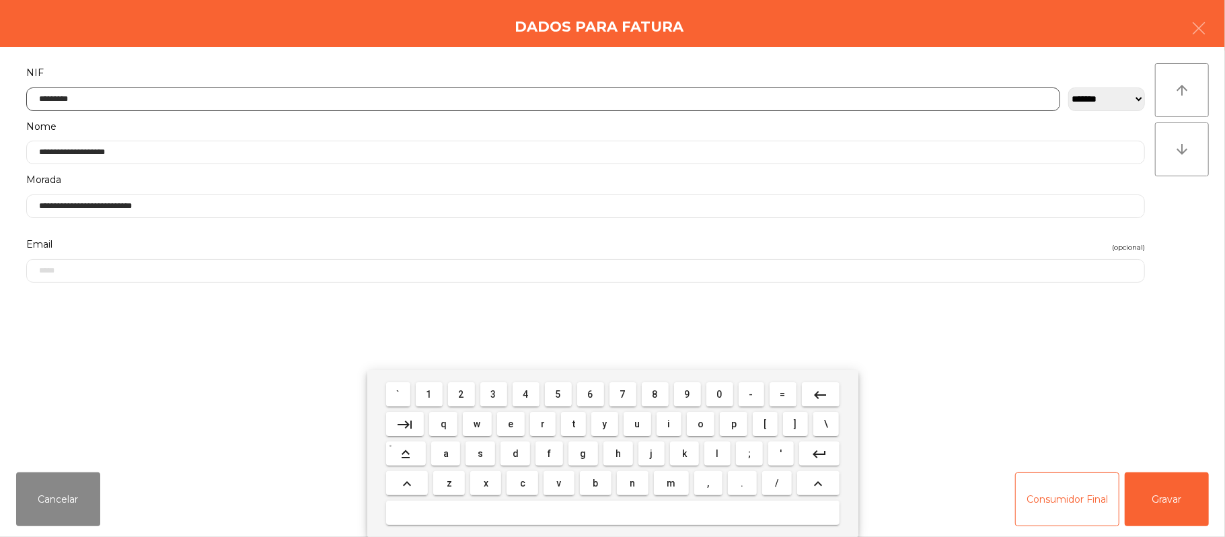
type input "*********"
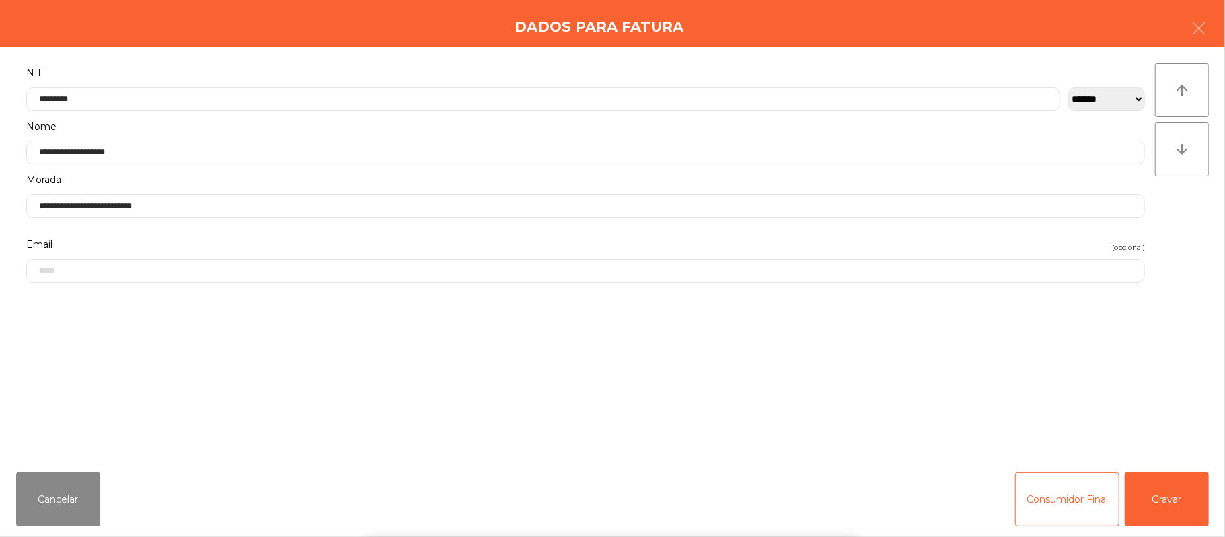
click at [1180, 485] on div "` 1 2 3 4 5 6 7 8 9 0 - = keyboard_backspace keyboard_tab q w e r t y u i o p […" at bounding box center [612, 453] width 1225 height 167
click at [1182, 487] on button "Gravar" at bounding box center [1167, 499] width 84 height 54
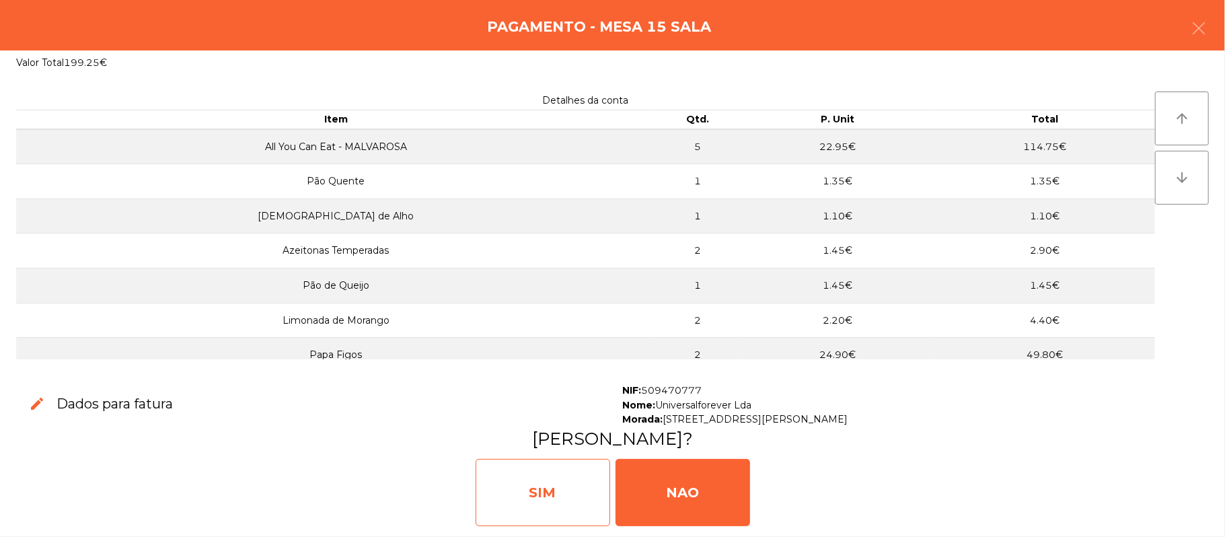
click at [553, 499] on div "SIM" at bounding box center [543, 492] width 135 height 67
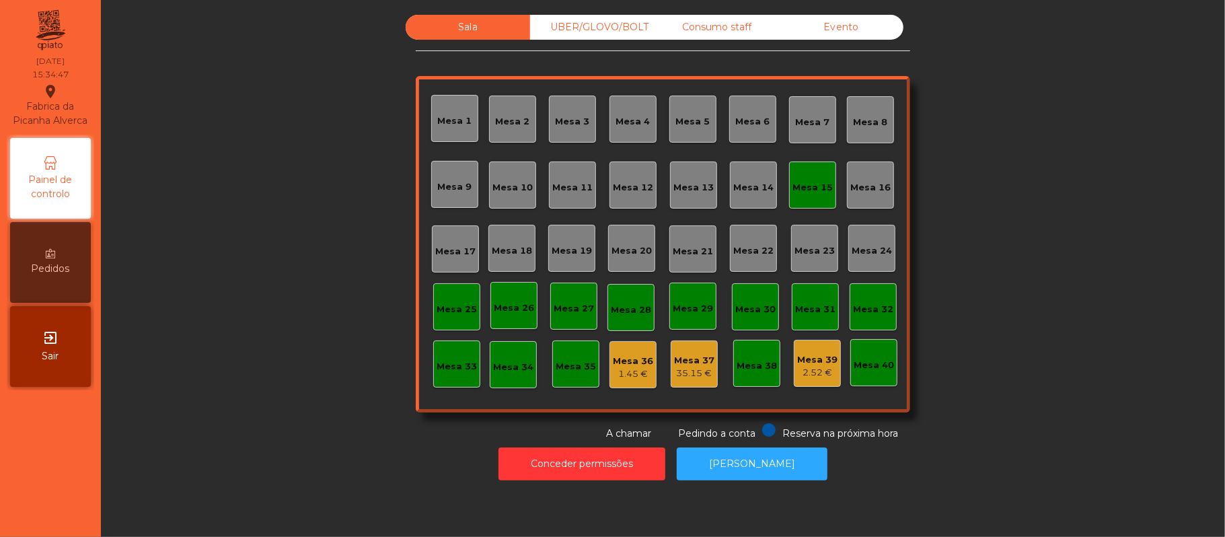
click at [813, 205] on div "Mesa 15" at bounding box center [812, 185] width 47 height 47
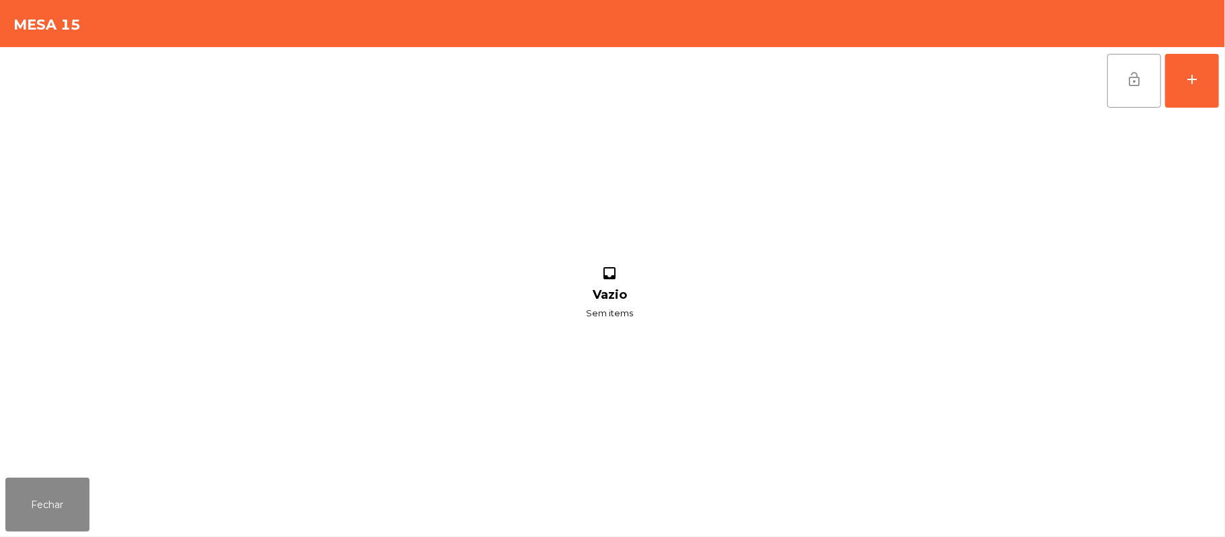
click at [1123, 89] on button "lock_open" at bounding box center [1135, 81] width 54 height 54
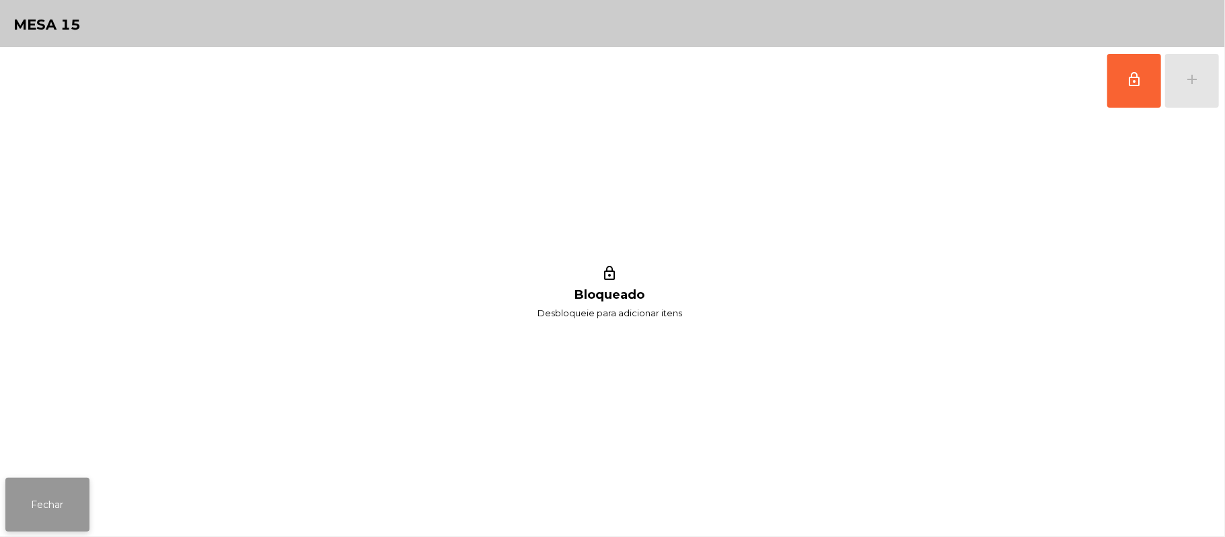
click at [46, 491] on button "Fechar" at bounding box center [47, 505] width 84 height 54
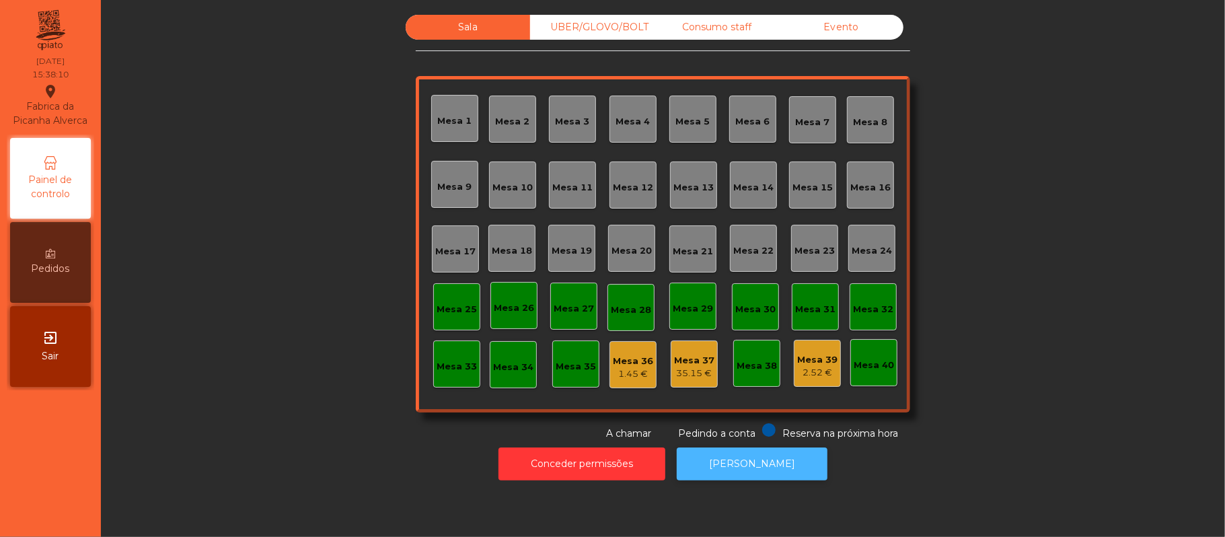
click at [764, 460] on button "[PERSON_NAME]" at bounding box center [752, 464] width 151 height 33
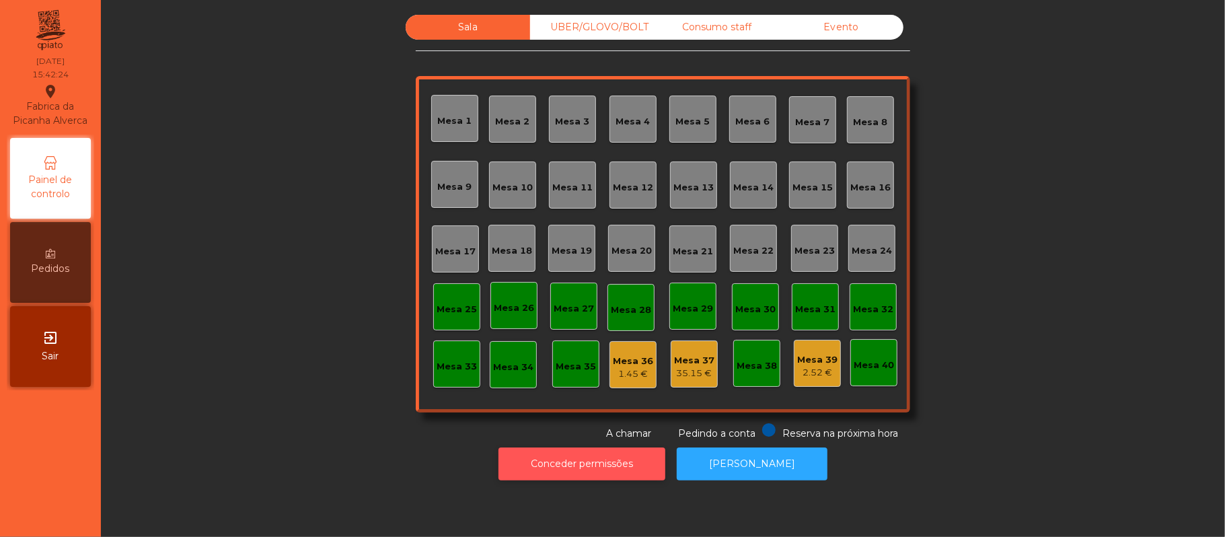
click at [615, 464] on button "Conceder permissões" at bounding box center [582, 464] width 167 height 33
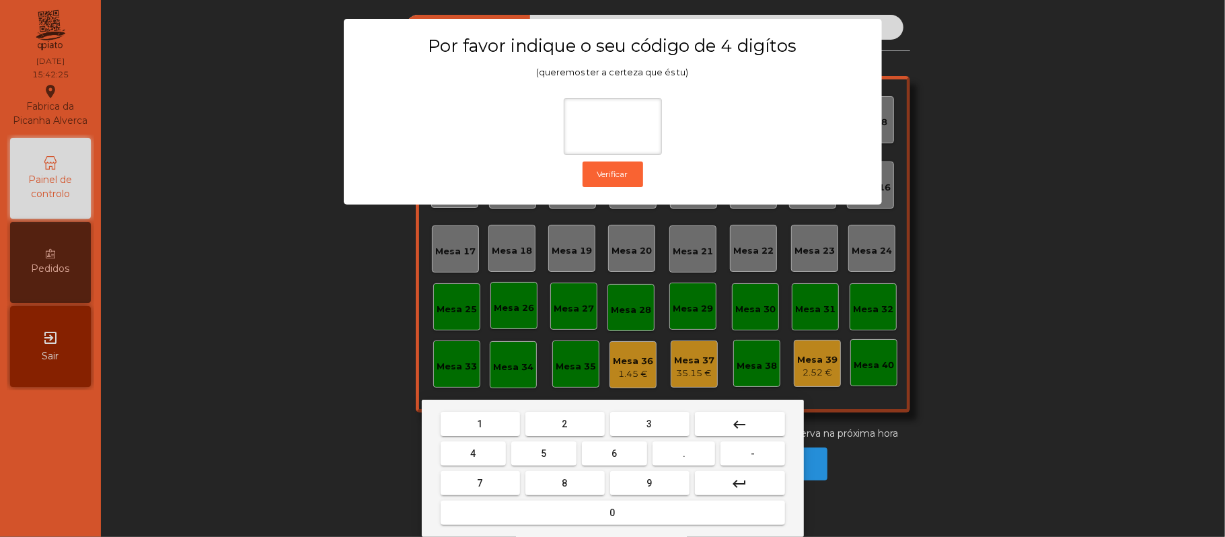
click at [564, 424] on span "2" at bounding box center [565, 424] width 5 height 11
click at [612, 450] on span "6" at bounding box center [614, 453] width 5 height 11
click at [493, 424] on button "1" at bounding box center [480, 424] width 79 height 24
click at [542, 454] on span "5" at bounding box center [543, 453] width 5 height 11
type input "****"
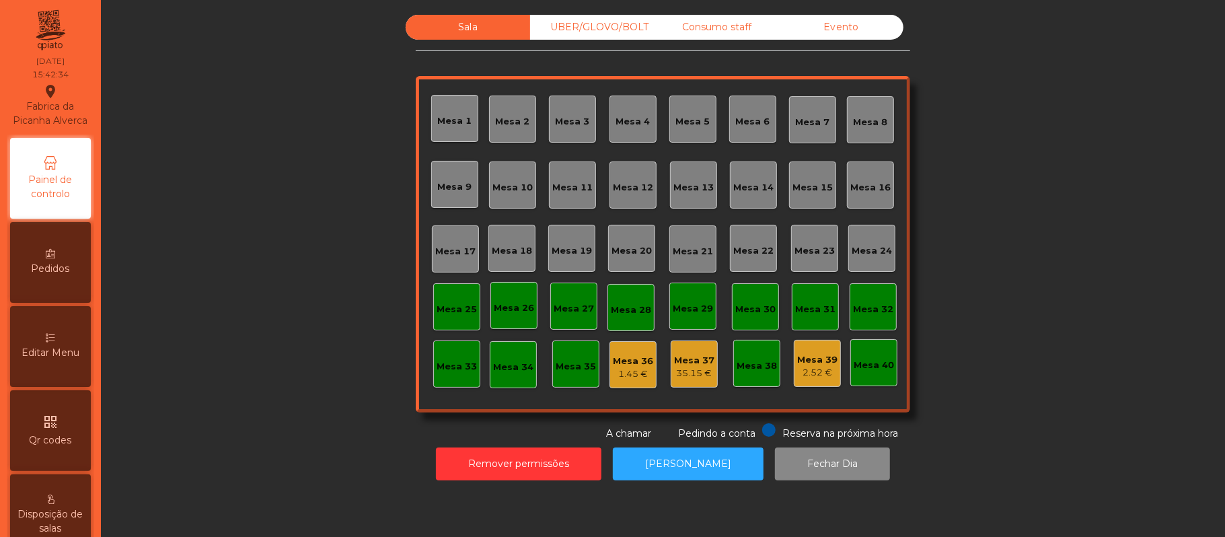
click at [852, 33] on div "Evento" at bounding box center [841, 27] width 124 height 25
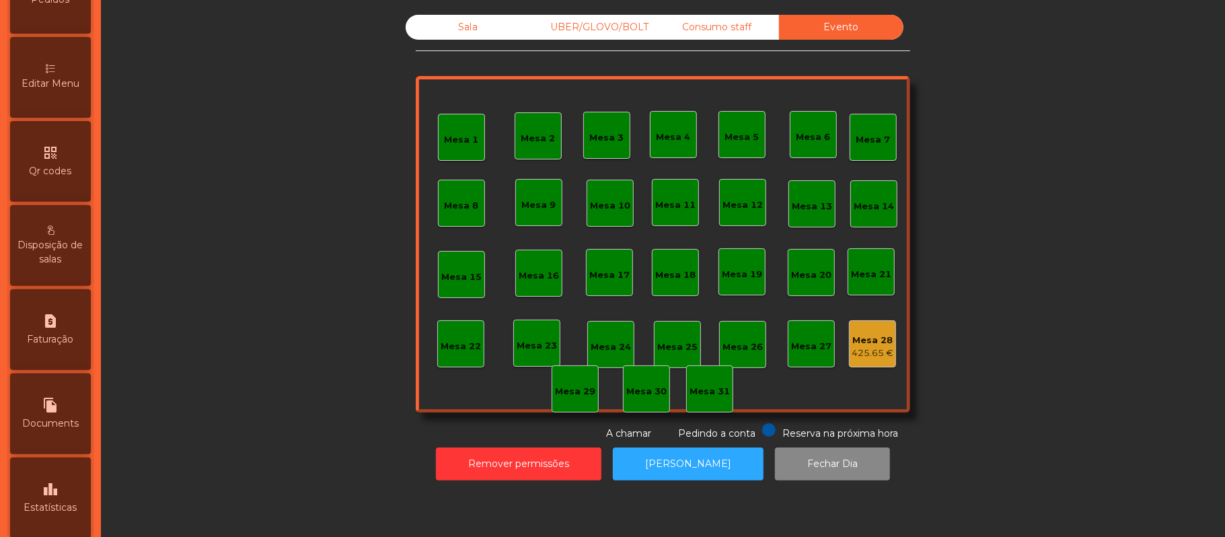
scroll to position [283, 0]
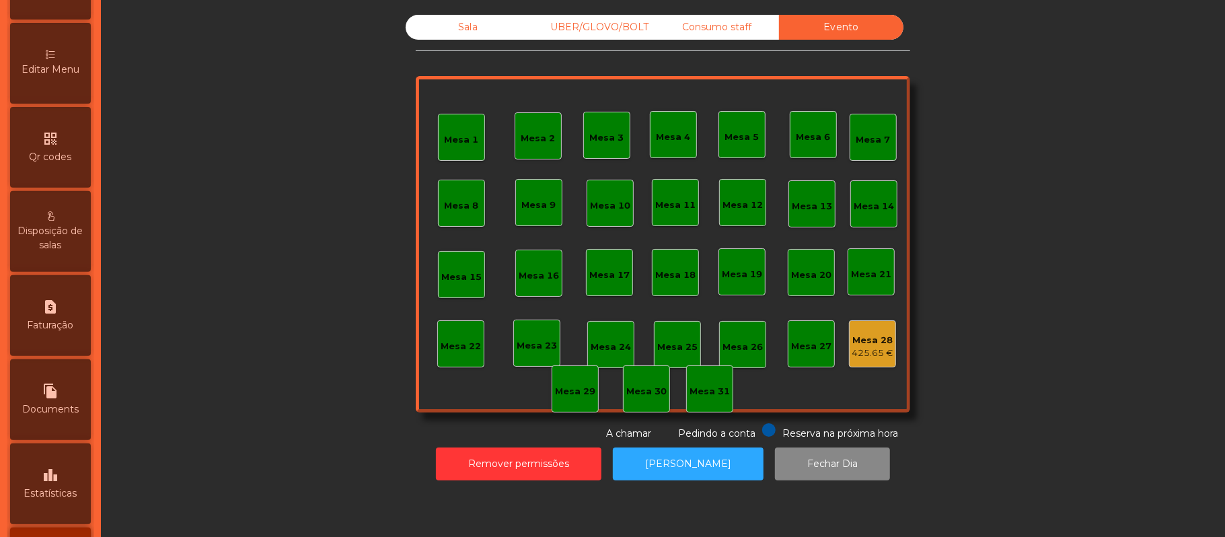
click at [66, 475] on div "leaderboard Estatísticas" at bounding box center [50, 483] width 81 height 81
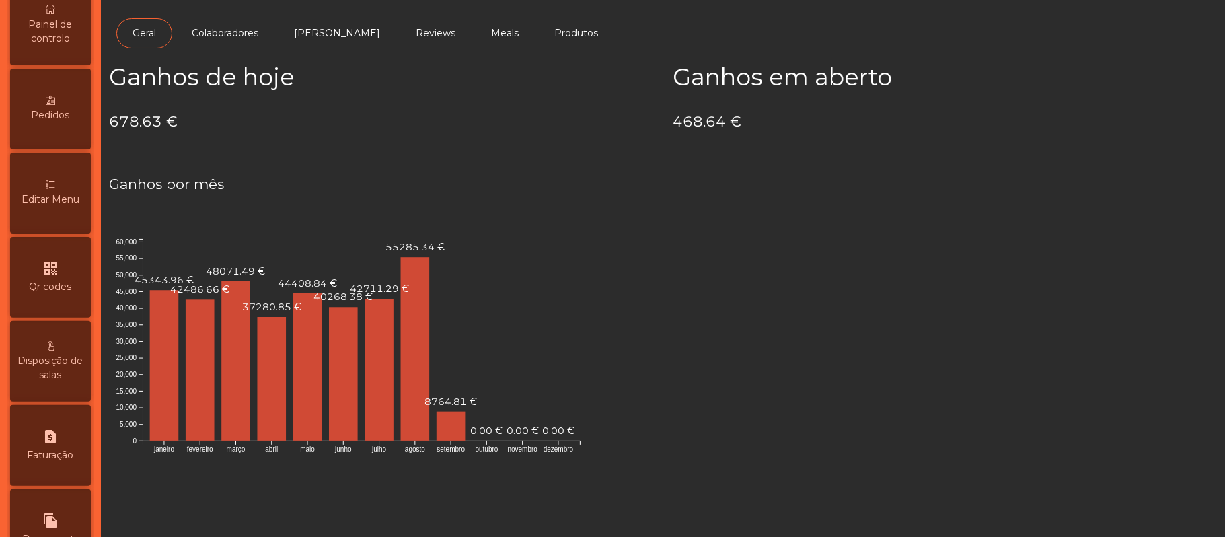
scroll to position [60, 0]
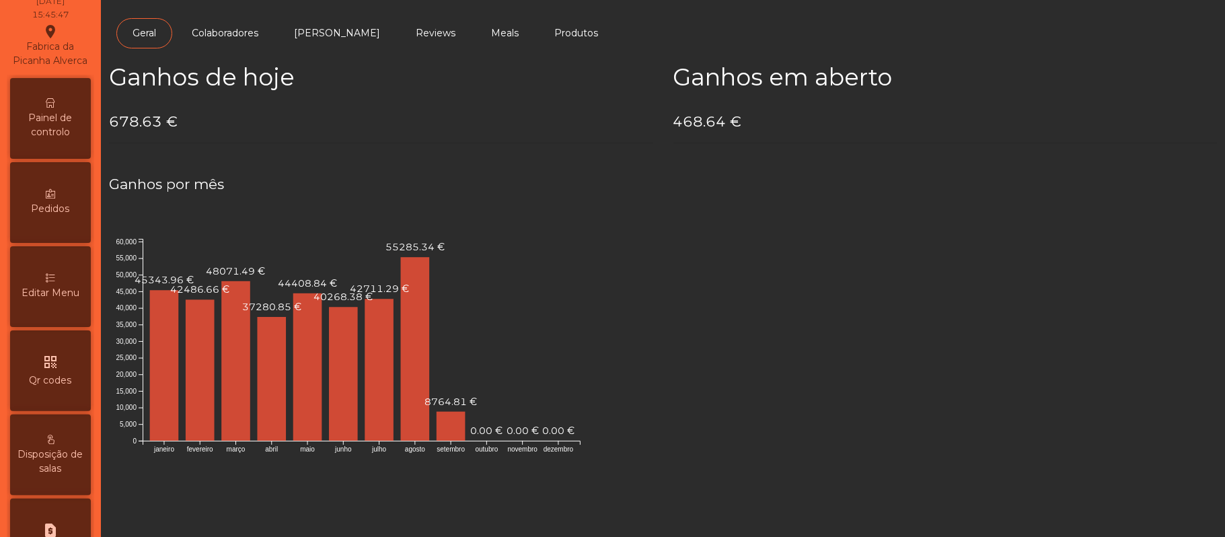
click at [55, 108] on icon at bounding box center [50, 102] width 9 height 9
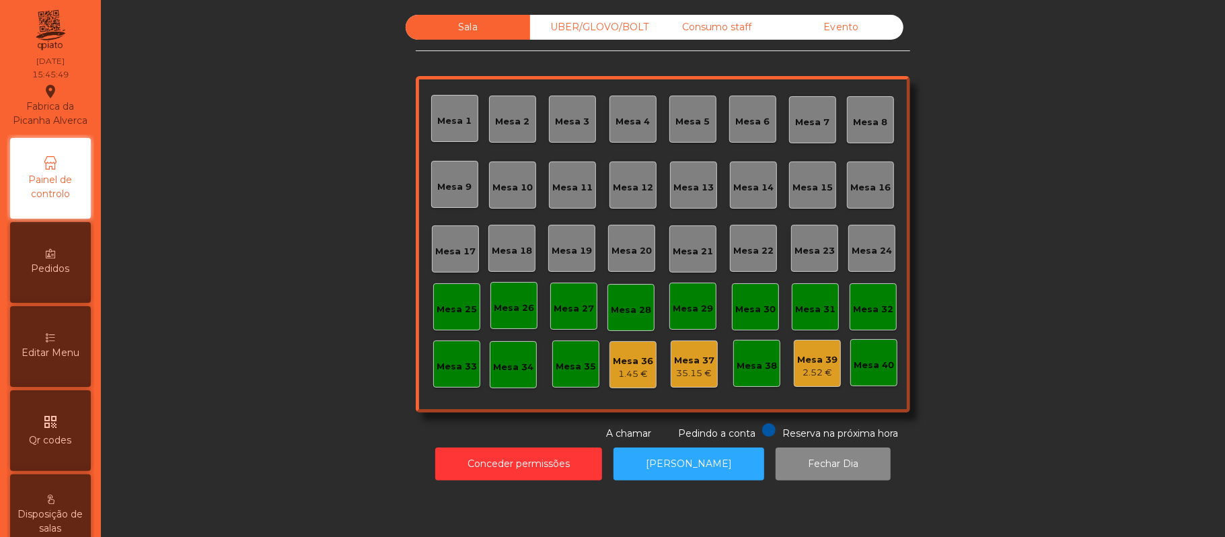
click at [854, 26] on div "Evento" at bounding box center [841, 27] width 124 height 25
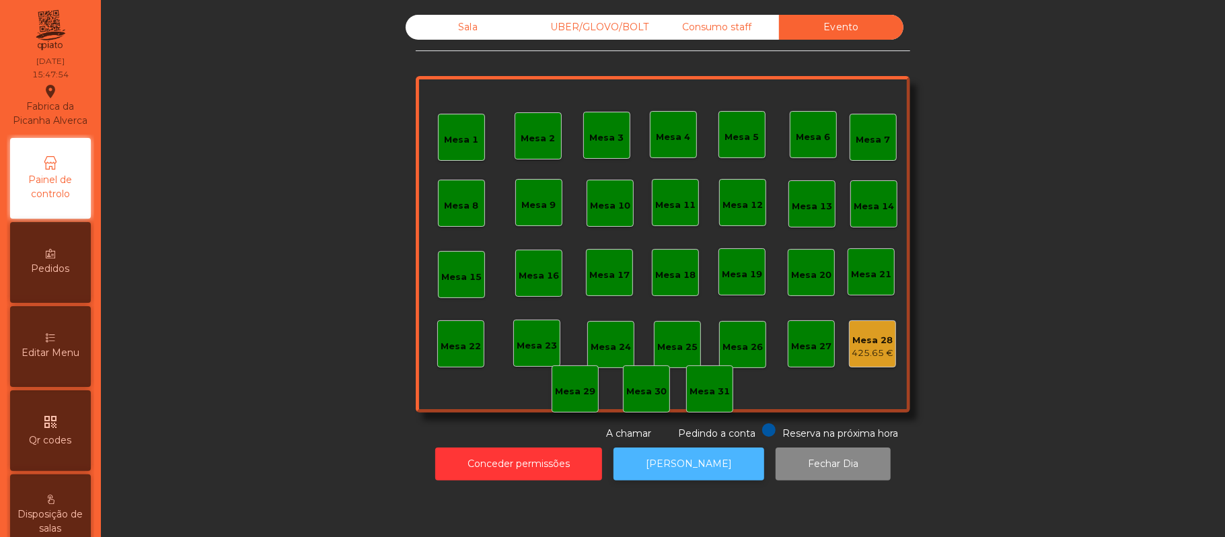
click at [706, 470] on button "[PERSON_NAME]" at bounding box center [689, 464] width 151 height 33
click at [485, 20] on div "Sala" at bounding box center [468, 27] width 124 height 25
